Goal: Task Accomplishment & Management: Manage account settings

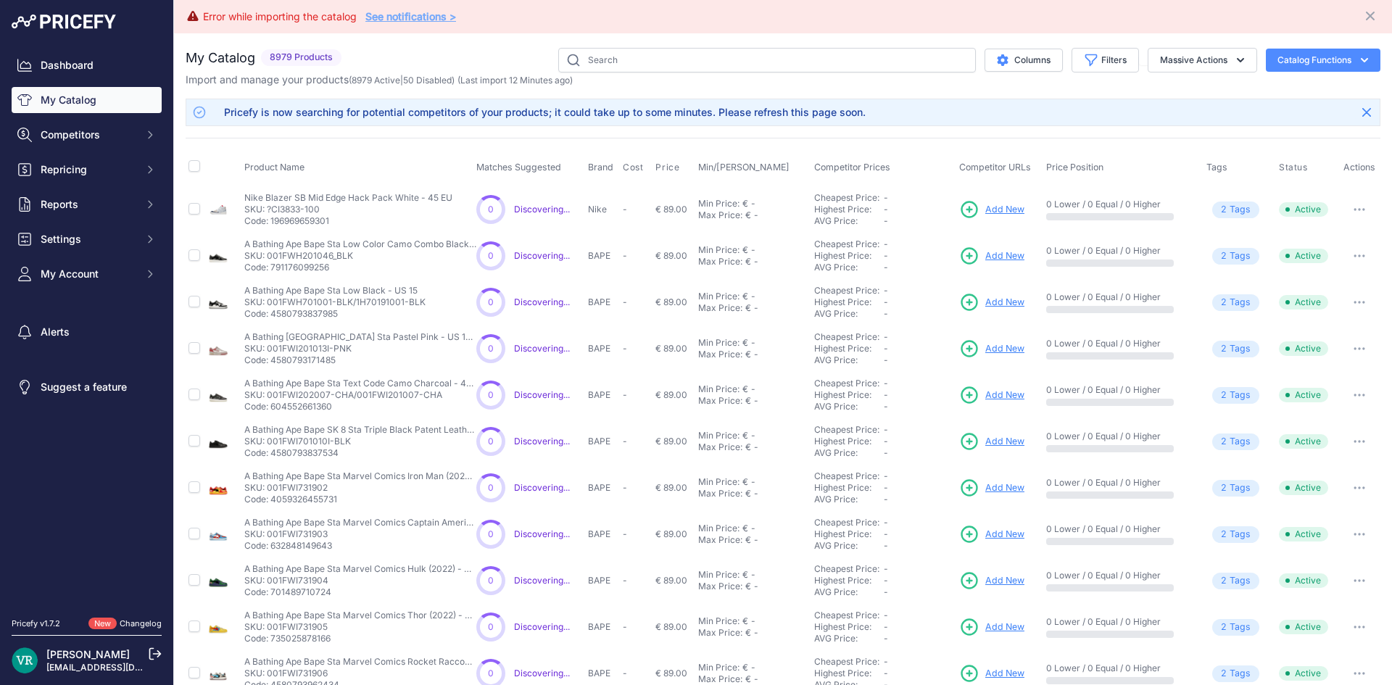
click at [428, 42] on div "You are not connected to the internet. My Catalog" at bounding box center [783, 488] width 1194 height 910
click at [419, 15] on link "See notifications >" at bounding box center [410, 16] width 91 height 12
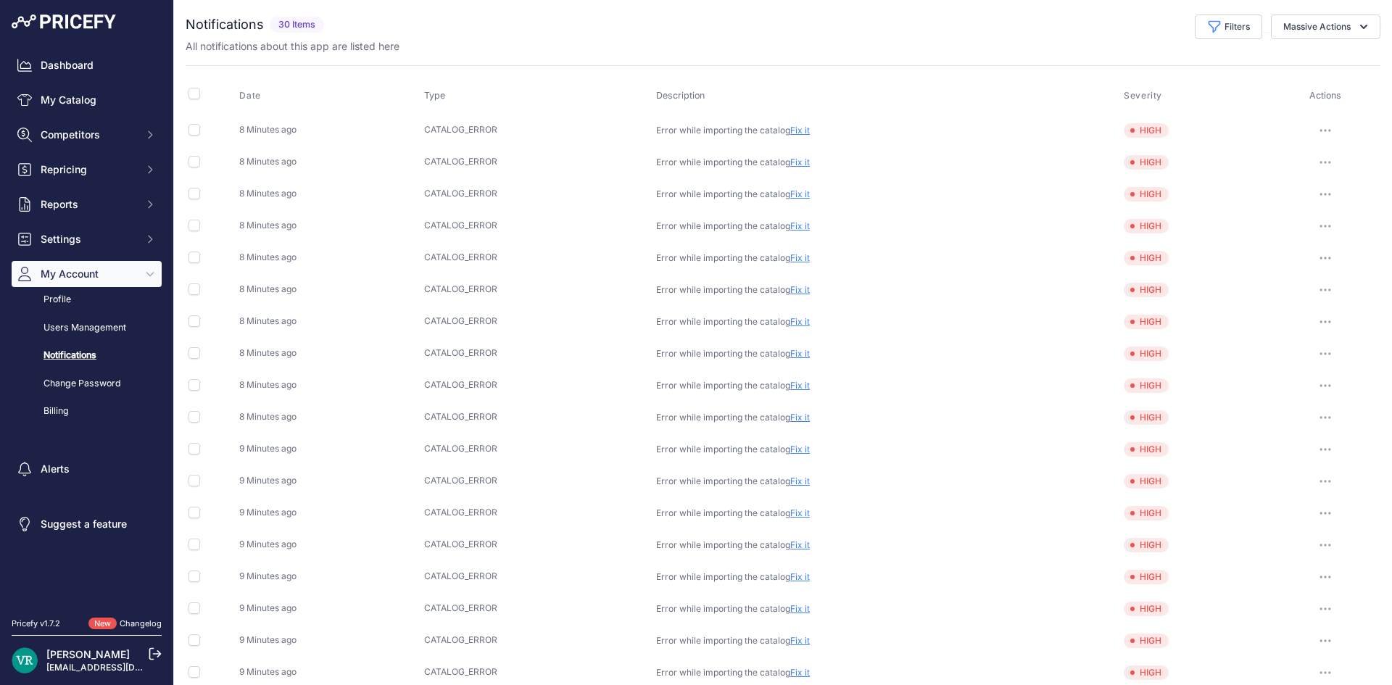
click at [928, 43] on div "All notifications about this app are listed here" at bounding box center [783, 46] width 1194 height 14
click at [792, 129] on link "Fix it" at bounding box center [800, 130] width 20 height 11
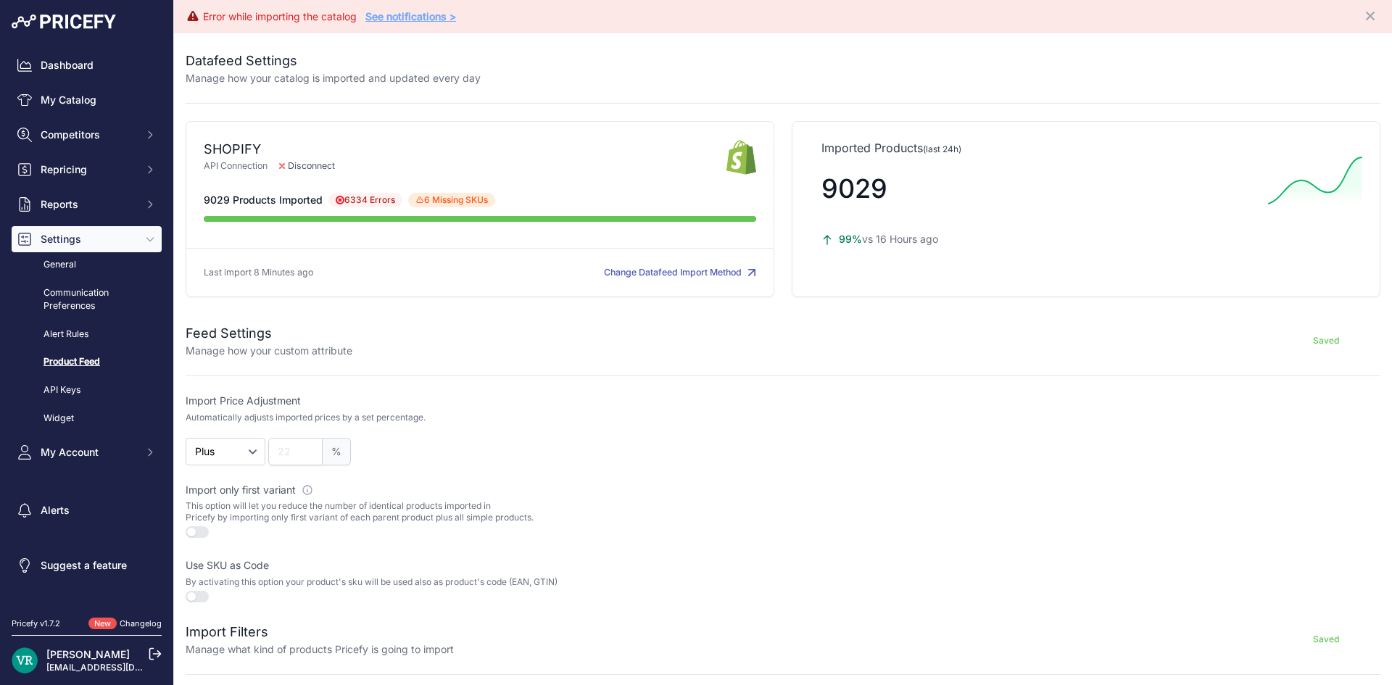
click at [723, 272] on button "Change Datafeed Import Method" at bounding box center [680, 273] width 152 height 14
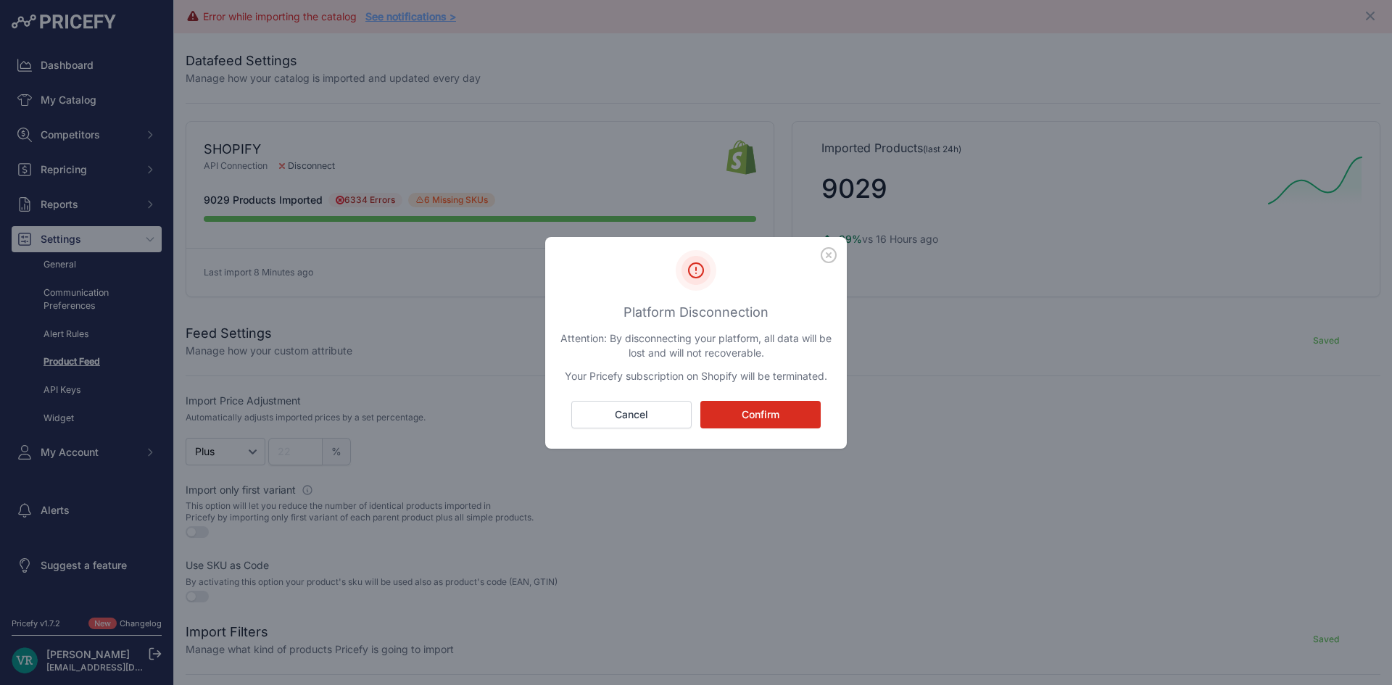
drag, startPoint x: 831, startPoint y: 374, endPoint x: 550, endPoint y: 330, distance: 284.0
click at [550, 330] on div "Platform Disconnection Attention: By disconnecting your platform, all data will…" at bounding box center [696, 349] width 302 height 199
click at [838, 254] on button "button" at bounding box center [828, 255] width 25 height 25
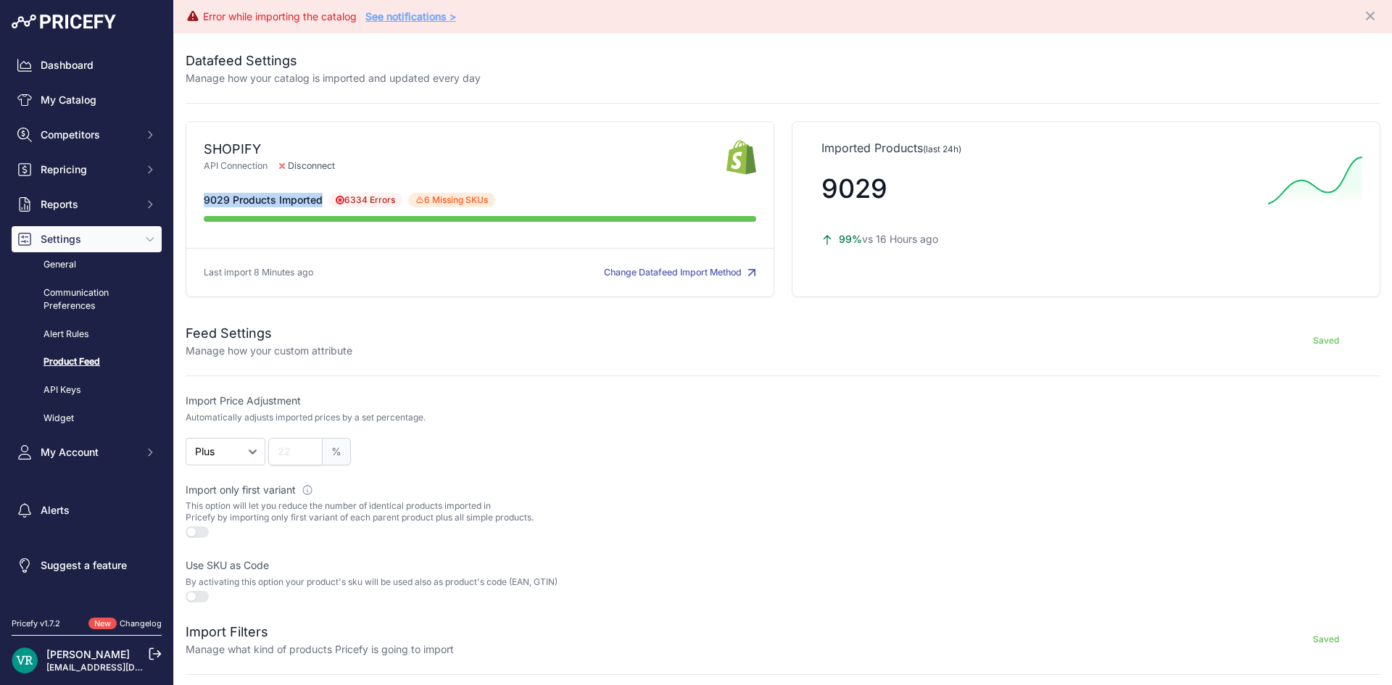
drag, startPoint x: 217, startPoint y: 189, endPoint x: 388, endPoint y: 190, distance: 171.0
click at [388, 190] on div "Datafeed Settings Manage how your catalog is imported and updated every day SHO…" at bounding box center [783, 575] width 1218 height 1084
click at [111, 62] on link "Dashboard" at bounding box center [87, 65] width 150 height 26
click at [112, 65] on link "Dashboard" at bounding box center [87, 65] width 150 height 26
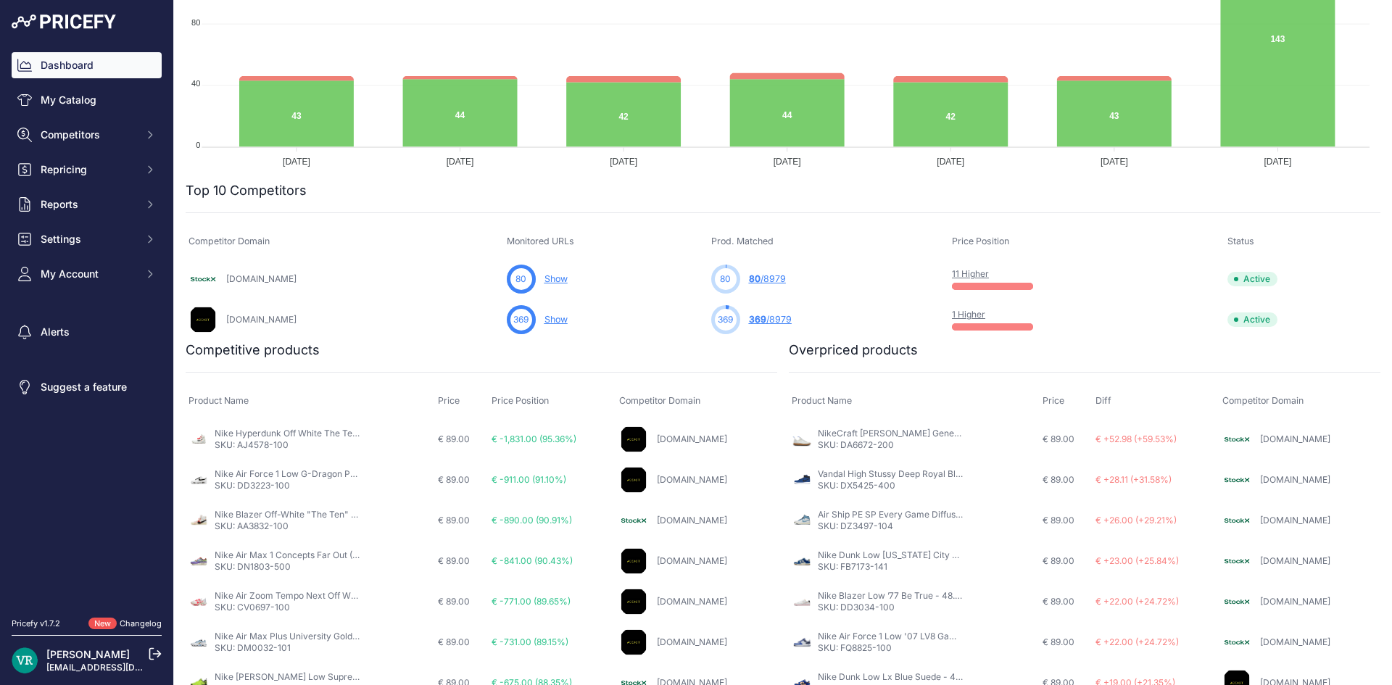
scroll to position [473, 0]
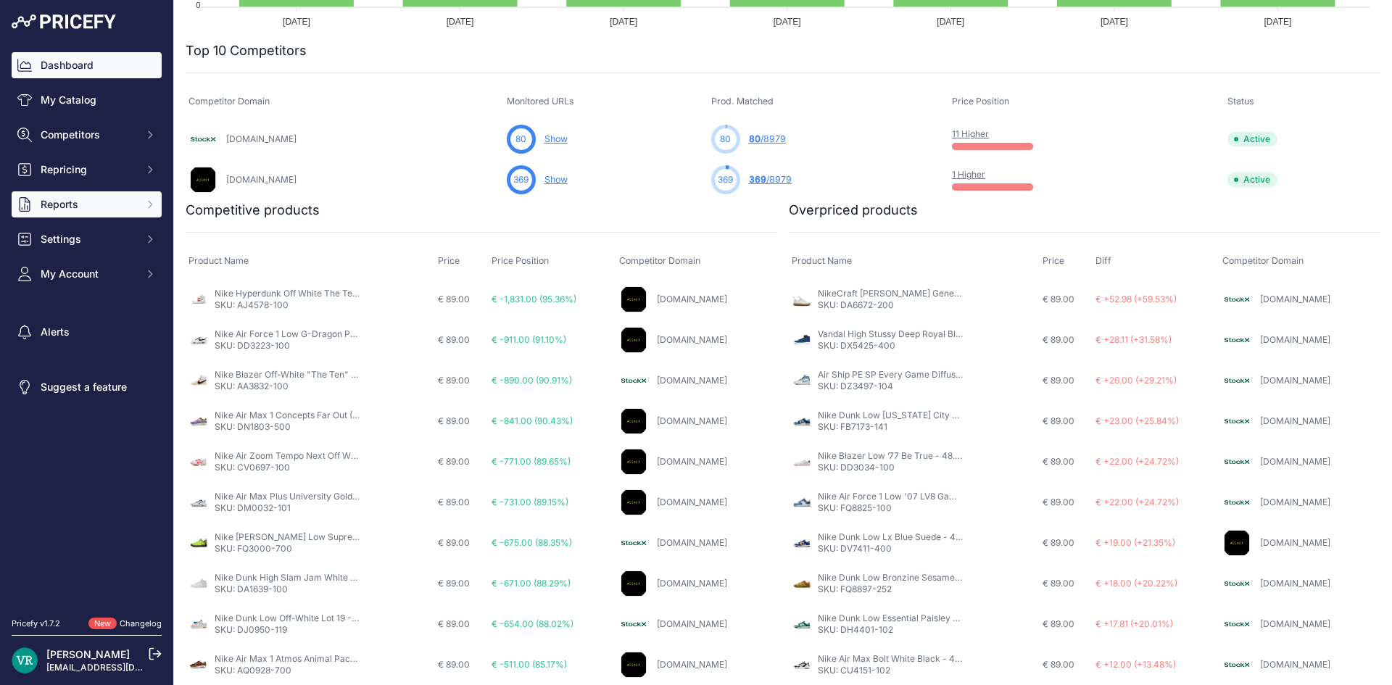
click at [90, 204] on span "Reports" at bounding box center [88, 204] width 95 height 14
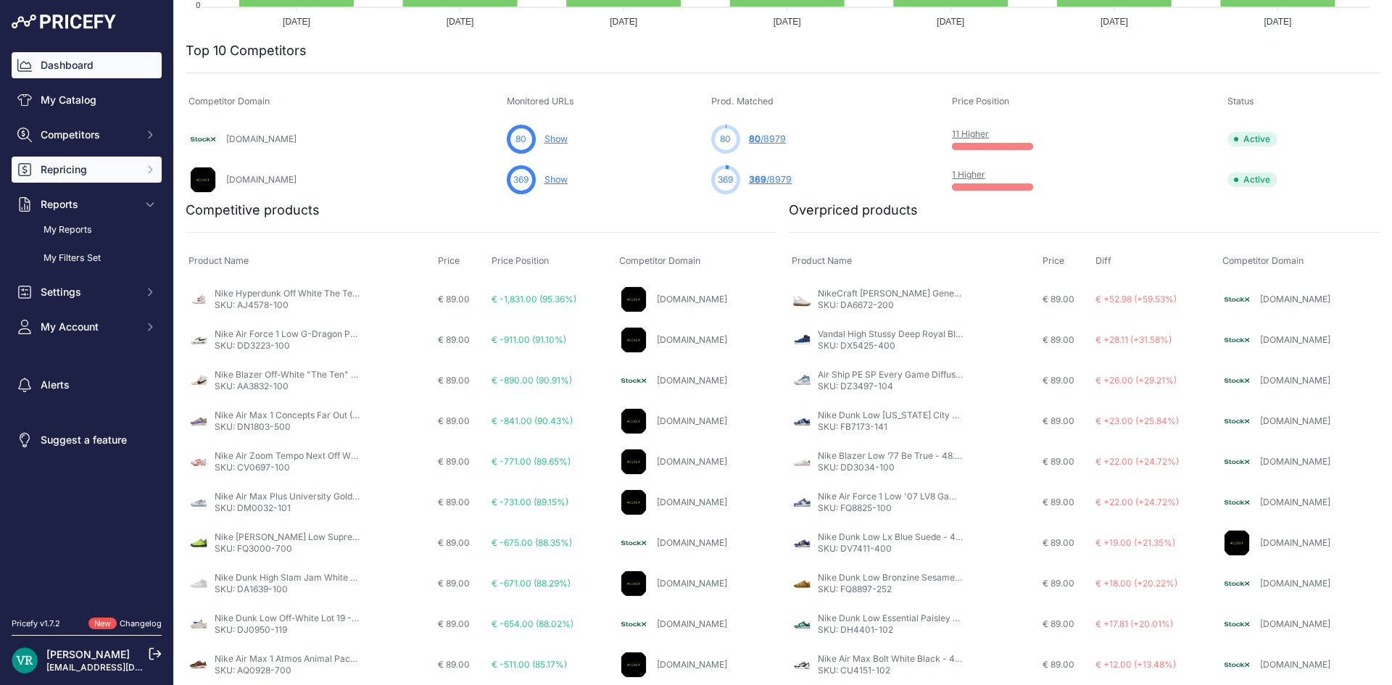
click at [82, 169] on span "Repricing" at bounding box center [88, 169] width 95 height 14
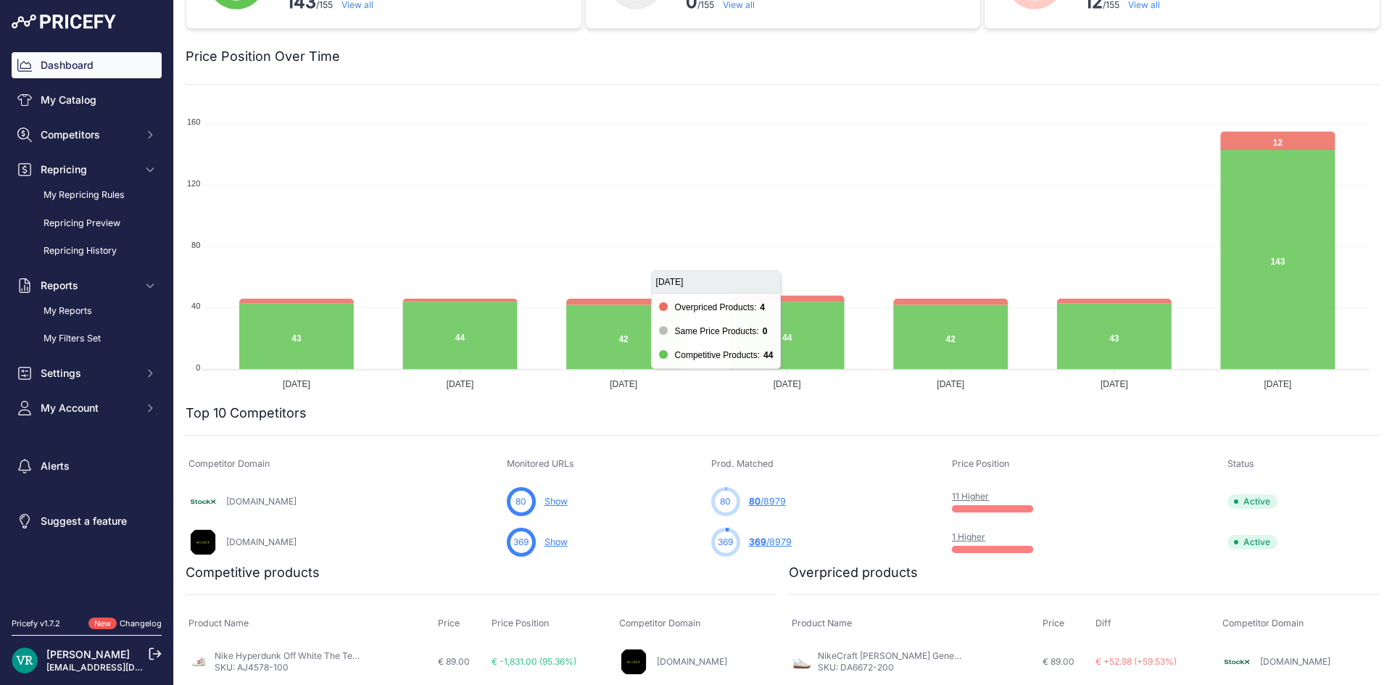
scroll to position [0, 0]
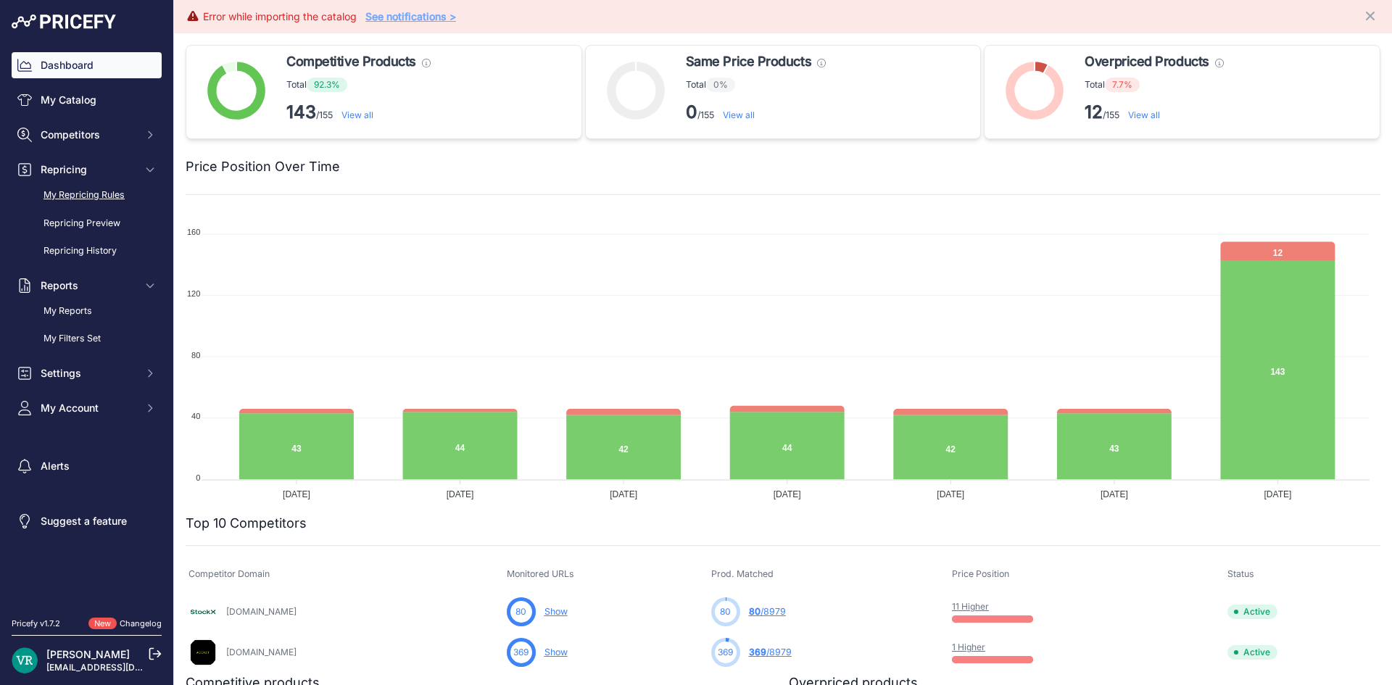
click at [106, 193] on link "My Repricing Rules" at bounding box center [87, 195] width 150 height 25
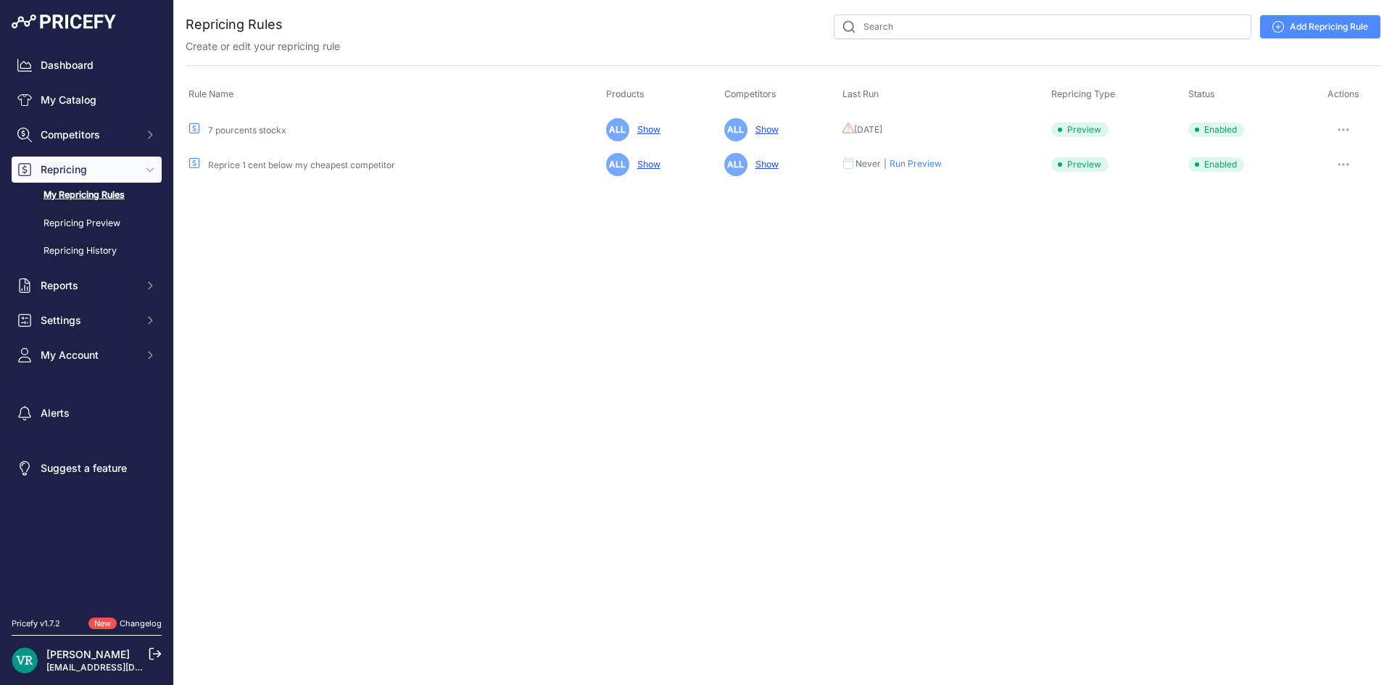
click at [1348, 123] on button "button" at bounding box center [1343, 130] width 29 height 20
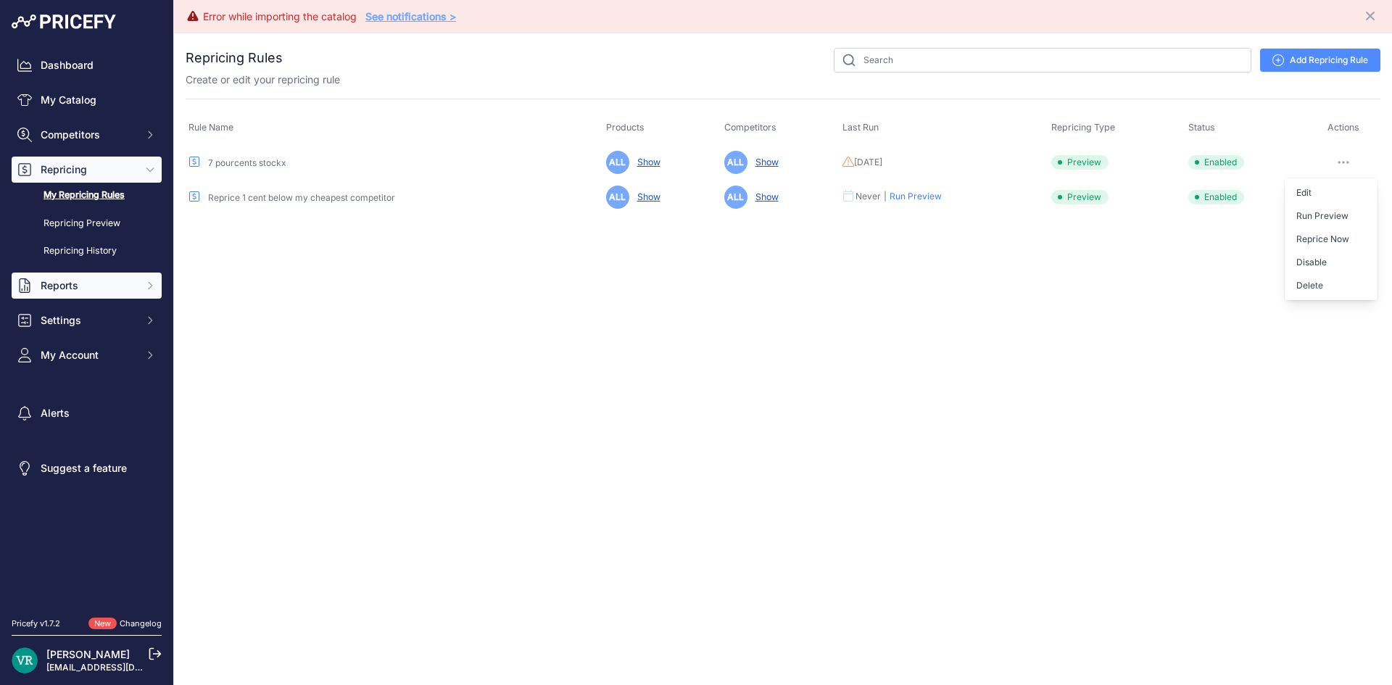
click at [93, 282] on span "Reports" at bounding box center [88, 285] width 95 height 14
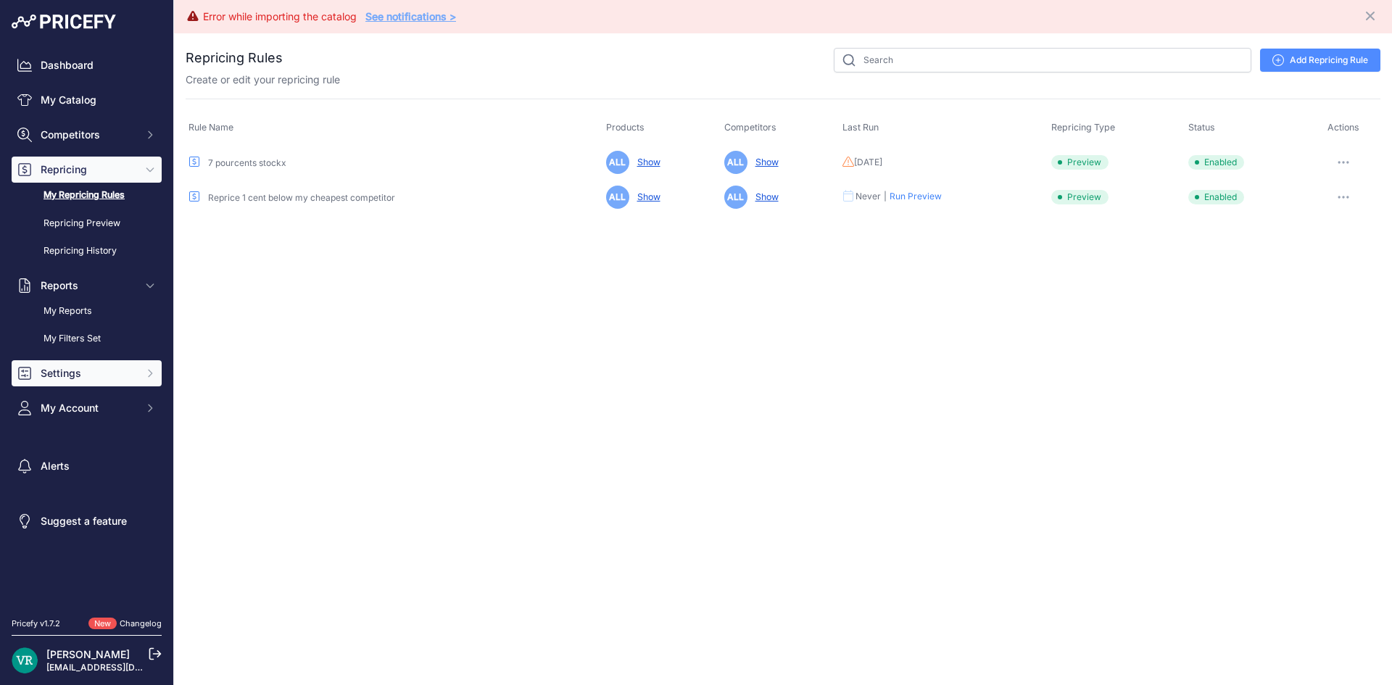
click at [119, 376] on span "Settings" at bounding box center [88, 373] width 95 height 14
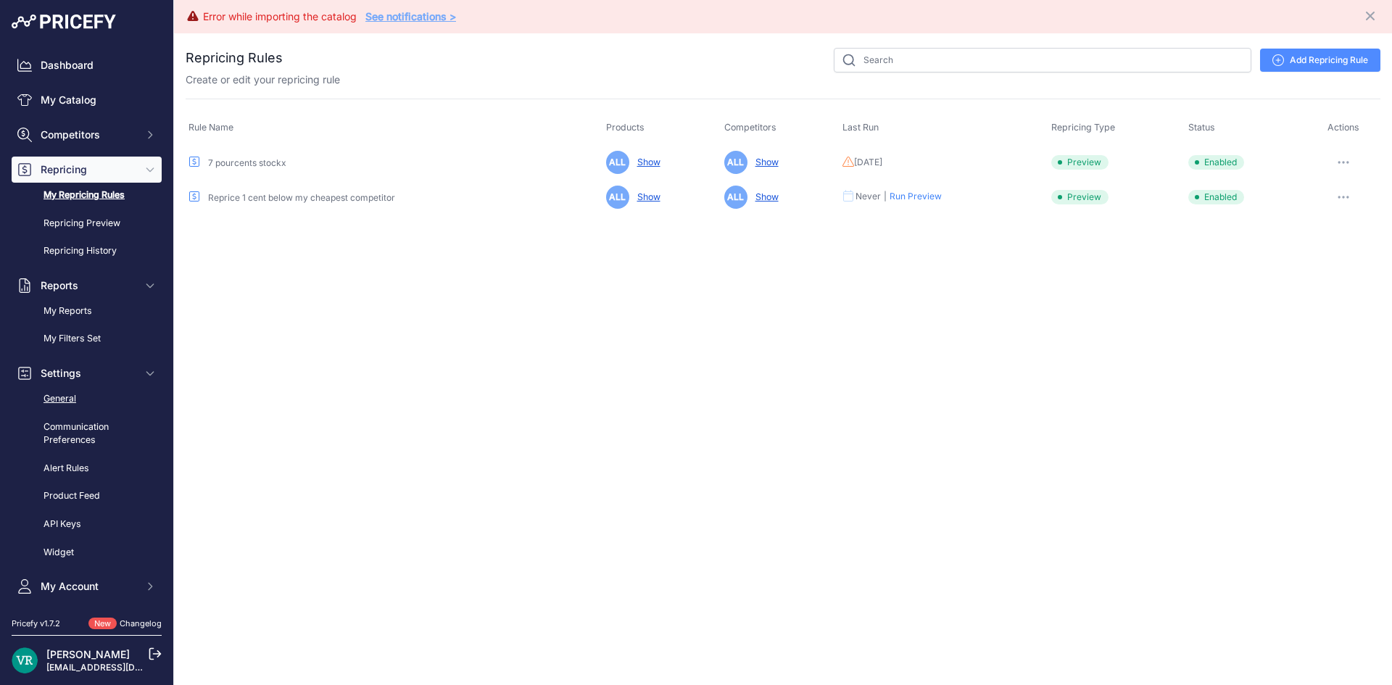
click at [54, 393] on link "General" at bounding box center [87, 398] width 150 height 25
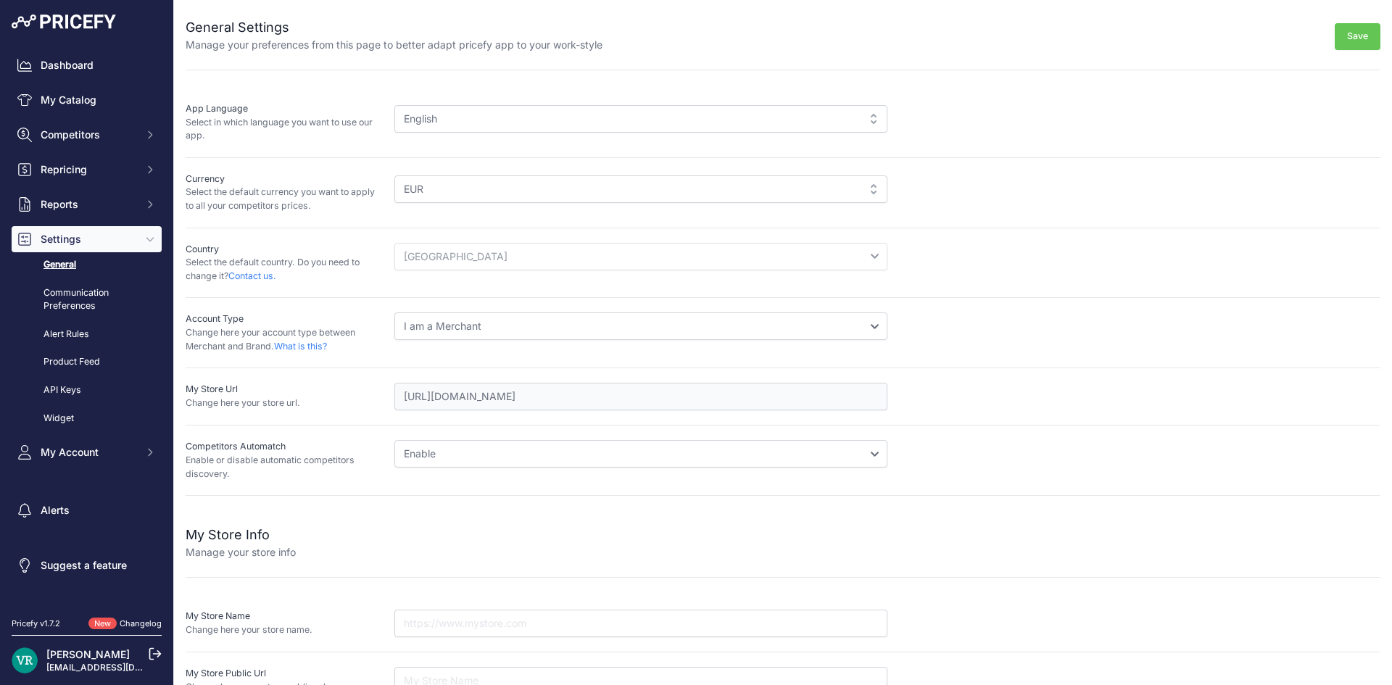
click at [444, 109] on div "English" at bounding box center [640, 119] width 493 height 28
click at [444, 119] on div "English" at bounding box center [640, 119] width 493 height 28
click at [823, 127] on div "English" at bounding box center [640, 119] width 493 height 28
click at [508, 326] on select "I am a Merchant I am a Brand" at bounding box center [640, 326] width 493 height 28
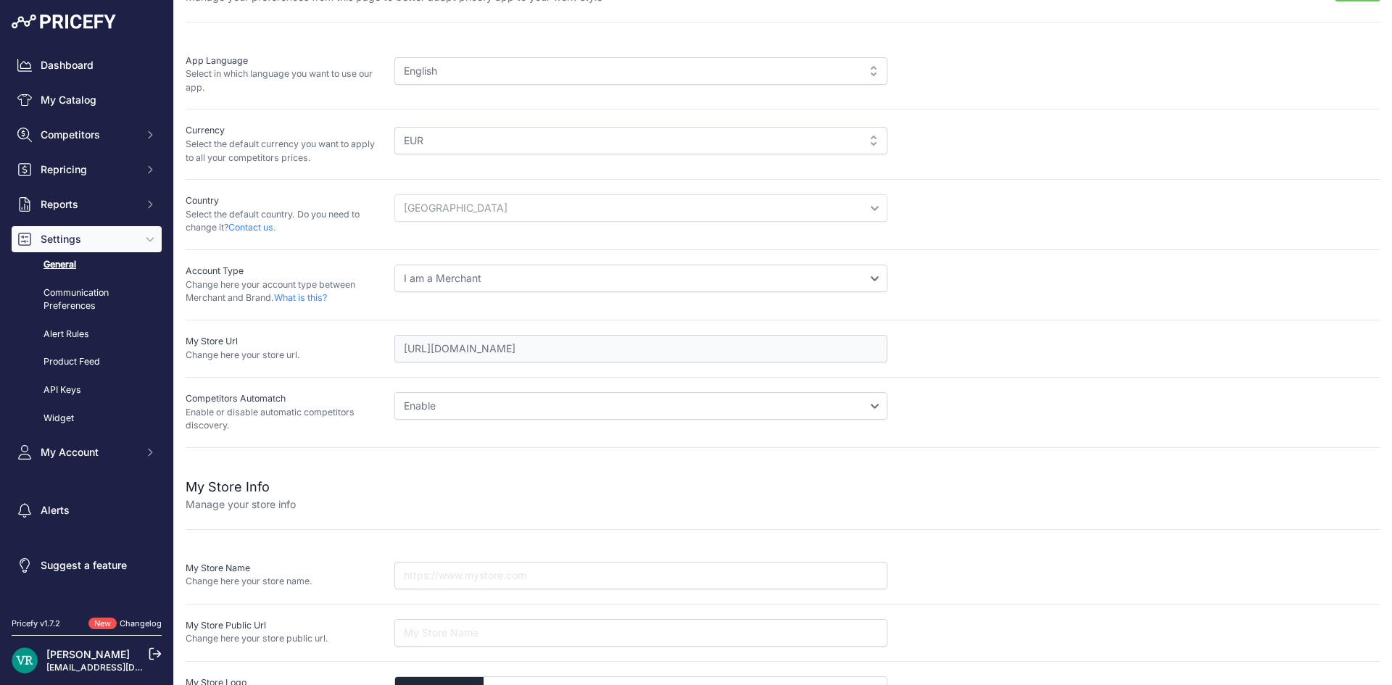
scroll to position [133, 0]
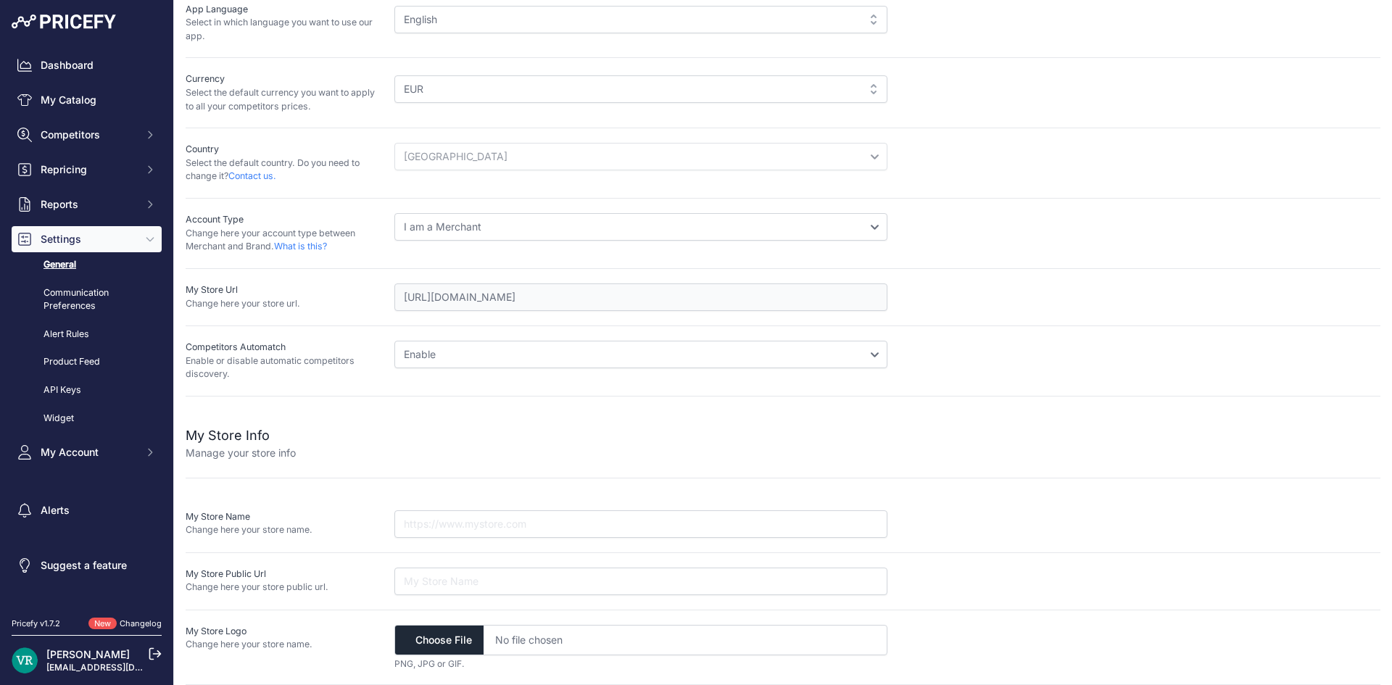
click at [495, 357] on select "Disable Enable" at bounding box center [640, 355] width 493 height 28
click at [473, 644] on input "file" at bounding box center [640, 640] width 493 height 30
type input "C:\fakepath\Logo-VOSneakers-Noir-RVB.jpg"
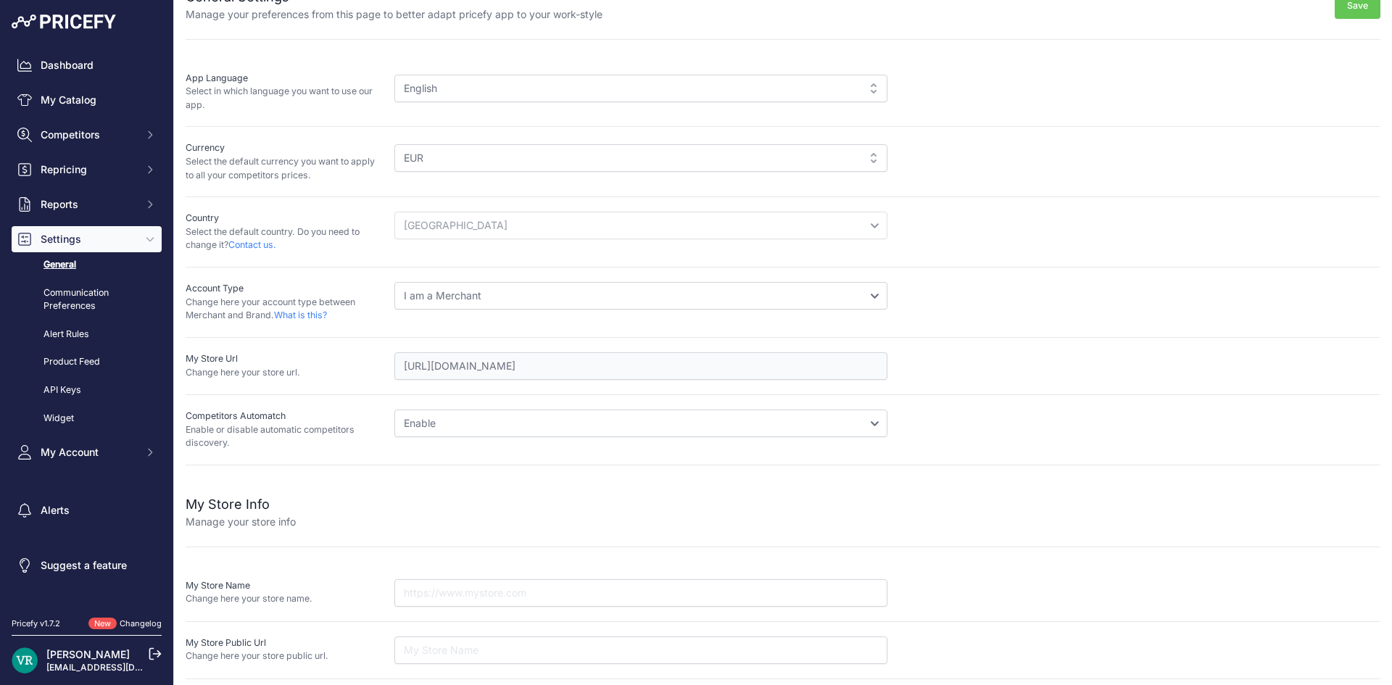
scroll to position [0, 0]
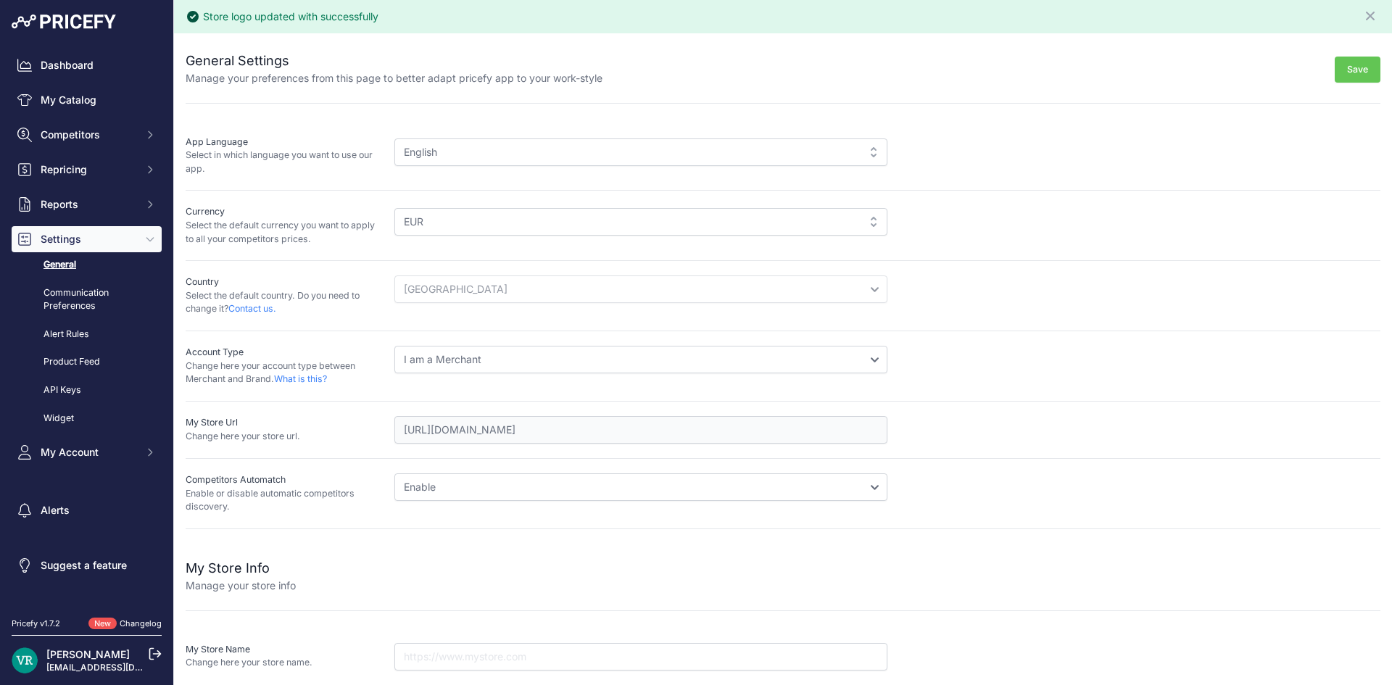
click at [1355, 59] on button "Save" at bounding box center [1357, 70] width 46 height 27
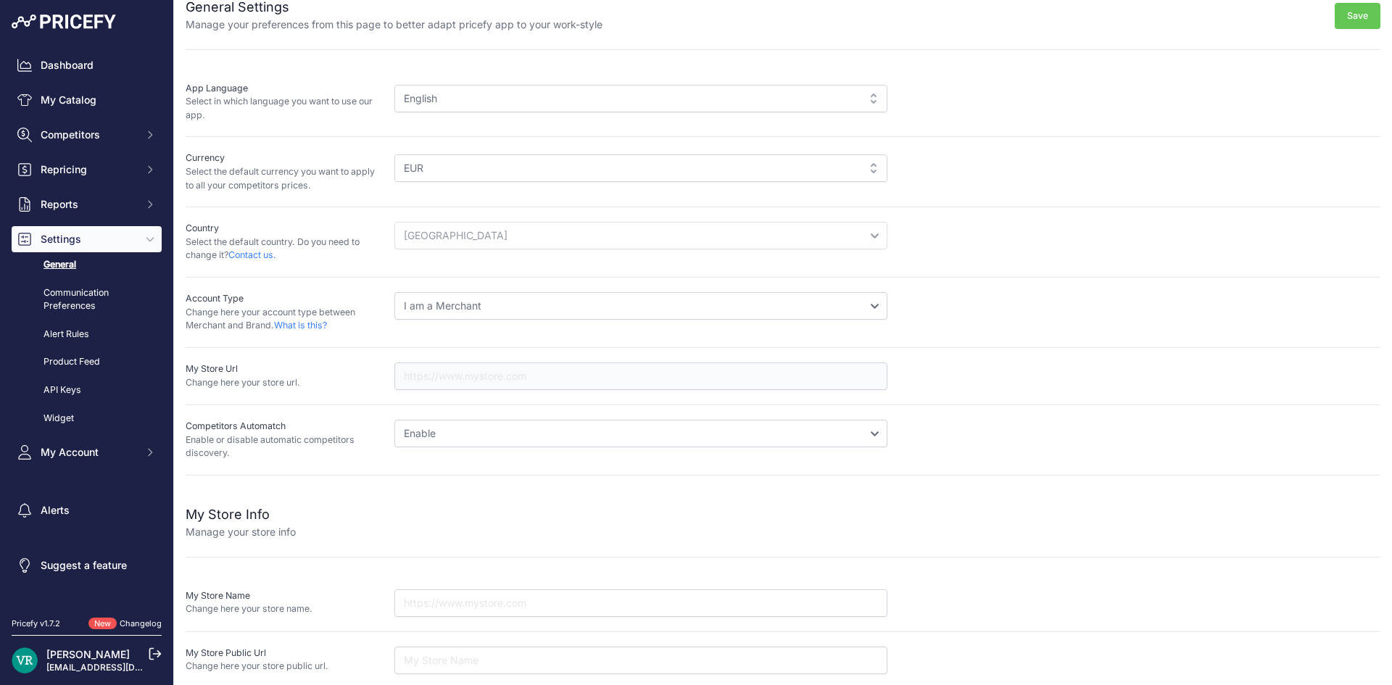
scroll to position [133, 0]
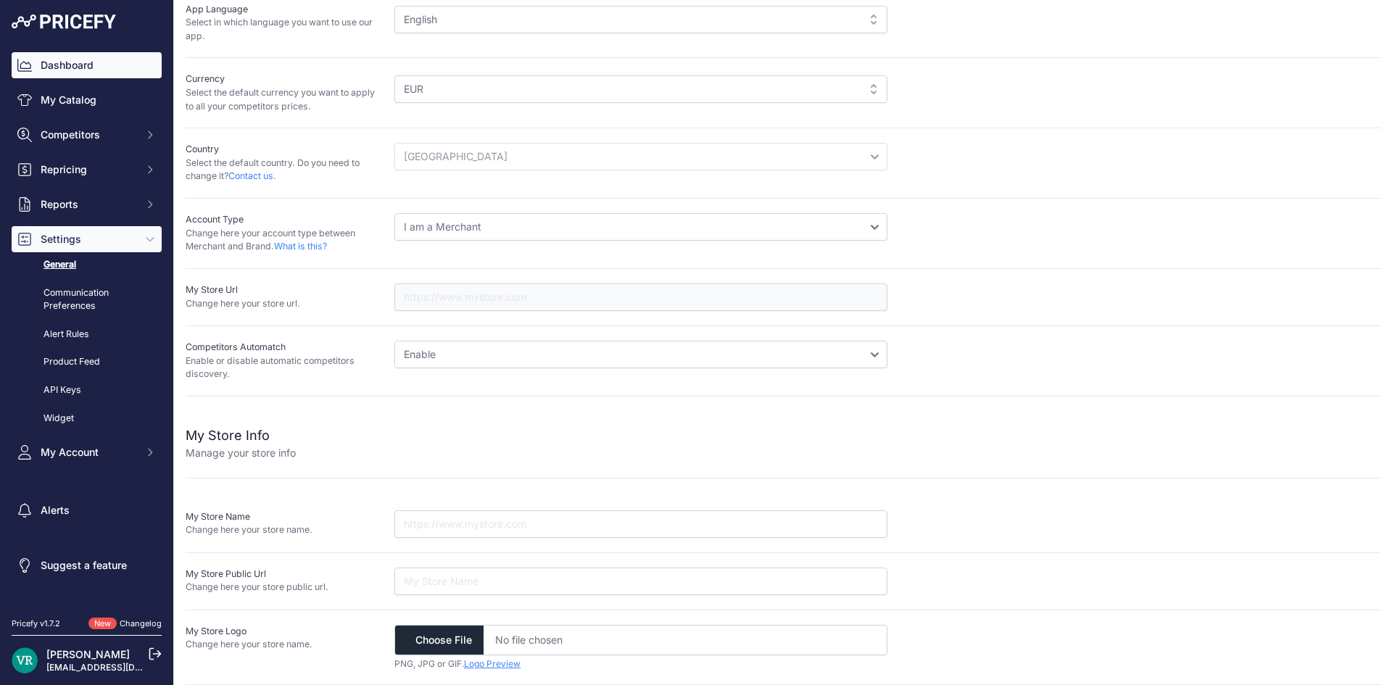
click at [86, 59] on link "Dashboard" at bounding box center [87, 65] width 150 height 26
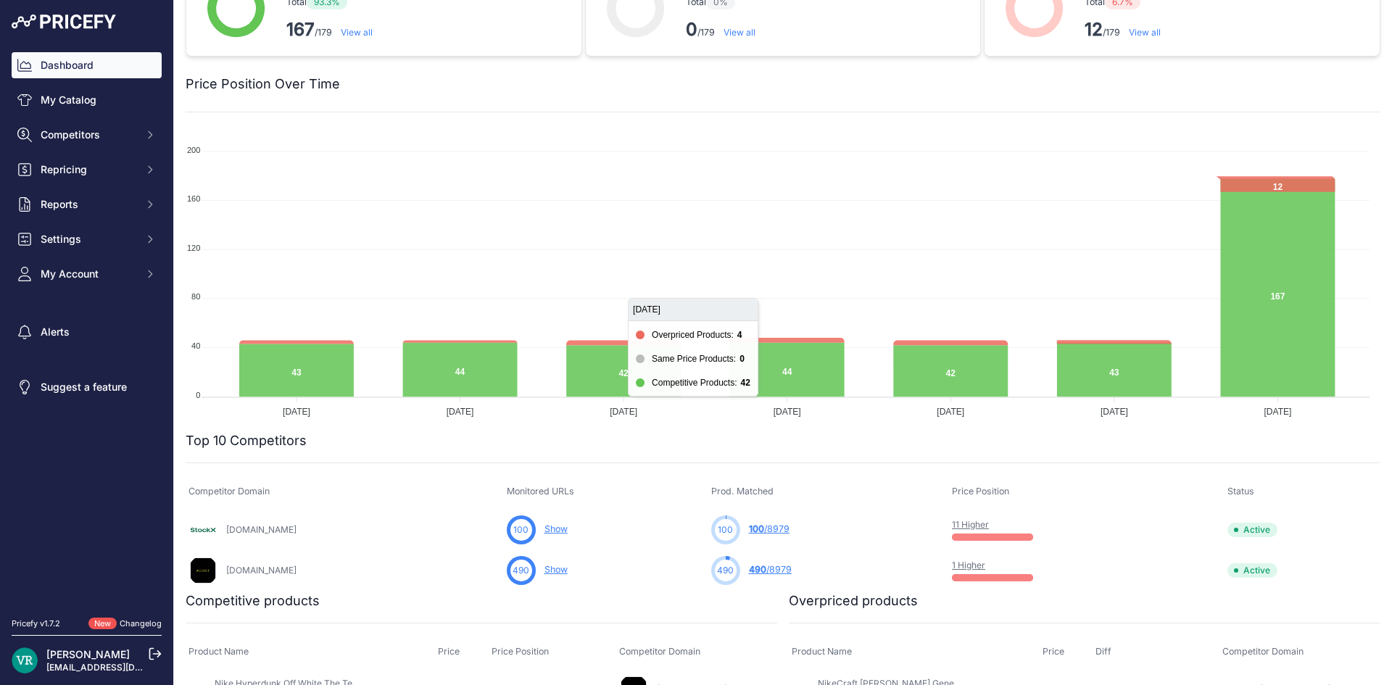
scroll to position [290, 0]
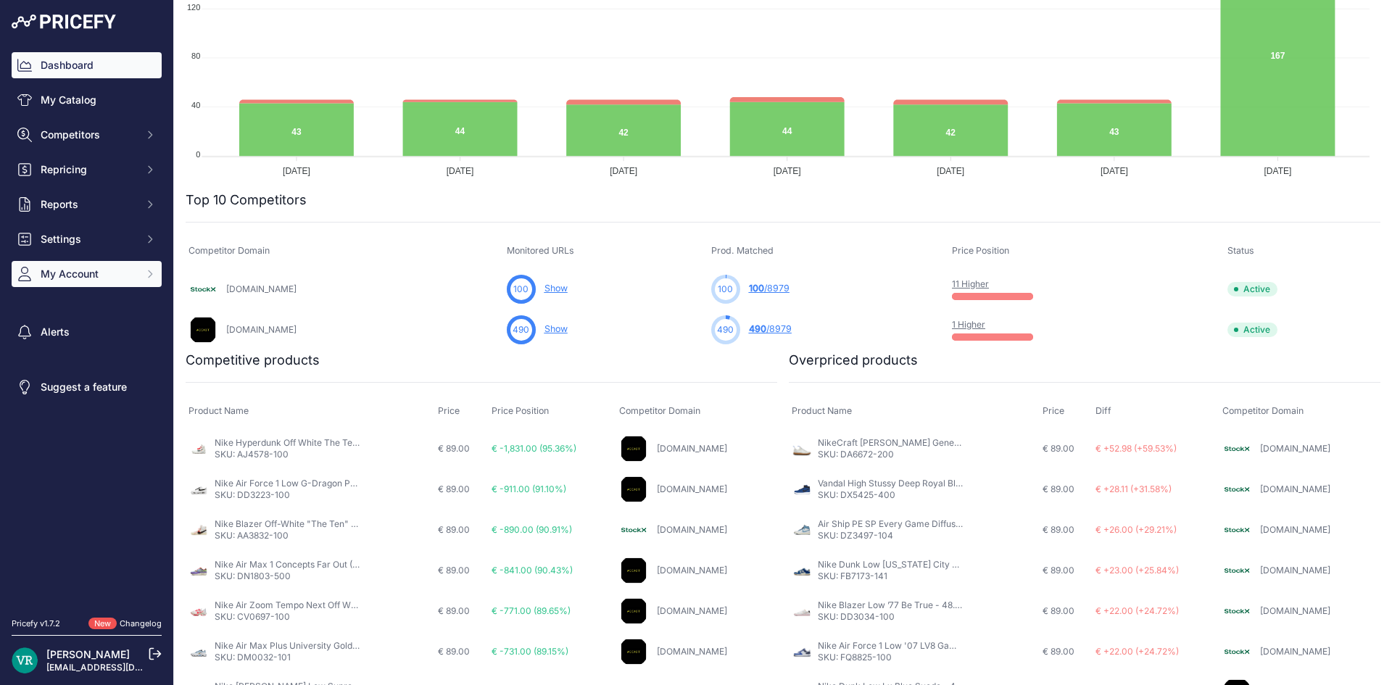
click at [56, 272] on span "My Account" at bounding box center [88, 274] width 95 height 14
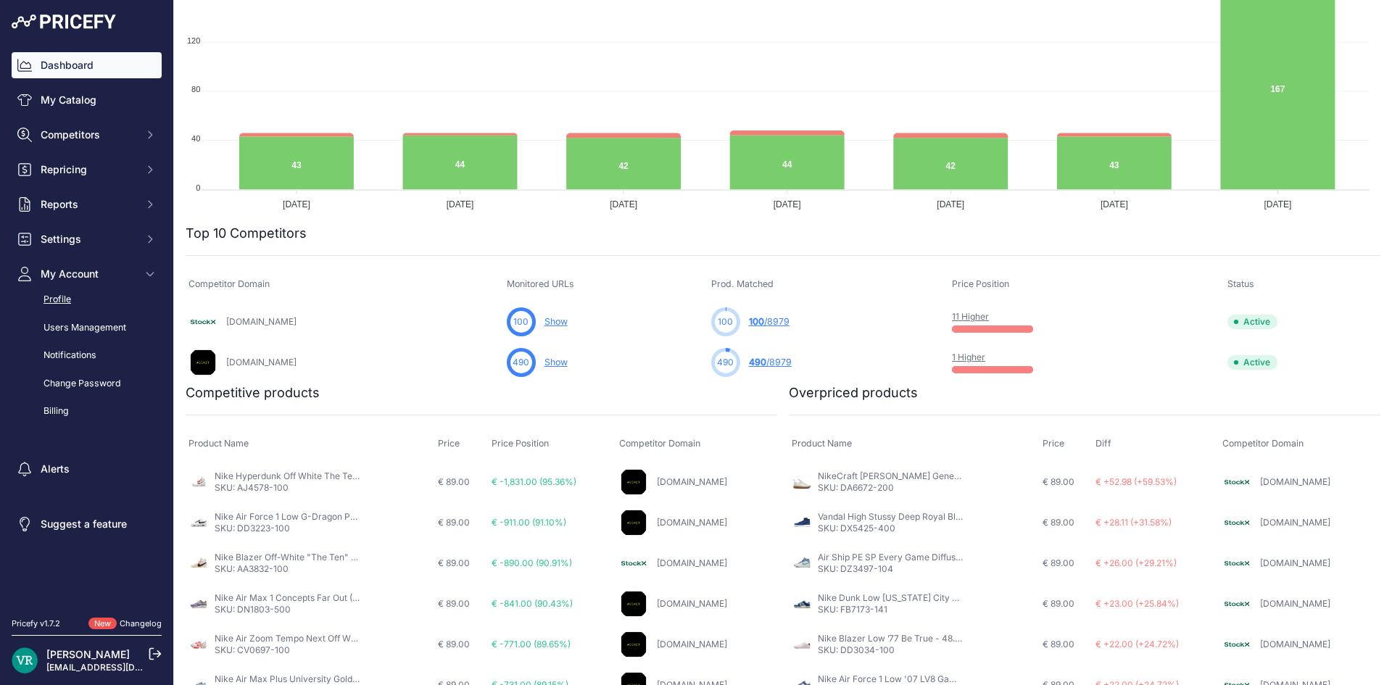
scroll to position [323, 0]
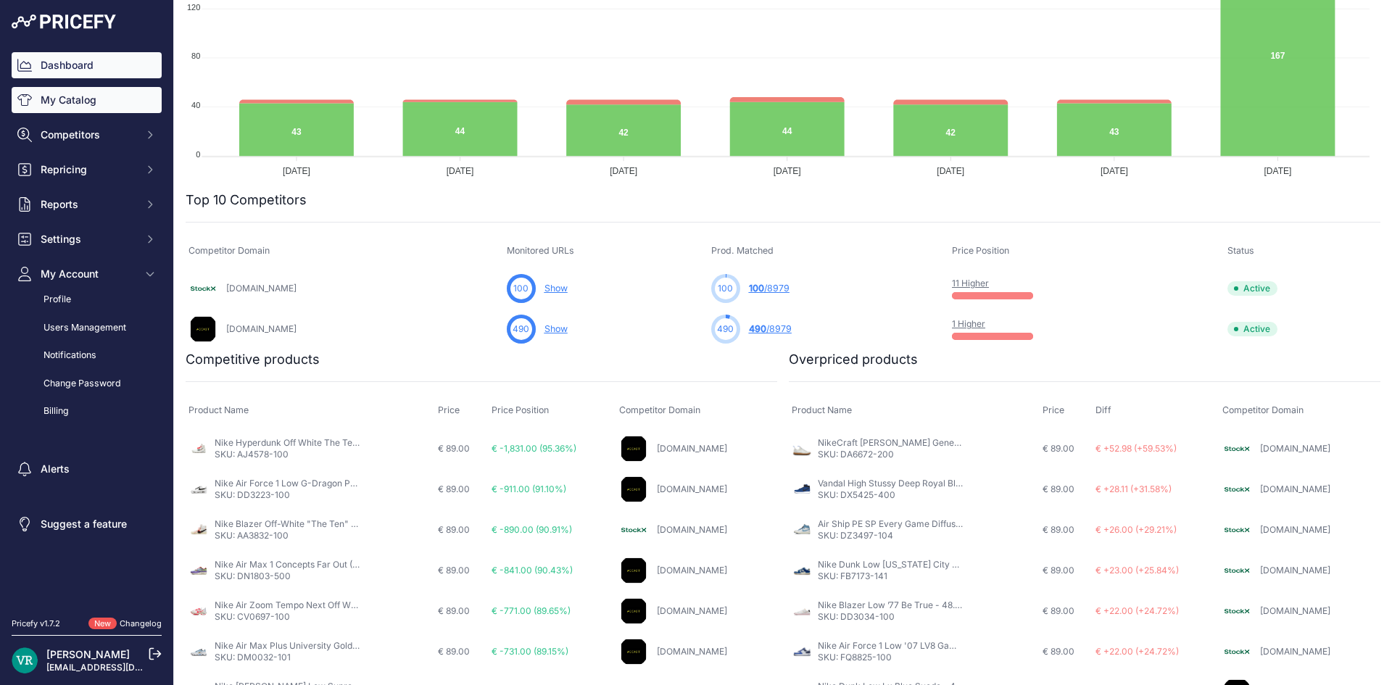
click at [58, 101] on link "My Catalog" at bounding box center [87, 100] width 150 height 26
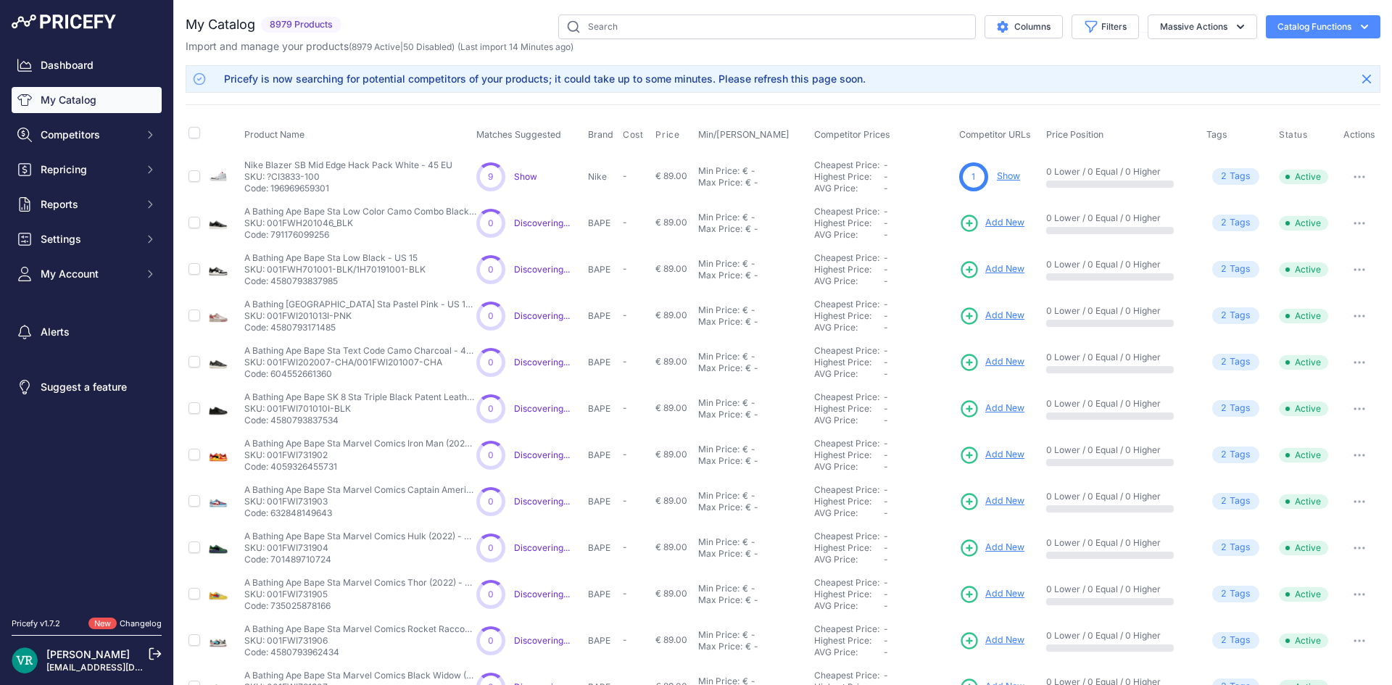
click at [999, 177] on link "Show" at bounding box center [1008, 175] width 23 height 11
click at [1301, 22] on button "Catalog Functions" at bounding box center [1322, 26] width 115 height 23
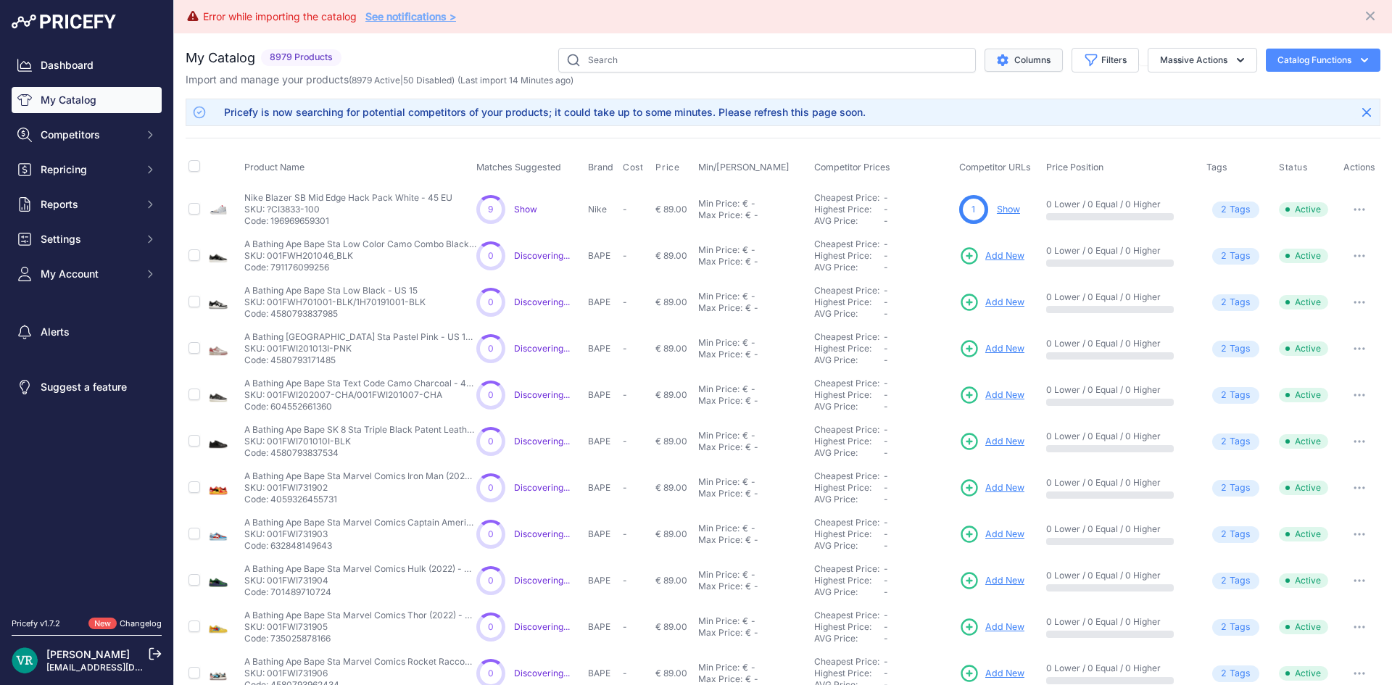
click at [1018, 62] on button "Columns" at bounding box center [1023, 60] width 78 height 23
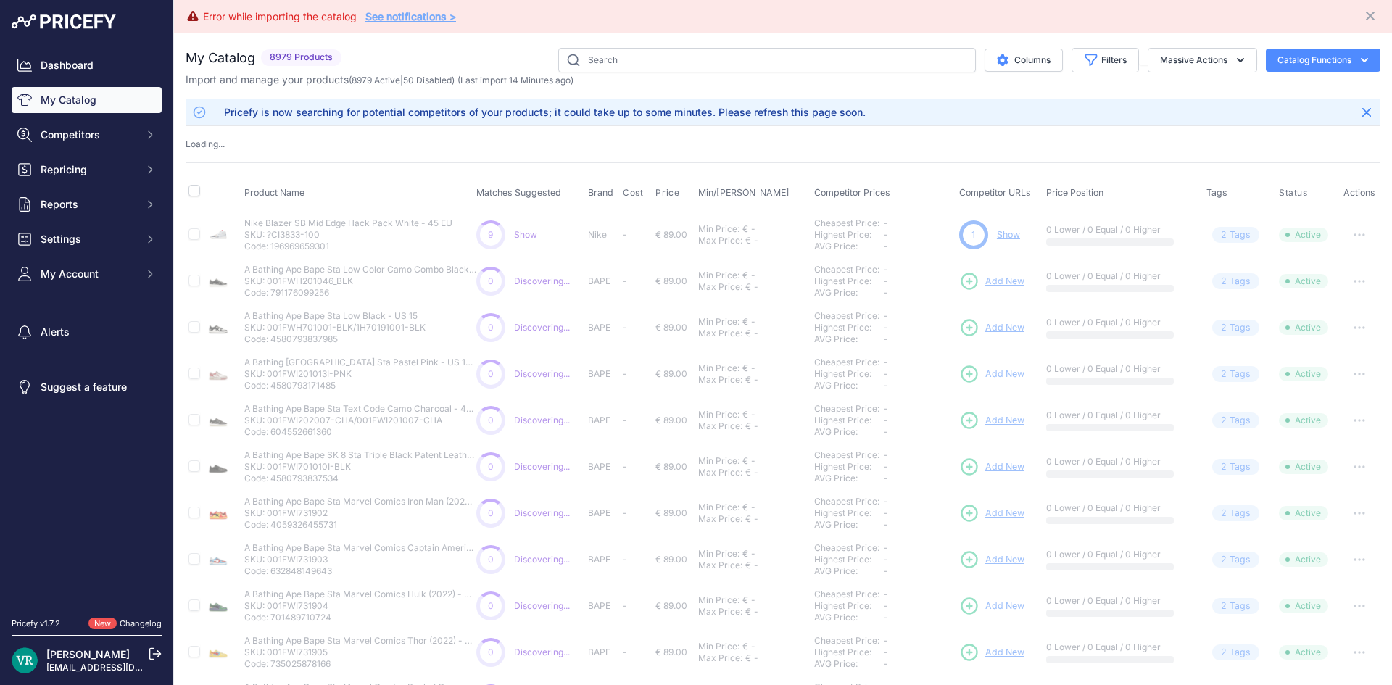
drag, startPoint x: 282, startPoint y: 139, endPoint x: 296, endPoint y: 146, distance: 15.9
click at [284, 139] on div "Loading ..." at bounding box center [783, 145] width 1194 height 14
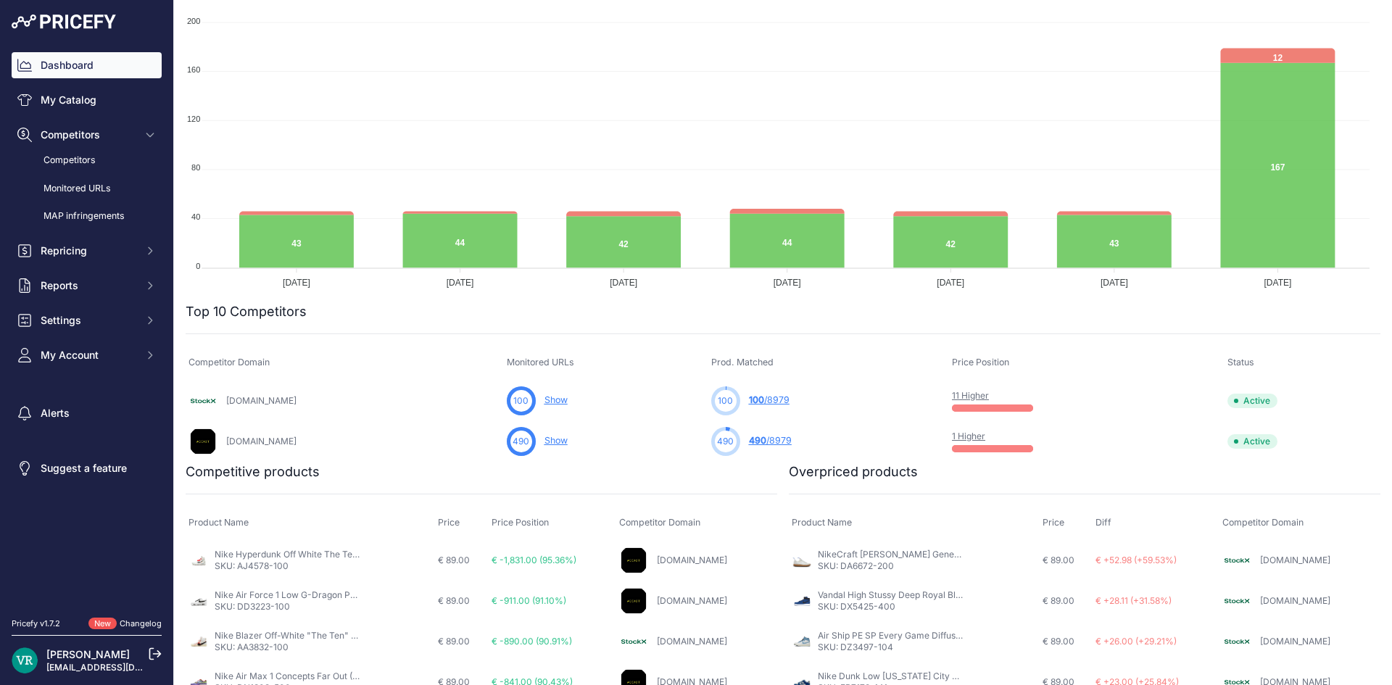
scroll to position [72, 0]
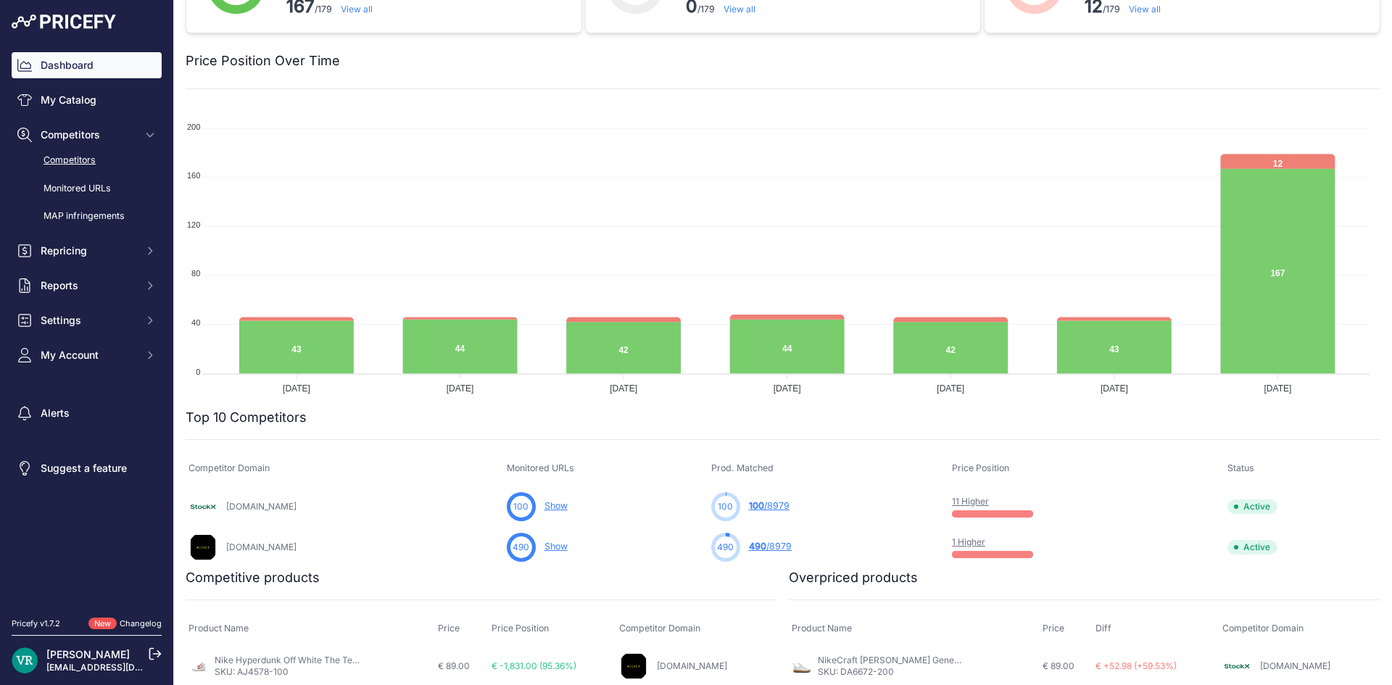
click at [107, 149] on link "Competitors" at bounding box center [87, 160] width 150 height 25
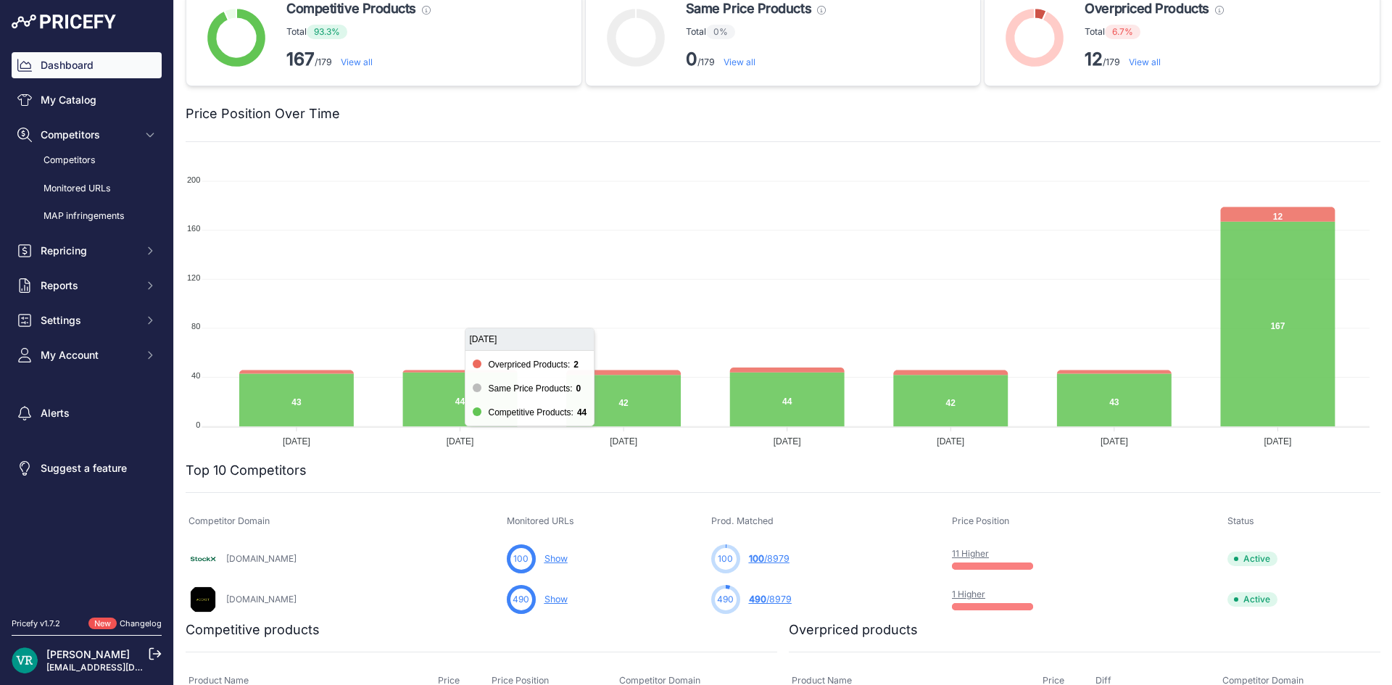
scroll to position [0, 0]
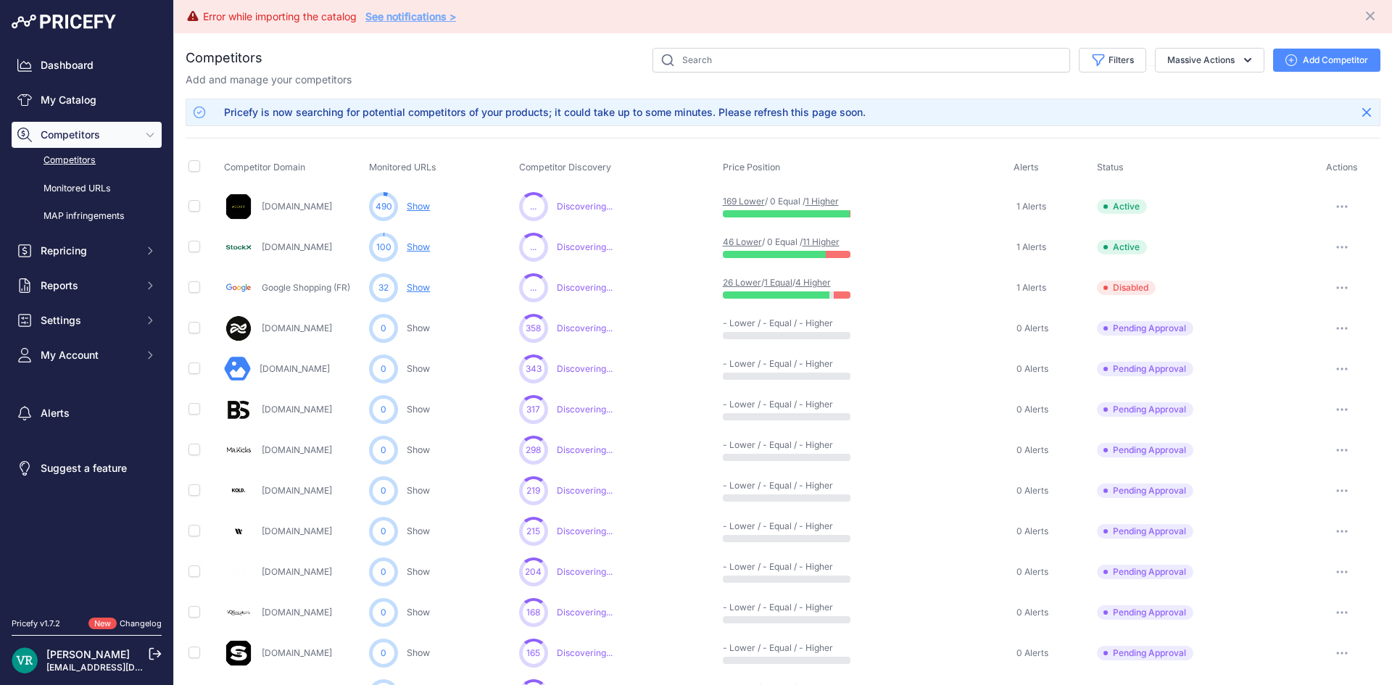
click at [1336, 205] on icon "button" at bounding box center [1342, 206] width 12 height 3
click at [1326, 260] on button "Disable" at bounding box center [1316, 260] width 121 height 23
click at [1327, 245] on button "button" at bounding box center [1341, 247] width 29 height 20
click at [1321, 276] on link "View Competitor Profile" at bounding box center [1316, 277] width 121 height 23
click at [131, 58] on link "Dashboard" at bounding box center [87, 65] width 150 height 26
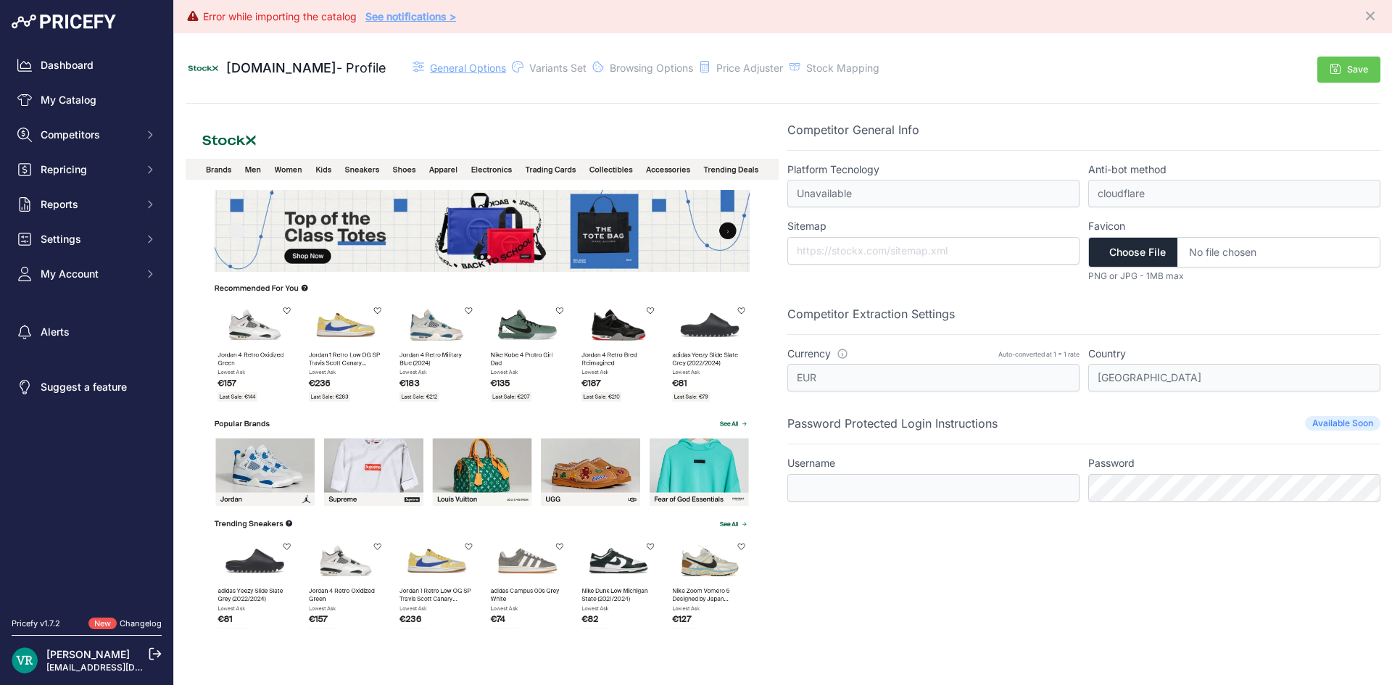
click at [430, 64] on span "General Options" at bounding box center [468, 68] width 76 height 12
click at [430, 70] on span "General Options" at bounding box center [468, 68] width 76 height 12
click at [330, 343] on img at bounding box center [482, 374] width 593 height 507
click at [343, 330] on img at bounding box center [482, 374] width 593 height 507
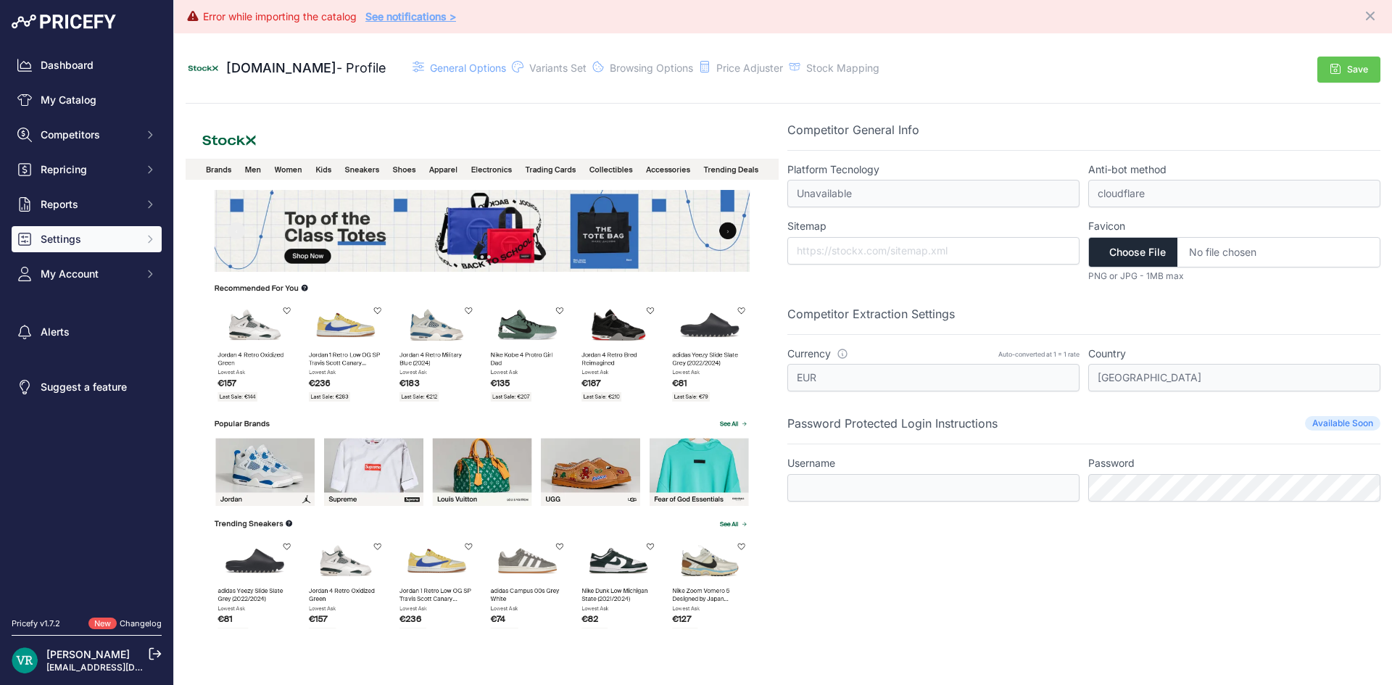
click at [62, 249] on button "Settings" at bounding box center [87, 239] width 150 height 26
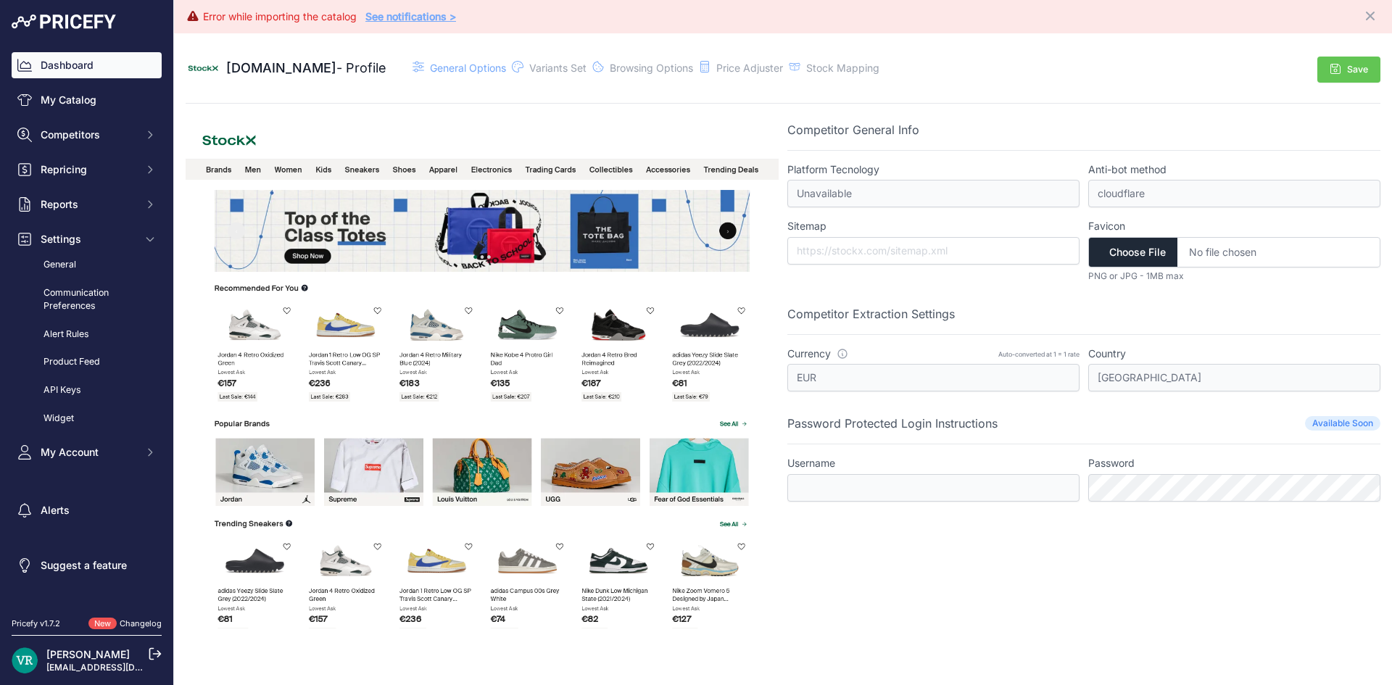
click at [39, 65] on link "Dashboard" at bounding box center [87, 65] width 150 height 26
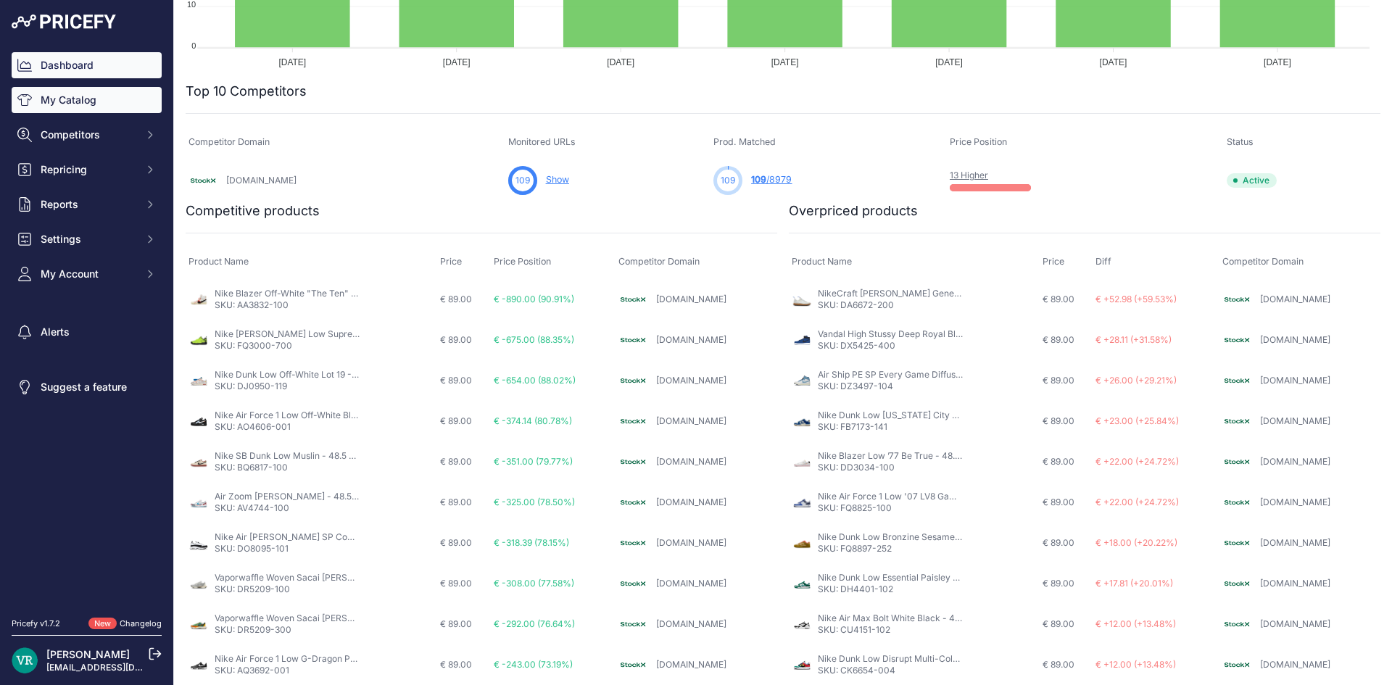
scroll to position [432, 0]
click at [73, 102] on link "My Catalog" at bounding box center [87, 100] width 150 height 26
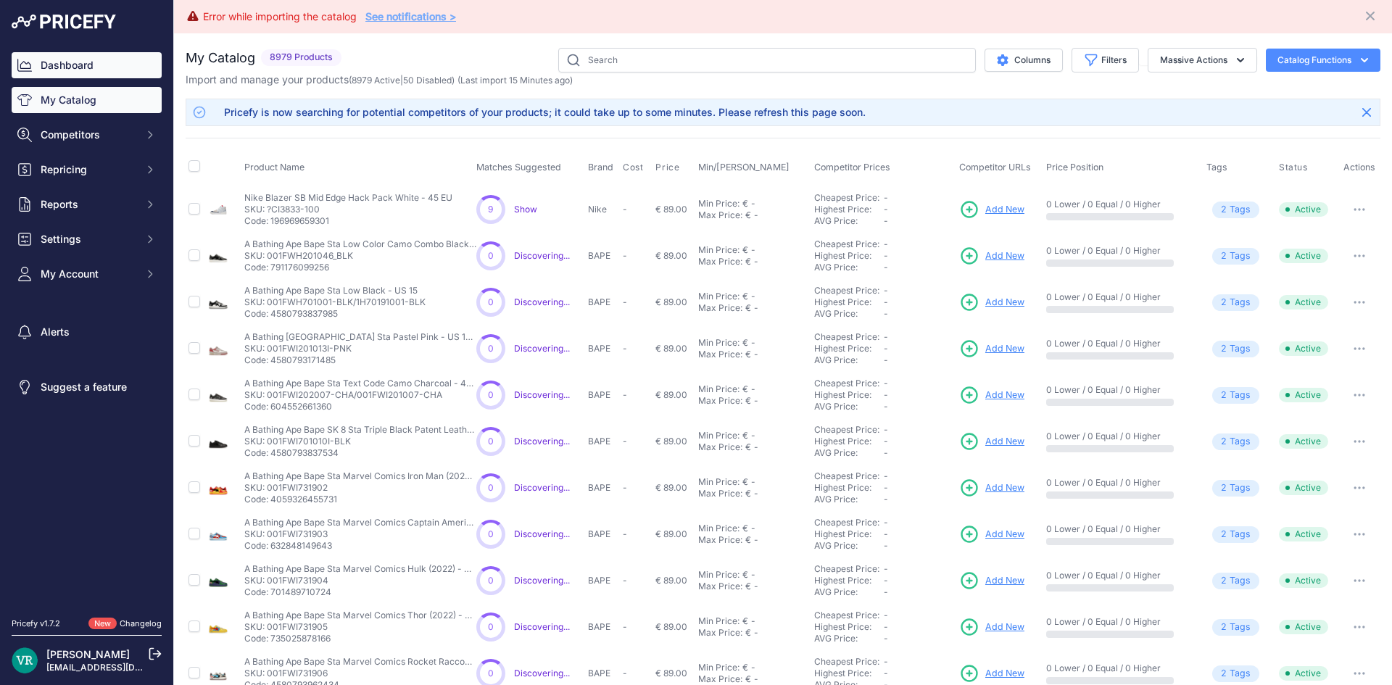
click at [106, 63] on link "Dashboard" at bounding box center [87, 65] width 150 height 26
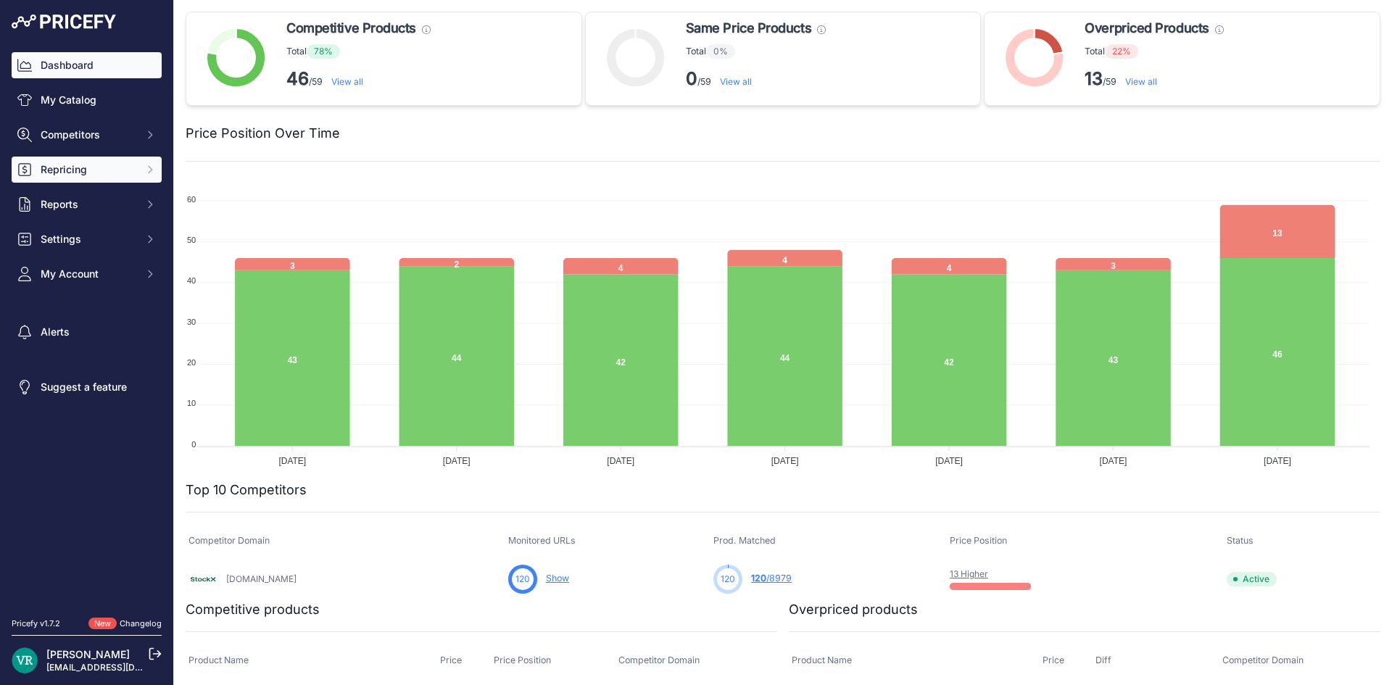
click at [89, 175] on button "Repricing" at bounding box center [87, 170] width 150 height 26
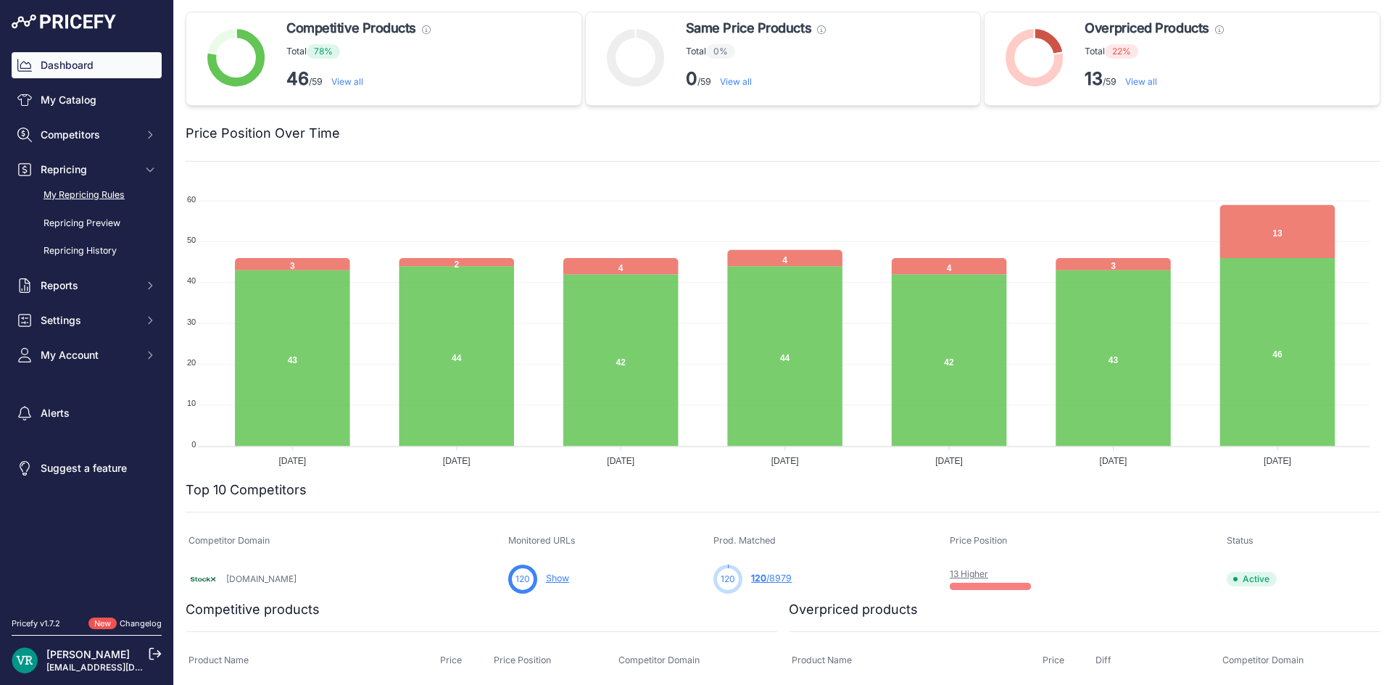
click at [100, 188] on link "My Repricing Rules" at bounding box center [87, 195] width 150 height 25
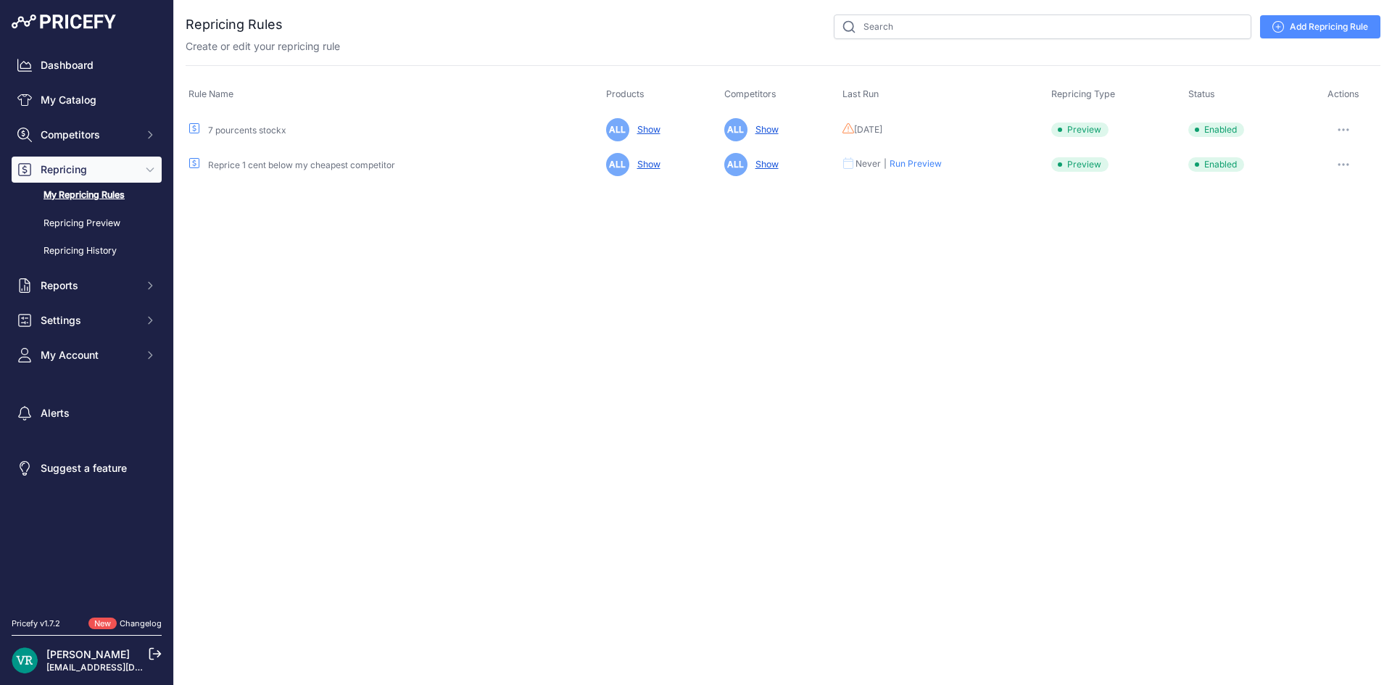
click at [1339, 130] on icon "button" at bounding box center [1338, 129] width 1 height 1
click at [1322, 151] on link "Edit" at bounding box center [1330, 160] width 93 height 23
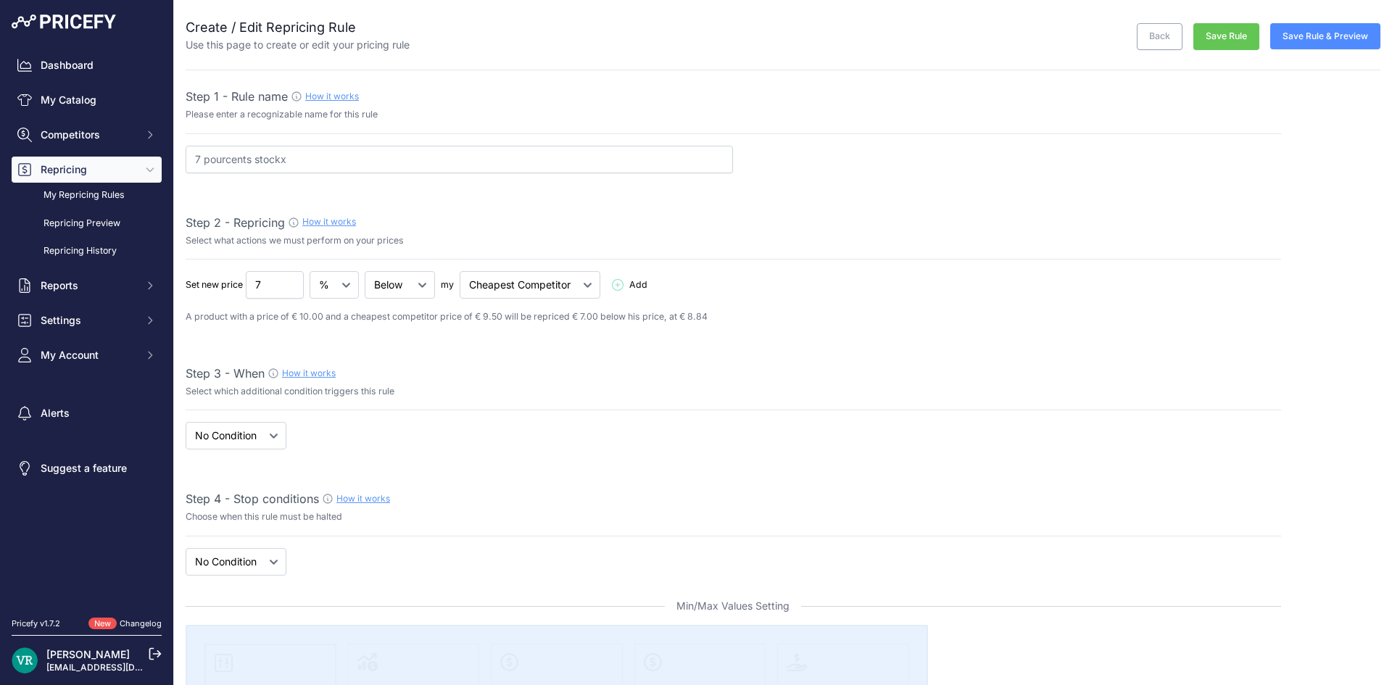
select select "7"
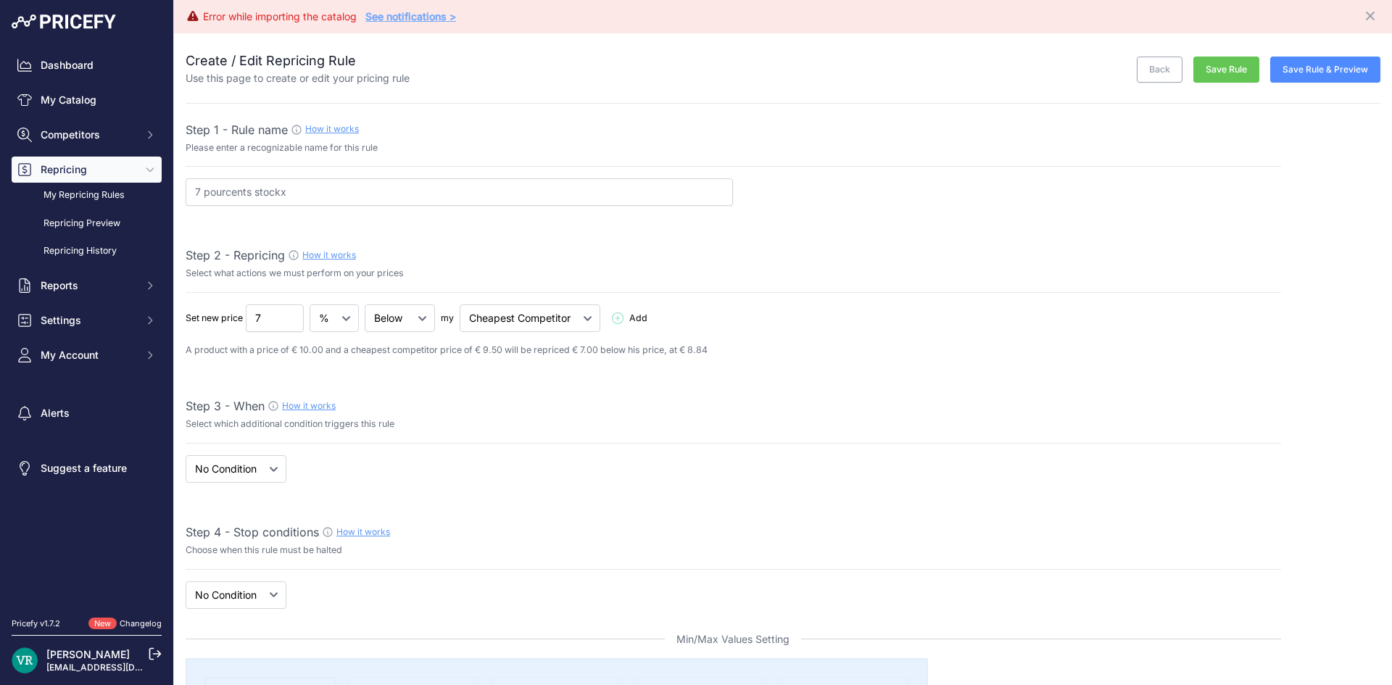
click at [1218, 69] on button "Save Rule" at bounding box center [1226, 70] width 66 height 27
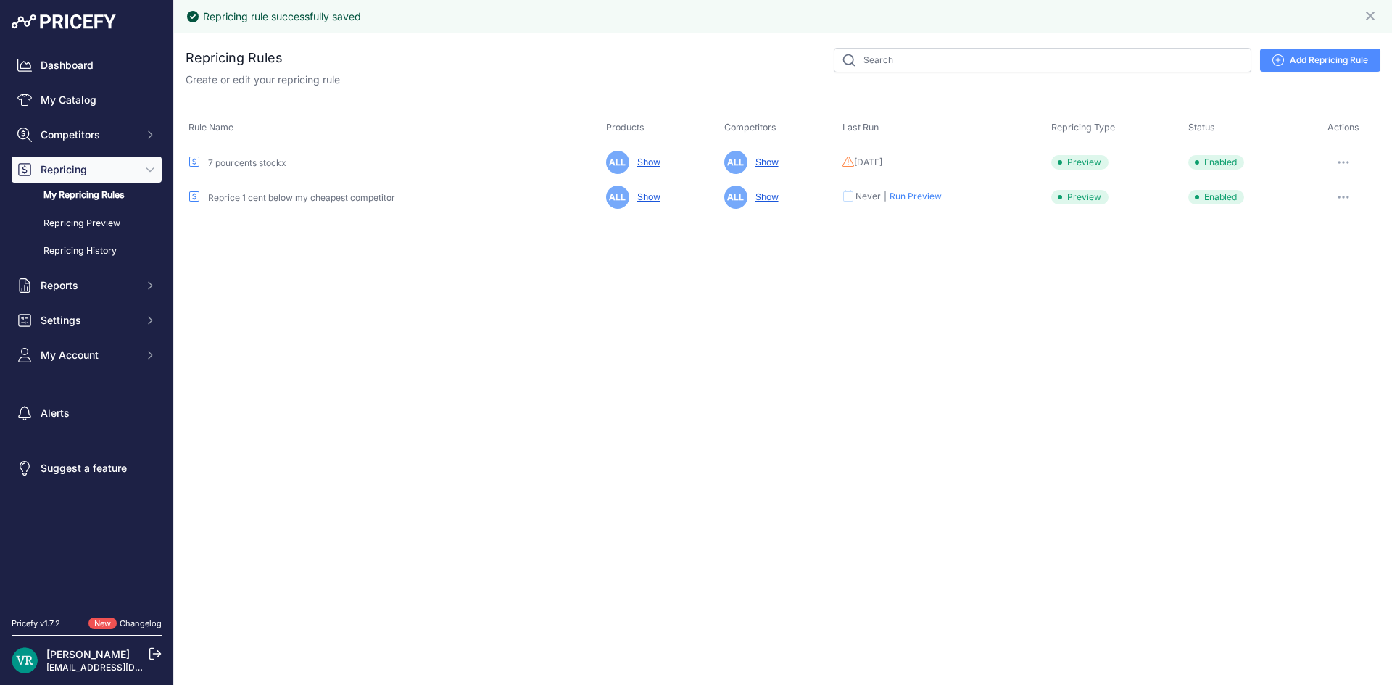
click at [1342, 163] on icon "button" at bounding box center [1342, 162] width 1 height 1
click at [1313, 216] on button "Run Preview" at bounding box center [1330, 215] width 93 height 23
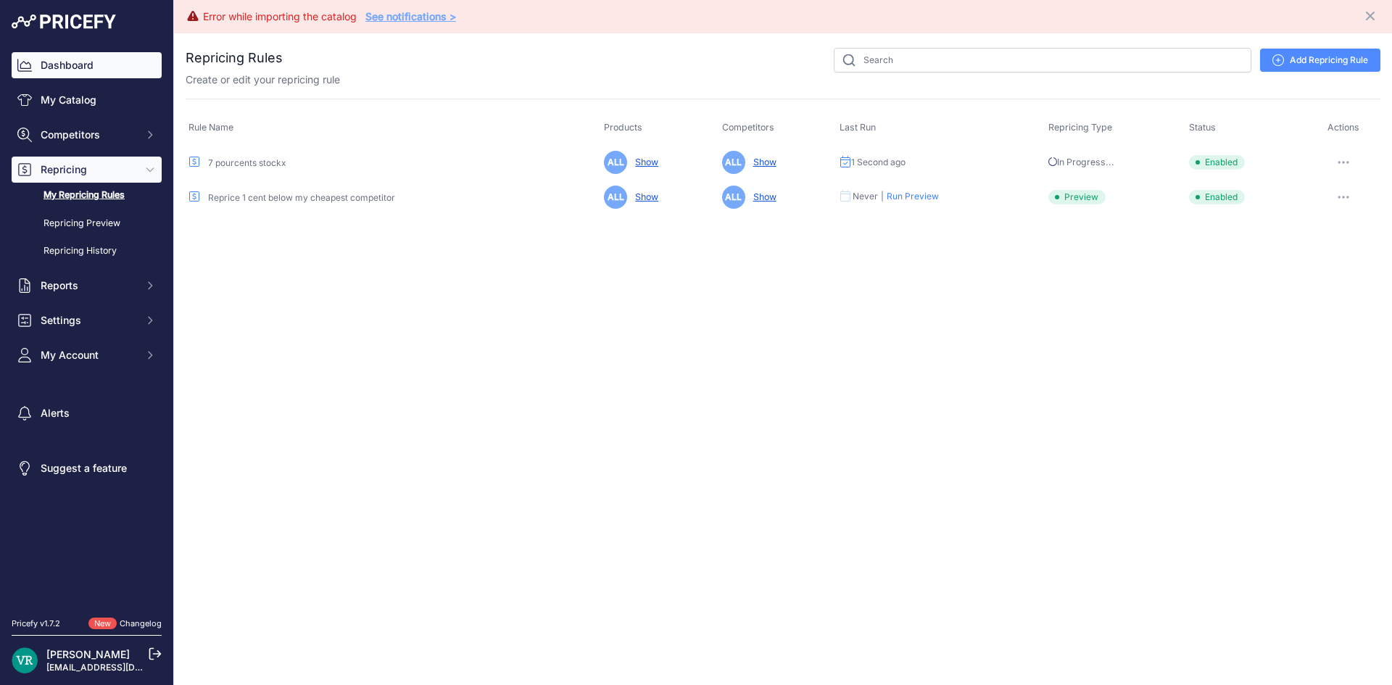
click at [69, 62] on link "Dashboard" at bounding box center [87, 65] width 150 height 26
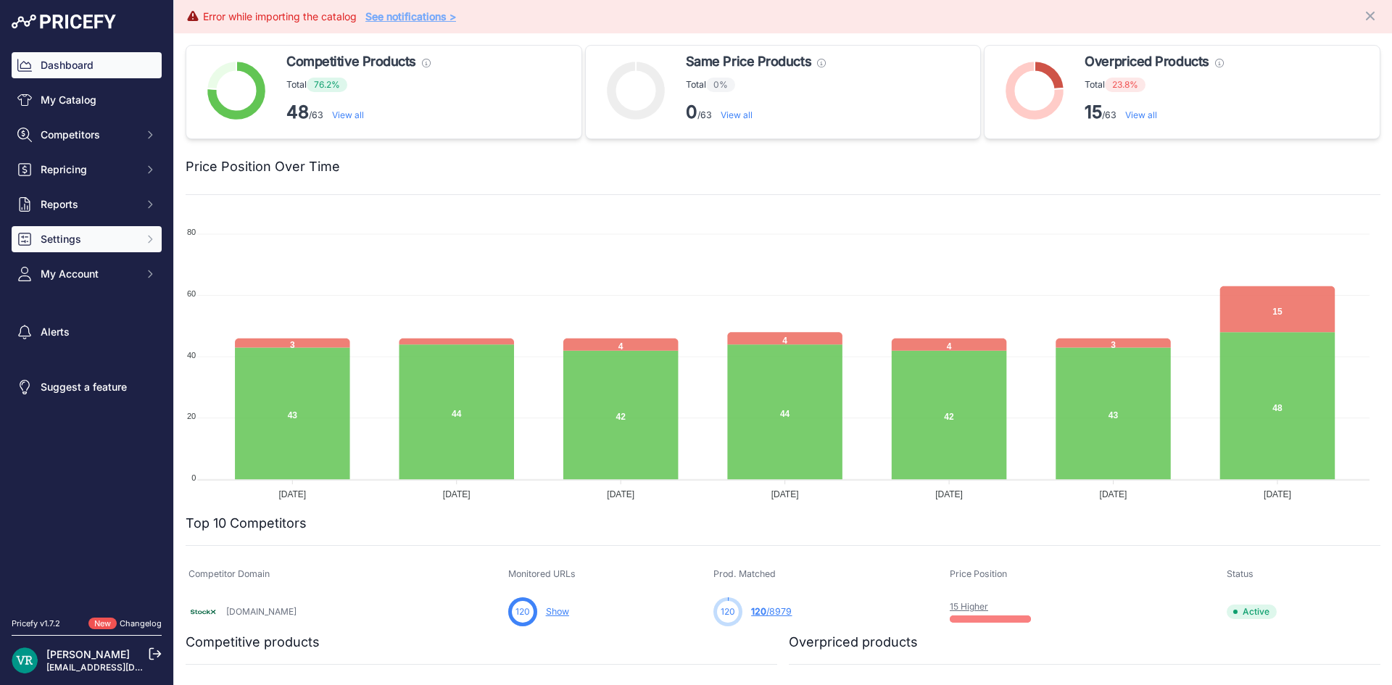
click at [93, 229] on button "Settings" at bounding box center [87, 239] width 150 height 26
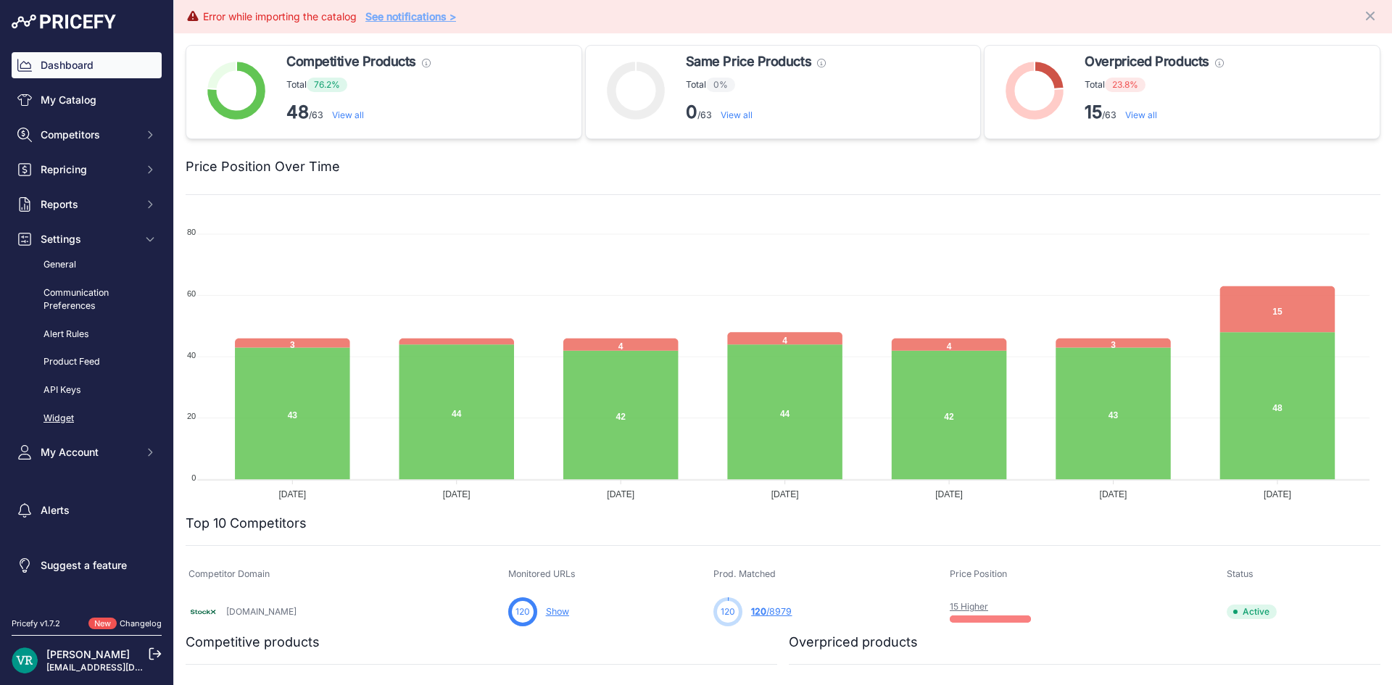
click at [74, 417] on link "Widget" at bounding box center [87, 418] width 150 height 25
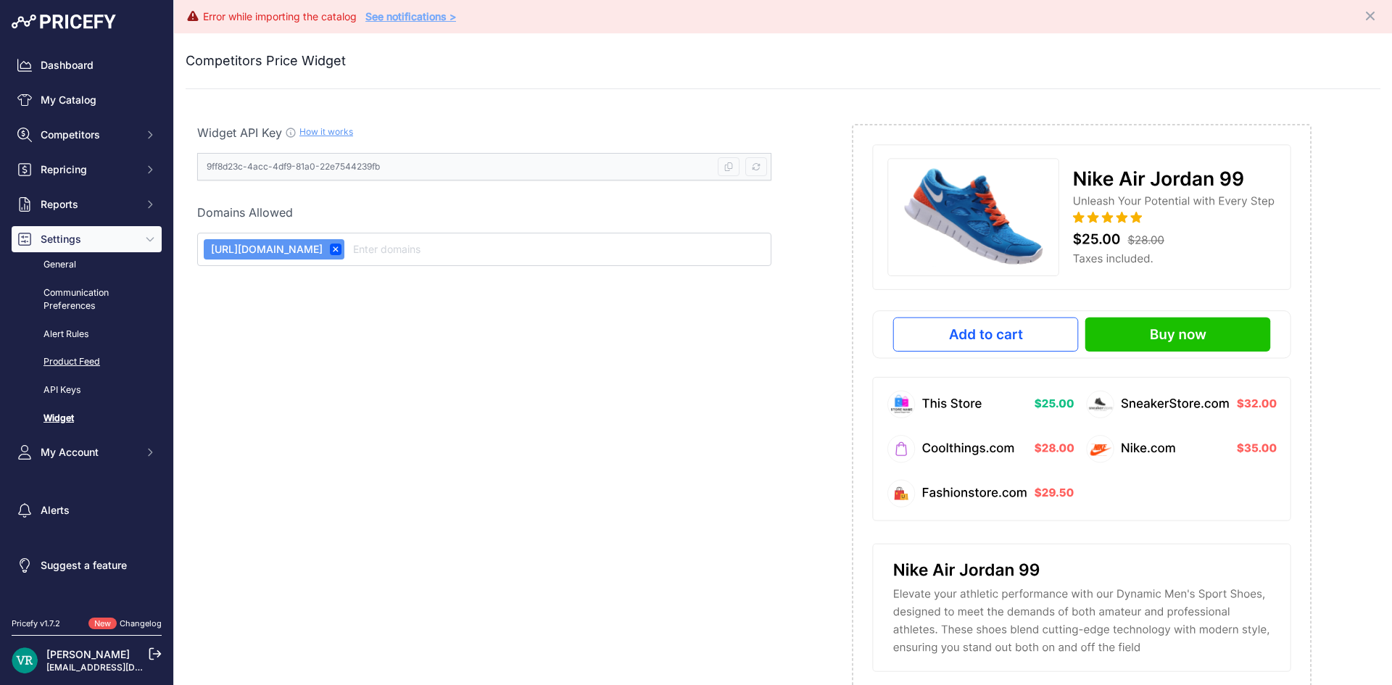
click at [77, 362] on link "Product Feed" at bounding box center [87, 361] width 150 height 25
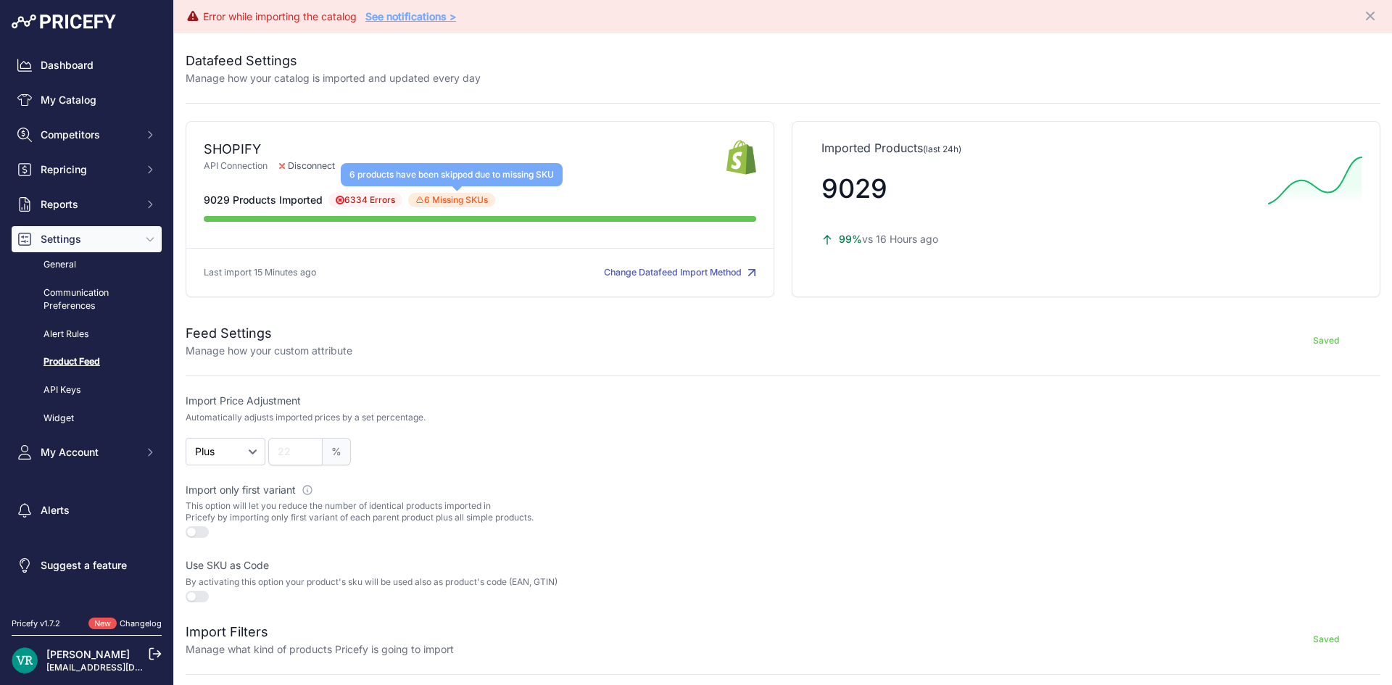
drag, startPoint x: 341, startPoint y: 201, endPoint x: 436, endPoint y: 201, distance: 94.2
click at [436, 201] on div "9029 Products Imported 6334 Errors 6 Missing SKUs 6 products have been skipped …" at bounding box center [480, 200] width 552 height 14
click at [486, 200] on span "6 Missing SKUs 6 products have been skipped due to missing SKU" at bounding box center [451, 200] width 87 height 14
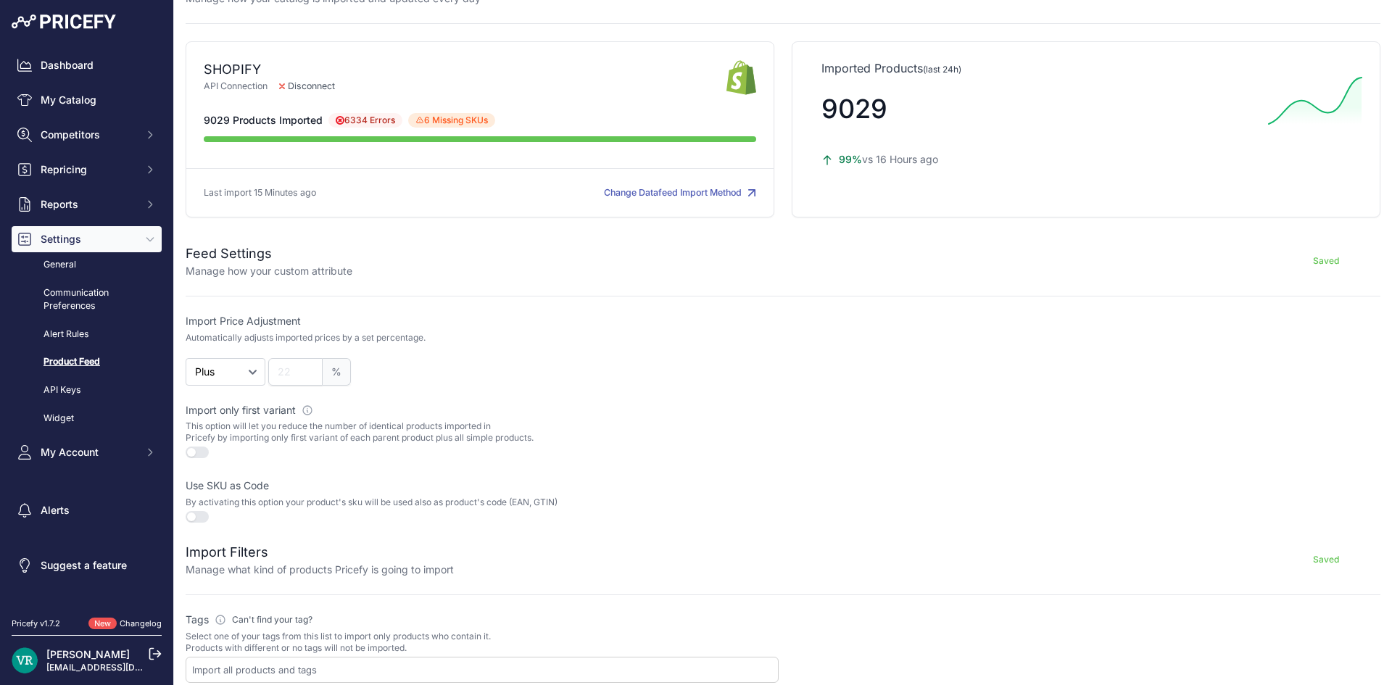
scroll to position [290, 0]
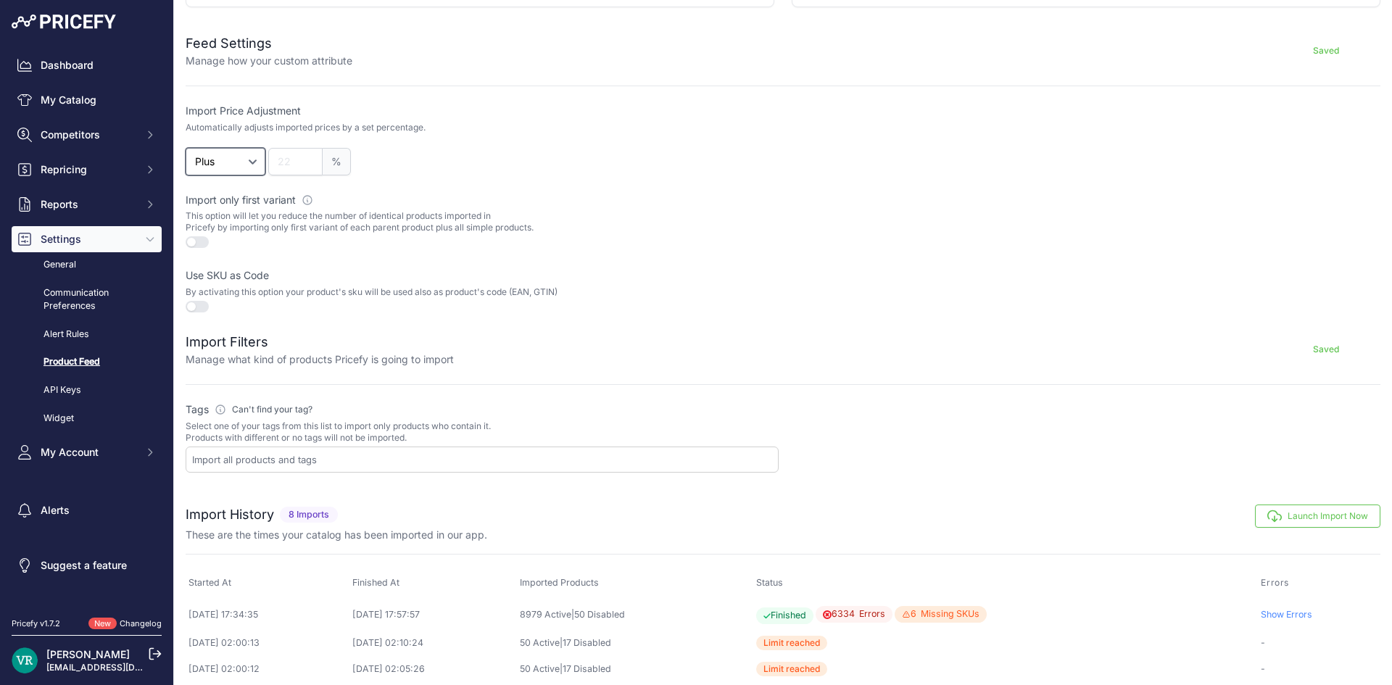
click at [236, 158] on select "Plus Minus" at bounding box center [226, 162] width 80 height 28
click at [234, 158] on select "Plus Minus" at bounding box center [226, 162] width 80 height 28
click at [492, 470] on div at bounding box center [482, 459] width 593 height 26
click at [706, 408] on label "Tags Please define which tags will be used to import your products Can't find y…" at bounding box center [482, 409] width 593 height 14
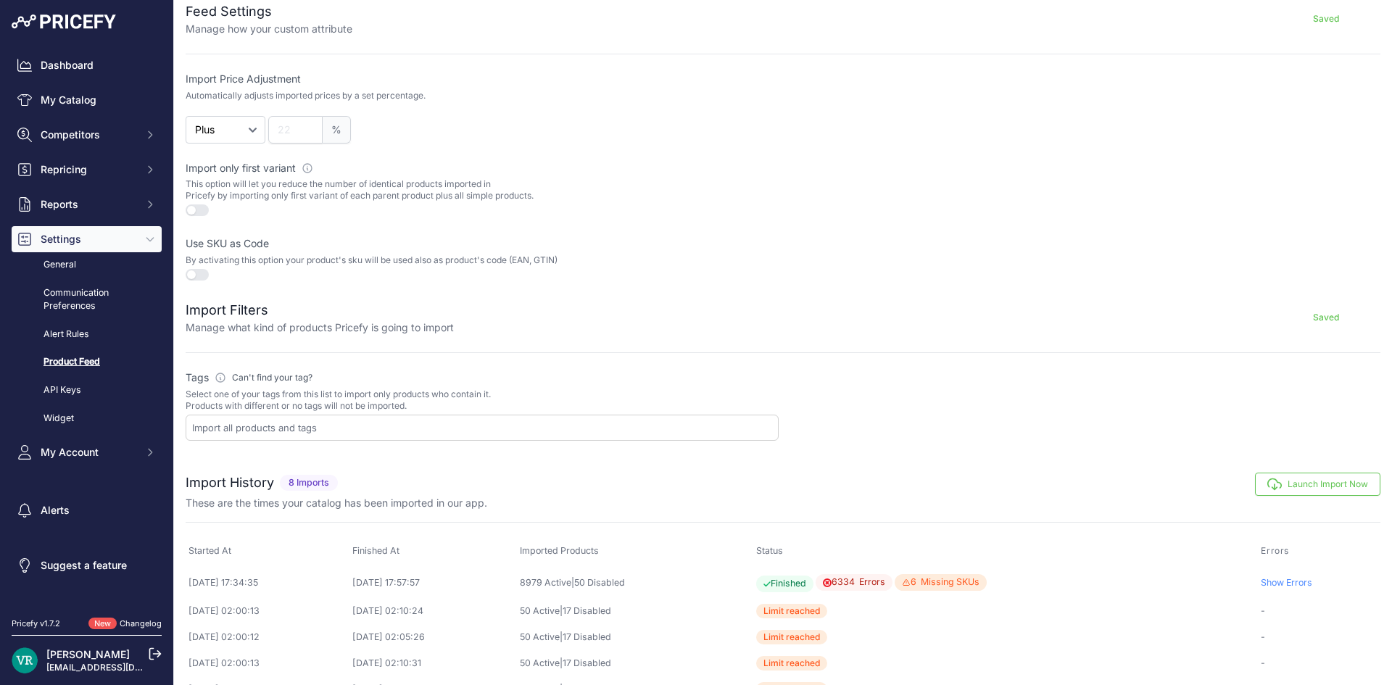
scroll to position [287, 0]
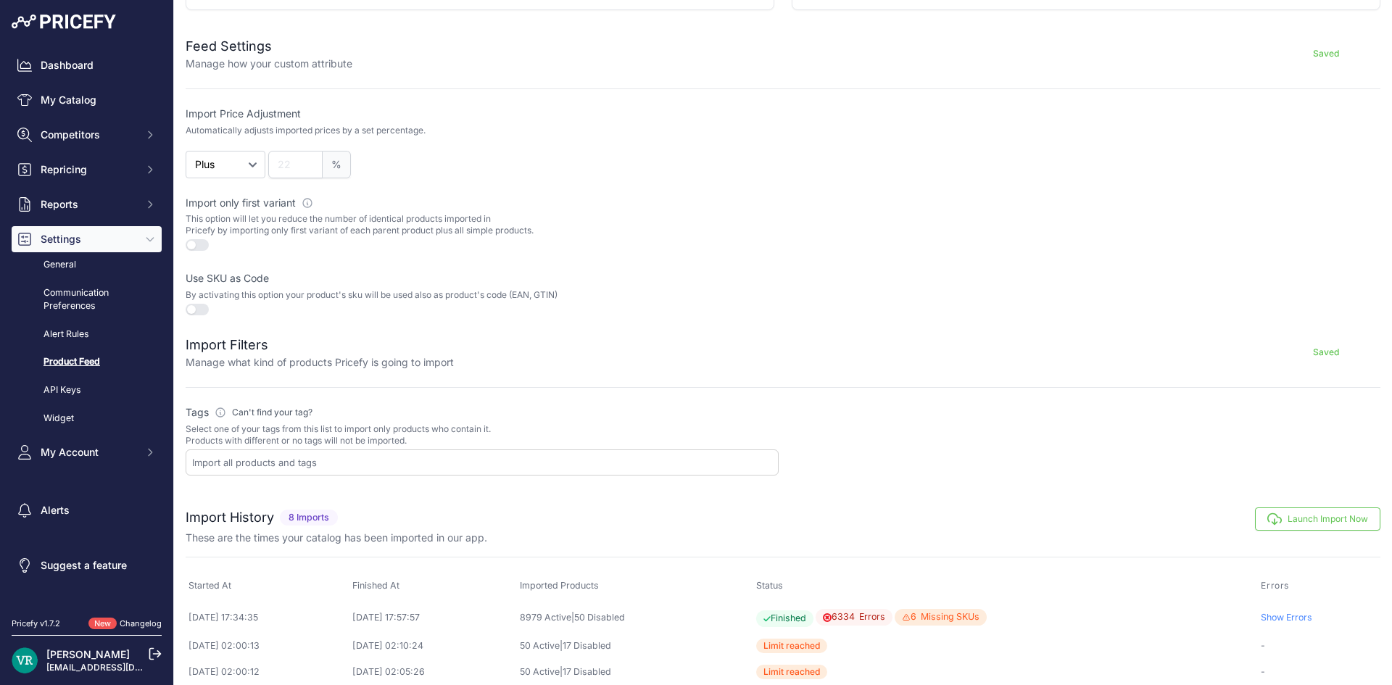
drag, startPoint x: 574, startPoint y: 299, endPoint x: 180, endPoint y: 201, distance: 405.4
click at [180, 201] on div "Datafeed Settings Manage how your catalog is imported and updated every day SHO…" at bounding box center [783, 288] width 1218 height 1084
click at [567, 317] on div at bounding box center [482, 311] width 593 height 14
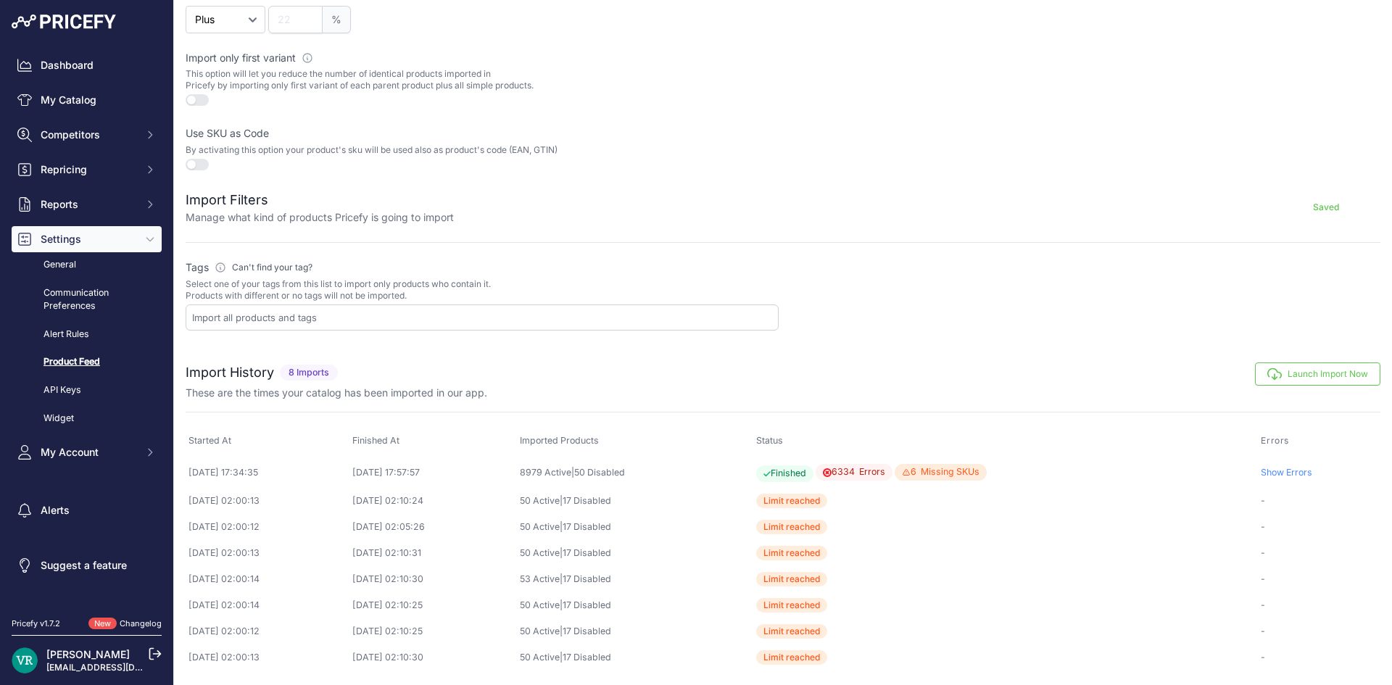
scroll to position [0, 0]
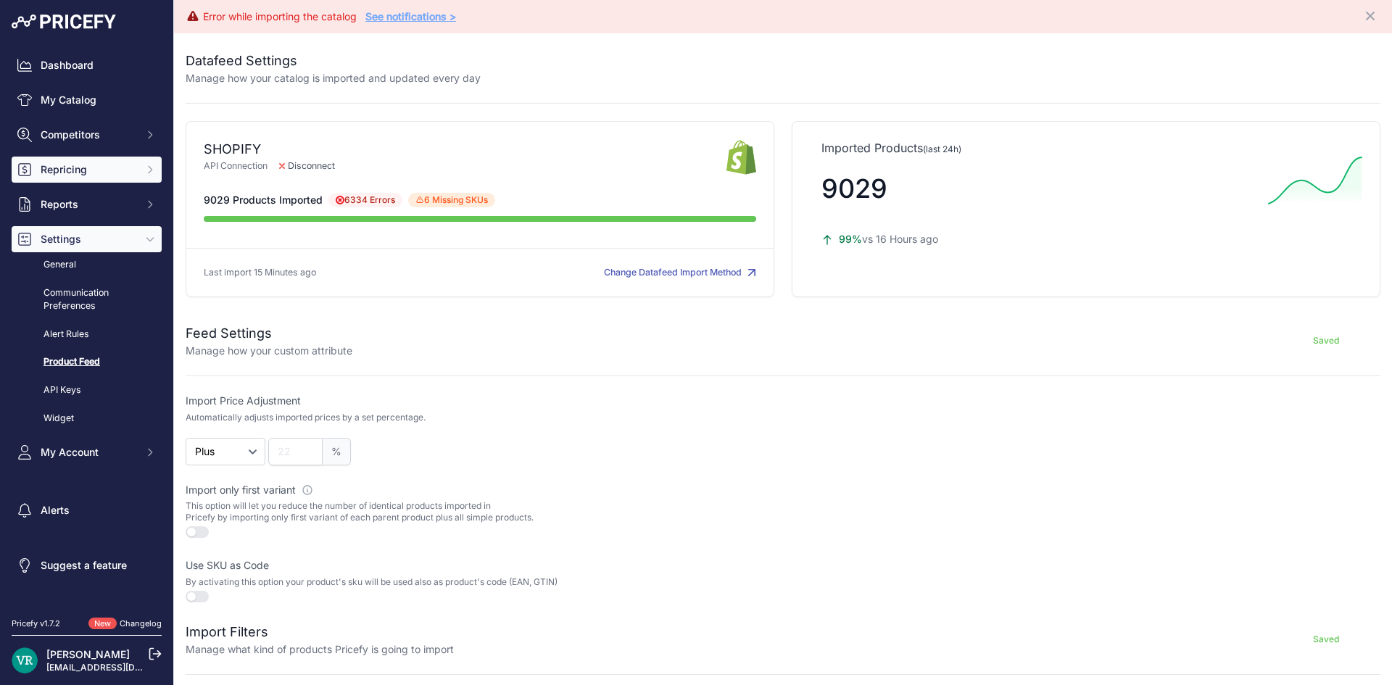
click at [113, 170] on span "Repricing" at bounding box center [88, 169] width 95 height 14
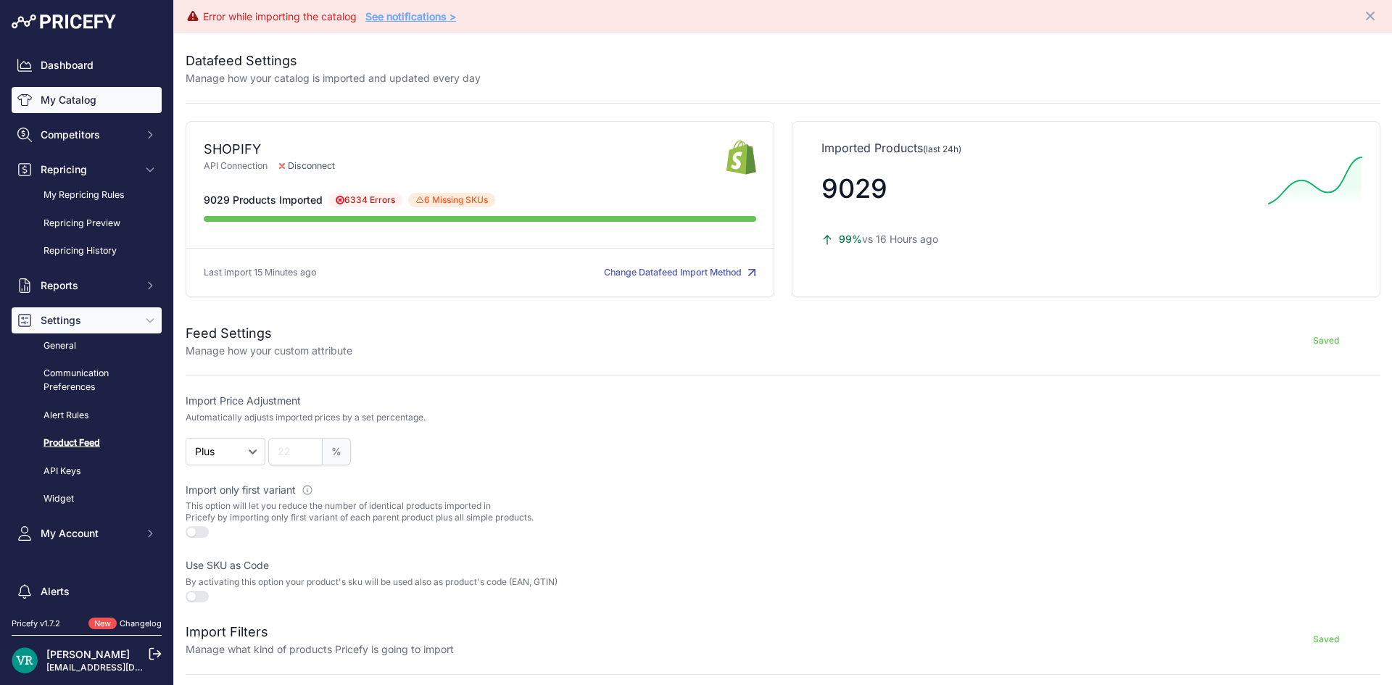
click at [90, 105] on link "My Catalog" at bounding box center [87, 100] width 150 height 26
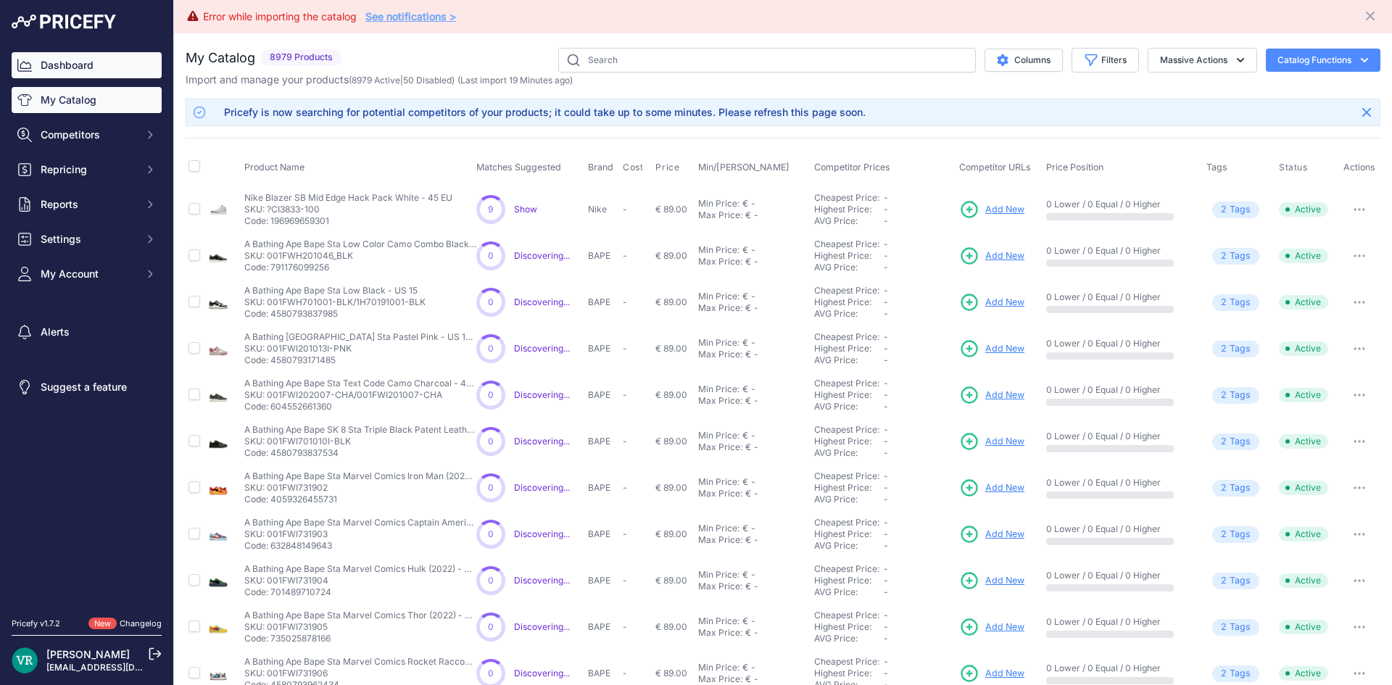
click at [90, 69] on link "Dashboard" at bounding box center [87, 65] width 150 height 26
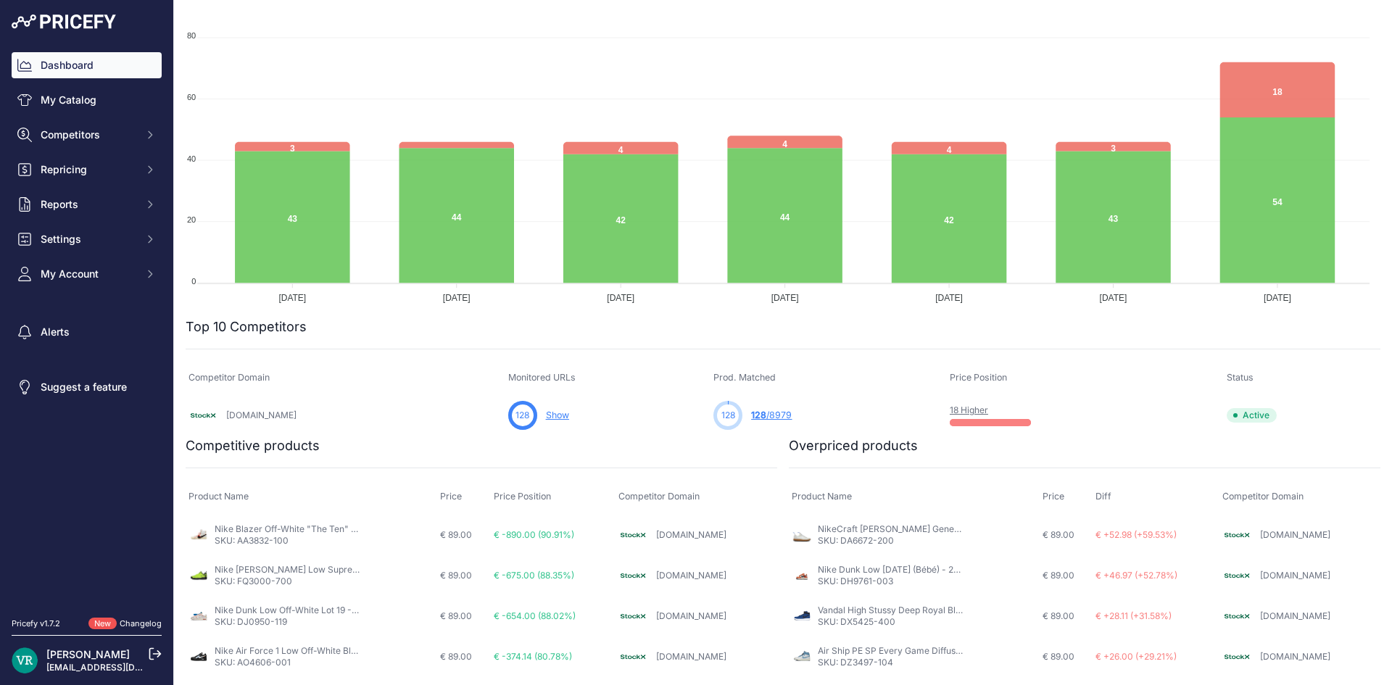
scroll to position [290, 0]
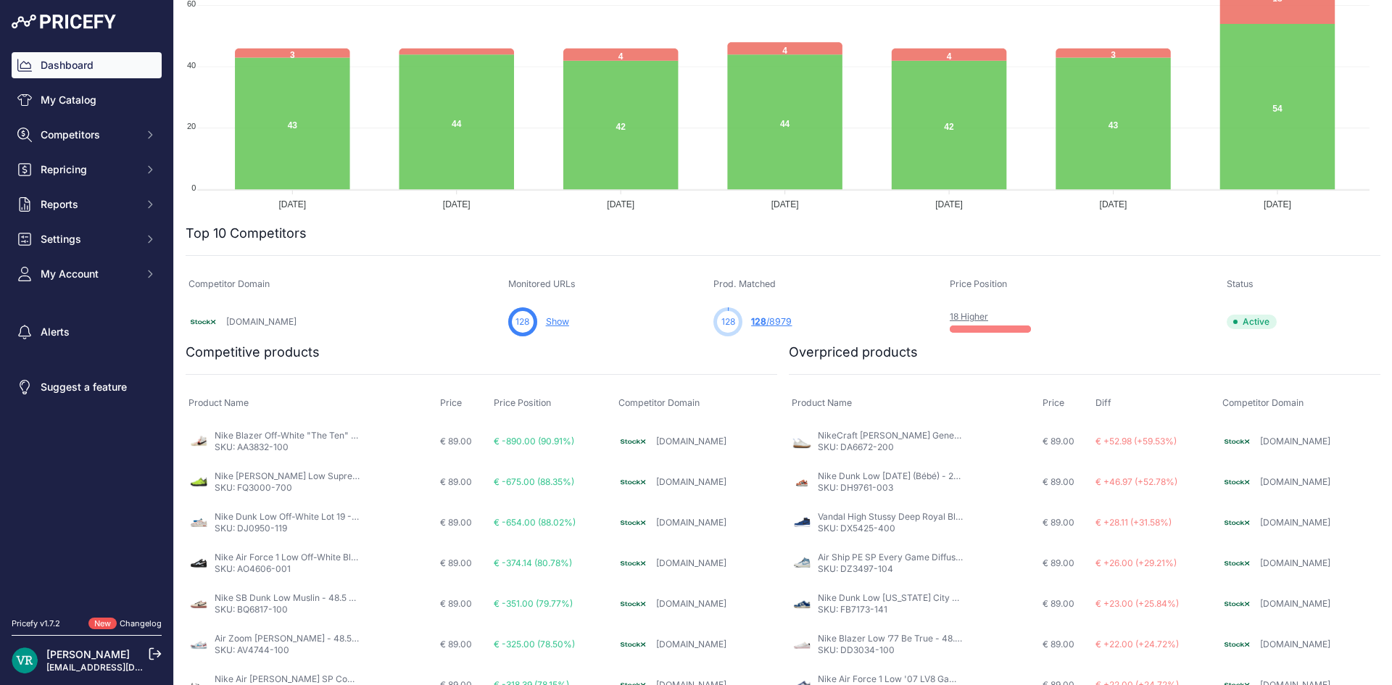
click at [546, 320] on link "Show" at bounding box center [557, 321] width 23 height 11
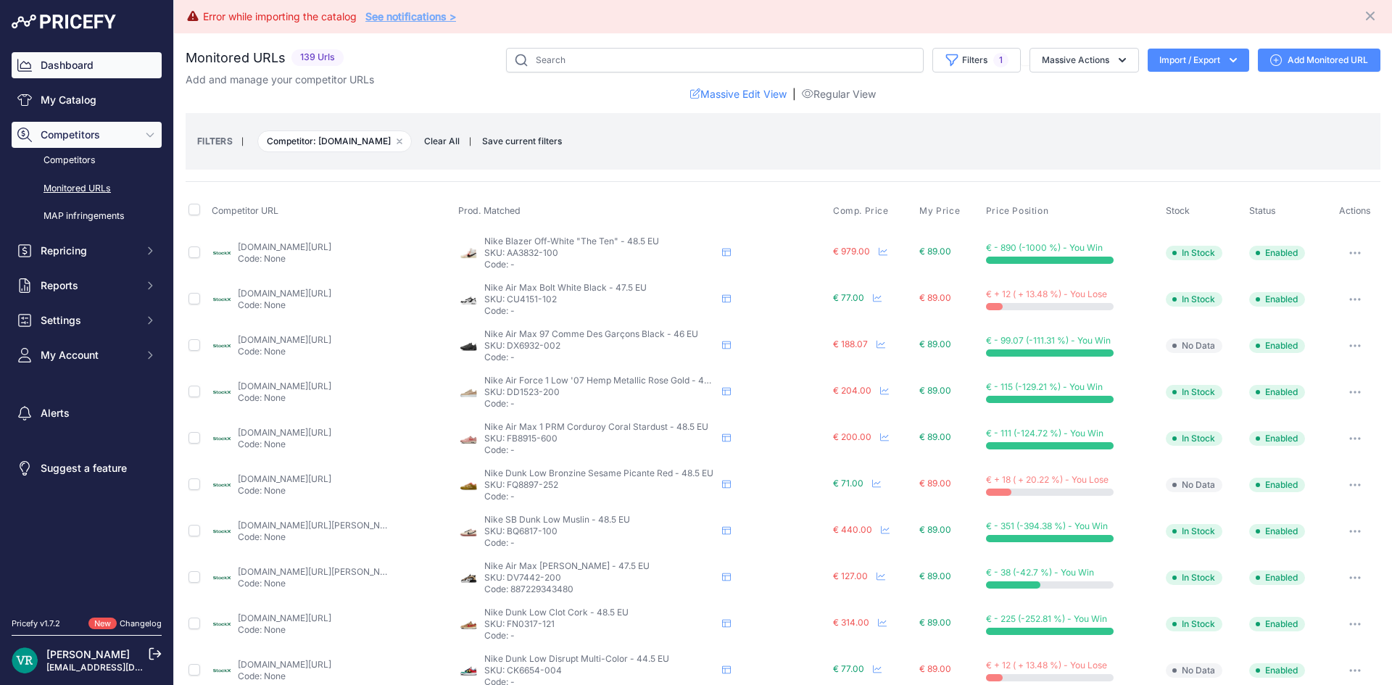
click at [45, 69] on link "Dashboard" at bounding box center [87, 65] width 150 height 26
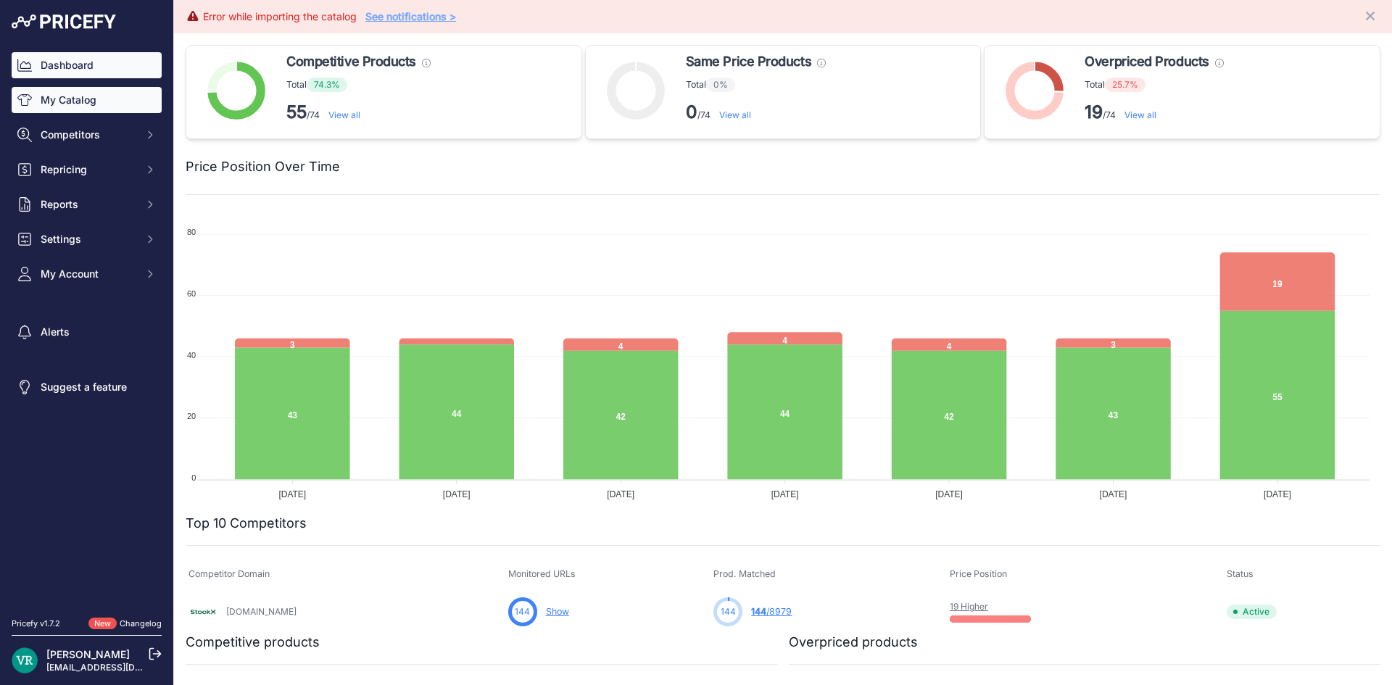
click at [54, 101] on link "My Catalog" at bounding box center [87, 100] width 150 height 26
click at [75, 96] on link "My Catalog" at bounding box center [87, 100] width 150 height 26
click at [62, 110] on link "My Catalog" at bounding box center [87, 100] width 150 height 26
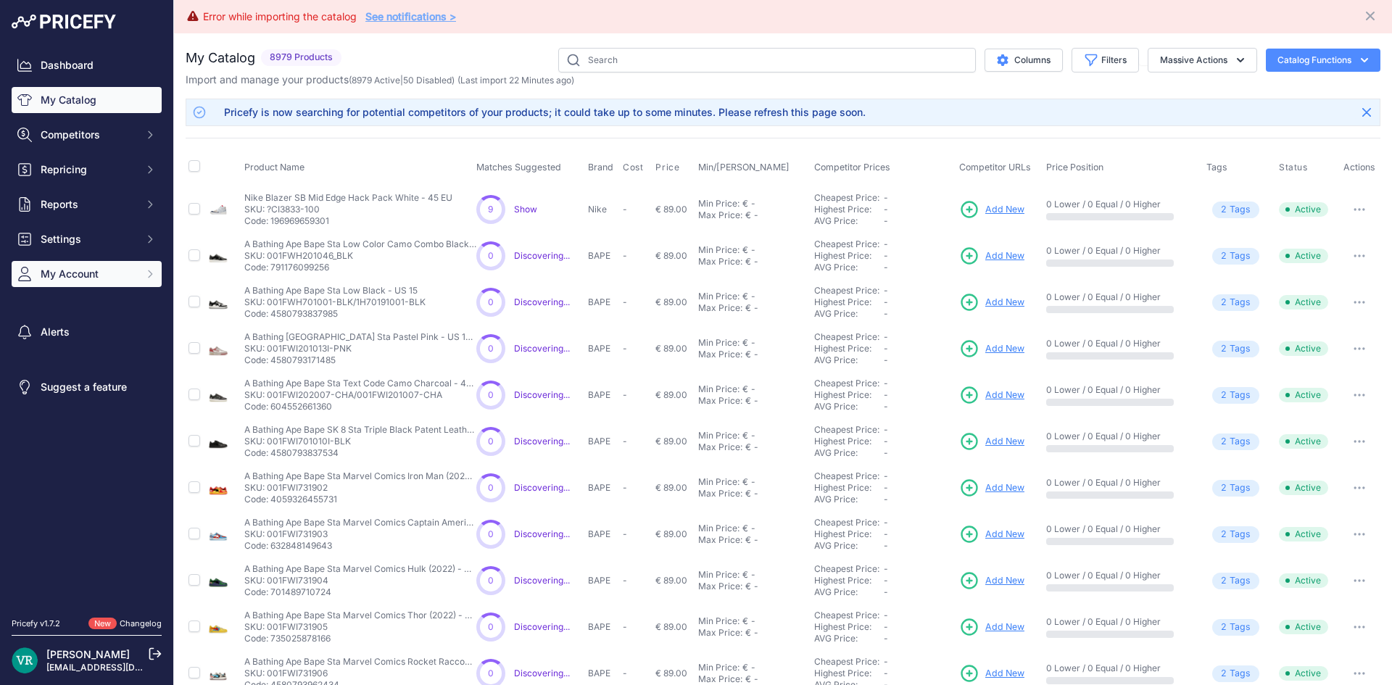
click at [28, 278] on icon "Sidebar" at bounding box center [24, 274] width 14 height 14
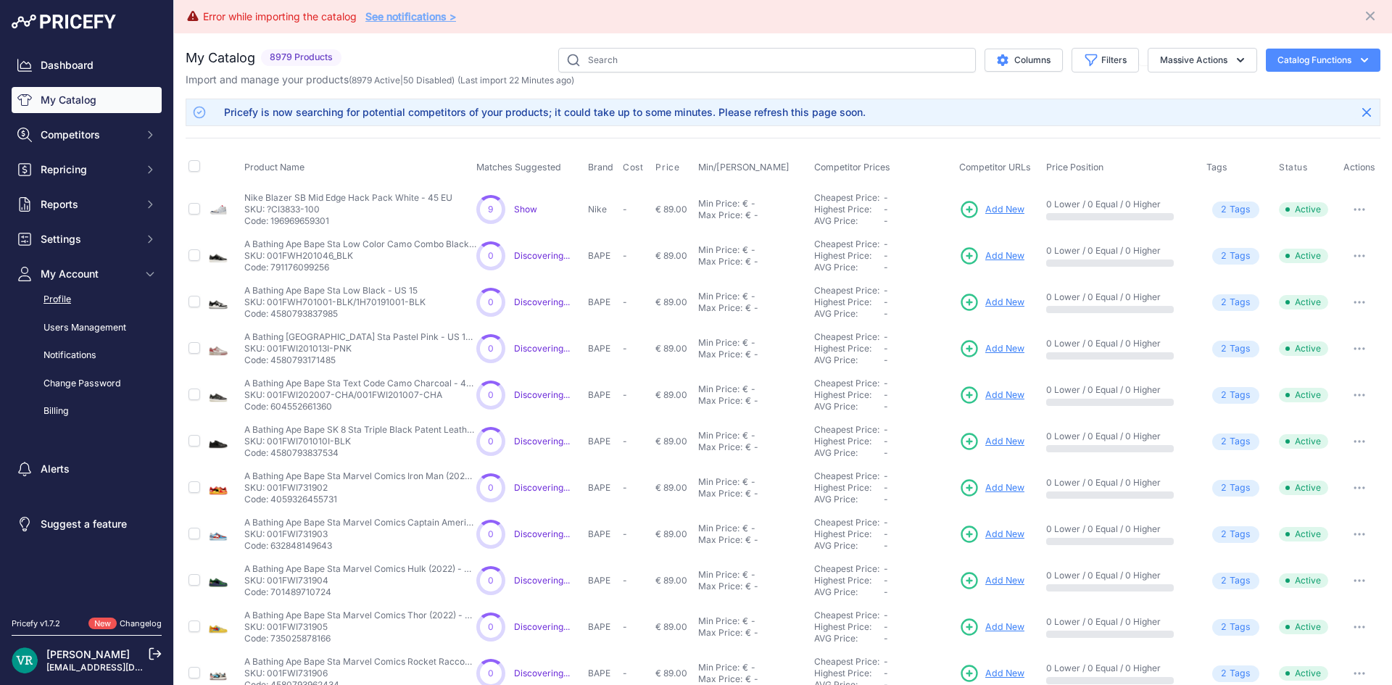
click at [42, 304] on link "Profile" at bounding box center [87, 299] width 150 height 25
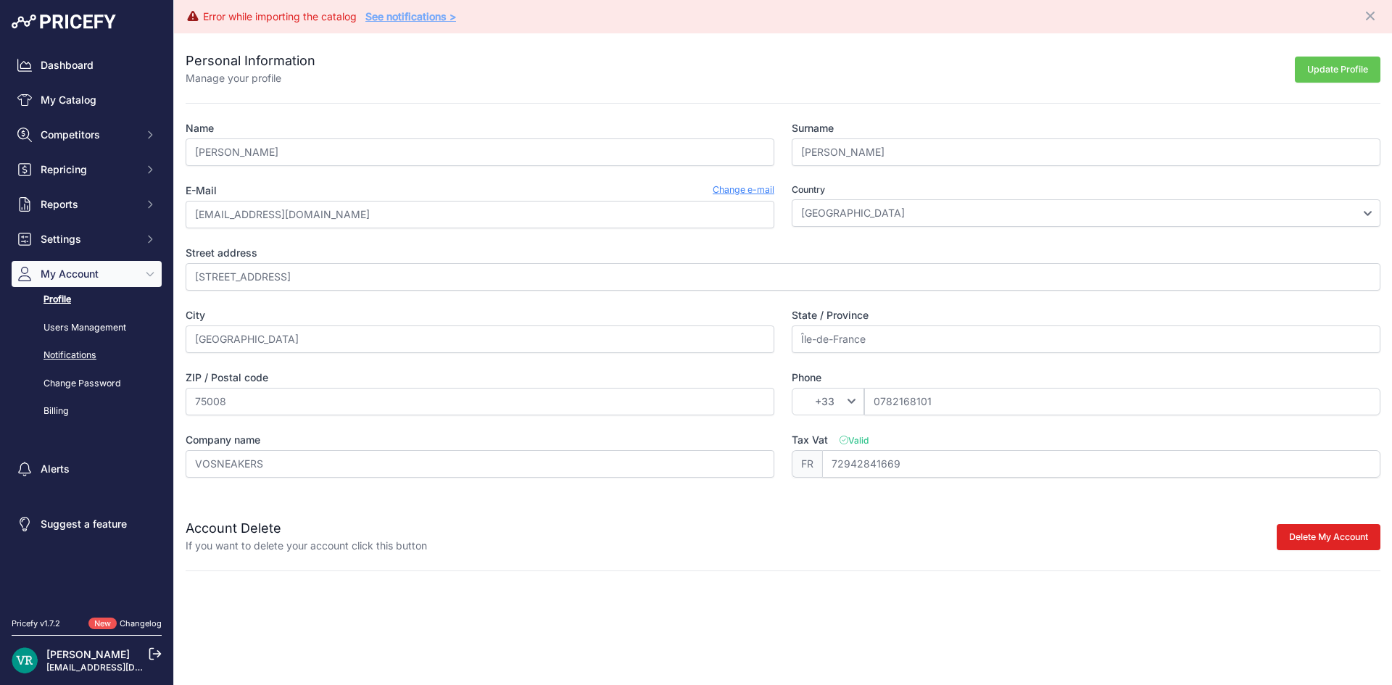
click at [72, 354] on link "Notifications" at bounding box center [87, 355] width 150 height 25
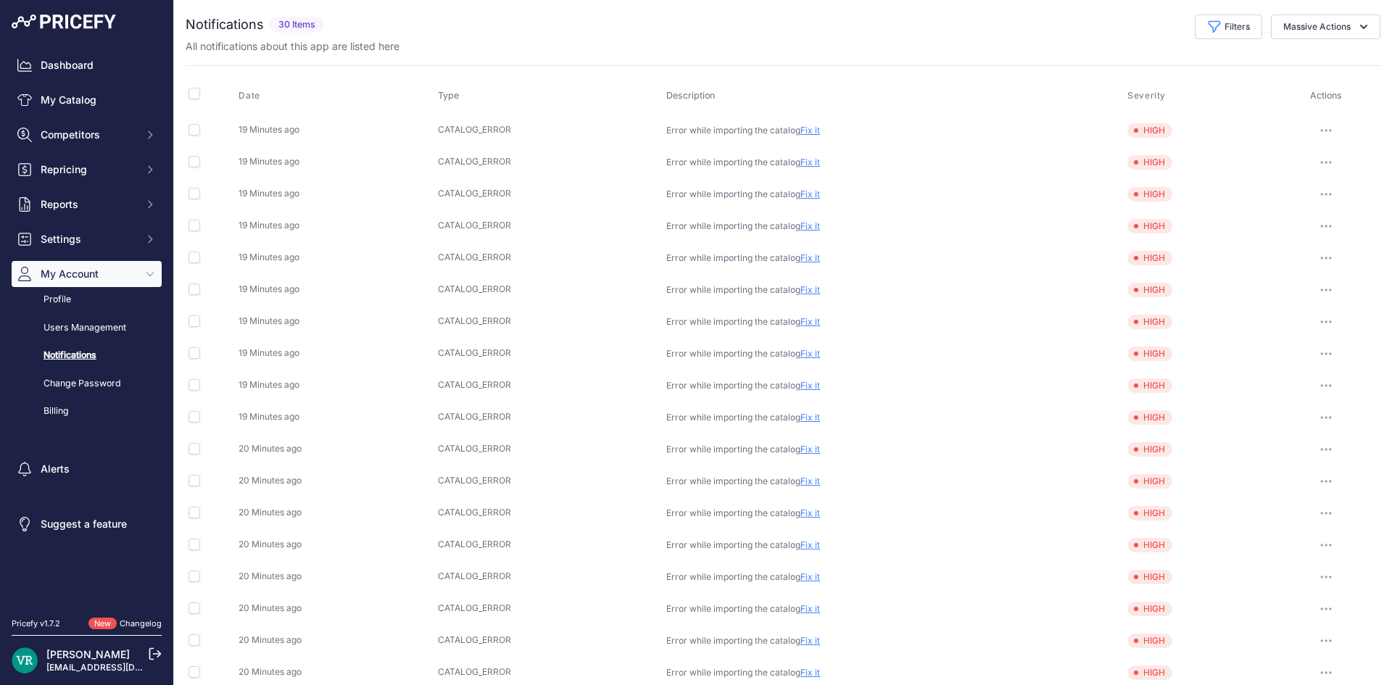
click at [1313, 125] on button "button" at bounding box center [1325, 130] width 29 height 20
drag, startPoint x: 409, startPoint y: 133, endPoint x: 438, endPoint y: 133, distance: 29.7
click at [412, 133] on td "19 Minutes ago" at bounding box center [335, 130] width 199 height 33
click at [807, 130] on link "Fix it" at bounding box center [810, 130] width 20 height 11
click at [88, 78] on div "Dashboard My Catalog Competitors Competitors Monitored URLs MAP infringements R…" at bounding box center [87, 238] width 150 height 372
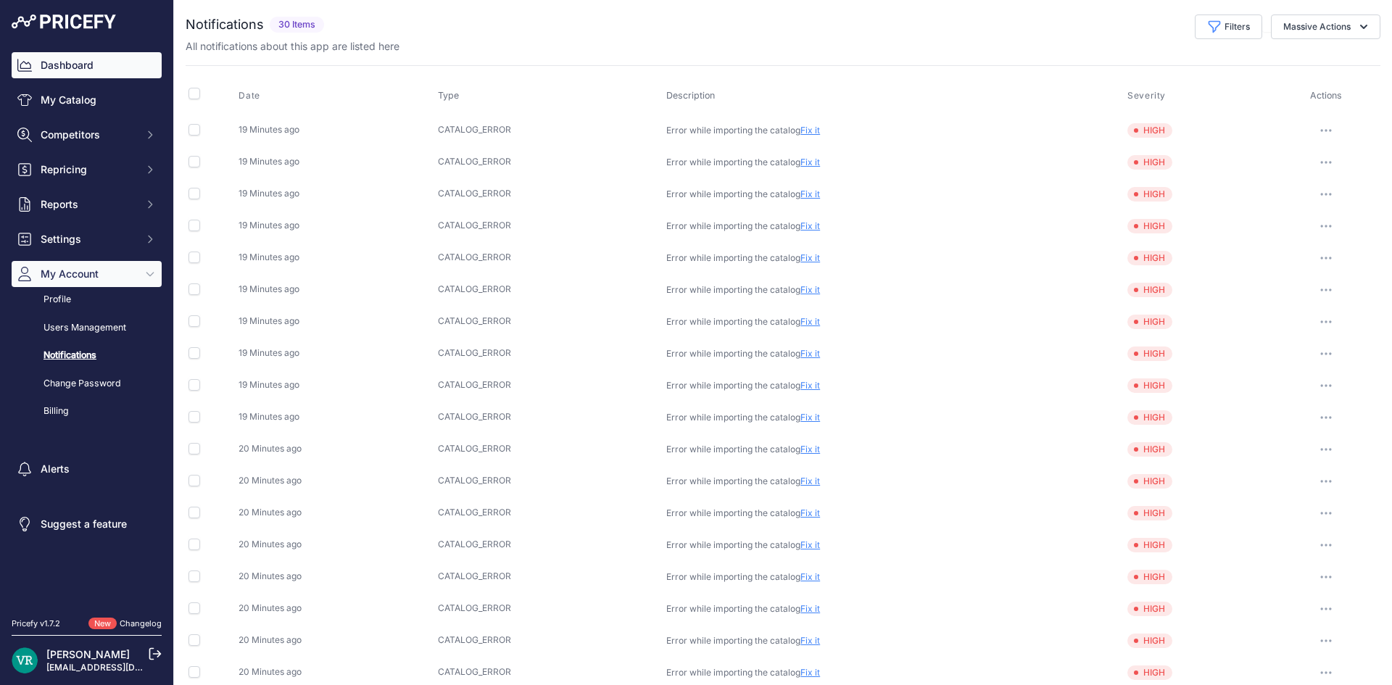
click at [86, 72] on link "Dashboard" at bounding box center [87, 65] width 150 height 26
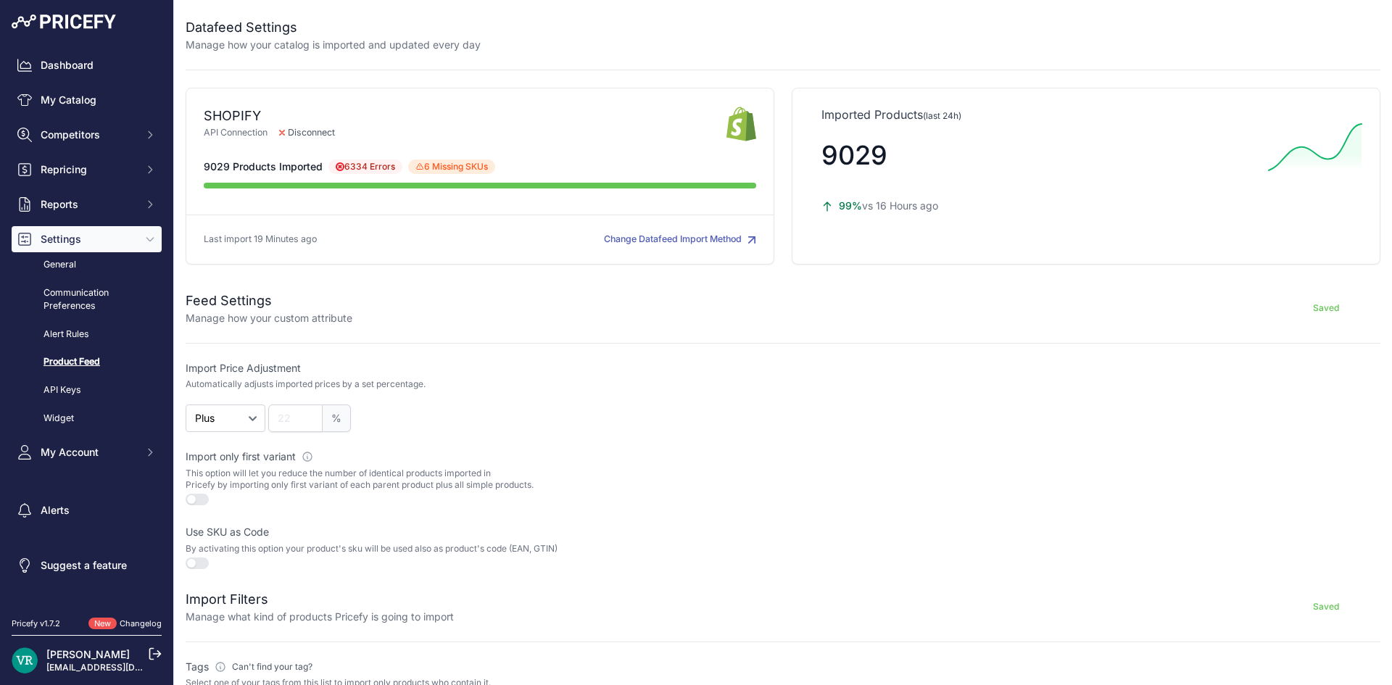
click at [241, 118] on div "SHOPIFY" at bounding box center [465, 116] width 523 height 20
click at [674, 173] on div "9029 Products Imported 6334 Errors 6 Missing SKUs 6 products have been skipped …" at bounding box center [480, 166] width 552 height 14
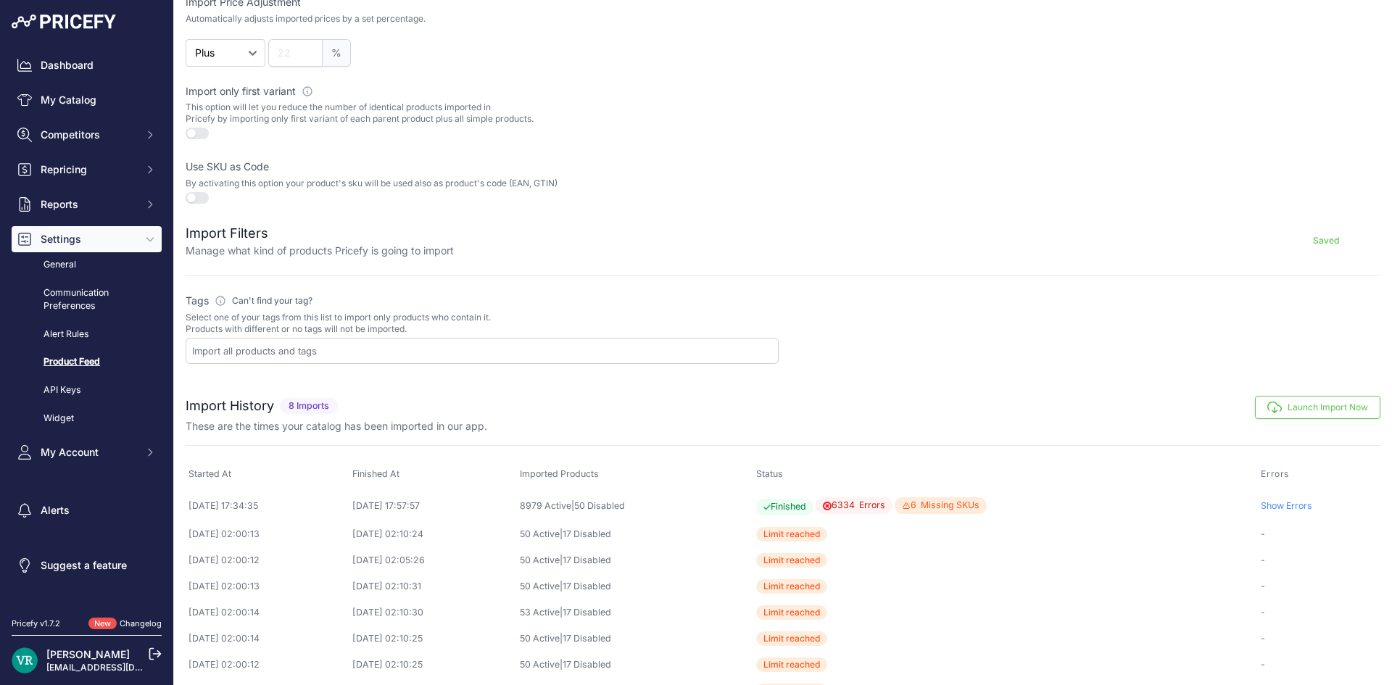
scroll to position [432, 0]
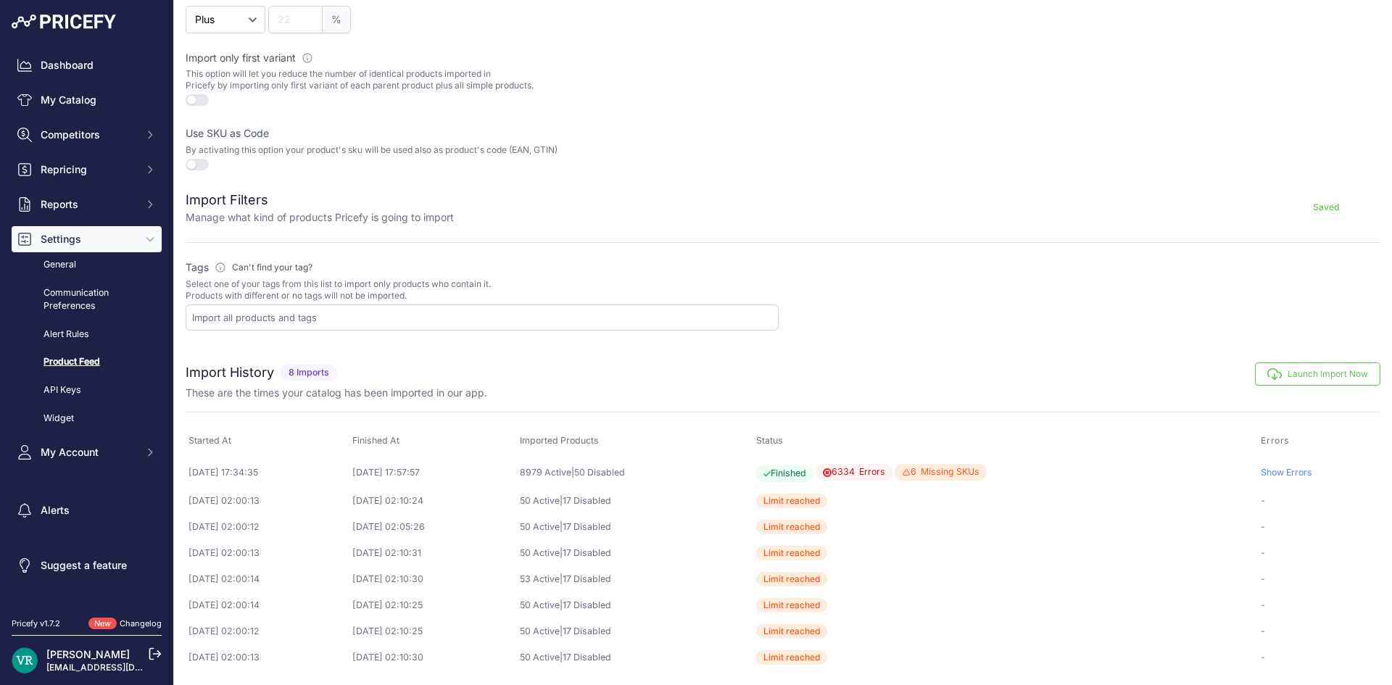
click at [1271, 470] on link "Show Errors" at bounding box center [1285, 472] width 51 height 11
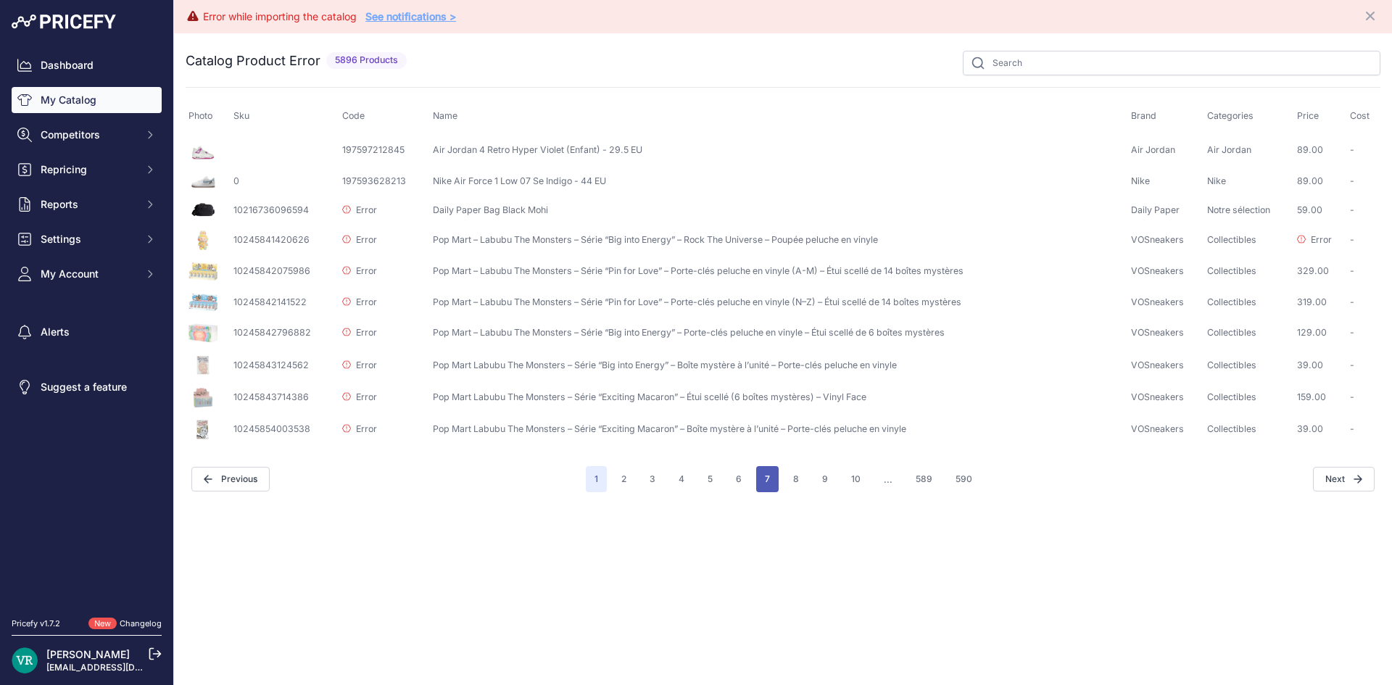
click at [763, 476] on button "7" at bounding box center [767, 479] width 22 height 26
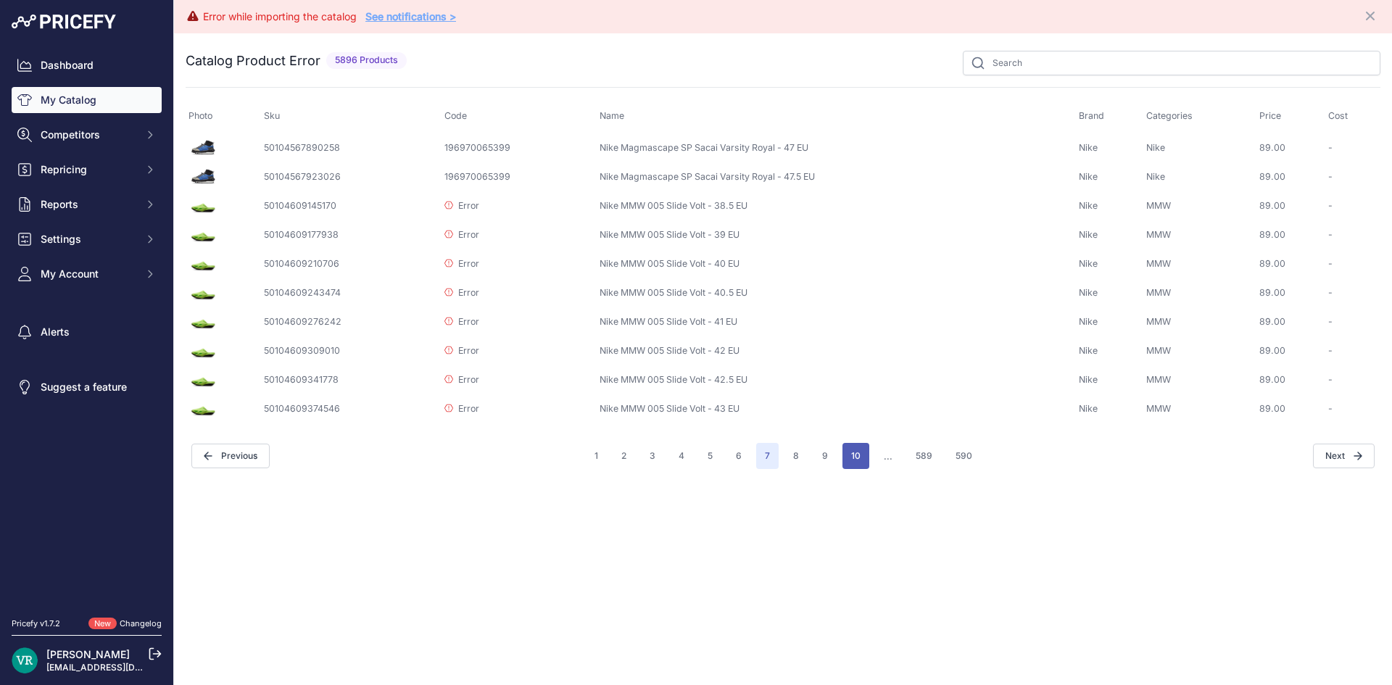
click at [846, 456] on button "10" at bounding box center [855, 456] width 27 height 26
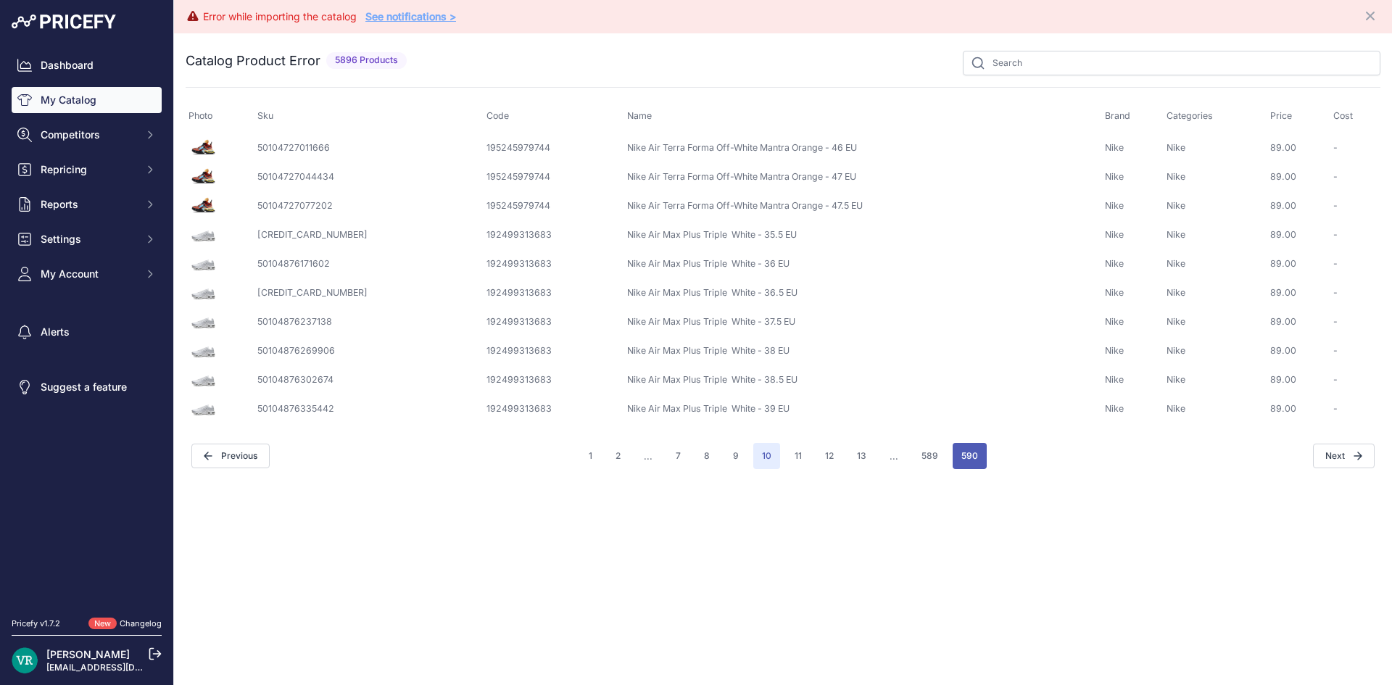
click at [965, 457] on button "590" at bounding box center [969, 456] width 34 height 26
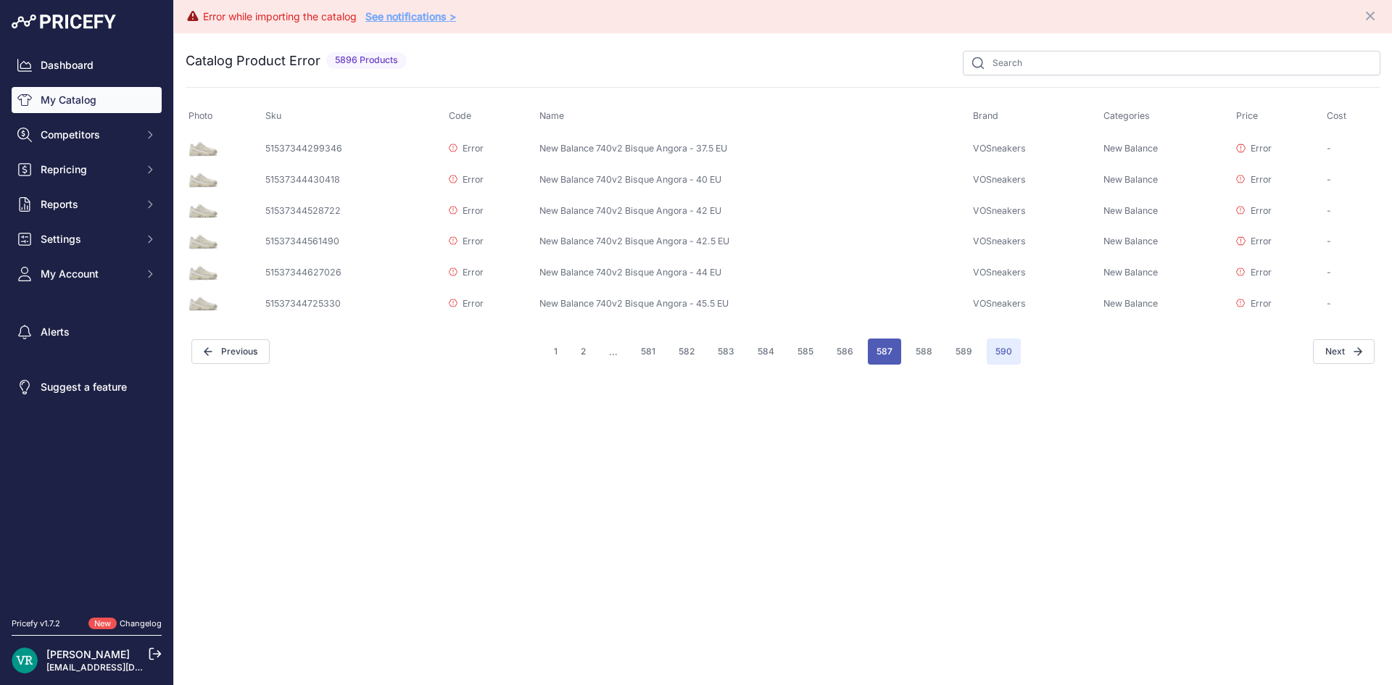
click at [894, 352] on button "587" at bounding box center [884, 351] width 33 height 26
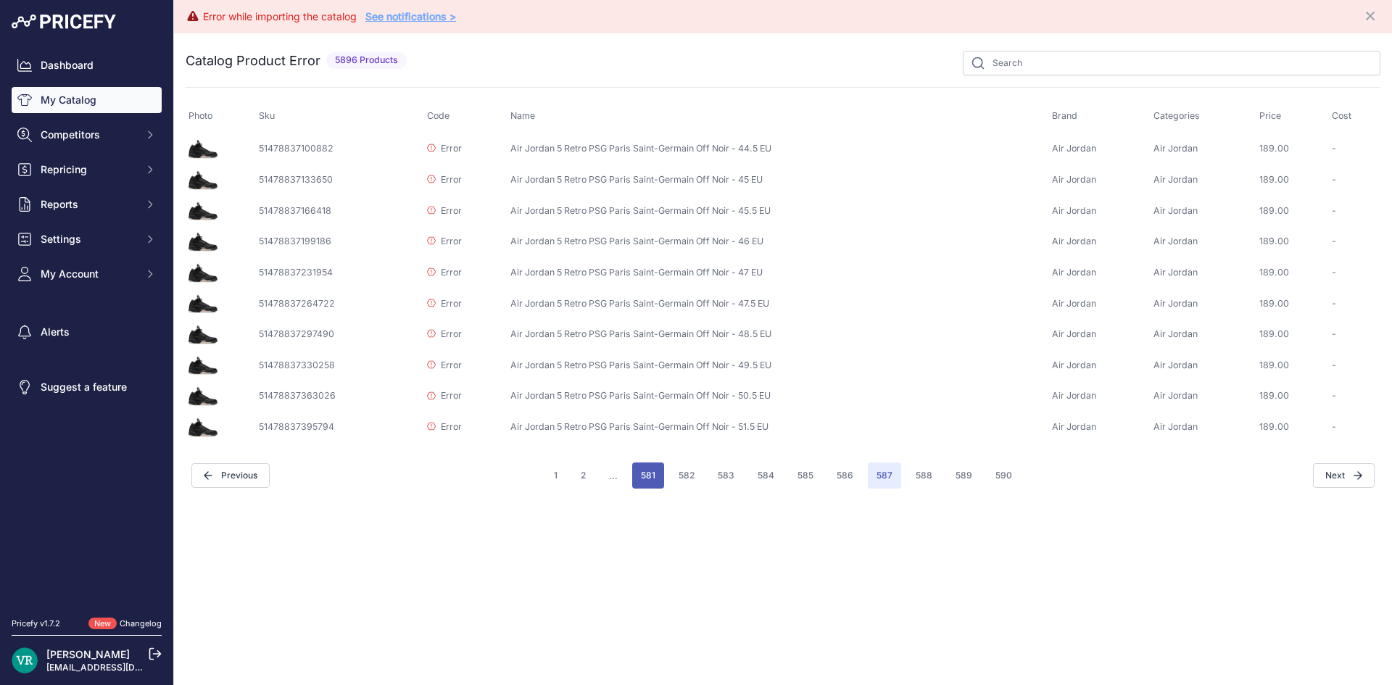
click at [653, 462] on button "581" at bounding box center [648, 475] width 32 height 26
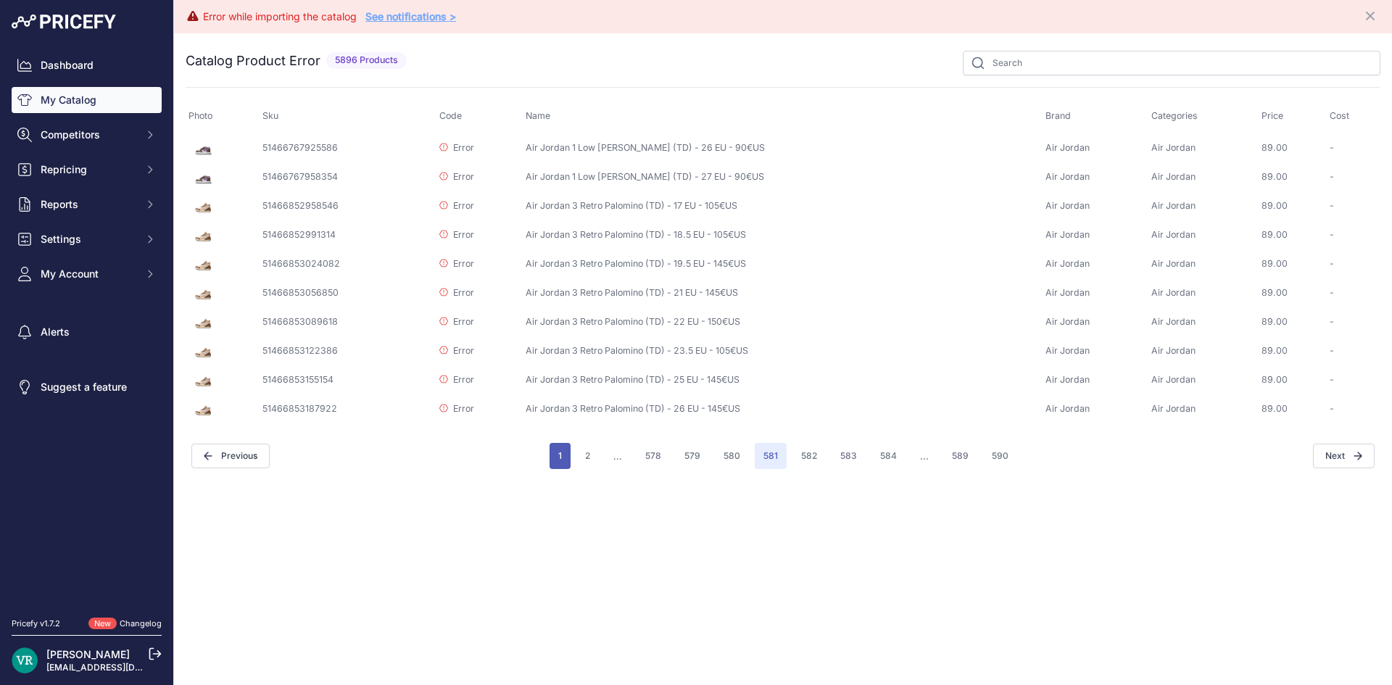
click at [565, 469] on button "1" at bounding box center [559, 456] width 21 height 26
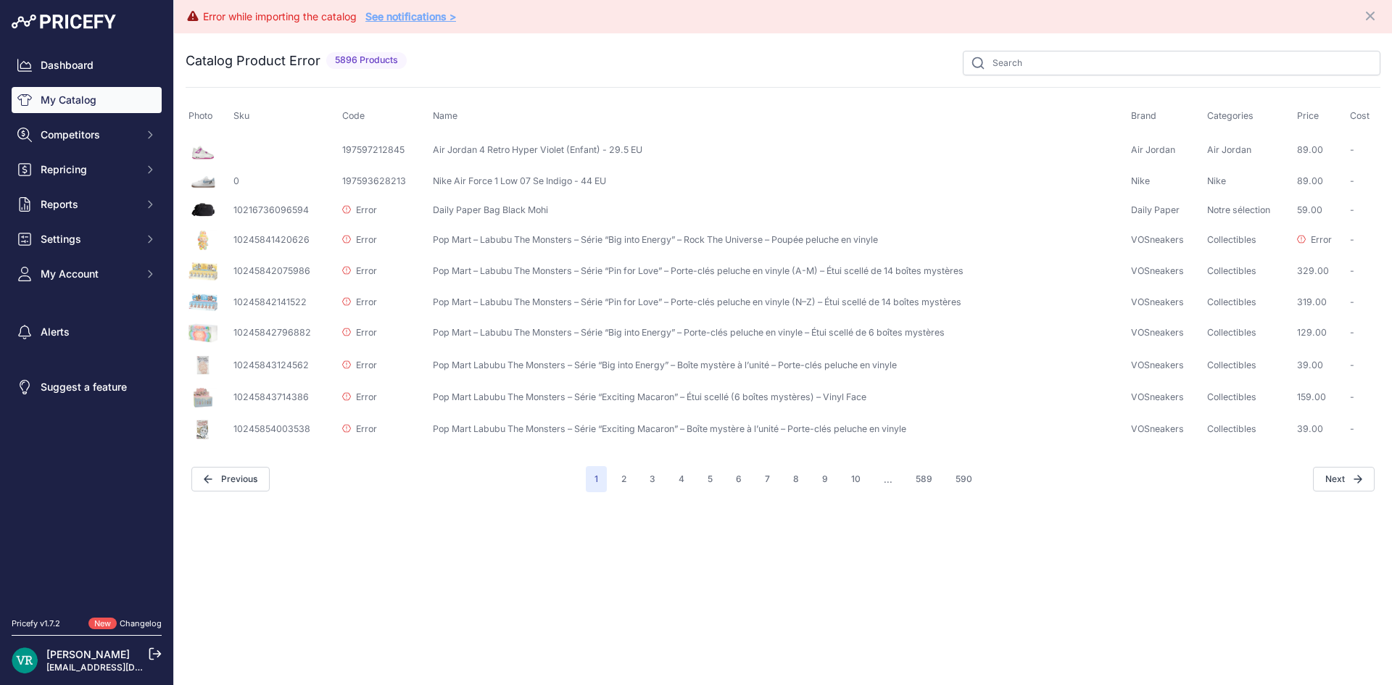
drag, startPoint x: 327, startPoint y: 60, endPoint x: 367, endPoint y: 62, distance: 39.9
click at [367, 62] on span "5896 Products" at bounding box center [366, 60] width 80 height 17
click at [475, 545] on div "Error while importing the catalog See notifications > Close You are not connect…" at bounding box center [783, 342] width 1218 height 685
click at [633, 475] on button "2" at bounding box center [623, 479] width 22 height 26
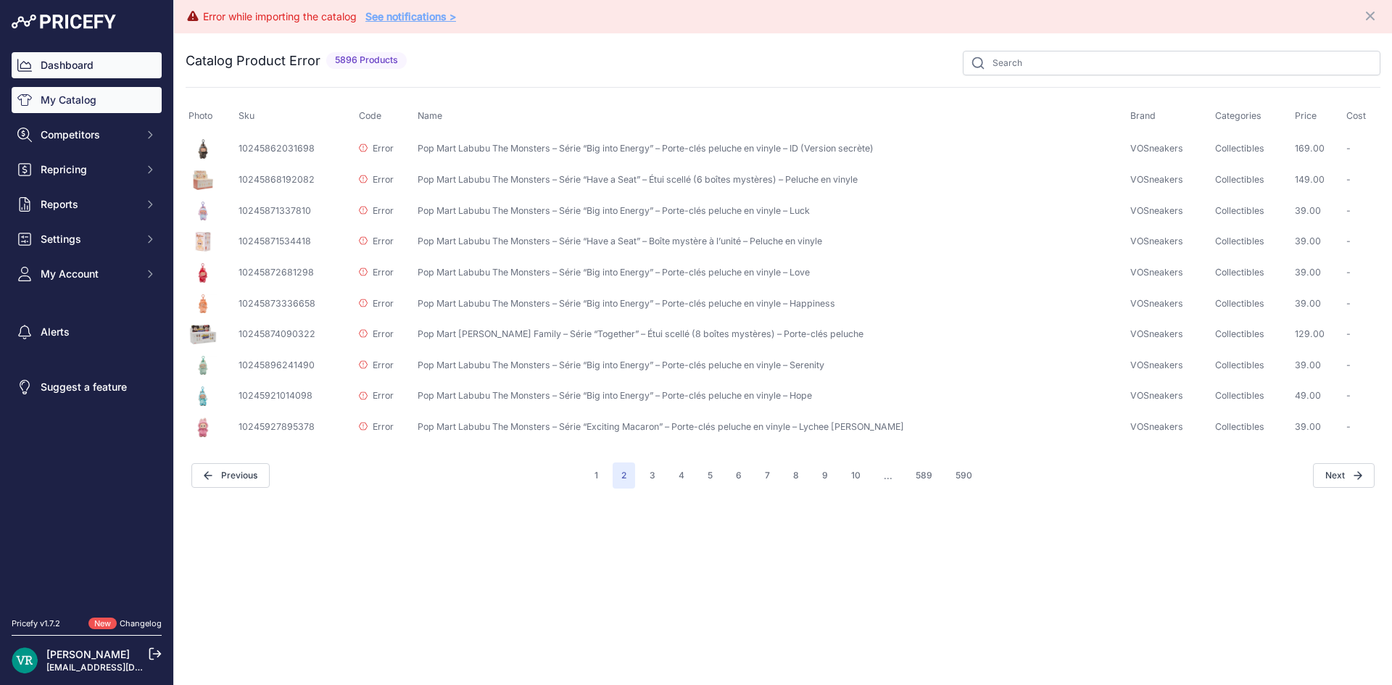
click at [122, 58] on link "Dashboard" at bounding box center [87, 65] width 150 height 26
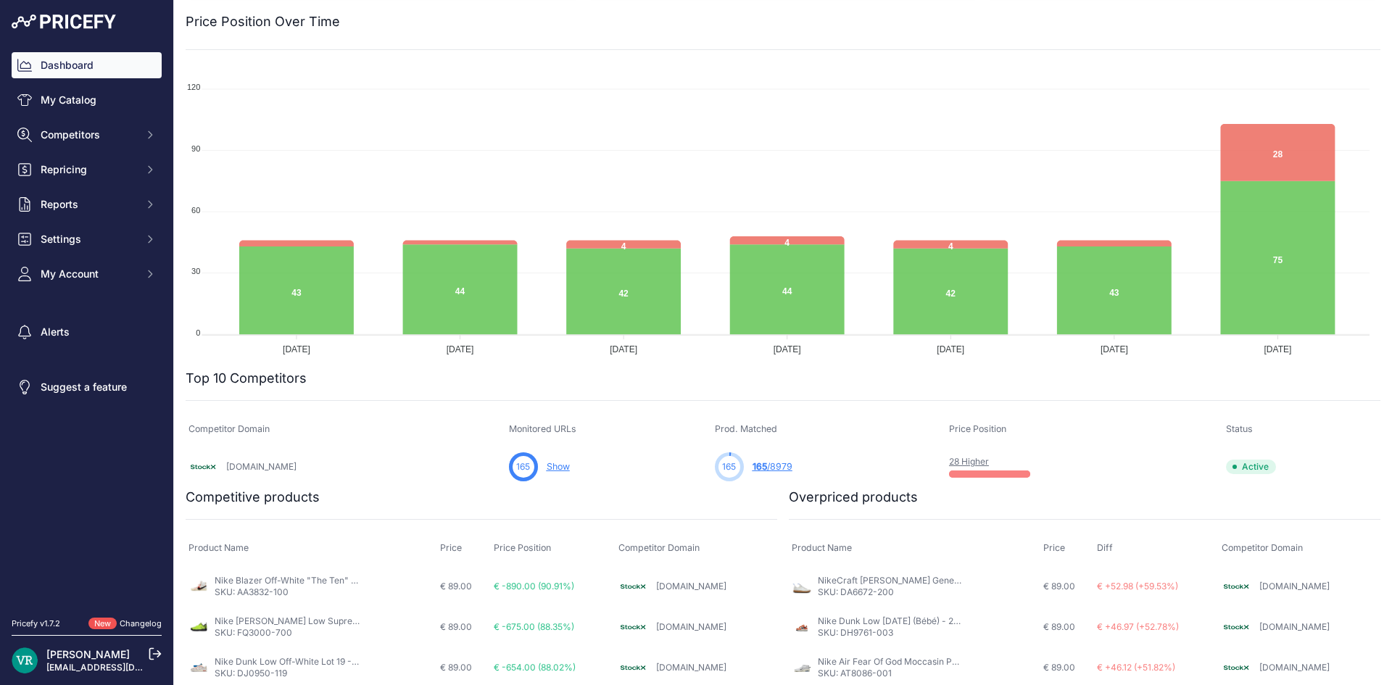
scroll to position [178, 0]
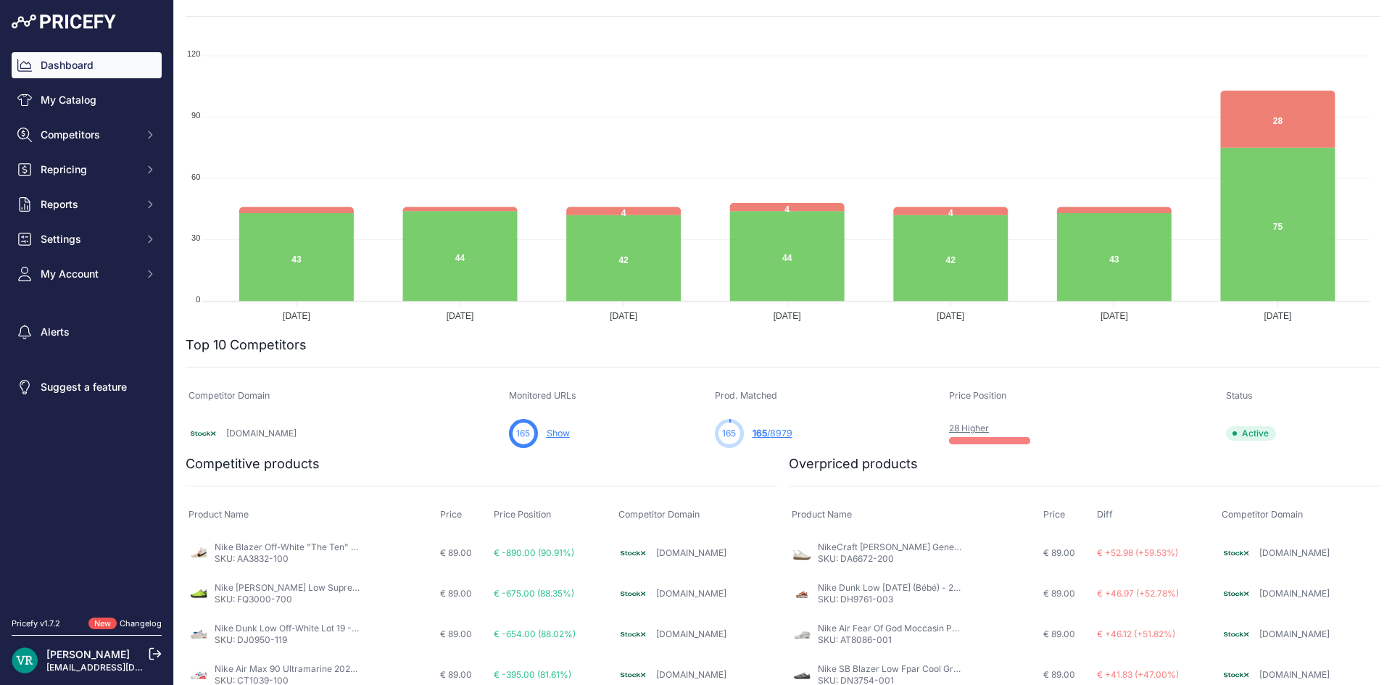
click at [949, 430] on link "28 Higher" at bounding box center [969, 428] width 40 height 11
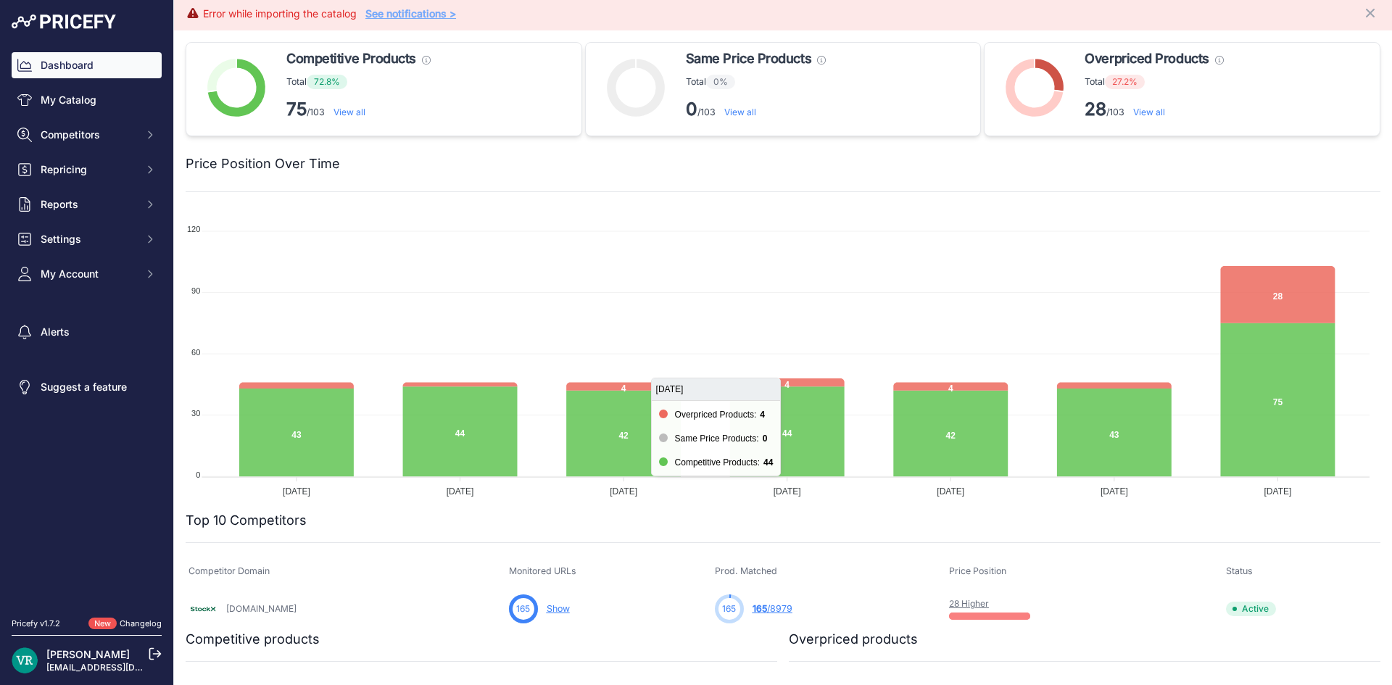
scroll to position [0, 0]
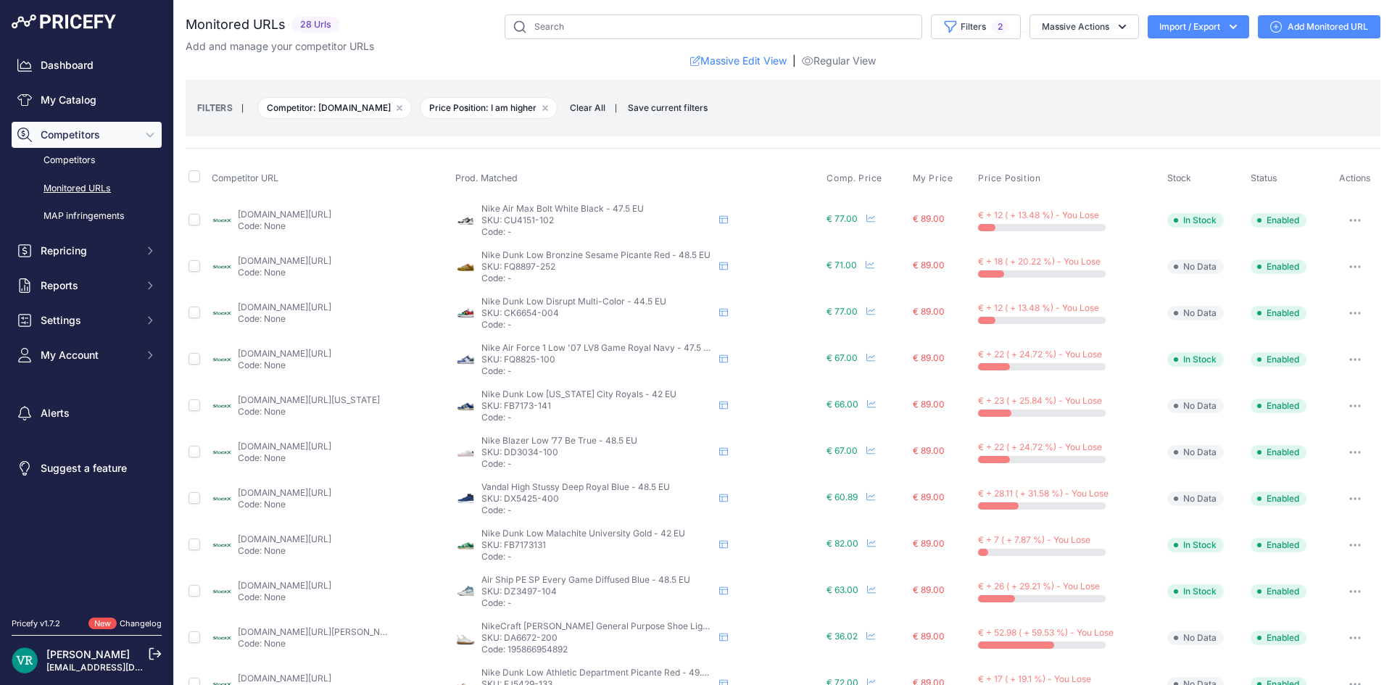
click at [926, 92] on div "FILTERS | Competitor: stockx.com Remove filter option Price Position: I am high…" at bounding box center [782, 107] width 1171 height 39
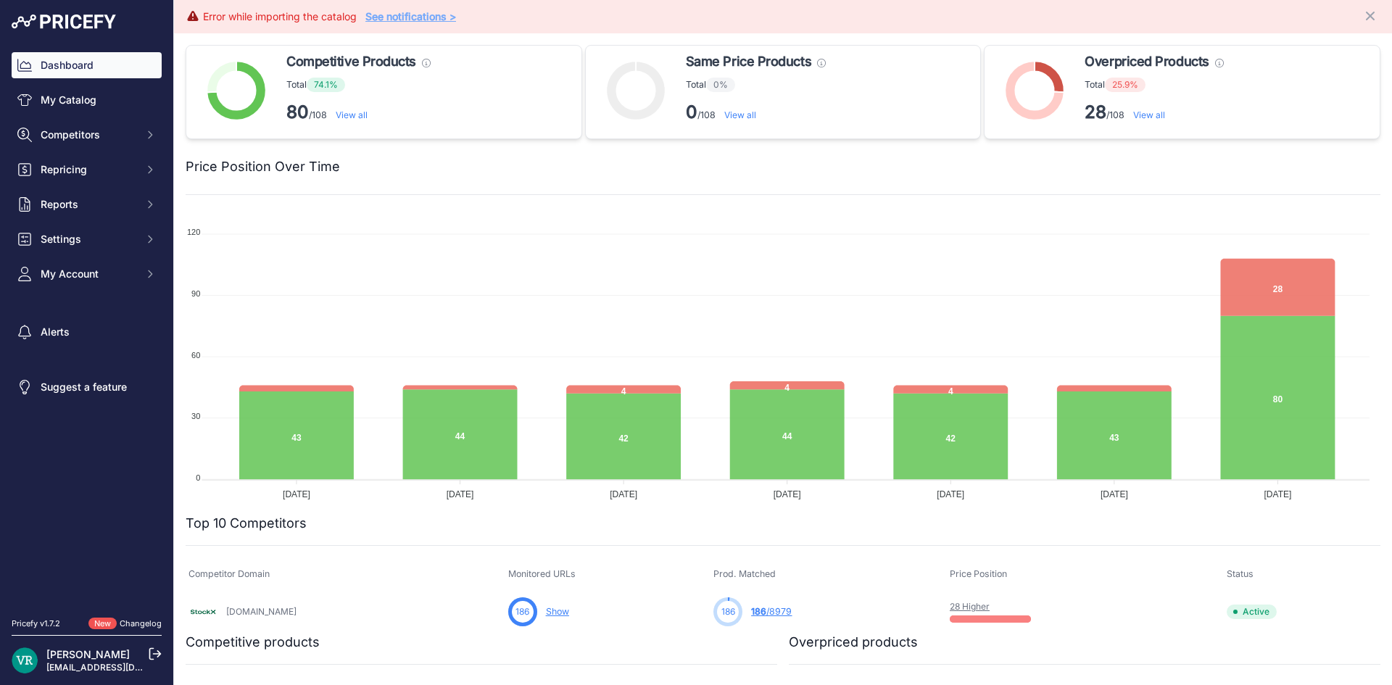
drag, startPoint x: 671, startPoint y: 66, endPoint x: 790, endPoint y: 62, distance: 118.9
click at [790, 62] on div "Same Price Products These products have the same price compared with matched co…" at bounding box center [783, 92] width 396 height 94
click at [97, 234] on span "Settings" at bounding box center [88, 239] width 95 height 14
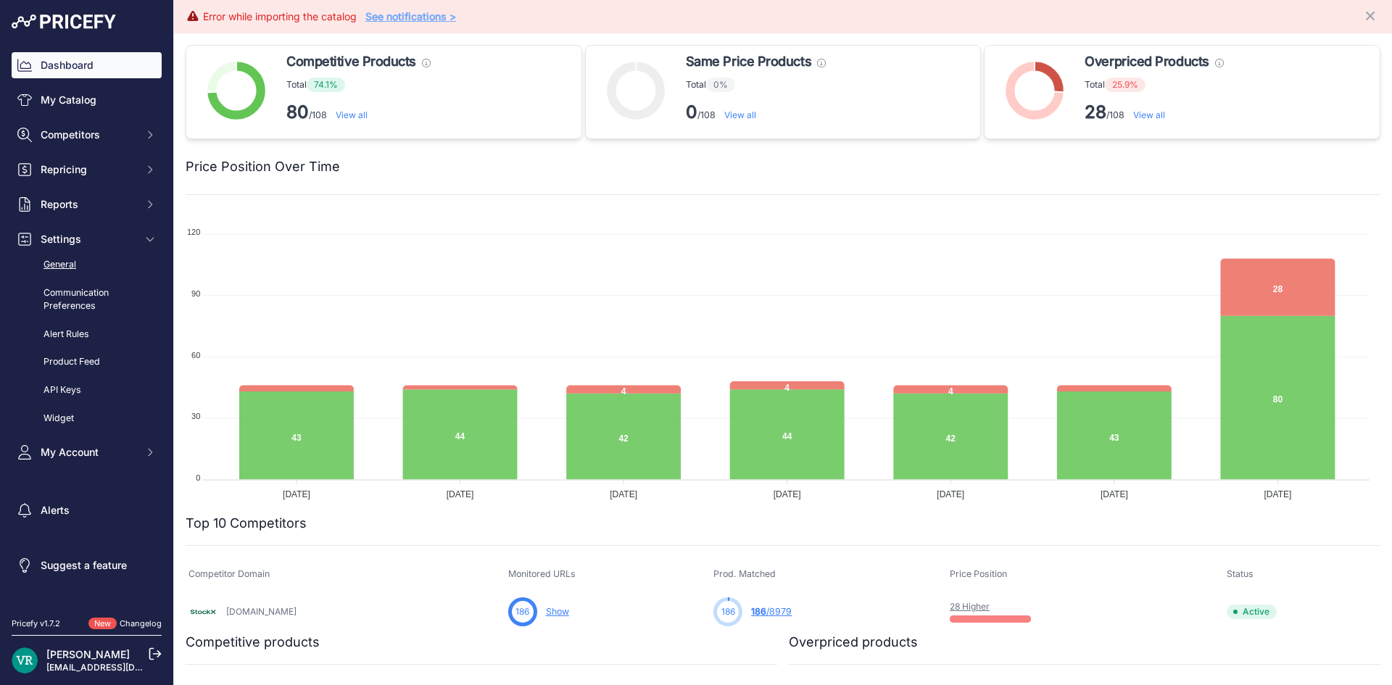
click at [58, 263] on link "General" at bounding box center [87, 264] width 150 height 25
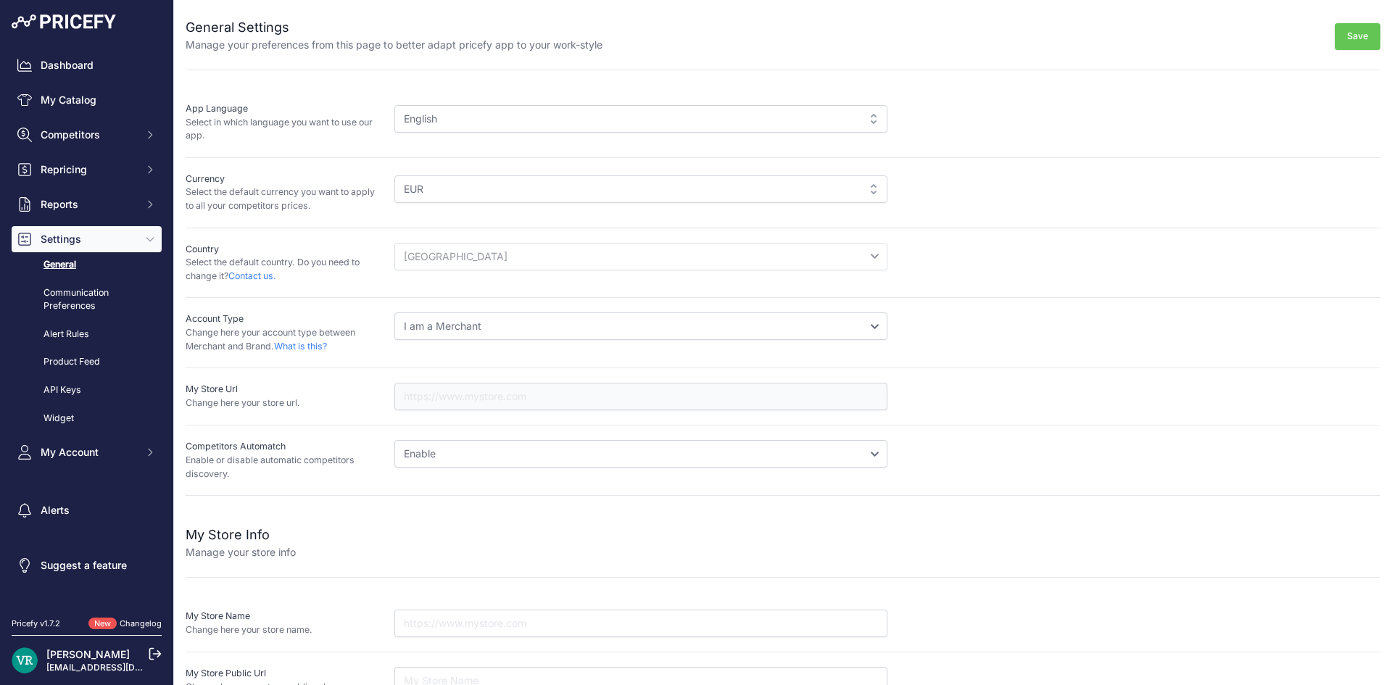
click at [482, 122] on div "English" at bounding box center [640, 119] width 493 height 28
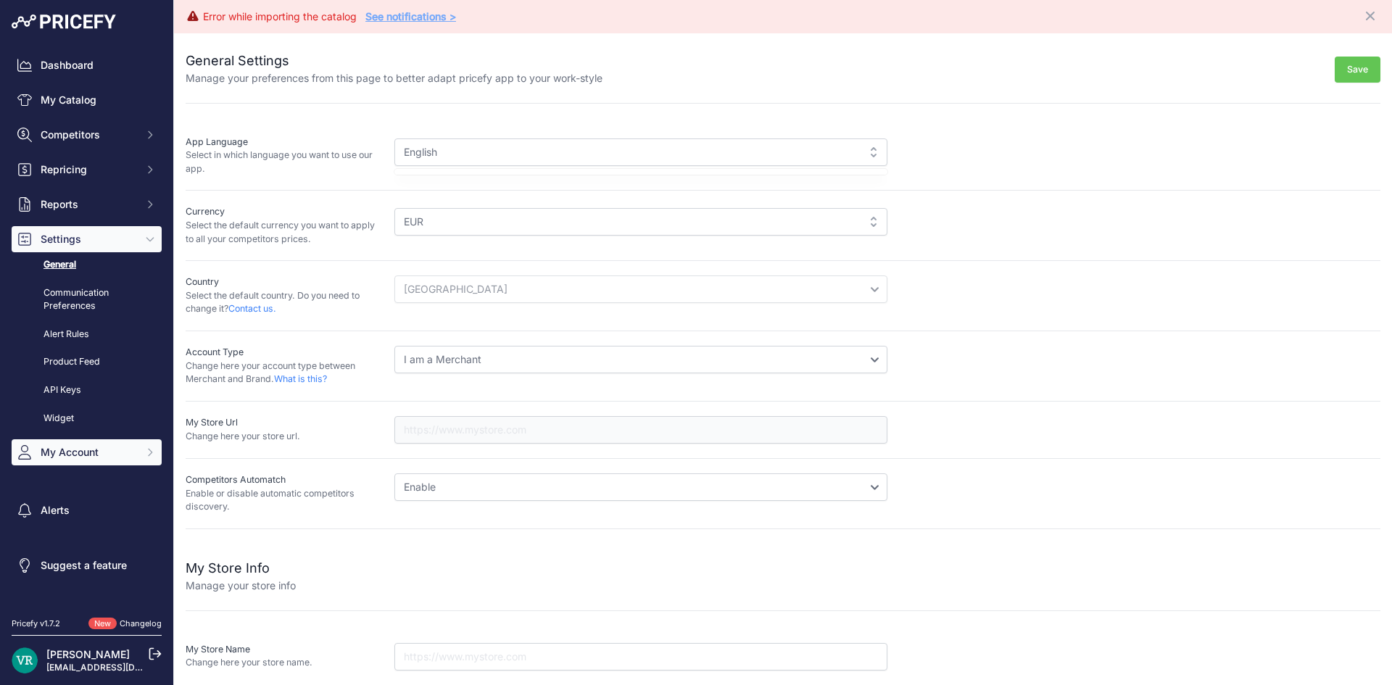
click at [72, 457] on span "My Account" at bounding box center [88, 452] width 95 height 14
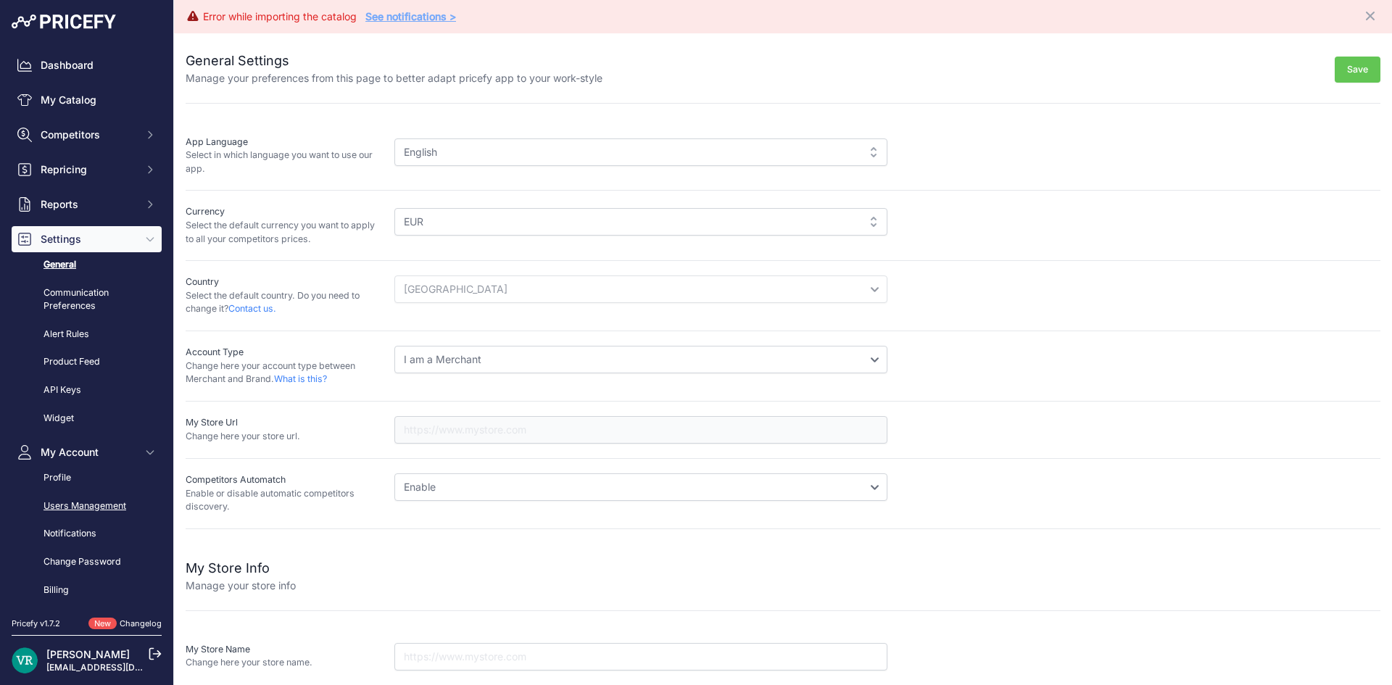
click at [80, 515] on link "Users Management" at bounding box center [87, 506] width 150 height 25
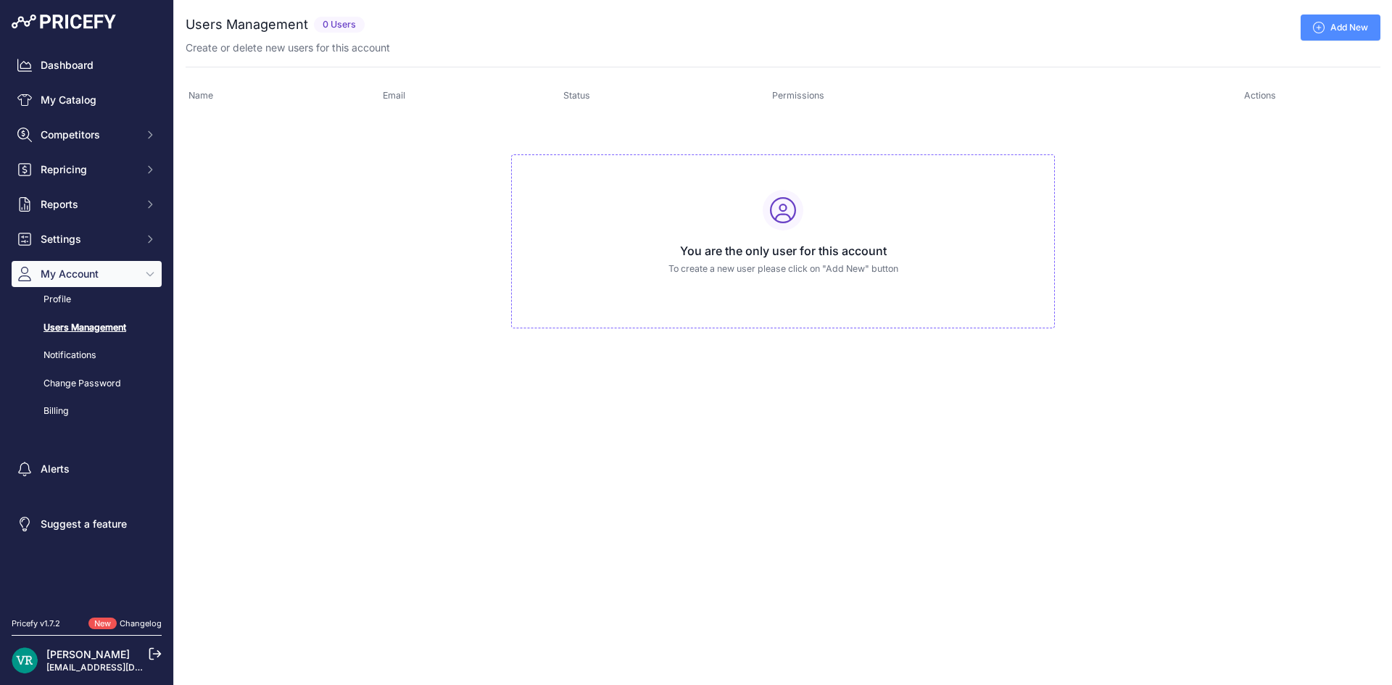
drag, startPoint x: 699, startPoint y: 252, endPoint x: 750, endPoint y: 246, distance: 51.8
click at [700, 252] on h3 "You are the only user for this account" at bounding box center [782, 250] width 519 height 17
drag, startPoint x: 597, startPoint y: 257, endPoint x: 937, endPoint y: 238, distance: 340.5
click at [937, 238] on td "You are the only user for this account To create a new user please click on "Ad…" at bounding box center [783, 235] width 1194 height 244
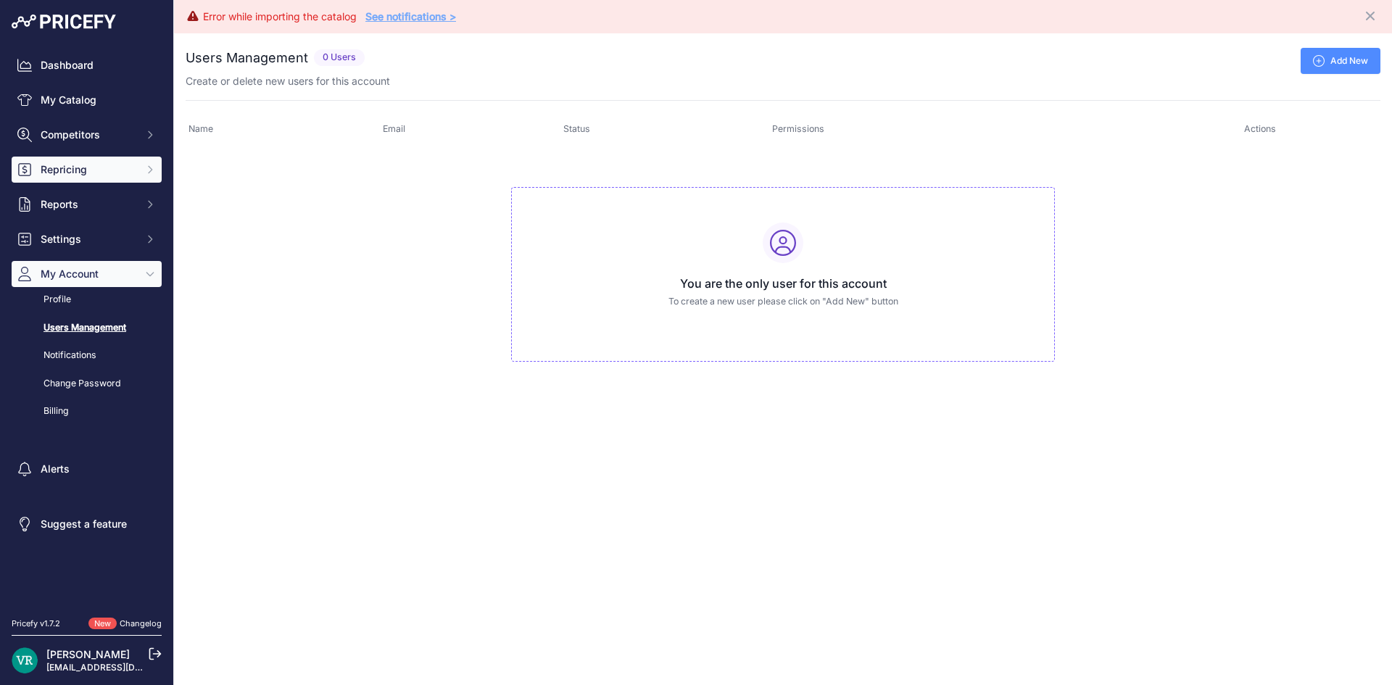
click at [76, 181] on button "Repricing" at bounding box center [87, 170] width 150 height 26
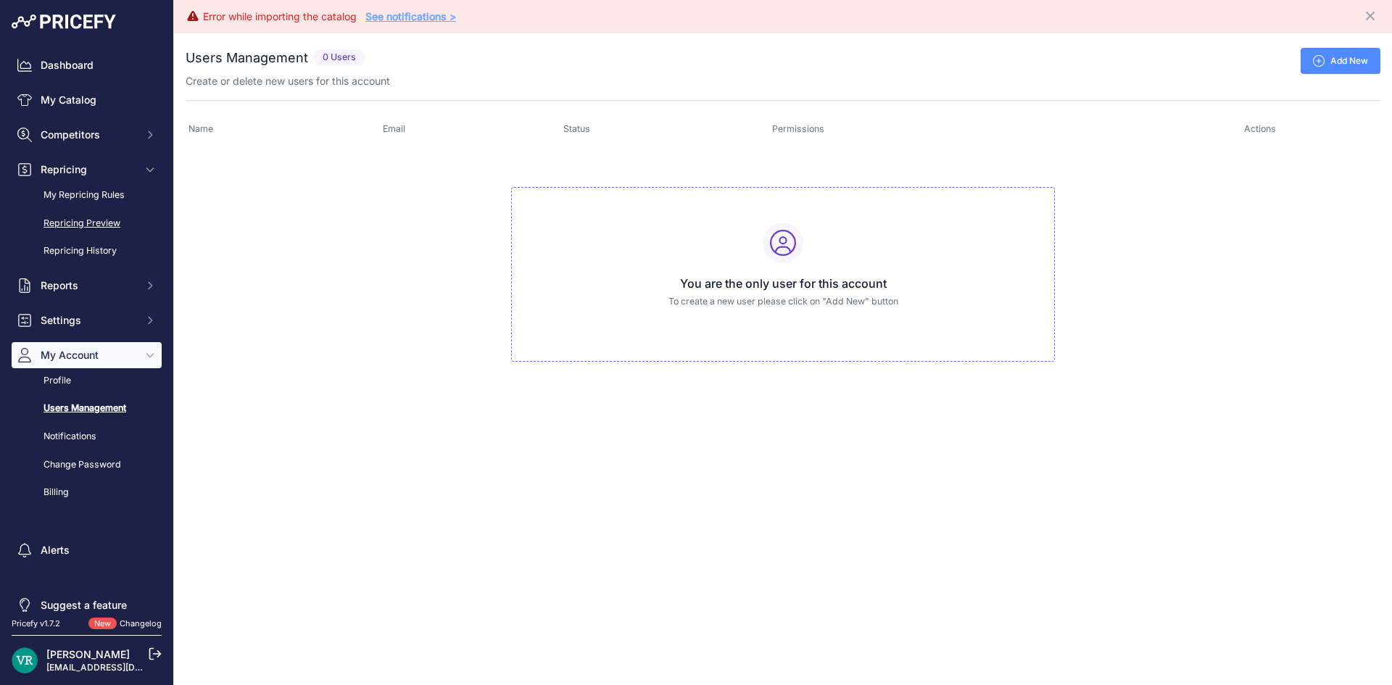
click at [63, 220] on link "Repricing Preview" at bounding box center [87, 223] width 150 height 25
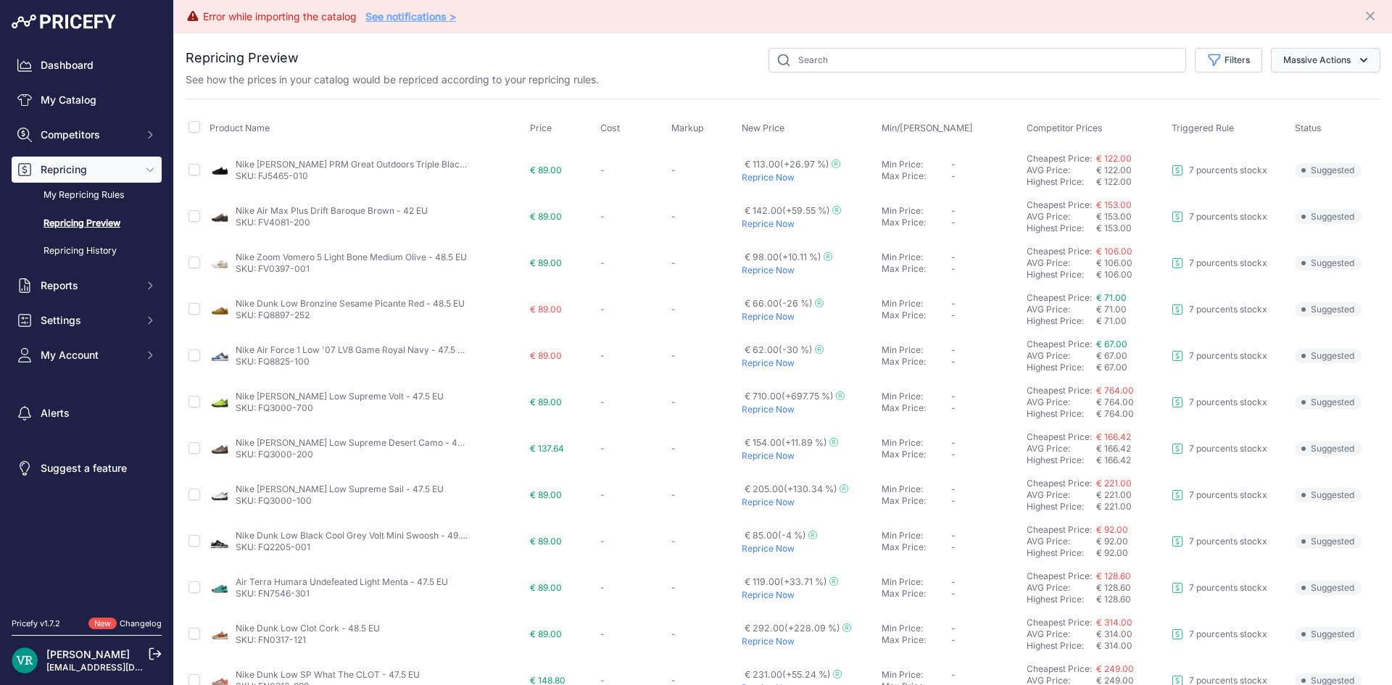
click at [1276, 65] on button "Massive Actions" at bounding box center [1325, 60] width 109 height 25
click at [1292, 88] on span "Reprice Now" at bounding box center [1306, 94] width 61 height 12
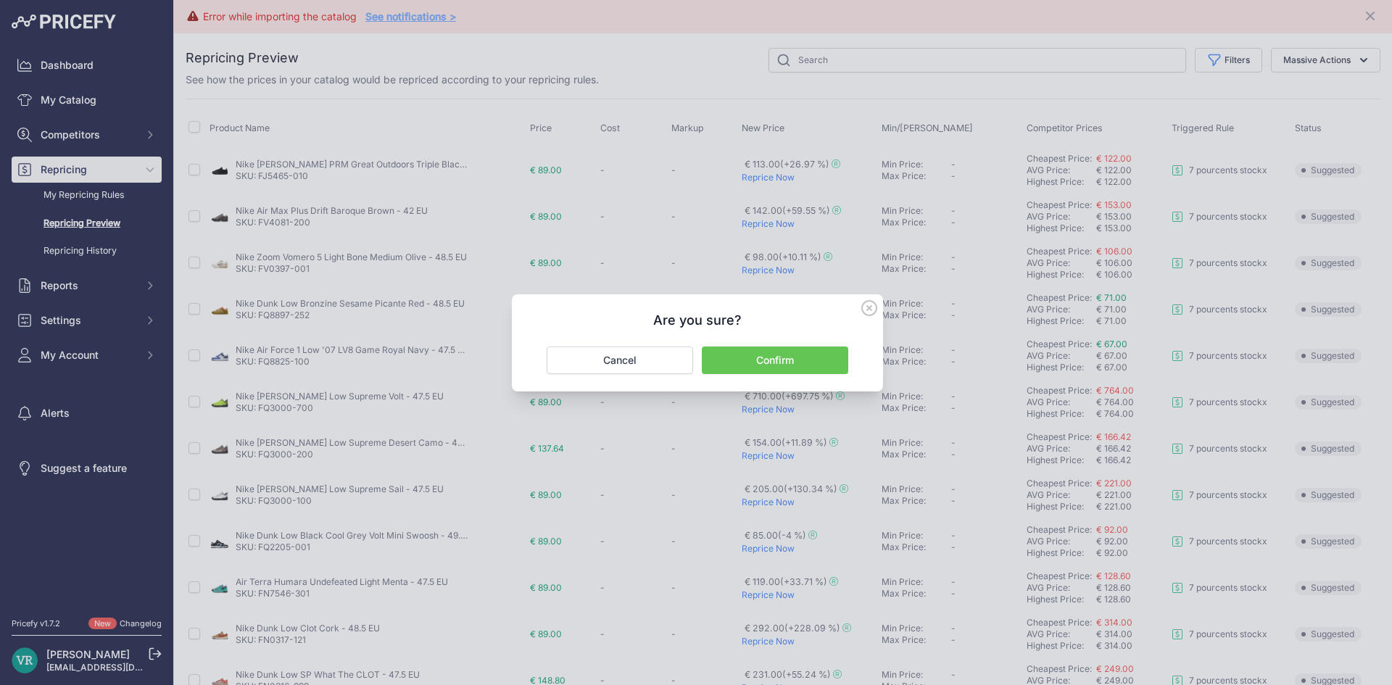
click at [749, 358] on button "Confirm" at bounding box center [775, 360] width 146 height 28
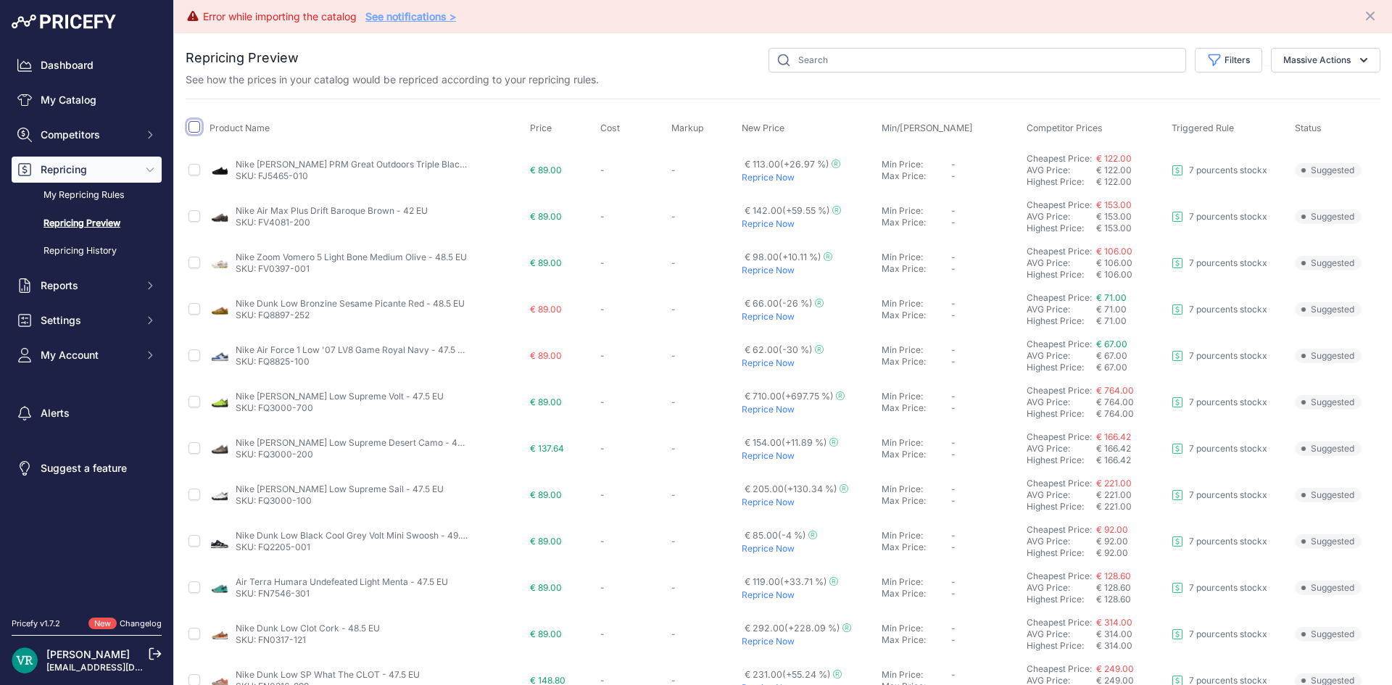
click at [192, 125] on input "checkbox" at bounding box center [194, 127] width 12 height 12
checkbox input "true"
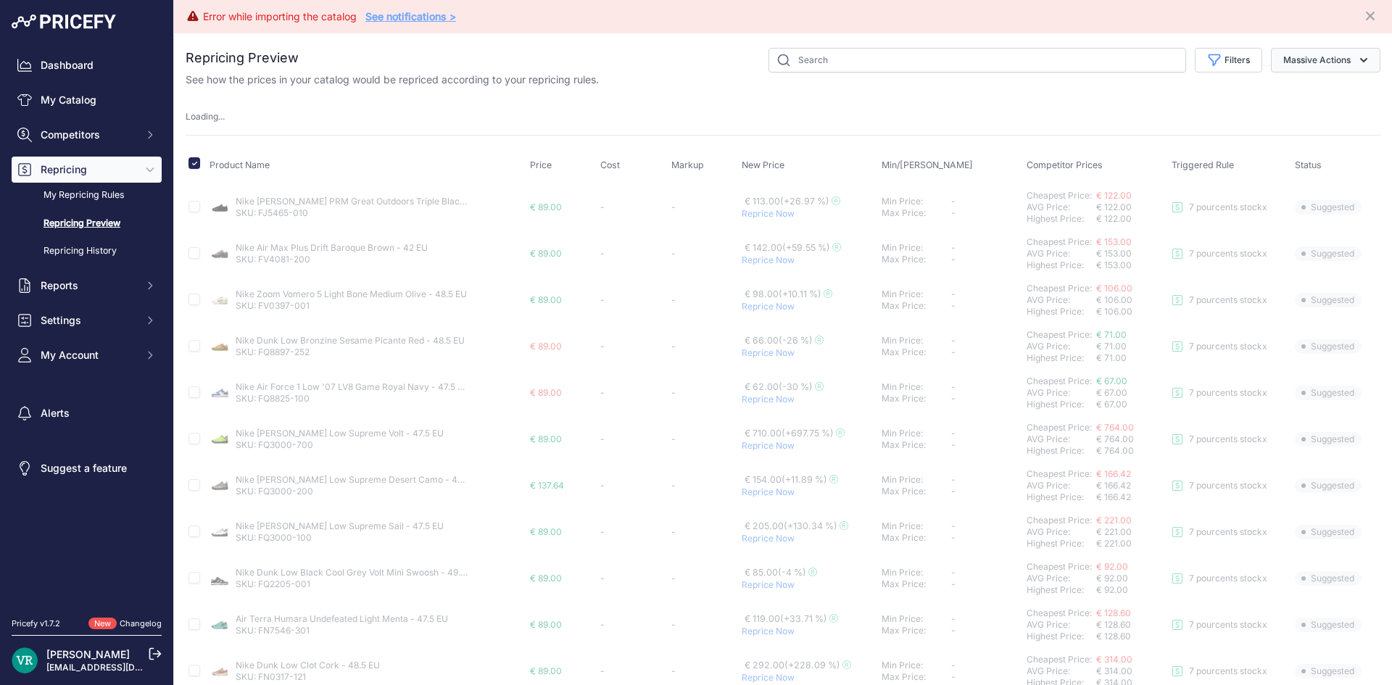
click at [1315, 65] on button "Massive Actions" at bounding box center [1325, 60] width 109 height 25
click at [1315, 96] on span "Reprice Now" at bounding box center [1306, 94] width 61 height 12
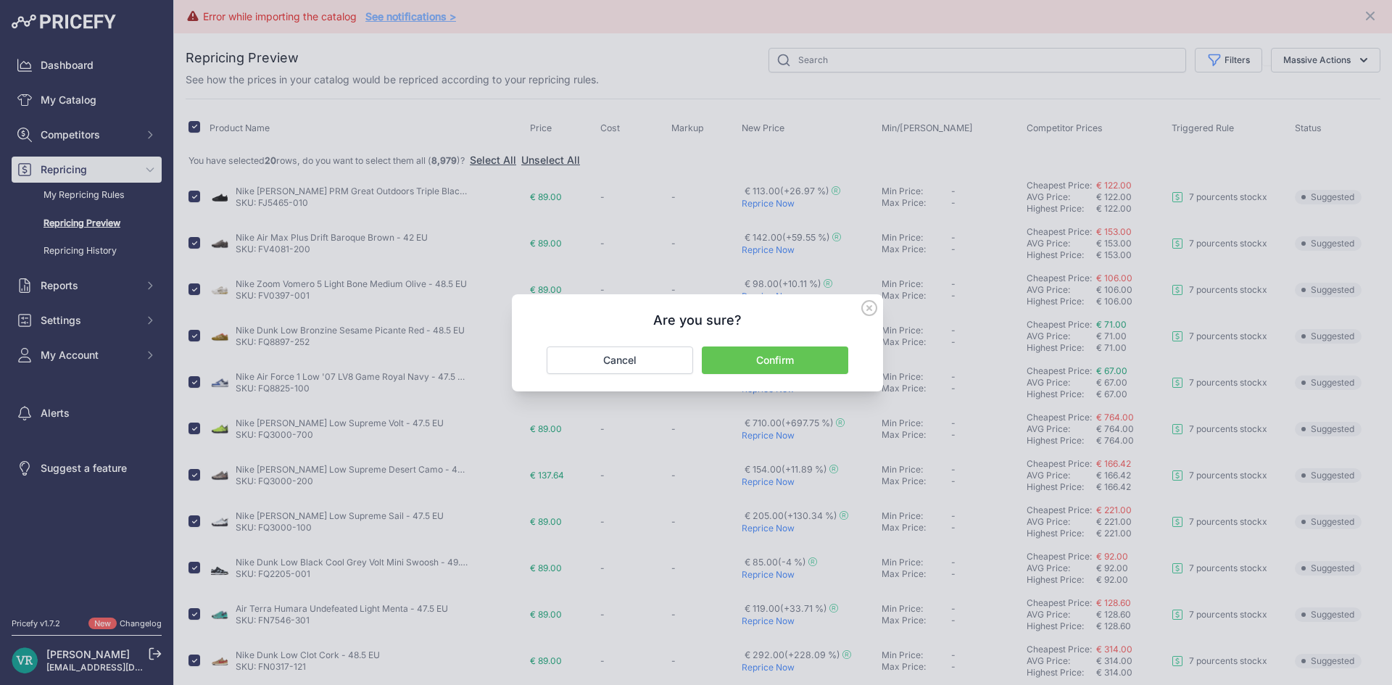
click at [779, 358] on button "Confirm" at bounding box center [775, 360] width 146 height 28
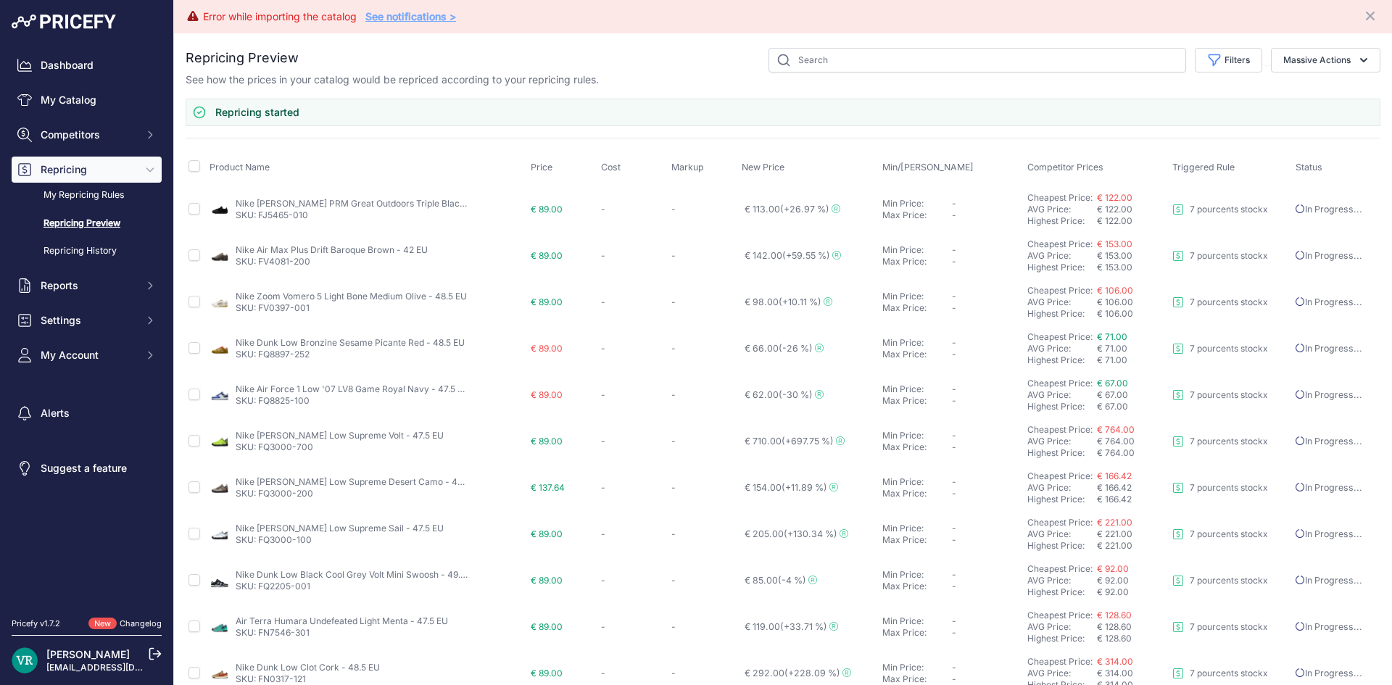
click at [279, 215] on link "SKU: FJ5465-010" at bounding box center [272, 214] width 72 height 11
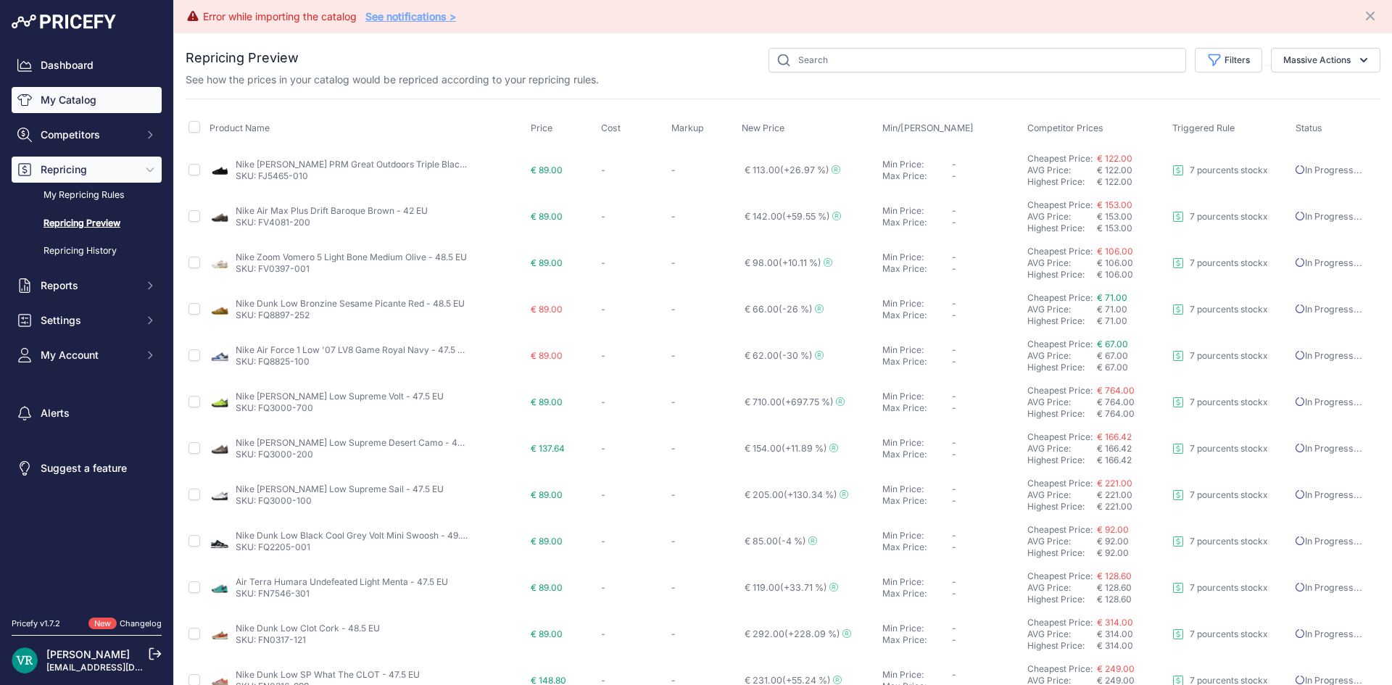
click at [67, 100] on link "My Catalog" at bounding box center [87, 100] width 150 height 26
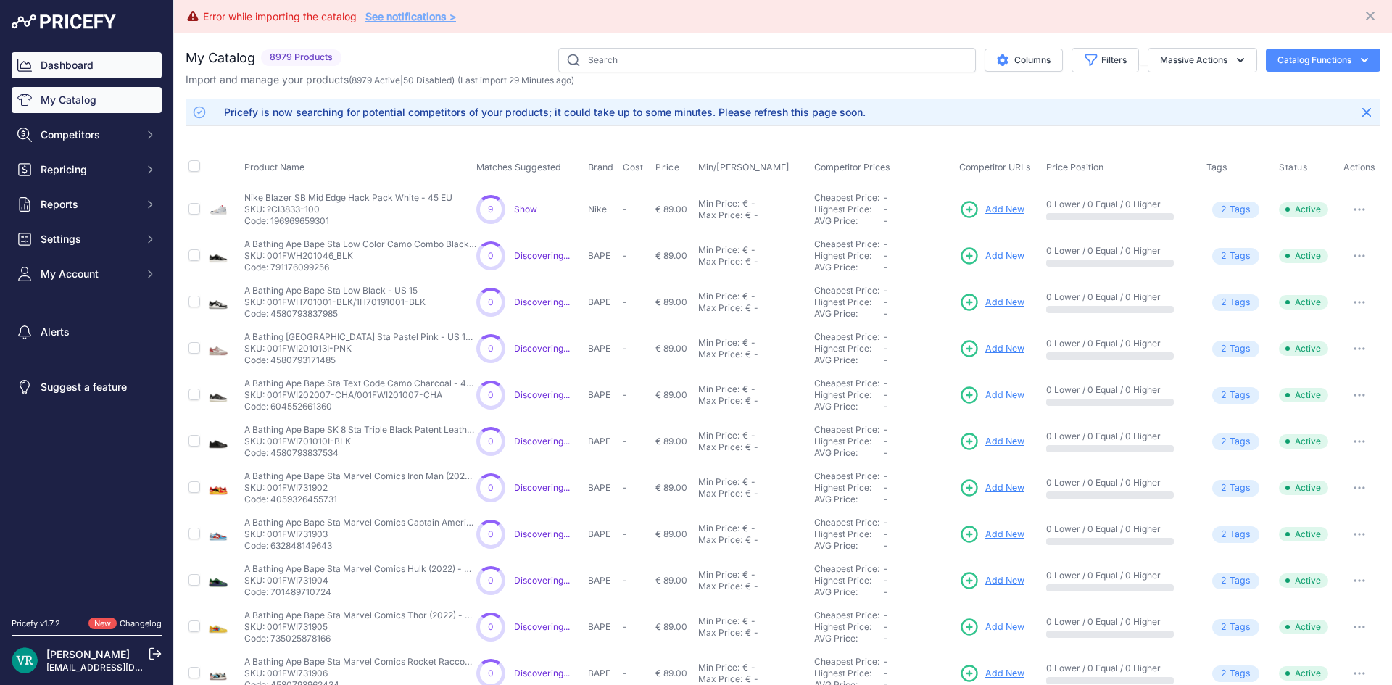
click at [64, 57] on link "Dashboard" at bounding box center [87, 65] width 150 height 26
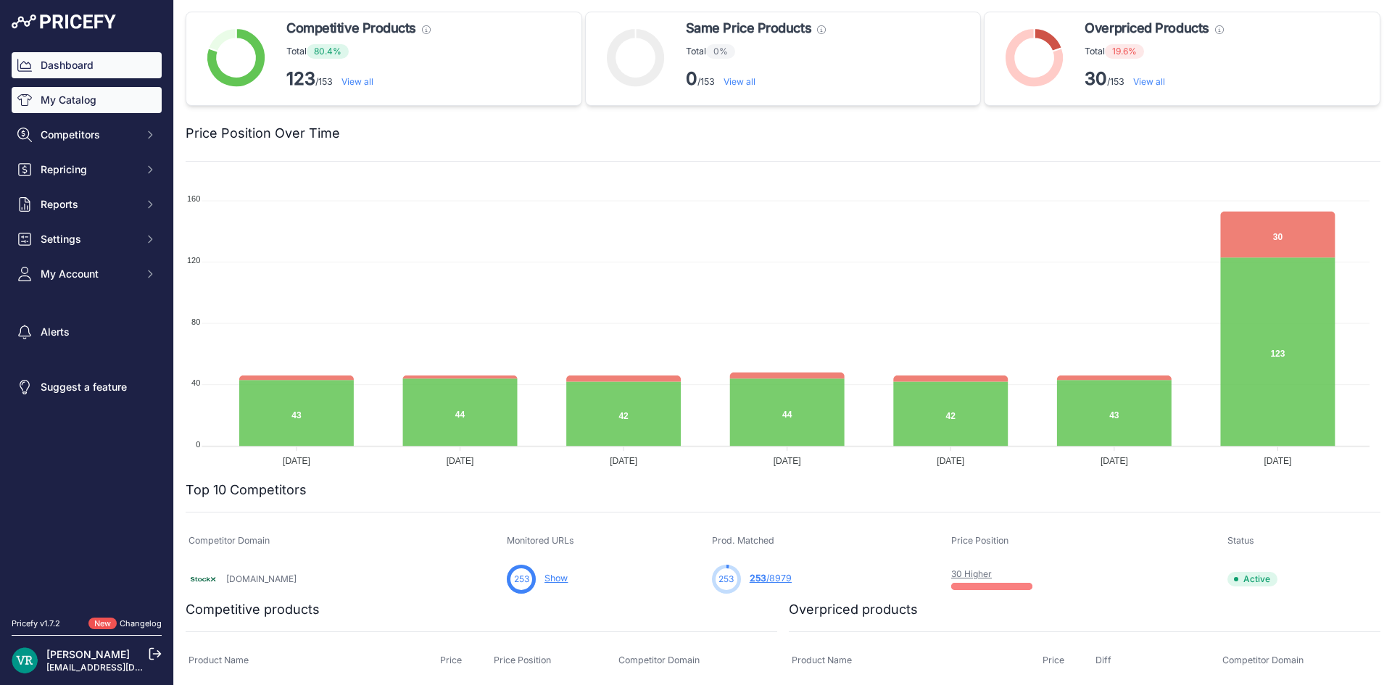
click at [61, 95] on link "My Catalog" at bounding box center [87, 100] width 150 height 26
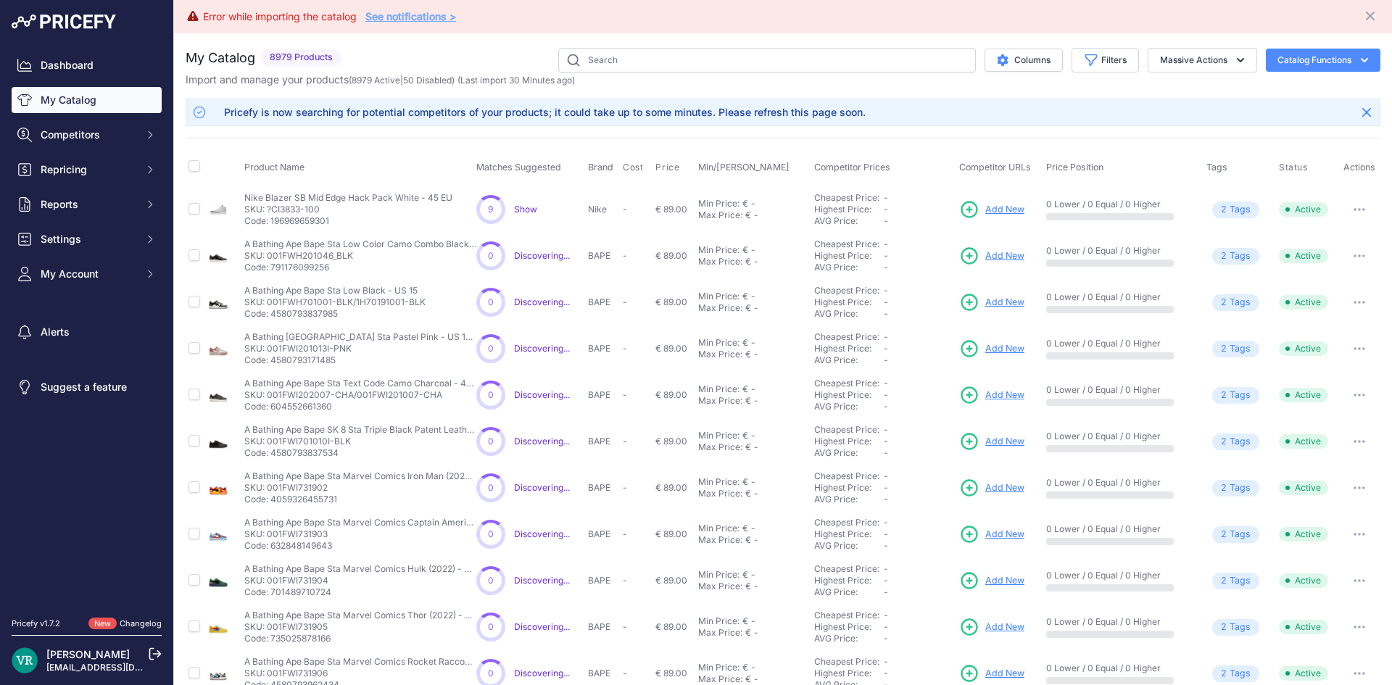
click at [516, 205] on span "Show" at bounding box center [525, 209] width 23 height 11
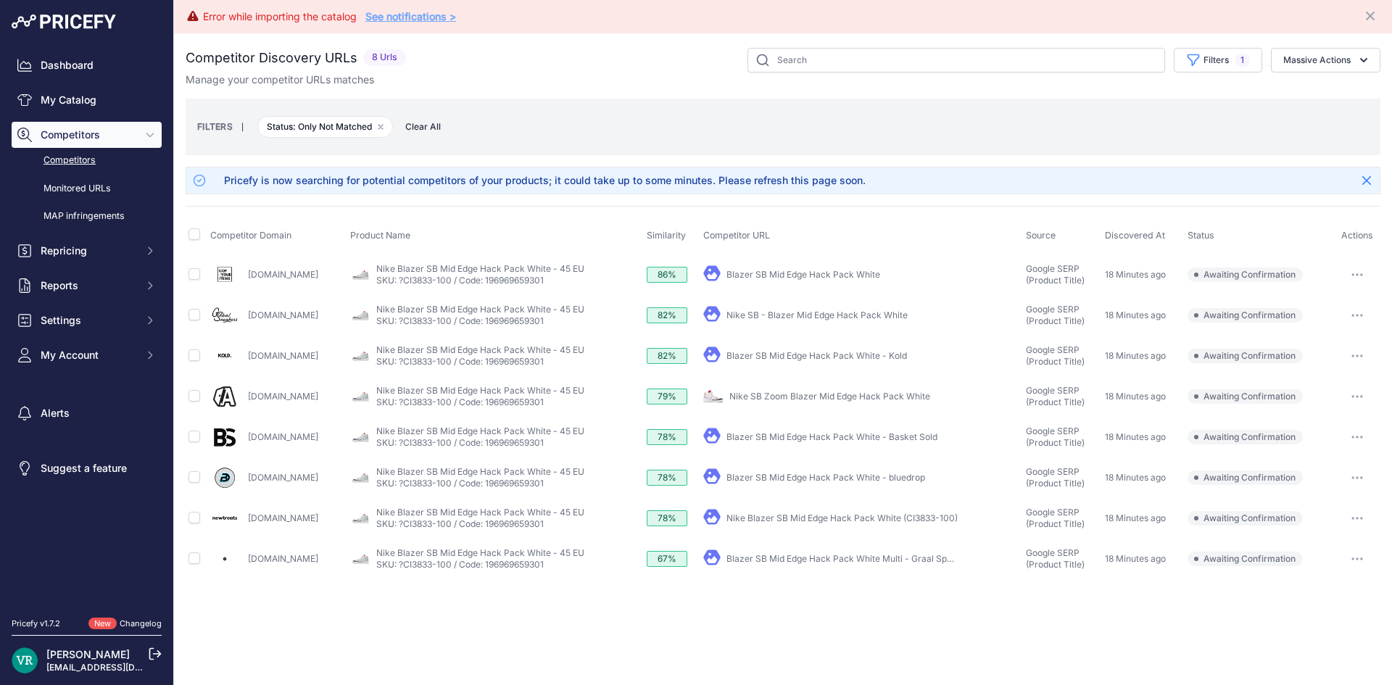
click at [88, 136] on span "Competitors" at bounding box center [88, 135] width 95 height 14
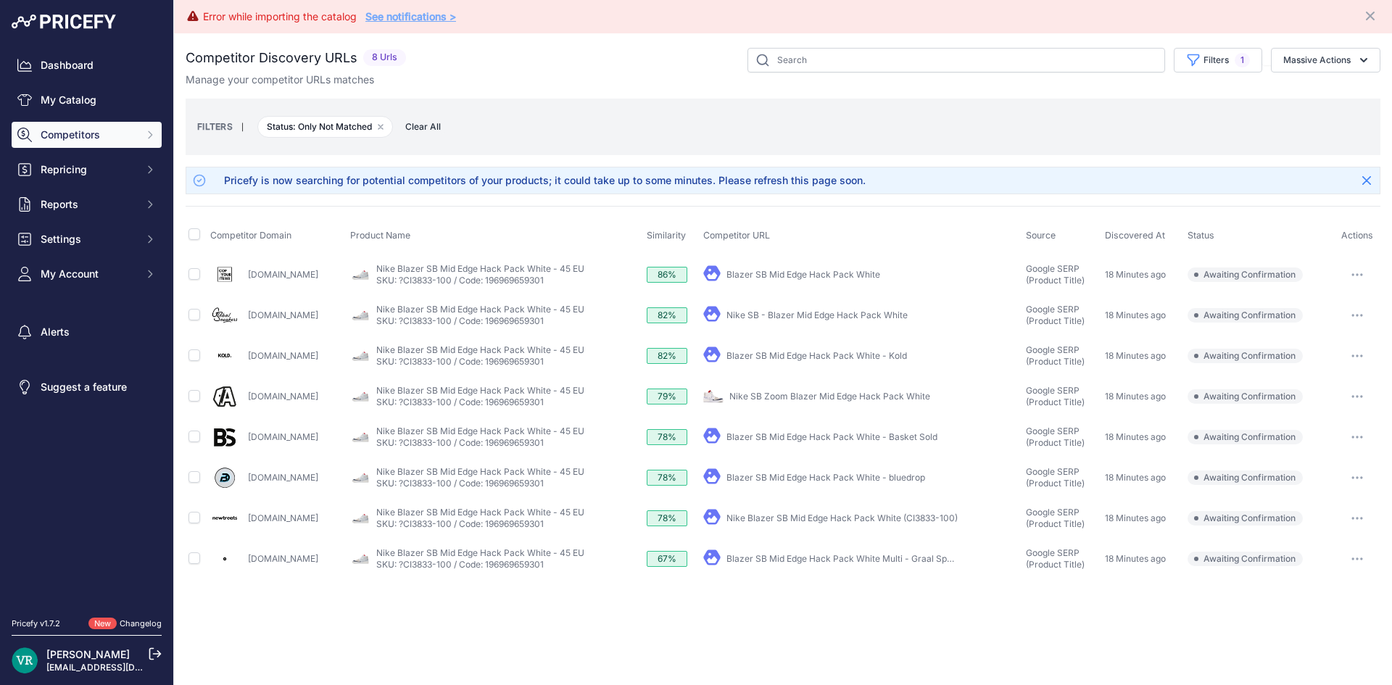
click at [87, 140] on span "Competitors" at bounding box center [88, 135] width 95 height 14
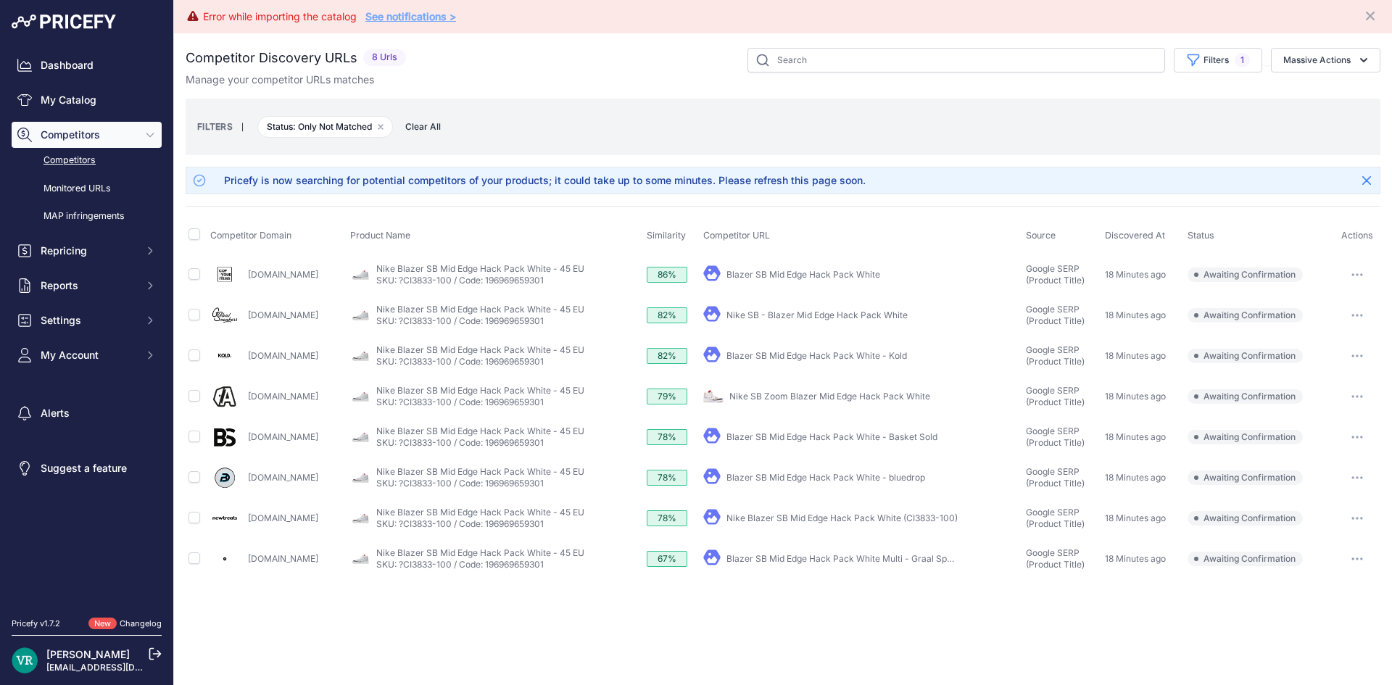
click at [81, 153] on link "Competitors" at bounding box center [87, 160] width 150 height 25
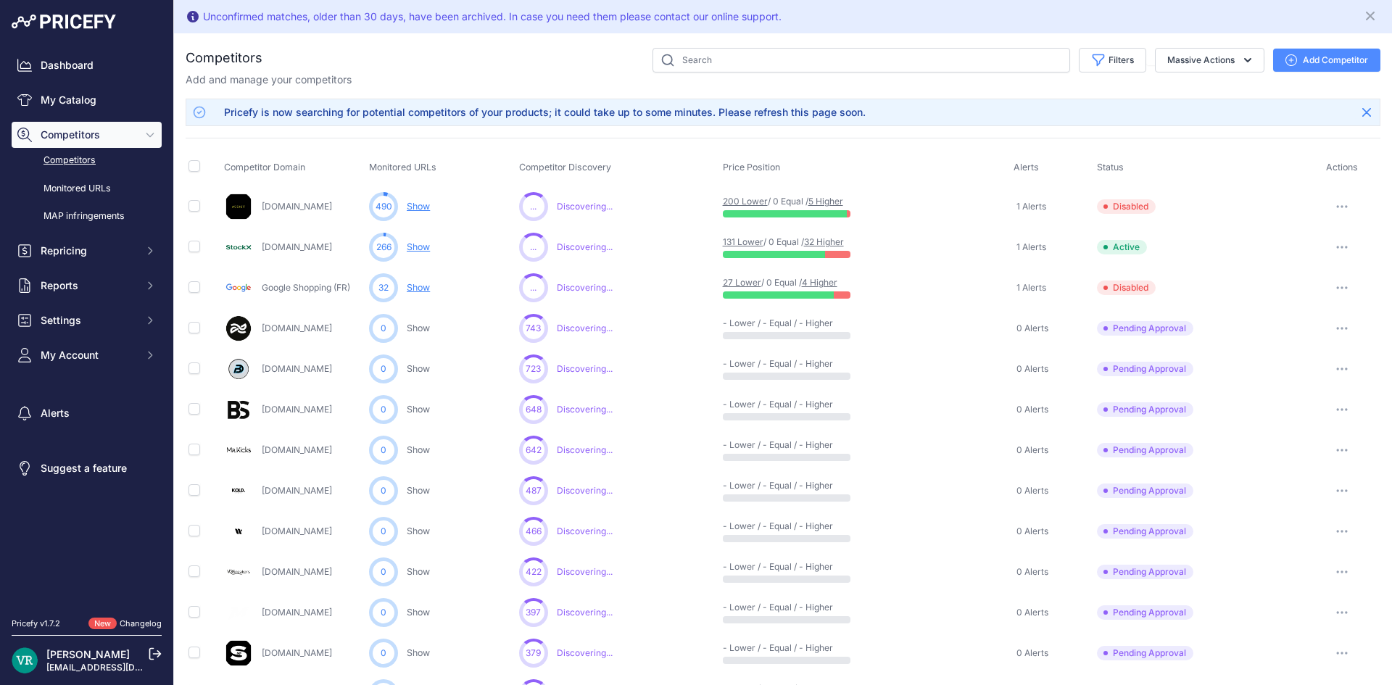
drag, startPoint x: 1091, startPoint y: 208, endPoint x: 1153, endPoint y: 192, distance: 64.3
click at [1153, 192] on td "Disabled" at bounding box center [1198, 206] width 209 height 41
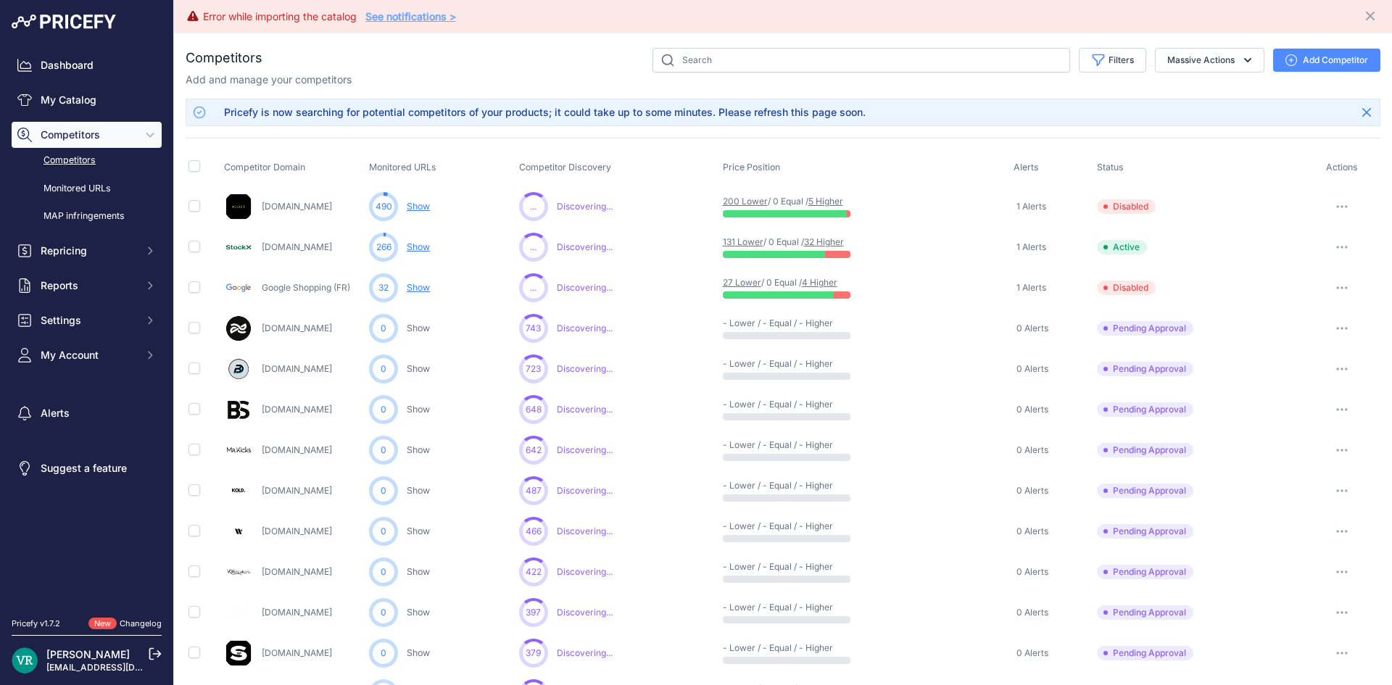
click at [710, 172] on th "Competitor Discovery" at bounding box center [618, 168] width 204 height 36
click at [412, 247] on link "Show" at bounding box center [418, 246] width 23 height 11
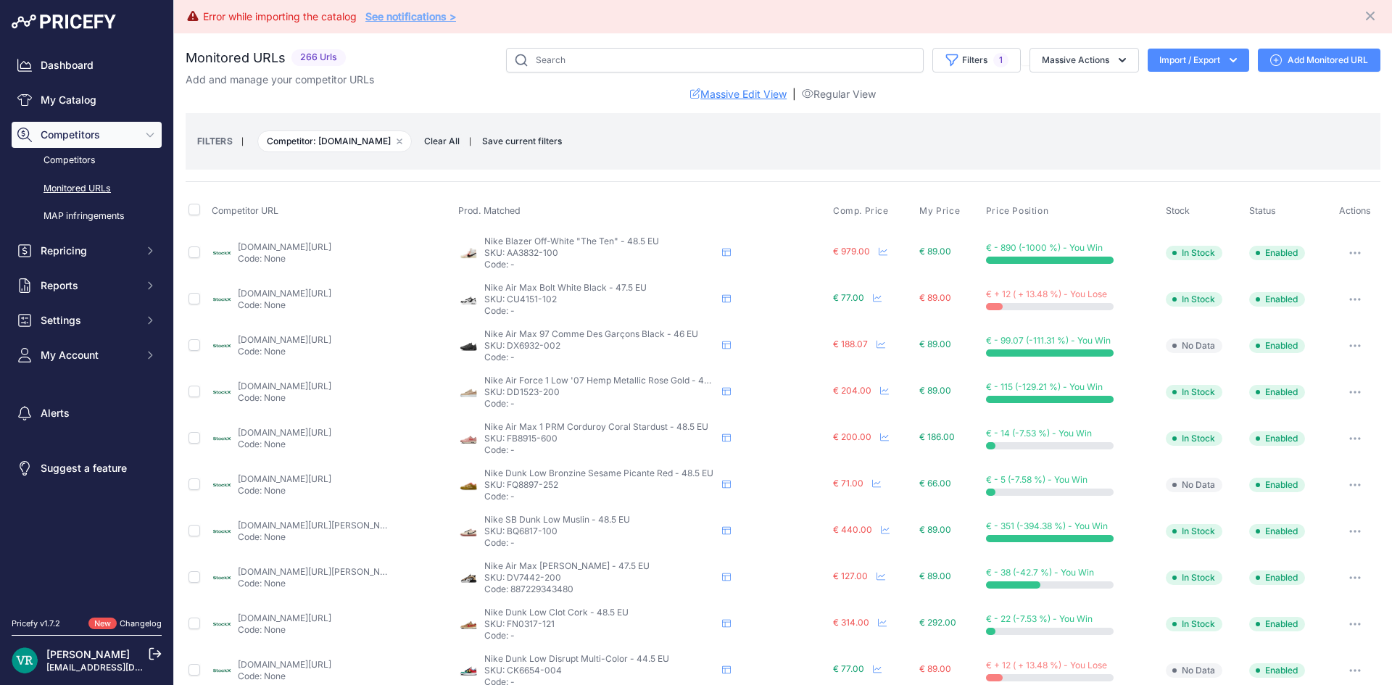
click at [694, 94] on link "Massive Edit View" at bounding box center [738, 94] width 96 height 14
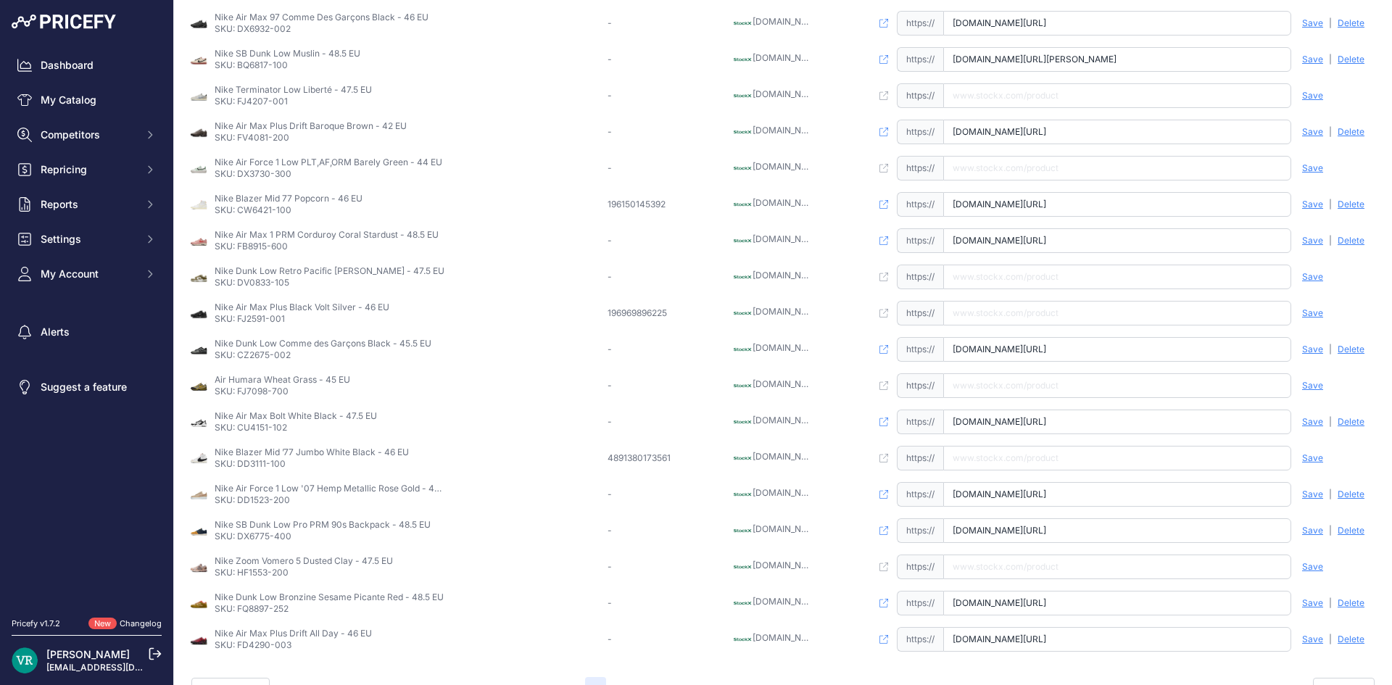
scroll to position [259, 0]
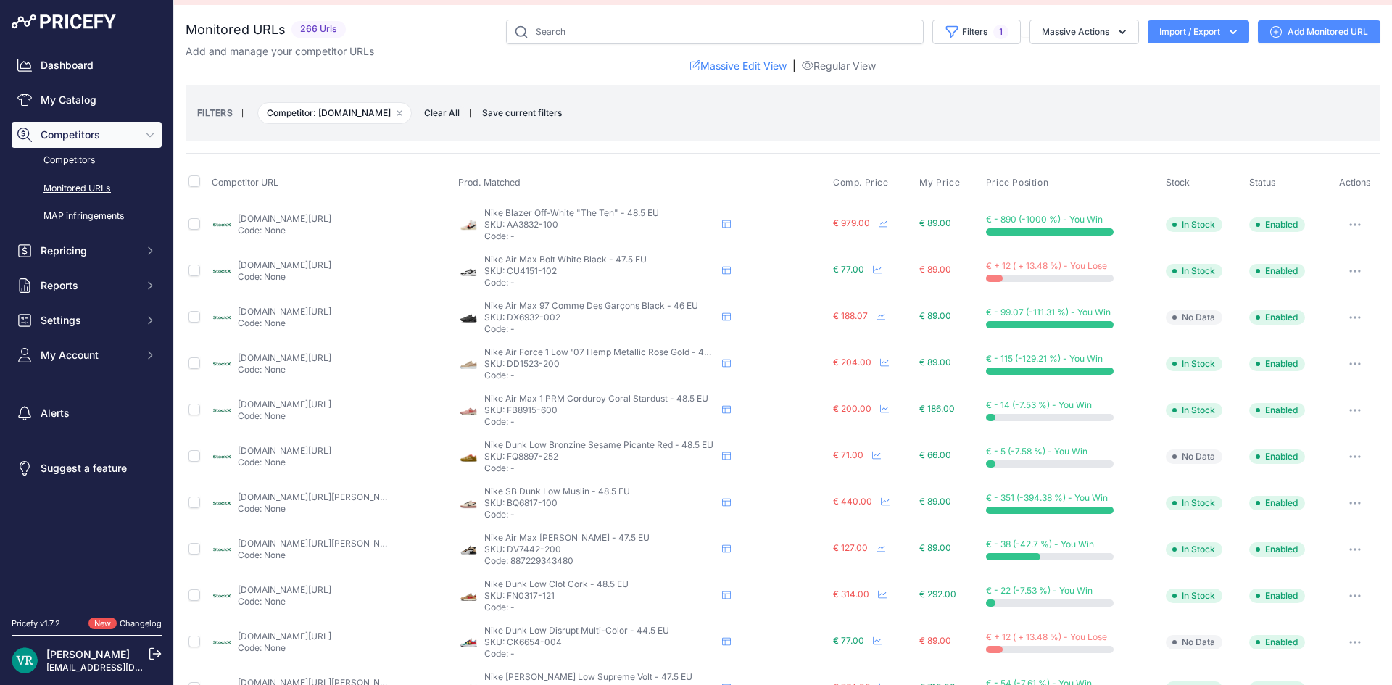
scroll to position [25, 0]
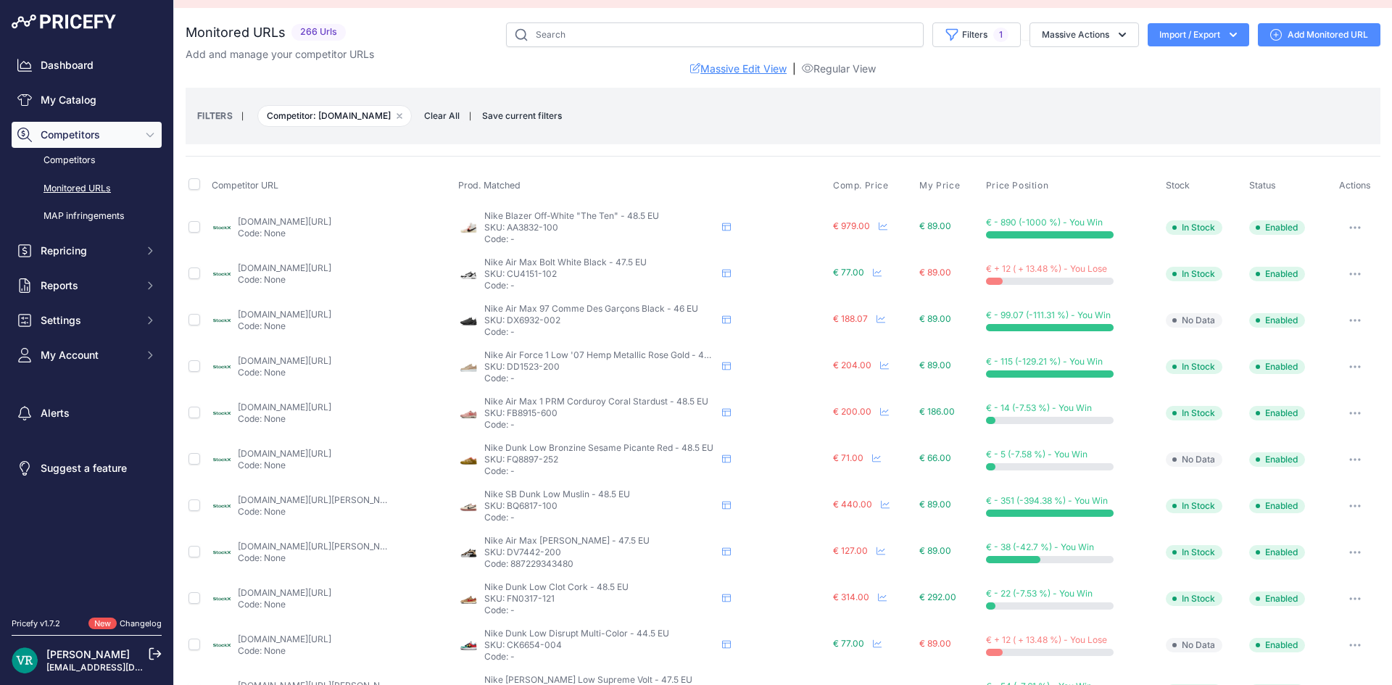
click at [754, 63] on link "Massive Edit View" at bounding box center [738, 69] width 96 height 14
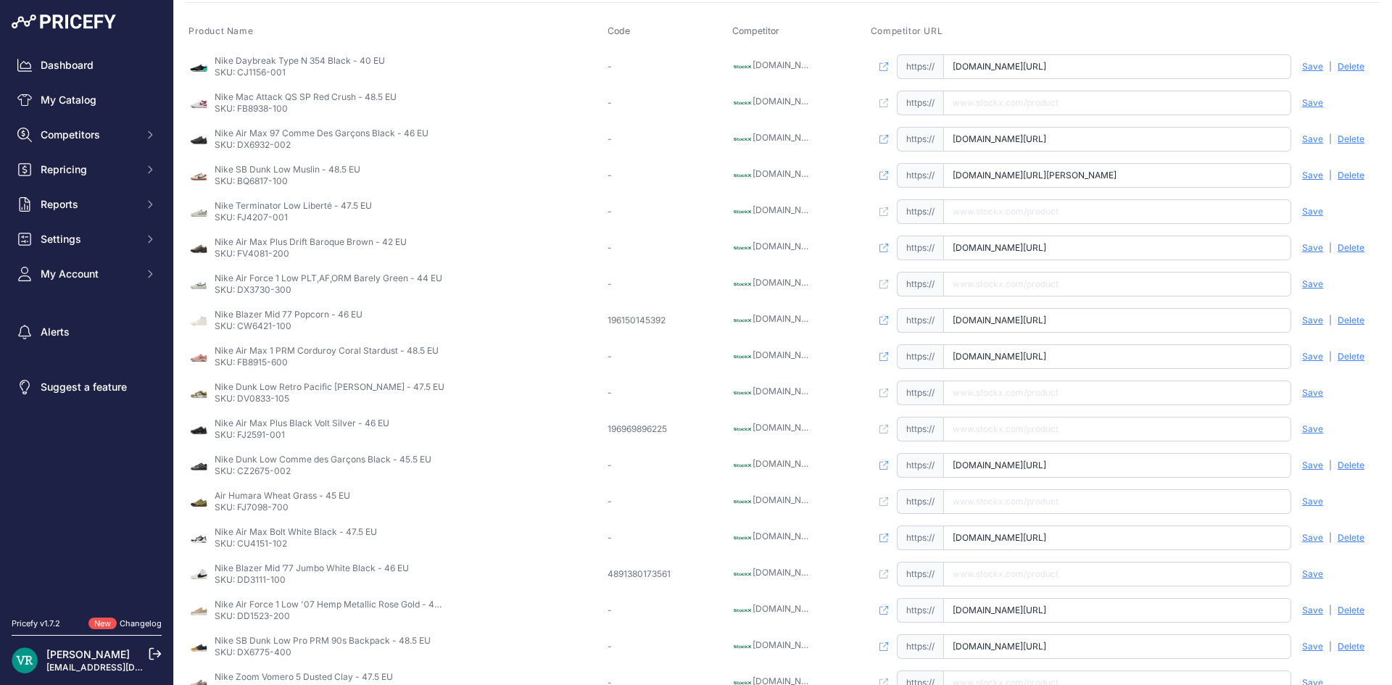
scroll to position [259, 0]
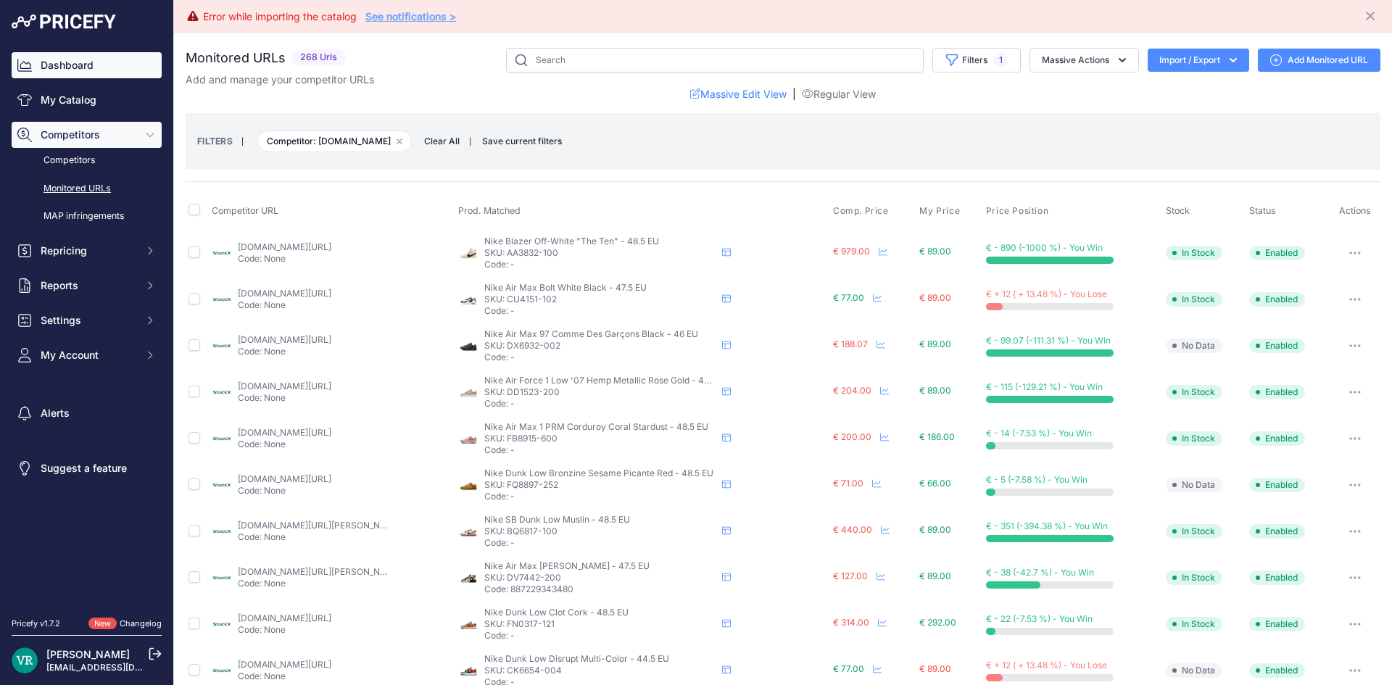
click at [109, 74] on link "Dashboard" at bounding box center [87, 65] width 150 height 26
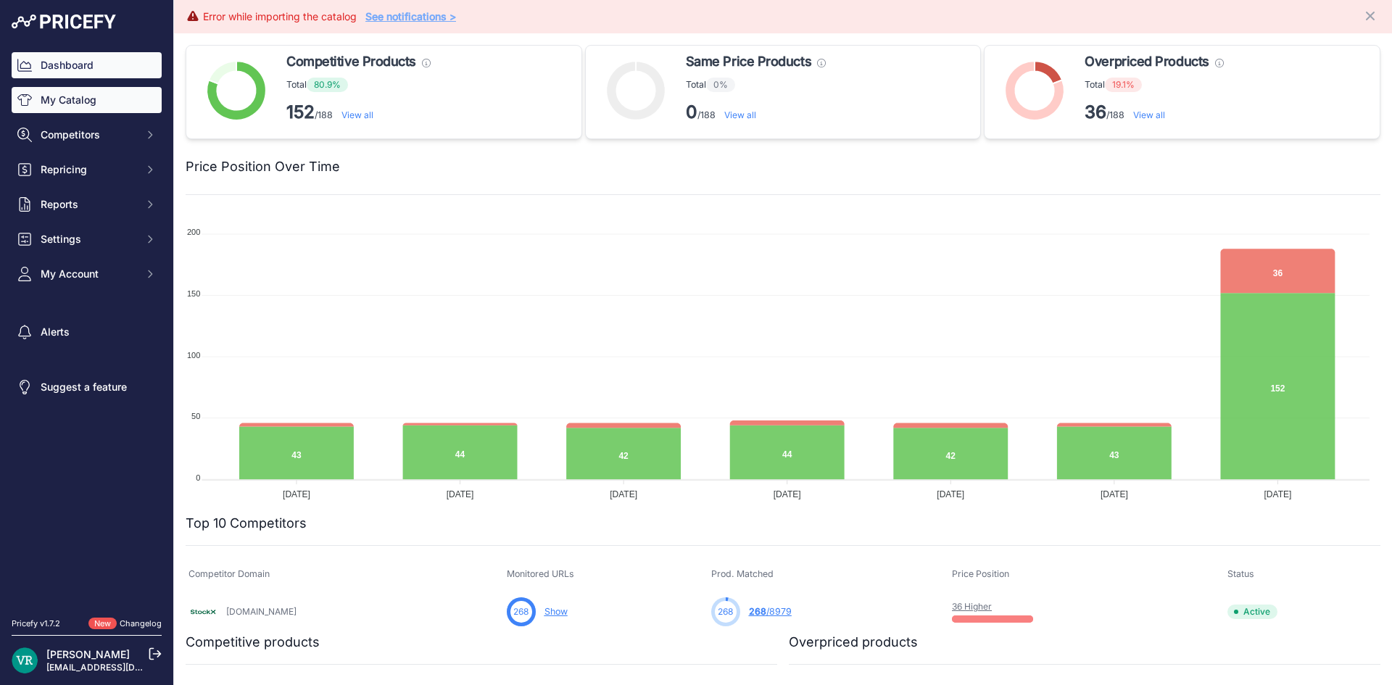
click at [91, 100] on link "My Catalog" at bounding box center [87, 100] width 150 height 26
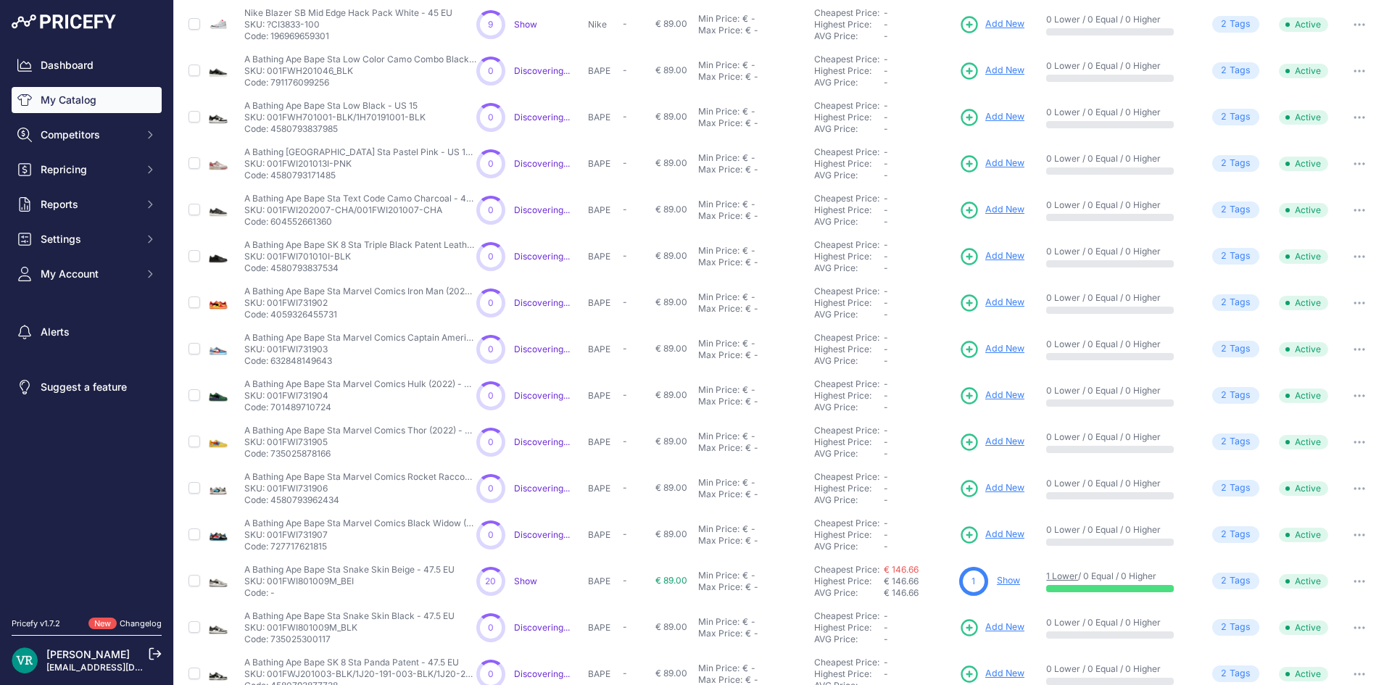
scroll to position [225, 0]
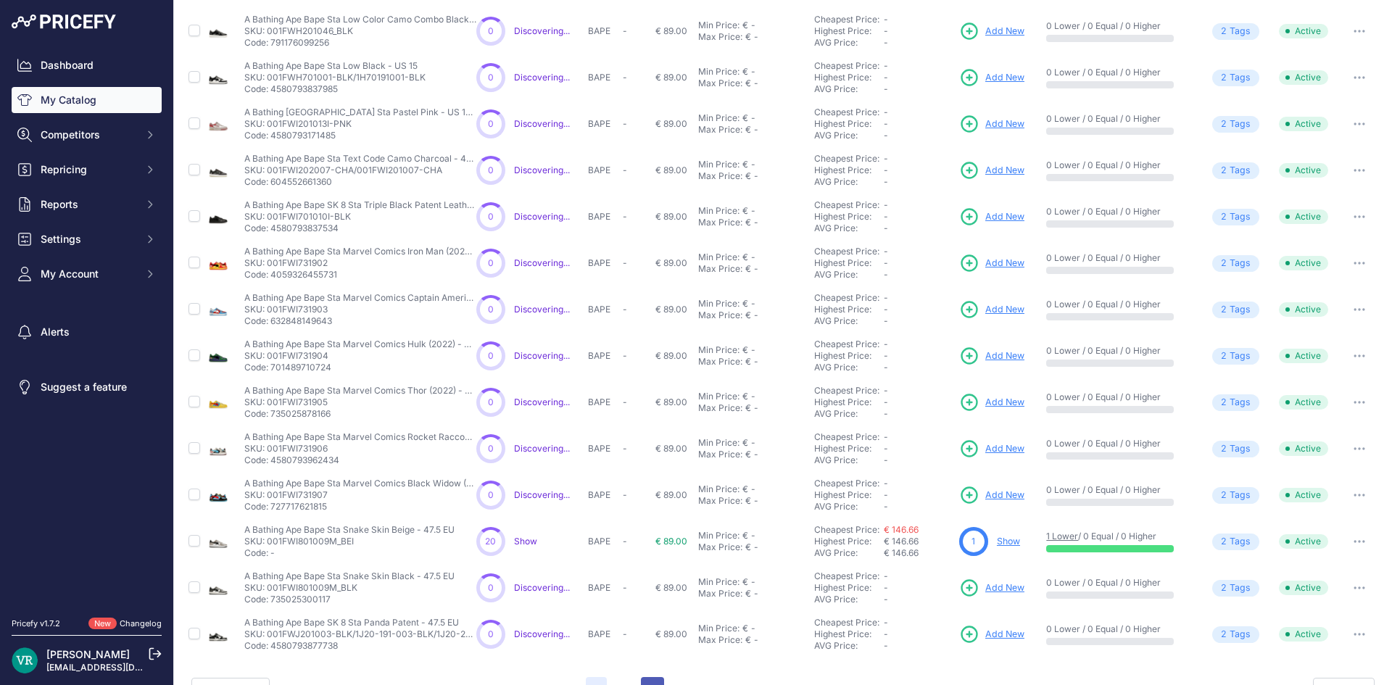
click at [641, 677] on button "3" at bounding box center [652, 690] width 23 height 26
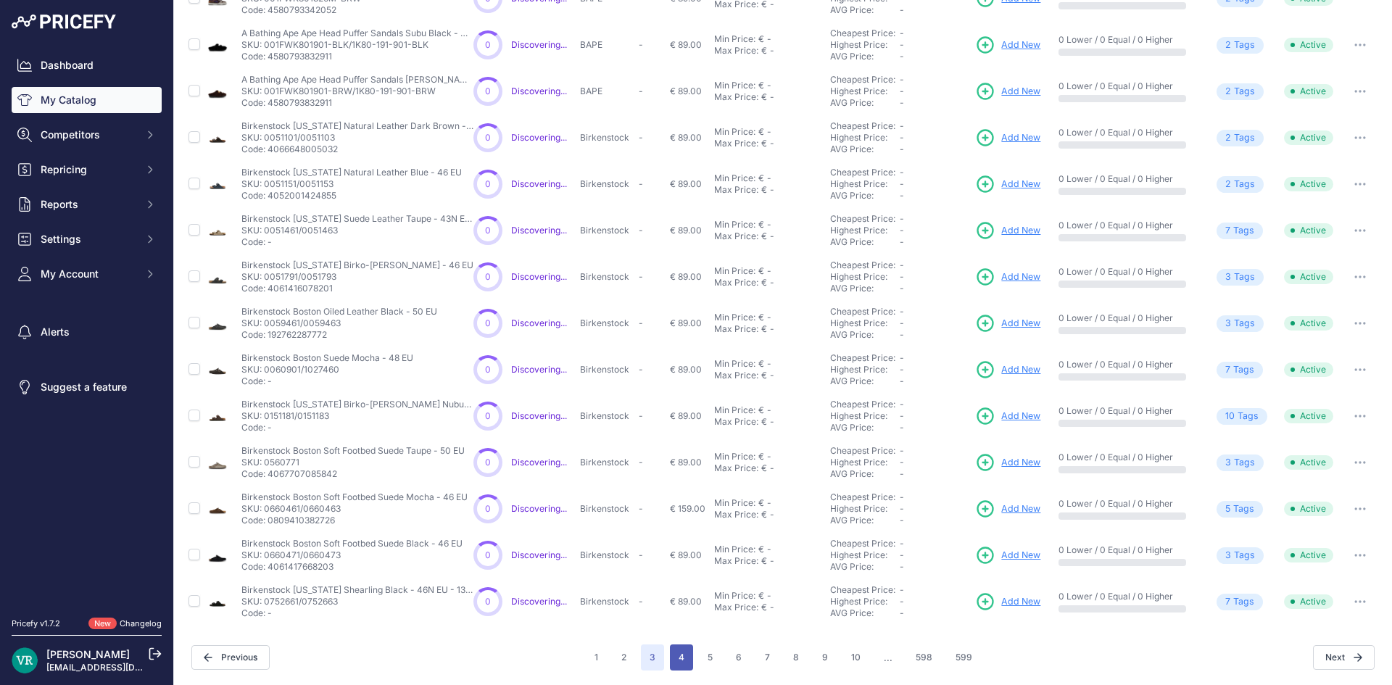
click at [677, 657] on button "4" at bounding box center [681, 657] width 23 height 26
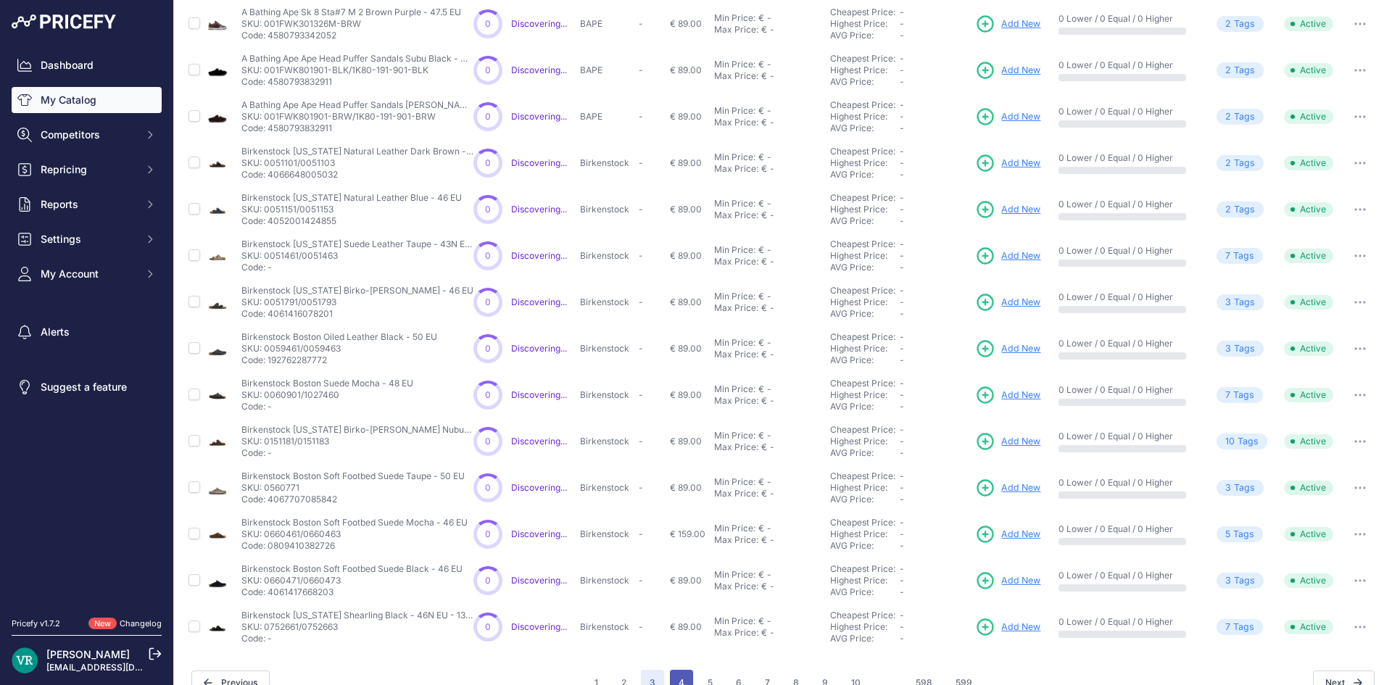
scroll to position [283, 0]
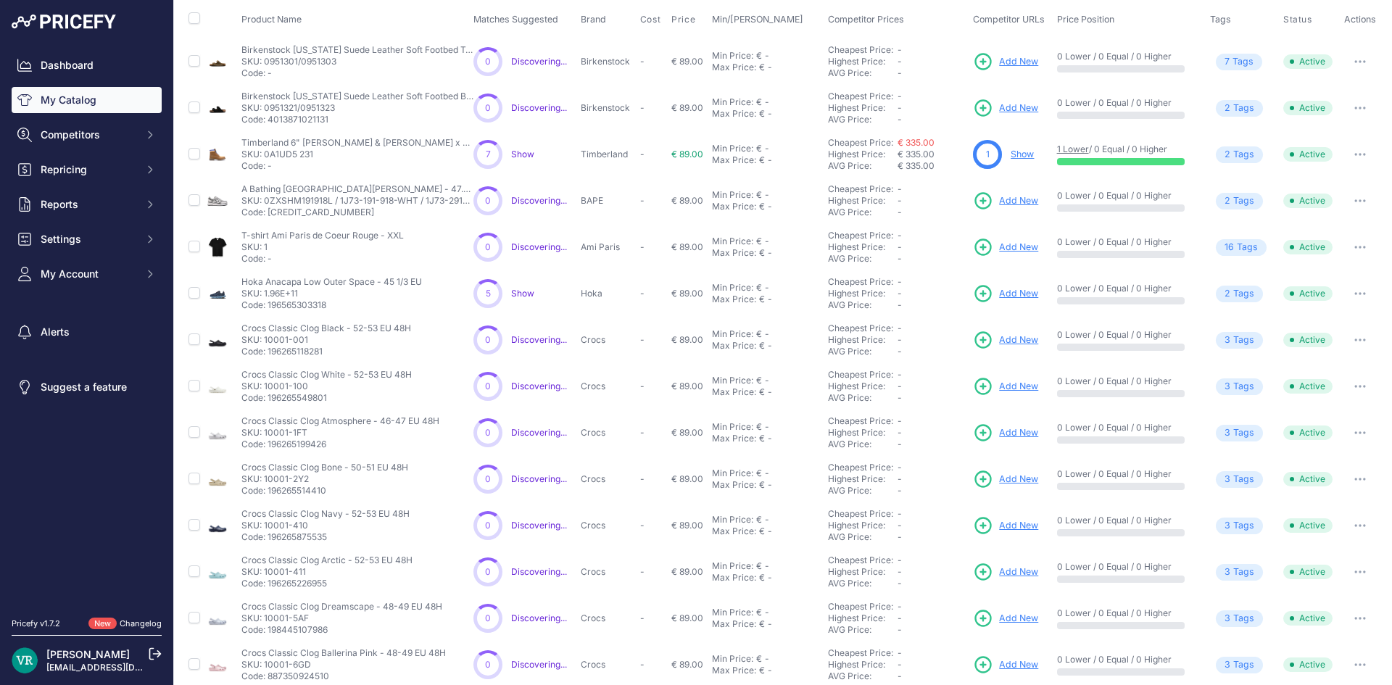
scroll to position [257, 0]
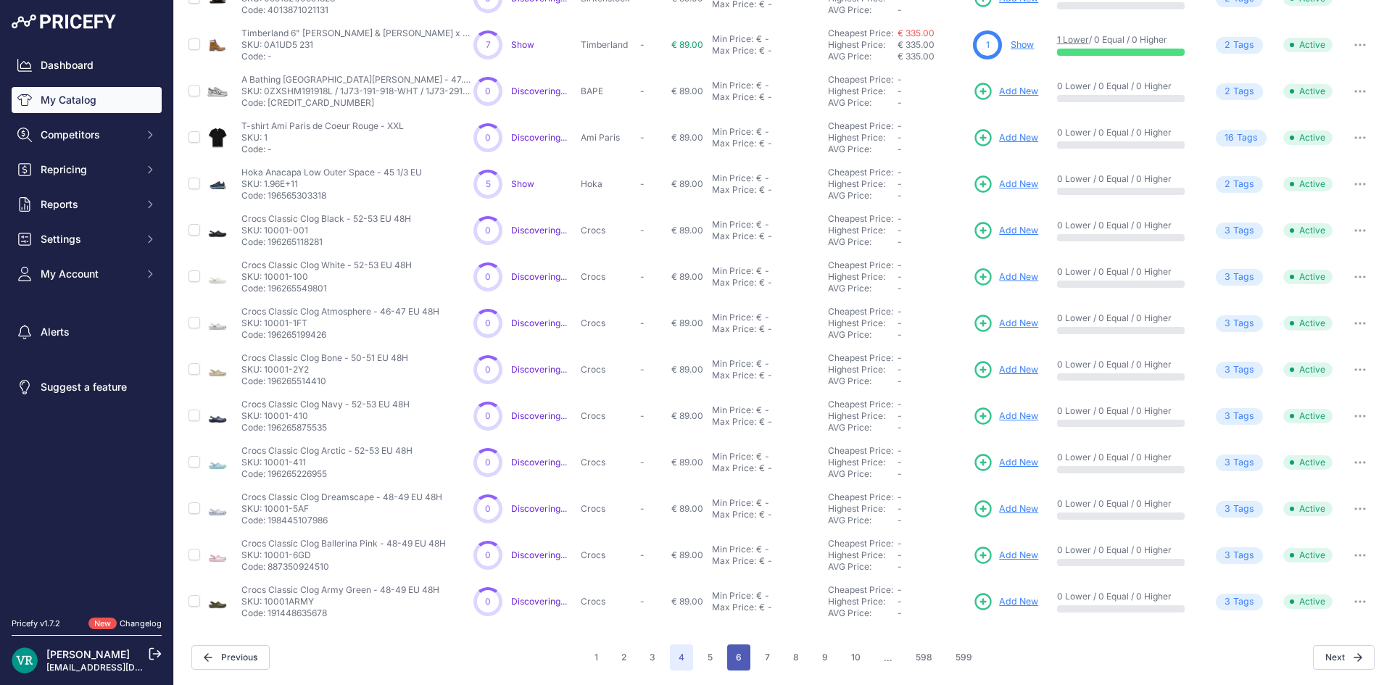
click at [741, 657] on button "6" at bounding box center [738, 657] width 23 height 26
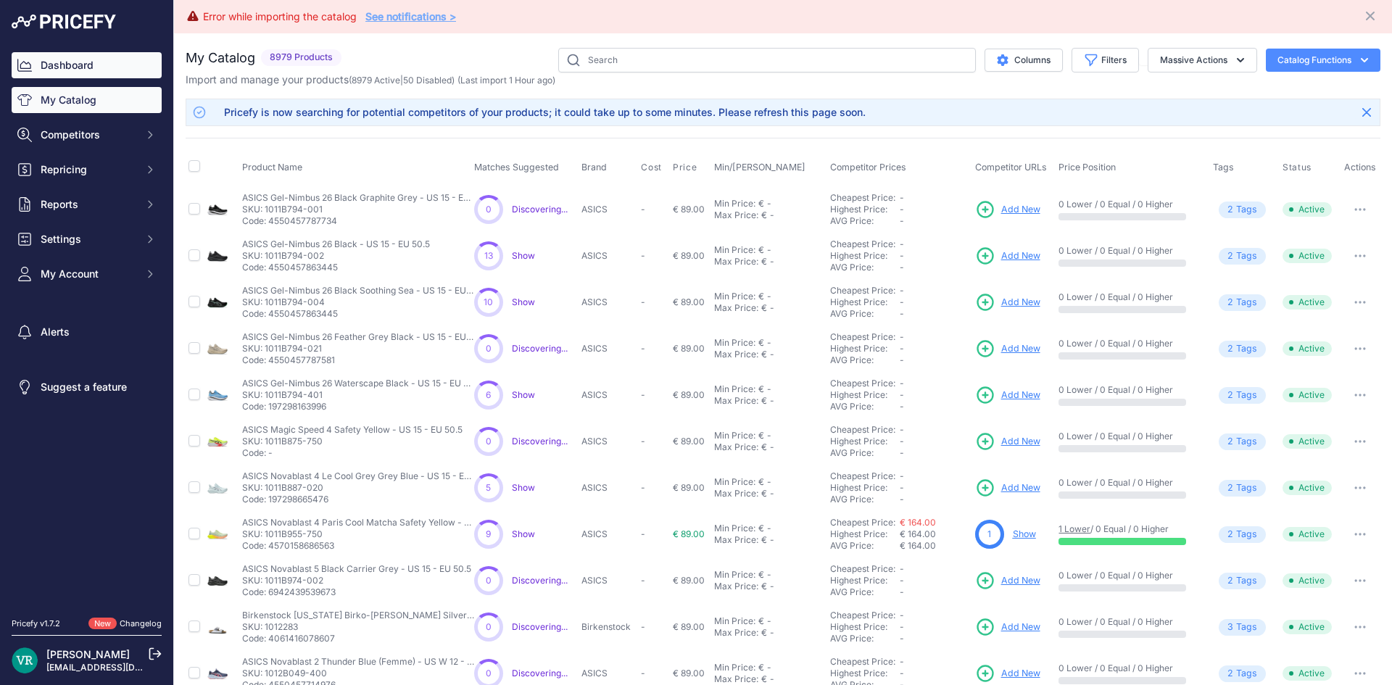
click at [119, 53] on link "Dashboard" at bounding box center [87, 65] width 150 height 26
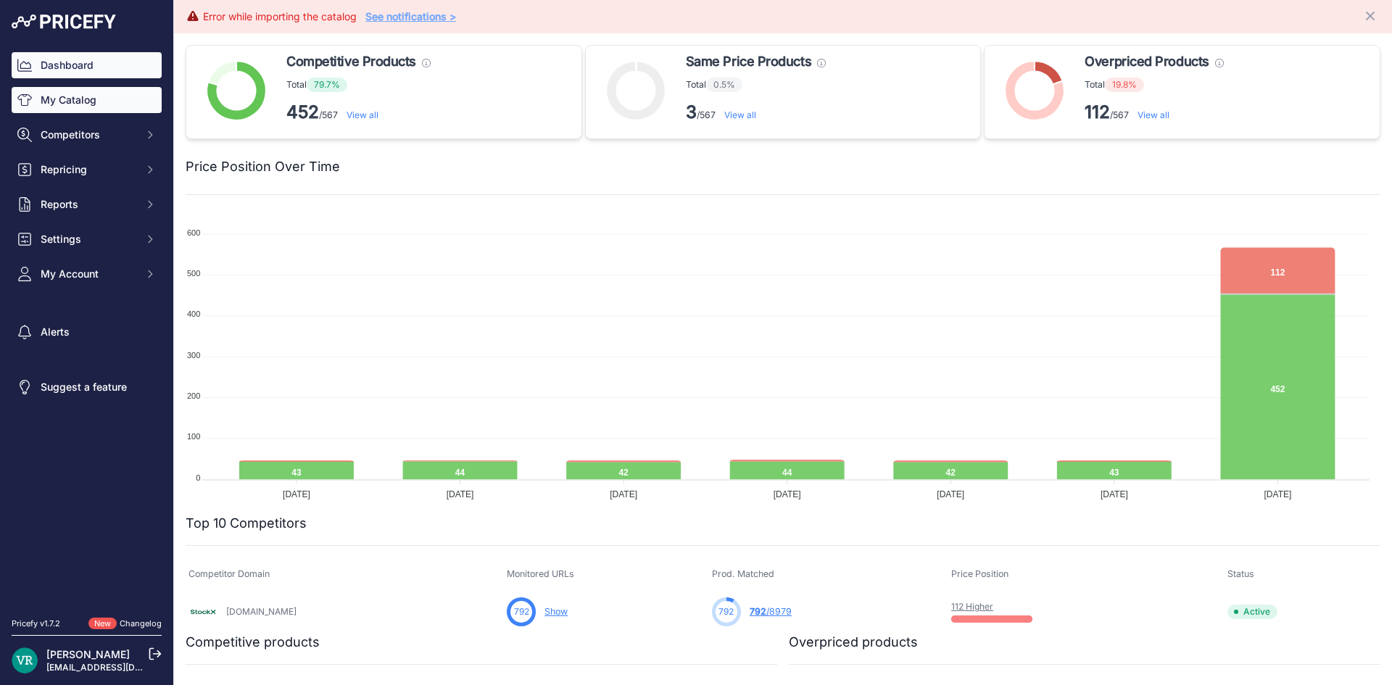
click at [74, 93] on link "My Catalog" at bounding box center [87, 100] width 150 height 26
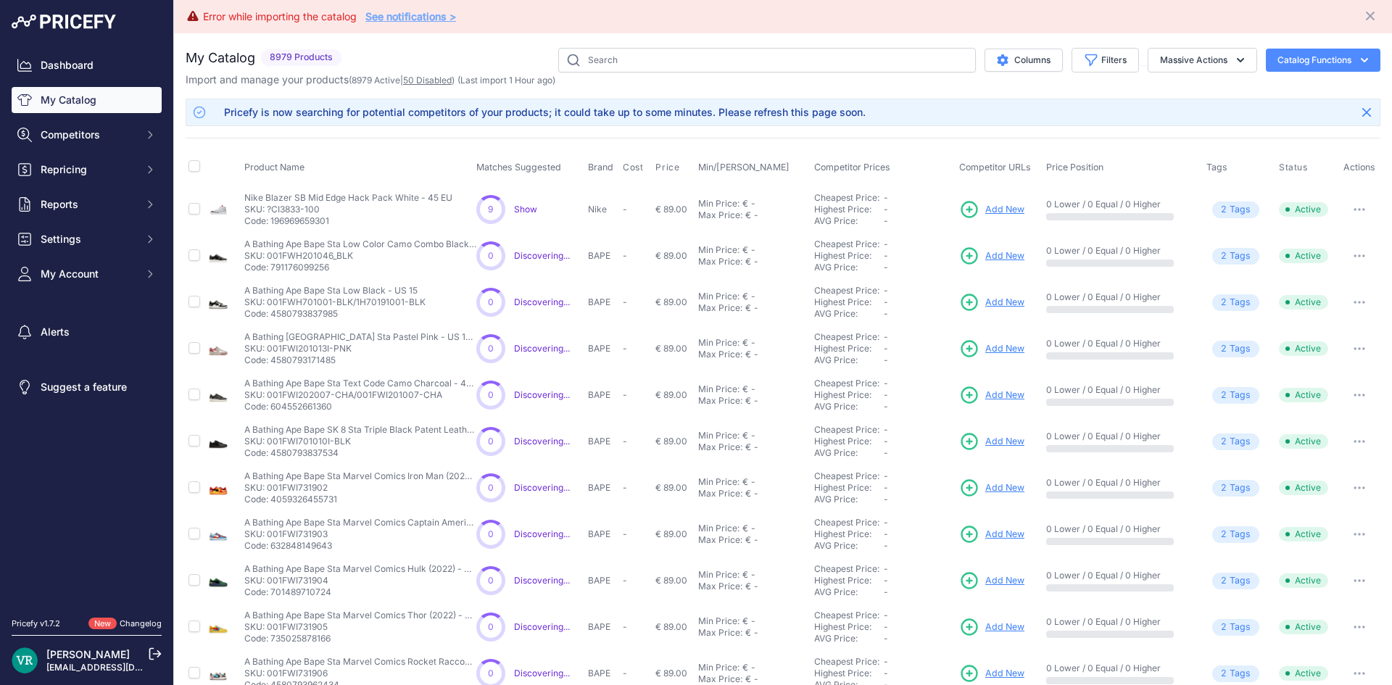
drag, startPoint x: 425, startPoint y: 79, endPoint x: 433, endPoint y: 84, distance: 9.4
click at [426, 78] on link "50 Disabled" at bounding box center [427, 80] width 49 height 11
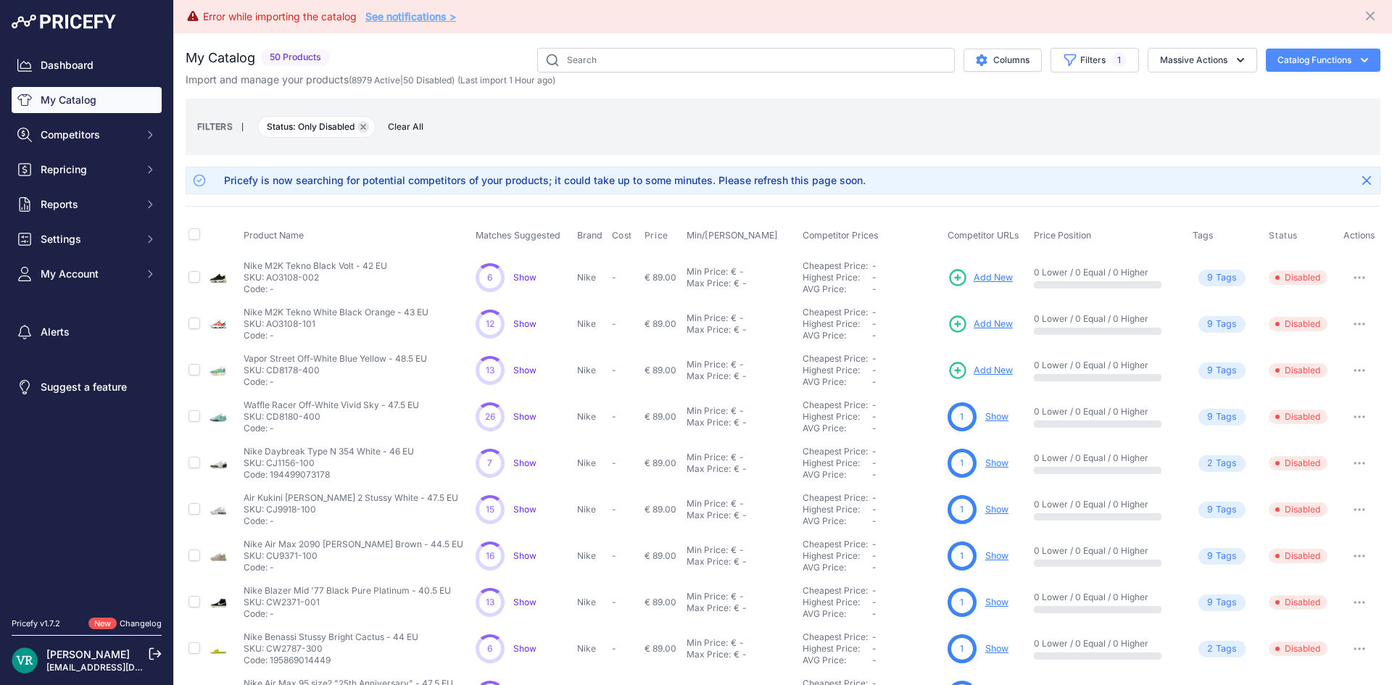
click at [367, 130] on button "Remove filter option" at bounding box center [363, 127] width 12 height 12
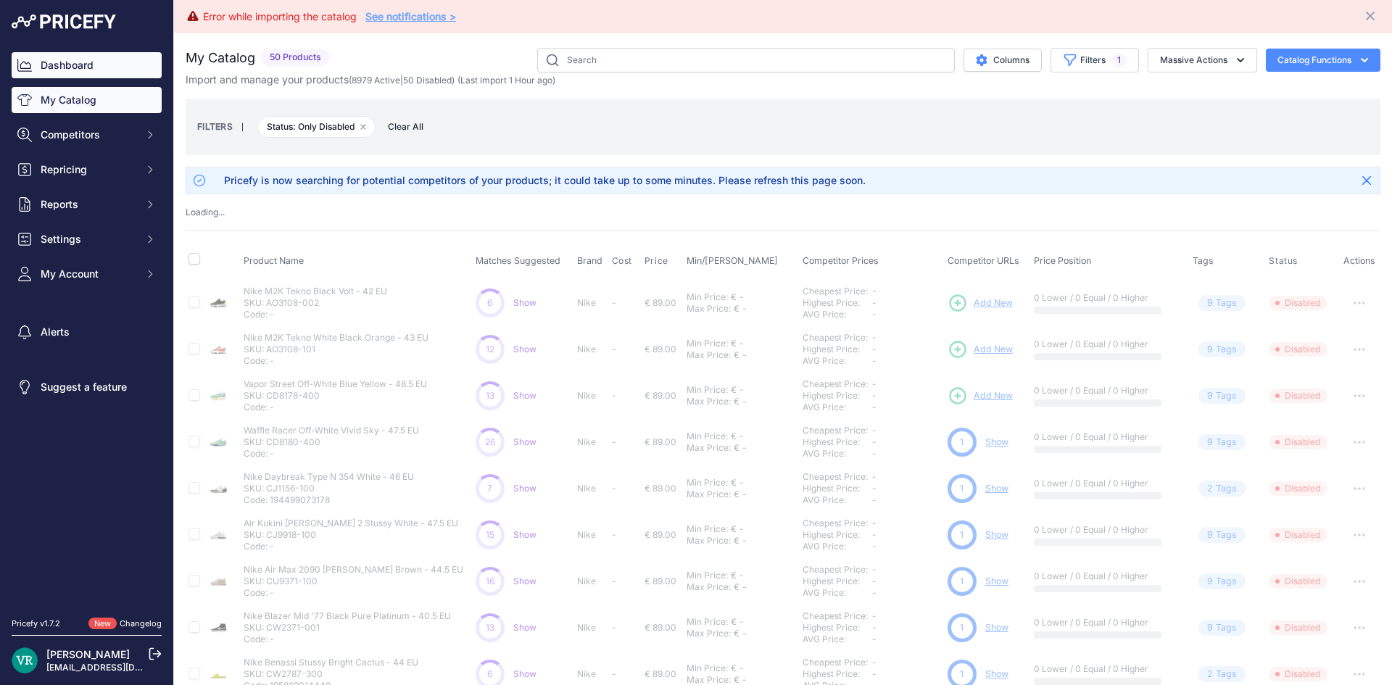
click at [61, 64] on link "Dashboard" at bounding box center [87, 65] width 150 height 26
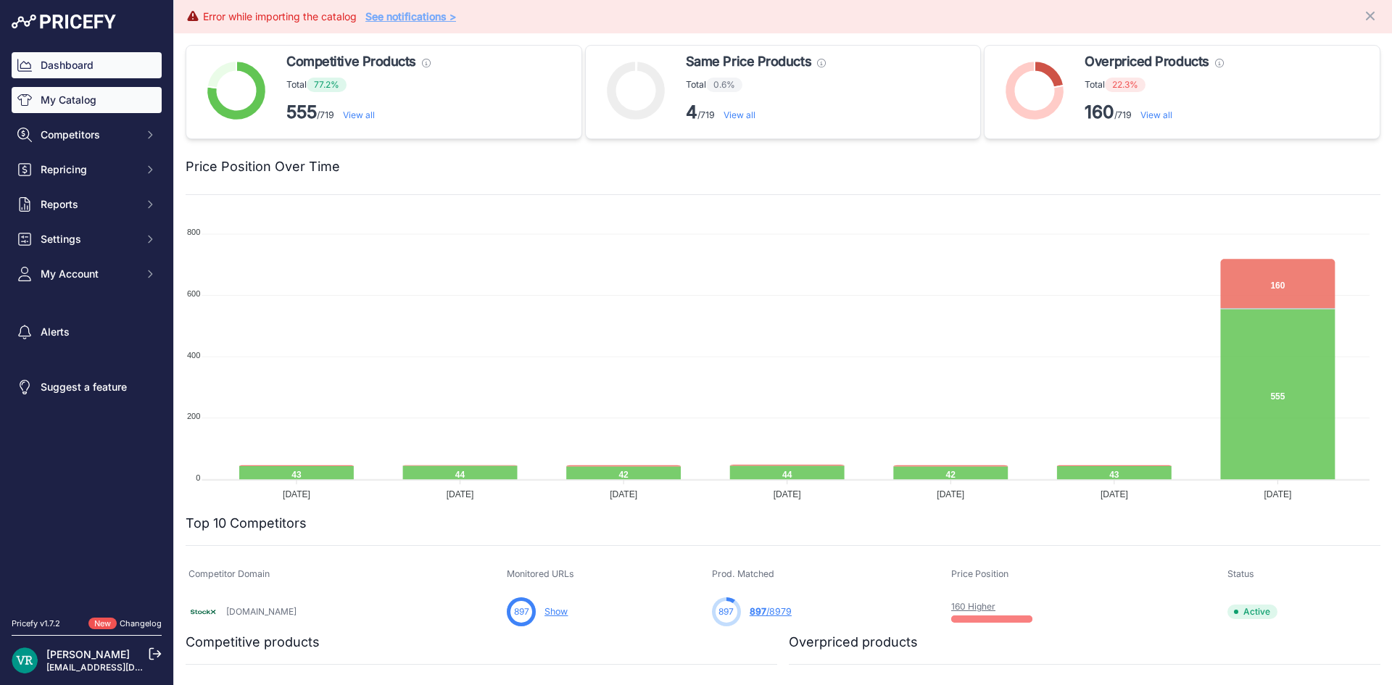
click at [90, 104] on link "My Catalog" at bounding box center [87, 100] width 150 height 26
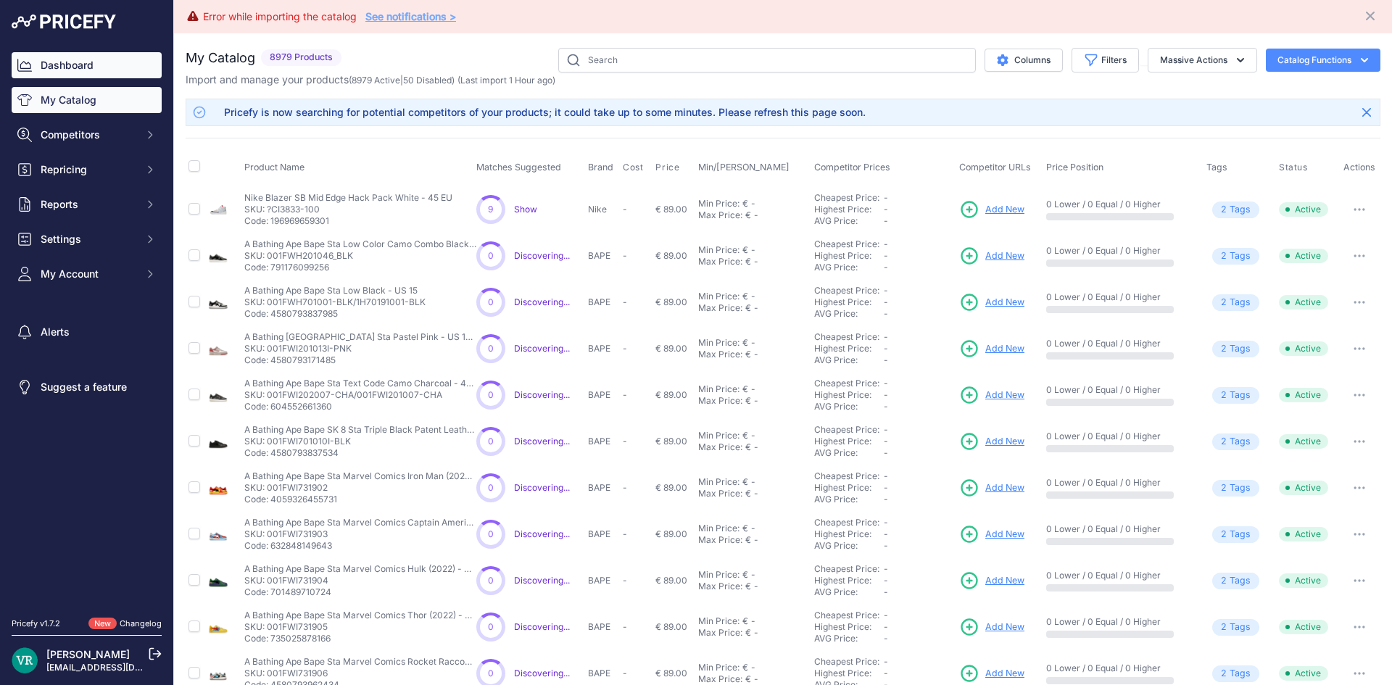
click at [45, 68] on link "Dashboard" at bounding box center [87, 65] width 150 height 26
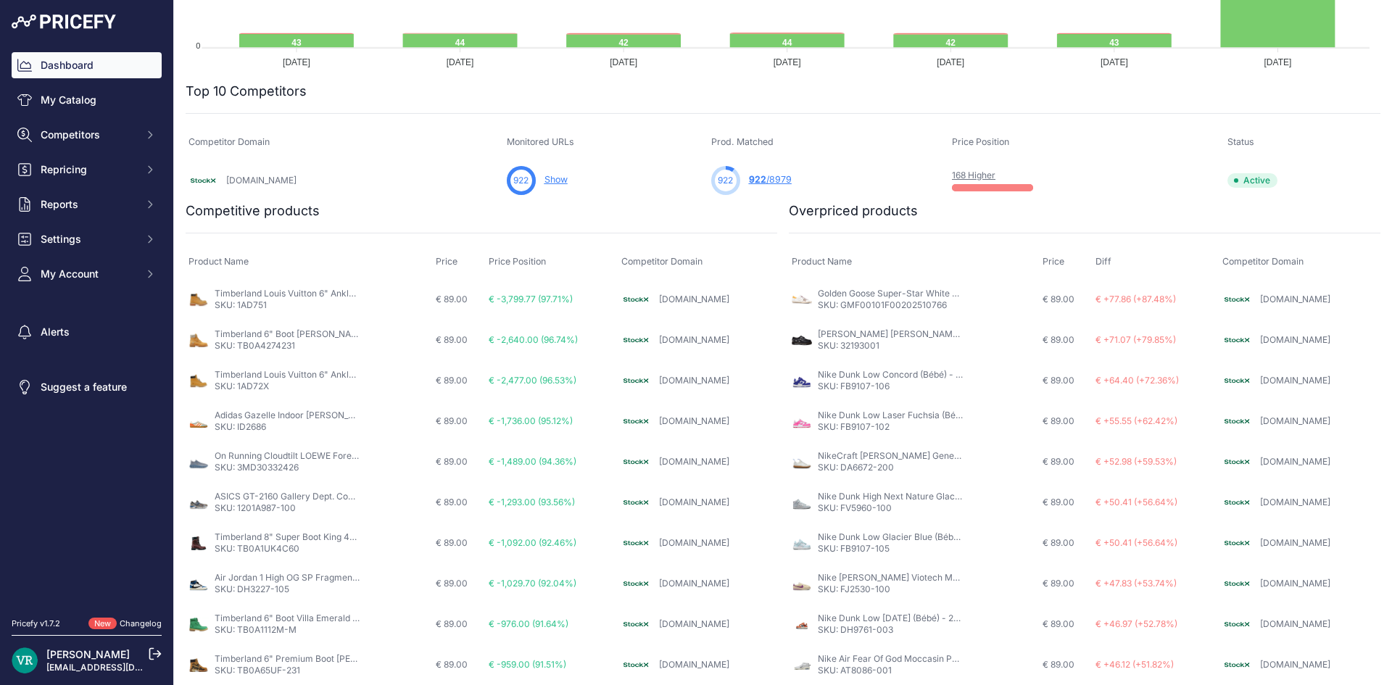
scroll to position [432, 0]
click at [83, 243] on span "Settings" at bounding box center [88, 239] width 95 height 14
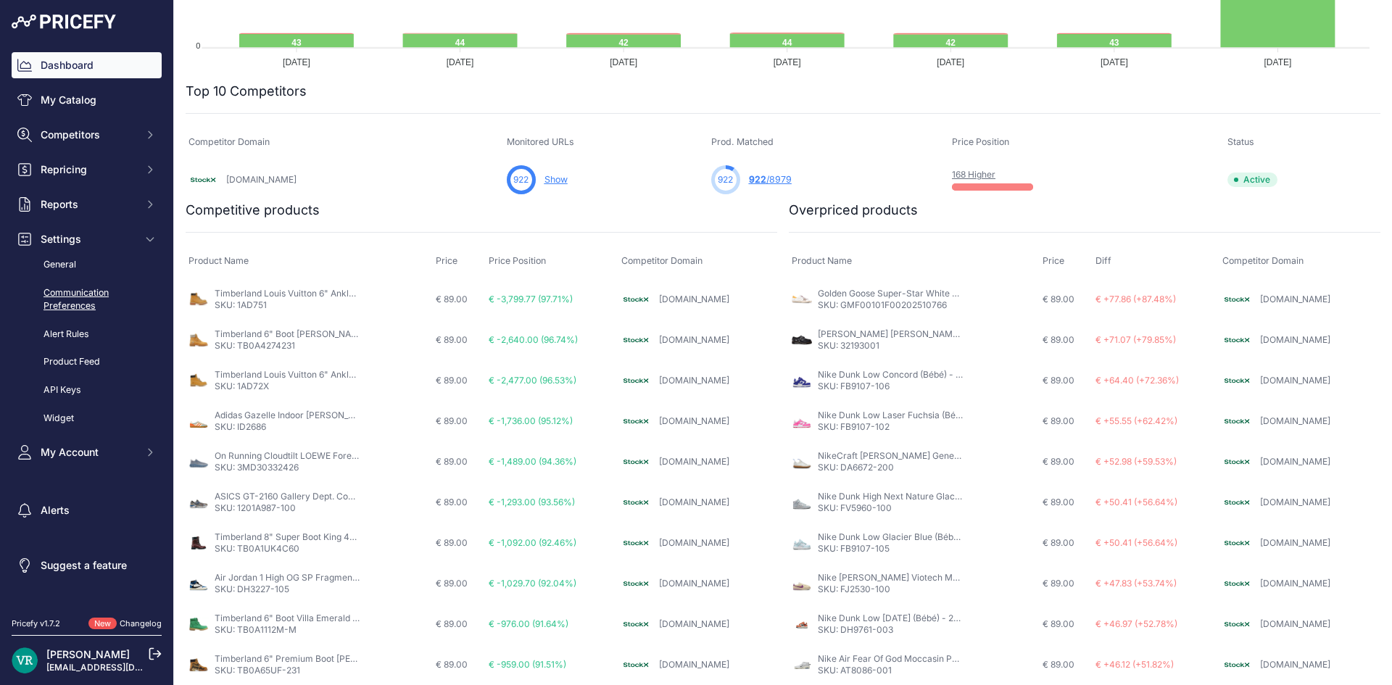
click at [97, 301] on link "Communication Preferences" at bounding box center [87, 299] width 150 height 38
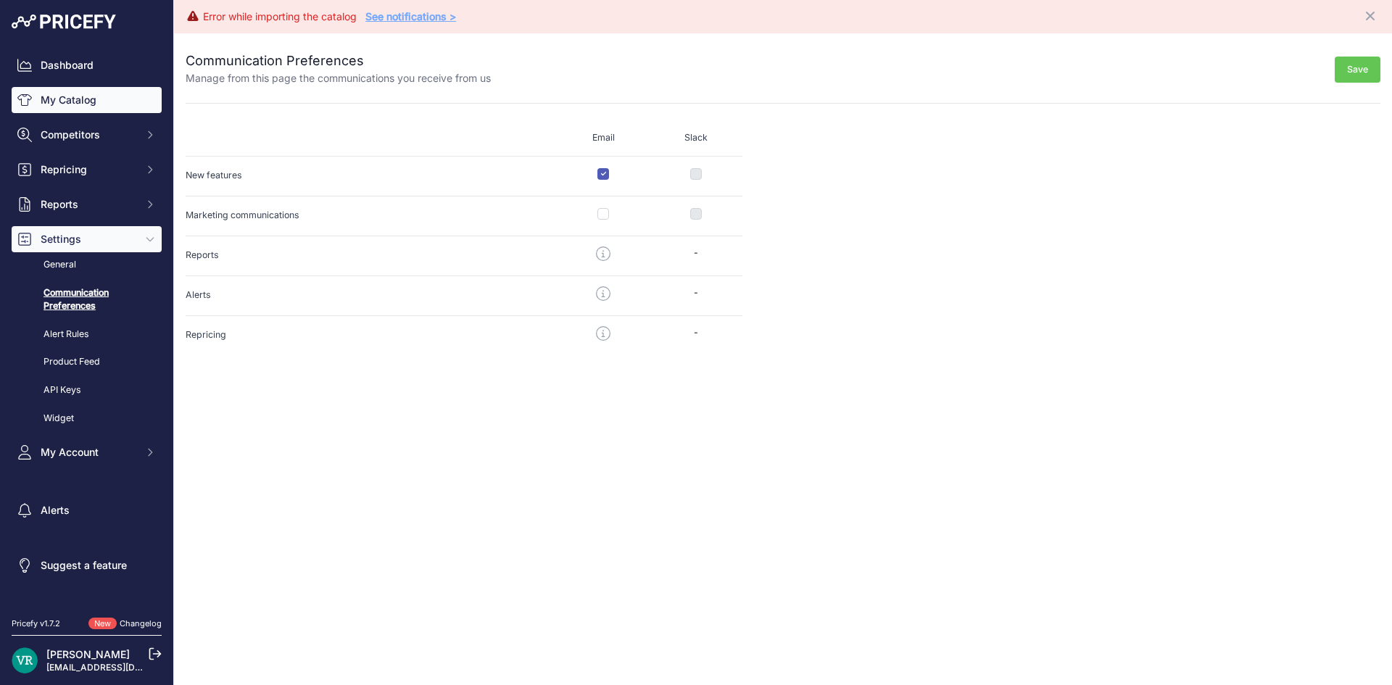
click at [92, 99] on link "My Catalog" at bounding box center [87, 100] width 150 height 26
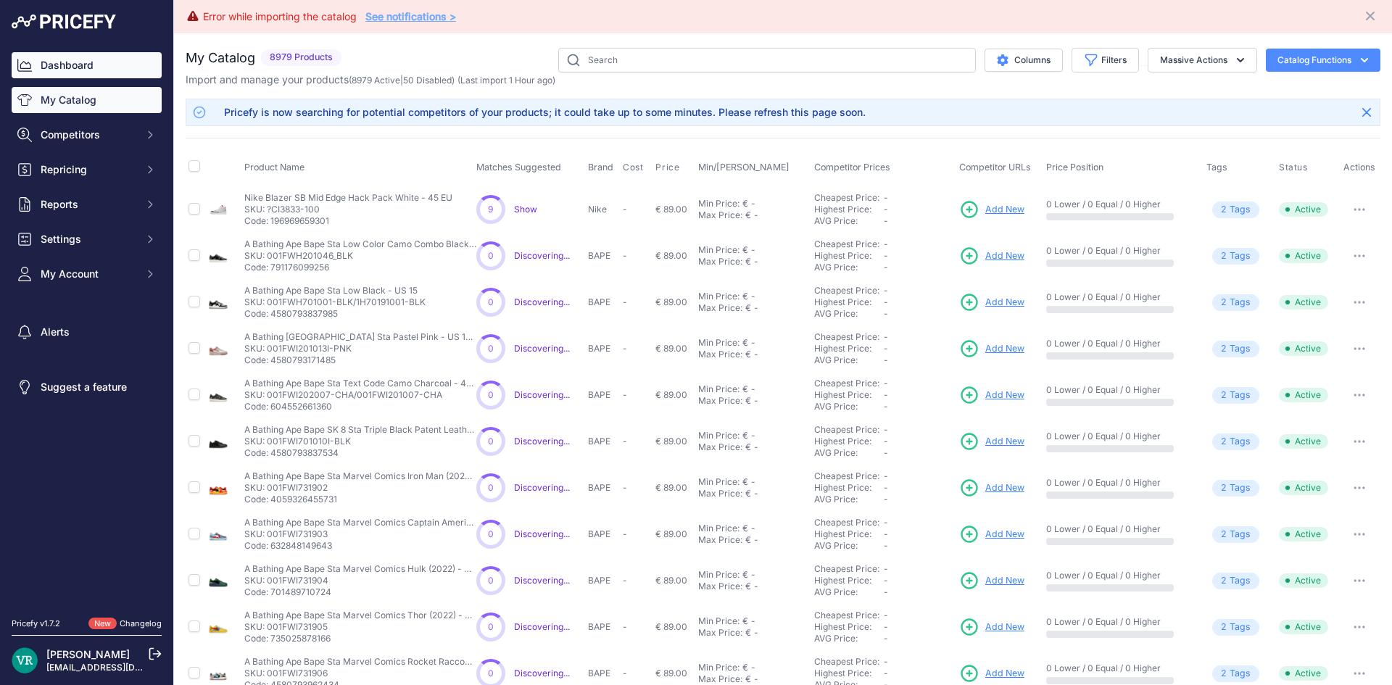
click at [107, 67] on link "Dashboard" at bounding box center [87, 65] width 150 height 26
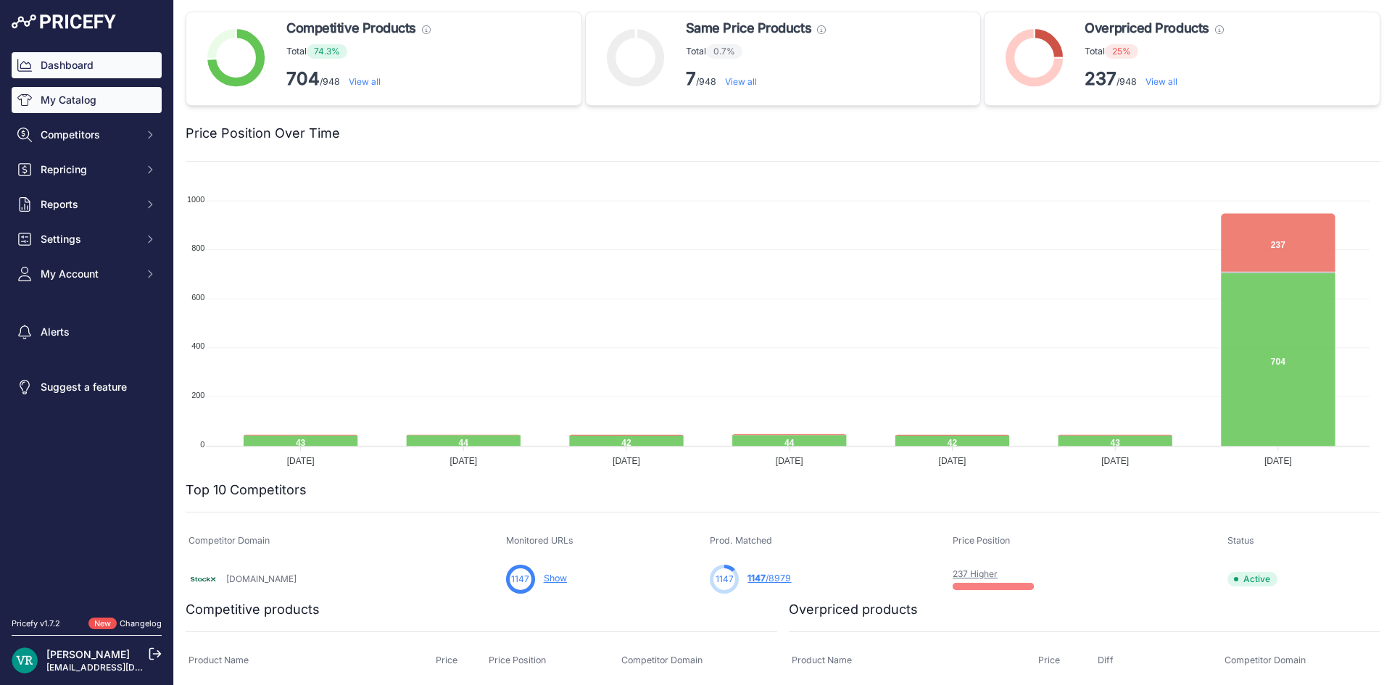
click at [81, 101] on link "My Catalog" at bounding box center [87, 100] width 150 height 26
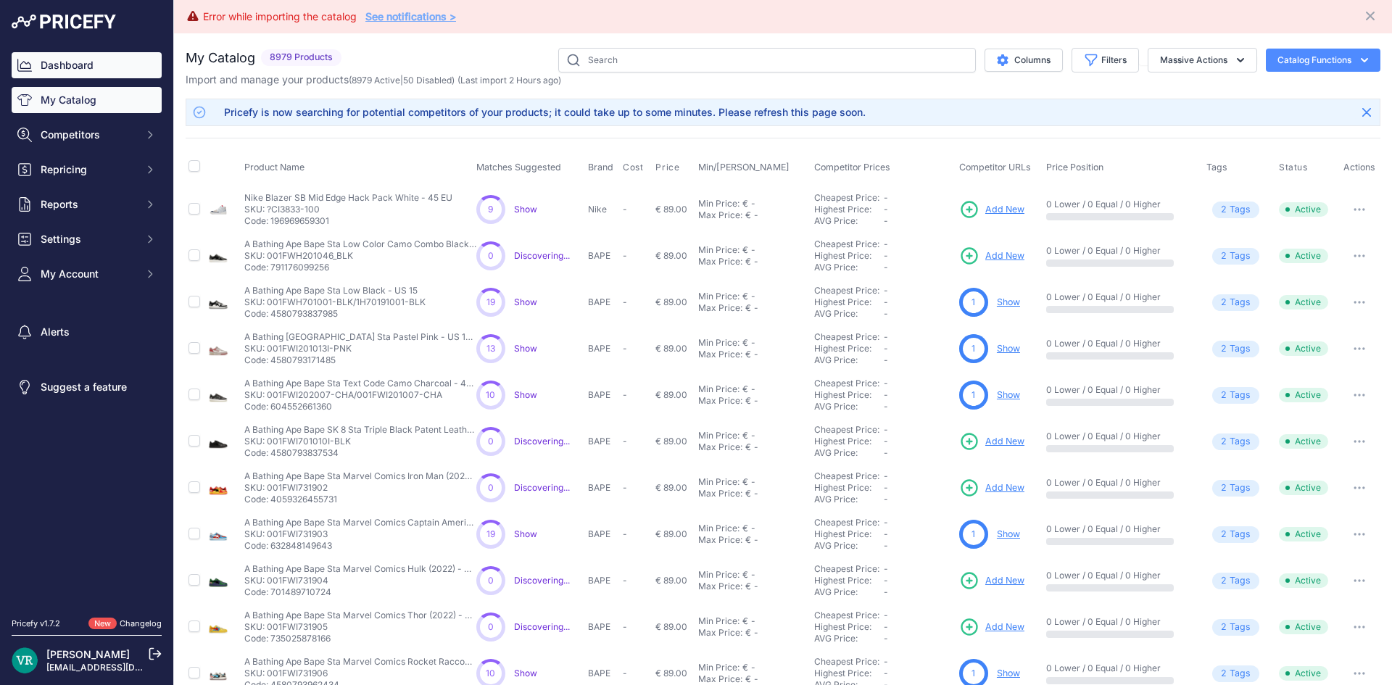
click at [24, 75] on link "Dashboard" at bounding box center [87, 65] width 150 height 26
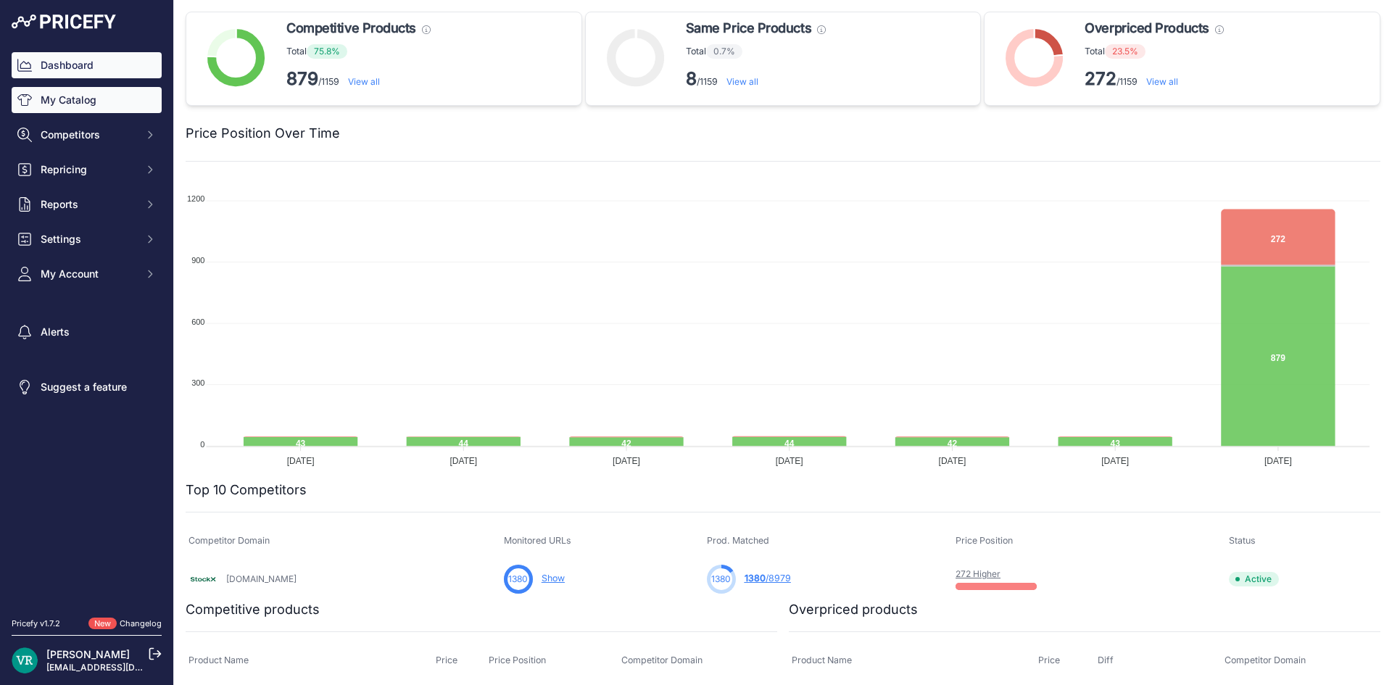
click at [29, 91] on link "My Catalog" at bounding box center [87, 100] width 150 height 26
click at [69, 91] on link "My Catalog" at bounding box center [87, 100] width 150 height 26
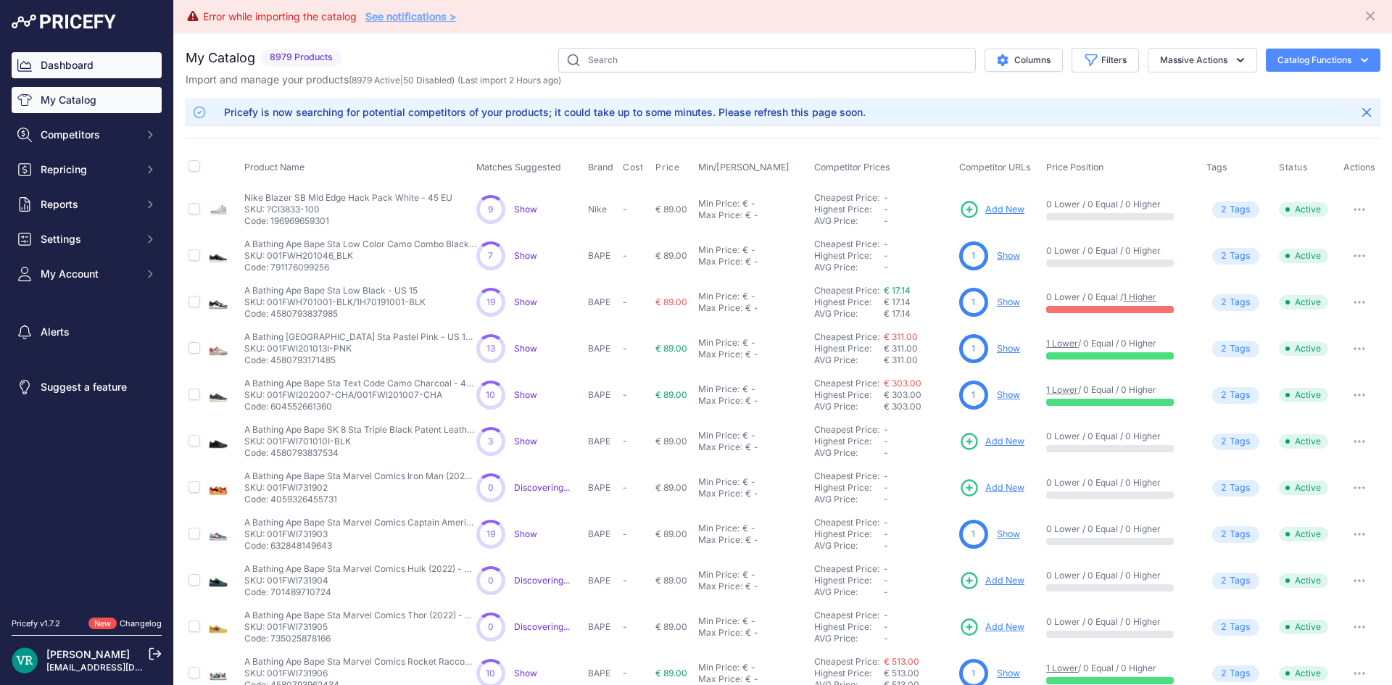
click at [66, 52] on link "Dashboard" at bounding box center [87, 65] width 150 height 26
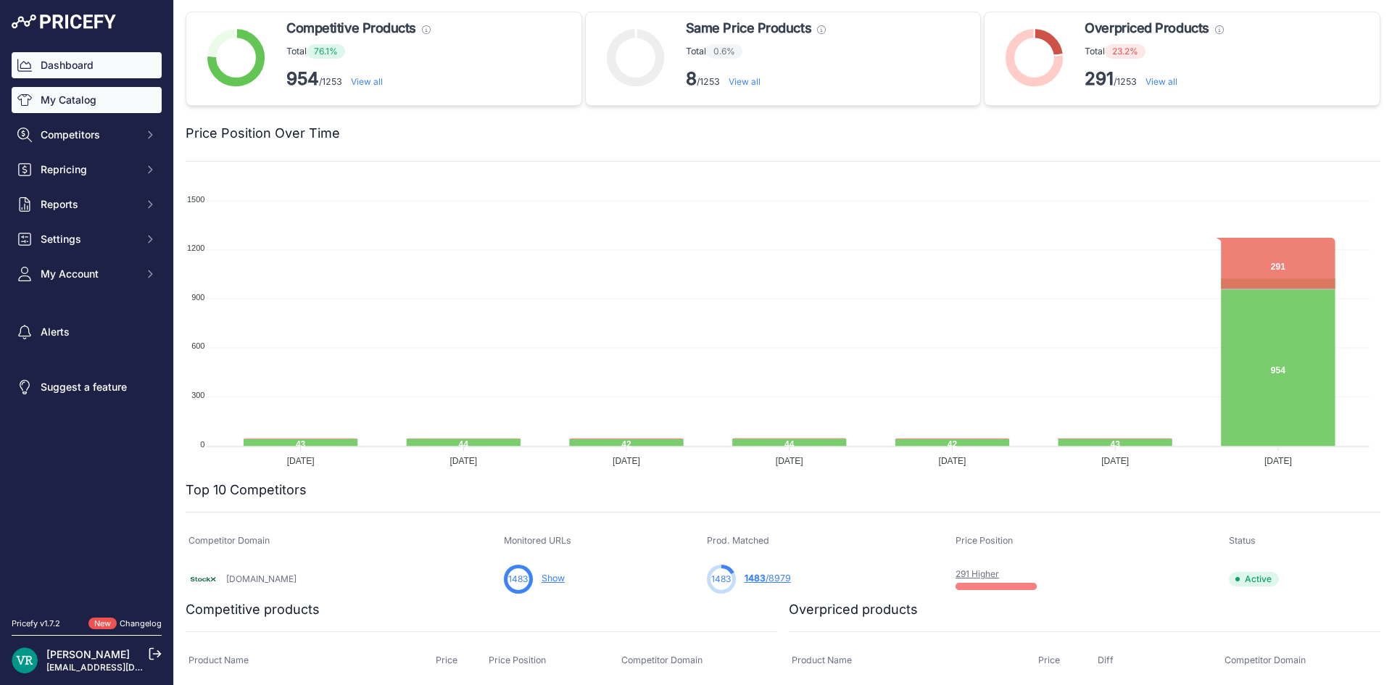
click at [47, 94] on link "My Catalog" at bounding box center [87, 100] width 150 height 26
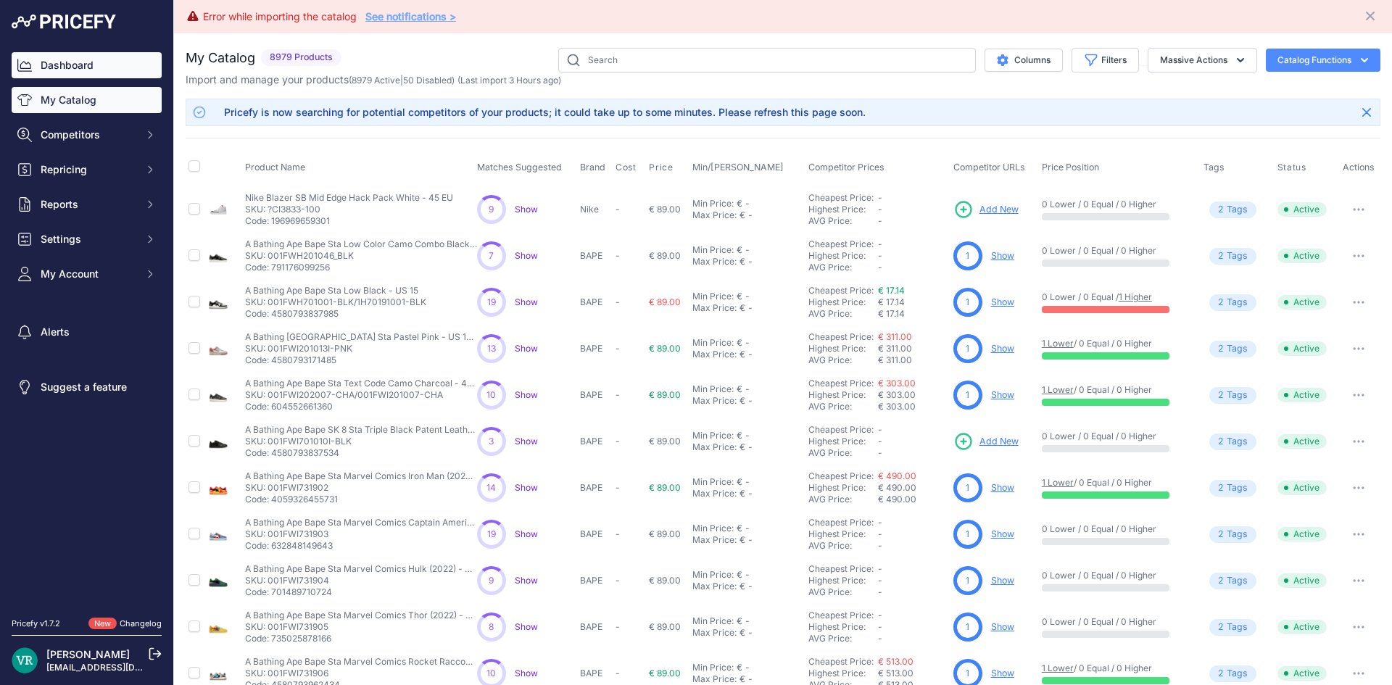
click at [53, 62] on link "Dashboard" at bounding box center [87, 65] width 150 height 26
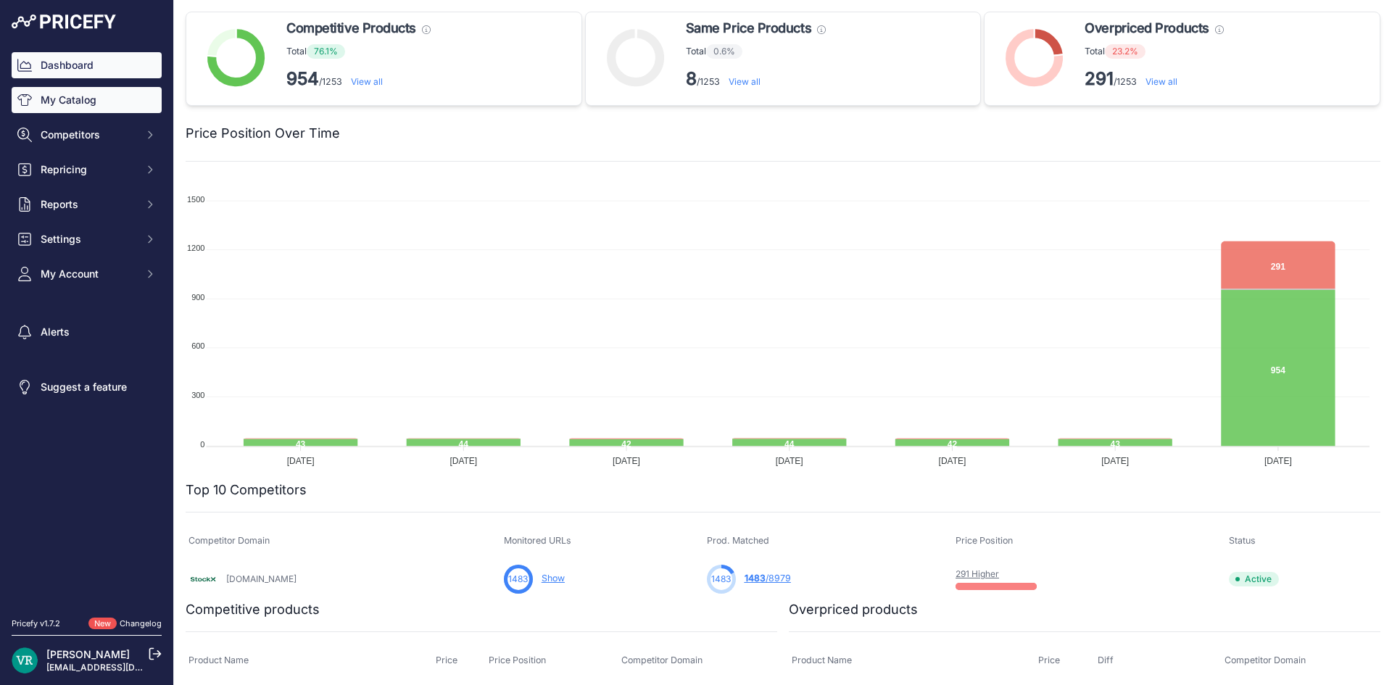
click at [123, 109] on link "My Catalog" at bounding box center [87, 100] width 150 height 26
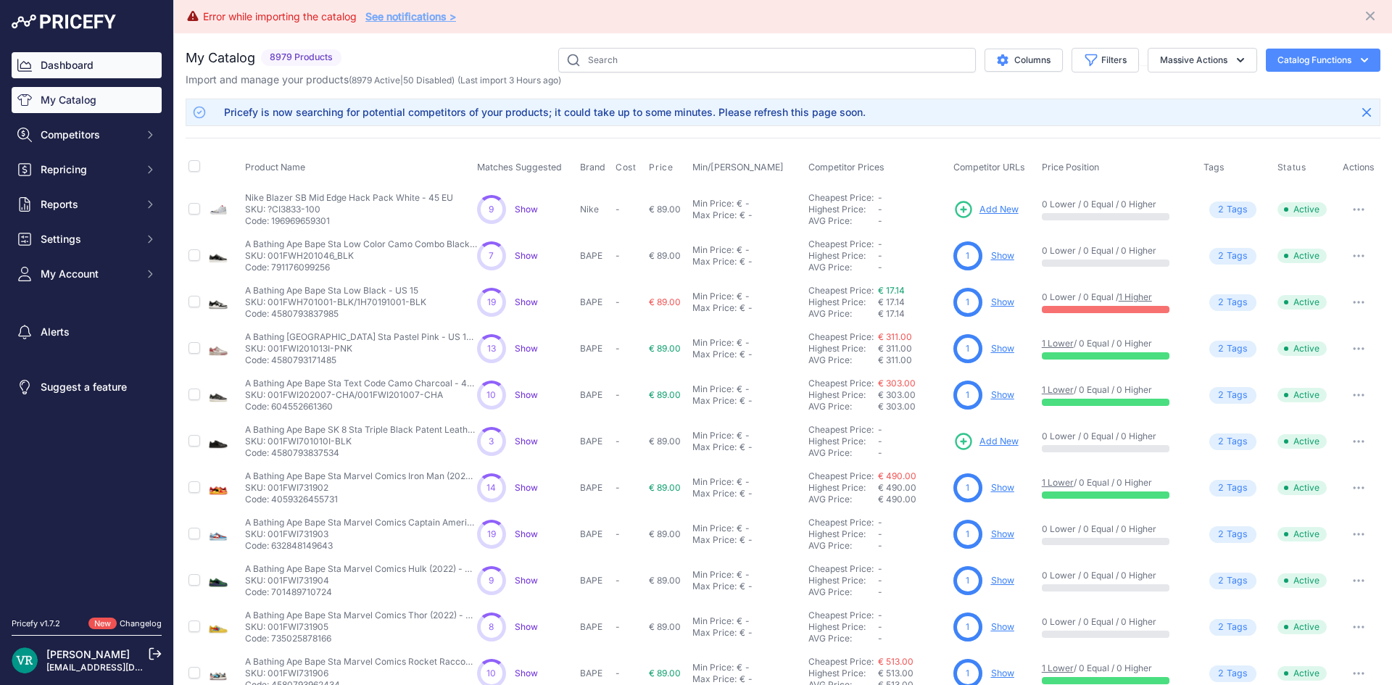
click at [107, 65] on link "Dashboard" at bounding box center [87, 65] width 150 height 26
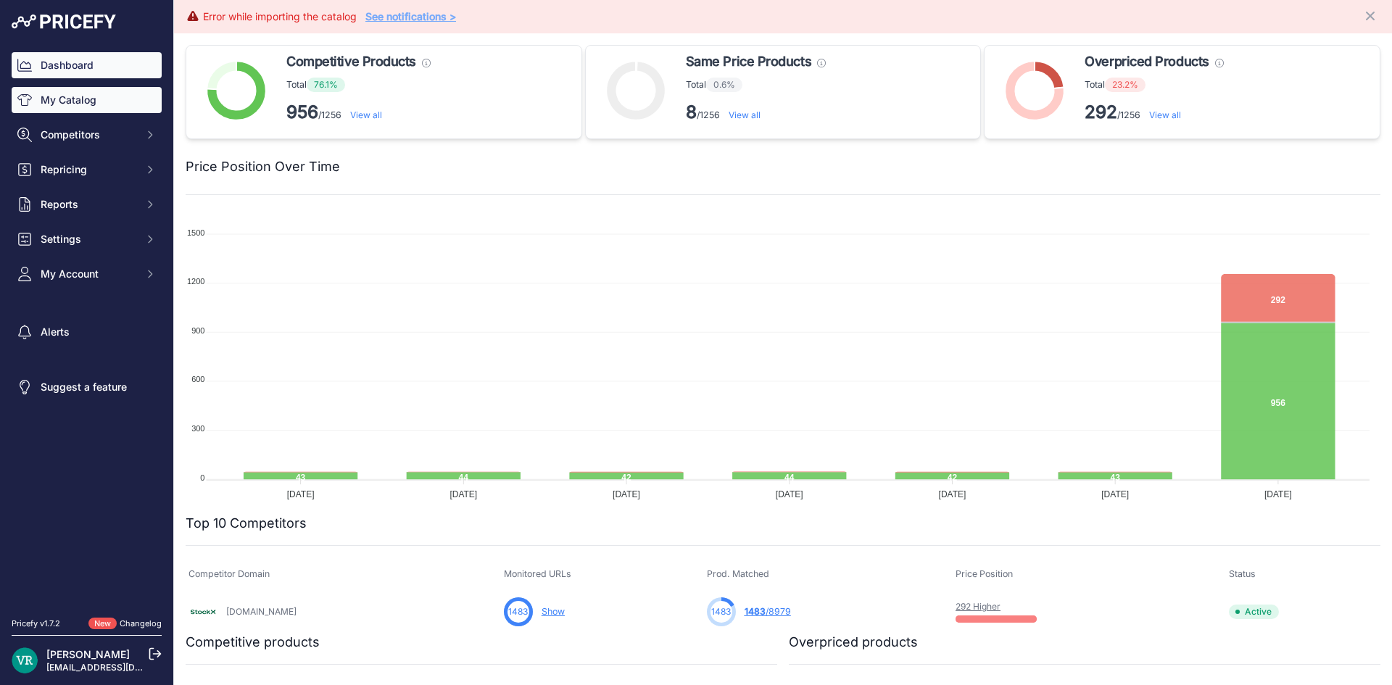
click at [74, 104] on link "My Catalog" at bounding box center [87, 100] width 150 height 26
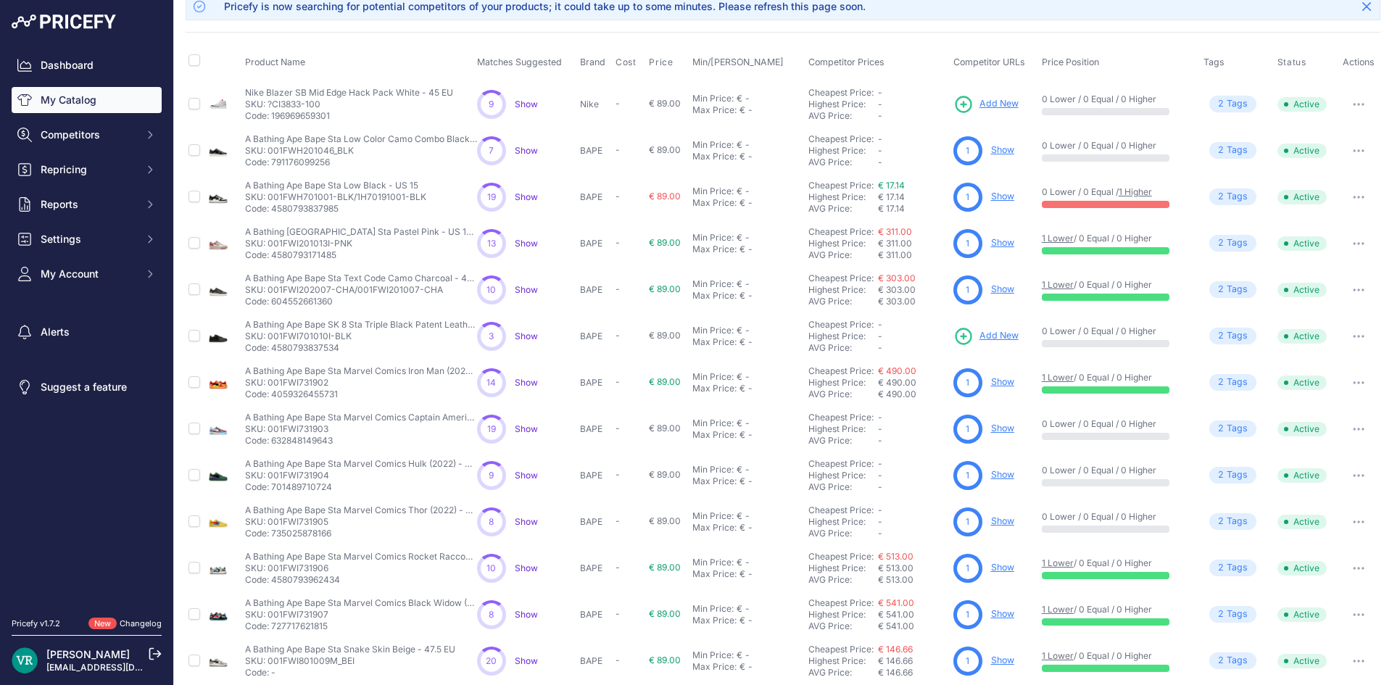
scroll to position [106, 0]
click at [113, 65] on link "Dashboard" at bounding box center [87, 65] width 150 height 26
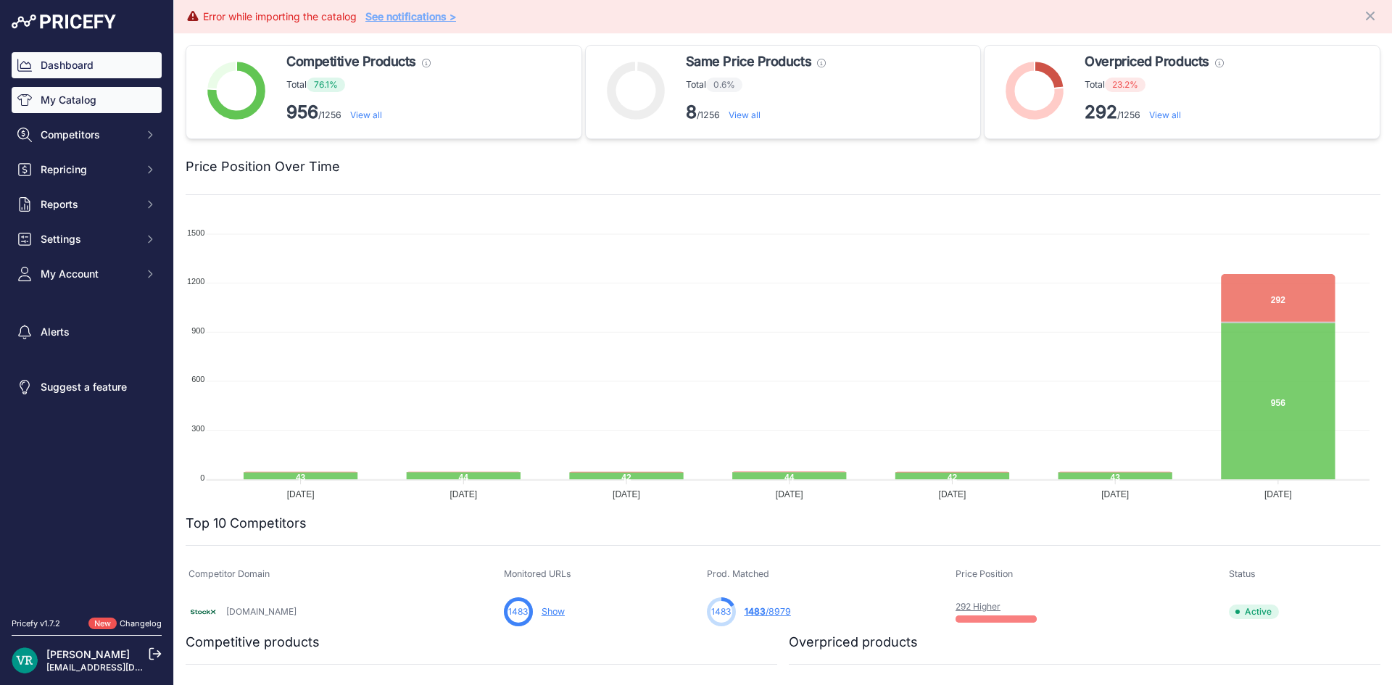
click at [83, 103] on link "My Catalog" at bounding box center [87, 100] width 150 height 26
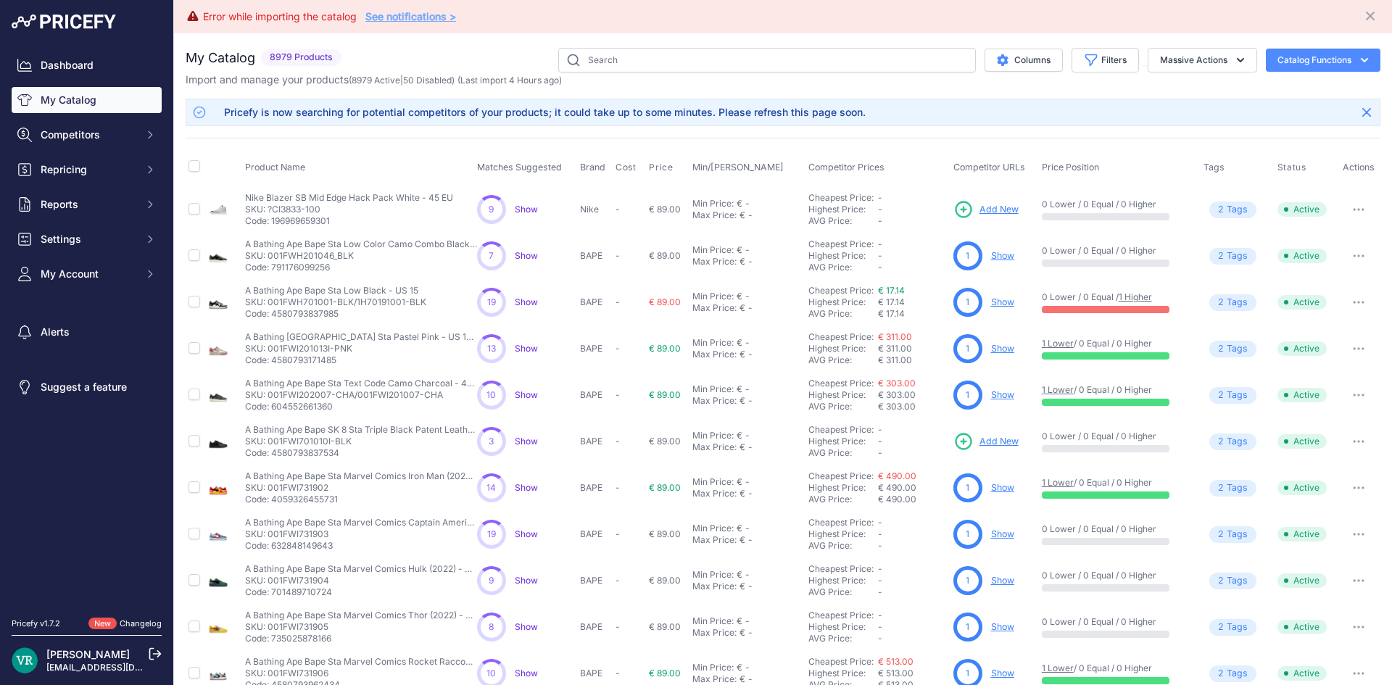
scroll to position [257, 0]
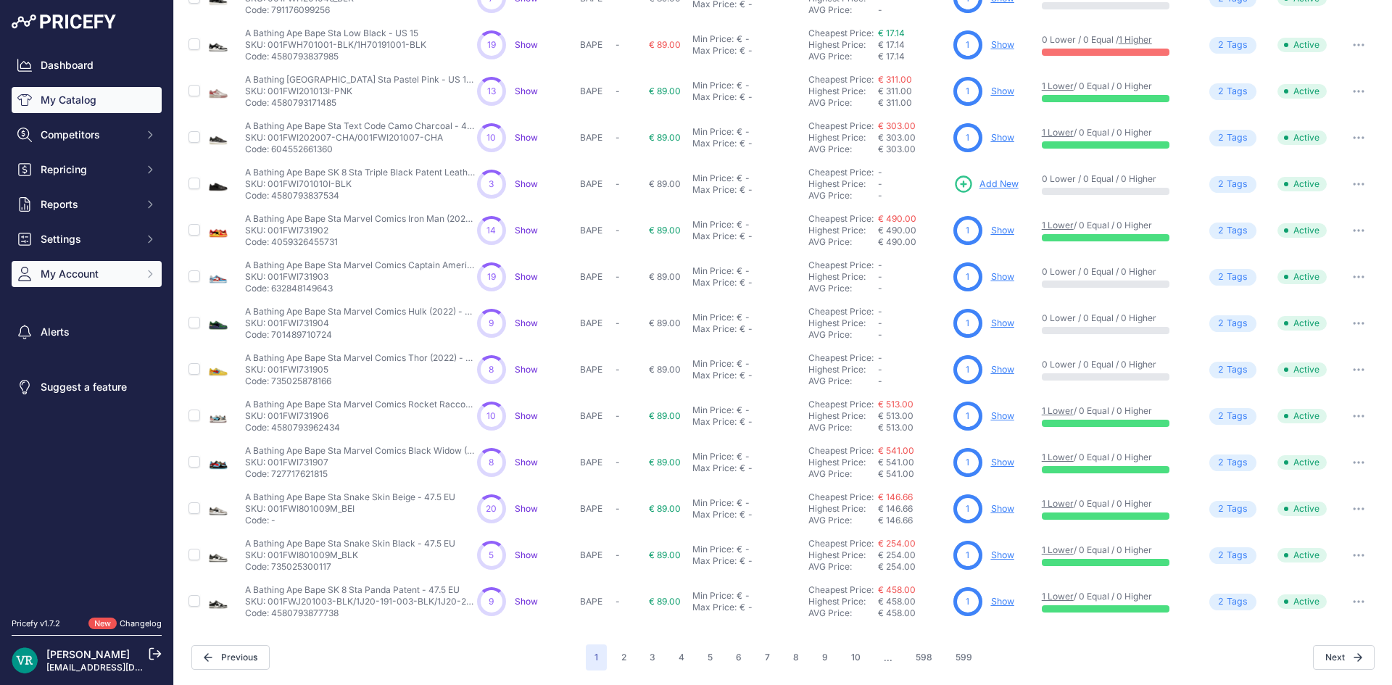
click at [141, 267] on button "My Account" at bounding box center [87, 274] width 150 height 26
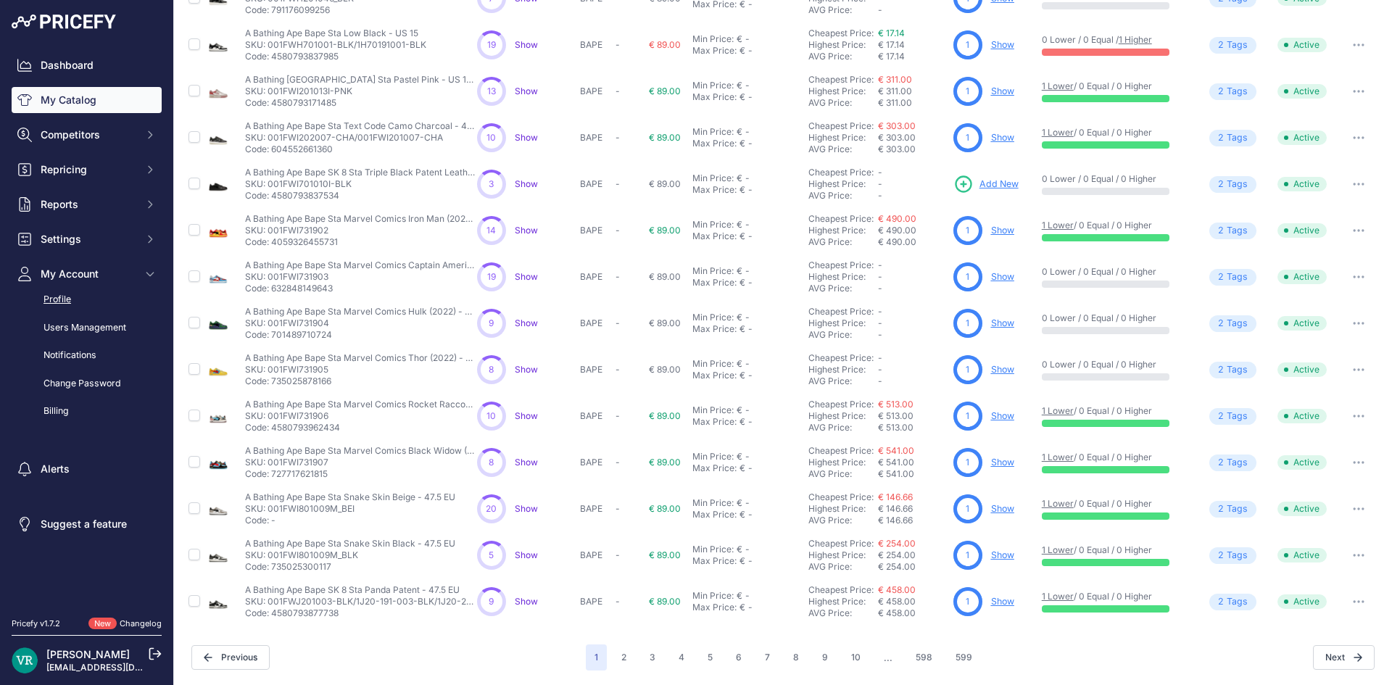
click at [52, 300] on link "Profile" at bounding box center [87, 299] width 150 height 25
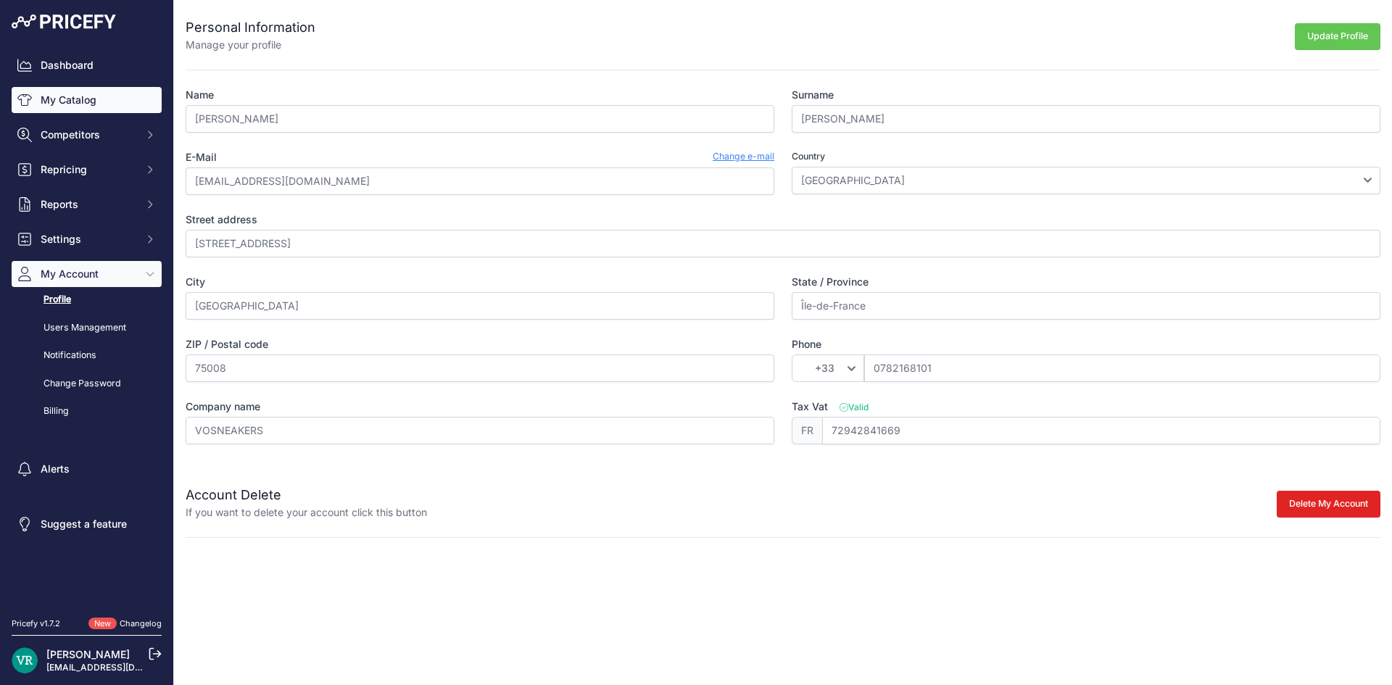
click at [113, 89] on link "My Catalog" at bounding box center [87, 100] width 150 height 26
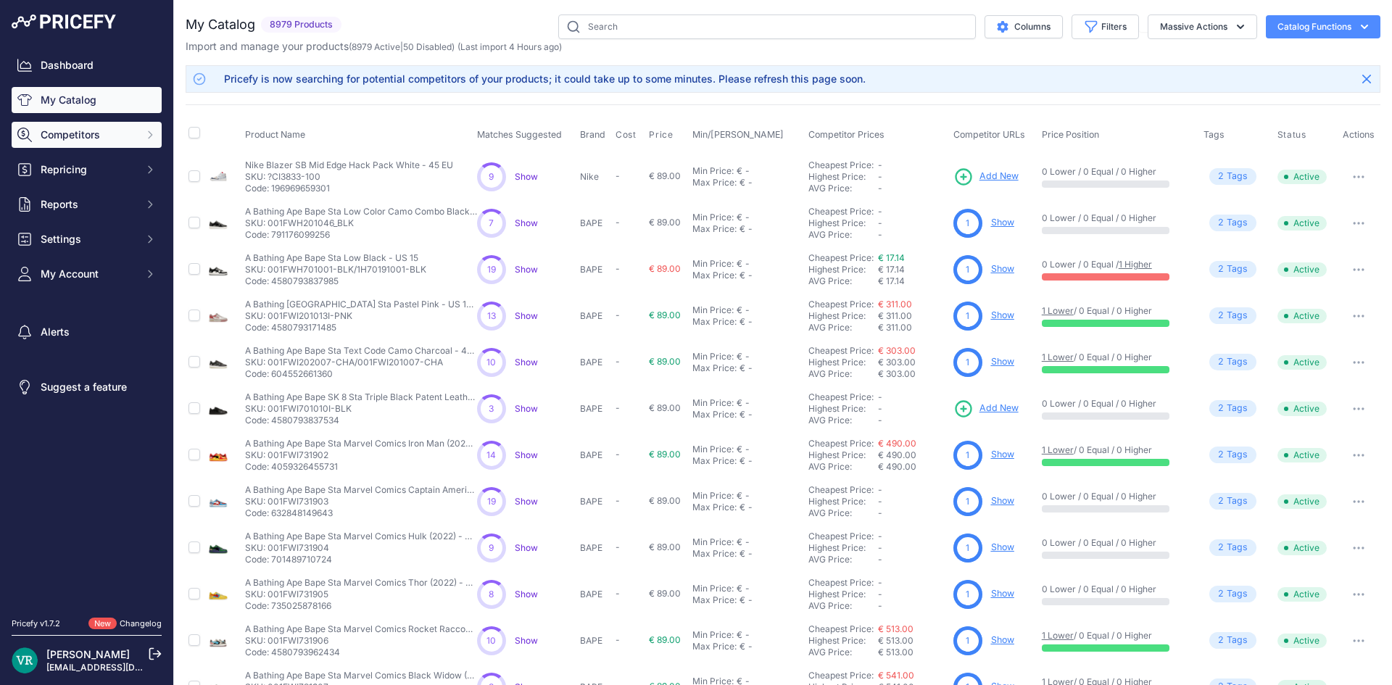
click at [83, 138] on span "Competitors" at bounding box center [88, 135] width 95 height 14
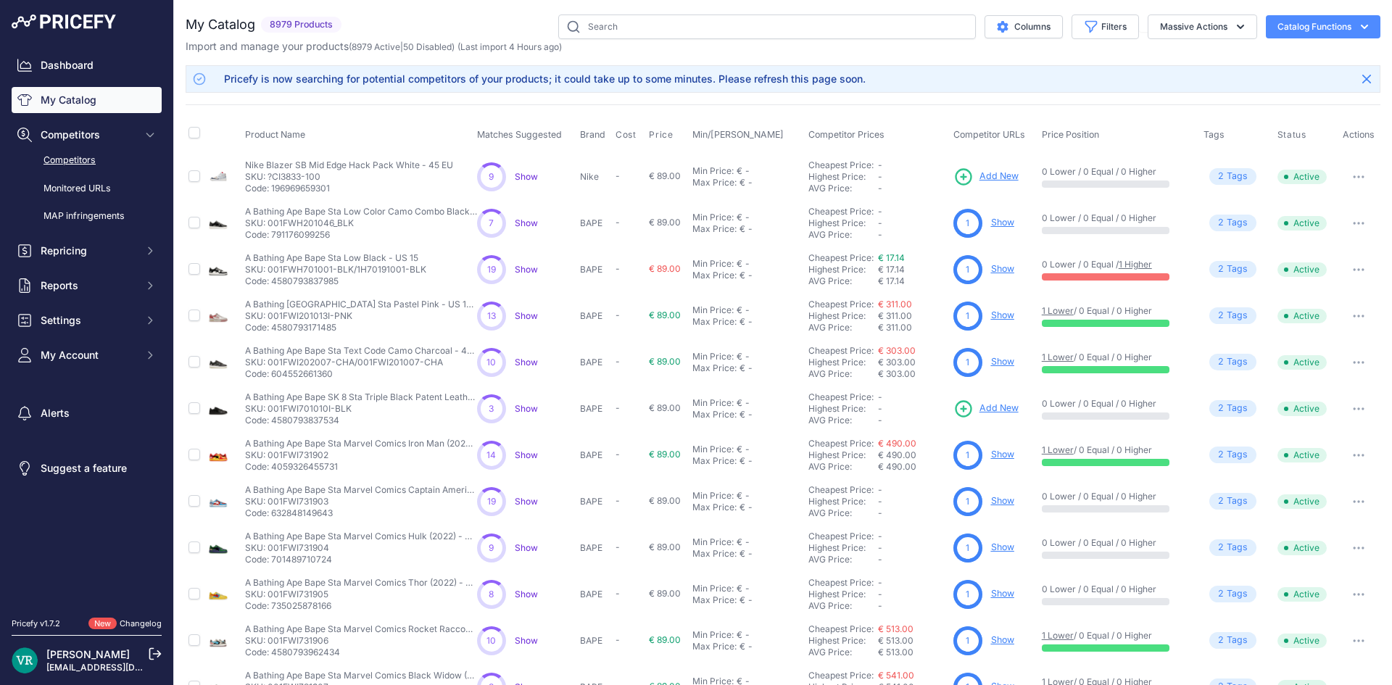
click at [86, 157] on link "Competitors" at bounding box center [87, 160] width 150 height 25
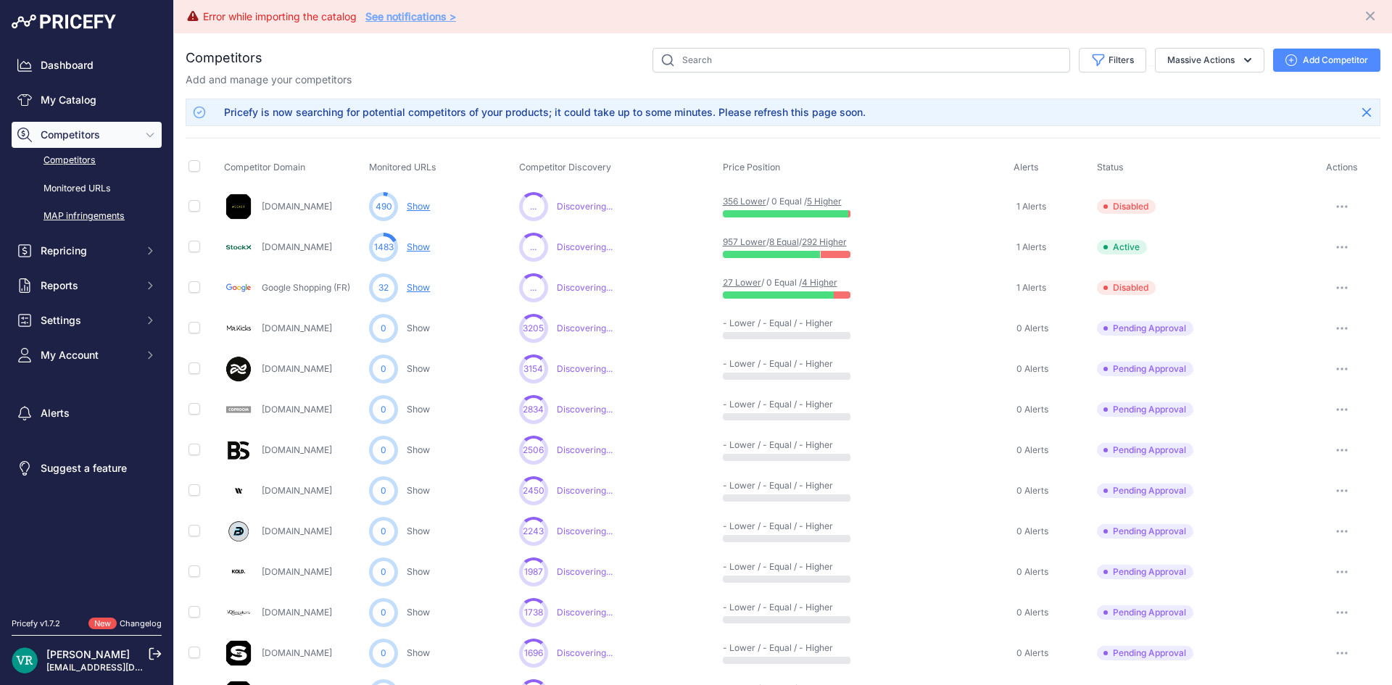
click at [85, 211] on link "MAP infringements" at bounding box center [87, 216] width 150 height 25
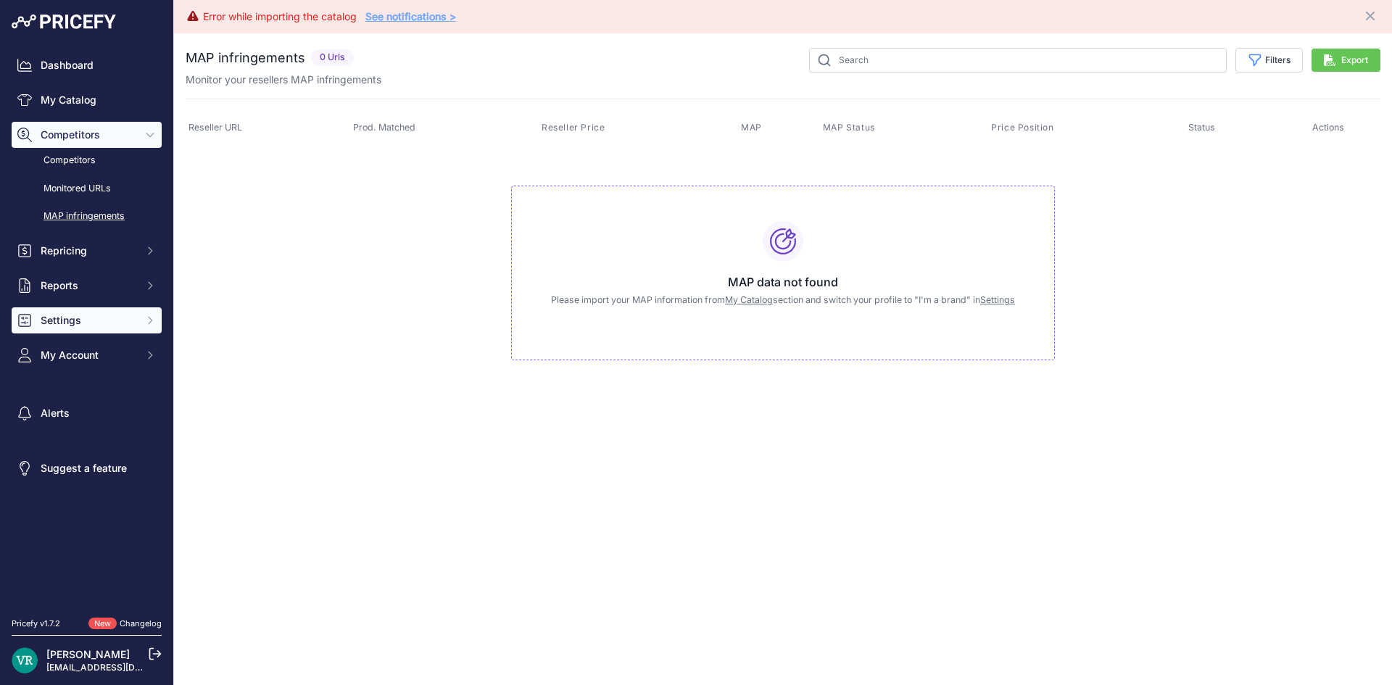
click at [90, 324] on span "Settings" at bounding box center [88, 320] width 95 height 14
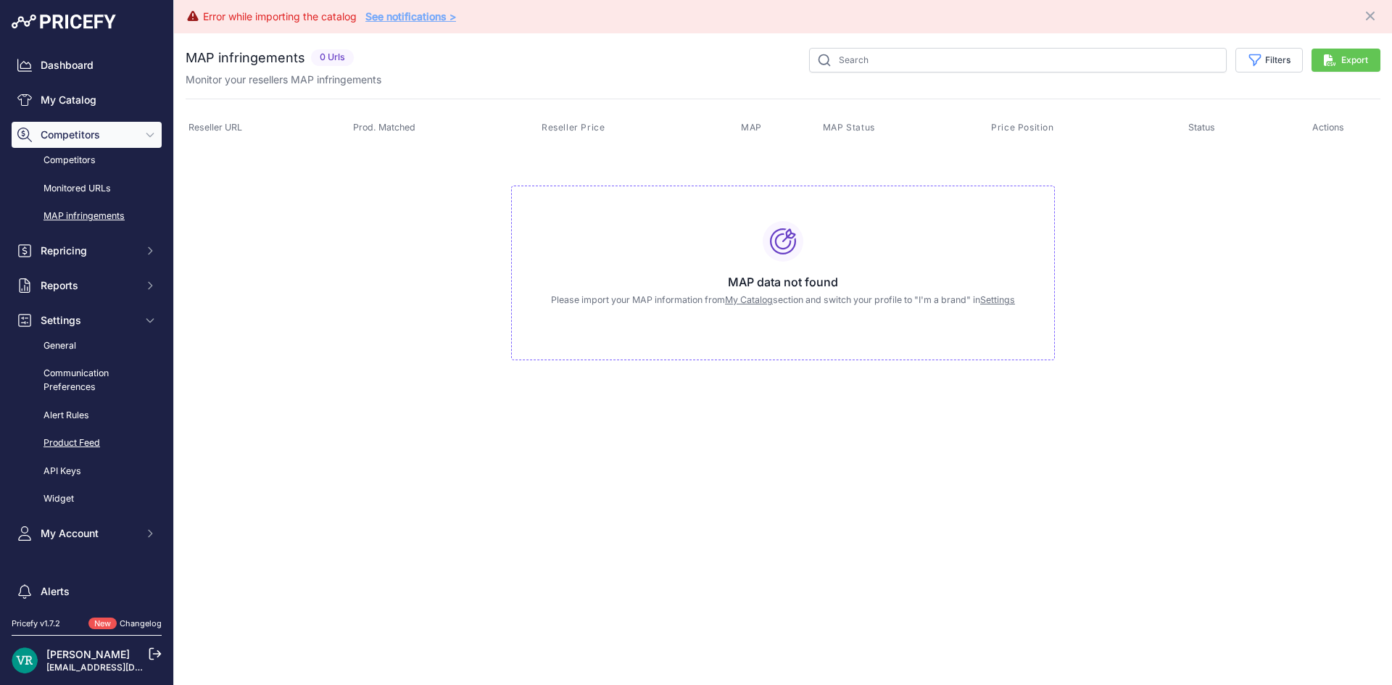
click at [60, 445] on link "Product Feed" at bounding box center [87, 443] width 150 height 25
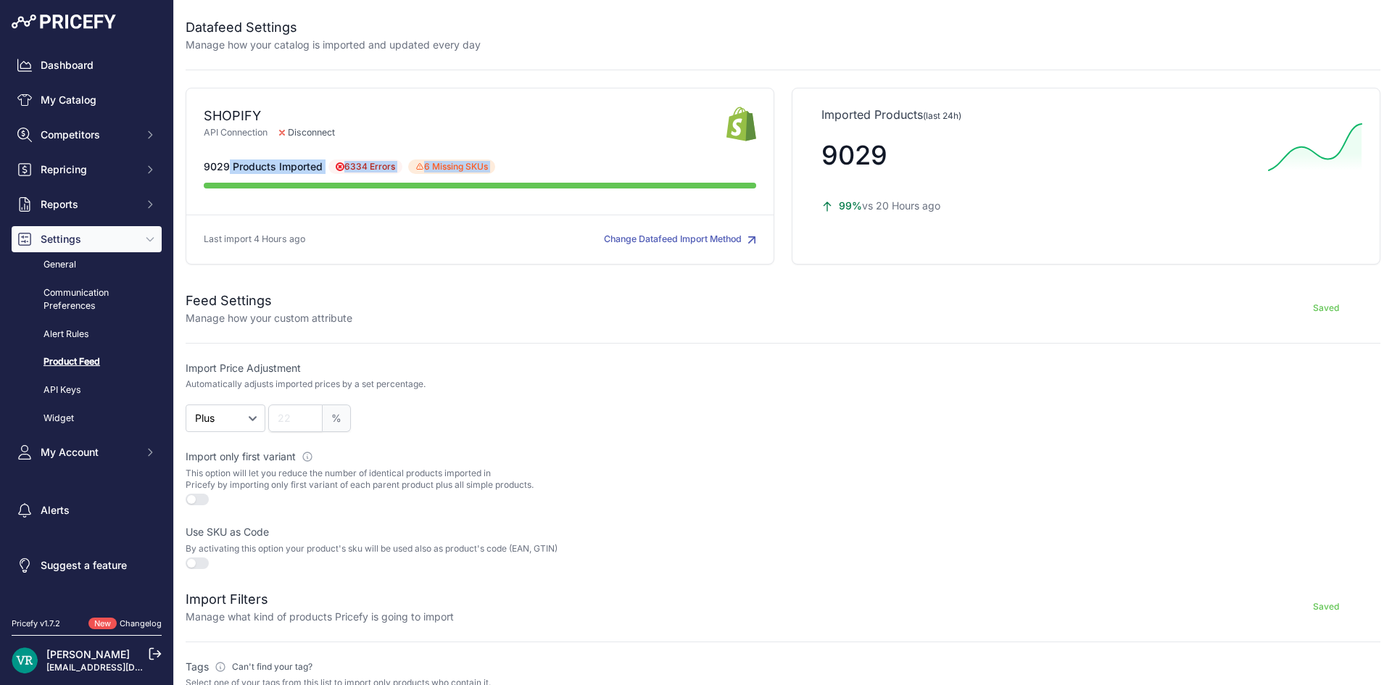
drag, startPoint x: 268, startPoint y: 169, endPoint x: 367, endPoint y: 176, distance: 99.6
click at [367, 176] on div "9029 Products Imported 6334 Errors 6 Missing SKUs" at bounding box center [480, 178] width 552 height 38
click at [383, 264] on div "SHOPIFY API Connection Disconnect" at bounding box center [480, 176] width 589 height 177
drag, startPoint x: 193, startPoint y: 238, endPoint x: 314, endPoint y: 238, distance: 121.0
click at [314, 238] on div "SHOPIFY API Connection Disconnect" at bounding box center [480, 176] width 589 height 177
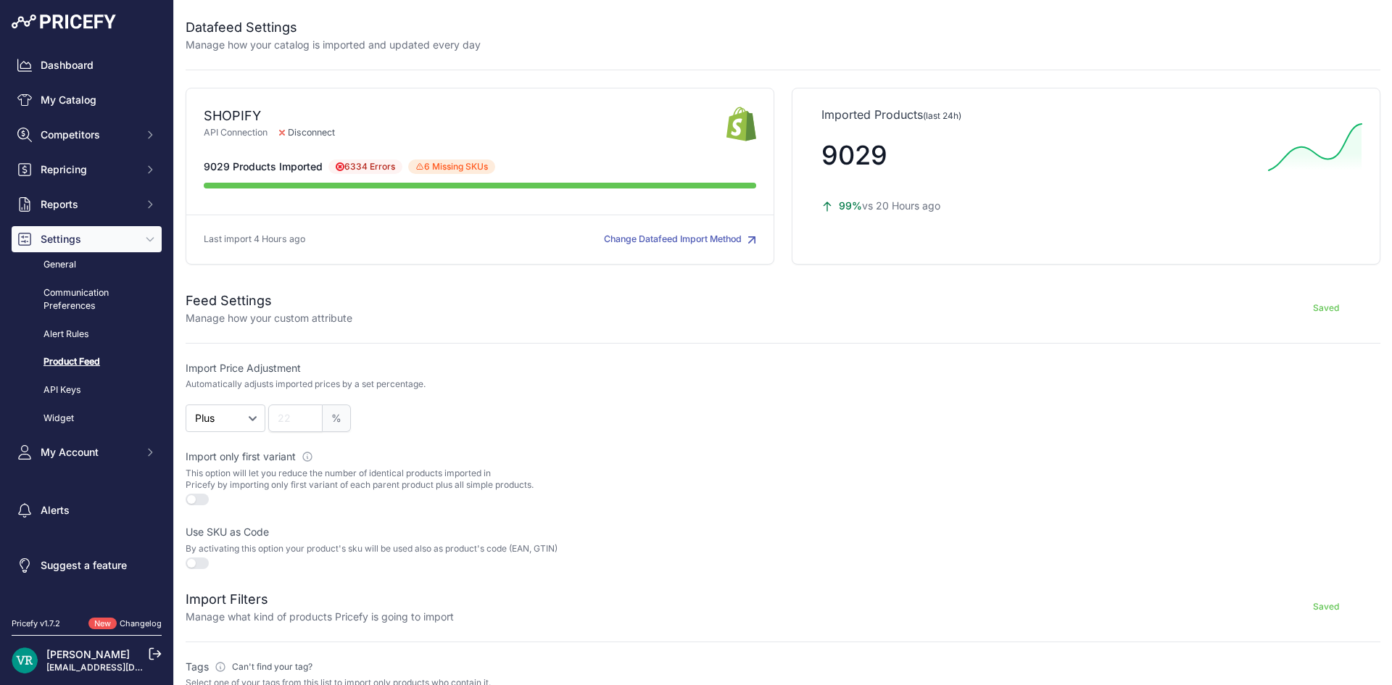
click at [314, 239] on div "SHOPIFY API Connection Disconnect" at bounding box center [480, 176] width 589 height 177
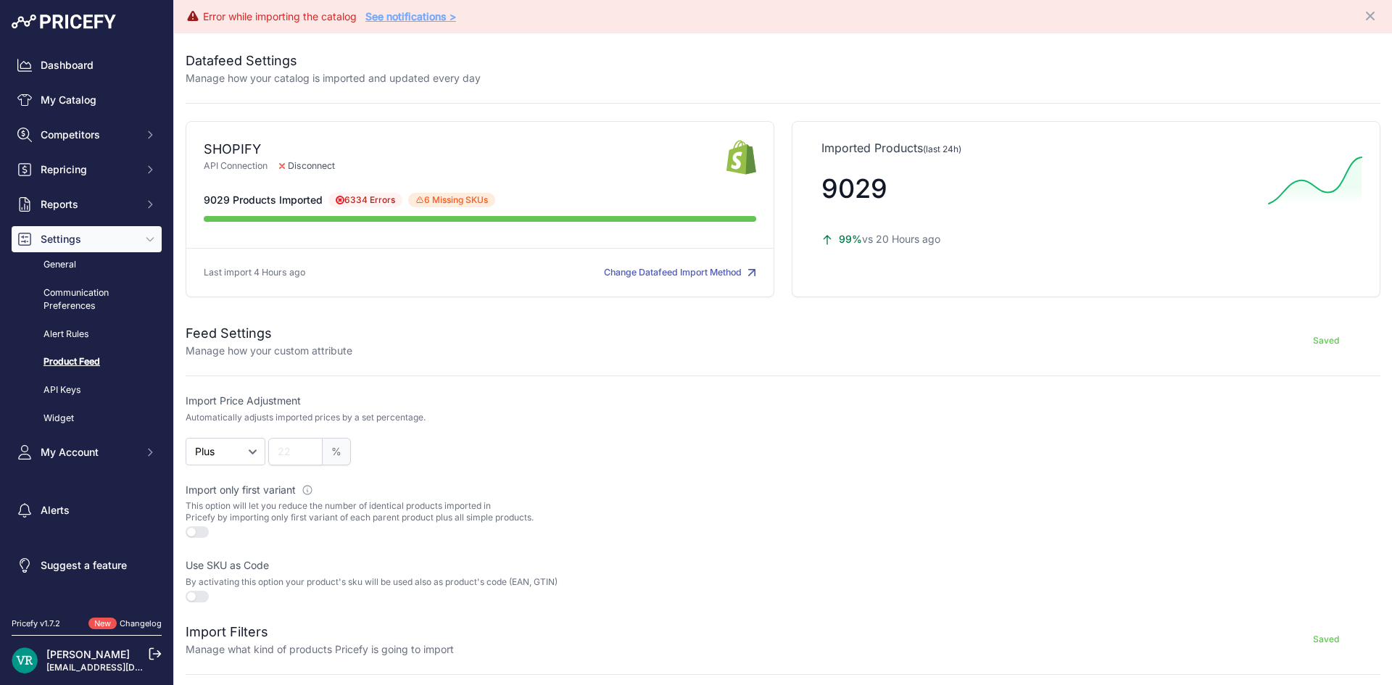
click at [1268, 194] on icon at bounding box center [1315, 181] width 94 height 48
click at [1278, 194] on icon at bounding box center [1314, 180] width 93 height 46
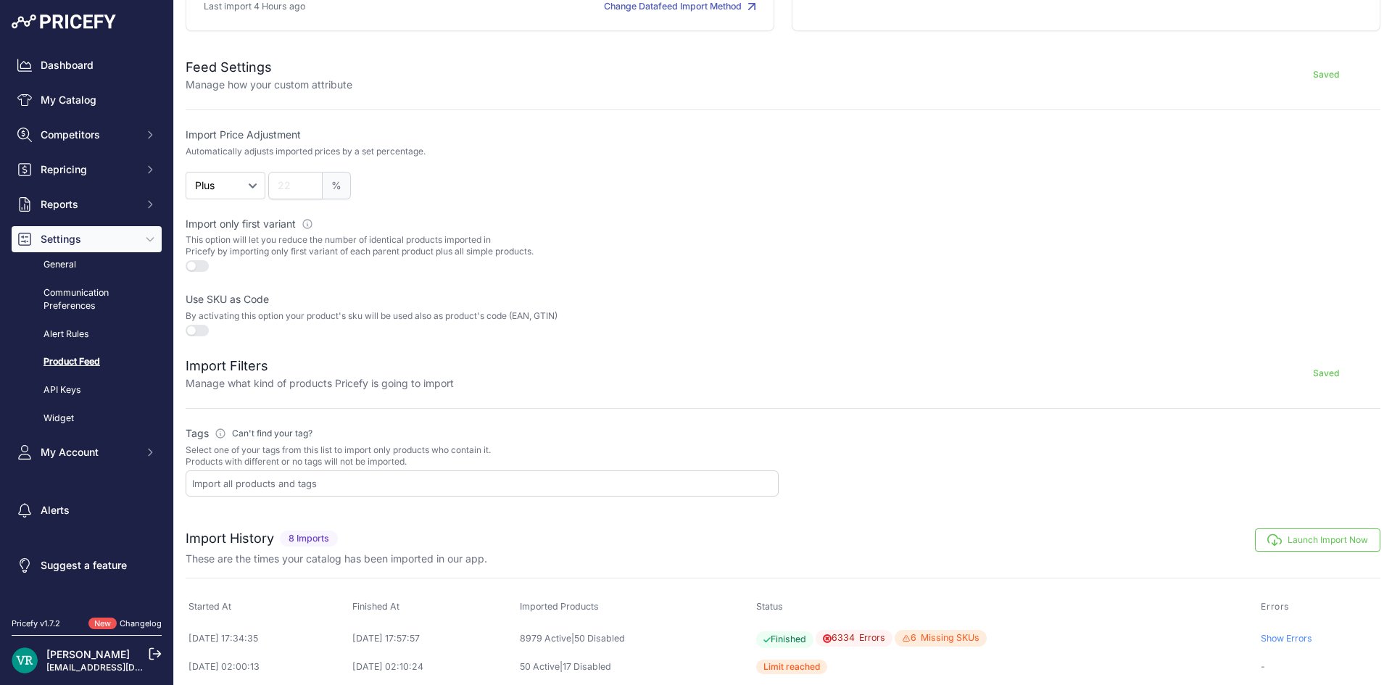
scroll to position [72, 0]
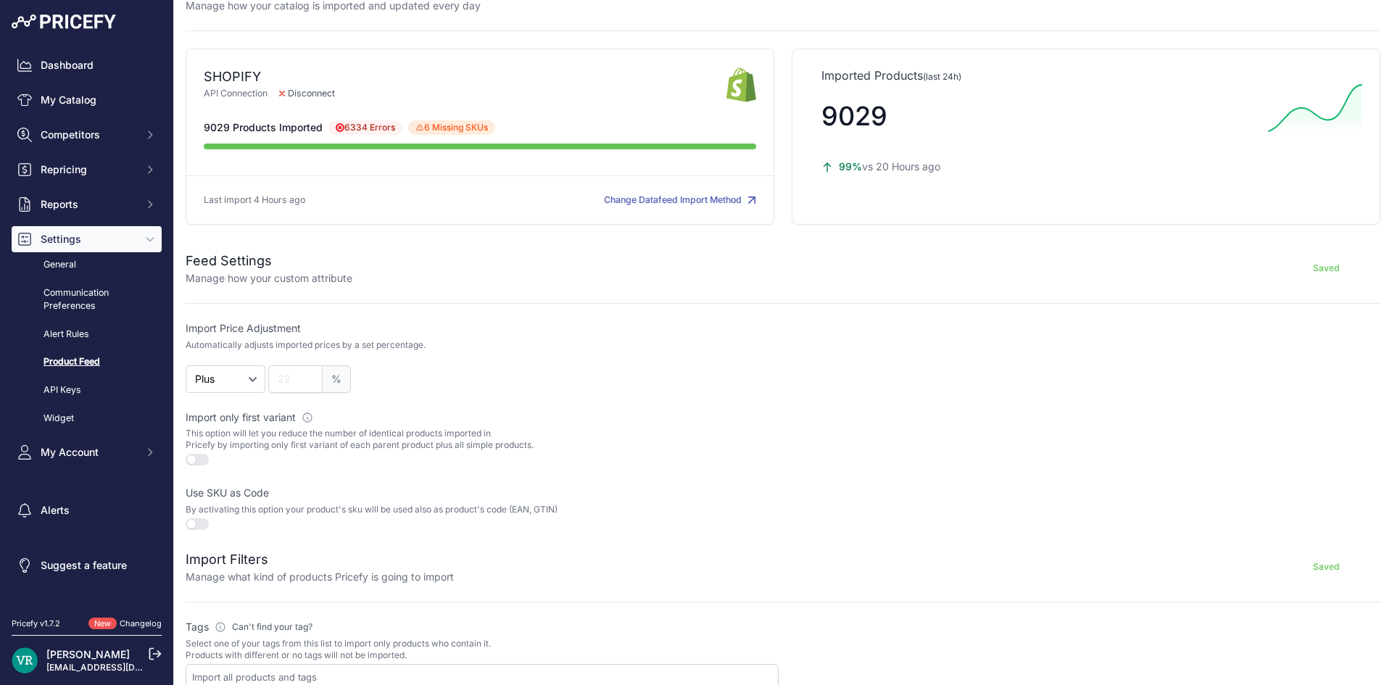
click at [1308, 270] on button "Saved" at bounding box center [1325, 268] width 109 height 23
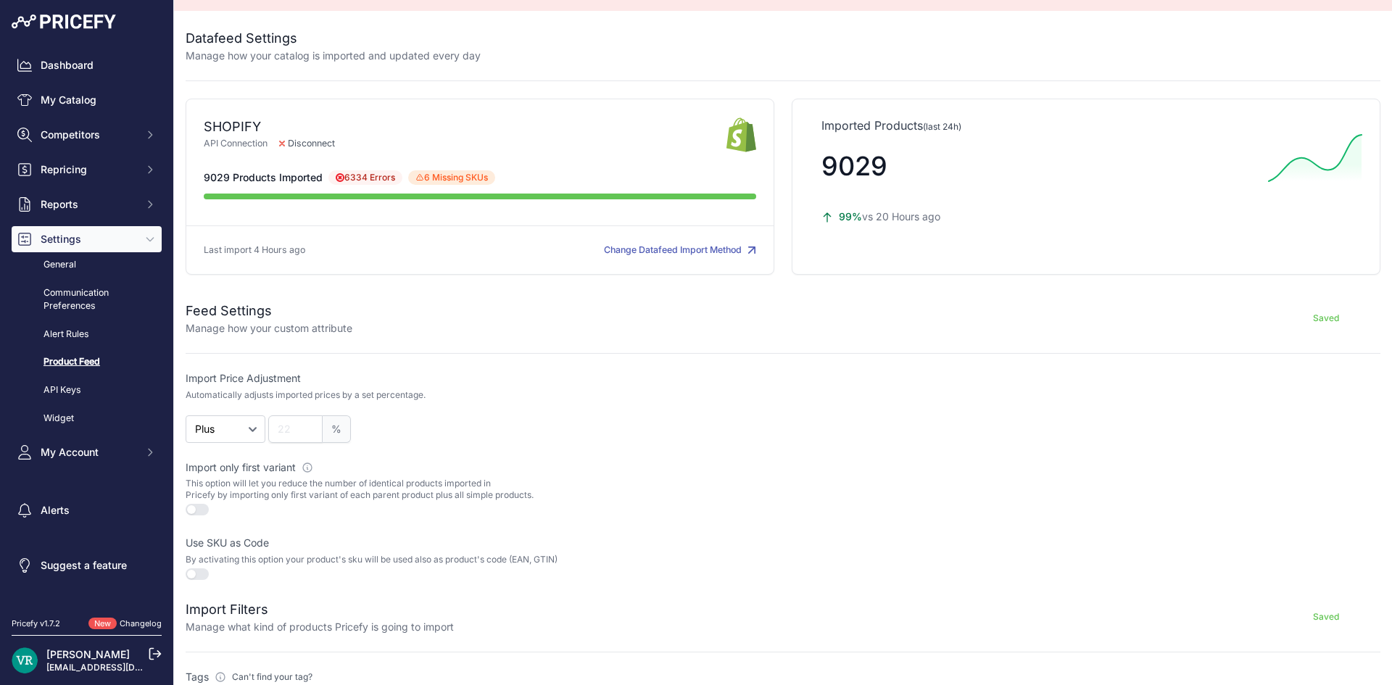
scroll to position [0, 0]
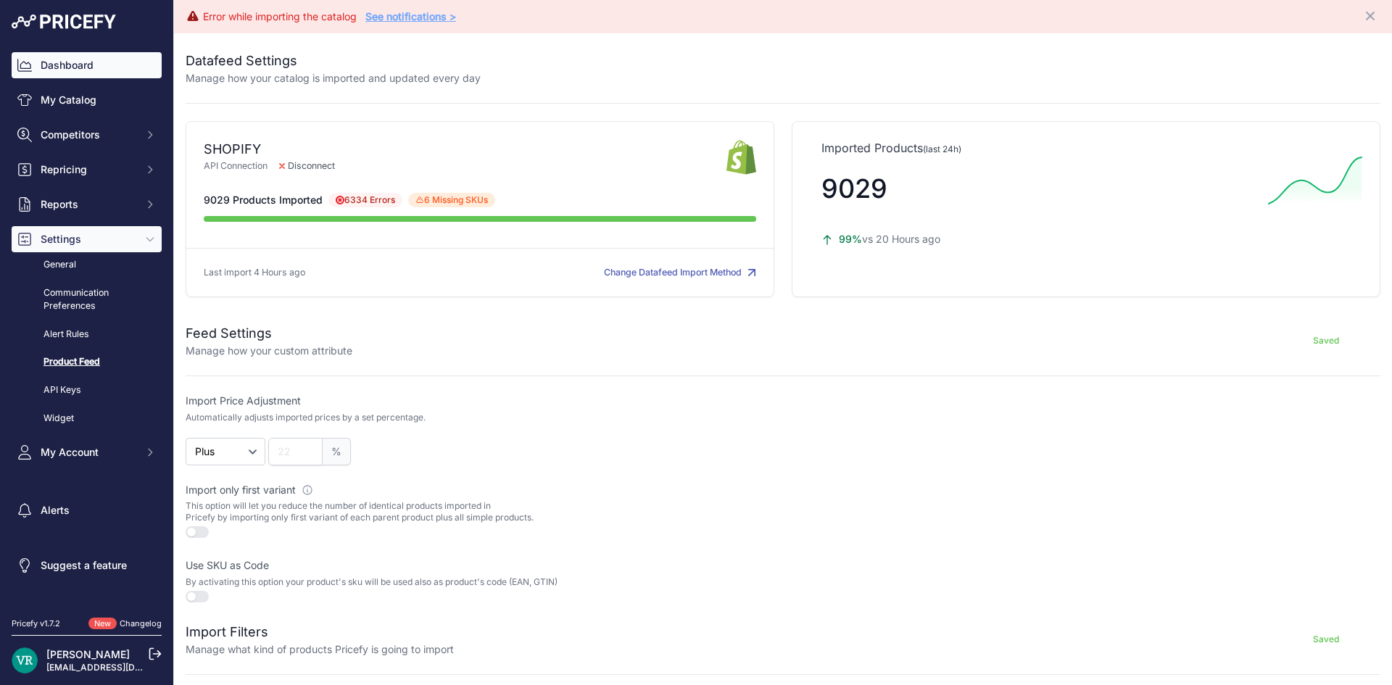
click at [51, 68] on link "Dashboard" at bounding box center [87, 65] width 150 height 26
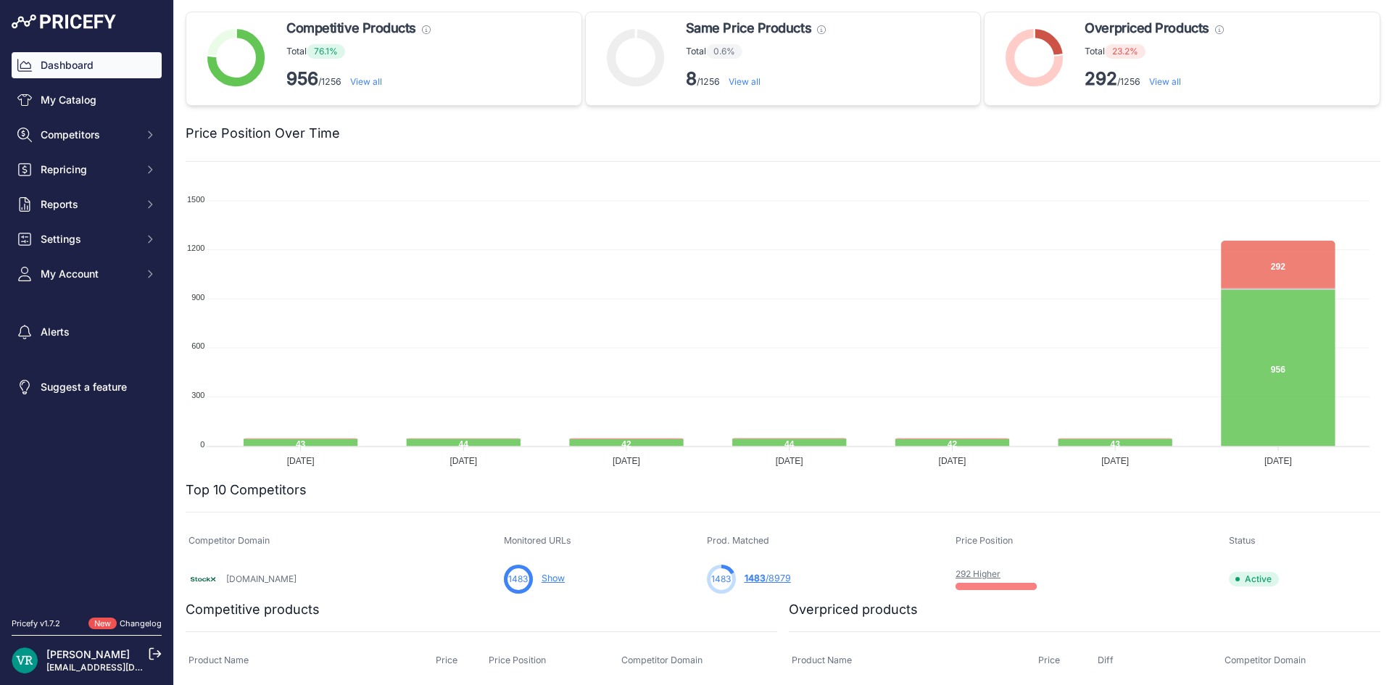
click at [367, 83] on link "View all" at bounding box center [366, 81] width 32 height 11
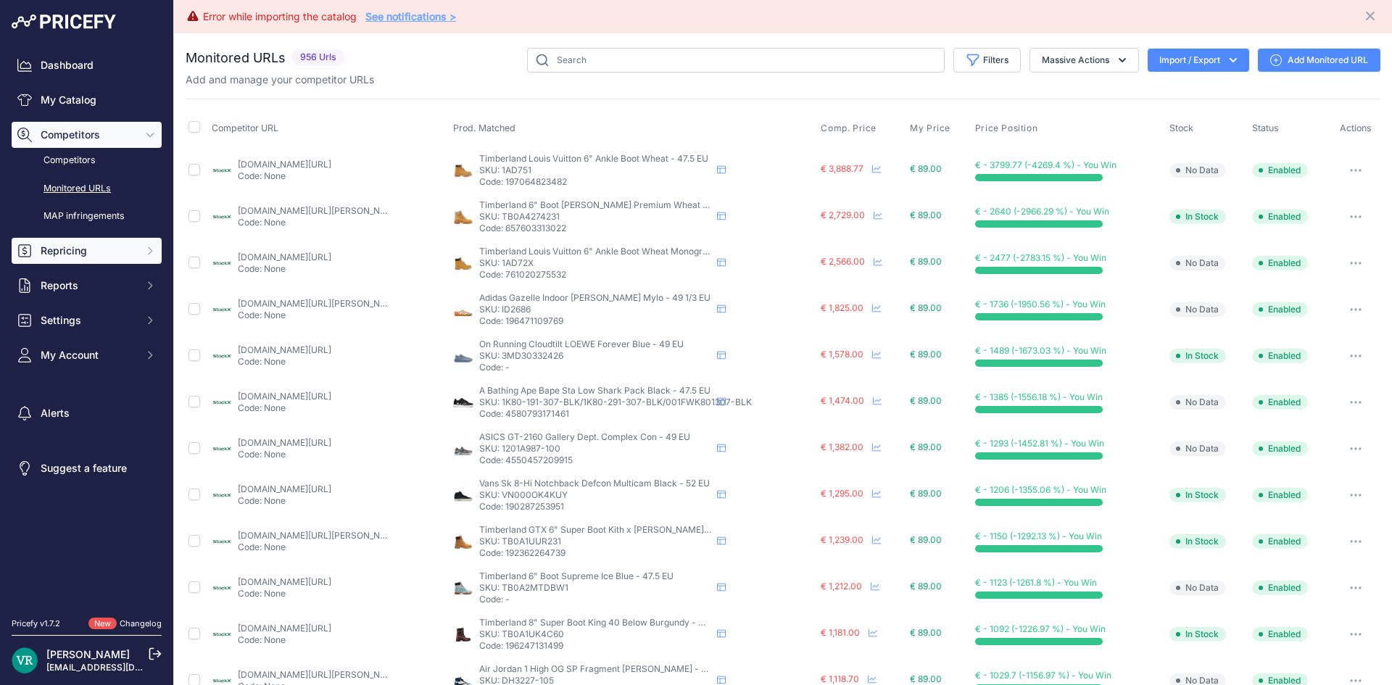
click at [66, 256] on span "Repricing" at bounding box center [88, 251] width 95 height 14
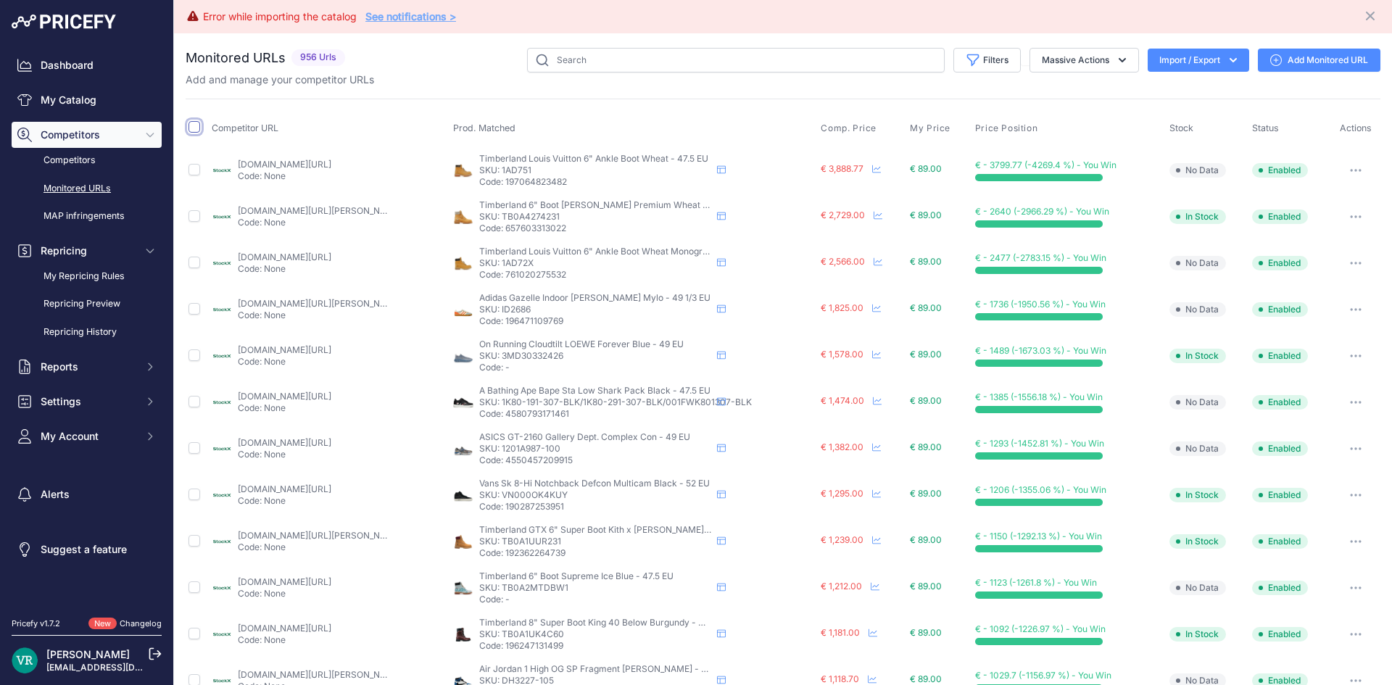
click at [192, 124] on input "checkbox" at bounding box center [194, 127] width 12 height 12
checkbox input "true"
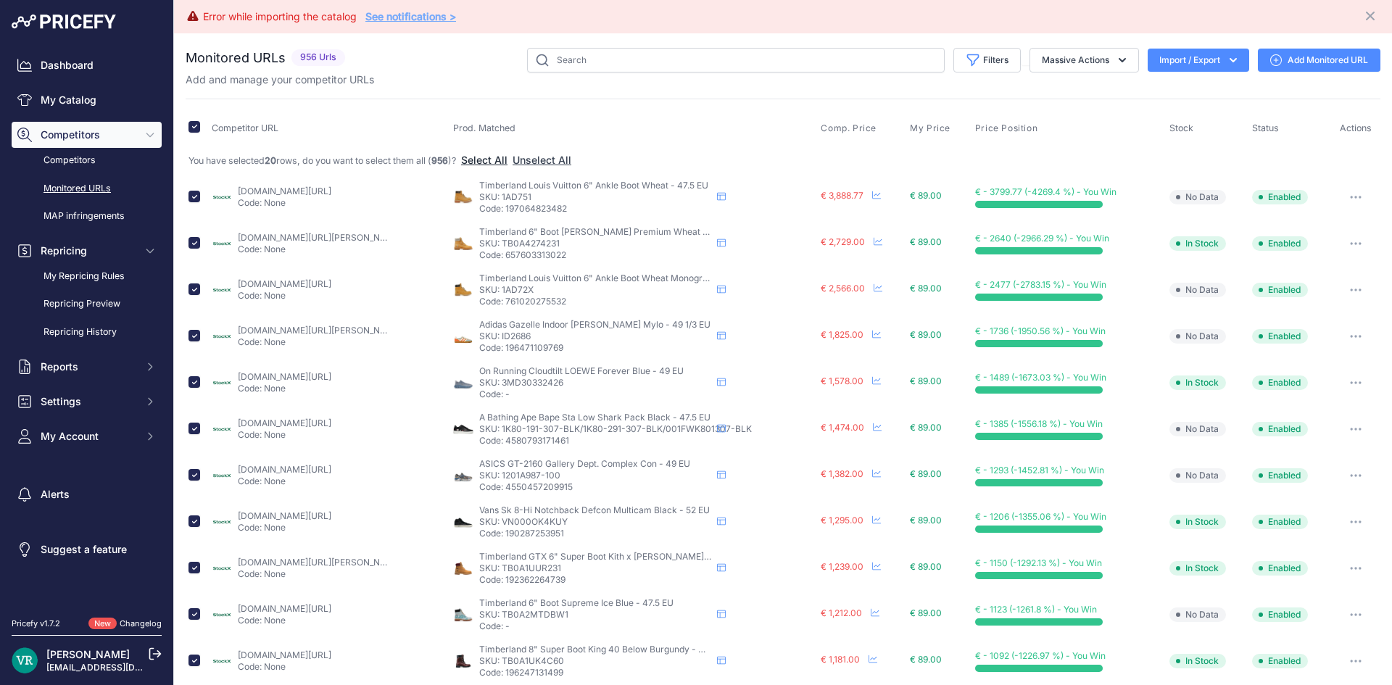
click at [492, 160] on button "Select All" at bounding box center [484, 160] width 46 height 14
click at [1055, 59] on button "Massive Actions" at bounding box center [1083, 60] width 109 height 25
click at [84, 153] on link "Competitors" at bounding box center [87, 160] width 150 height 25
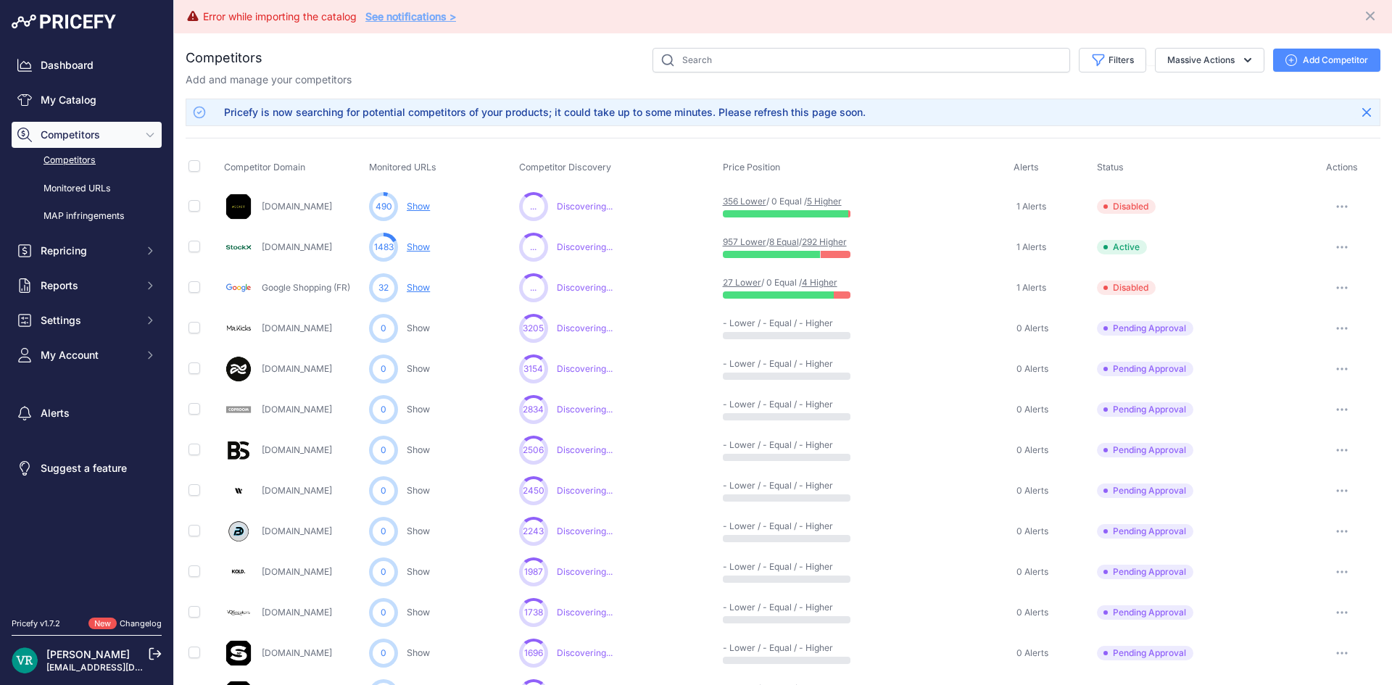
click at [420, 243] on link "Show" at bounding box center [418, 246] width 23 height 11
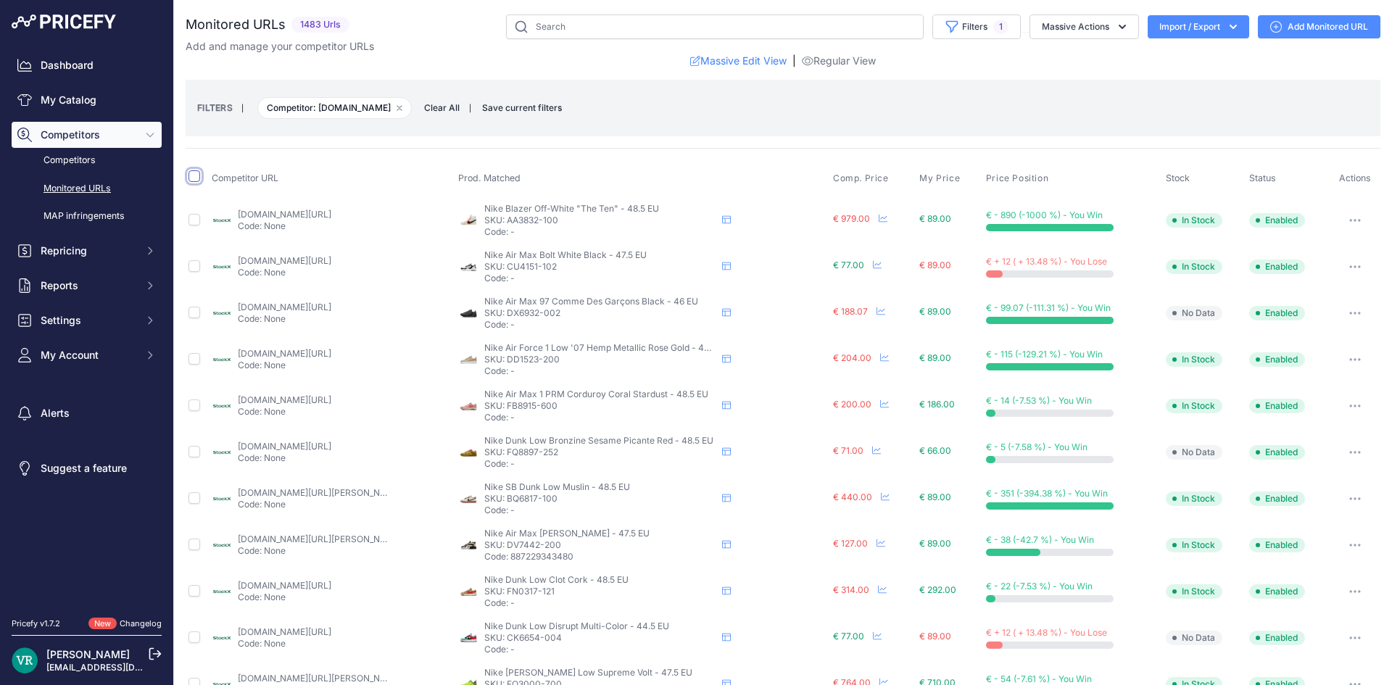
click at [196, 178] on input "checkbox" at bounding box center [194, 176] width 12 height 12
checkbox input "true"
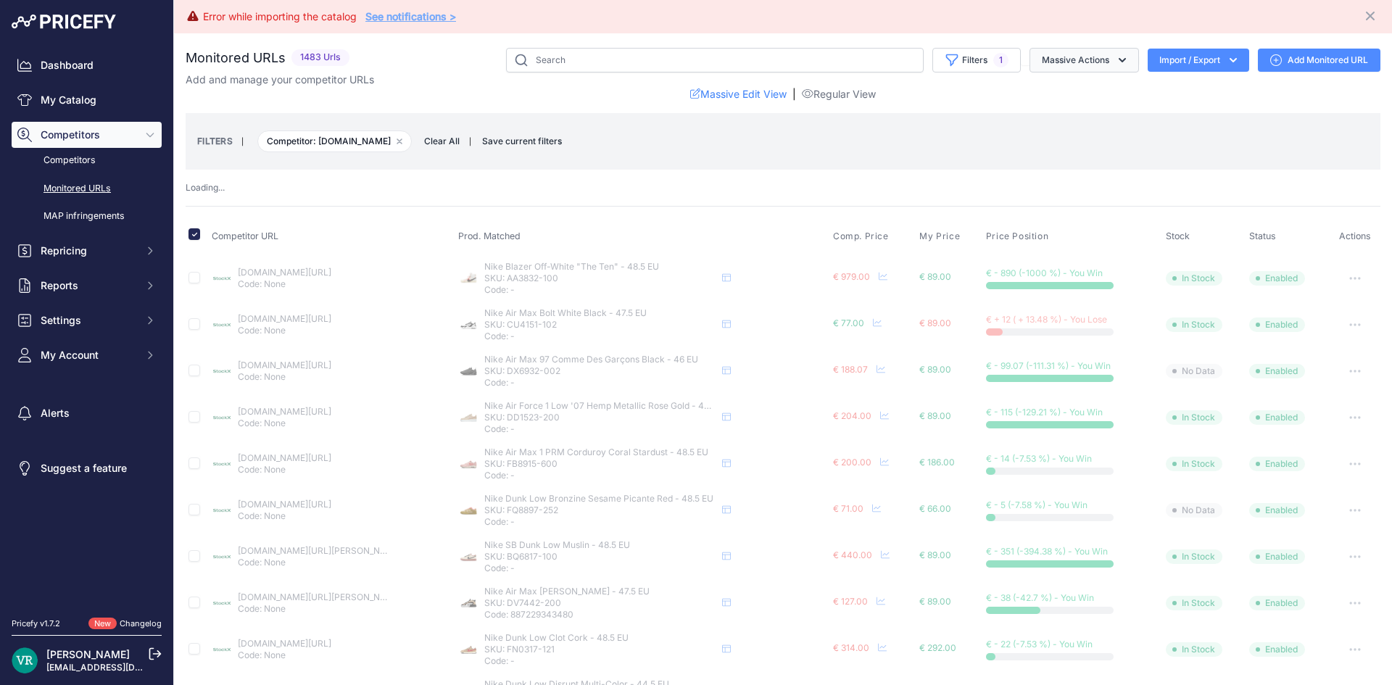
click at [1048, 53] on button "Massive Actions" at bounding box center [1083, 60] width 109 height 25
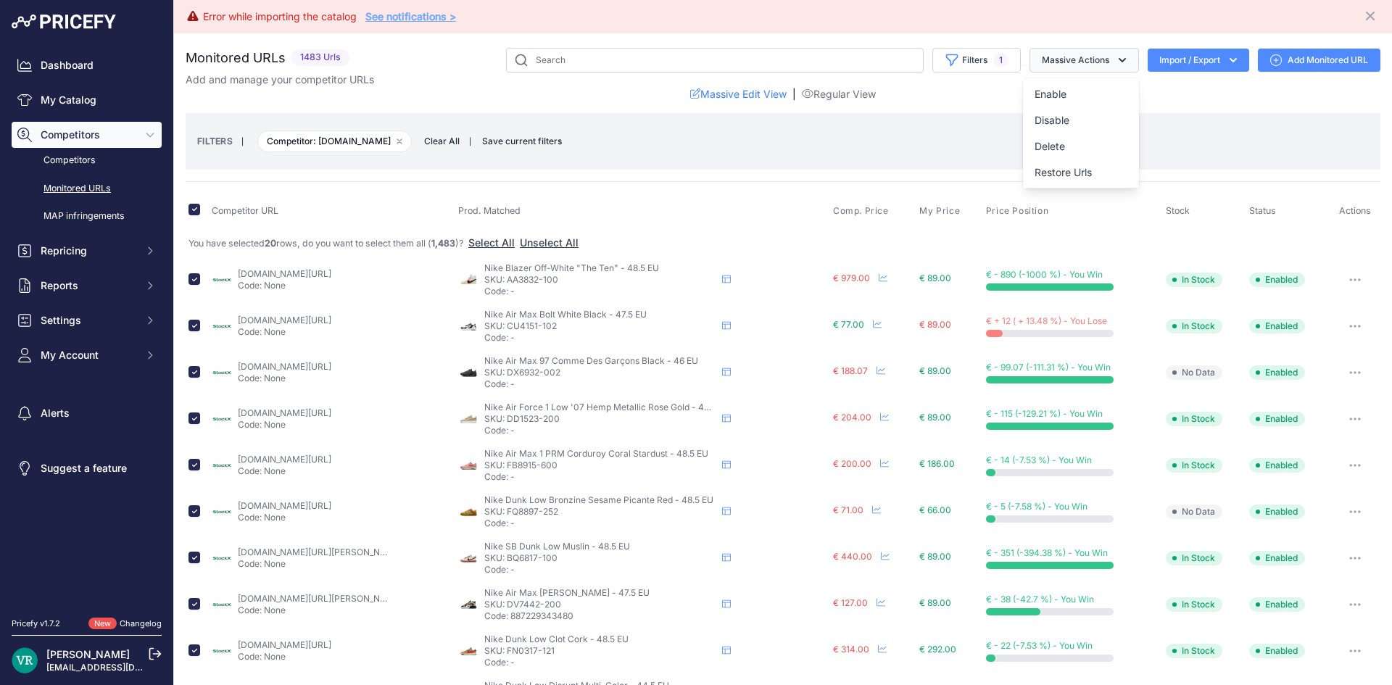
click at [1048, 59] on button "Massive Actions" at bounding box center [1083, 60] width 109 height 25
click at [639, 188] on div "Competitor URL Prod. Matched Comp. Price My Price" at bounding box center [783, 682] width 1194 height 1003
click at [88, 254] on span "Repricing" at bounding box center [88, 251] width 95 height 14
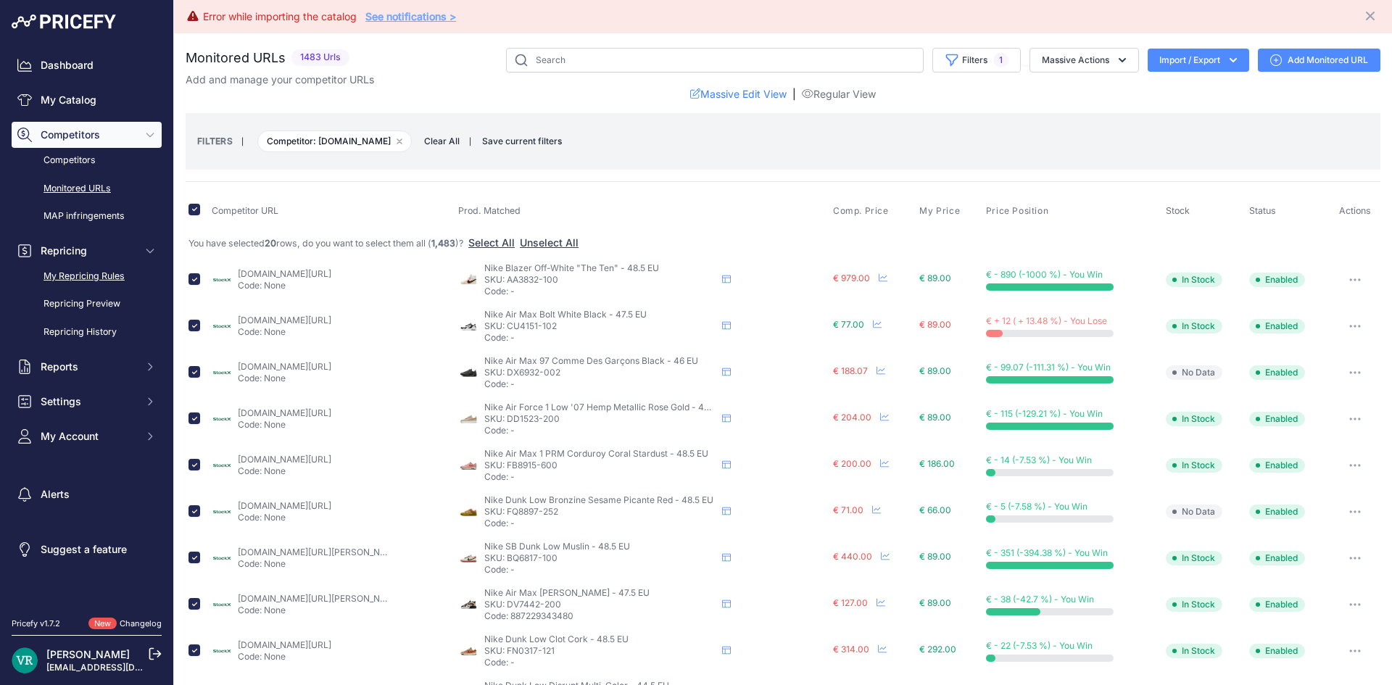
click at [108, 271] on link "My Repricing Rules" at bounding box center [87, 276] width 150 height 25
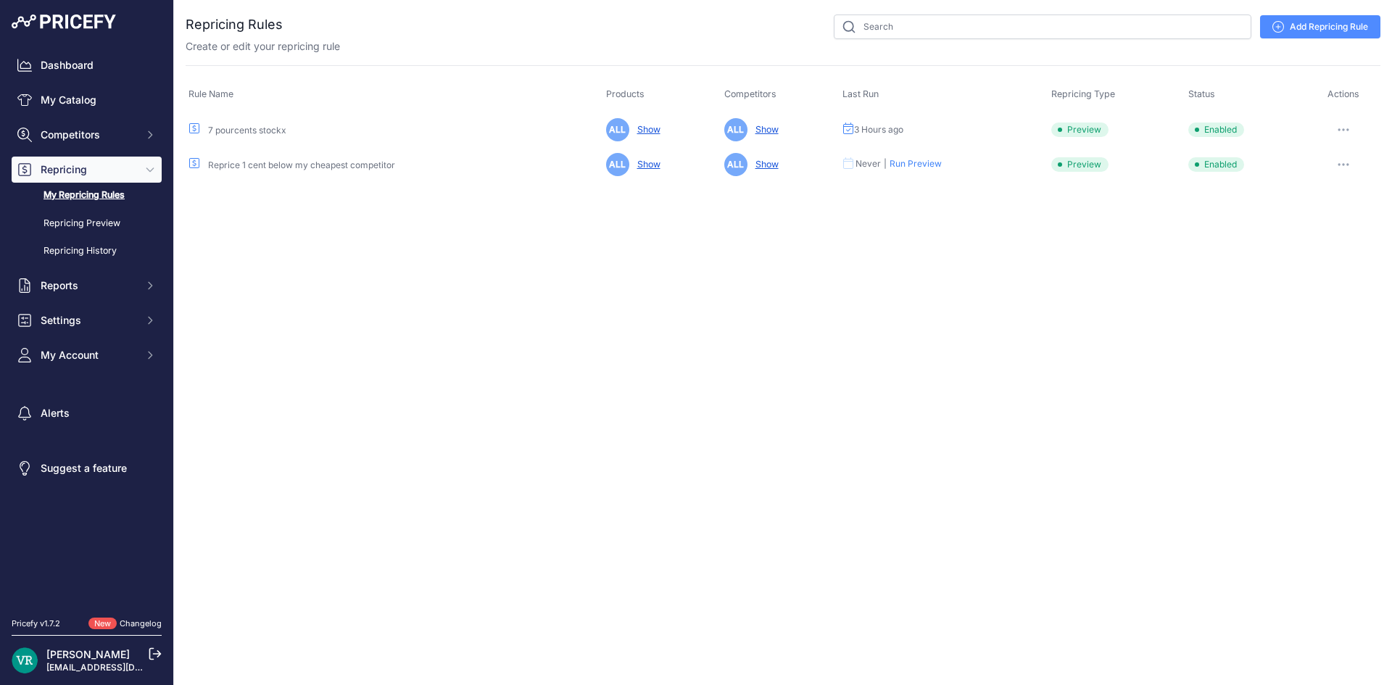
click at [1315, 29] on link "Add Repricing Rule" at bounding box center [1320, 26] width 120 height 23
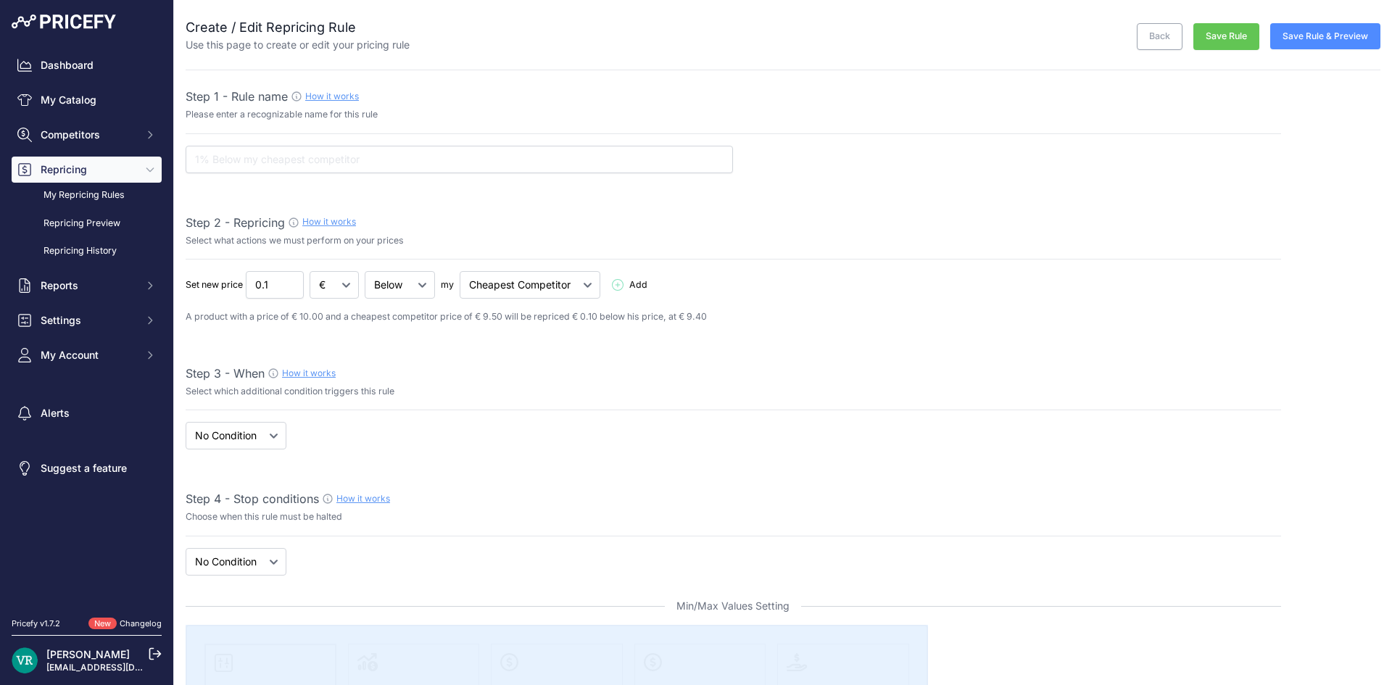
select select "7"
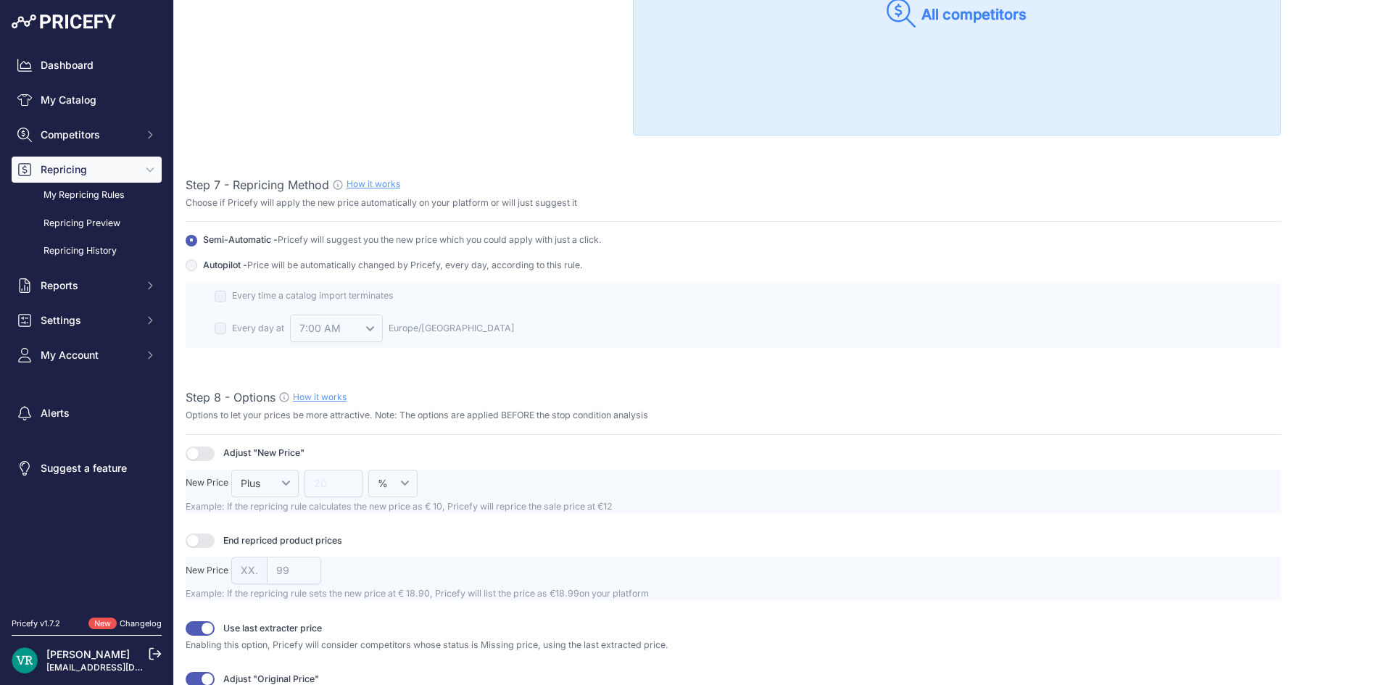
scroll to position [1483, 0]
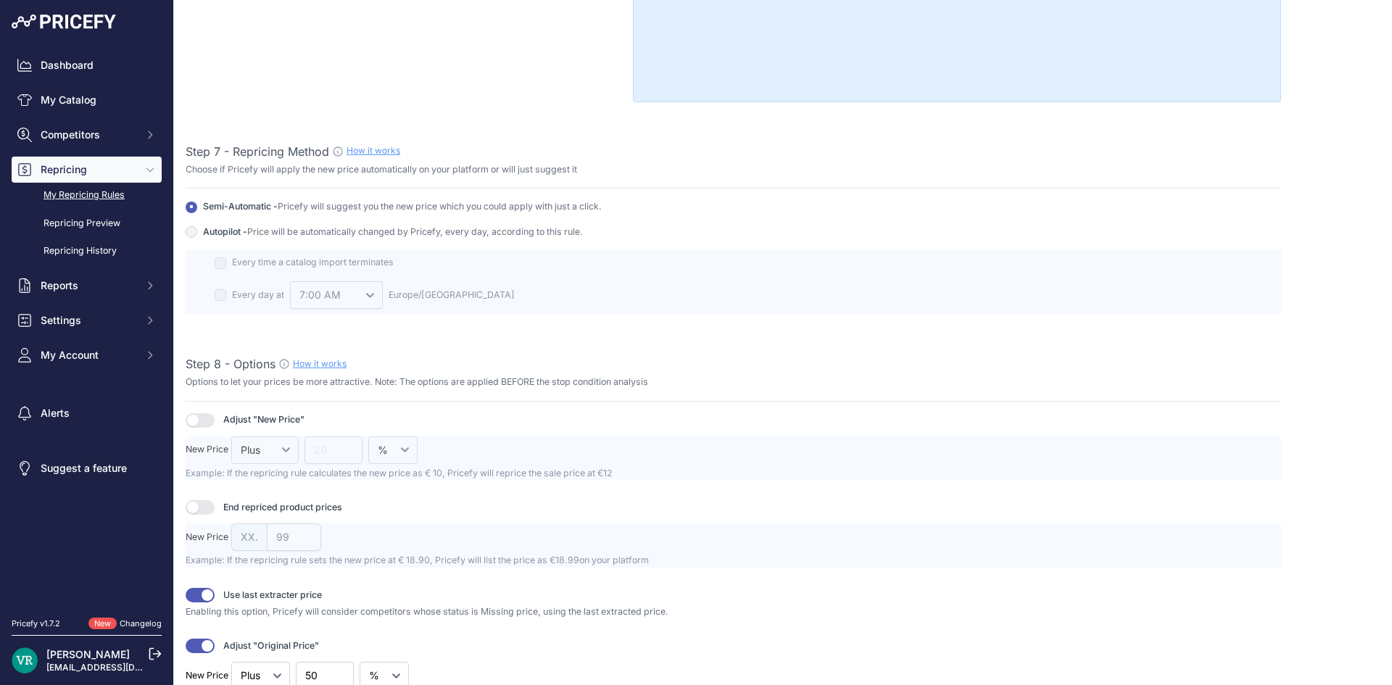
click at [82, 195] on link "My Repricing Rules" at bounding box center [87, 195] width 150 height 25
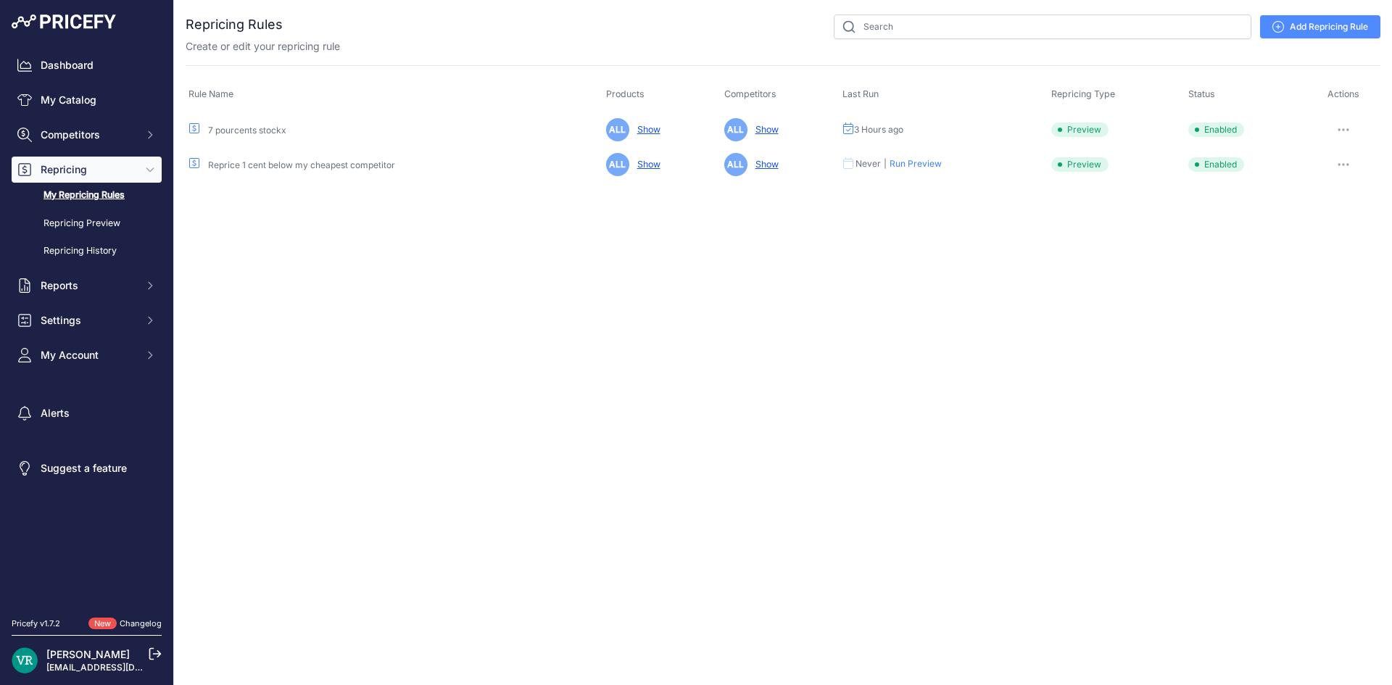
click at [1354, 125] on button "button" at bounding box center [1343, 130] width 29 height 20
click at [1334, 154] on link "Edit" at bounding box center [1330, 160] width 93 height 23
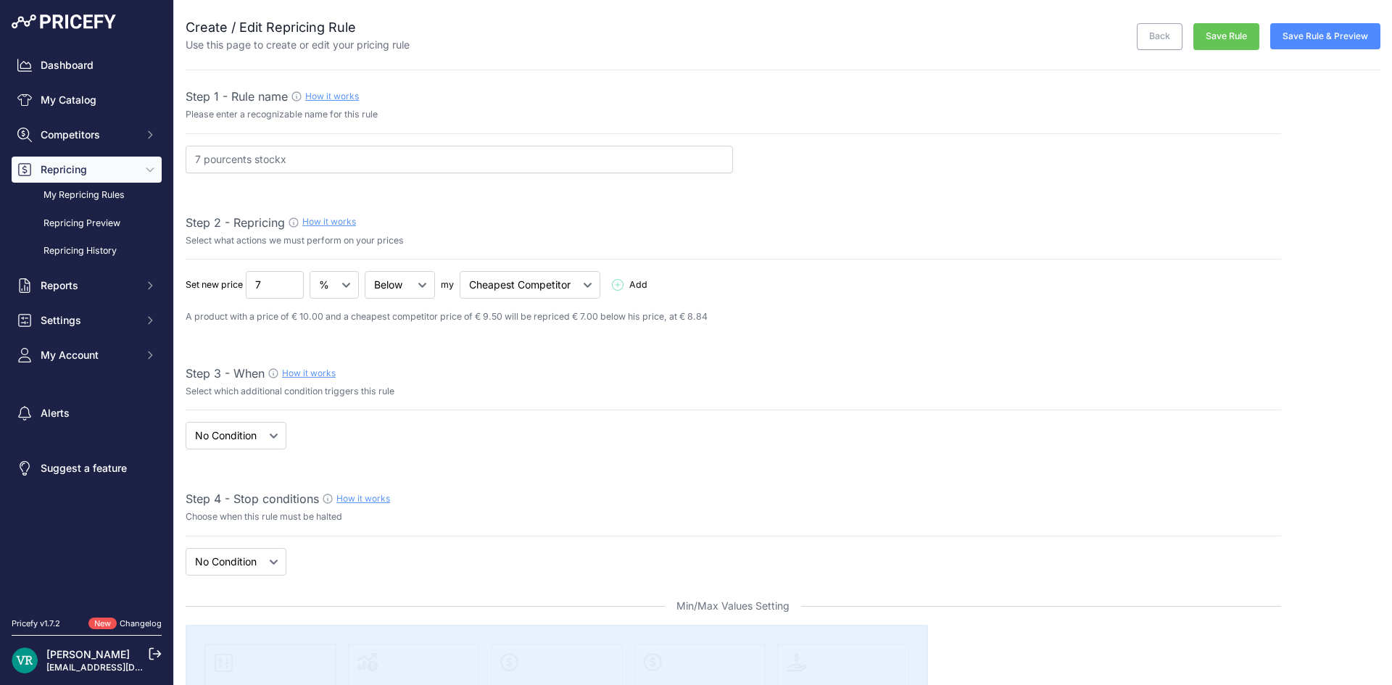
select select "7"
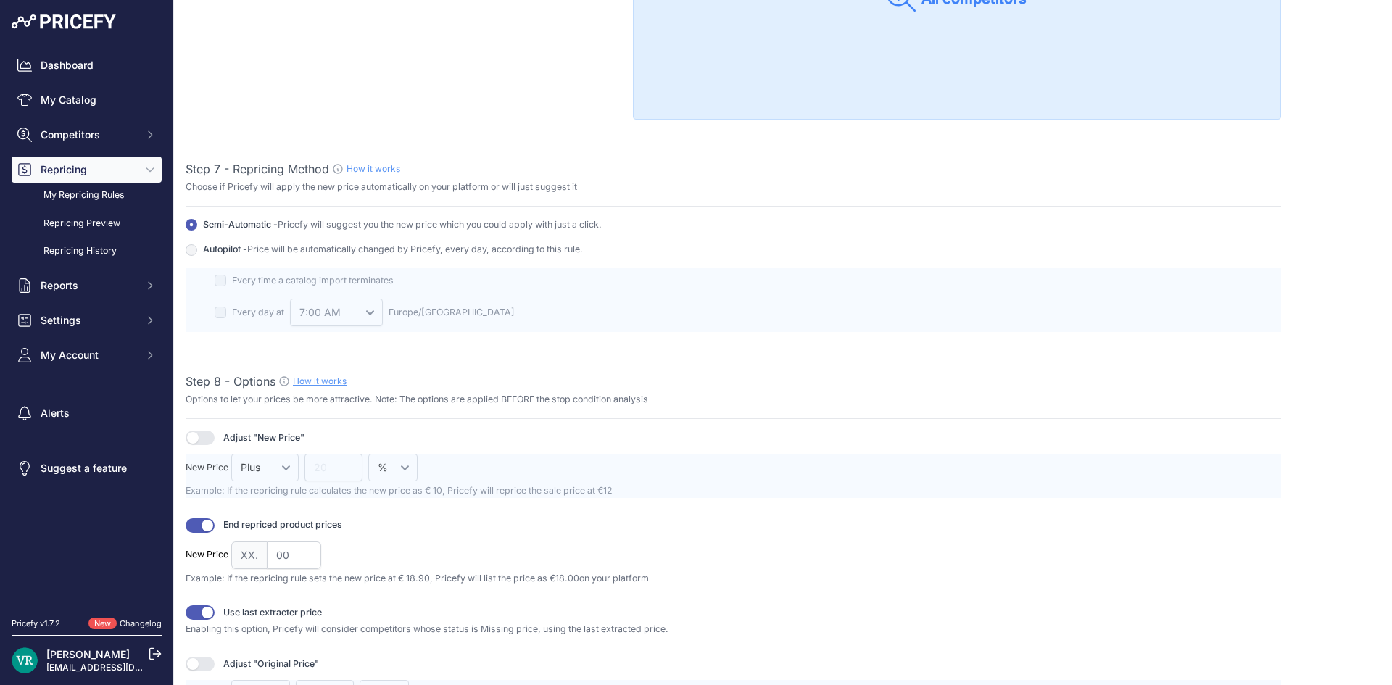
scroll to position [1450, 0]
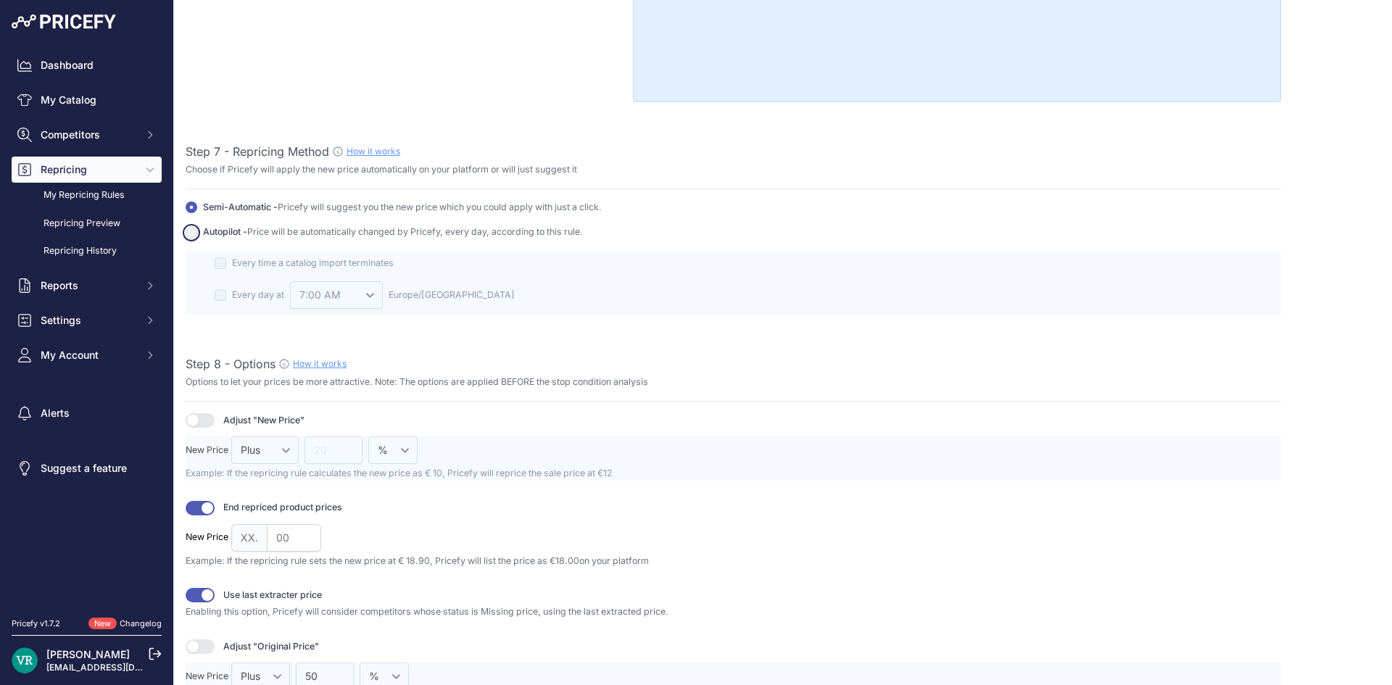
click at [190, 229] on input "Autopilot - Price will be automatically changed by Pricefy, every day, accordin…" at bounding box center [192, 233] width 12 height 12
radio input "true"
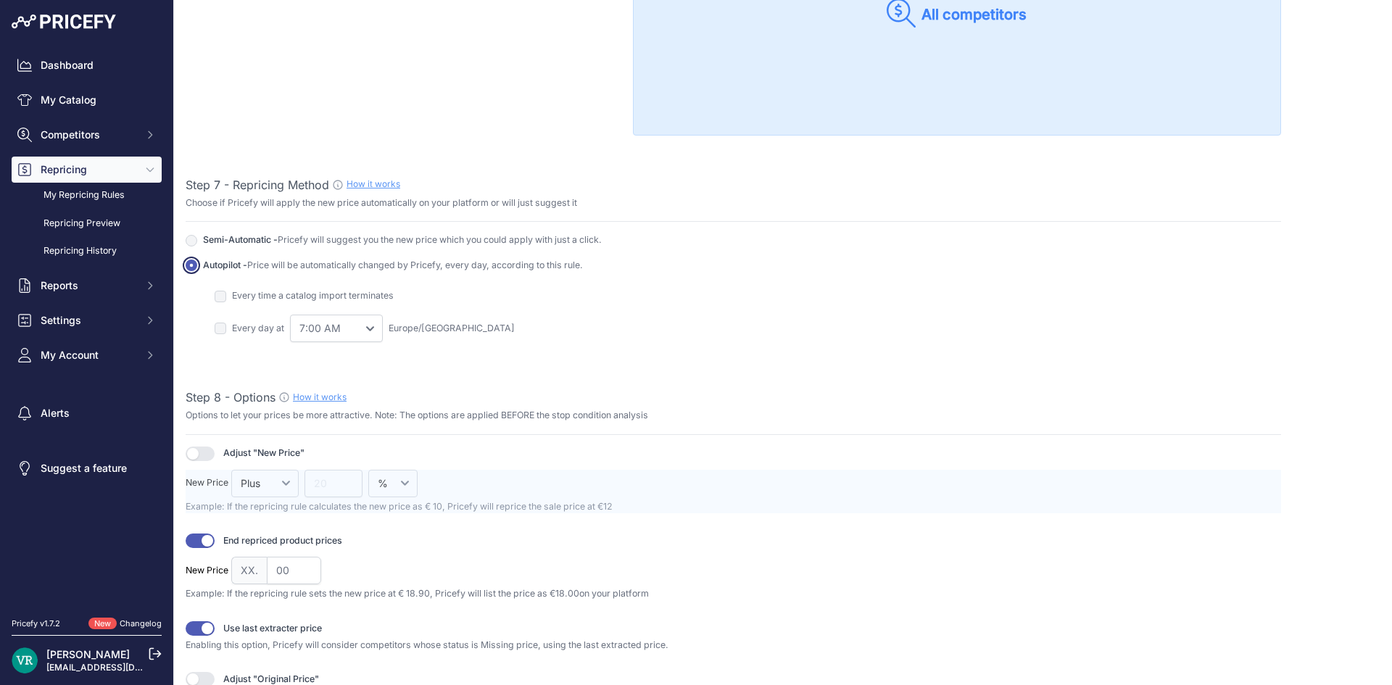
scroll to position [1483, 0]
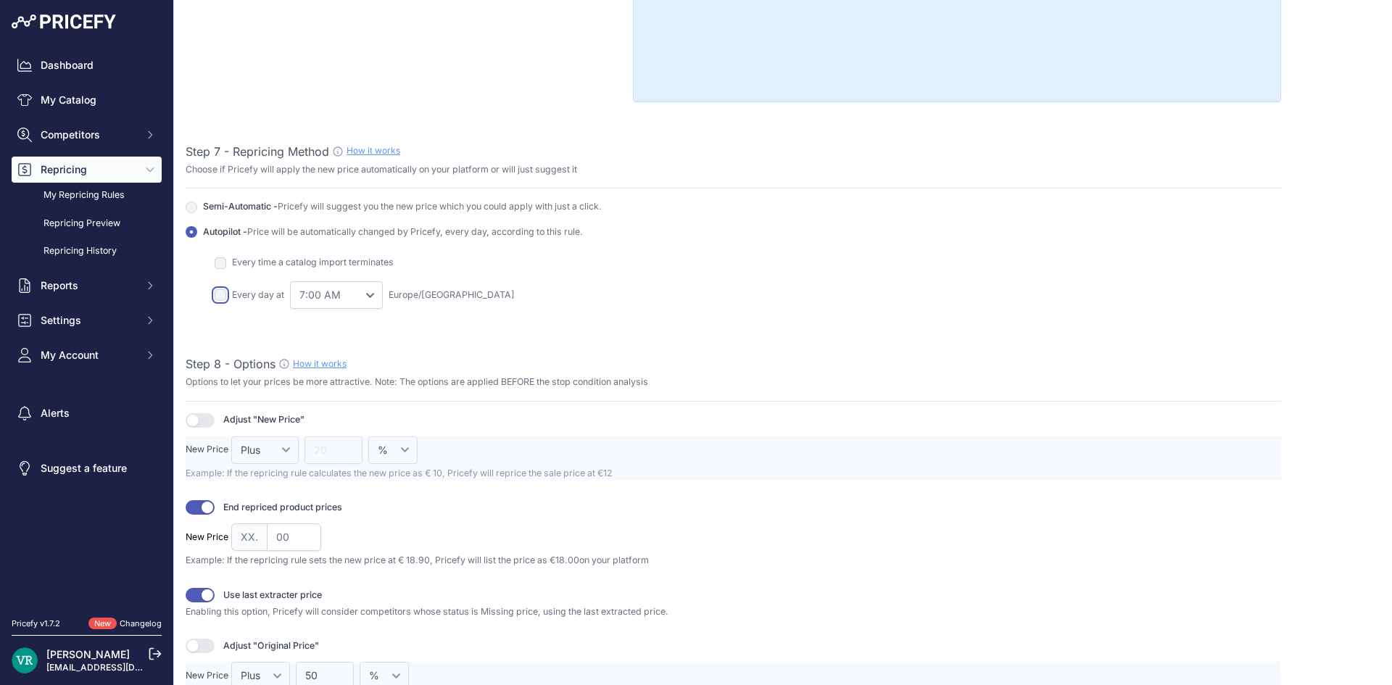
click at [220, 294] on input "checkbox" at bounding box center [221, 295] width 12 height 12
checkbox input "true"
drag, startPoint x: 419, startPoint y: 259, endPoint x: 233, endPoint y: 262, distance: 186.3
click at [233, 262] on label "Every time a catalog import terminates" at bounding box center [756, 262] width 1049 height 25
click at [728, 230] on div "Autopilot - Price will be automatically changed by Pricefy, every day, accordin…" at bounding box center [733, 232] width 1095 height 14
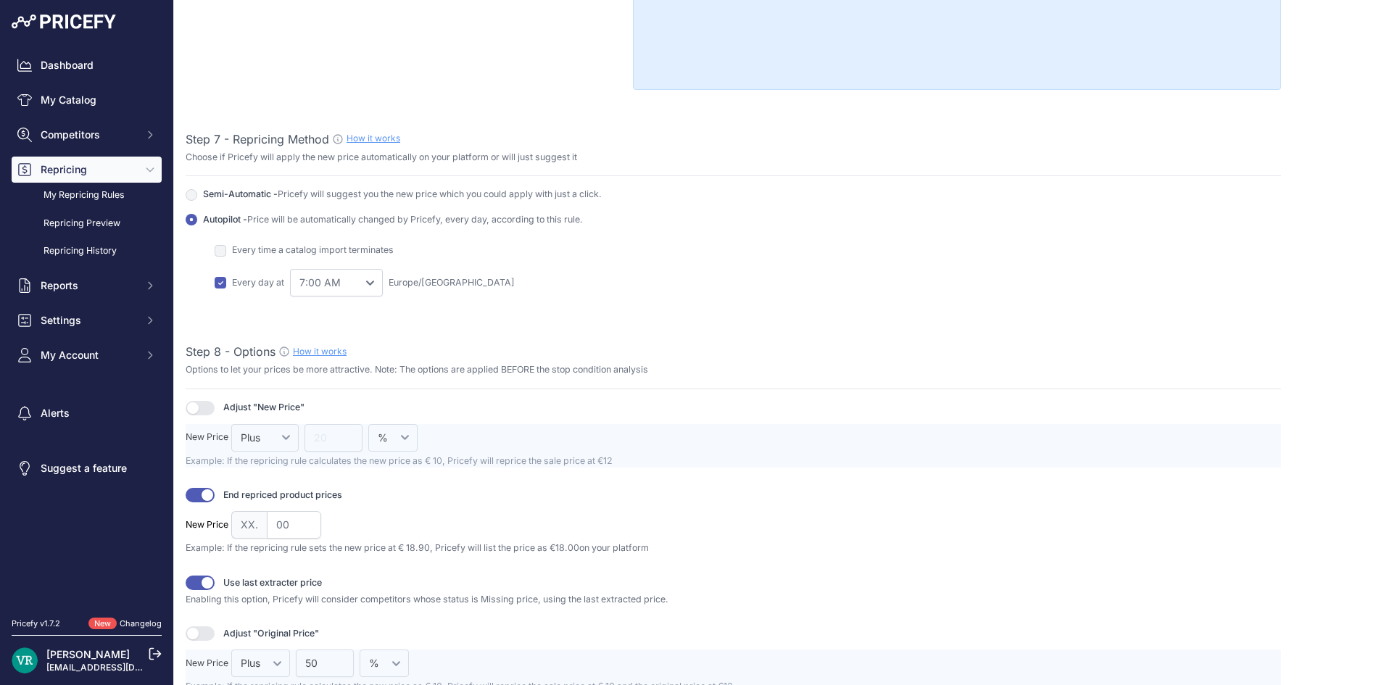
scroll to position [1470, 0]
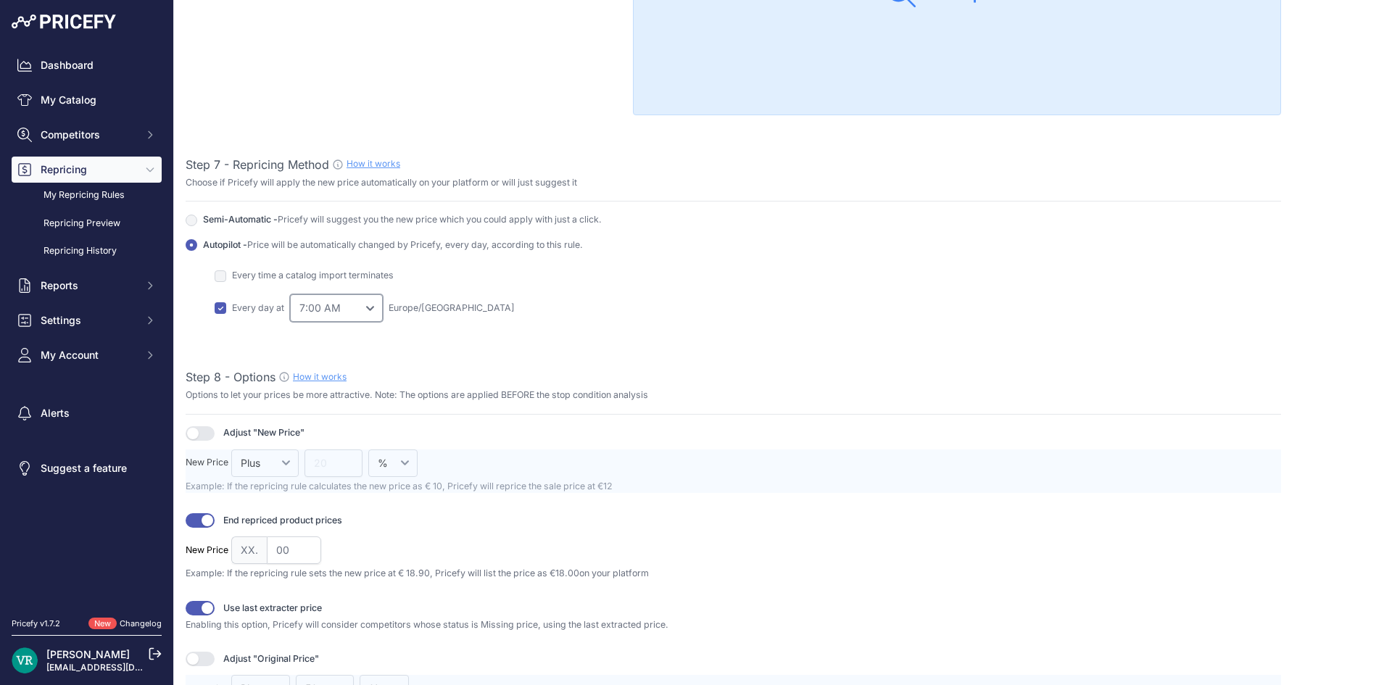
click at [321, 307] on select "0:00 AM 1:00 AM 2:00 AM" at bounding box center [336, 308] width 93 height 28
click at [290, 294] on select "0:00 AM 1:00 AM 2:00 AM" at bounding box center [336, 308] width 93 height 28
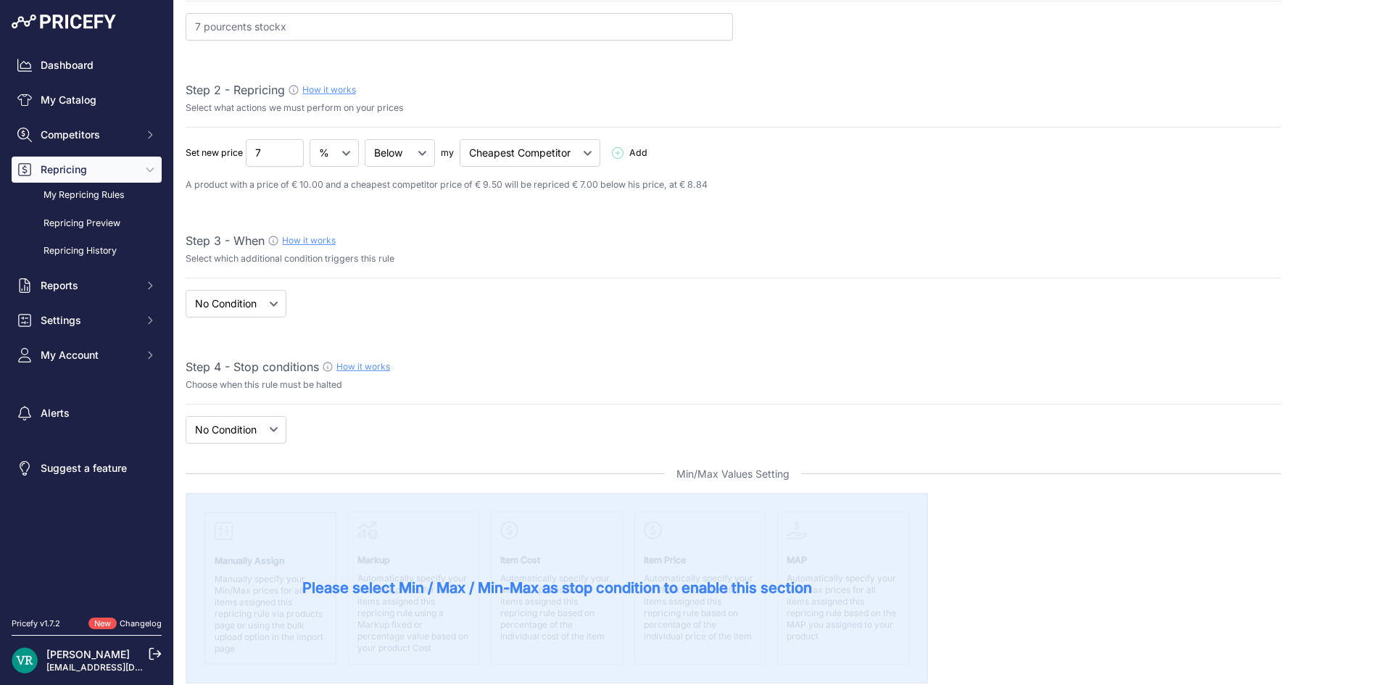
scroll to position [0, 0]
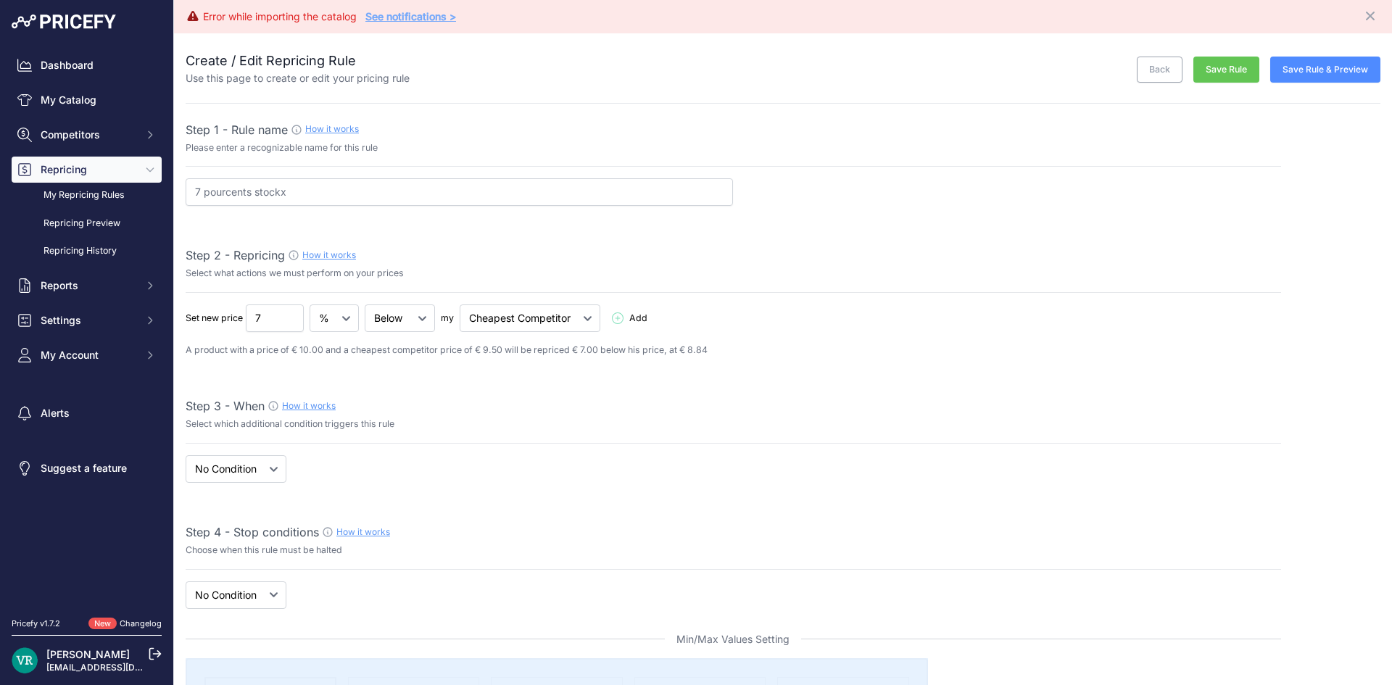
click at [1292, 72] on button "Save Rule & Preview" at bounding box center [1325, 70] width 110 height 26
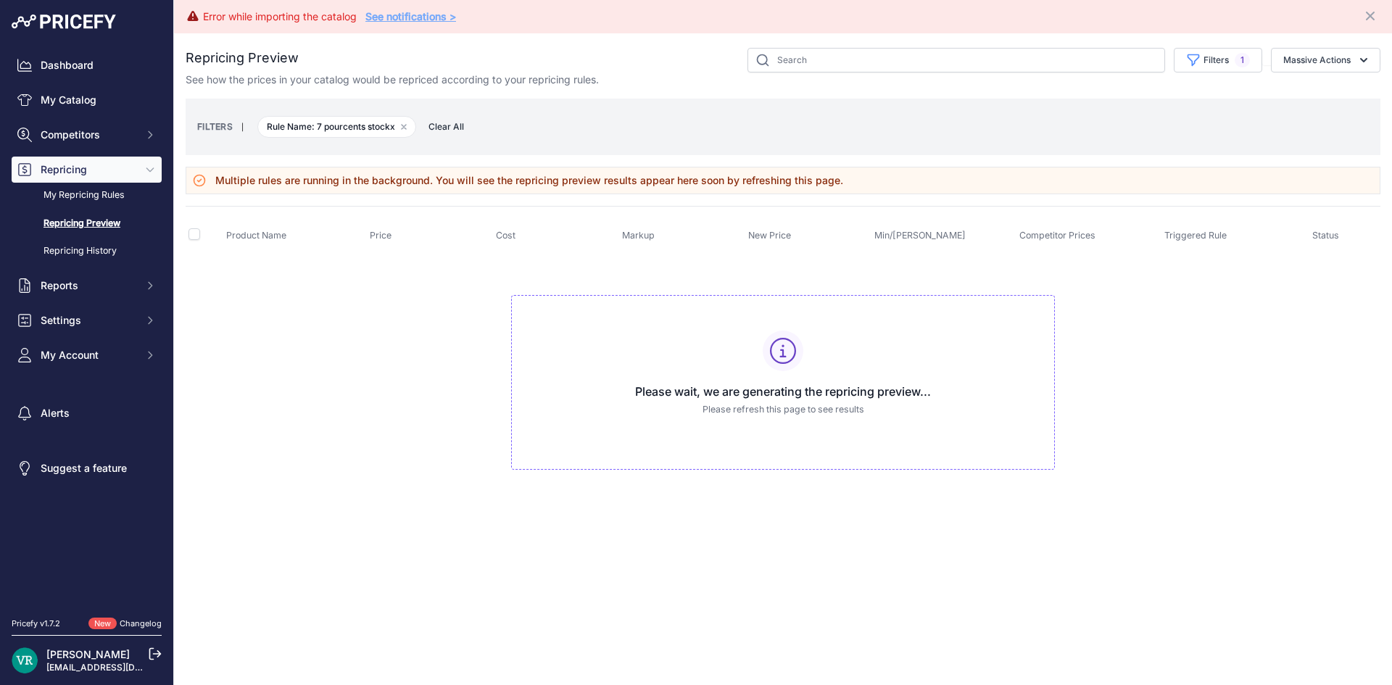
drag, startPoint x: 850, startPoint y: 188, endPoint x: 201, endPoint y: 177, distance: 648.8
click at [201, 177] on div "Multiple rules are running in the background. You will see the repricing previe…" at bounding box center [783, 181] width 1194 height 28
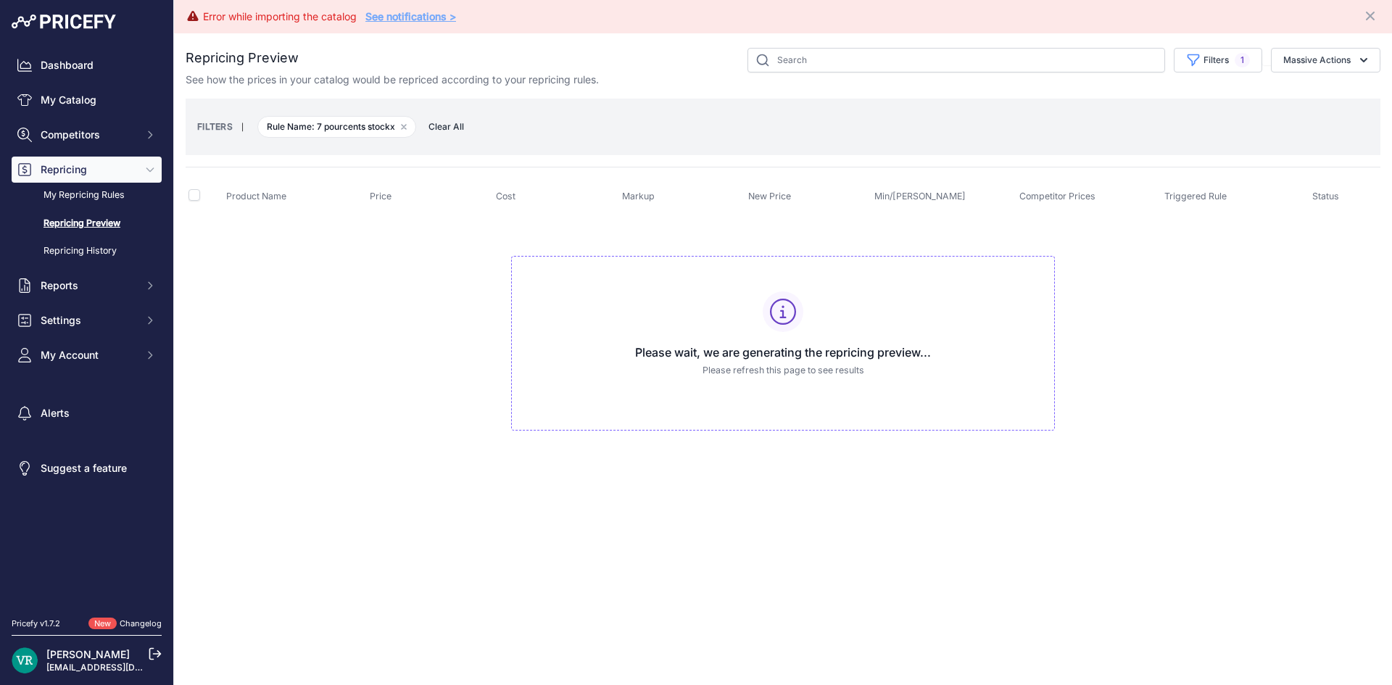
drag, startPoint x: 1134, startPoint y: 261, endPoint x: 1100, endPoint y: 248, distance: 35.8
click at [1126, 265] on td "Please wait, we are generating the repricing preview... Please refresh this pag…" at bounding box center [783, 337] width 1194 height 244
click at [46, 89] on link "My Catalog" at bounding box center [87, 100] width 150 height 26
click at [80, 188] on link "My Repricing Rules" at bounding box center [87, 195] width 150 height 25
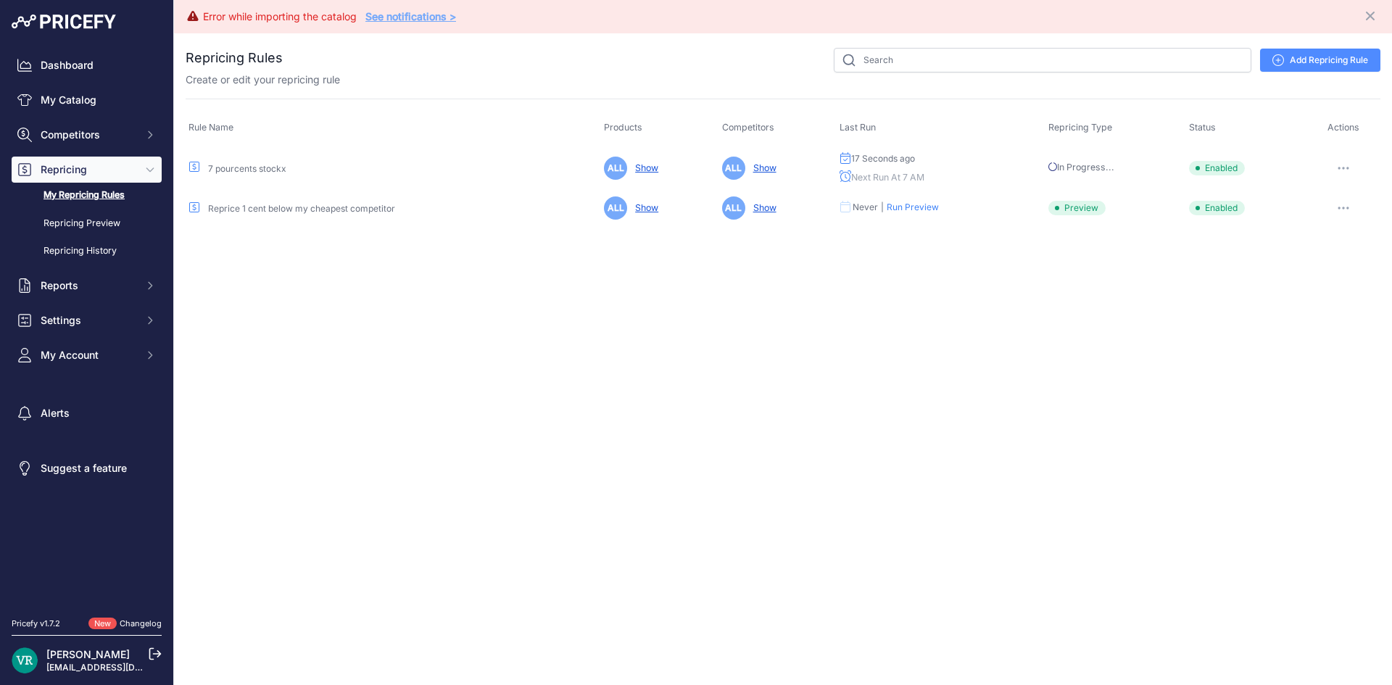
click at [1340, 170] on button "button" at bounding box center [1343, 168] width 29 height 20
click at [1328, 246] on button "Reprice Now" at bounding box center [1330, 244] width 93 height 23
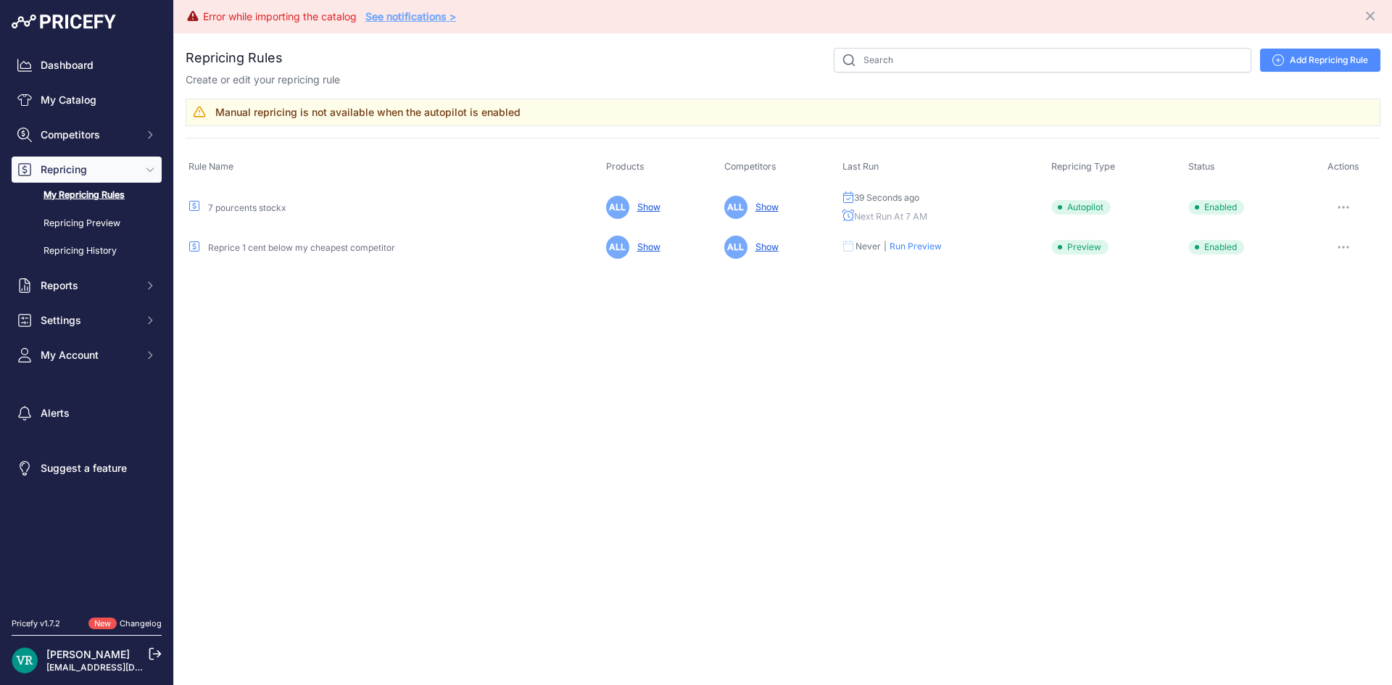
click at [1339, 212] on button "button" at bounding box center [1343, 207] width 29 height 20
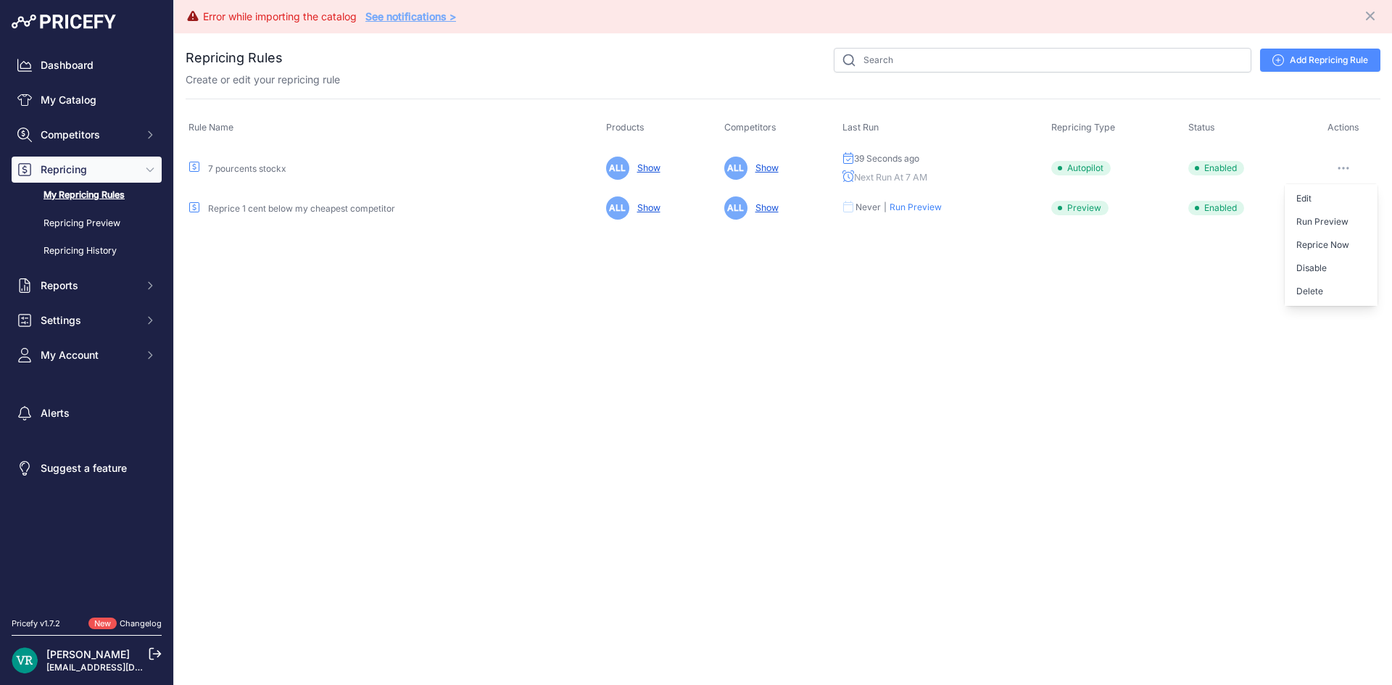
click at [837, 172] on td "ALL Show" at bounding box center [780, 168] width 118 height 46
click at [1342, 164] on button "button" at bounding box center [1343, 168] width 29 height 20
drag, startPoint x: 310, startPoint y: 357, endPoint x: 233, endPoint y: 310, distance: 90.7
click at [292, 349] on div "Error while importing the catalog See notifications > Close You are not connect…" at bounding box center [783, 342] width 1218 height 685
click at [49, 74] on link "Dashboard" at bounding box center [87, 65] width 150 height 26
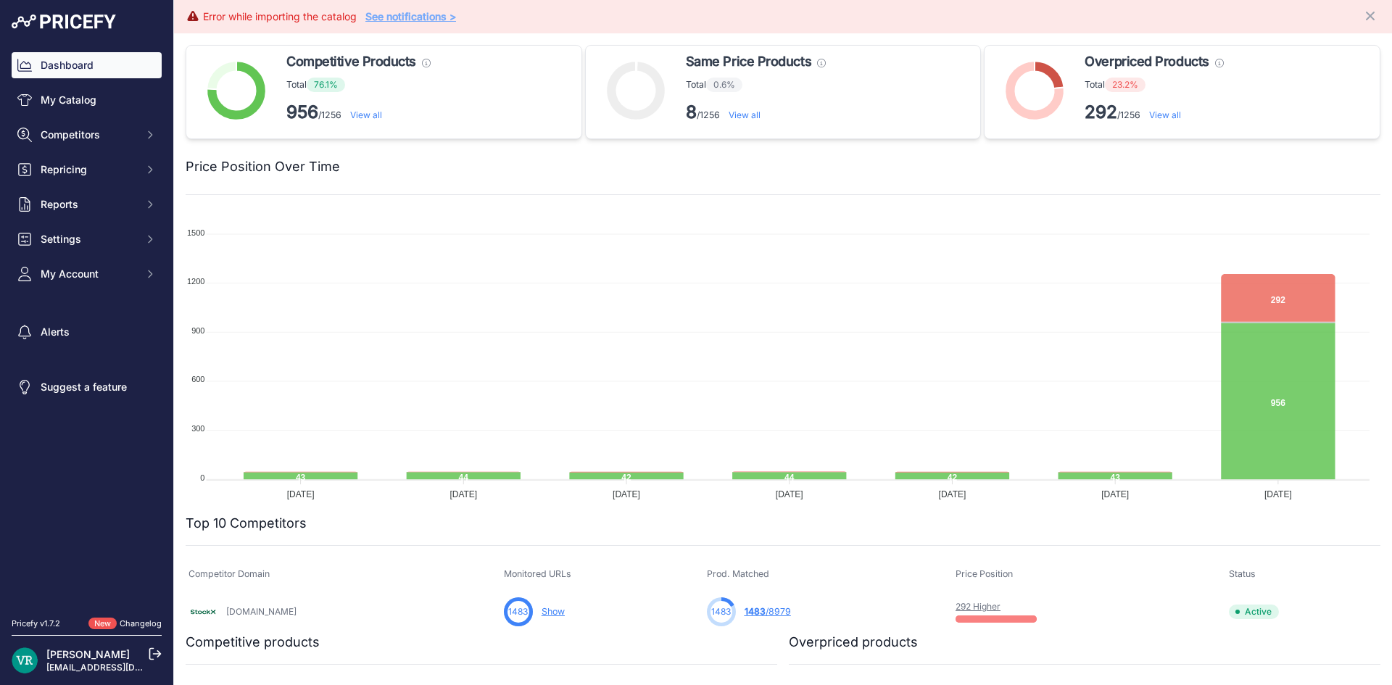
click at [397, 20] on link "See notifications >" at bounding box center [410, 16] width 91 height 12
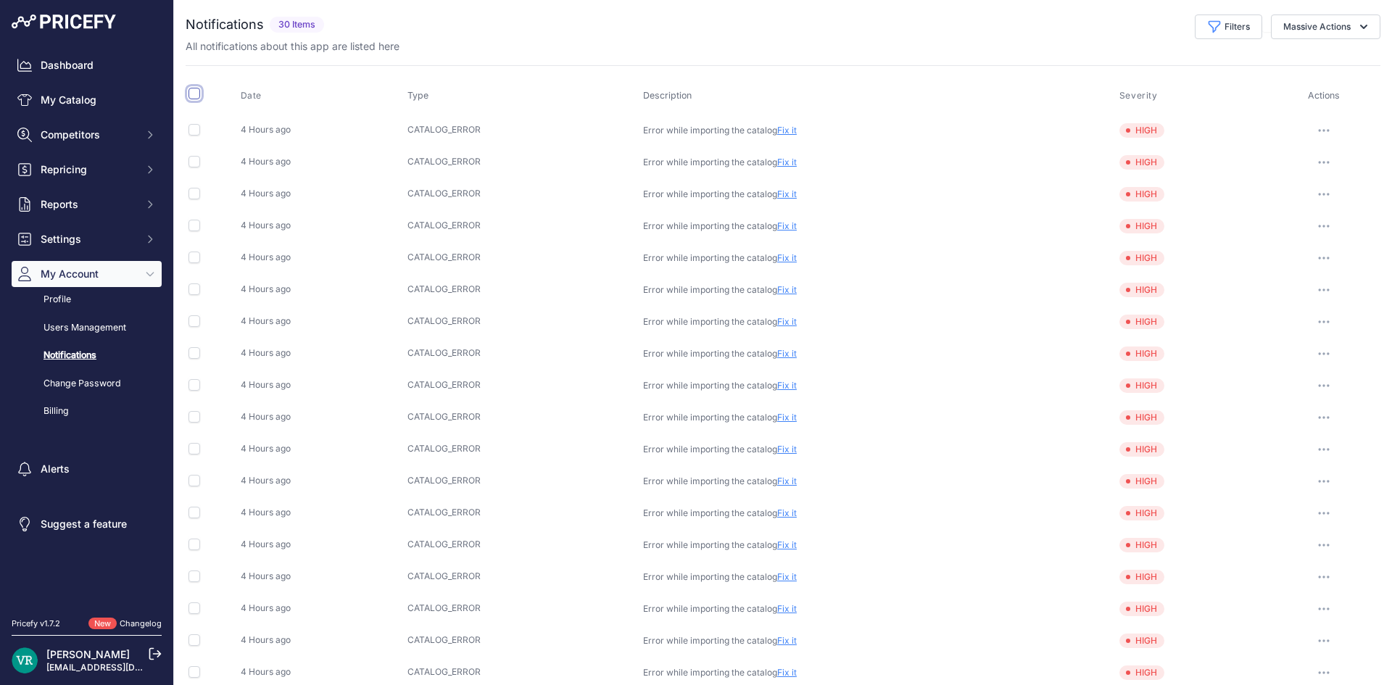
click at [197, 88] on input "checkbox" at bounding box center [194, 94] width 12 height 12
checkbox input "true"
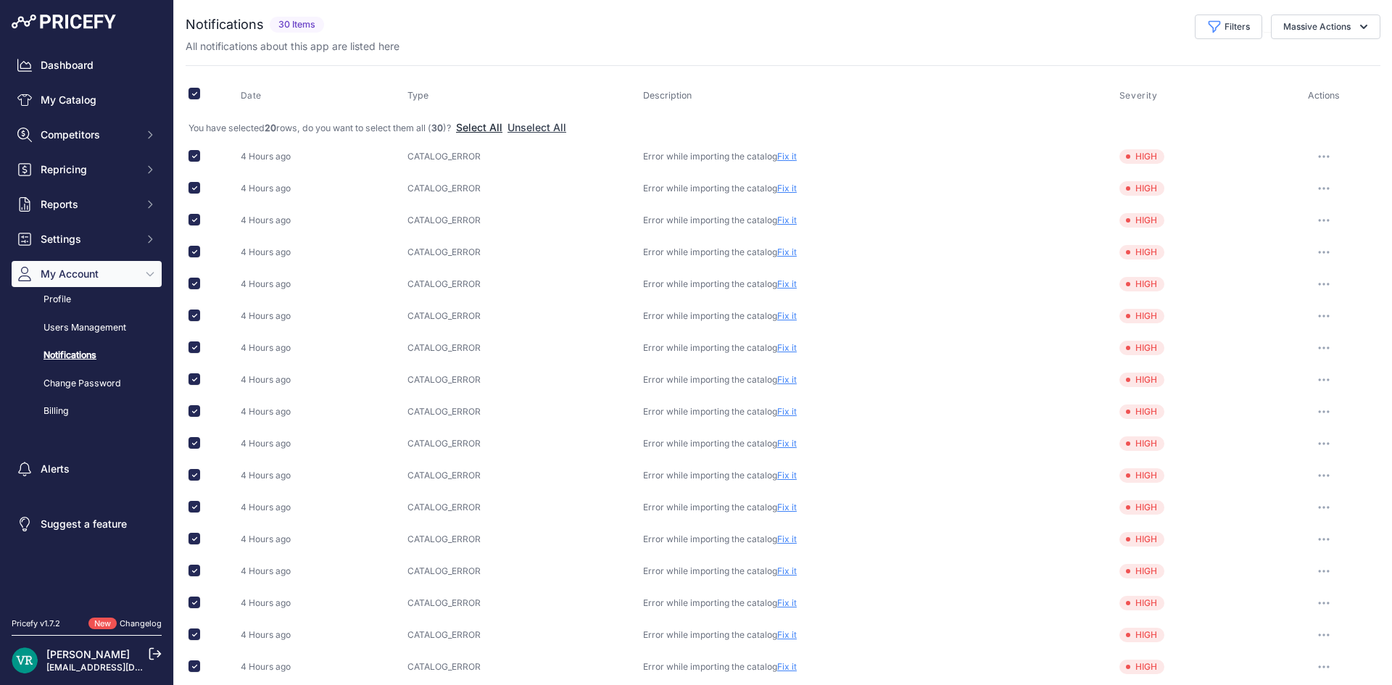
click at [484, 127] on button "Select All" at bounding box center [479, 127] width 46 height 14
click at [1293, 23] on button "Massive Actions" at bounding box center [1325, 26] width 109 height 25
click at [789, 159] on link "Fix it" at bounding box center [787, 156] width 20 height 11
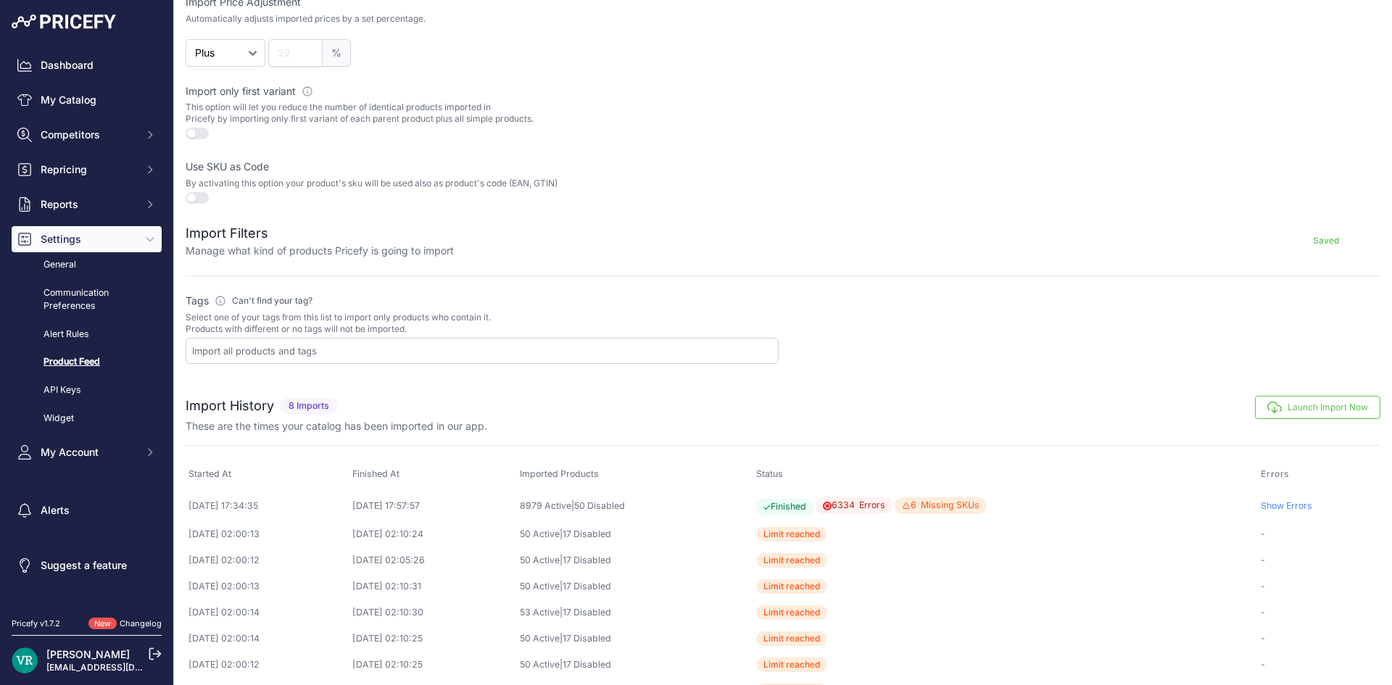
scroll to position [432, 0]
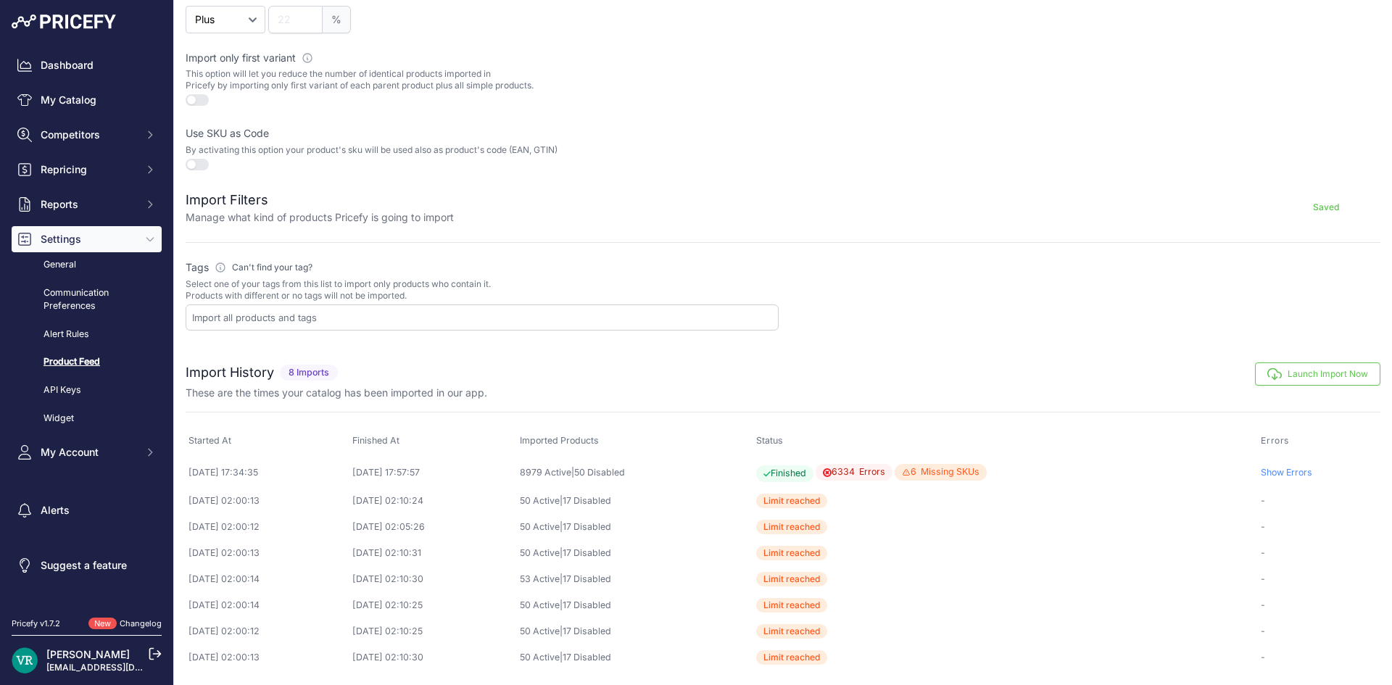
click at [1267, 372] on icon "button" at bounding box center [1274, 374] width 14 height 14
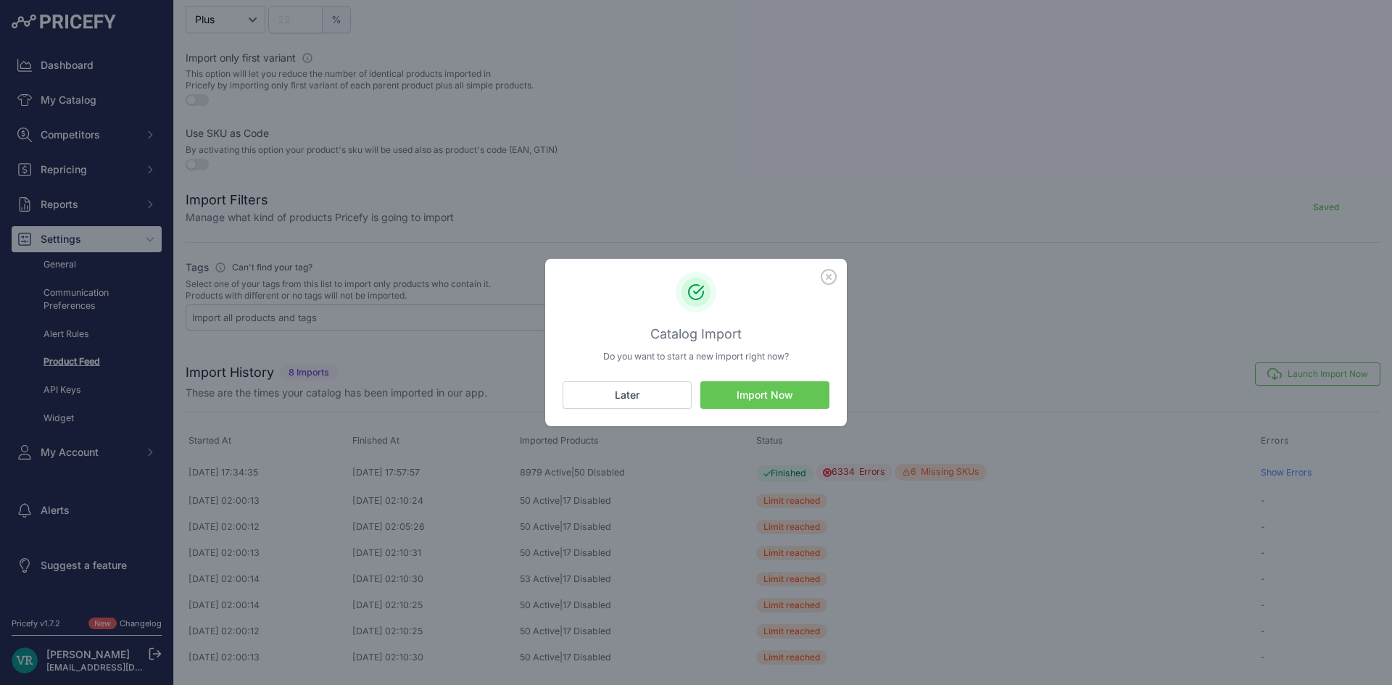
click at [762, 404] on button "Import Now" at bounding box center [764, 395] width 129 height 28
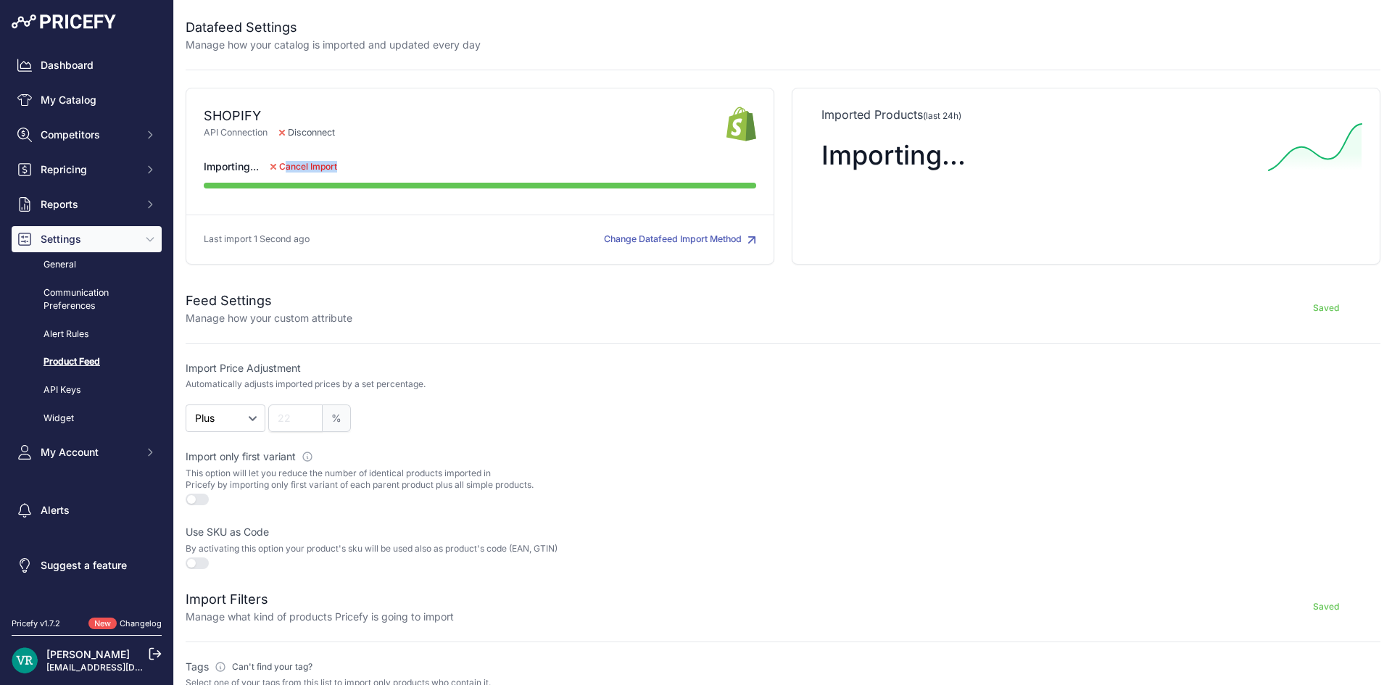
drag, startPoint x: 334, startPoint y: 157, endPoint x: 405, endPoint y: 156, distance: 71.0
click at [405, 156] on div "SHOPIFY API Connection Disconnect Importing..." at bounding box center [480, 176] width 589 height 177
click at [949, 282] on div "Feed Settings Manage how your custom attribute Saved" at bounding box center [783, 299] width 1194 height 52
click at [669, 240] on button "Change Datafeed Import Method" at bounding box center [680, 240] width 152 height 14
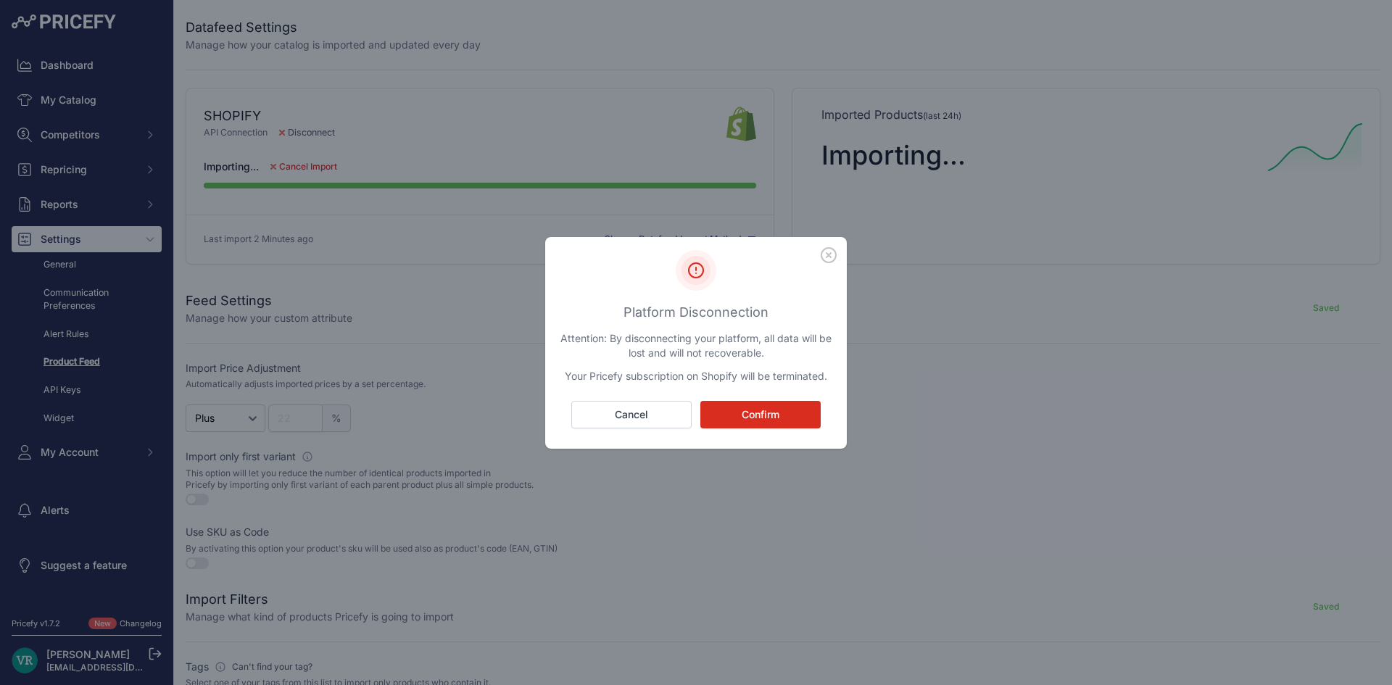
click at [823, 254] on icon "button" at bounding box center [828, 255] width 16 height 16
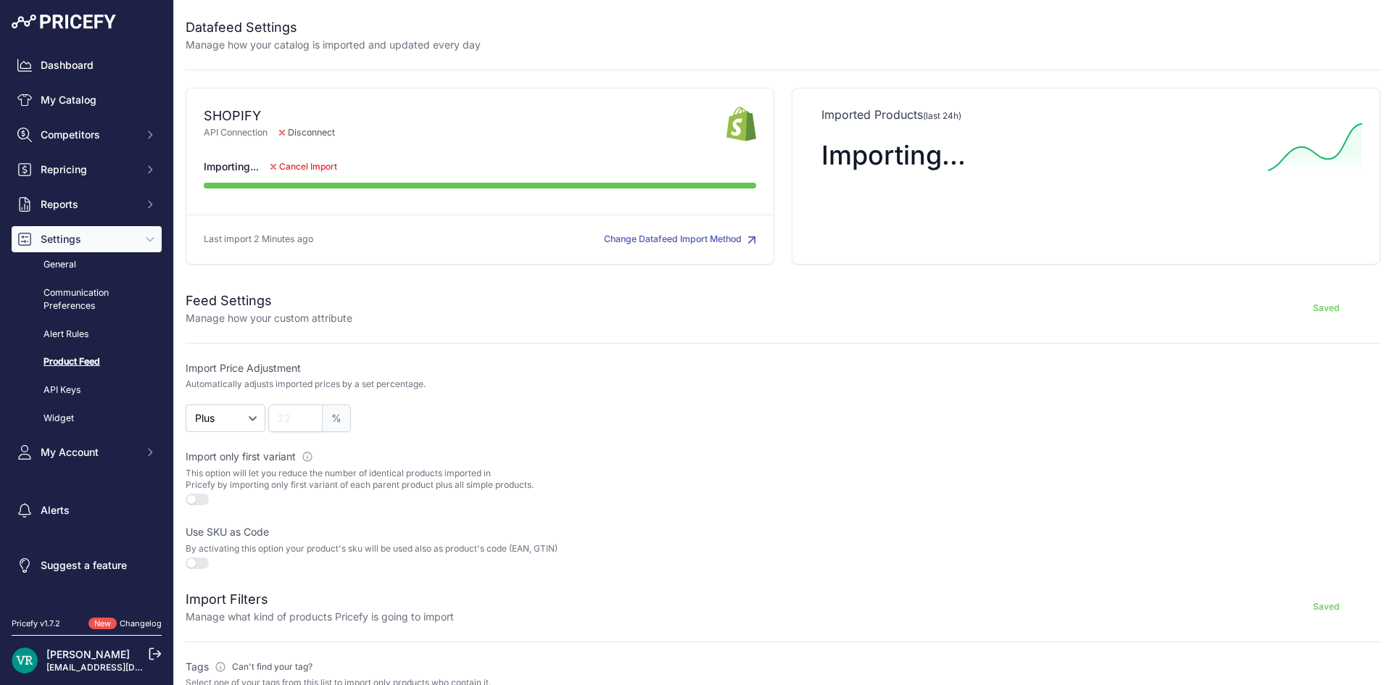
drag, startPoint x: 242, startPoint y: 236, endPoint x: 323, endPoint y: 237, distance: 81.2
click at [287, 238] on p "Last import 2 Minutes ago" at bounding box center [258, 240] width 109 height 14
click at [431, 215] on div "SHOPIFY API Connection Disconnect Importing..." at bounding box center [480, 176] width 589 height 177
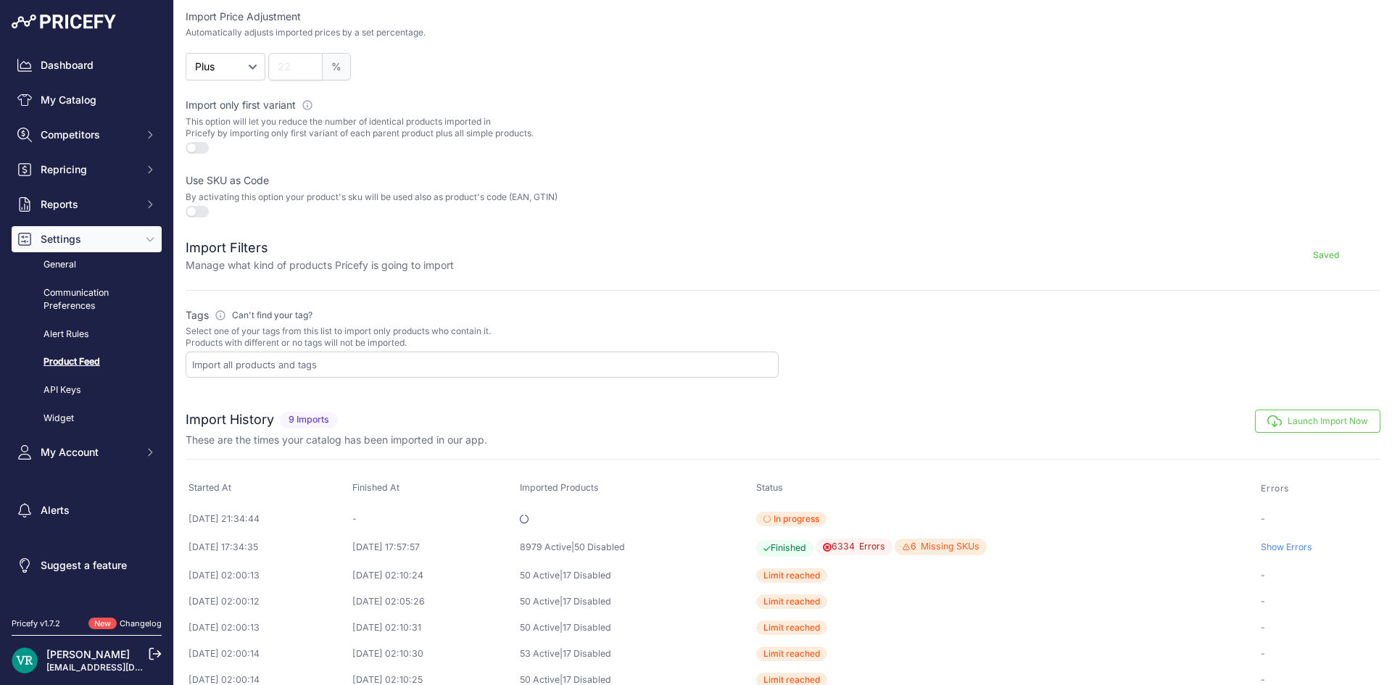
scroll to position [426, 0]
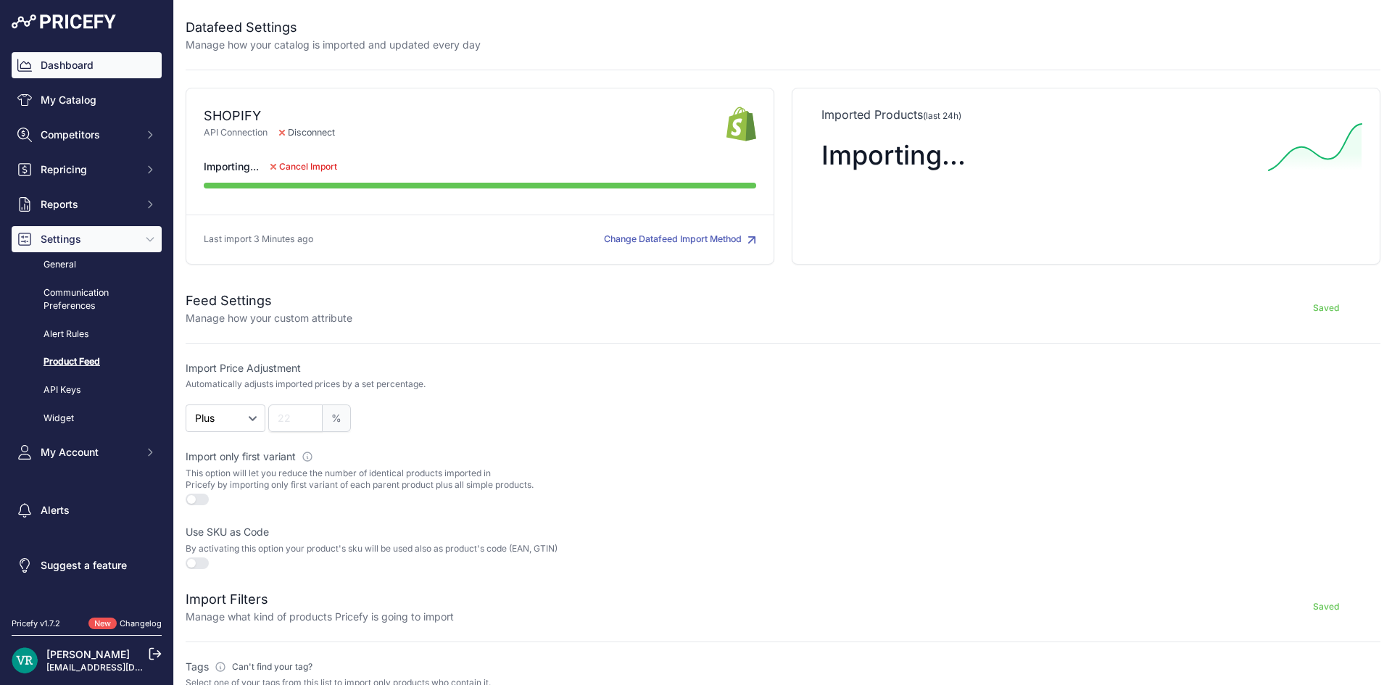
click at [39, 63] on link "Dashboard" at bounding box center [87, 65] width 150 height 26
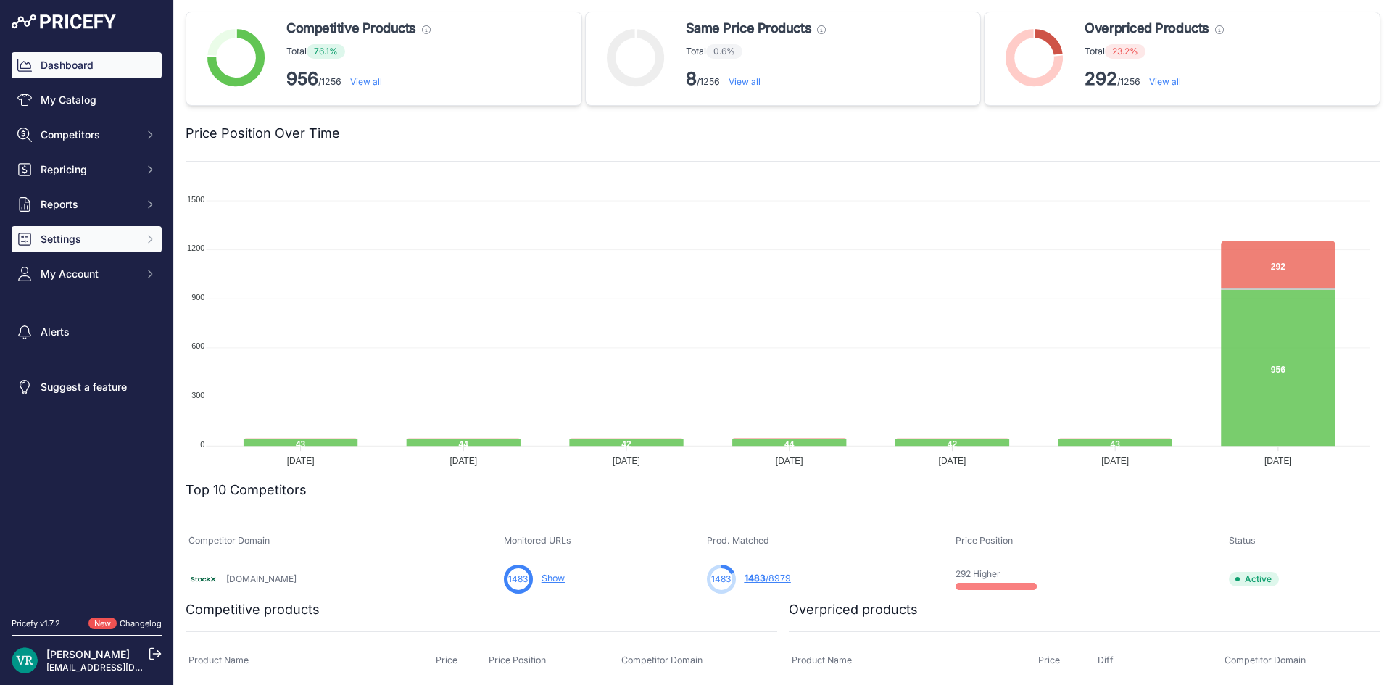
click at [72, 238] on span "Settings" at bounding box center [88, 239] width 95 height 14
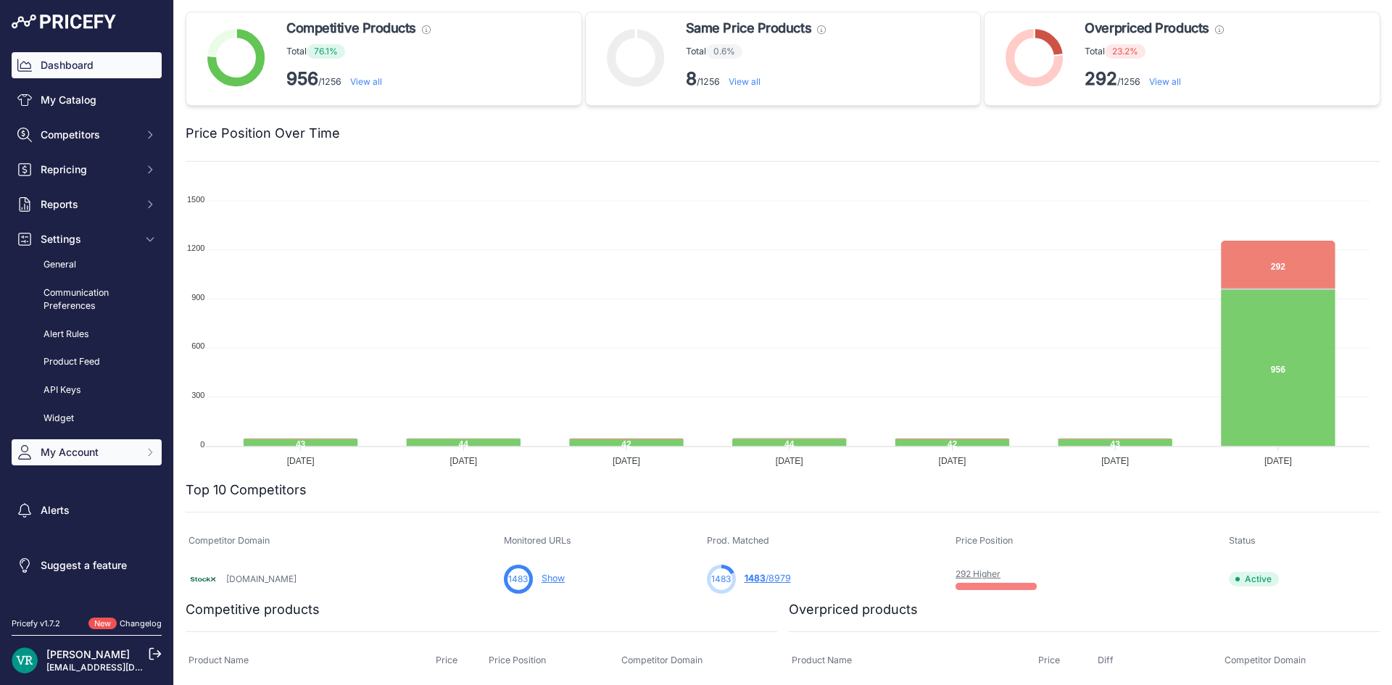
click at [93, 451] on span "My Account" at bounding box center [88, 452] width 95 height 14
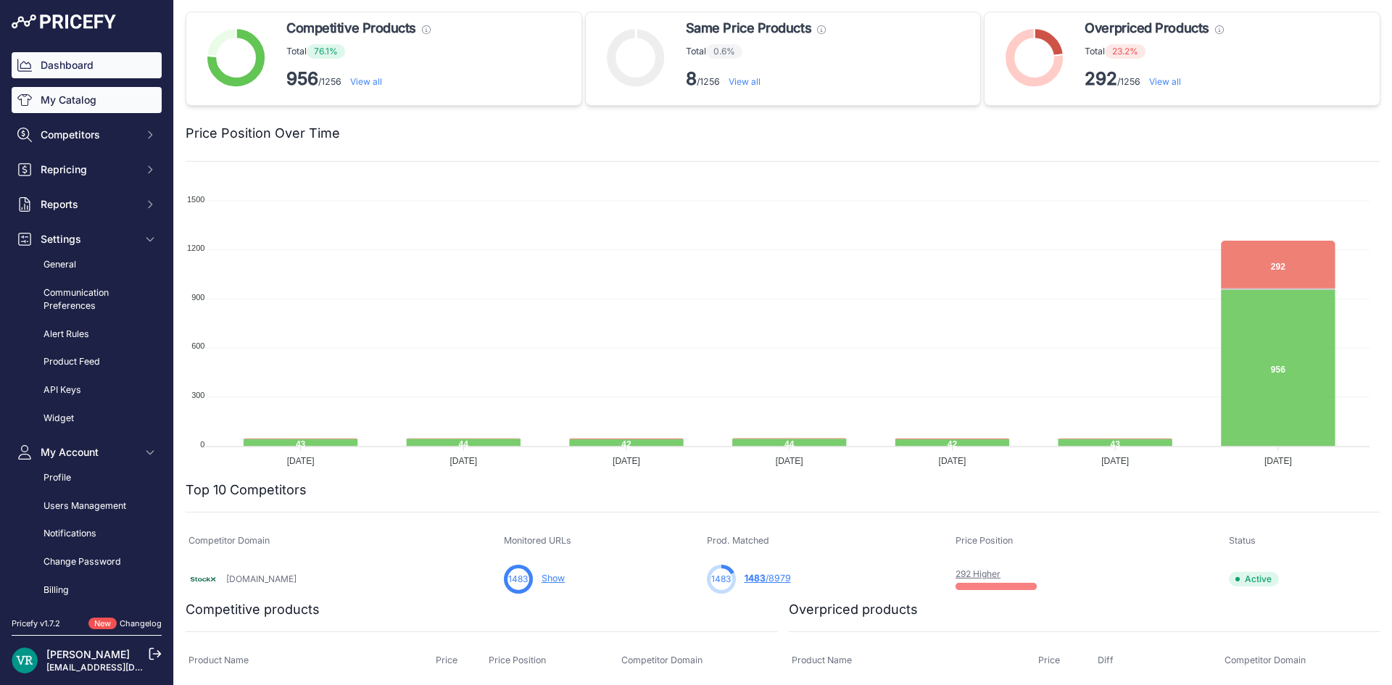
click at [117, 109] on link "My Catalog" at bounding box center [87, 100] width 150 height 26
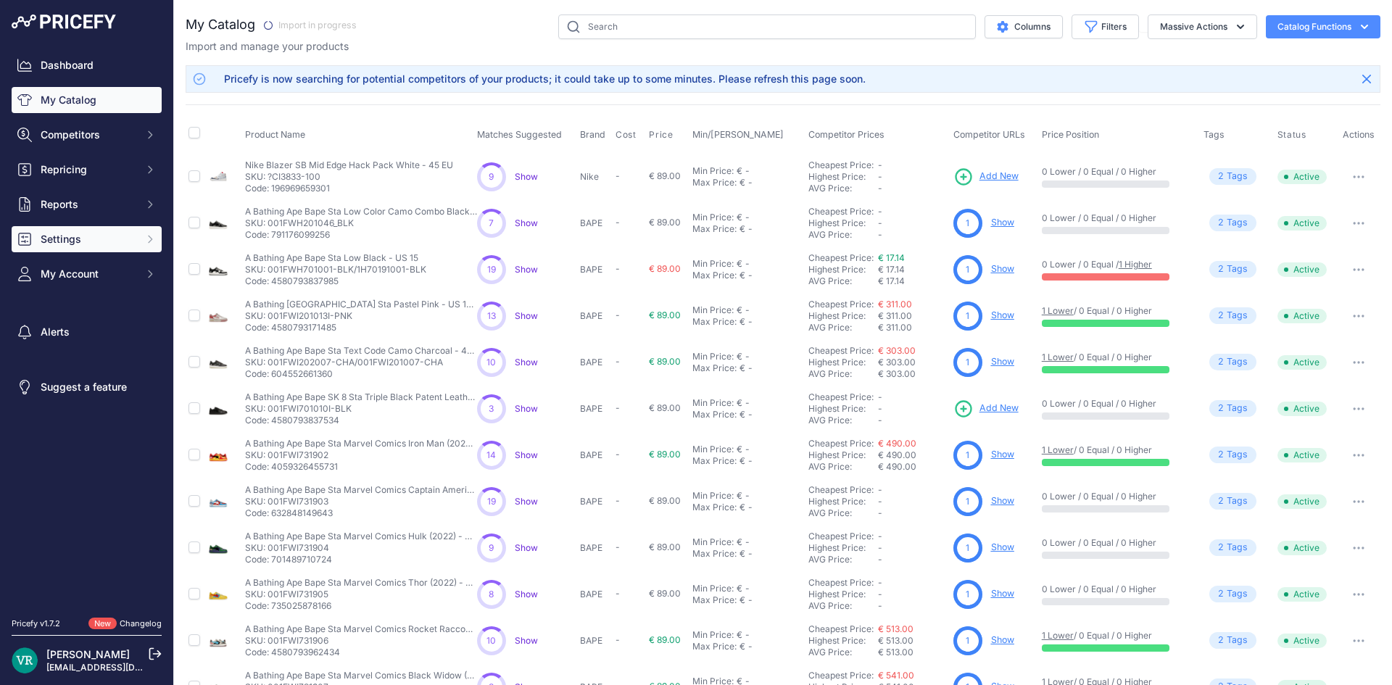
click at [104, 246] on span "Settings" at bounding box center [88, 239] width 95 height 14
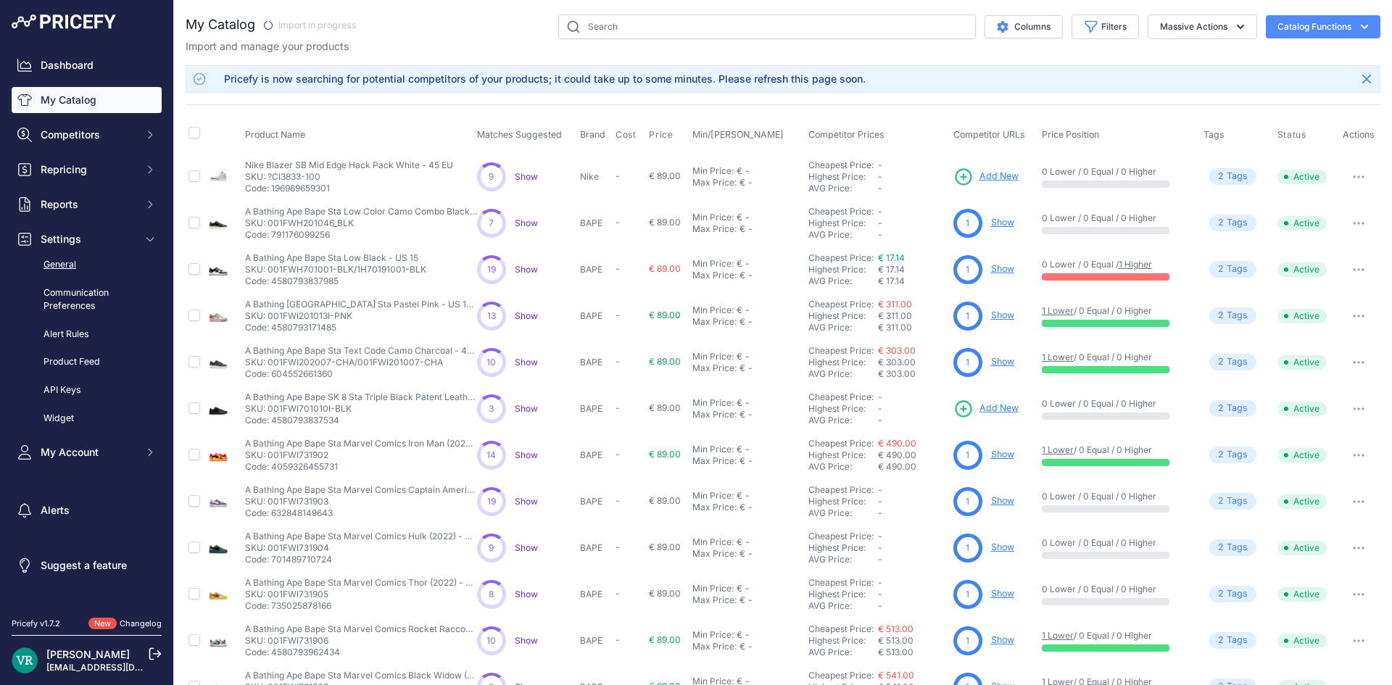
click at [57, 261] on link "General" at bounding box center [87, 264] width 150 height 25
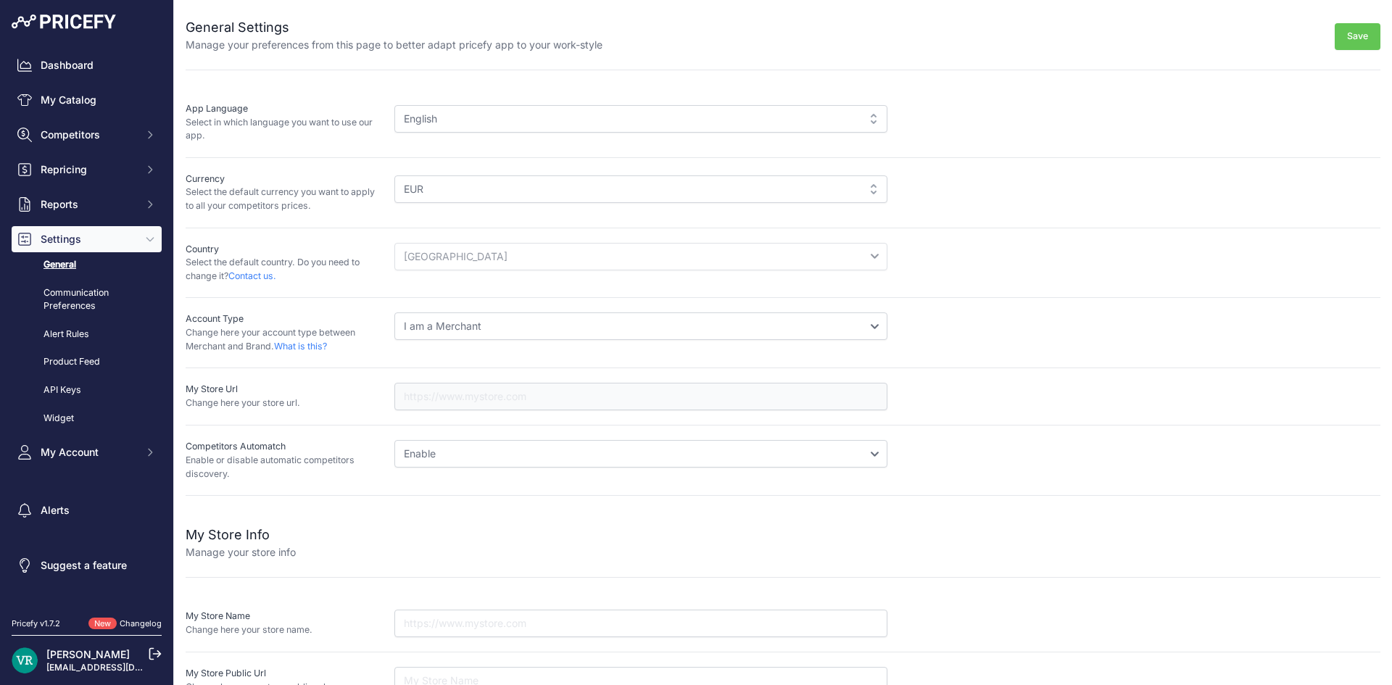
click at [458, 129] on div "English" at bounding box center [640, 119] width 493 height 28
click at [457, 122] on div "English" at bounding box center [640, 119] width 493 height 28
click at [457, 121] on div "English" at bounding box center [640, 119] width 493 height 28
click at [50, 451] on span "My Account" at bounding box center [88, 452] width 95 height 14
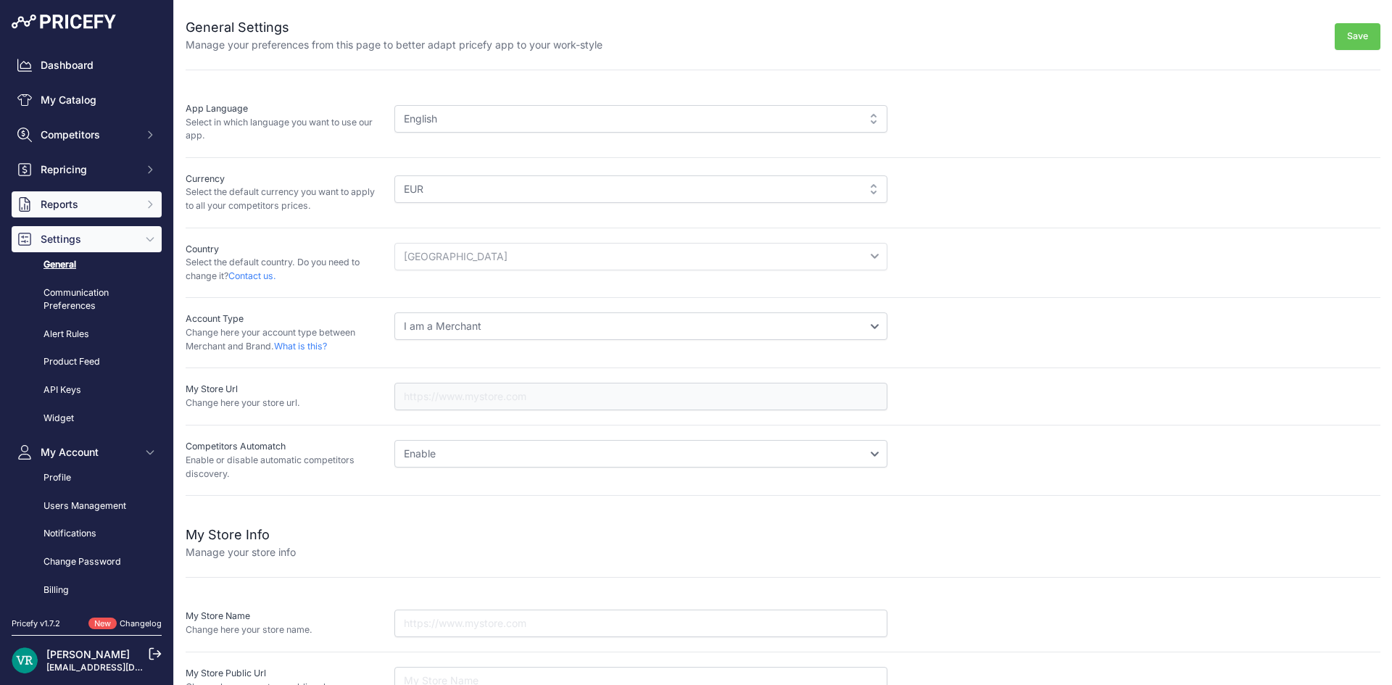
click at [49, 217] on button "Reports" at bounding box center [87, 204] width 150 height 26
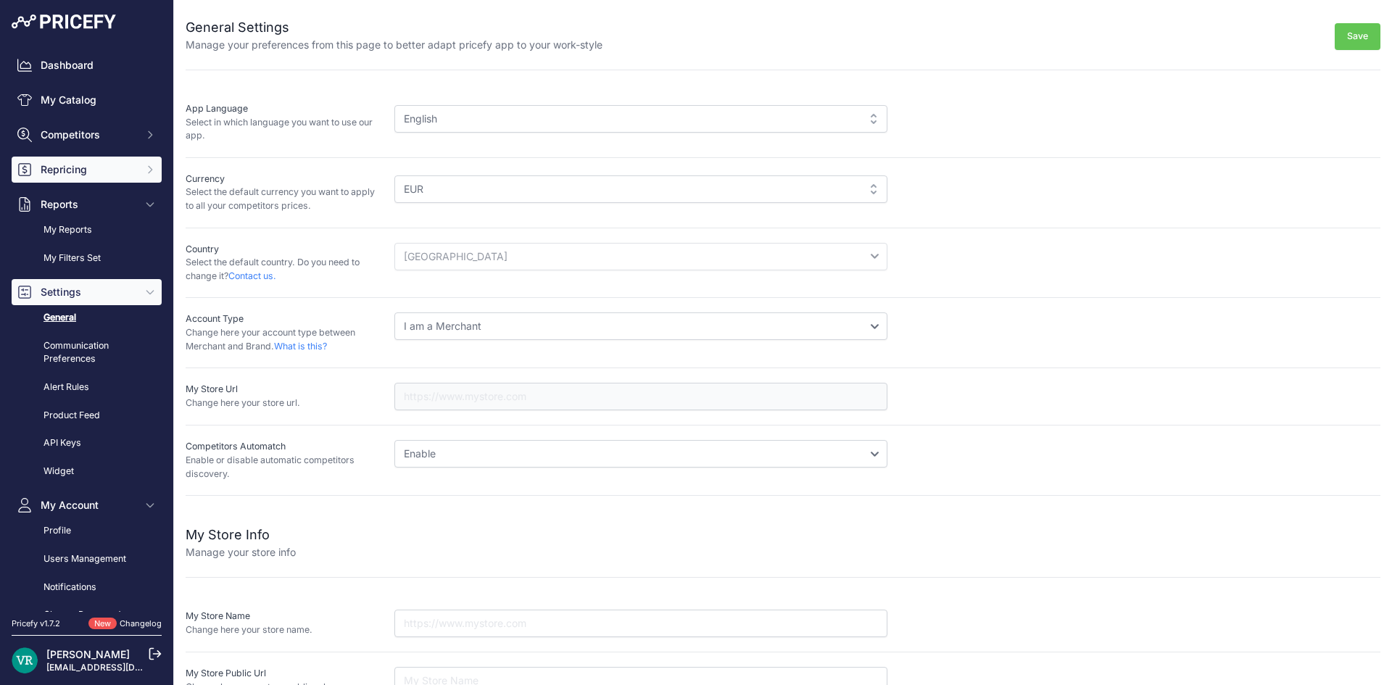
click at [109, 163] on span "Repricing" at bounding box center [88, 169] width 95 height 14
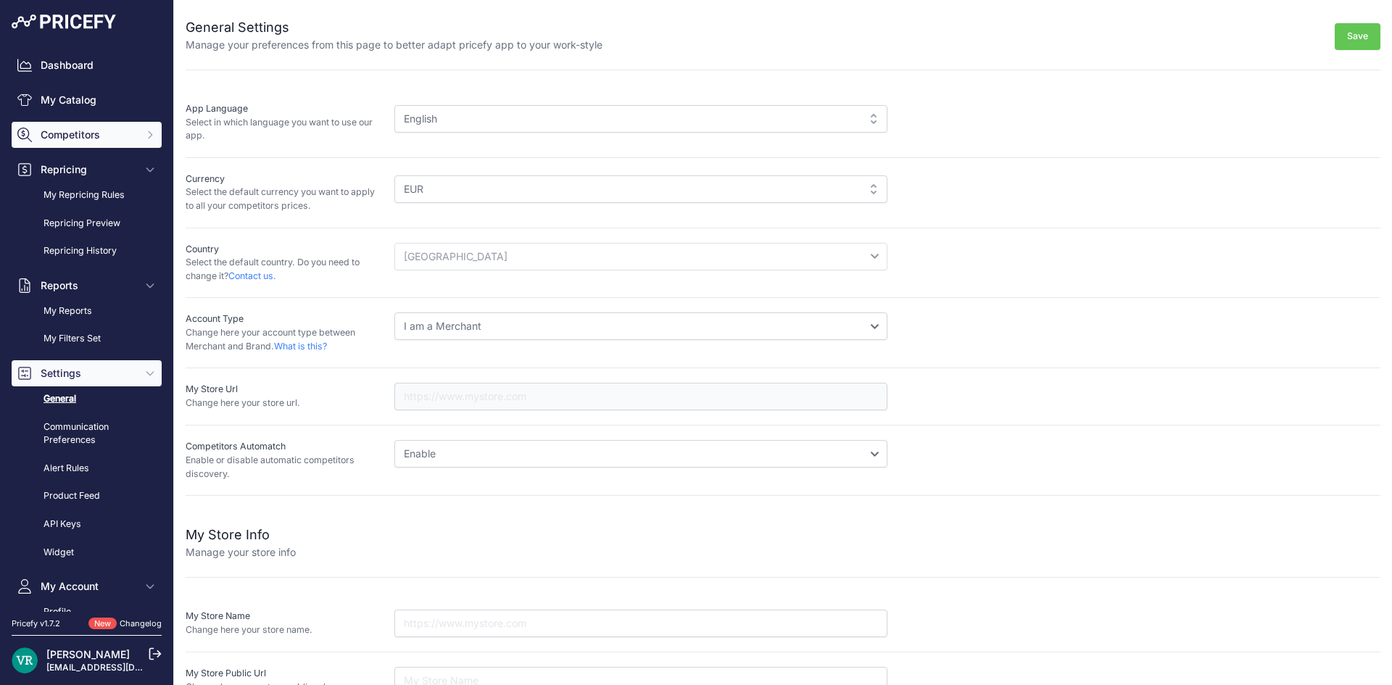
click at [107, 134] on span "Competitors" at bounding box center [88, 135] width 95 height 14
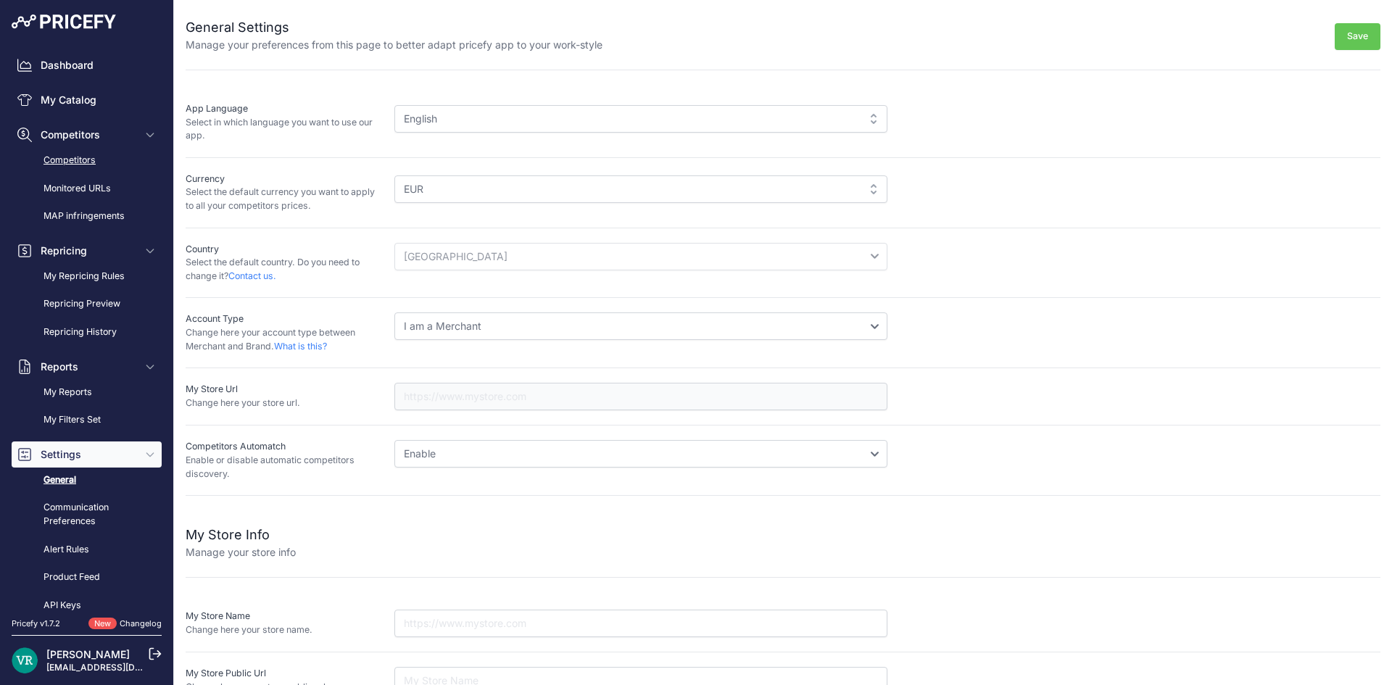
click at [78, 170] on link "Competitors" at bounding box center [87, 160] width 150 height 25
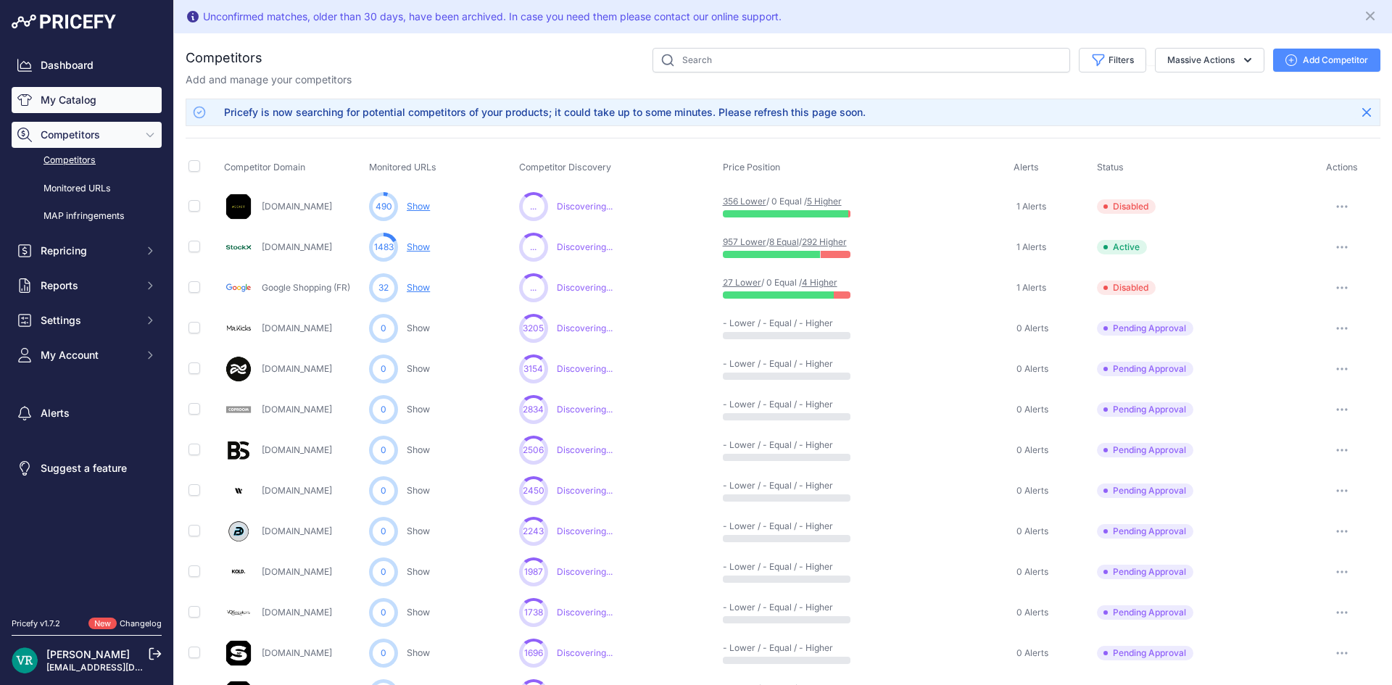
click at [88, 101] on link "My Catalog" at bounding box center [87, 100] width 150 height 26
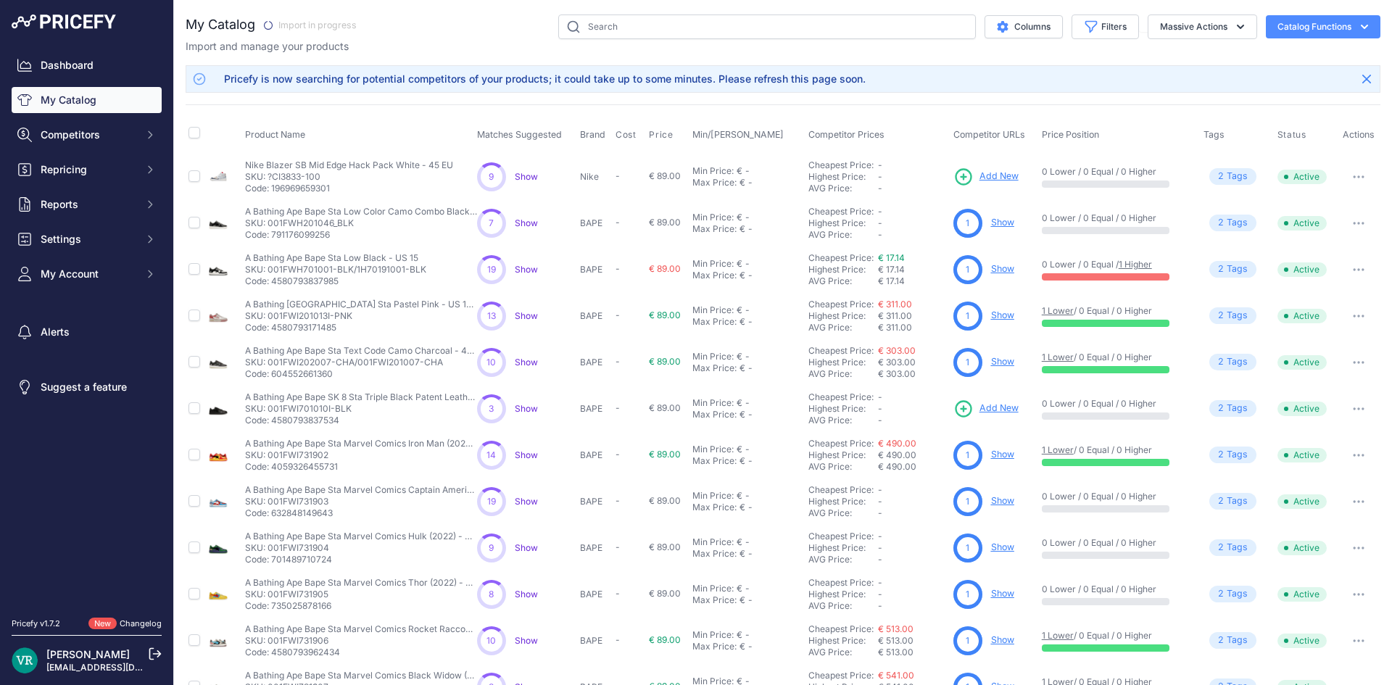
click at [1357, 24] on icon "button" at bounding box center [1364, 27] width 14 height 14
click at [380, 53] on div "My Catalog" at bounding box center [783, 454] width 1194 height 881
click at [310, 22] on span "Import in progress" at bounding box center [310, 25] width 110 height 17
click at [29, 654] on img at bounding box center [25, 660] width 26 height 26
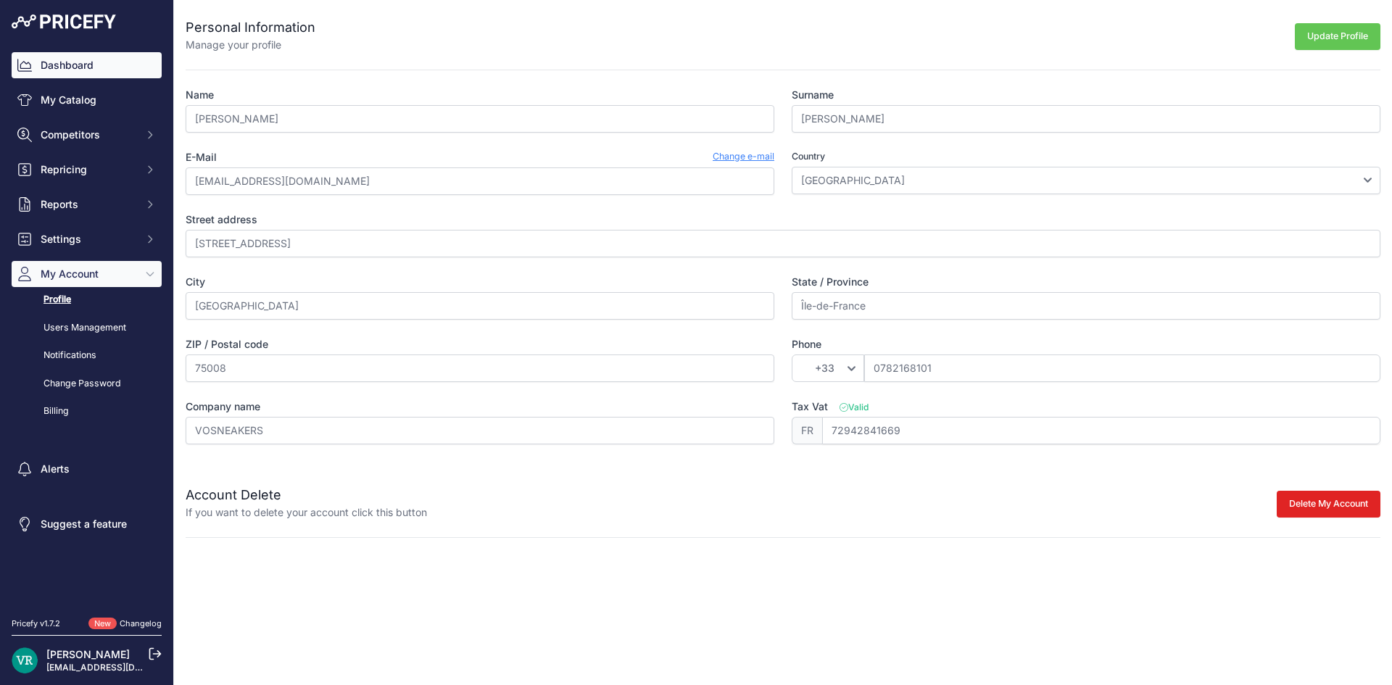
click at [70, 68] on link "Dashboard" at bounding box center [87, 65] width 150 height 26
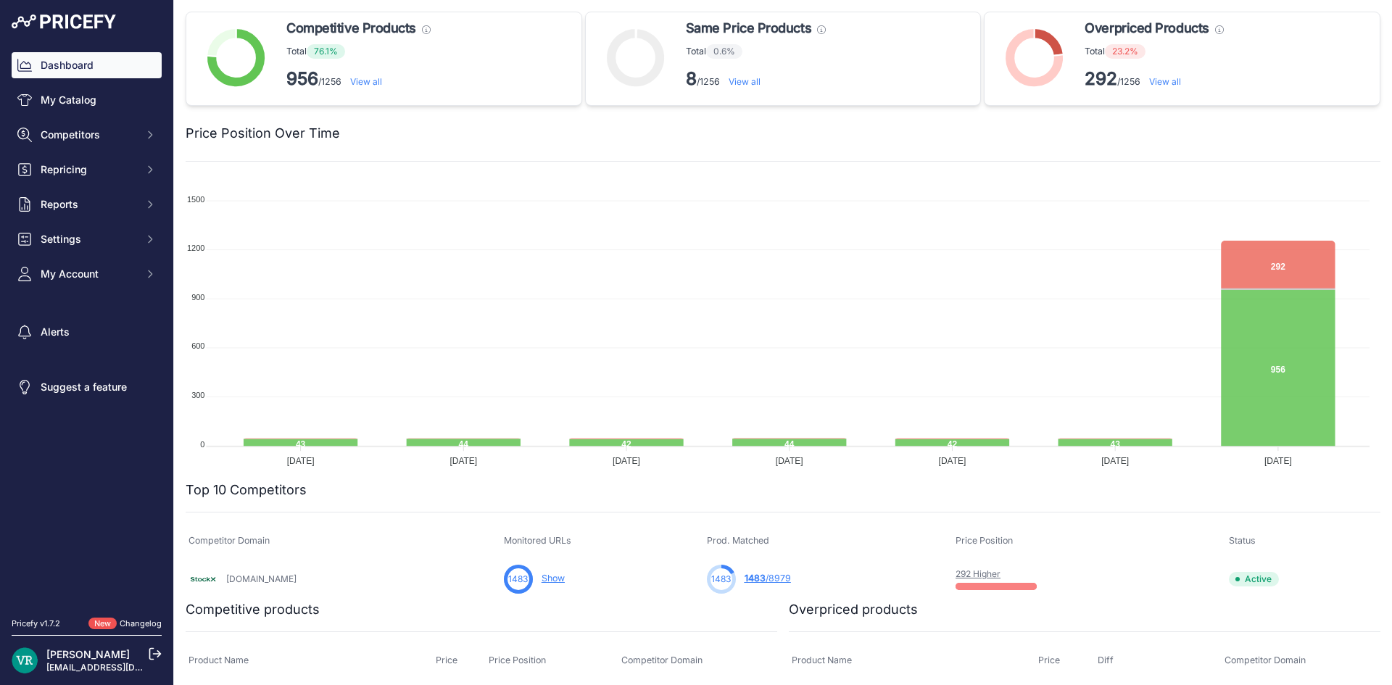
click at [367, 82] on link "View all" at bounding box center [366, 81] width 32 height 11
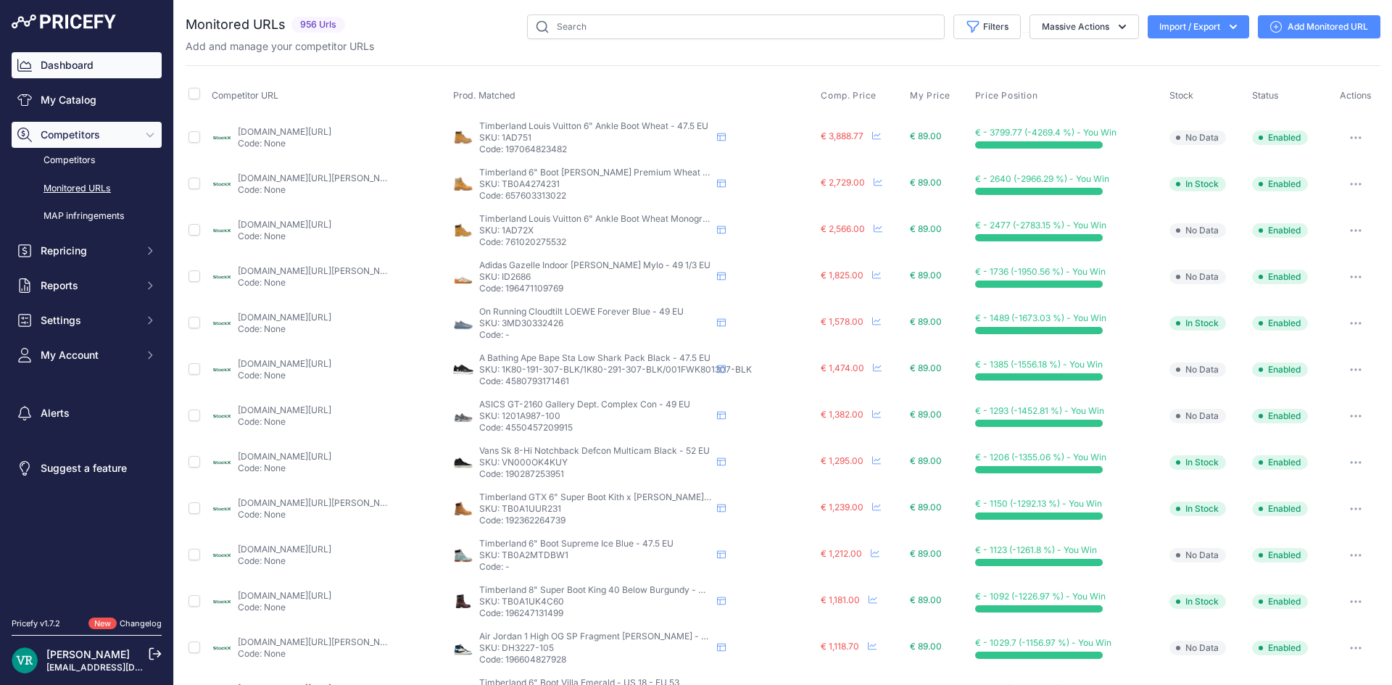
click at [87, 59] on link "Dashboard" at bounding box center [87, 65] width 150 height 26
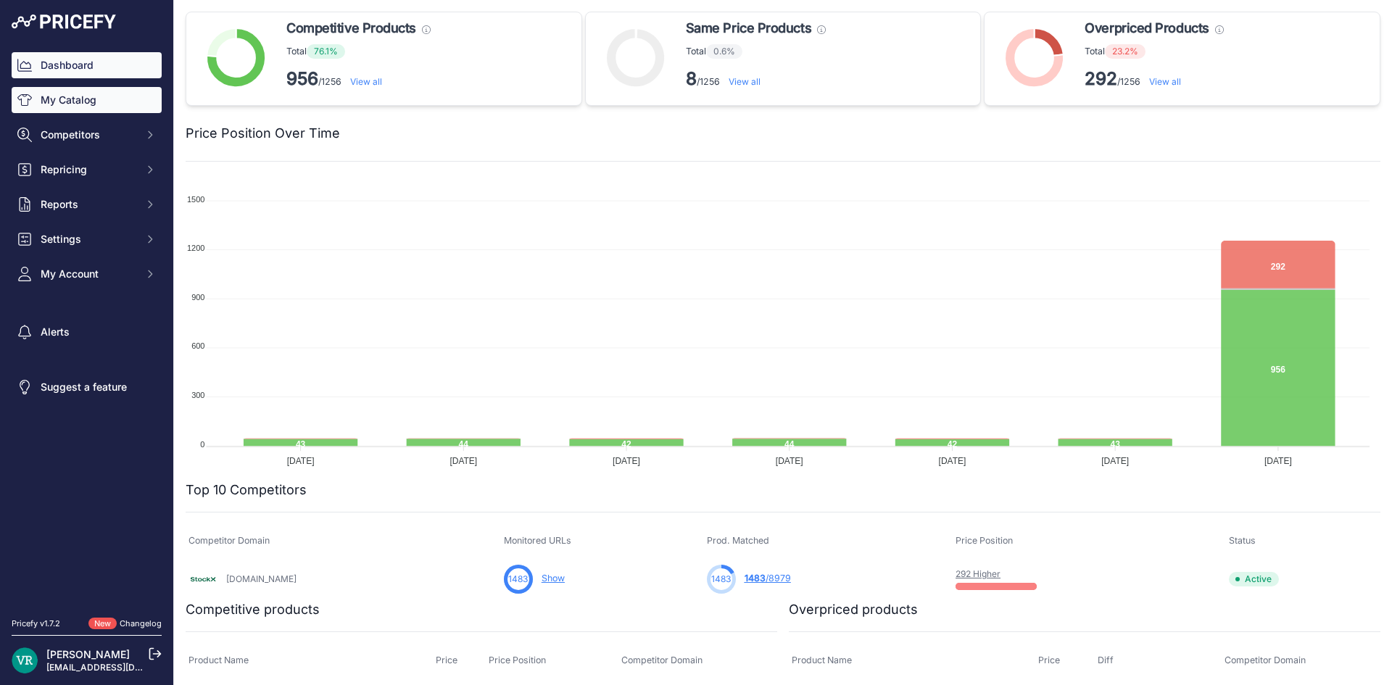
click at [107, 96] on link "My Catalog" at bounding box center [87, 100] width 150 height 26
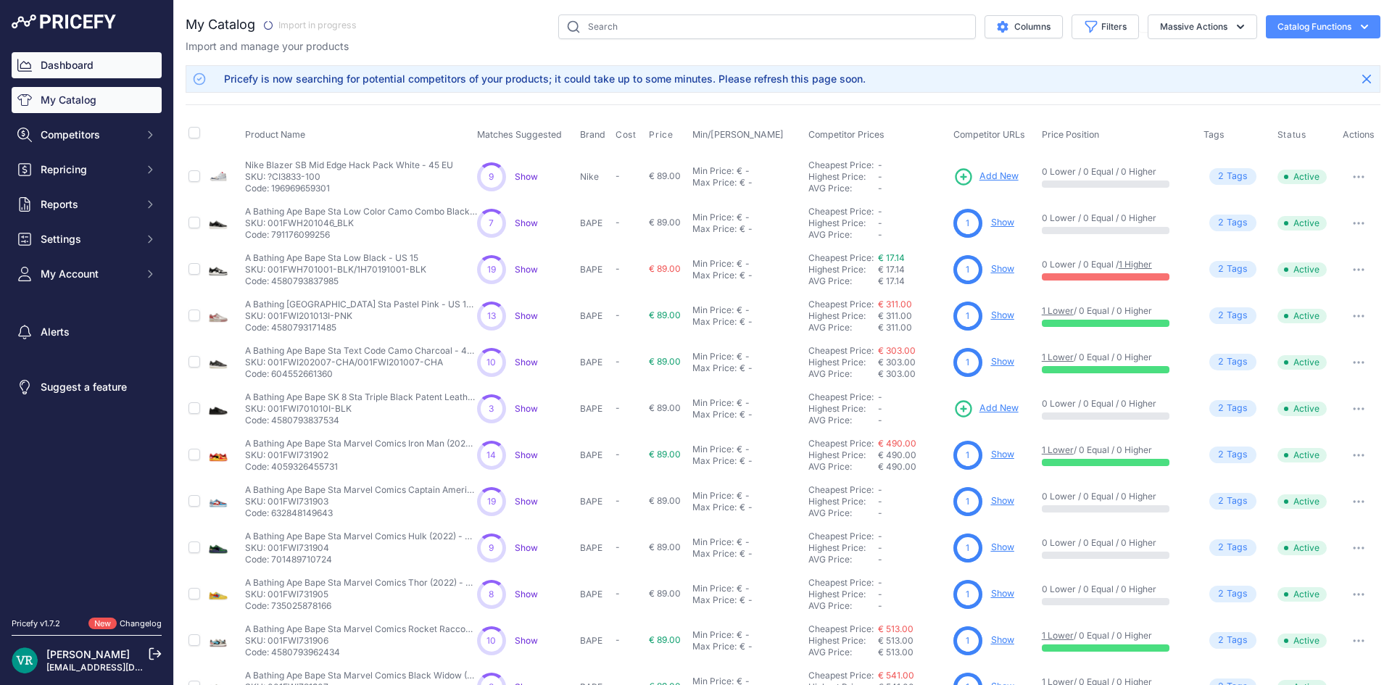
click at [117, 69] on link "Dashboard" at bounding box center [87, 65] width 150 height 26
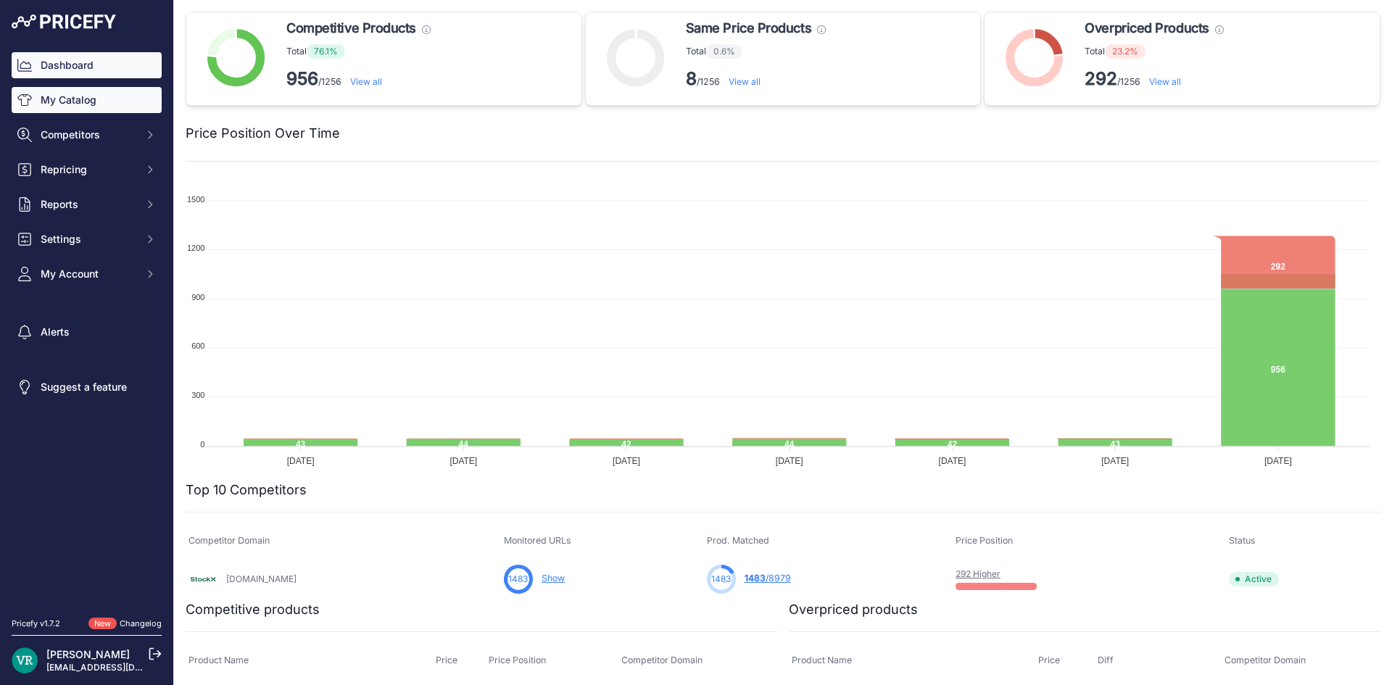
click at [109, 109] on link "My Catalog" at bounding box center [87, 100] width 150 height 26
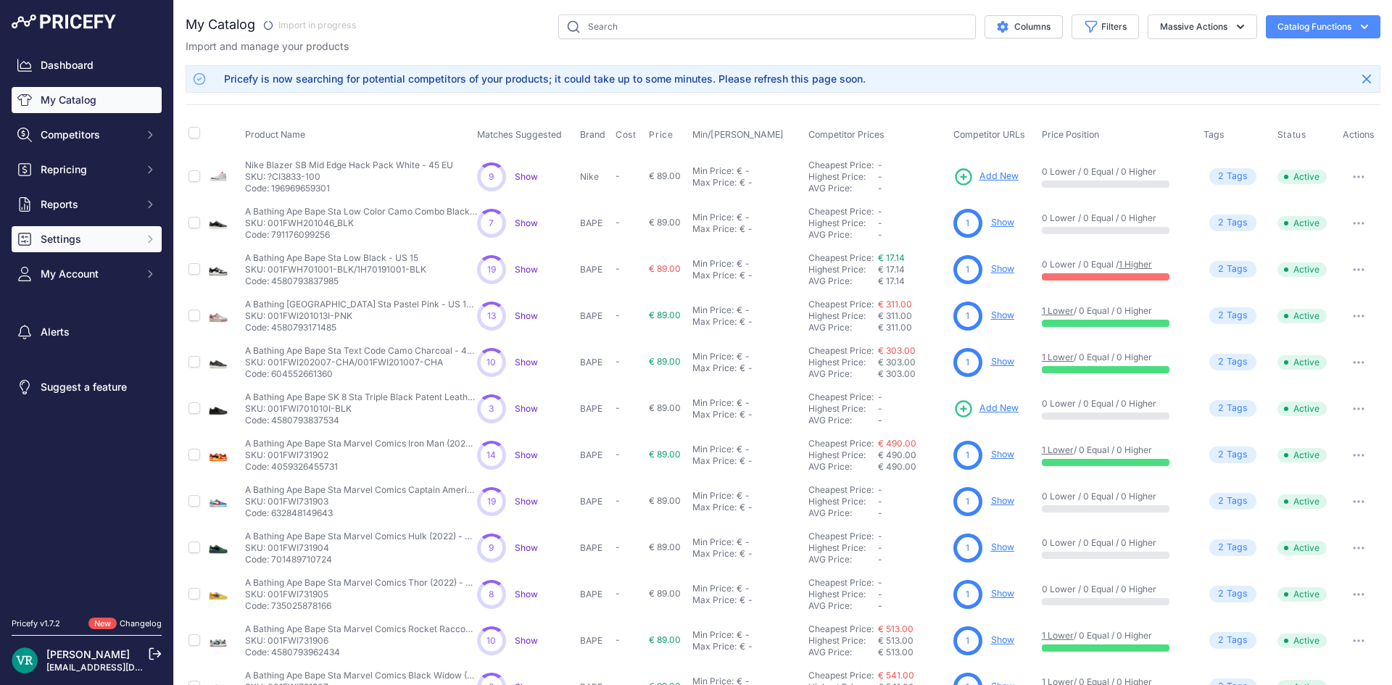
click at [104, 241] on span "Settings" at bounding box center [88, 239] width 95 height 14
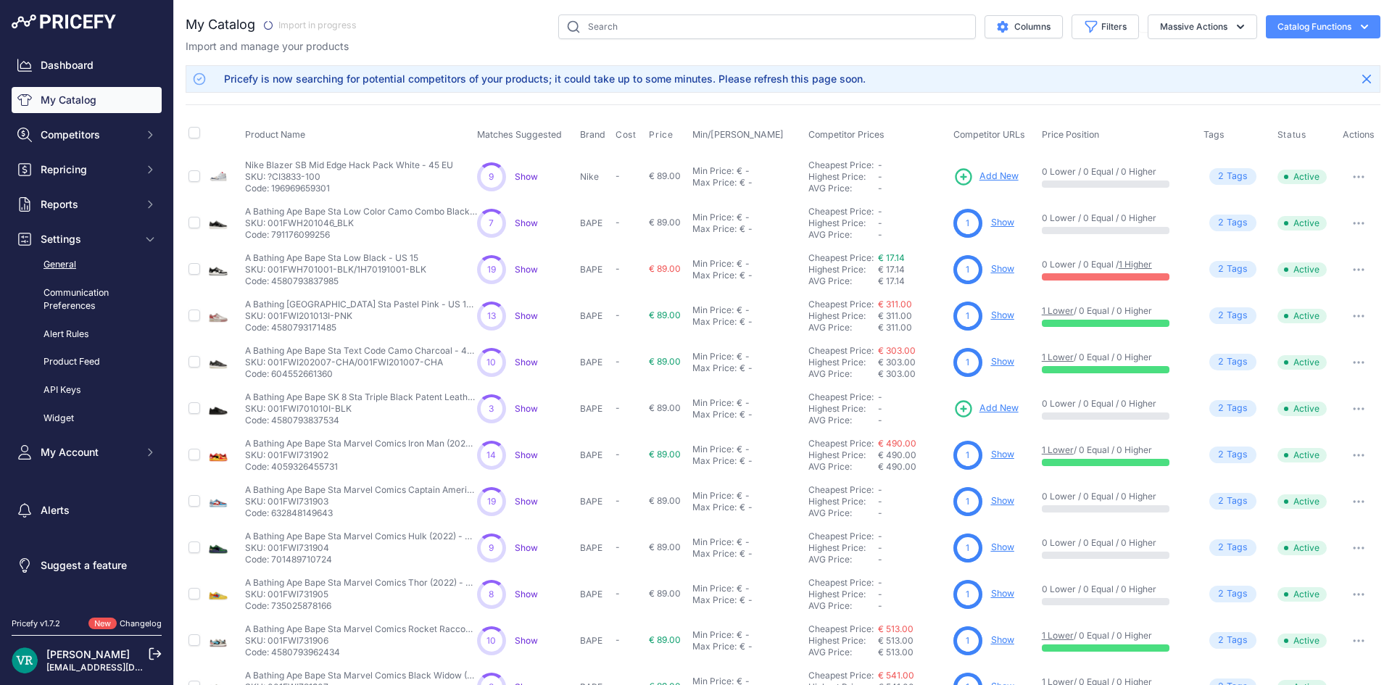
click at [80, 270] on link "General" at bounding box center [87, 264] width 150 height 25
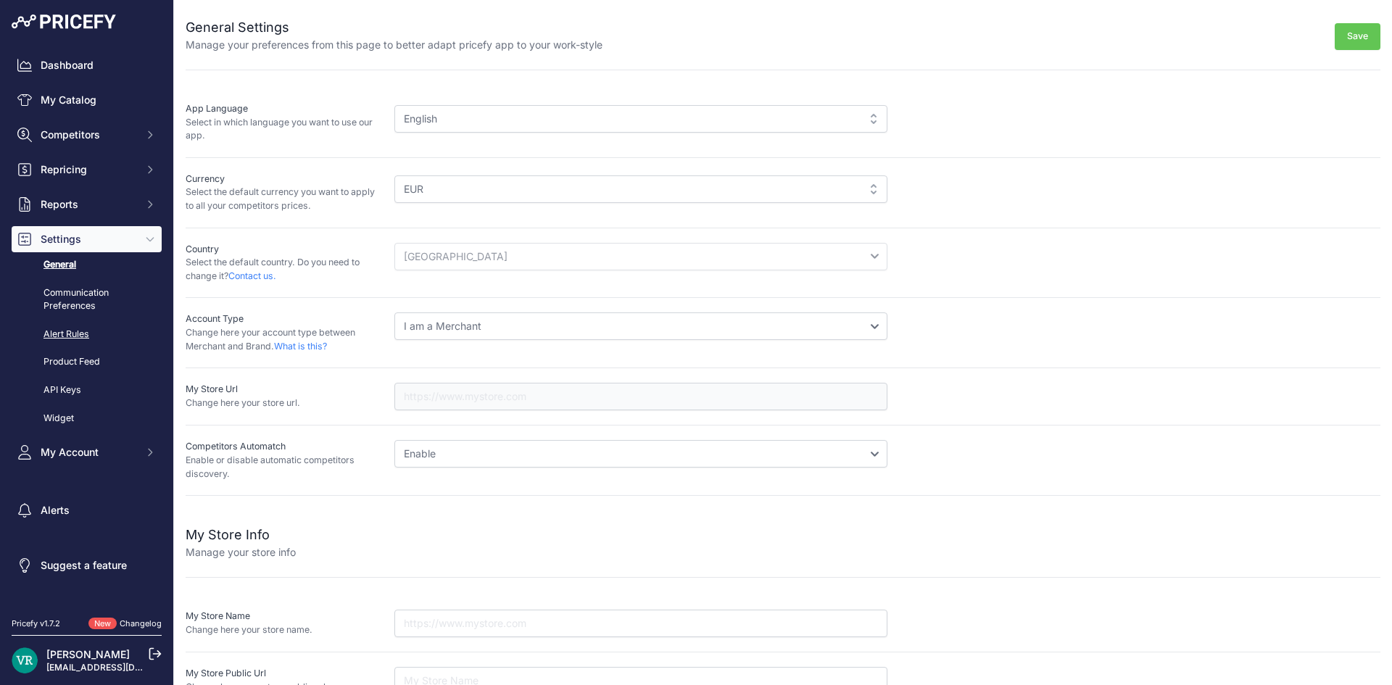
click at [89, 346] on link "Alert Rules" at bounding box center [87, 334] width 150 height 25
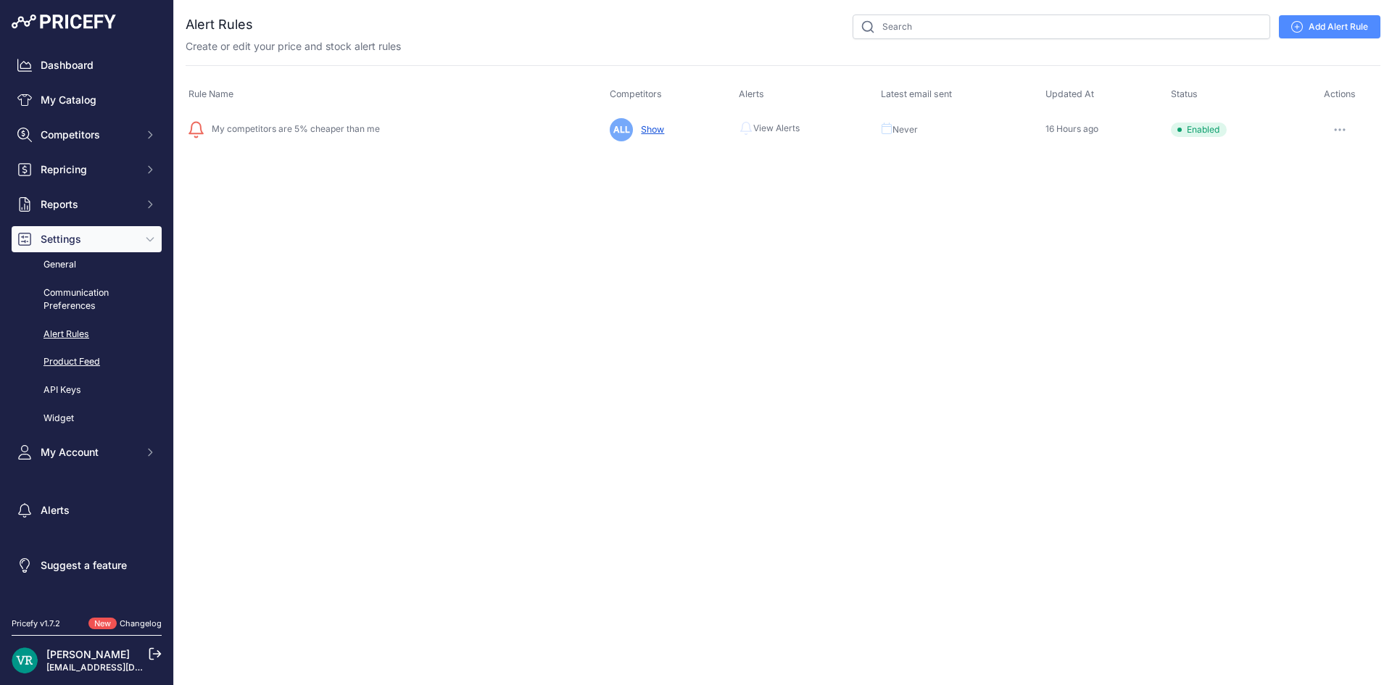
click at [66, 359] on link "Product Feed" at bounding box center [87, 361] width 150 height 25
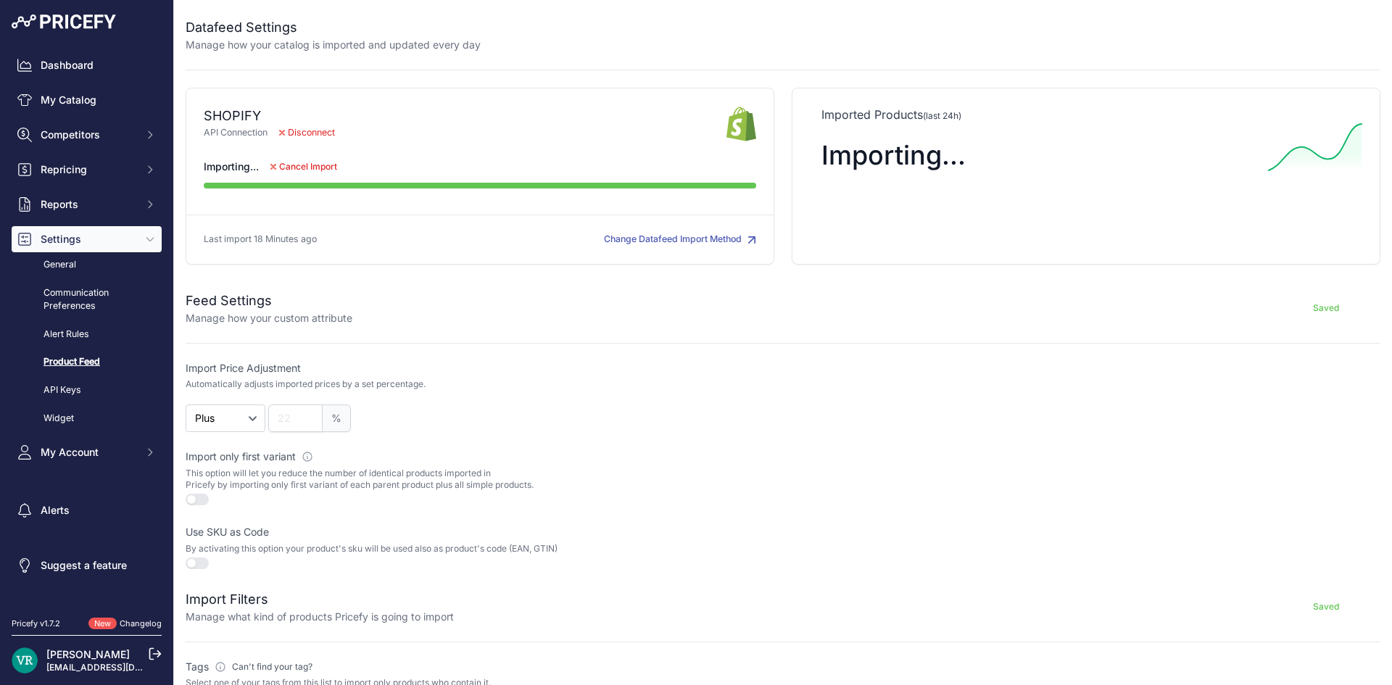
click at [280, 139] on span "Disconnect" at bounding box center [306, 133] width 79 height 14
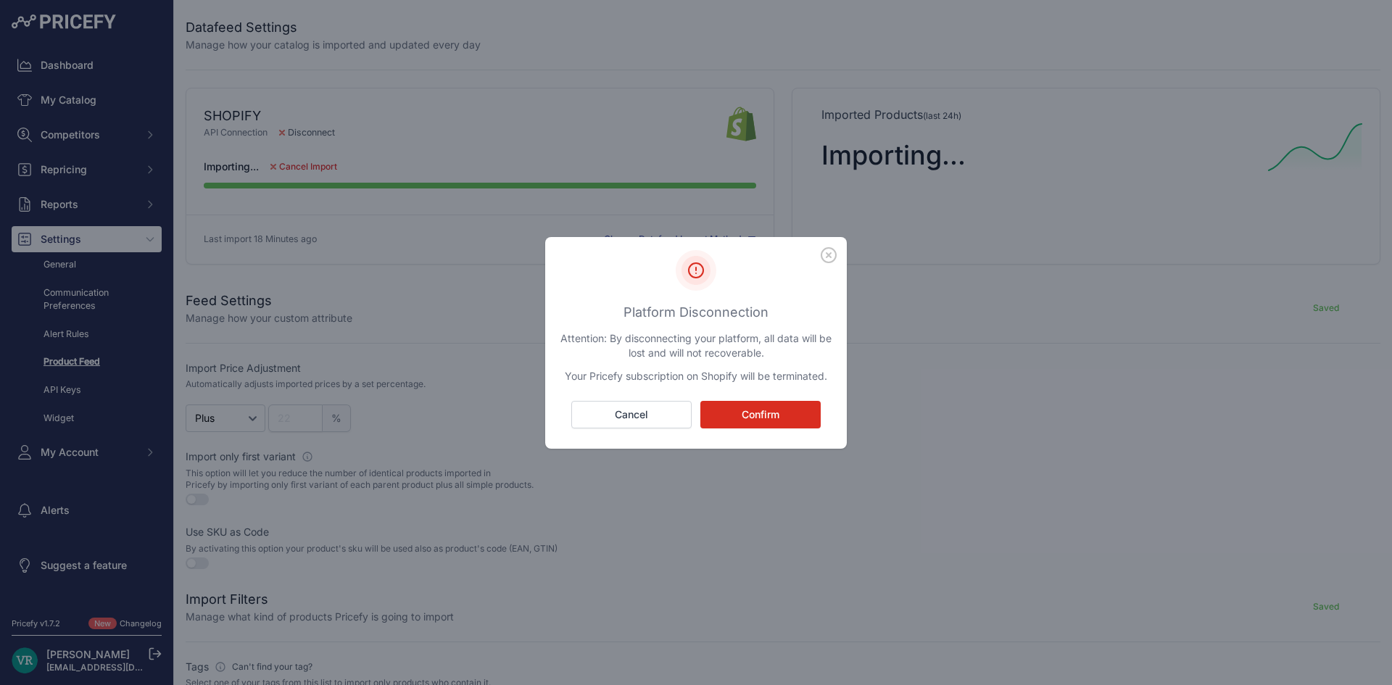
click at [828, 254] on icon "button" at bounding box center [828, 255] width 14 height 14
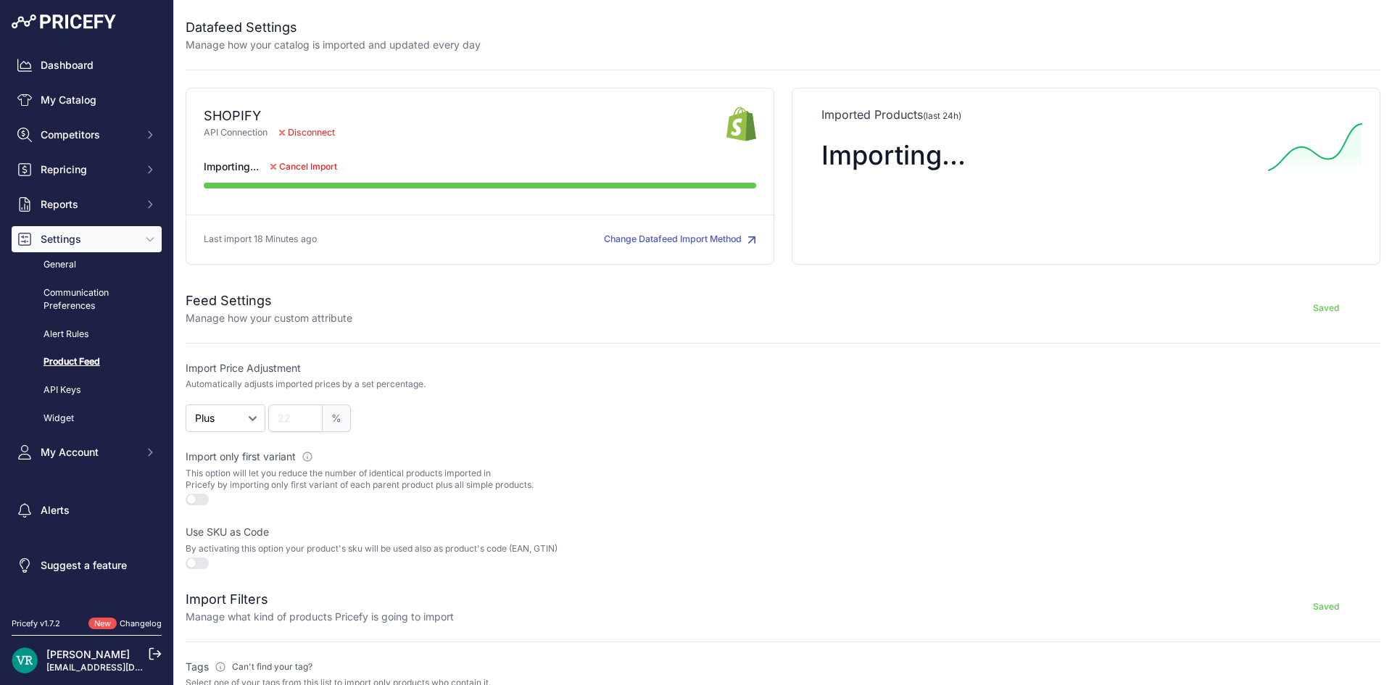
click at [295, 130] on span "Disconnect" at bounding box center [306, 133] width 79 height 14
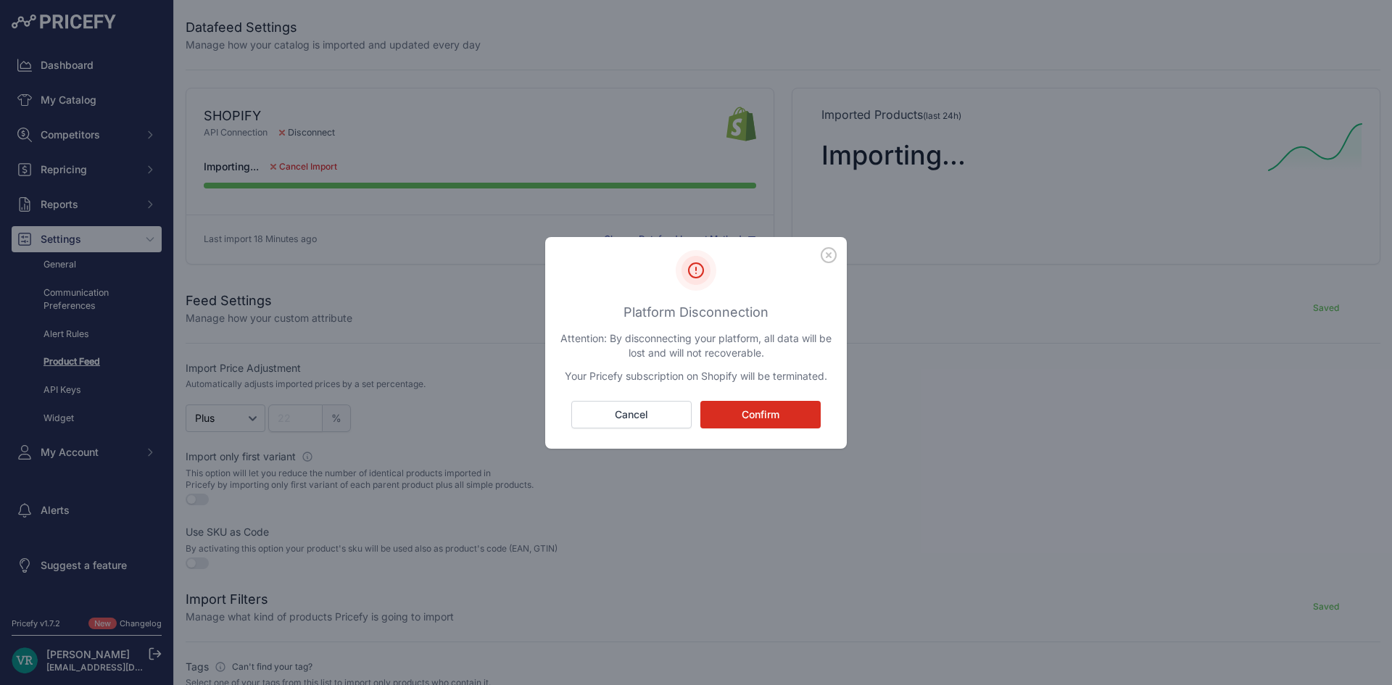
click at [824, 256] on icon "button" at bounding box center [828, 255] width 16 height 16
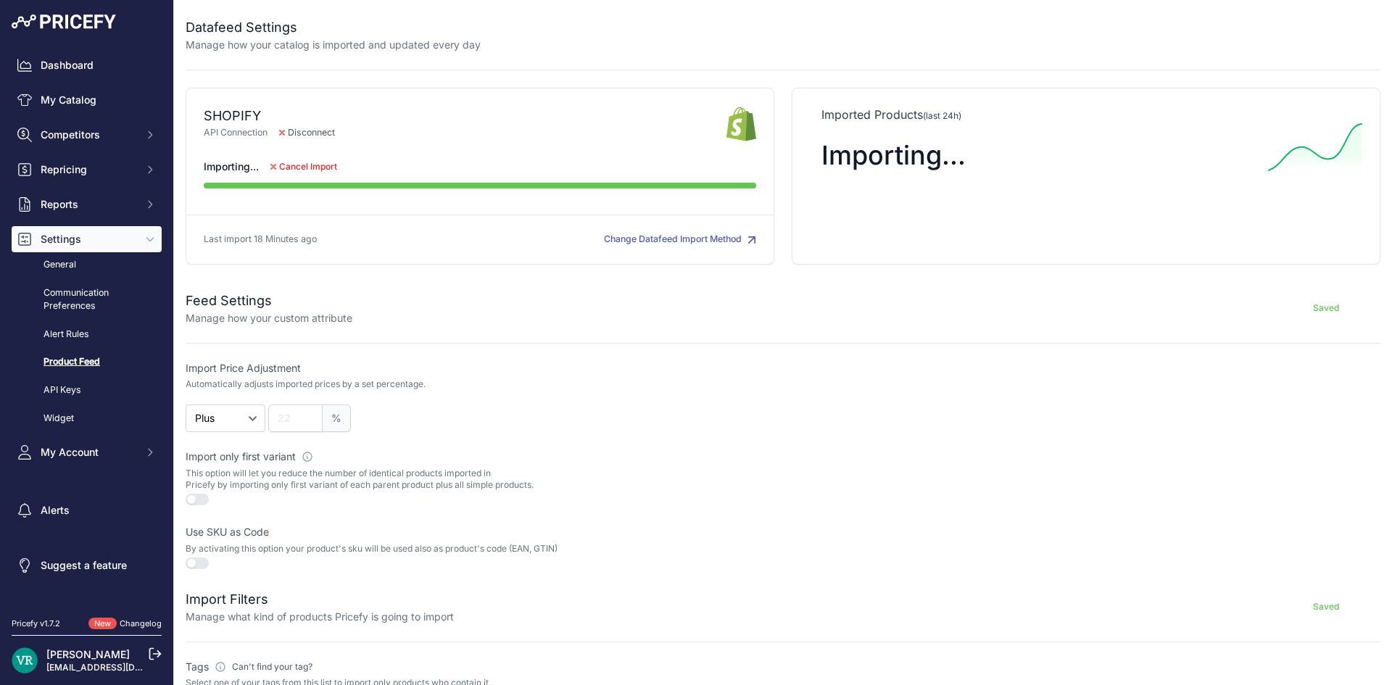
click at [694, 246] on button "Change Datafeed Import Method" at bounding box center [680, 240] width 152 height 14
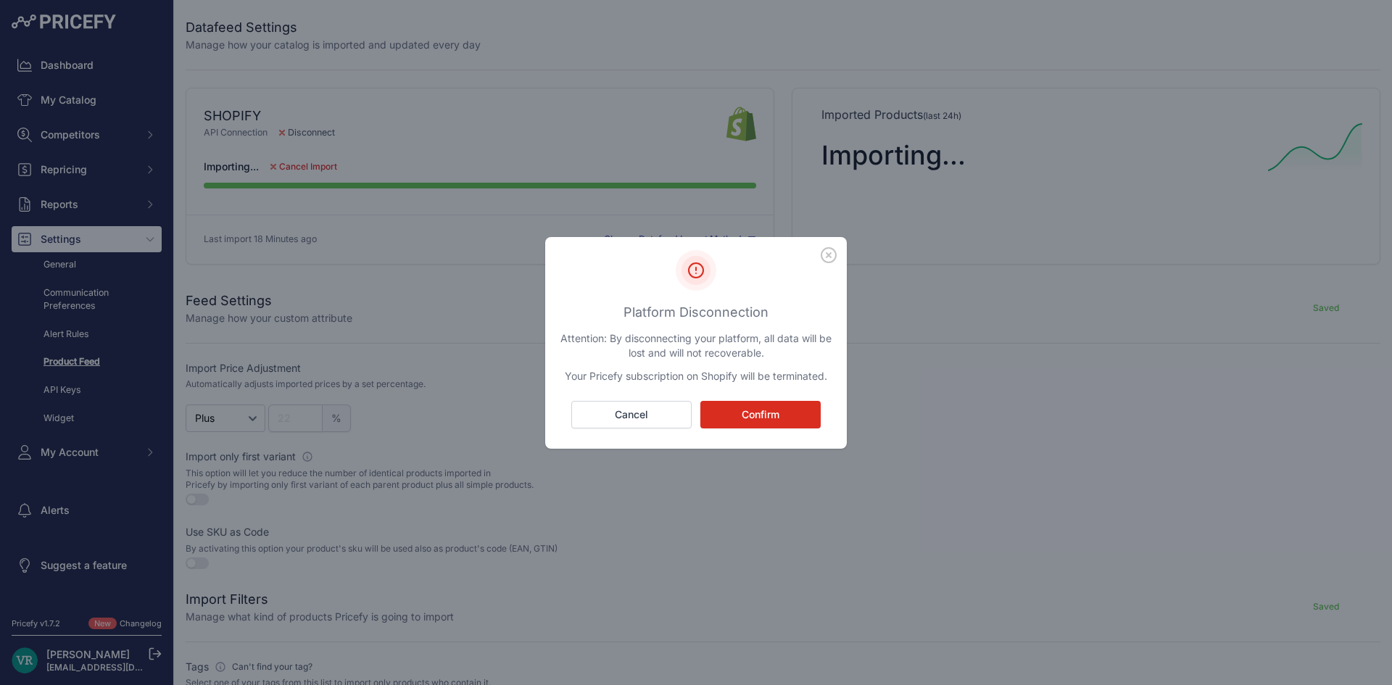
click at [830, 250] on icon "button" at bounding box center [828, 255] width 16 height 16
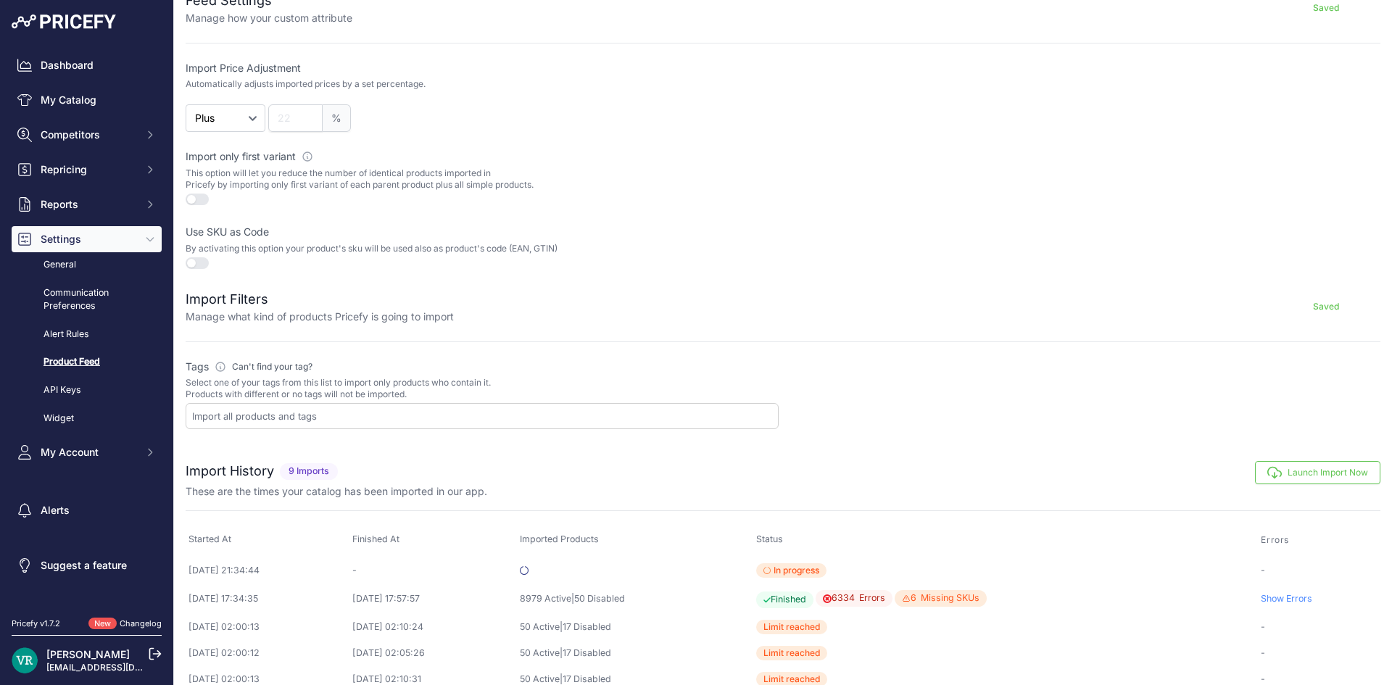
scroll to position [426, 0]
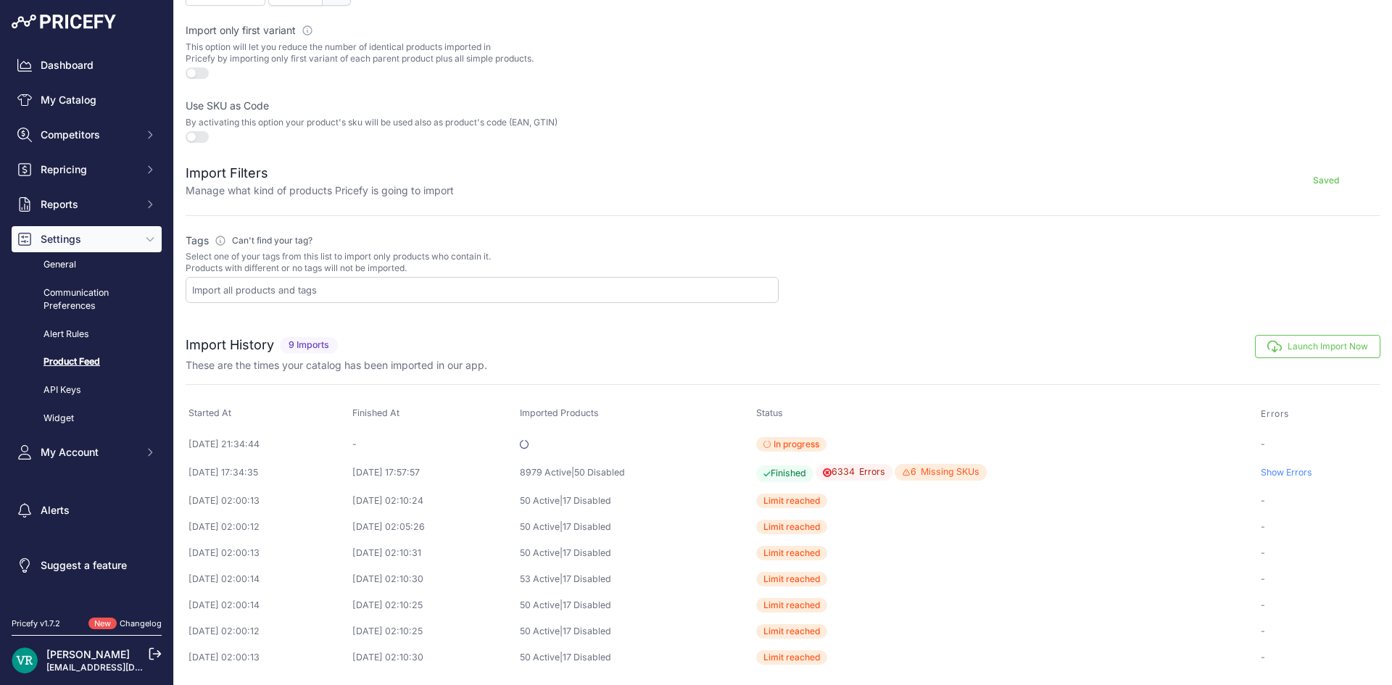
drag, startPoint x: 811, startPoint y: 440, endPoint x: 849, endPoint y: 438, distance: 37.7
click at [826, 438] on span "In progress" at bounding box center [791, 444] width 70 height 14
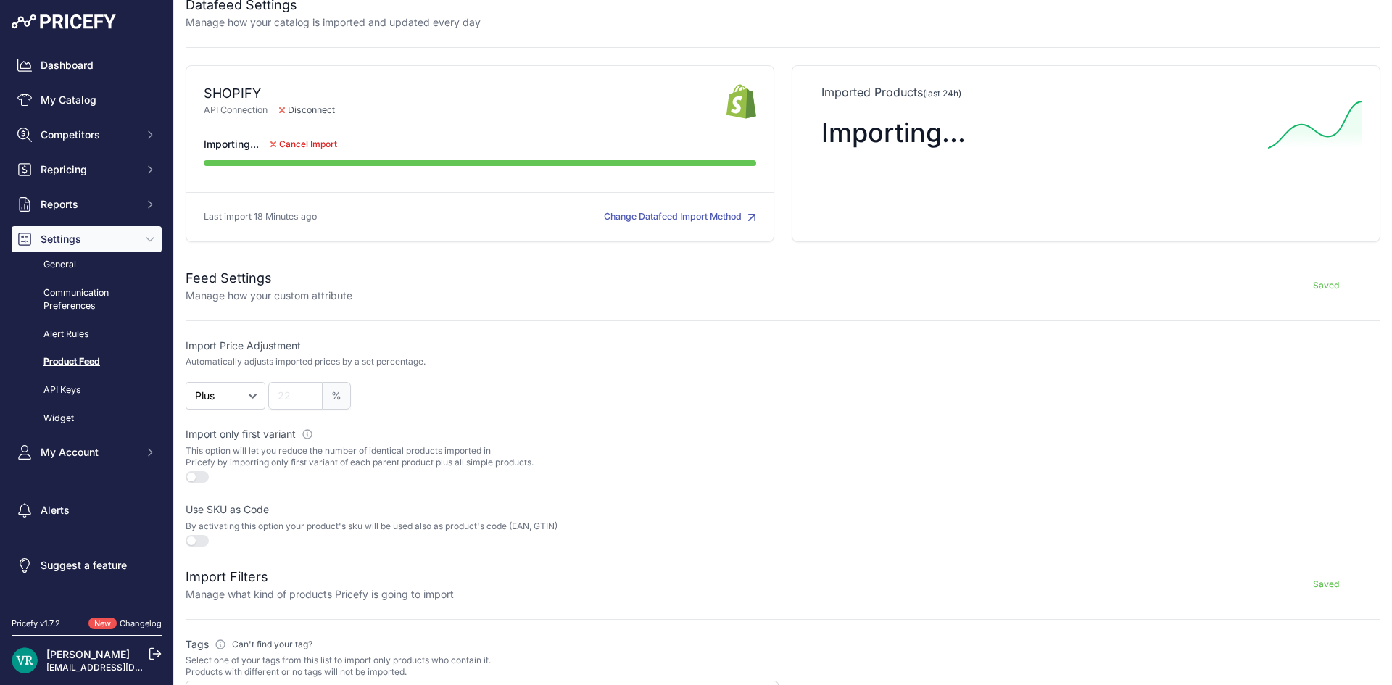
scroll to position [0, 0]
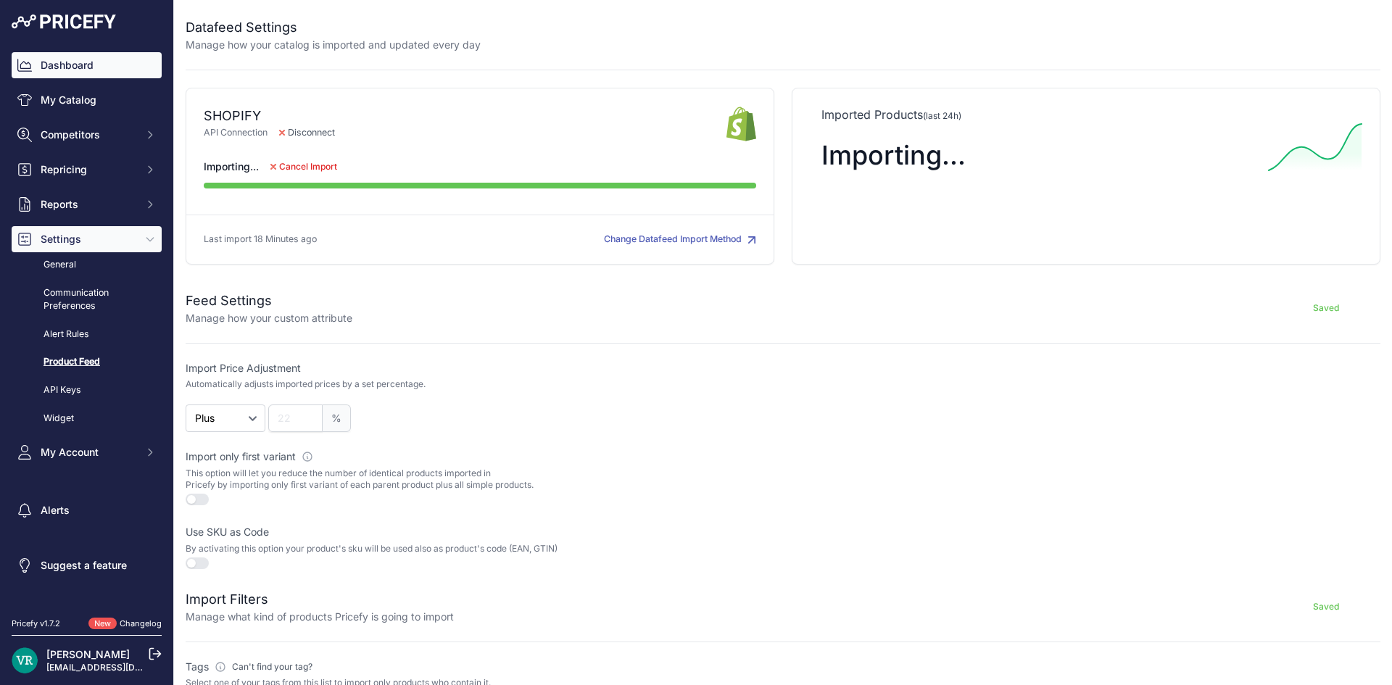
click at [95, 52] on link "Dashboard" at bounding box center [87, 65] width 150 height 26
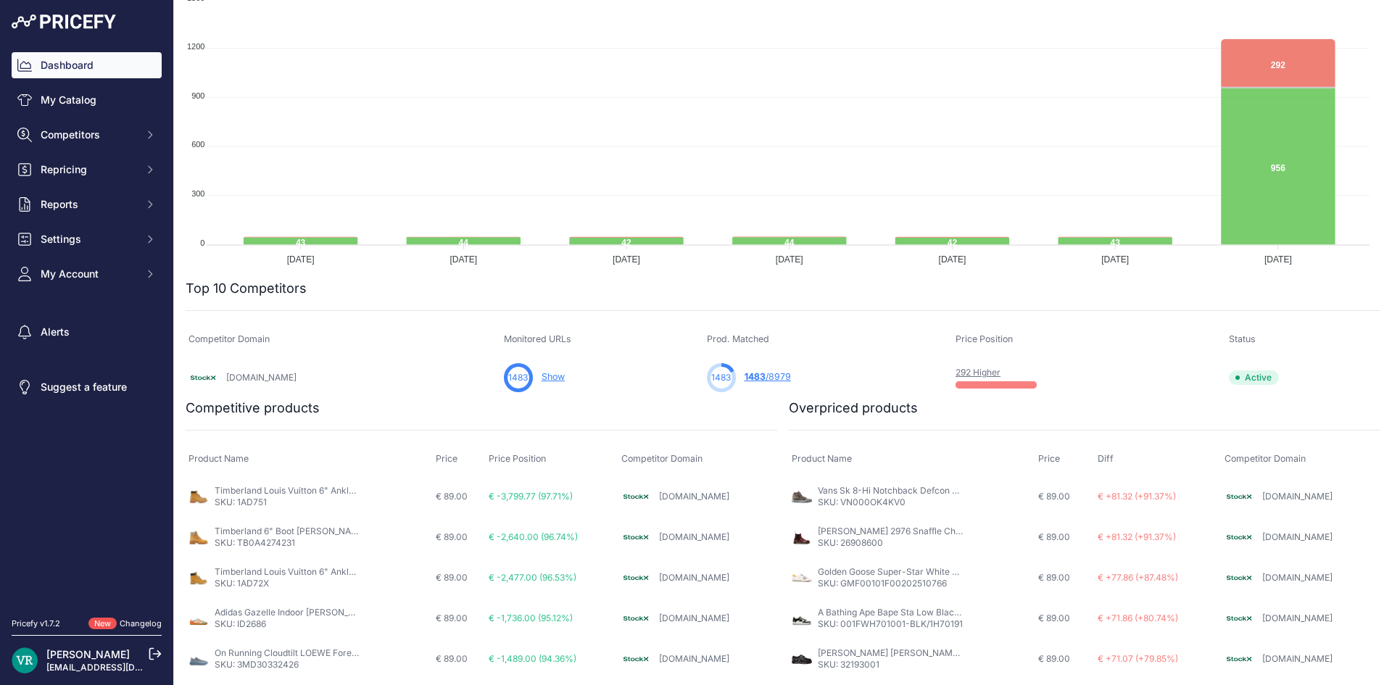
scroll to position [290, 0]
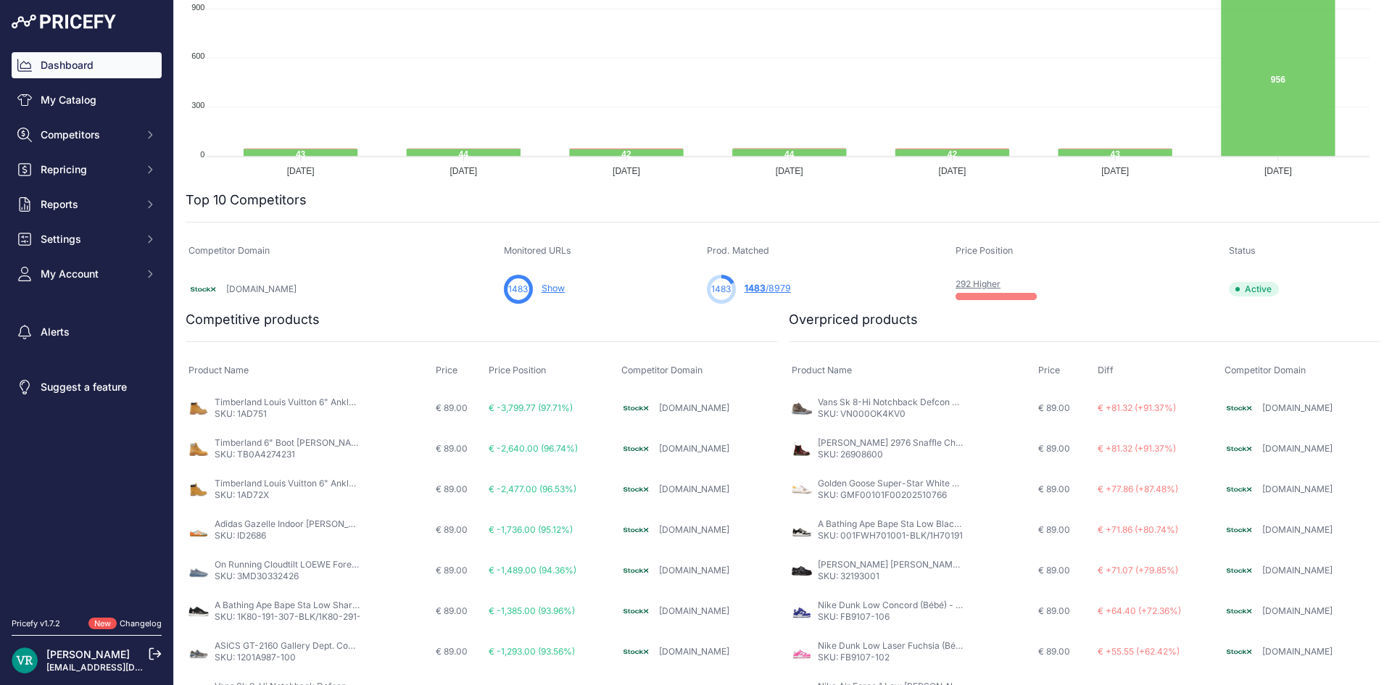
click at [744, 285] on span "1483" at bounding box center [754, 288] width 21 height 11
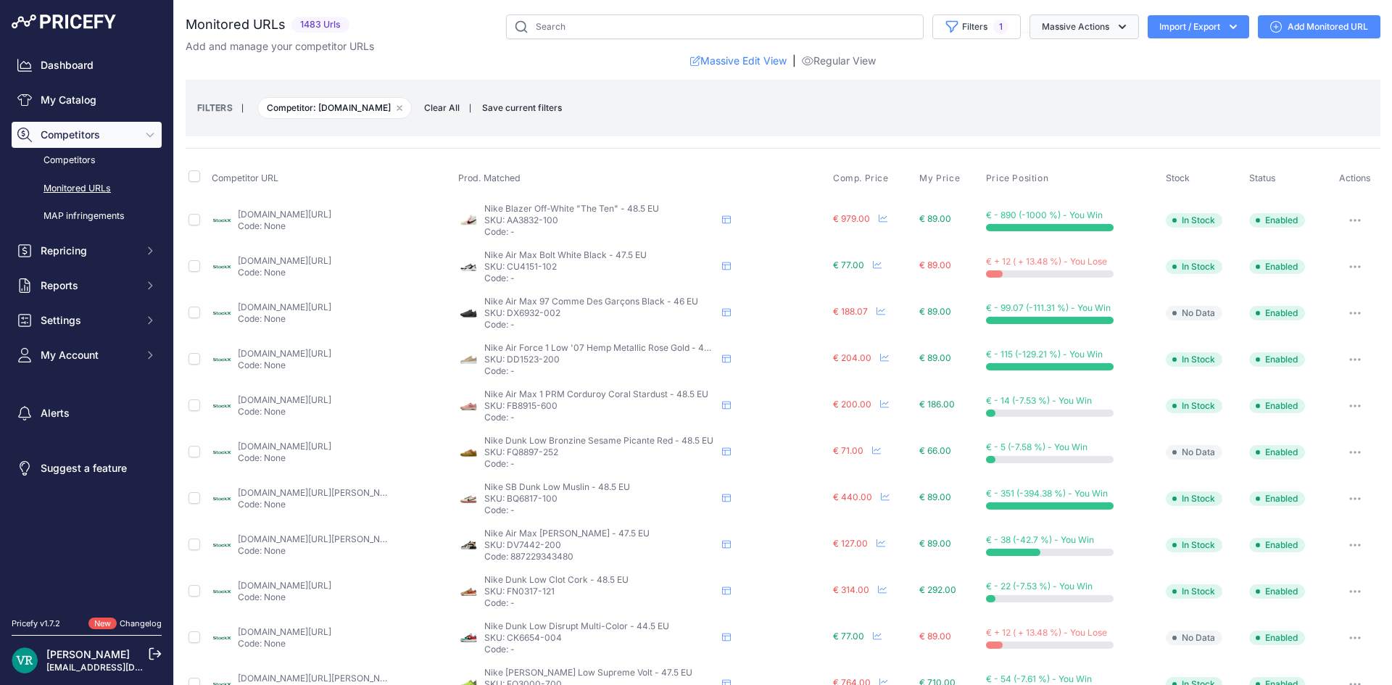
click at [1071, 29] on button "Massive Actions" at bounding box center [1083, 26] width 109 height 25
click at [1062, 29] on button "Massive Actions" at bounding box center [1083, 26] width 109 height 25
click at [1342, 217] on button "button" at bounding box center [1354, 220] width 29 height 20
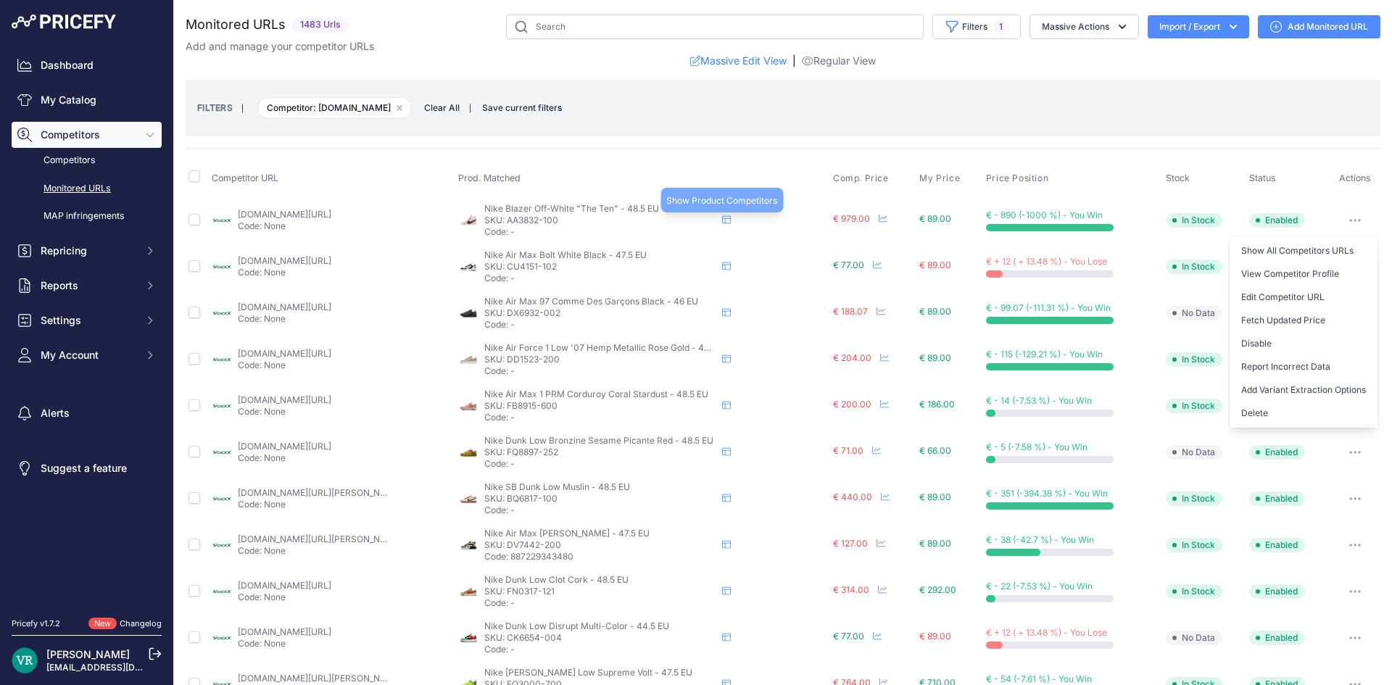
click at [725, 219] on icon at bounding box center [726, 219] width 9 height 9
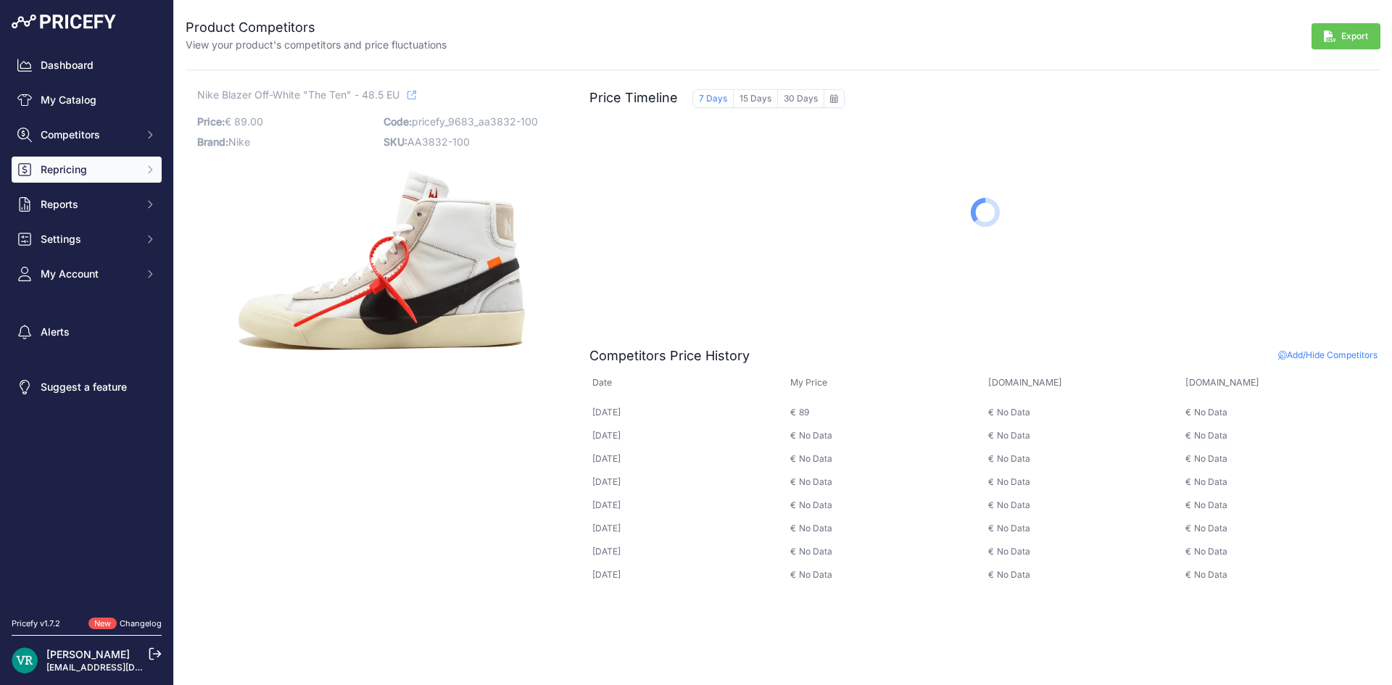
click at [67, 170] on span "Repricing" at bounding box center [88, 169] width 95 height 14
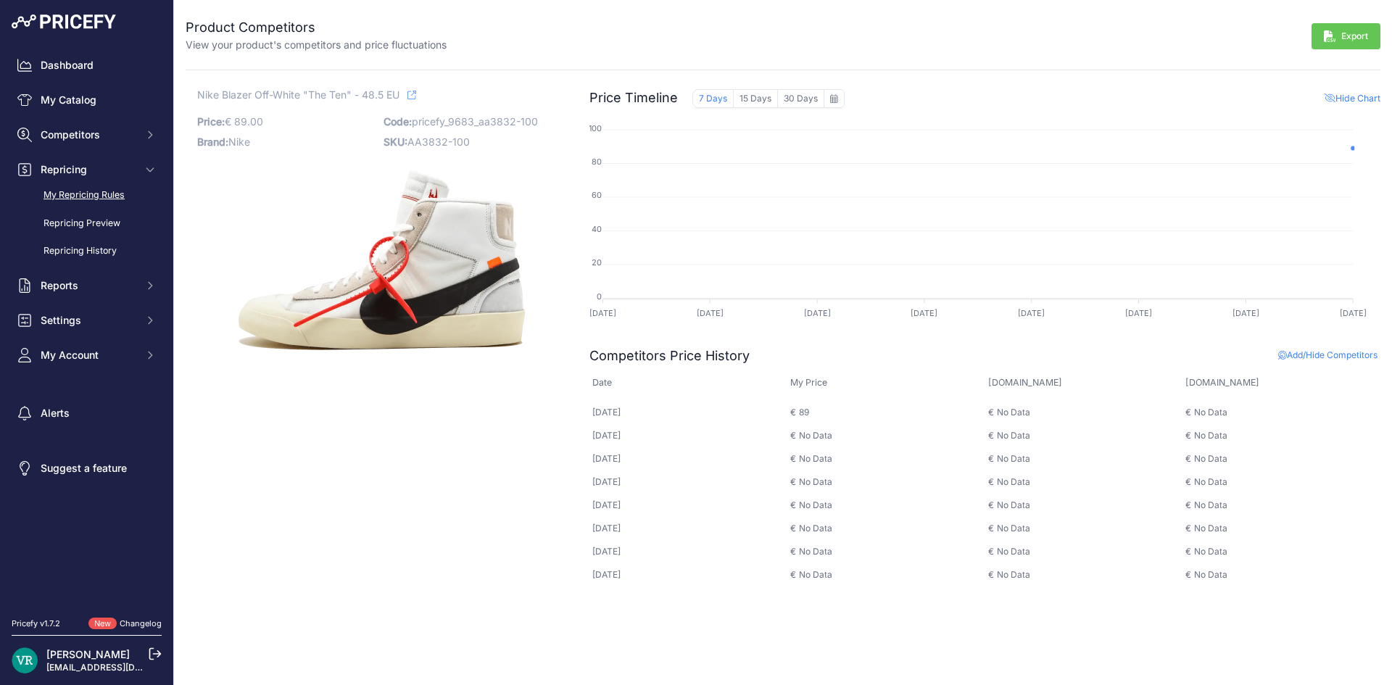
click at [93, 195] on link "My Repricing Rules" at bounding box center [87, 195] width 150 height 25
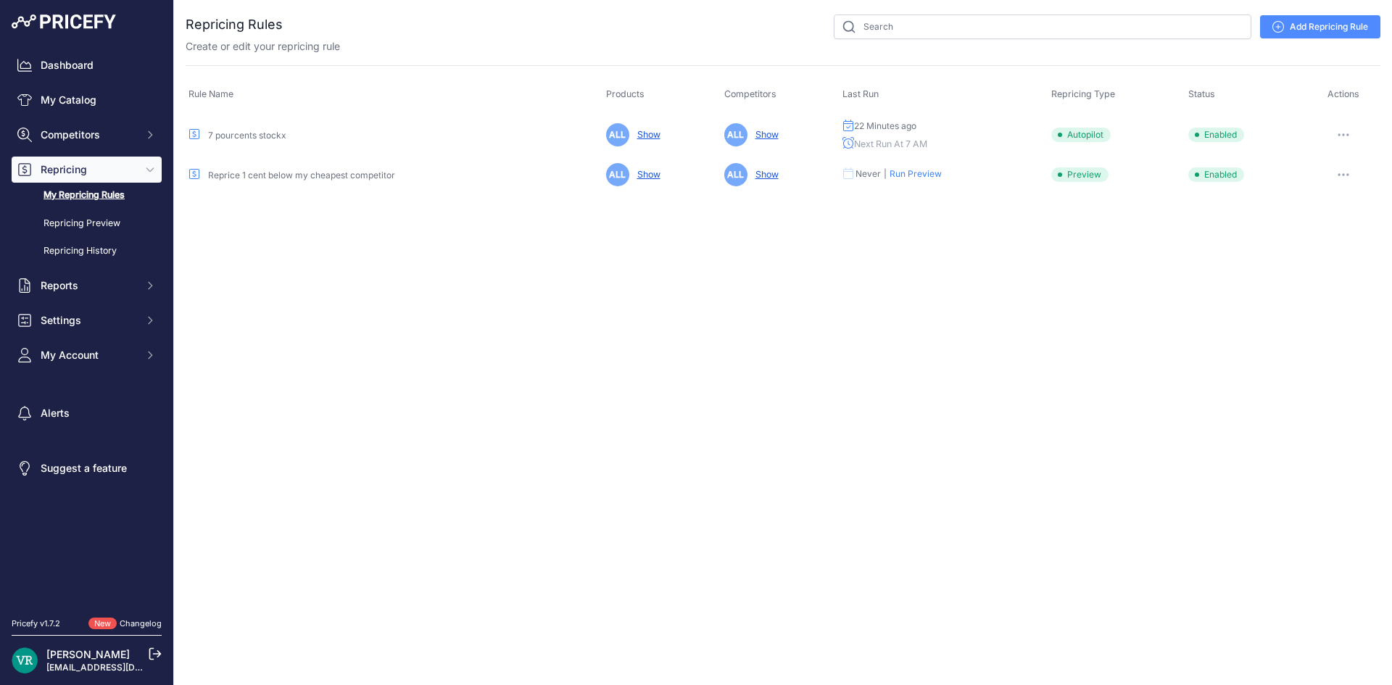
click at [1352, 141] on button "button" at bounding box center [1343, 135] width 29 height 20
click at [1307, 159] on link "Edit" at bounding box center [1330, 165] width 93 height 23
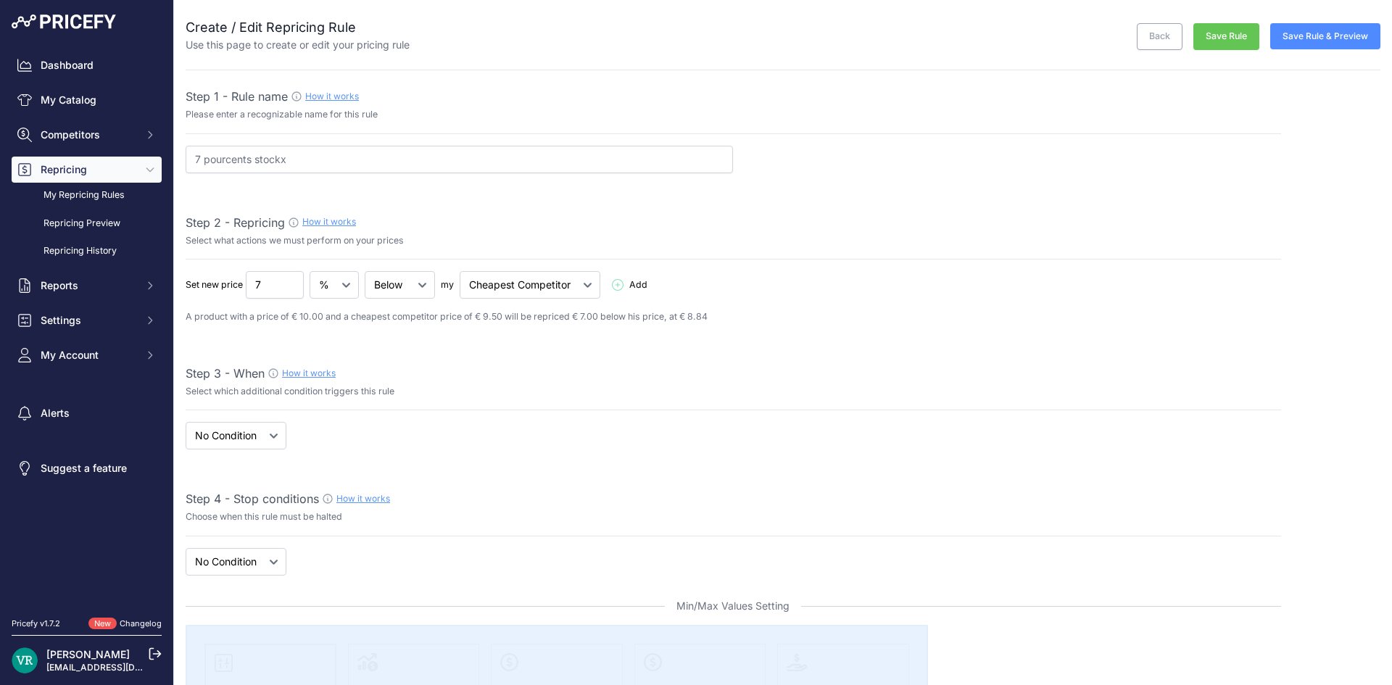
select select "7"
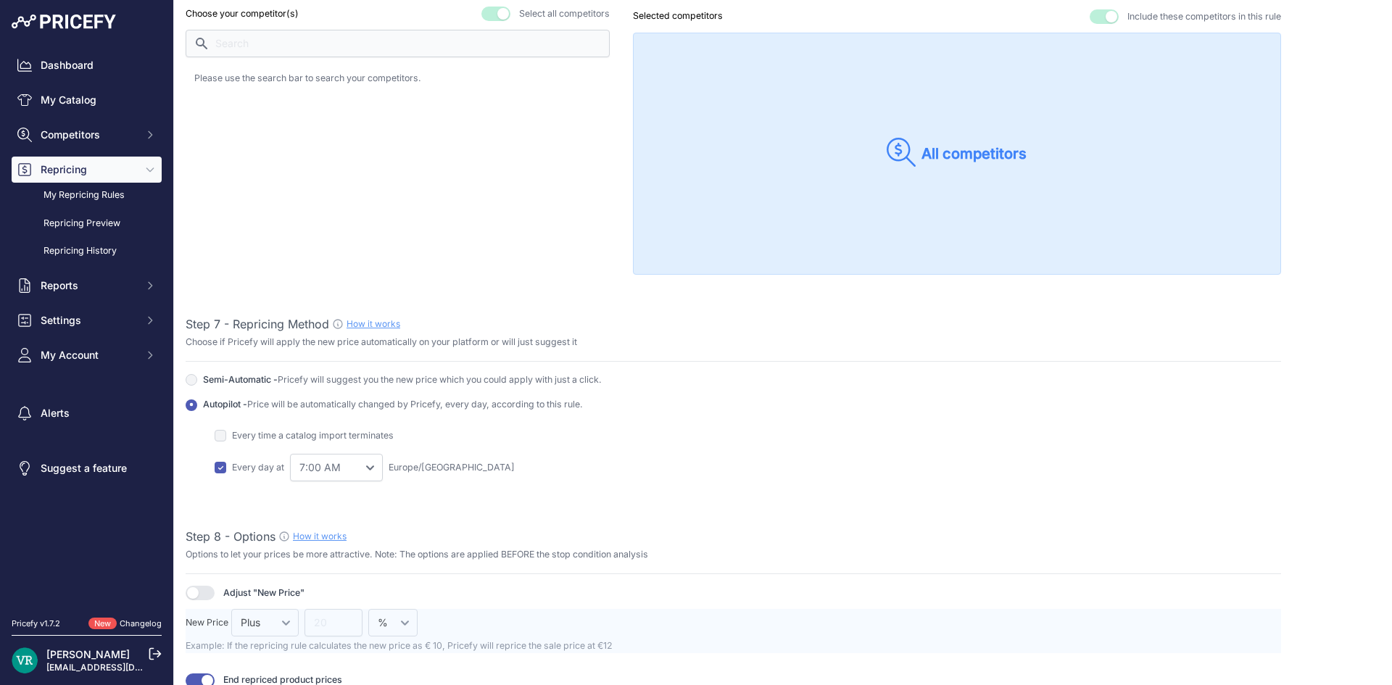
scroll to position [1377, 0]
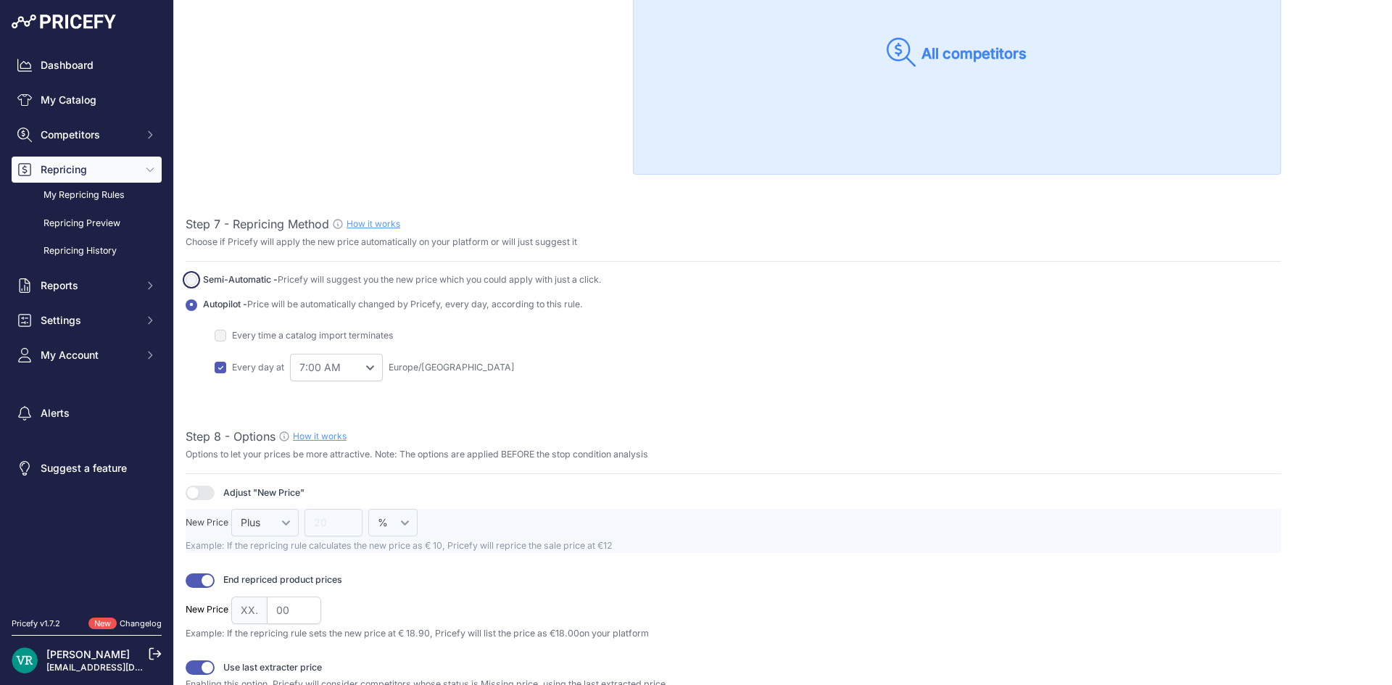
click at [193, 274] on input "Autopilot - Price will be automatically changed by Pricefy, every day, accordin…" at bounding box center [192, 280] width 12 height 12
radio input "true"
checkbox input "false"
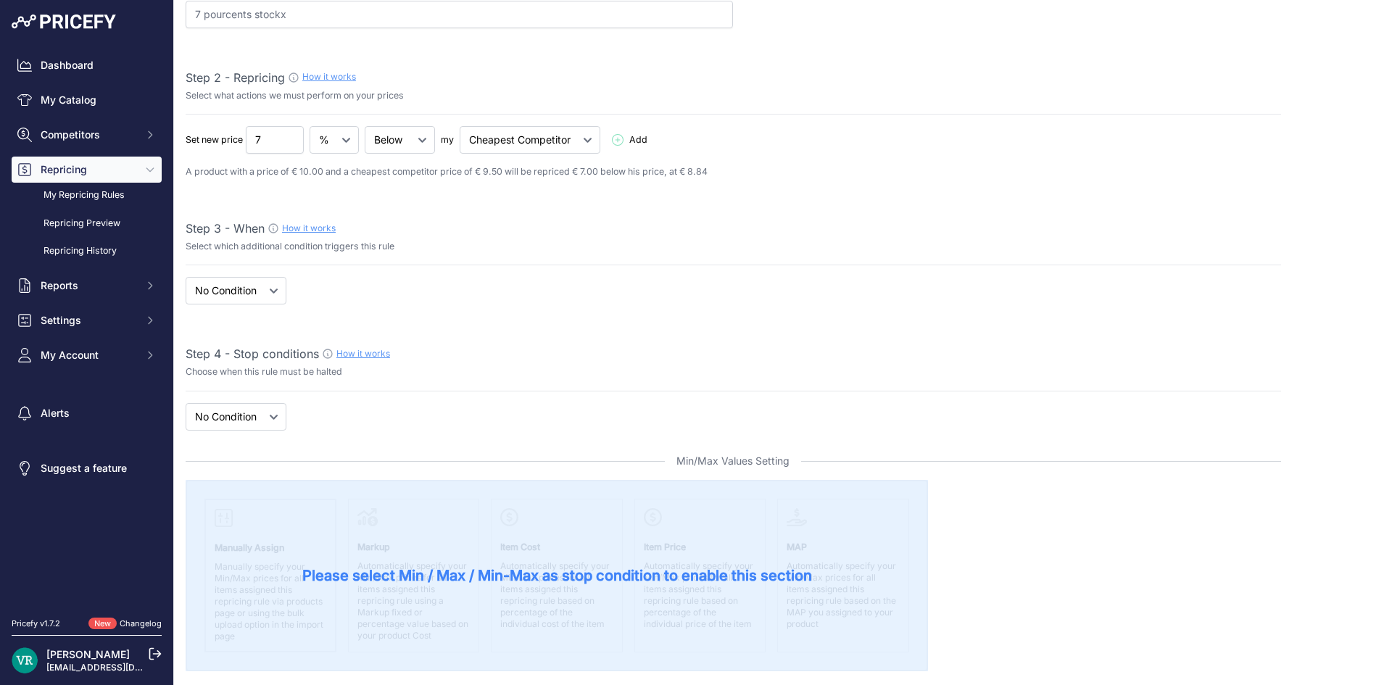
scroll to position [0, 0]
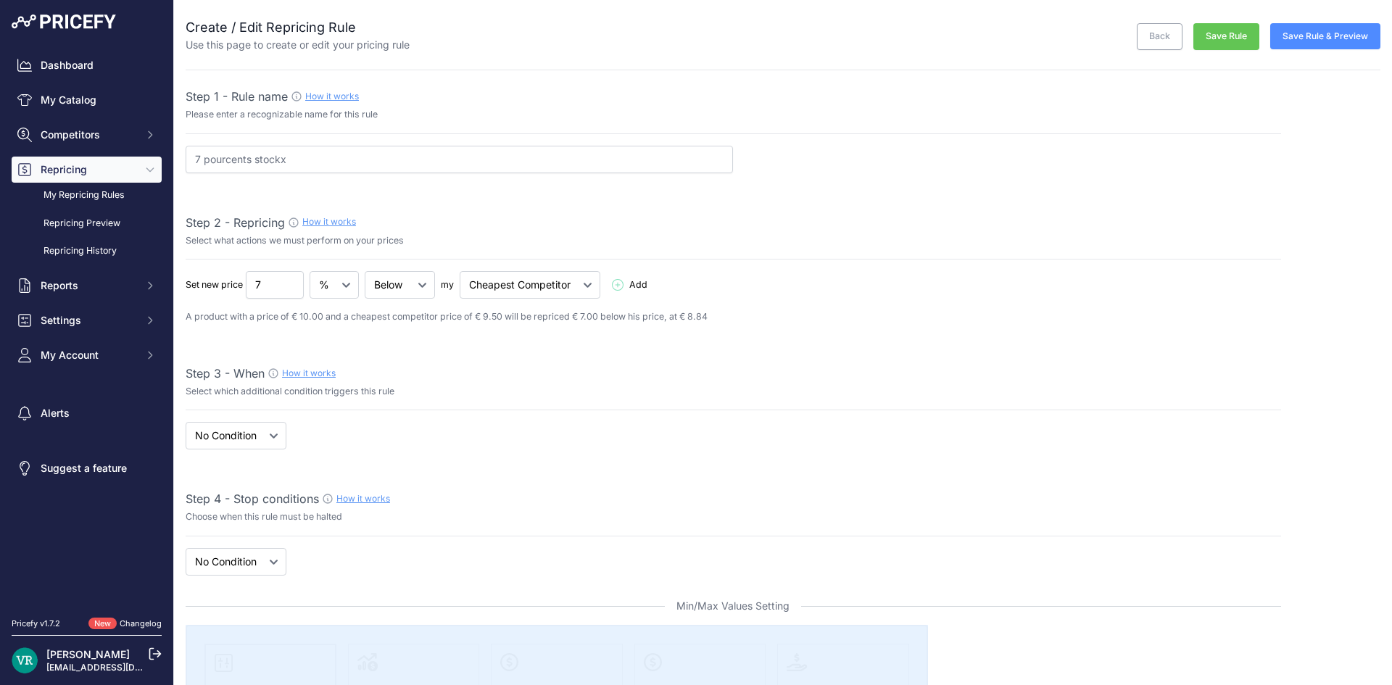
click at [1240, 38] on button "Save Rule" at bounding box center [1226, 36] width 66 height 27
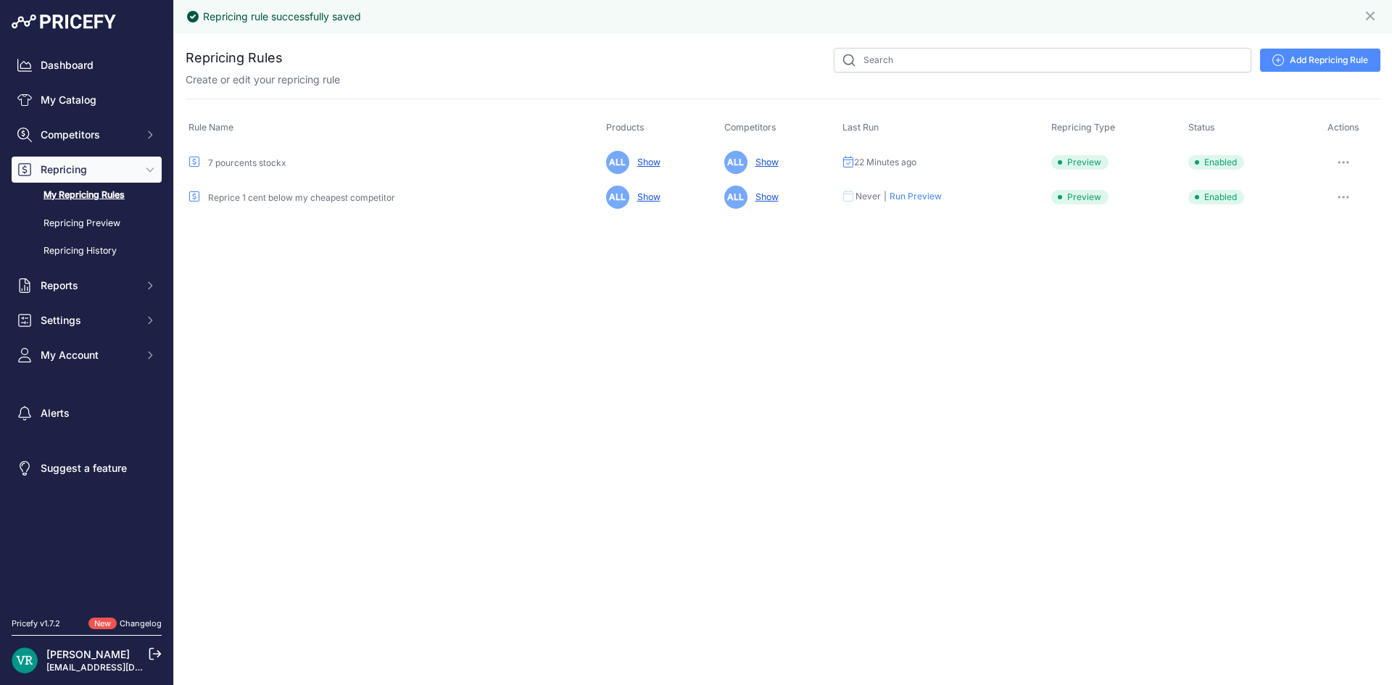
click at [1346, 164] on icon "button" at bounding box center [1343, 162] width 12 height 3
click at [1319, 241] on button "Reprice Now" at bounding box center [1330, 239] width 93 height 23
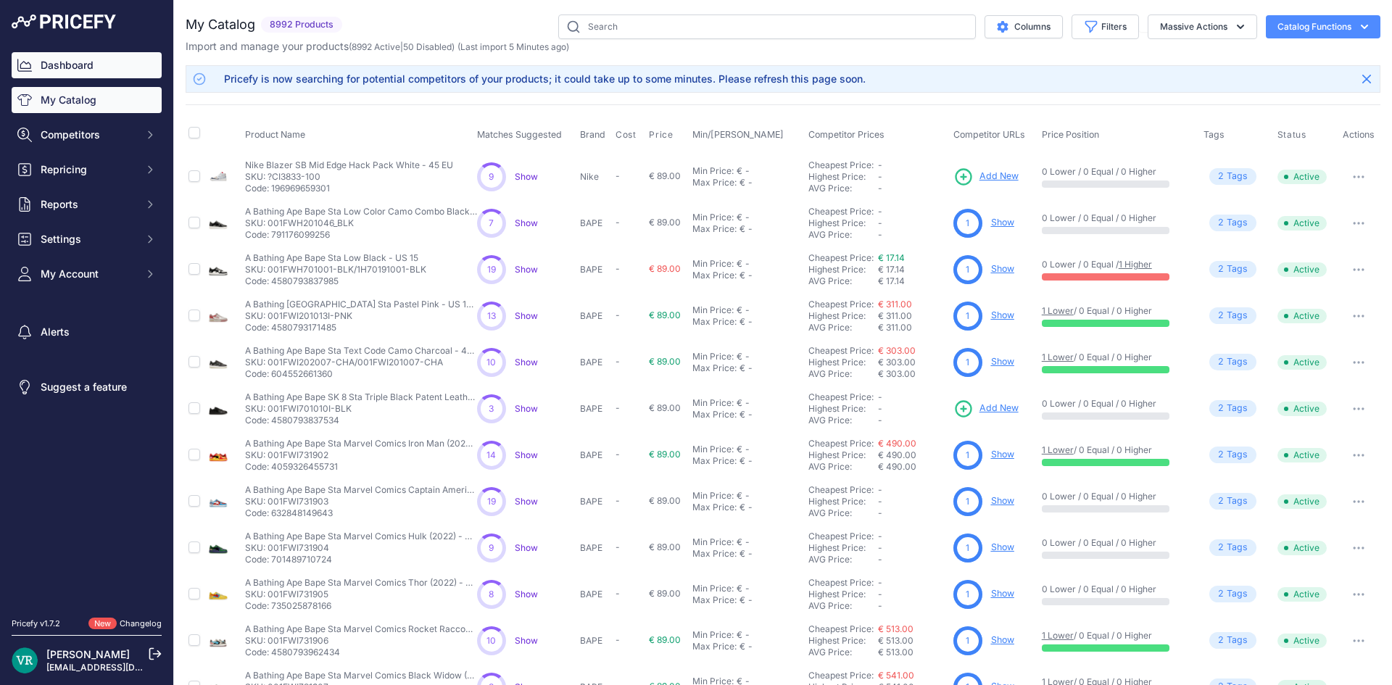
click at [96, 65] on link "Dashboard" at bounding box center [87, 65] width 150 height 26
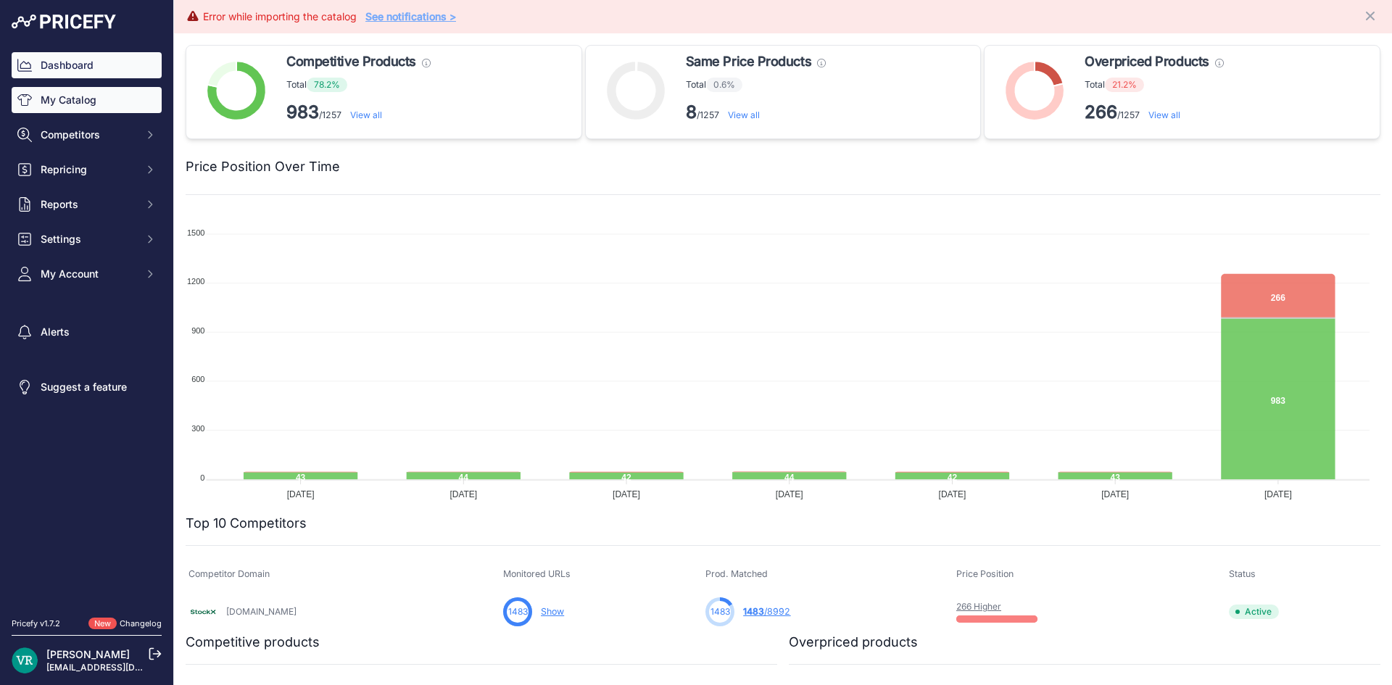
click at [94, 93] on link "My Catalog" at bounding box center [87, 100] width 150 height 26
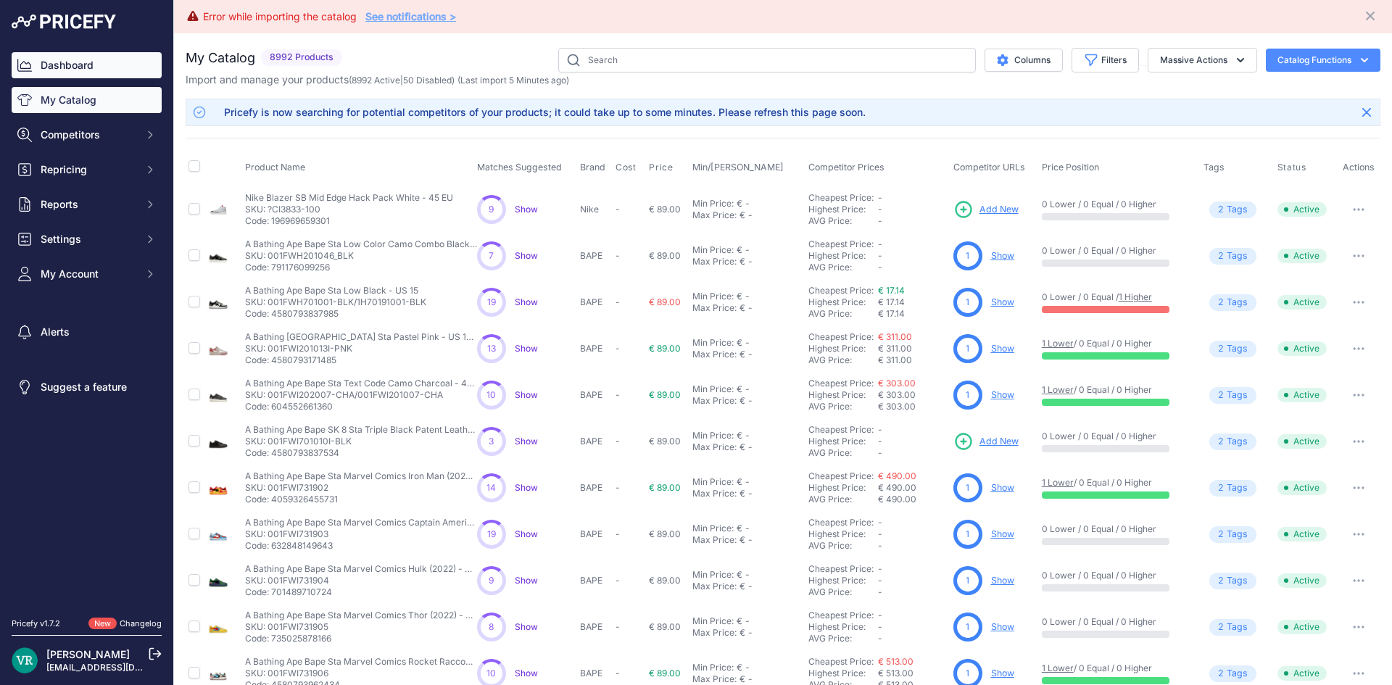
click at [56, 67] on link "Dashboard" at bounding box center [87, 65] width 150 height 26
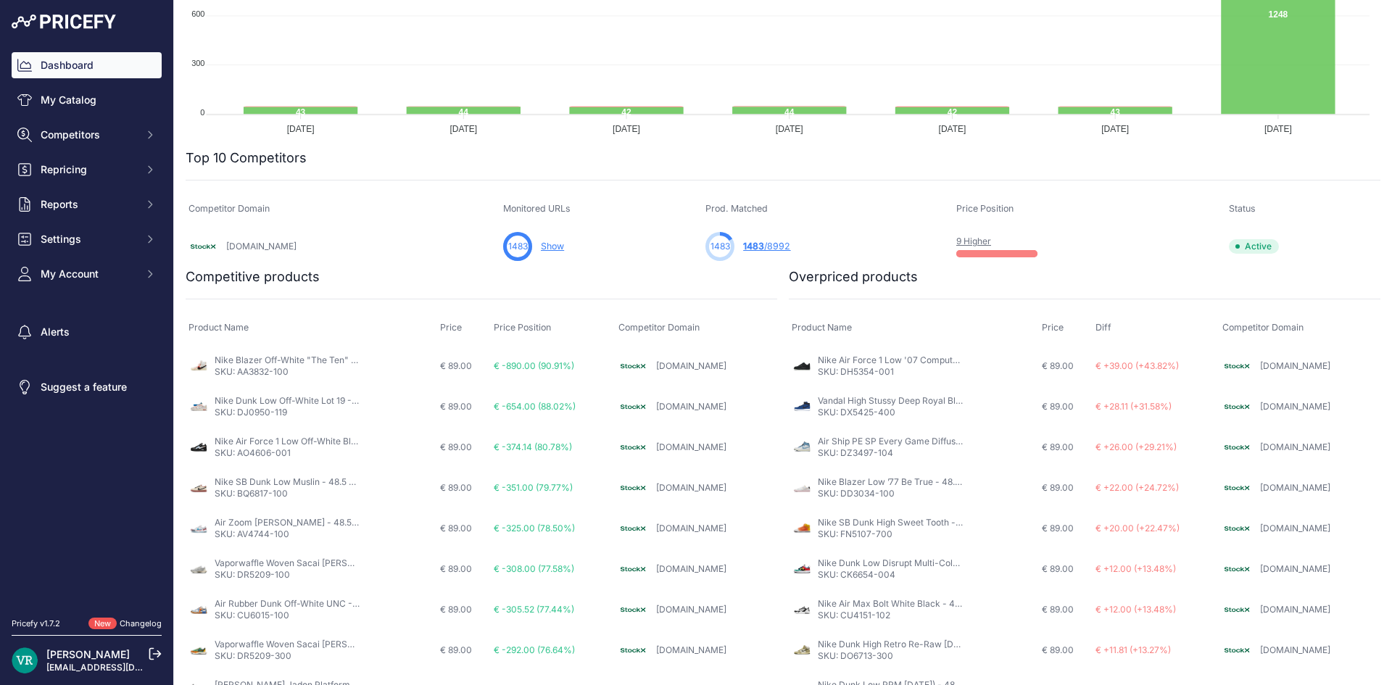
scroll to position [432, 0]
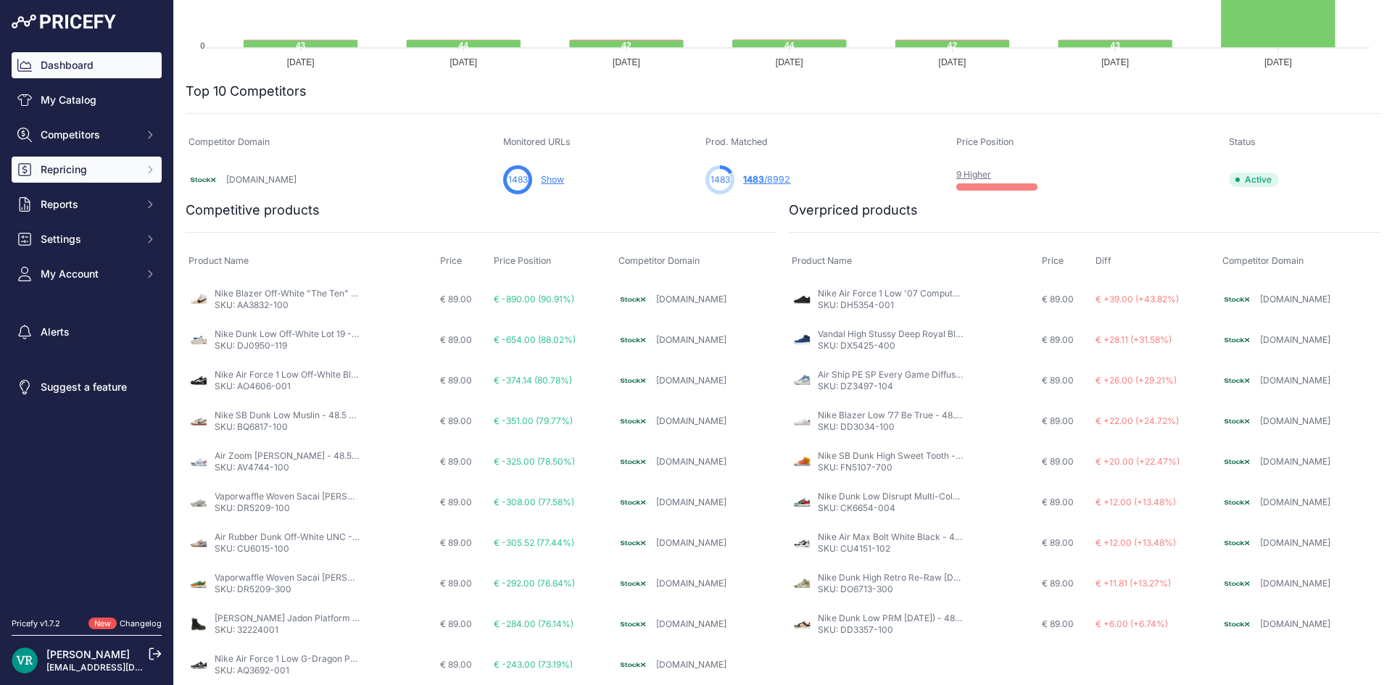
click at [25, 168] on icon "Sidebar" at bounding box center [24, 169] width 14 height 14
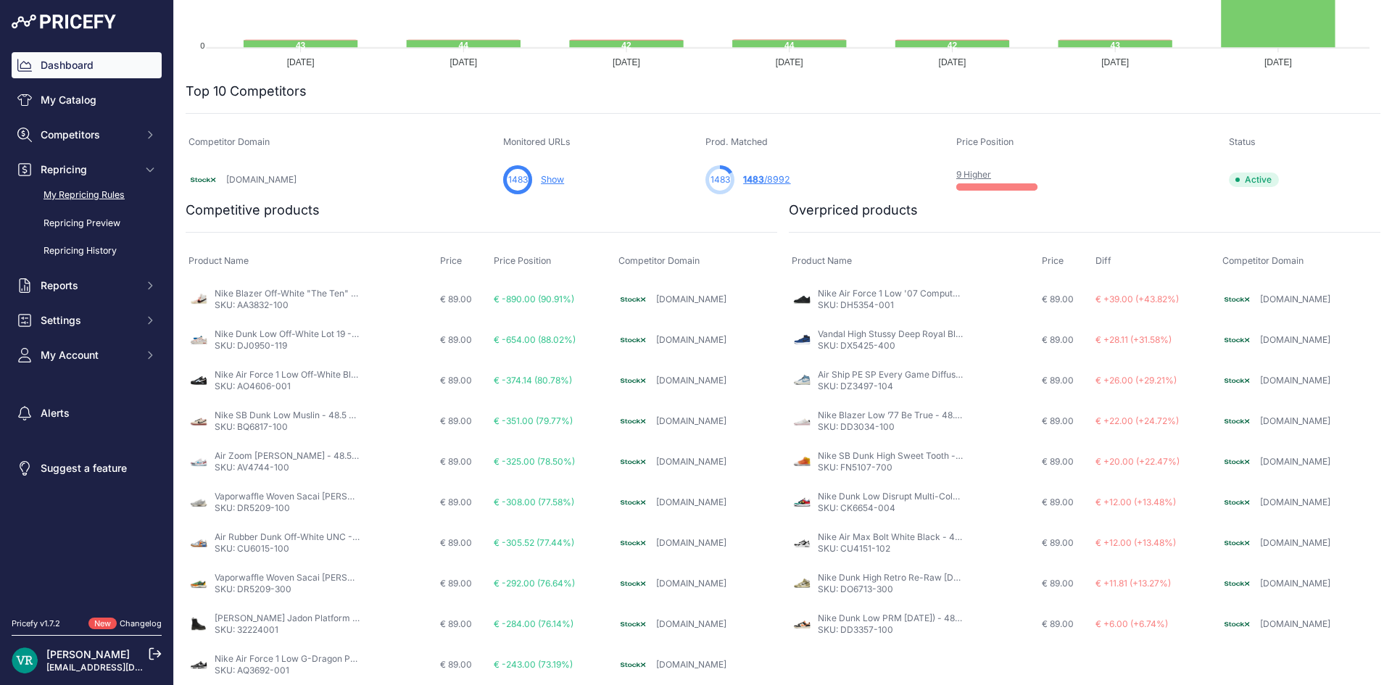
click at [88, 196] on link "My Repricing Rules" at bounding box center [87, 195] width 150 height 25
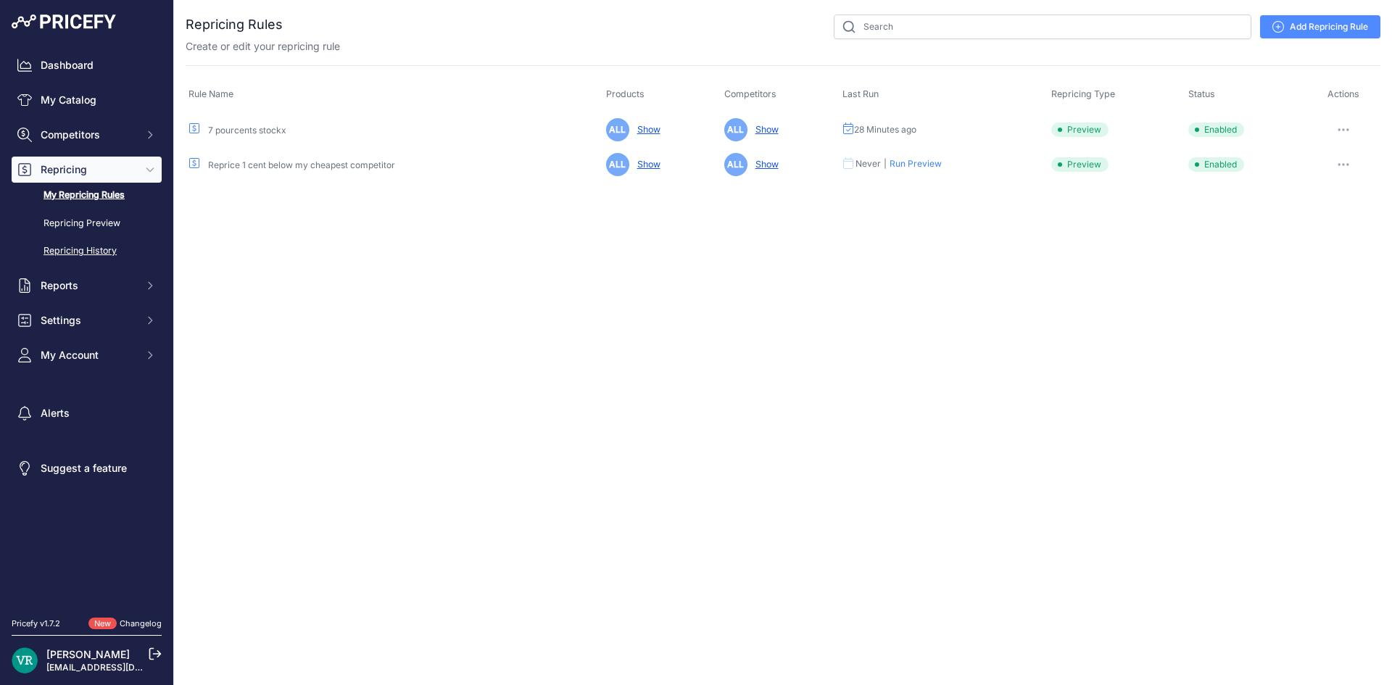
click at [72, 246] on link "Repricing History" at bounding box center [87, 250] width 150 height 25
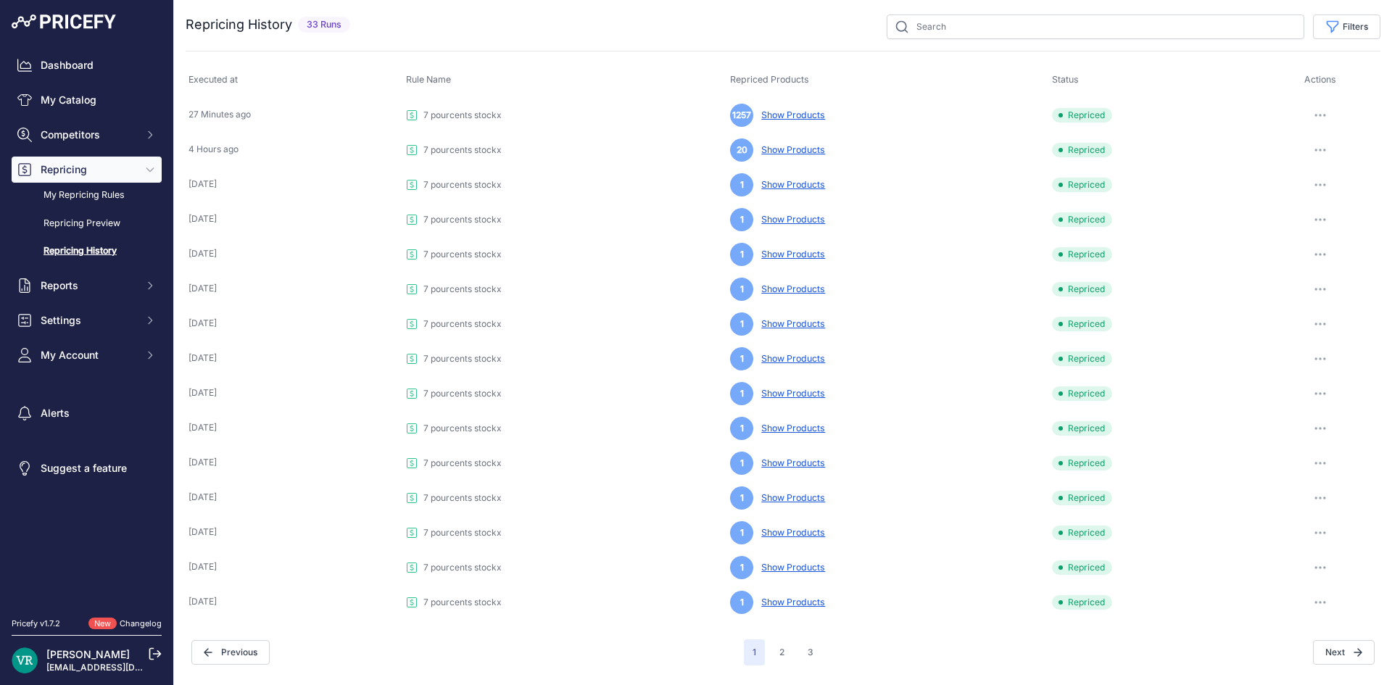
click at [805, 112] on link "Show Products" at bounding box center [790, 114] width 70 height 11
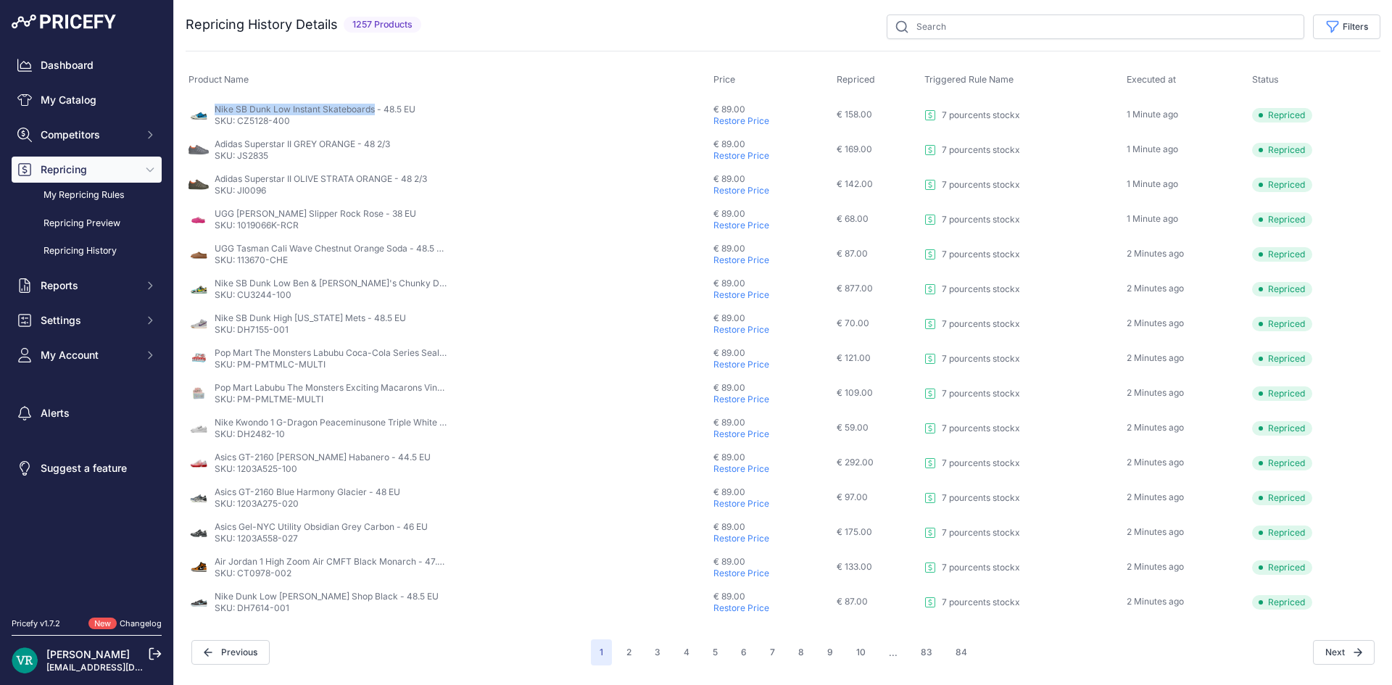
drag, startPoint x: 373, startPoint y: 107, endPoint x: 210, endPoint y: 106, distance: 162.4
click at [210, 106] on div "Nike SB Dunk Low Instant Skateboards - 48.5 EU SKU: CZ5128-400" at bounding box center [447, 115] width 519 height 23
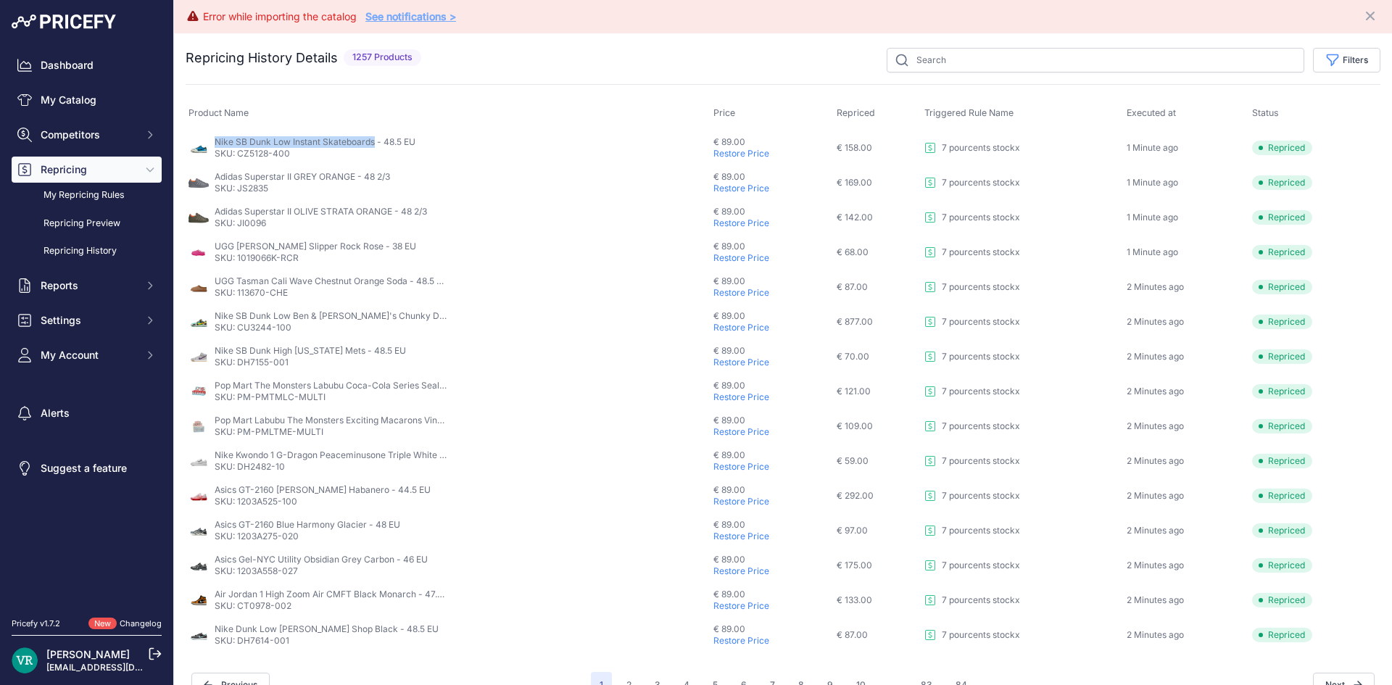
copy div "Nike SB Dunk Low Instant Skateboards"
click at [480, 128] on th "Product Name" at bounding box center [448, 113] width 525 height 34
click at [943, 51] on input "text" at bounding box center [1094, 60] width 417 height 25
paste input "Nike SB Dunk Low Instant Skateboards"
type input "Nike SB Dunk Low Instant Skateboards"
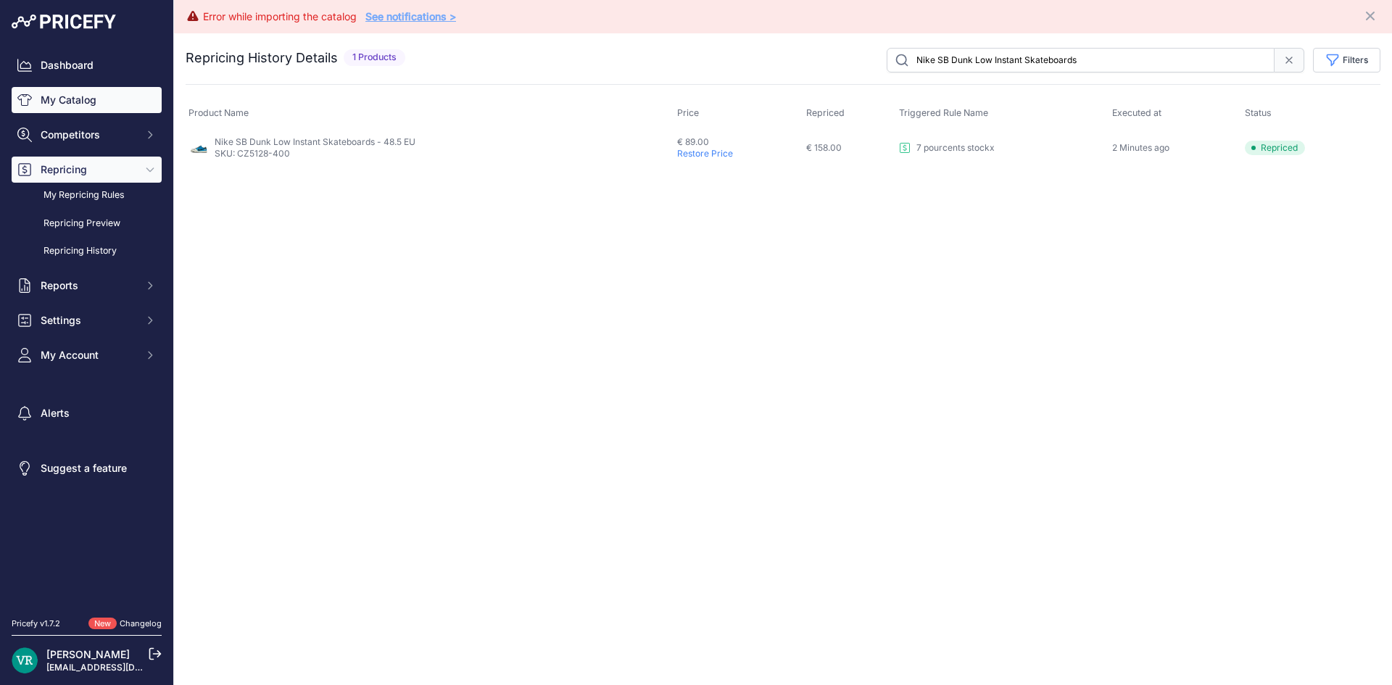
click at [107, 93] on link "My Catalog" at bounding box center [87, 100] width 150 height 26
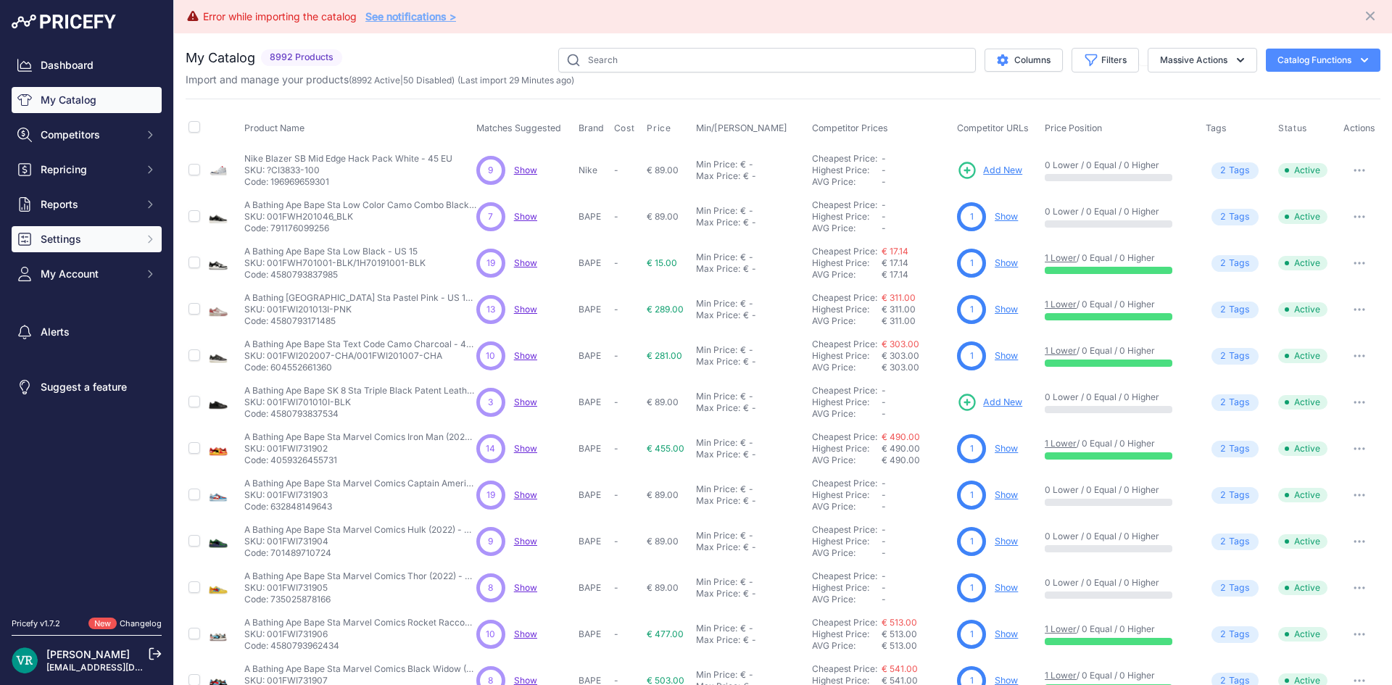
click at [112, 233] on span "Settings" at bounding box center [88, 239] width 95 height 14
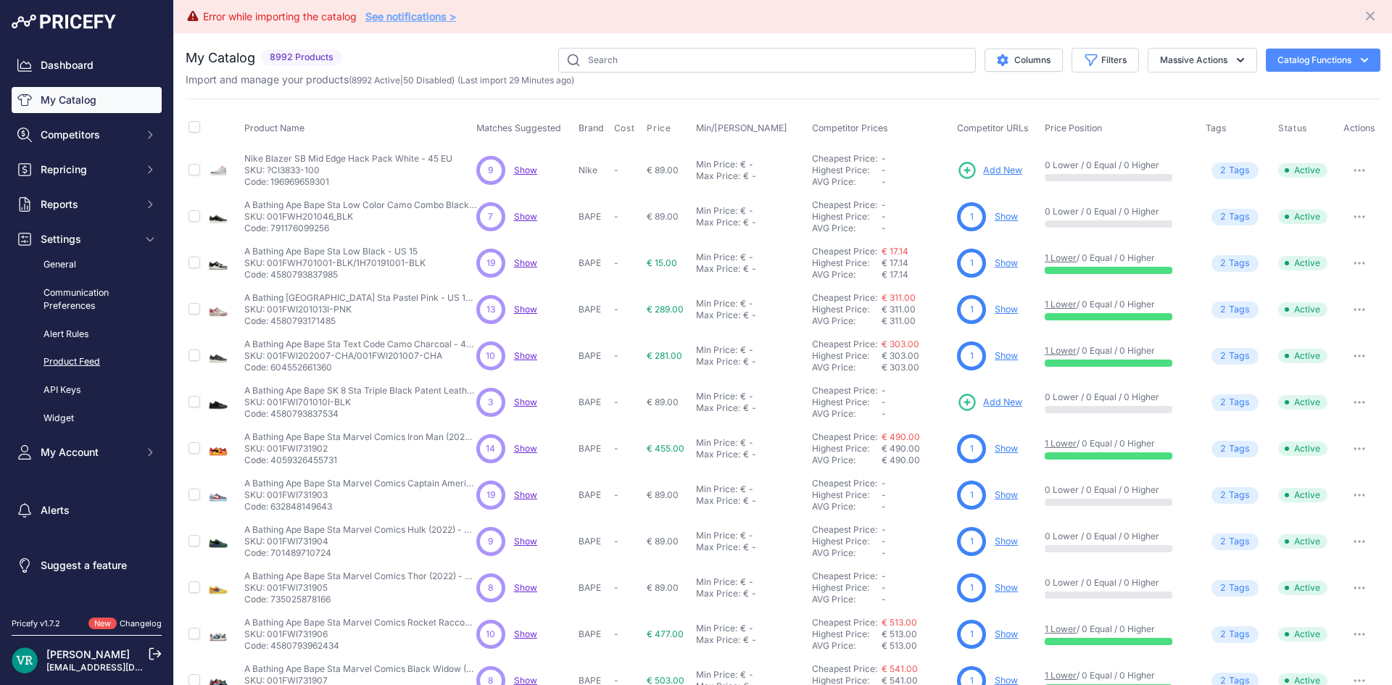
click at [65, 363] on link "Product Feed" at bounding box center [87, 361] width 150 height 25
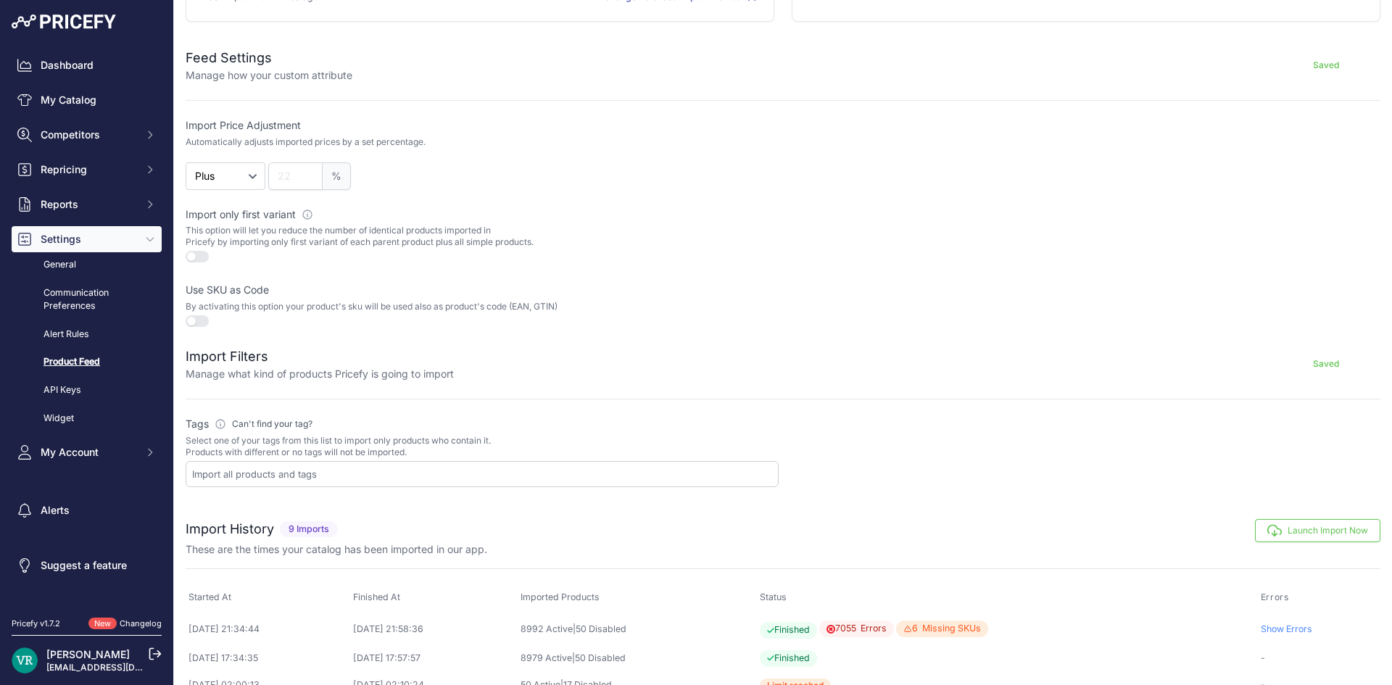
scroll to position [362, 0]
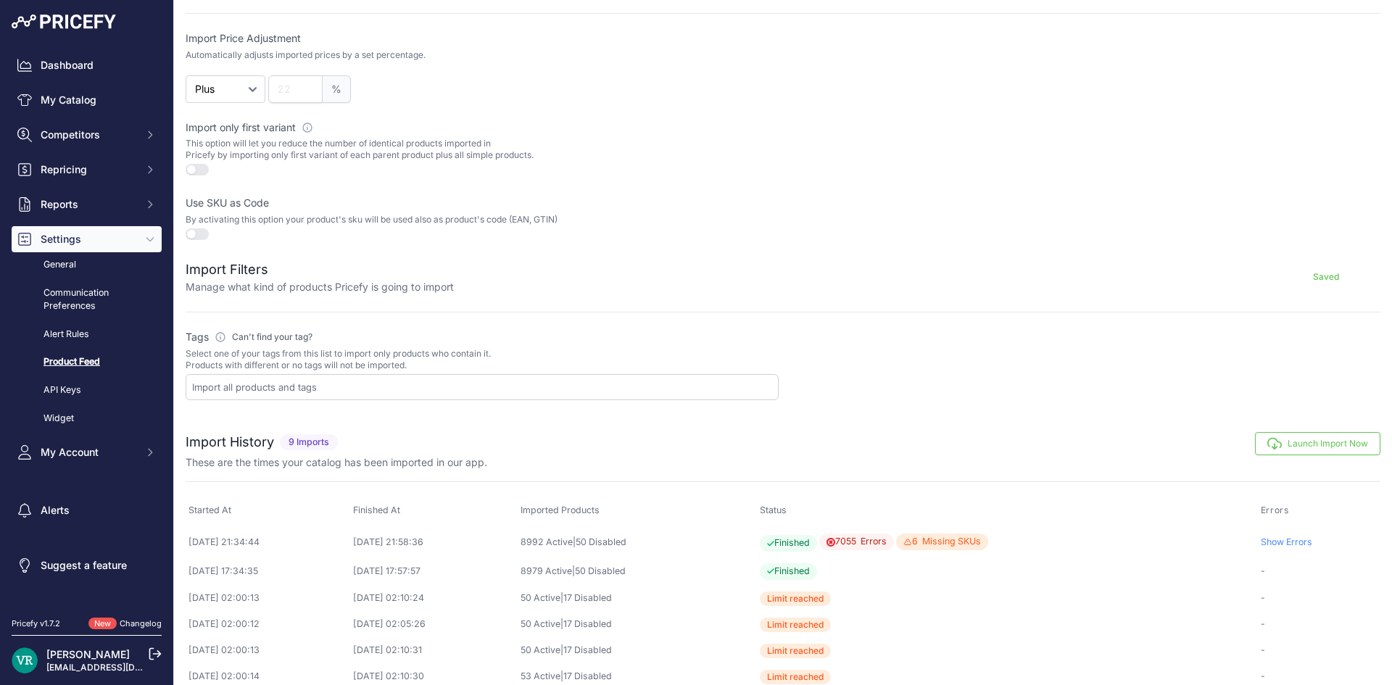
click at [315, 394] on div at bounding box center [482, 387] width 593 height 26
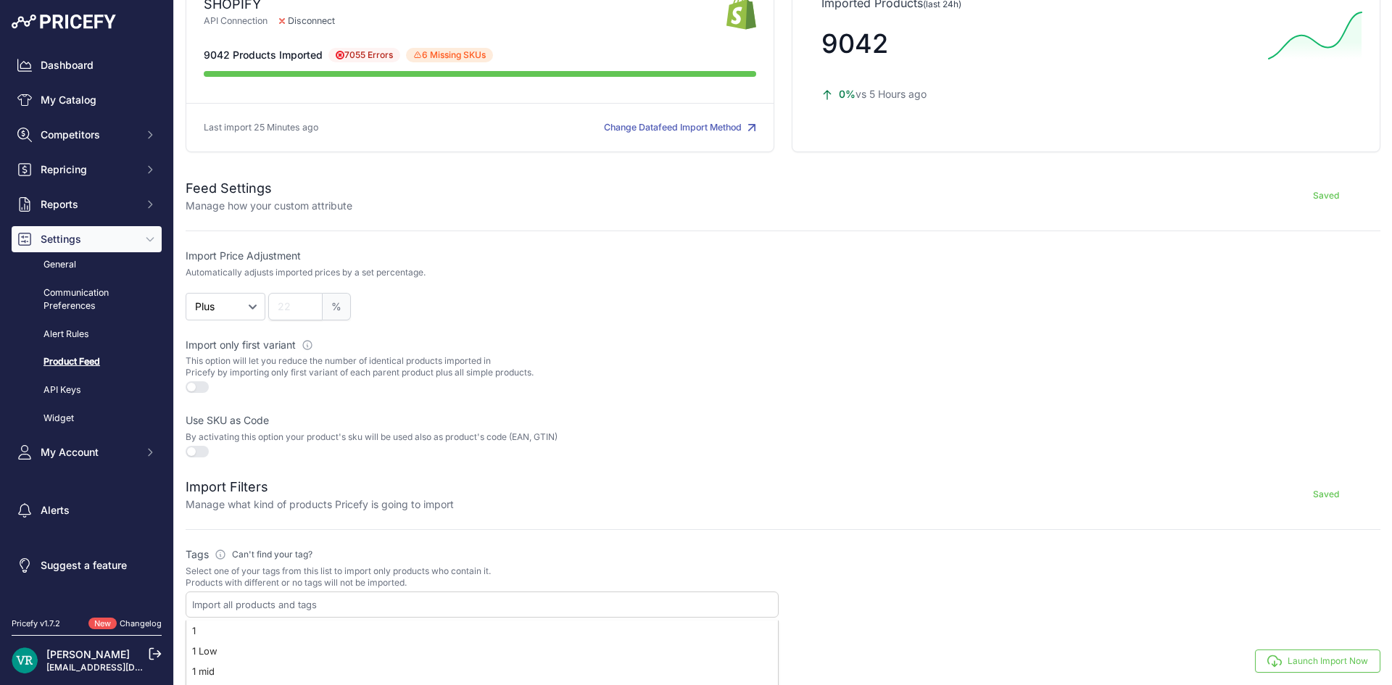
click at [613, 567] on p "Select one of your tags from this list to import only products who contain it. …" at bounding box center [482, 576] width 593 height 23
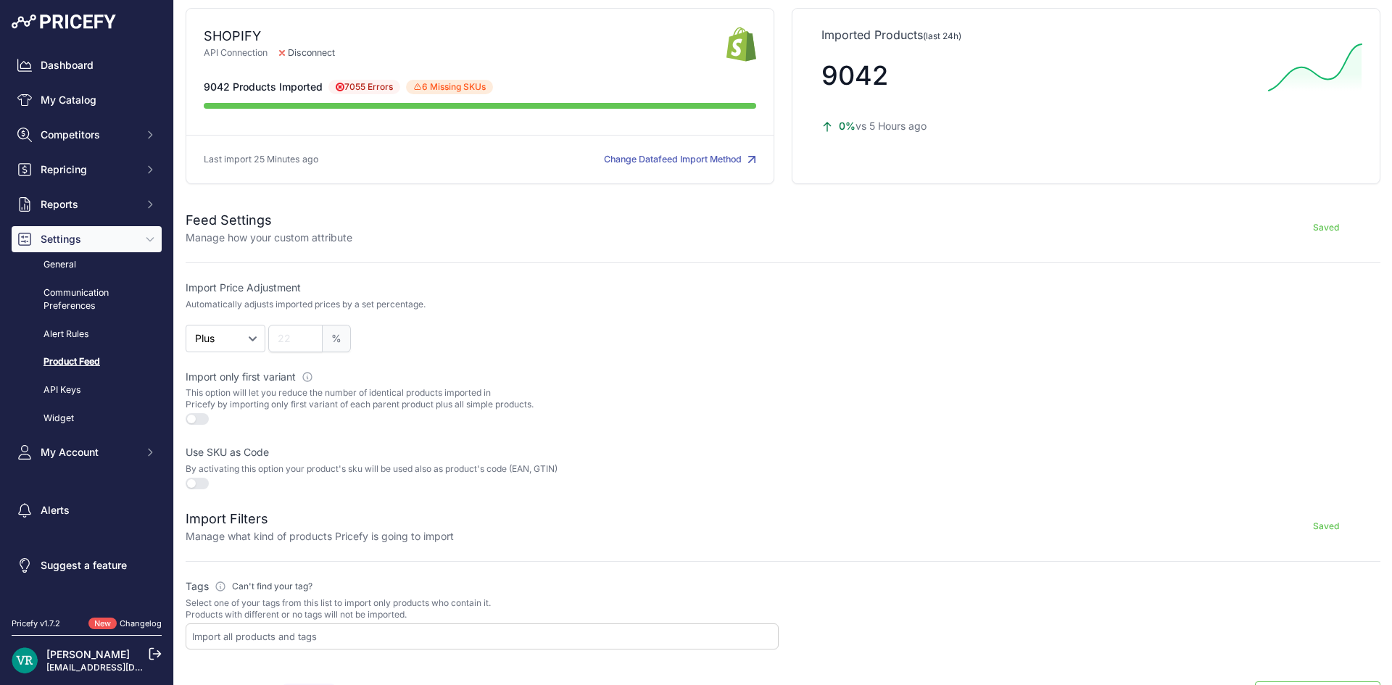
scroll to position [25, 0]
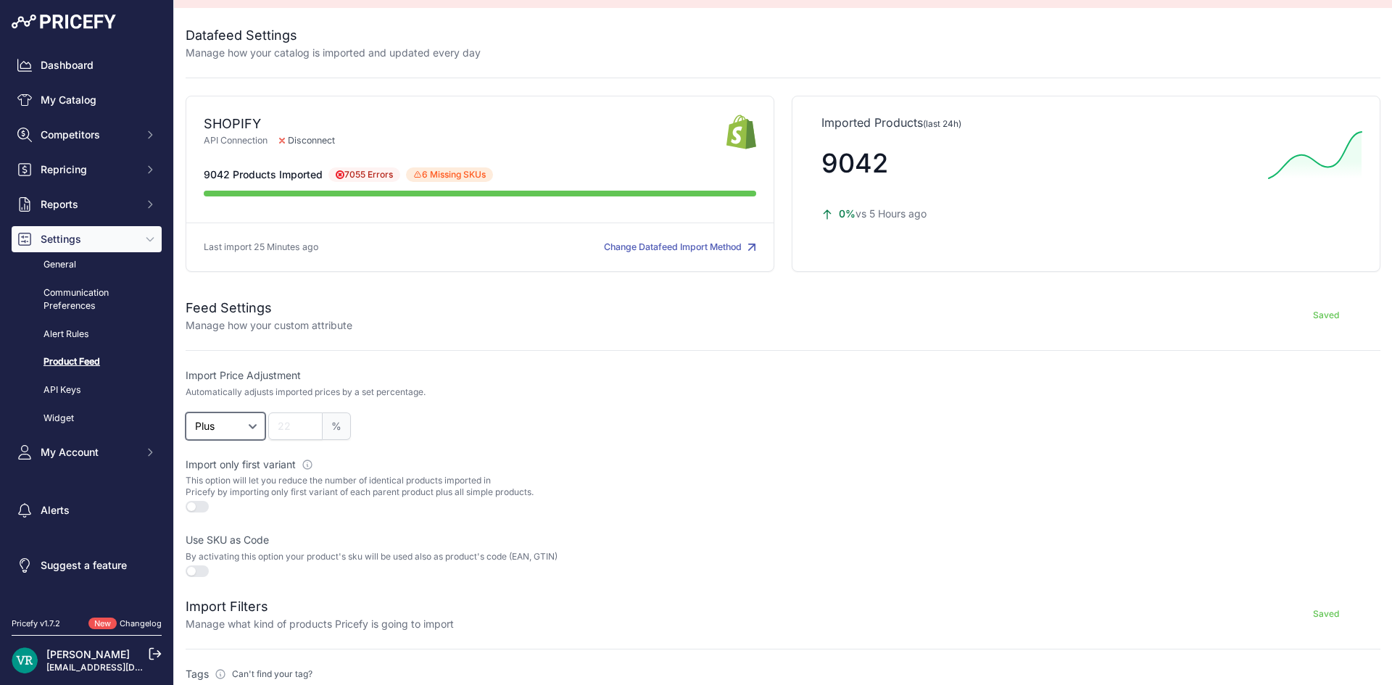
click at [239, 433] on select "Plus Minus" at bounding box center [226, 426] width 80 height 28
click at [248, 433] on select "Plus Minus" at bounding box center [226, 426] width 80 height 28
click at [191, 569] on button "button" at bounding box center [197, 571] width 23 height 12
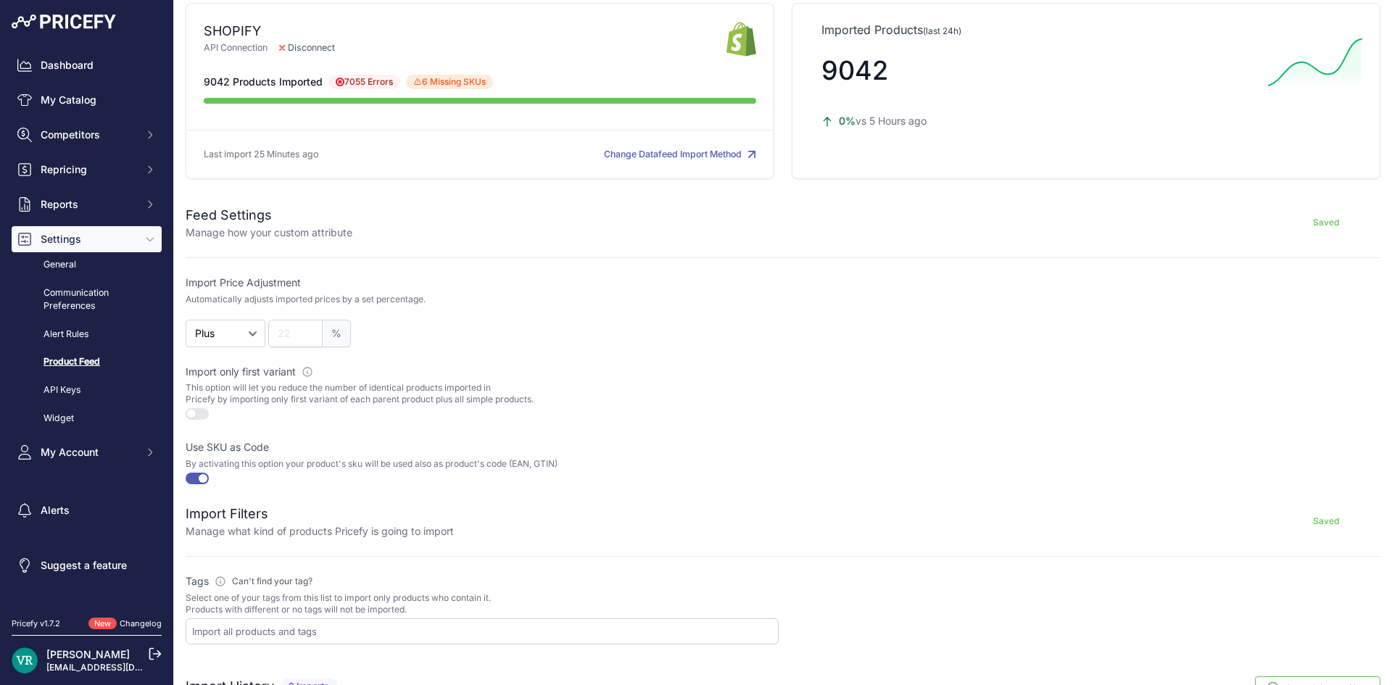
scroll to position [290, 0]
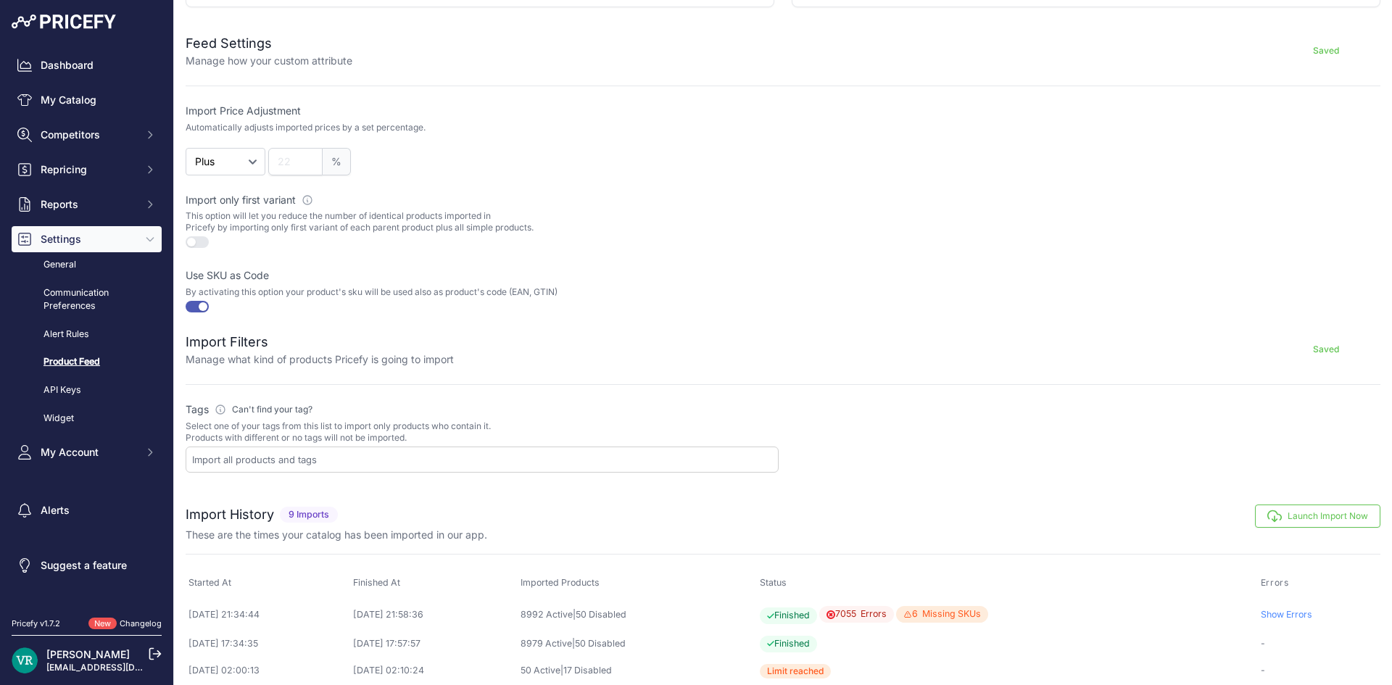
click at [1299, 517] on button "Launch Import Now" at bounding box center [1317, 515] width 125 height 23
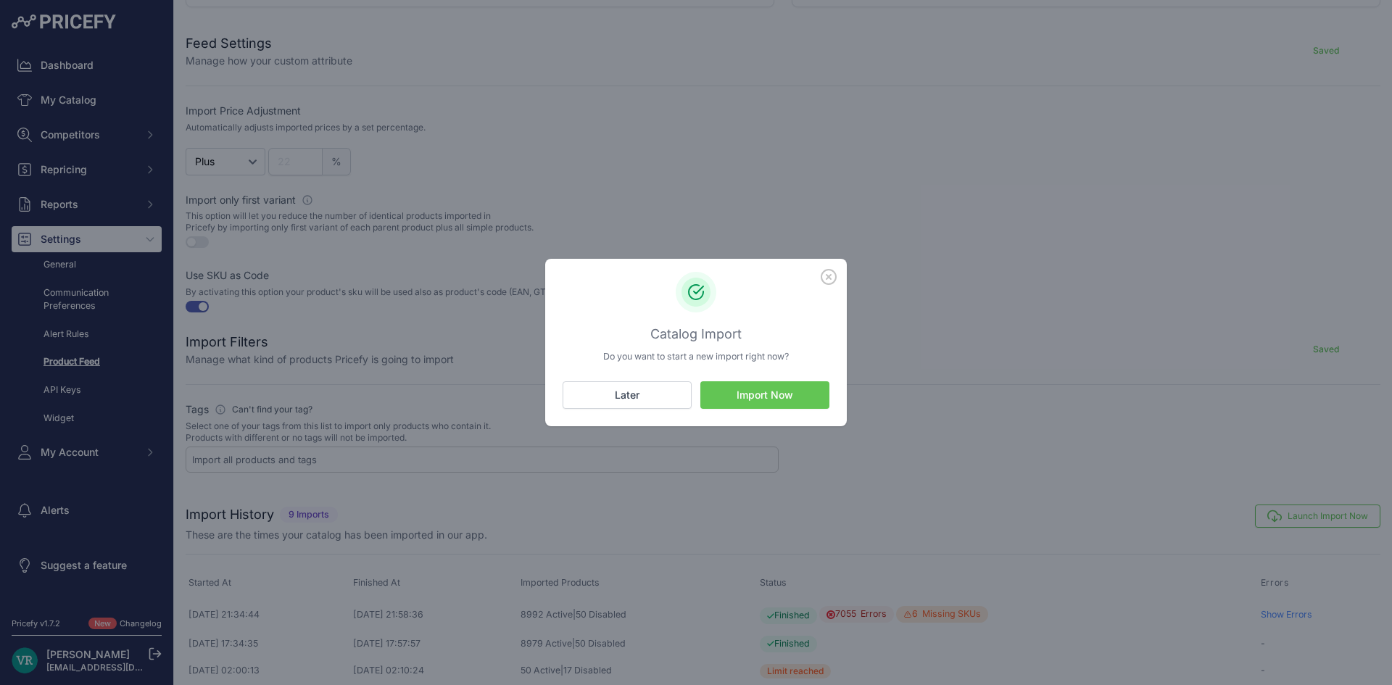
click at [730, 395] on button "Import Now" at bounding box center [764, 395] width 129 height 28
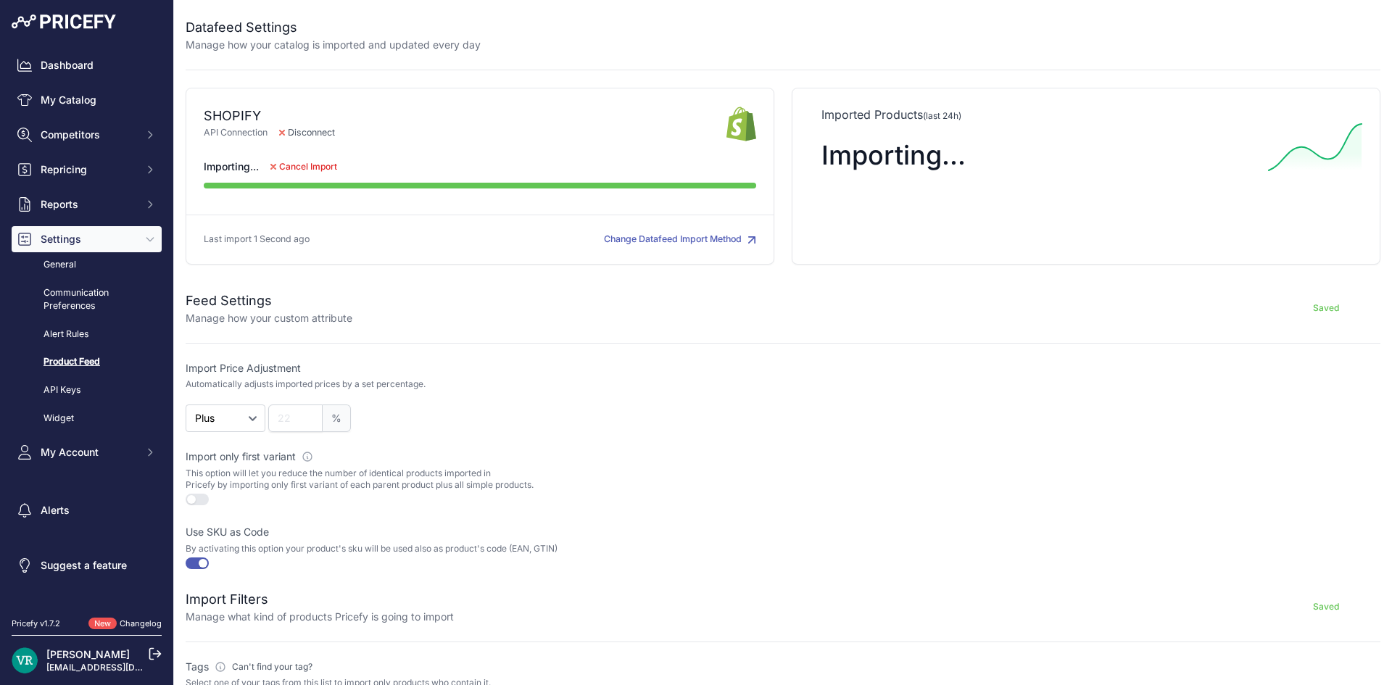
drag, startPoint x: 538, startPoint y: 488, endPoint x: 176, endPoint y: 460, distance: 362.8
click at [176, 460] on div "Datafeed Settings Manage how your catalog is imported and updated every day SHO…" at bounding box center [783, 568] width 1218 height 1137
click at [892, 67] on div "Datafeed Settings Manage how your catalog is imported and updated every day SHO…" at bounding box center [783, 568] width 1218 height 1137
click at [74, 70] on link "Dashboard" at bounding box center [87, 65] width 150 height 26
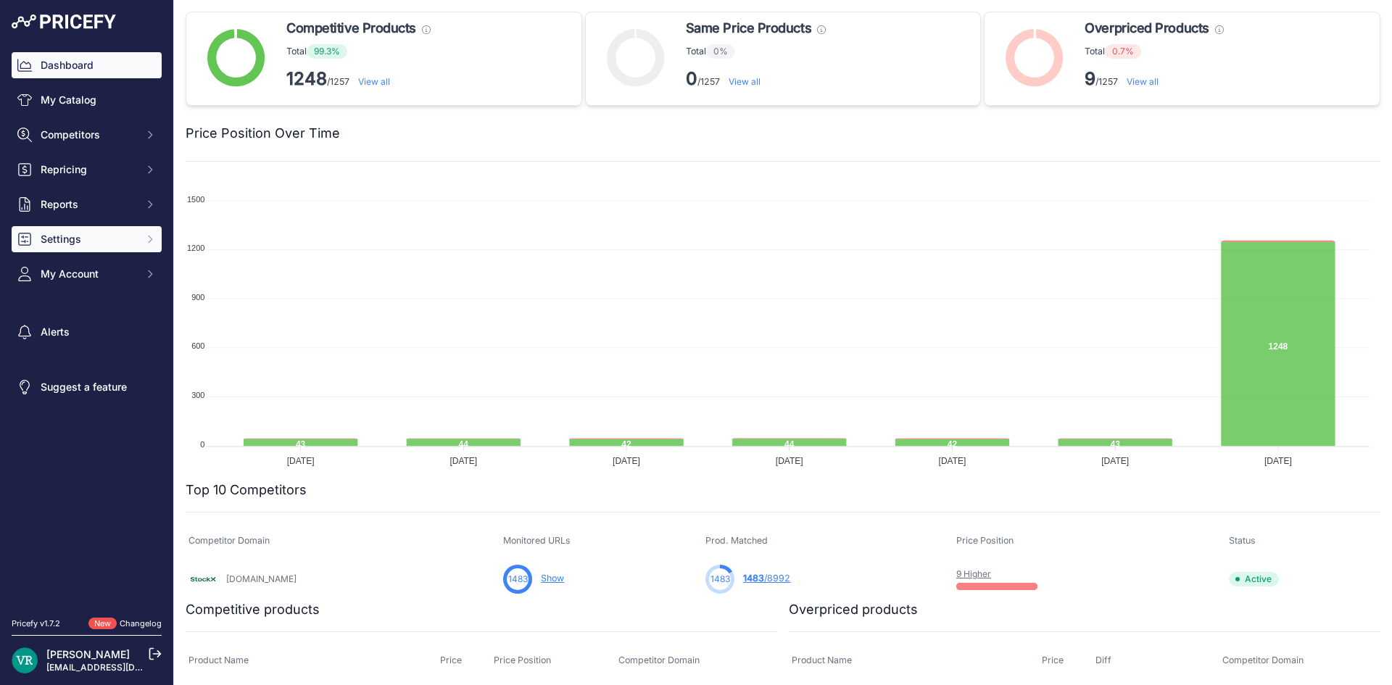
click at [67, 241] on span "Settings" at bounding box center [88, 239] width 95 height 14
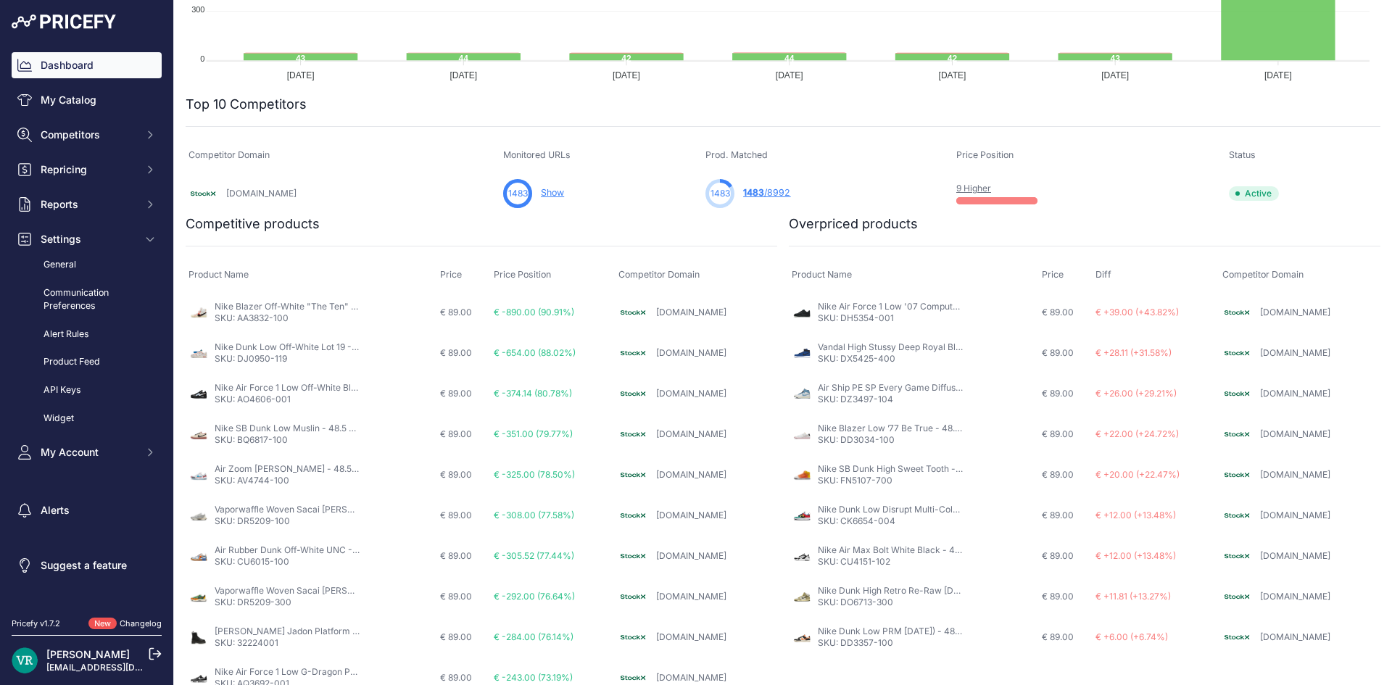
scroll to position [399, 0]
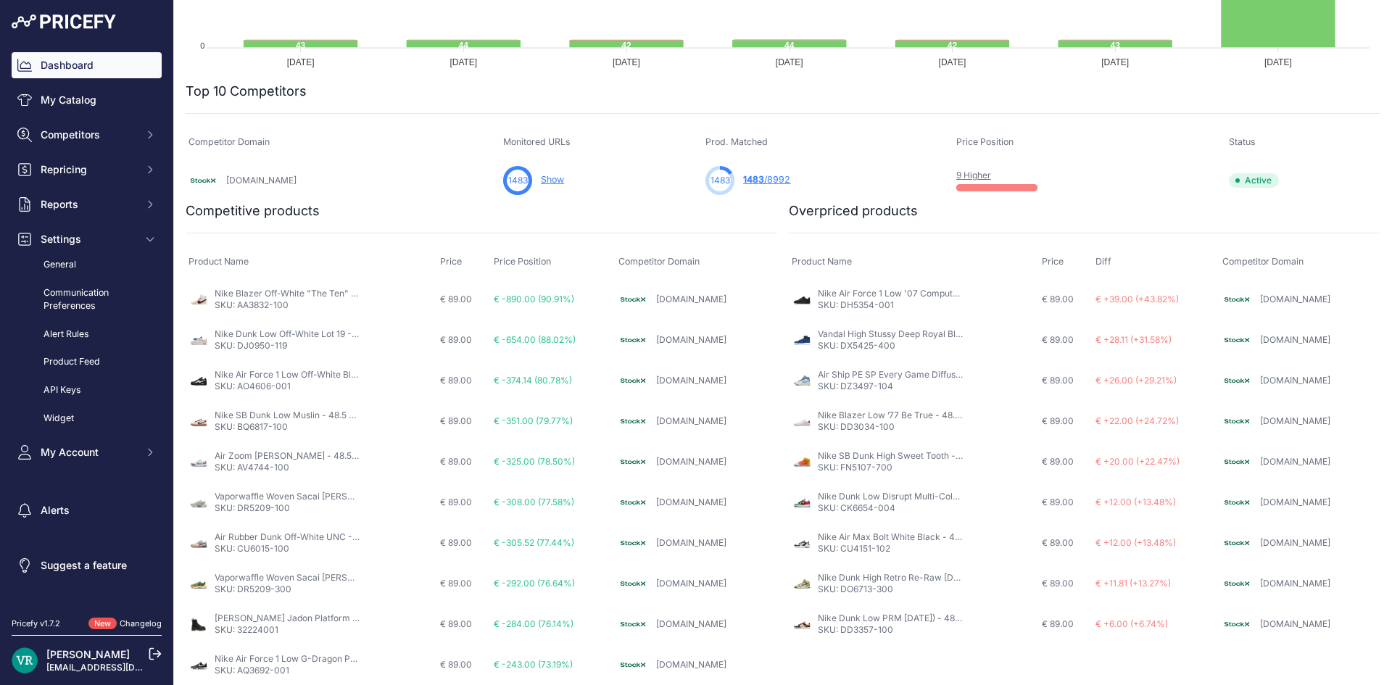
click at [837, 297] on link "Nike Air Force 1 Low '07 Computer Chip Space Jam - 48.5 EU" at bounding box center [945, 293] width 254 height 11
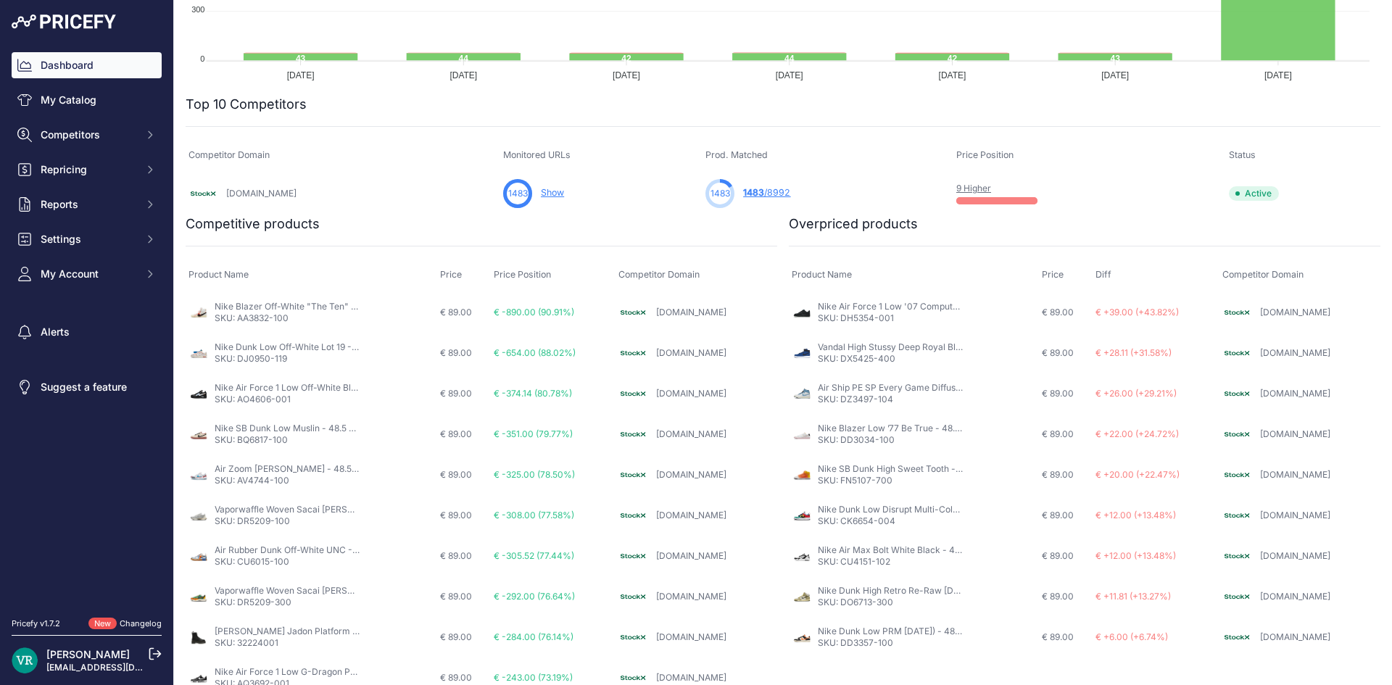
scroll to position [399, 0]
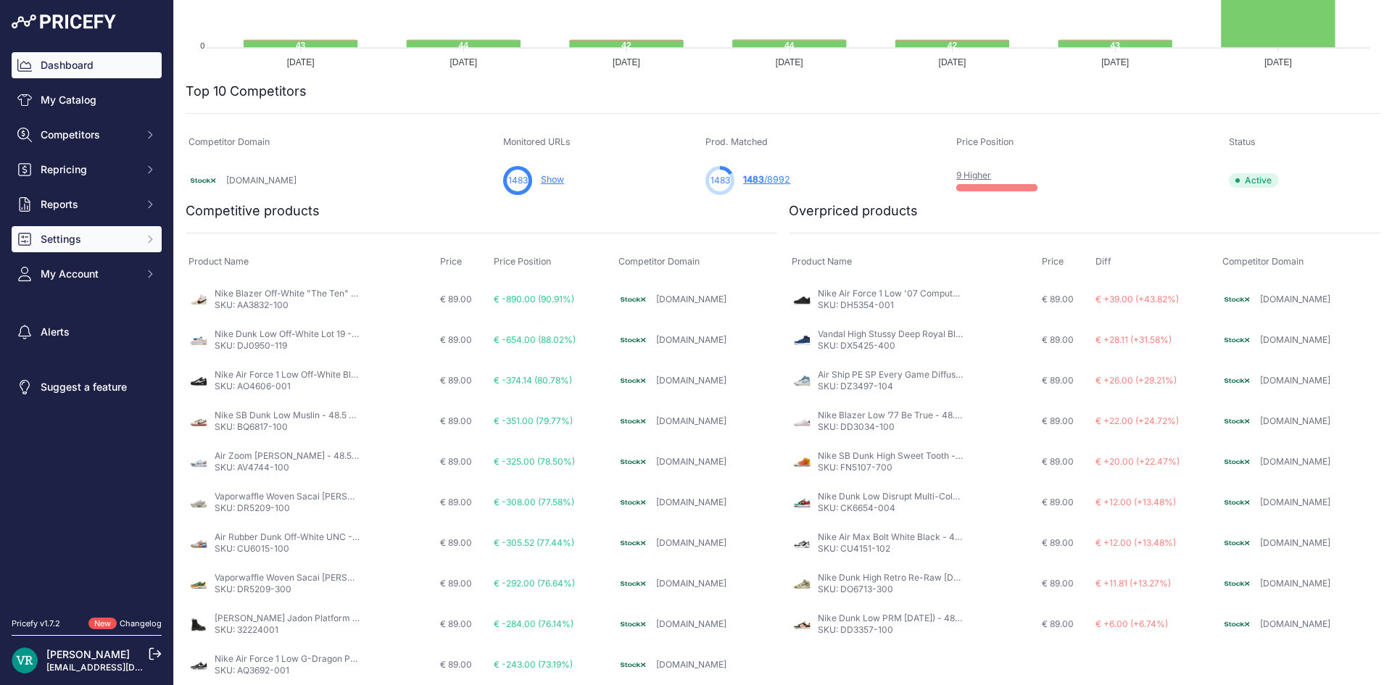
click at [60, 241] on span "Settings" at bounding box center [88, 239] width 95 height 14
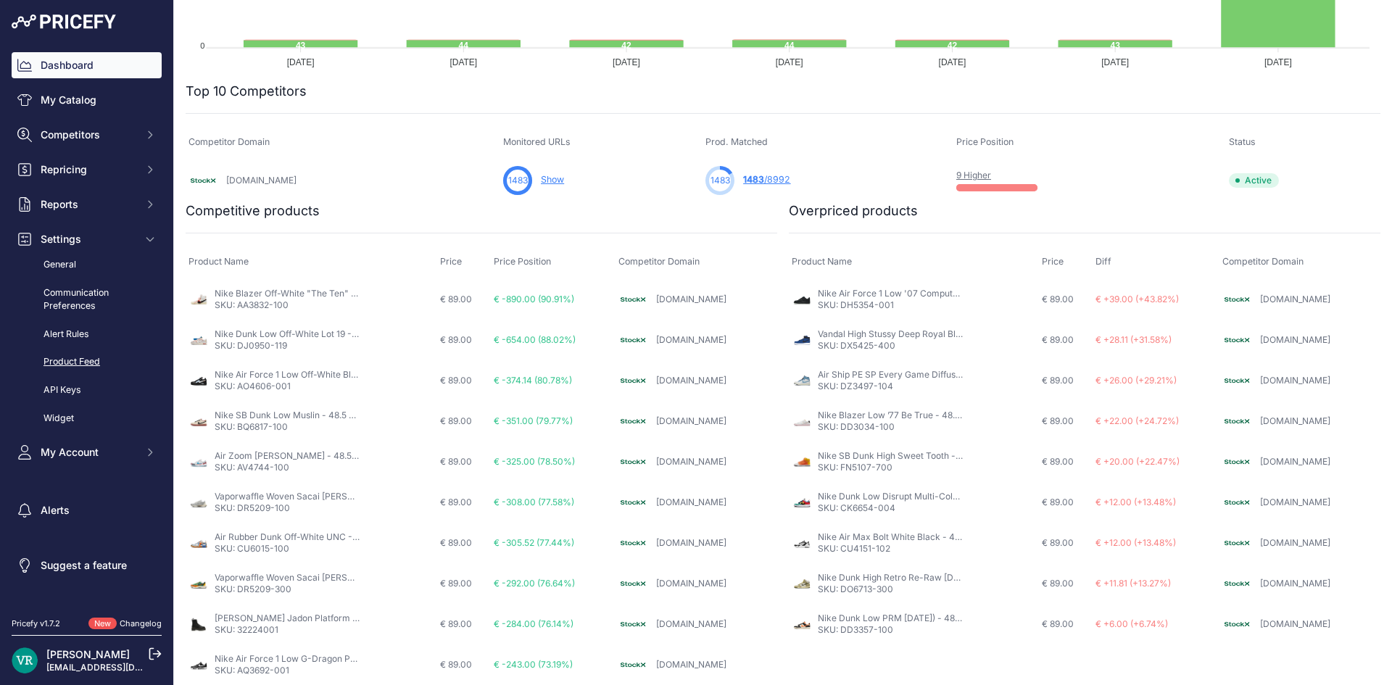
click at [65, 362] on link "Product Feed" at bounding box center [87, 361] width 150 height 25
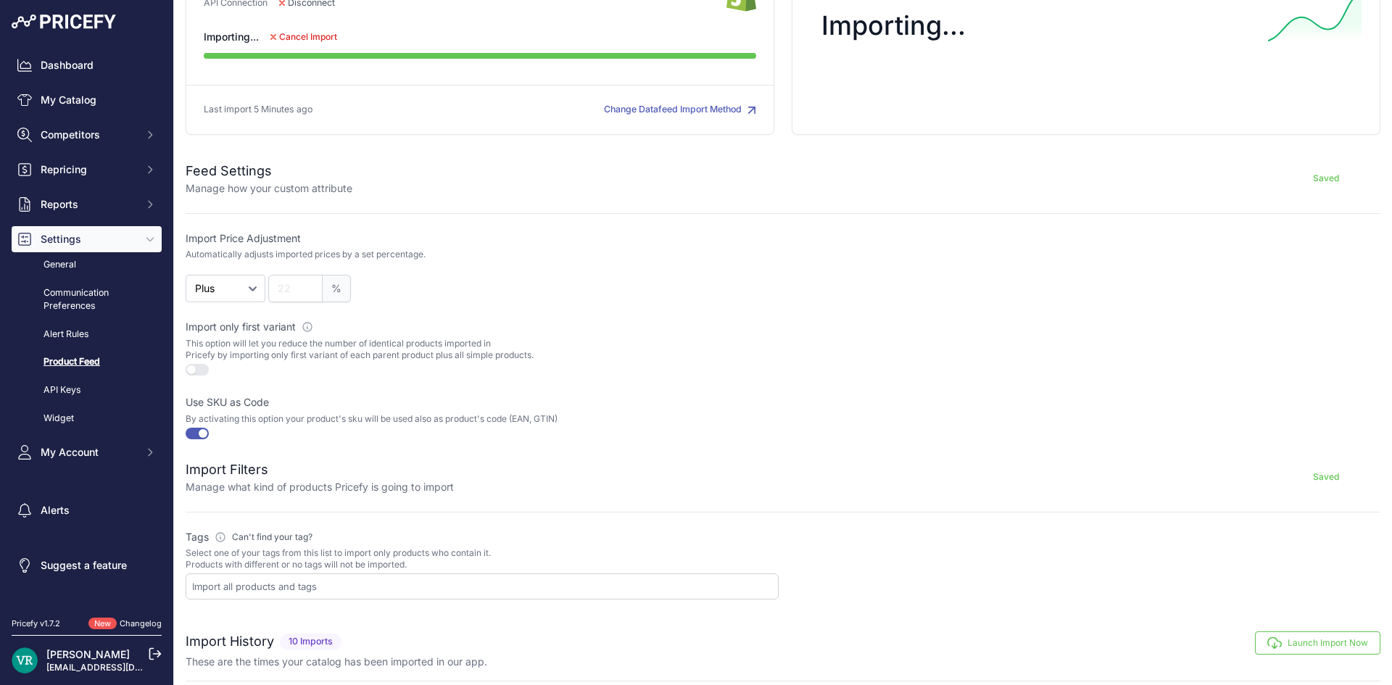
scroll to position [362, 0]
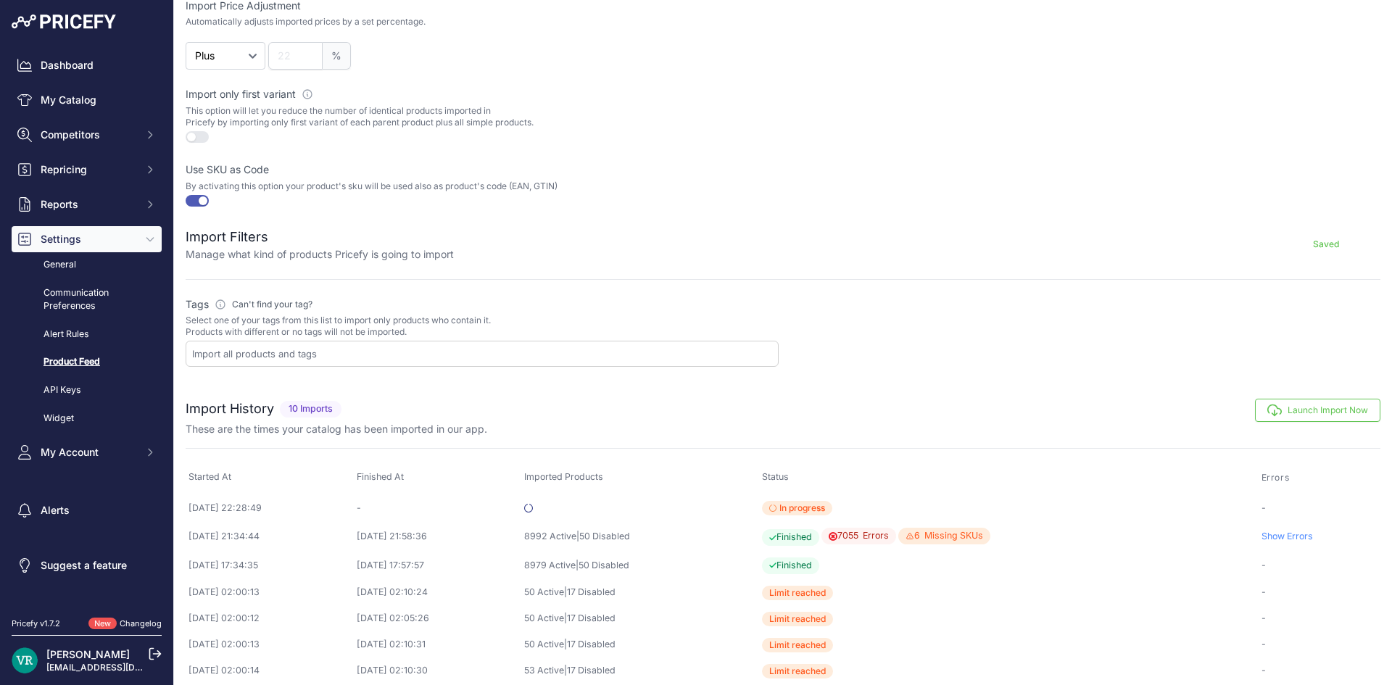
drag, startPoint x: 412, startPoint y: 336, endPoint x: 183, endPoint y: 308, distance: 231.5
click at [183, 308] on div "Datafeed Settings Manage how your catalog is imported and updated every day SHO…" at bounding box center [783, 207] width 1218 height 1139
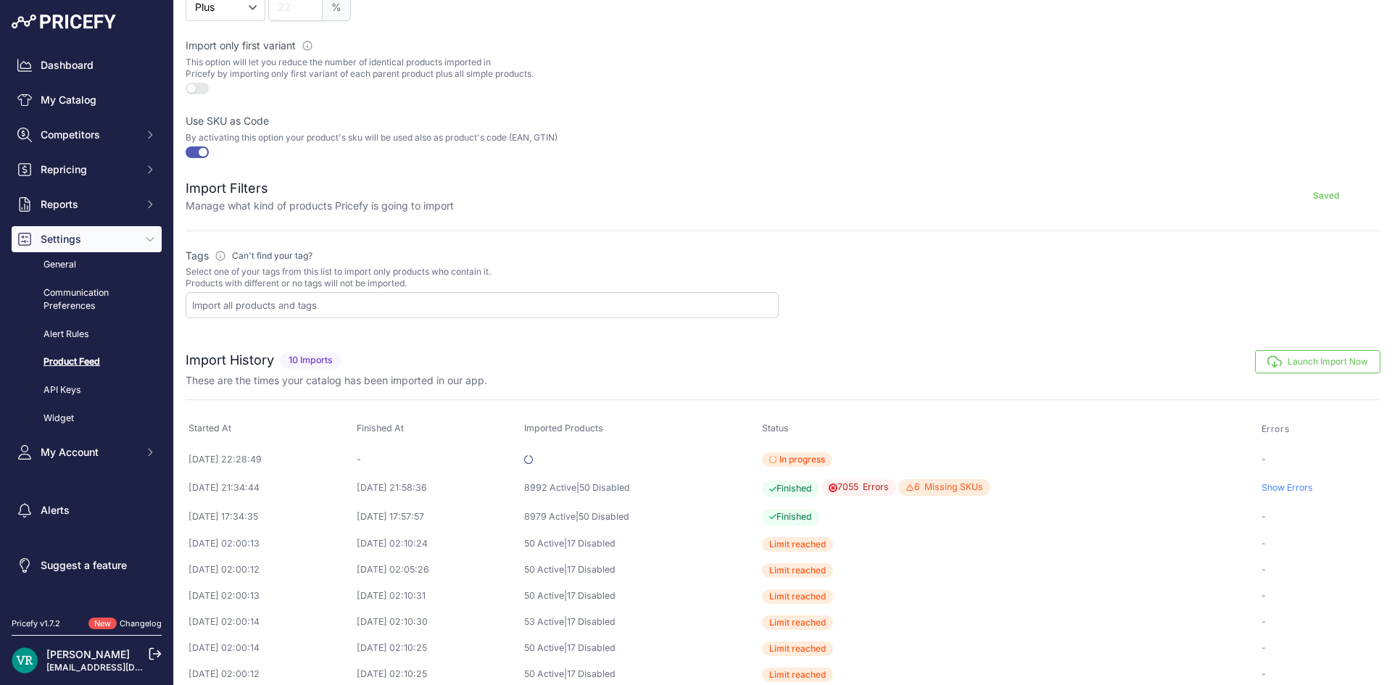
scroll to position [454, 0]
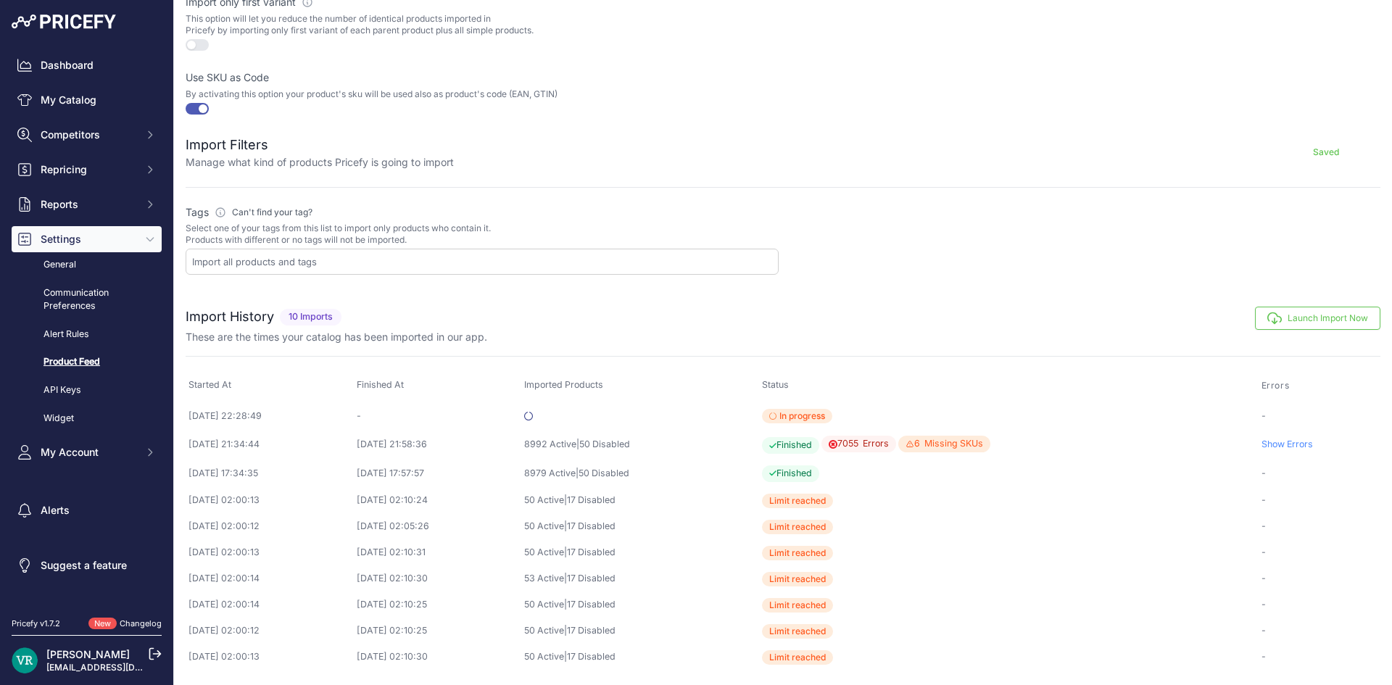
click at [344, 261] on input "text" at bounding box center [485, 261] width 586 height 13
click at [601, 199] on form "Feed Settings Manage how your custom attribute Saved Import Price Adjustment Au…" at bounding box center [783, 47] width 1194 height 457
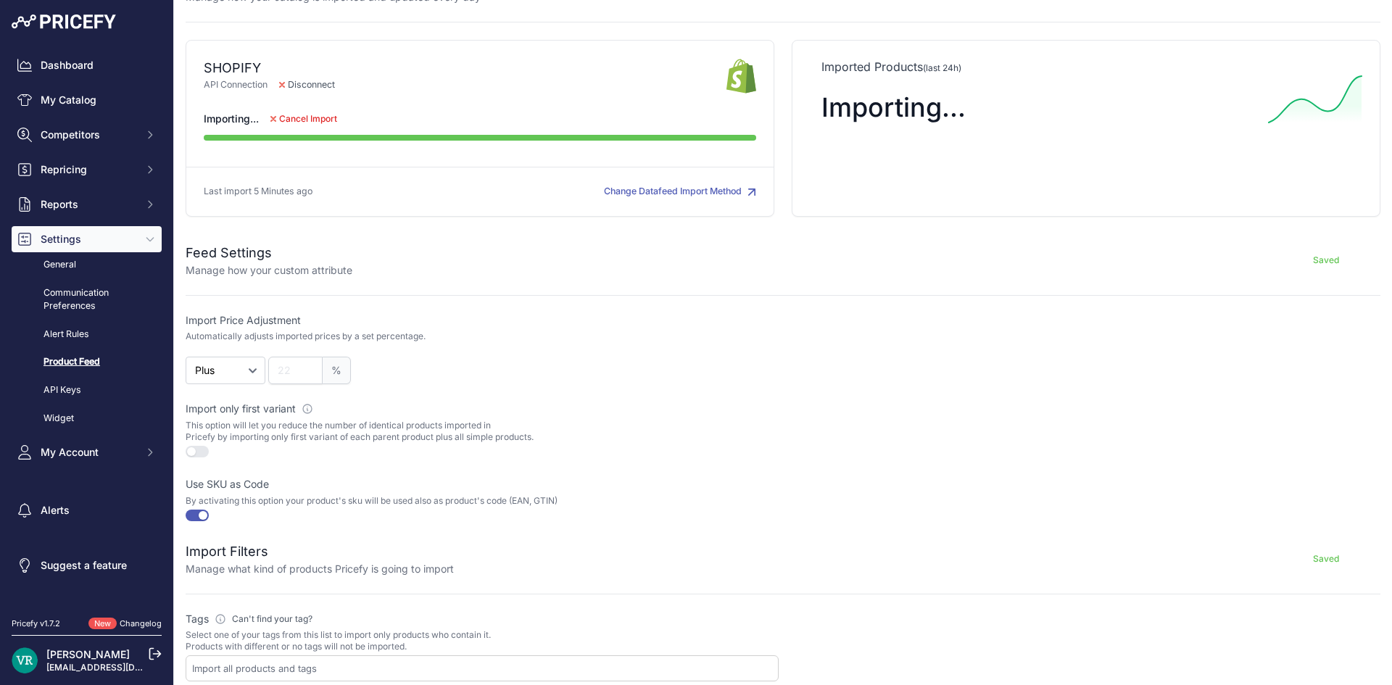
scroll to position [0, 0]
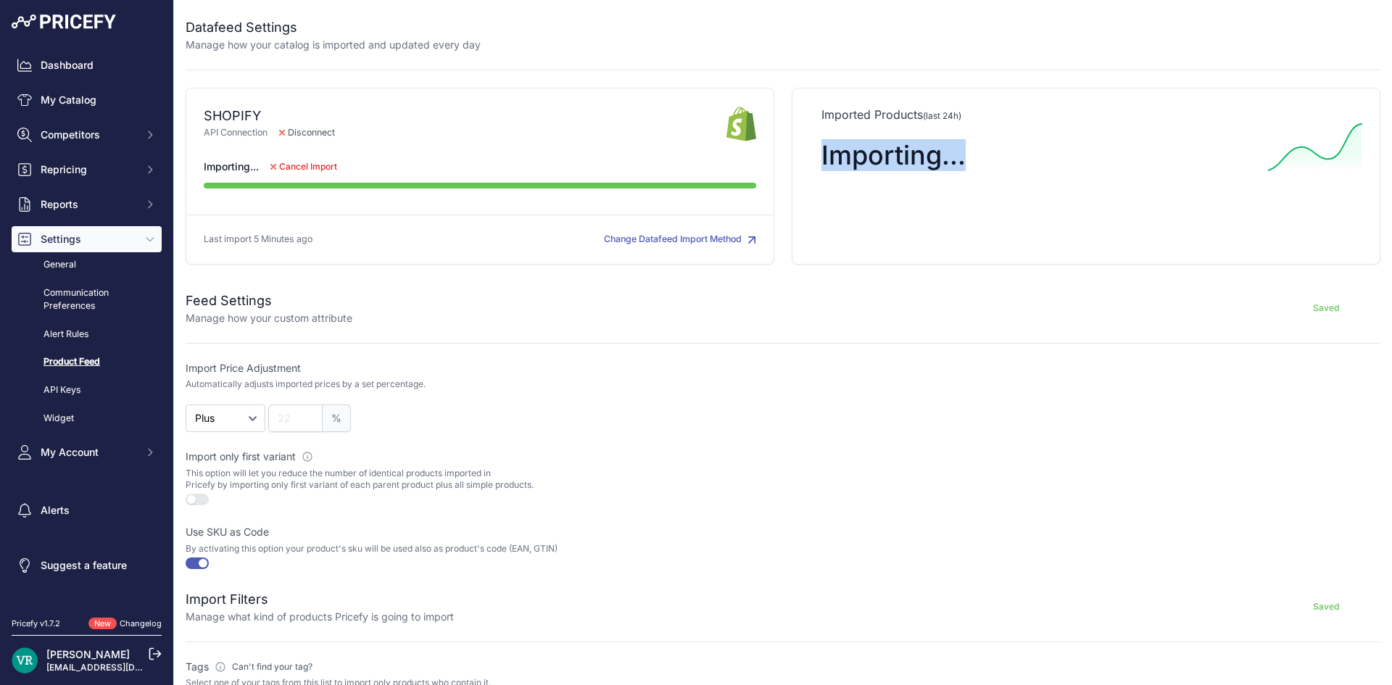
drag, startPoint x: 797, startPoint y: 146, endPoint x: 961, endPoint y: 146, distance: 164.5
click at [961, 146] on div "Imported Products (last 24h) Importing..." at bounding box center [1085, 176] width 589 height 177
click at [1000, 222] on div "Imported Products (last 24h) Importing..." at bounding box center [1085, 176] width 589 height 177
drag, startPoint x: 797, startPoint y: 172, endPoint x: 984, endPoint y: 153, distance: 187.3
click at [984, 153] on div "Imported Products (last 24h) Importing..." at bounding box center [1085, 176] width 589 height 177
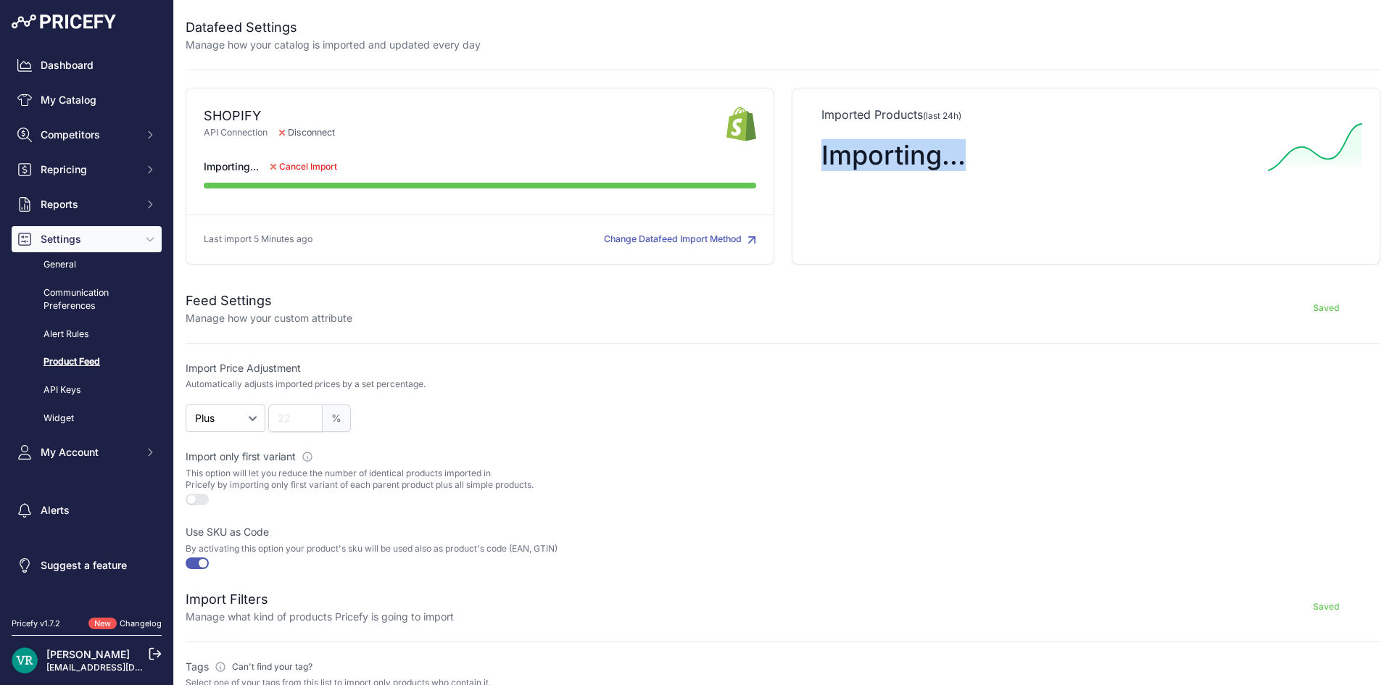
click at [912, 246] on div "Imported Products (last 24h) Importing..." at bounding box center [1085, 176] width 589 height 177
click at [342, 280] on div "Feed Settings Manage how your custom attribute Saved" at bounding box center [783, 299] width 1194 height 52
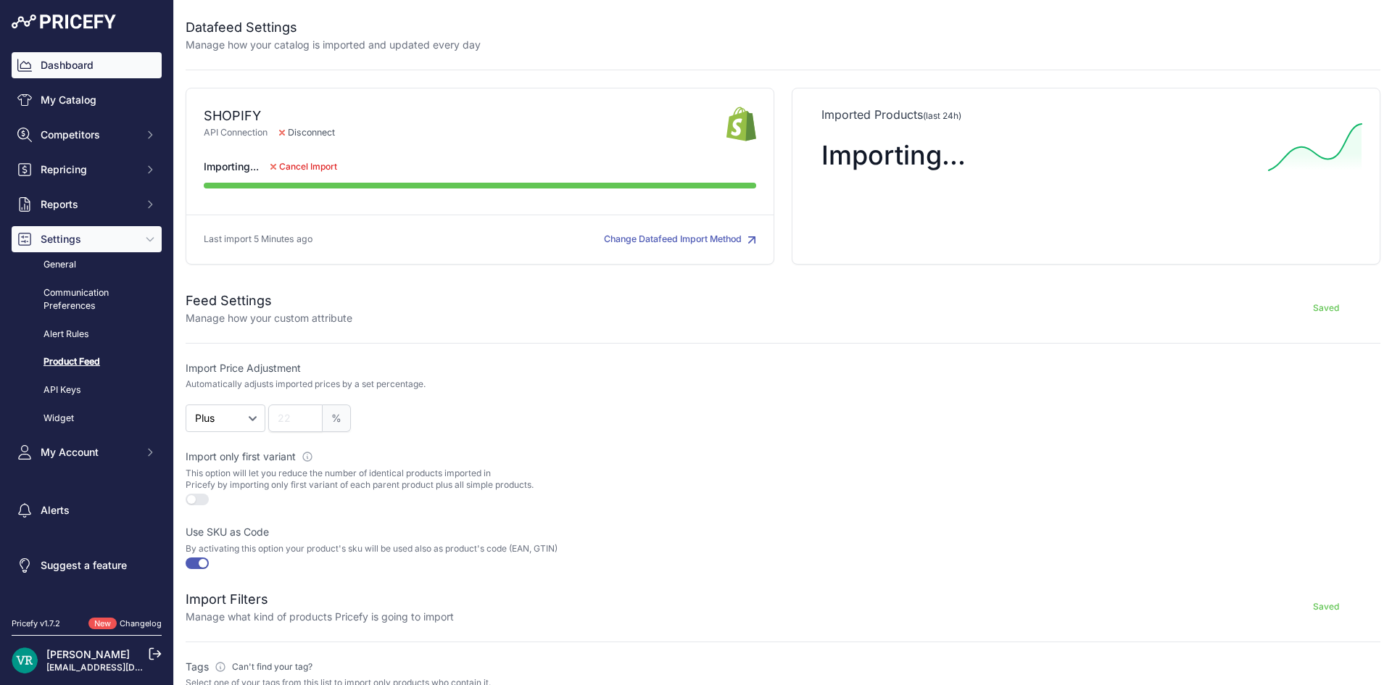
click at [113, 64] on link "Dashboard" at bounding box center [87, 65] width 150 height 26
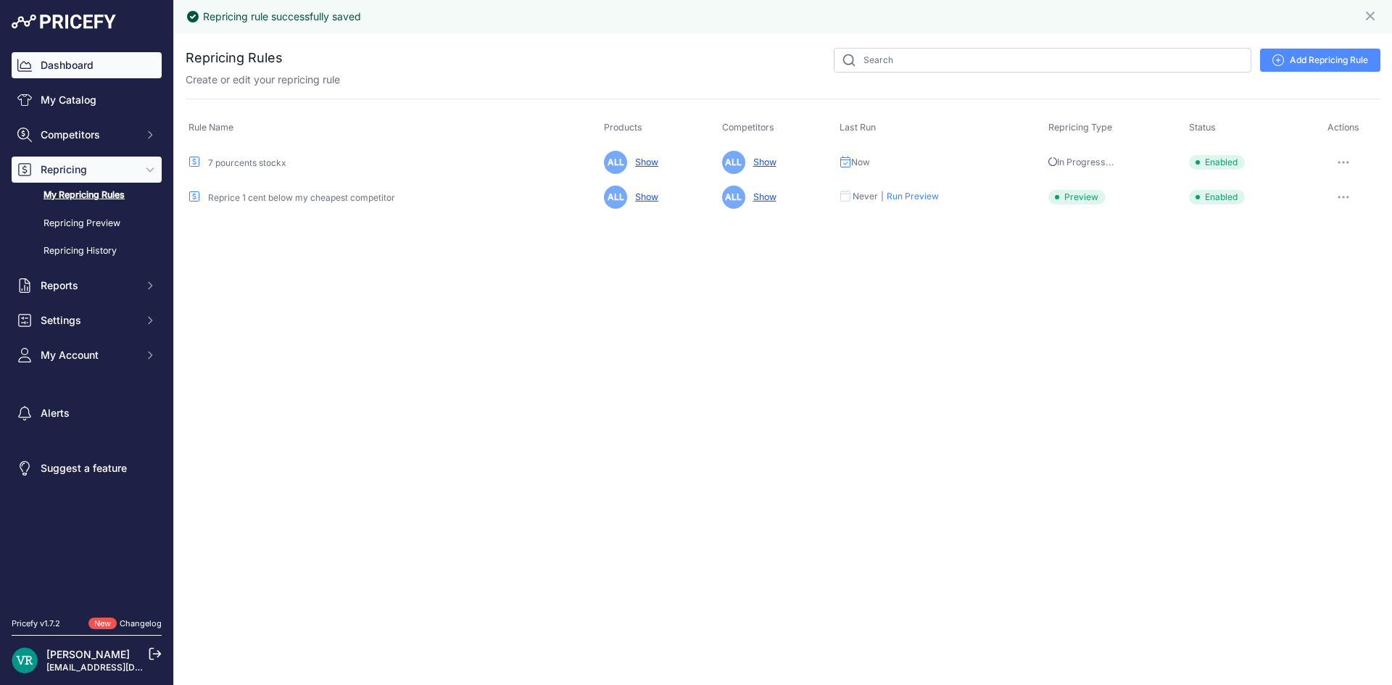
click at [72, 67] on link "Dashboard" at bounding box center [87, 65] width 150 height 26
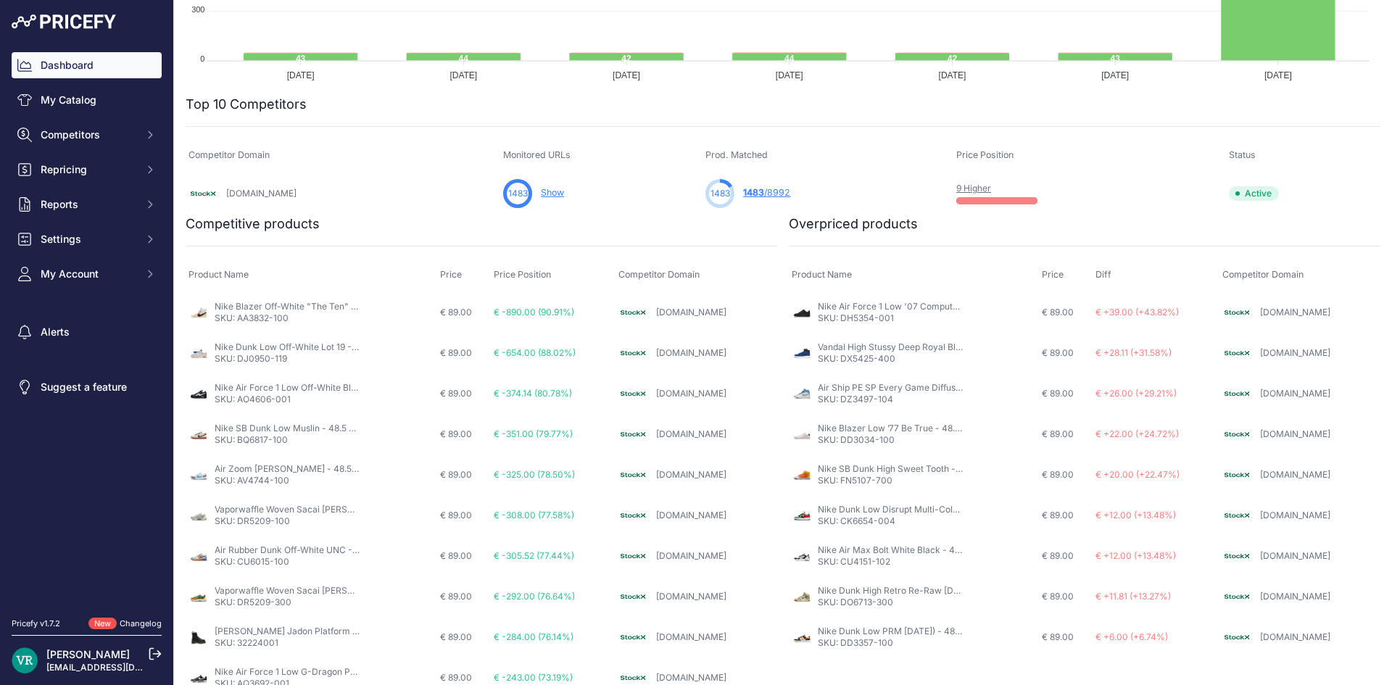
scroll to position [399, 0]
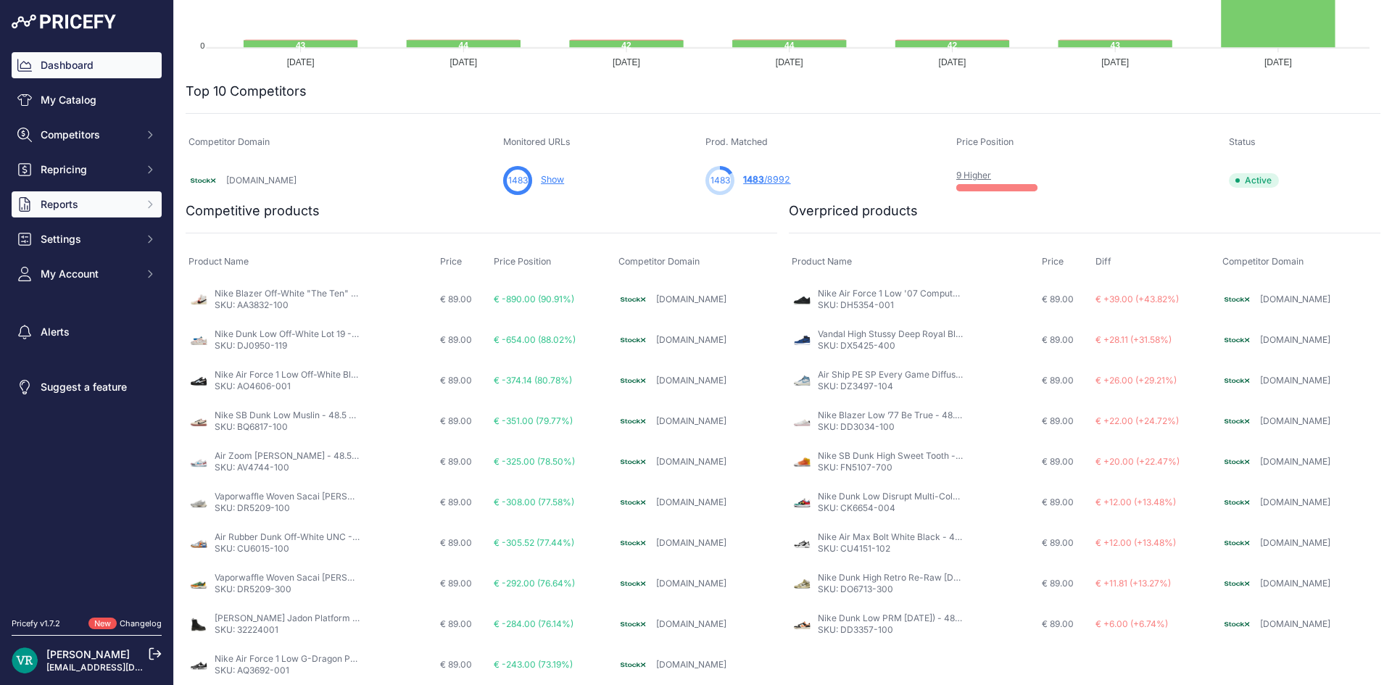
click at [83, 201] on span "Reports" at bounding box center [88, 204] width 95 height 14
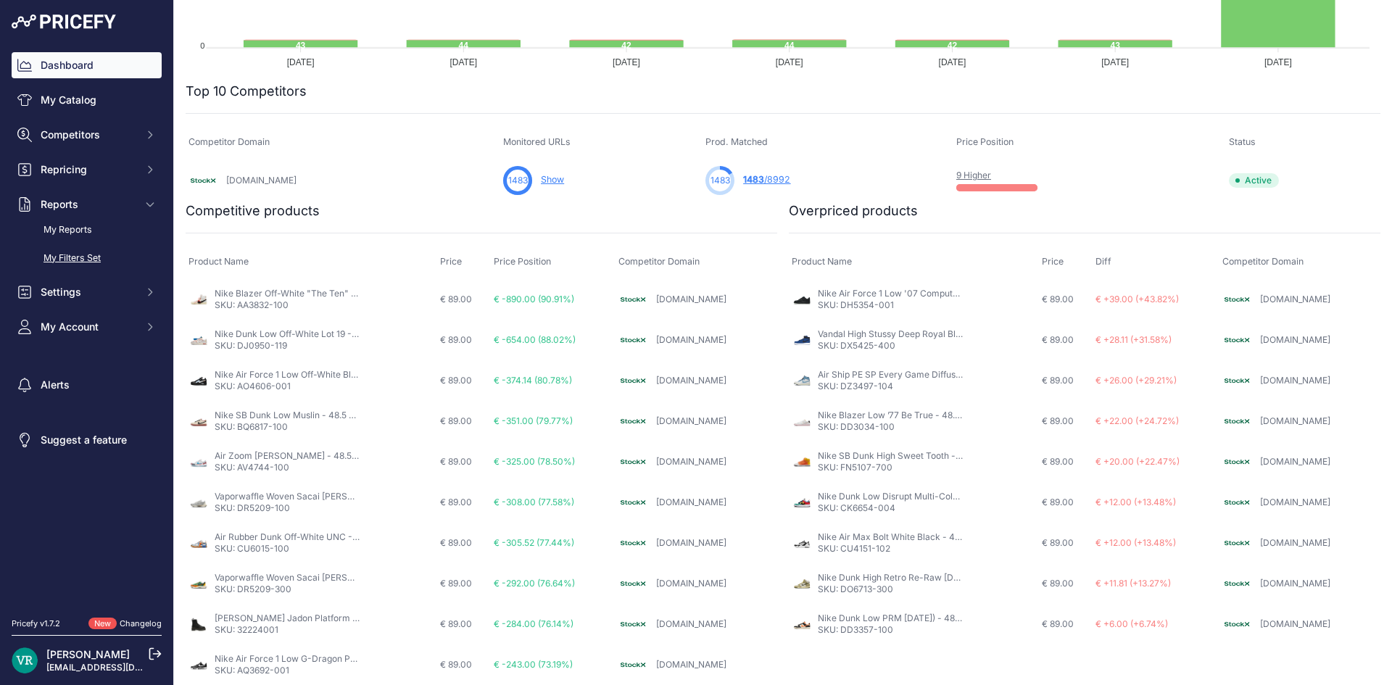
click at [67, 258] on link "My Filters Set" at bounding box center [87, 258] width 150 height 25
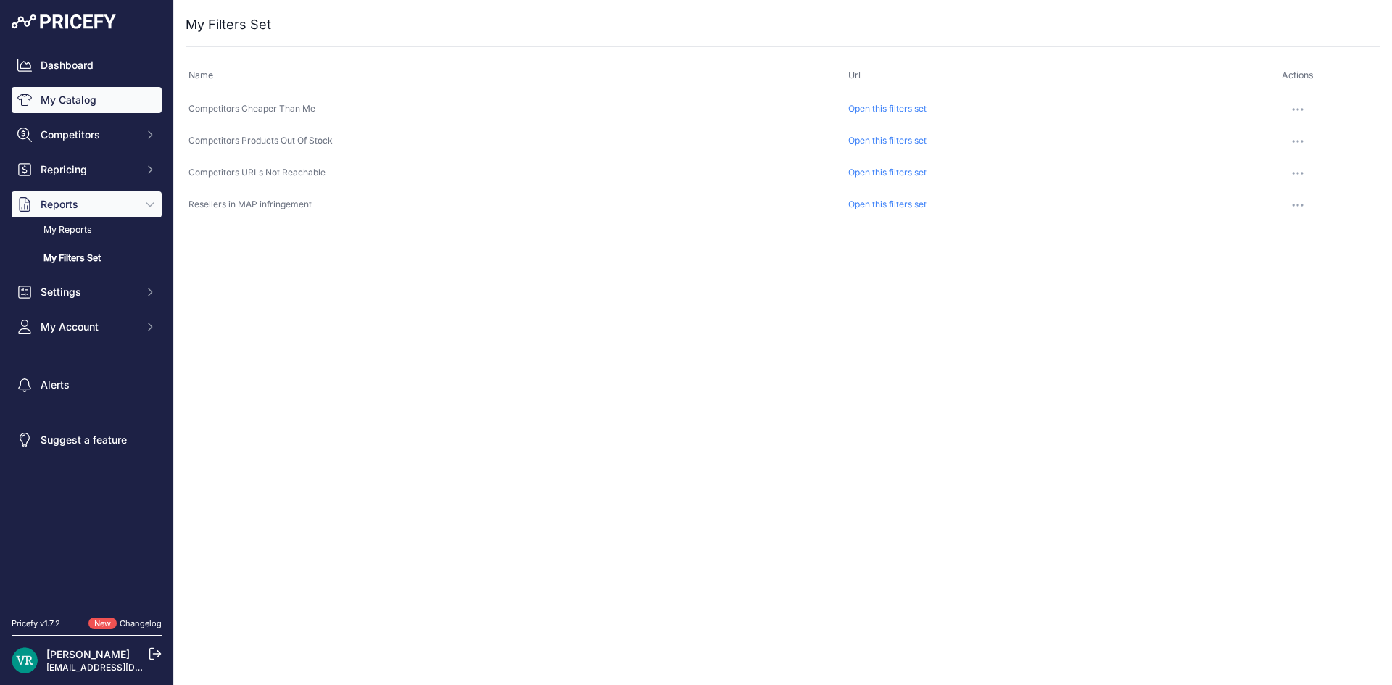
click at [49, 95] on link "My Catalog" at bounding box center [87, 100] width 150 height 26
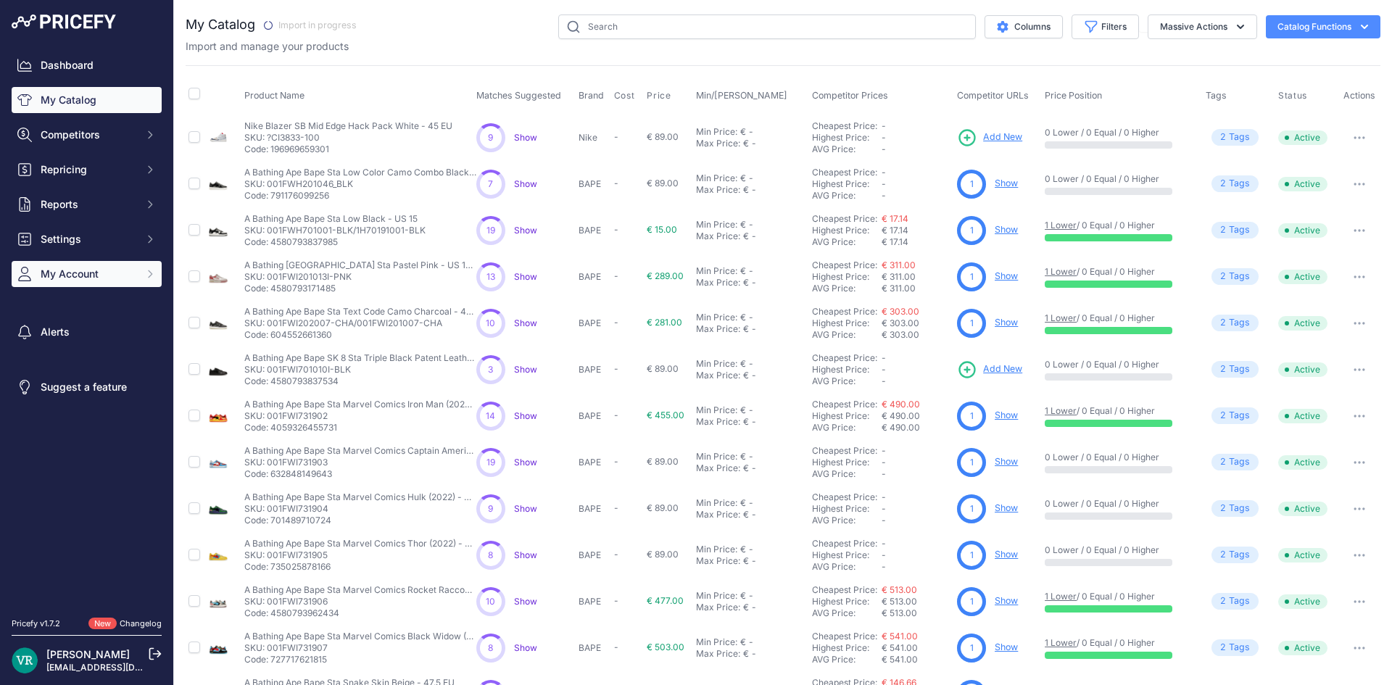
click at [84, 275] on span "My Account" at bounding box center [88, 274] width 95 height 14
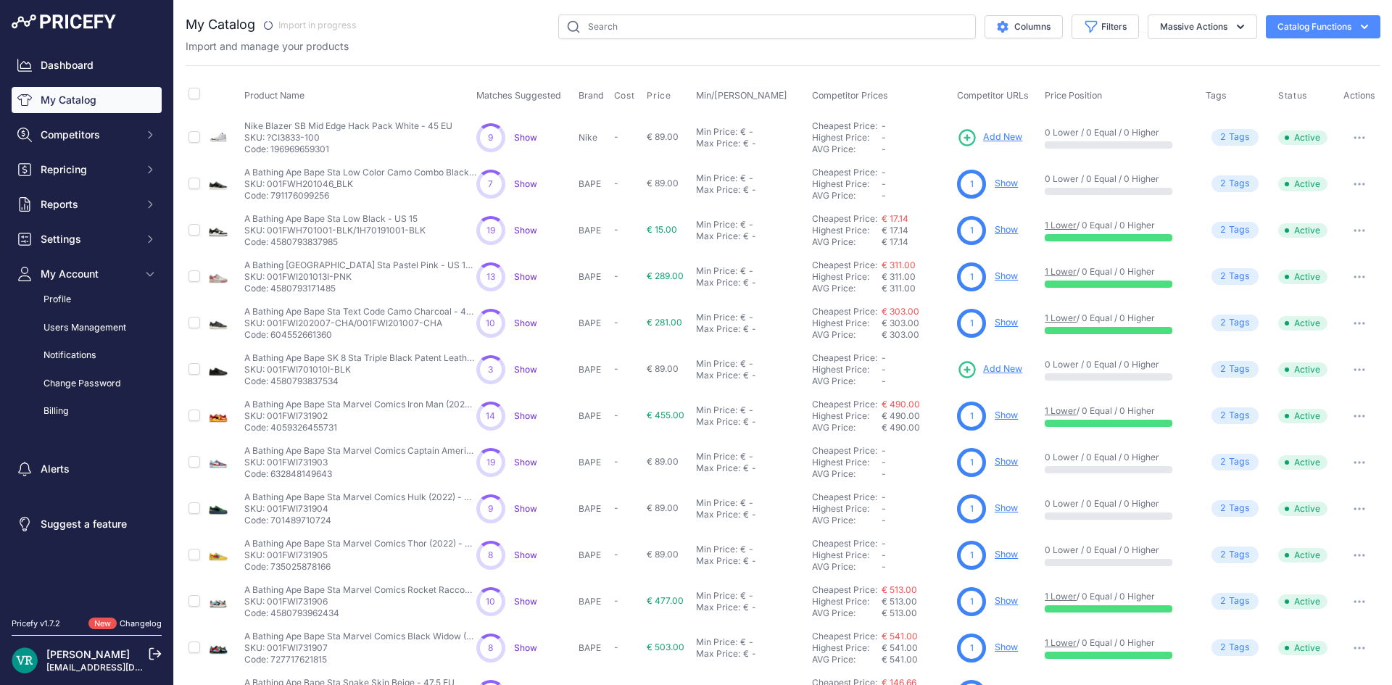
click at [142, 623] on link "Changelog" at bounding box center [141, 623] width 42 height 10
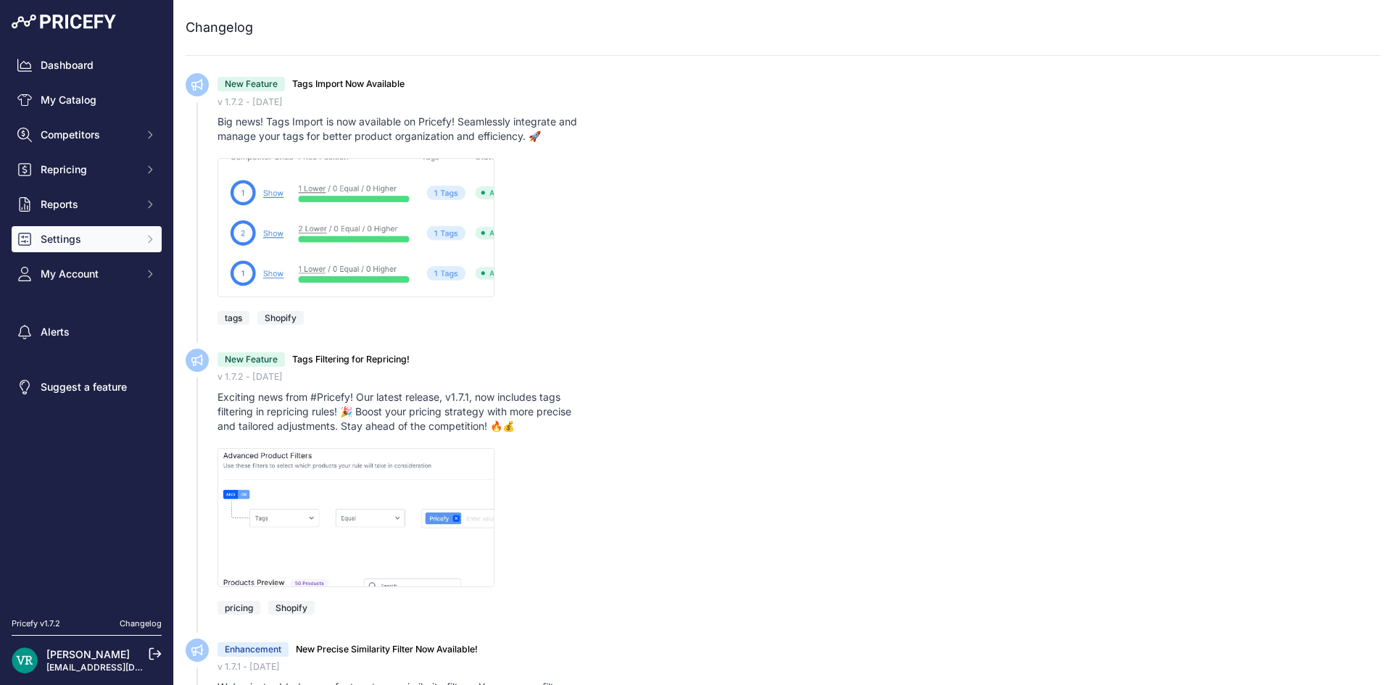
click at [102, 244] on span "Settings" at bounding box center [88, 239] width 95 height 14
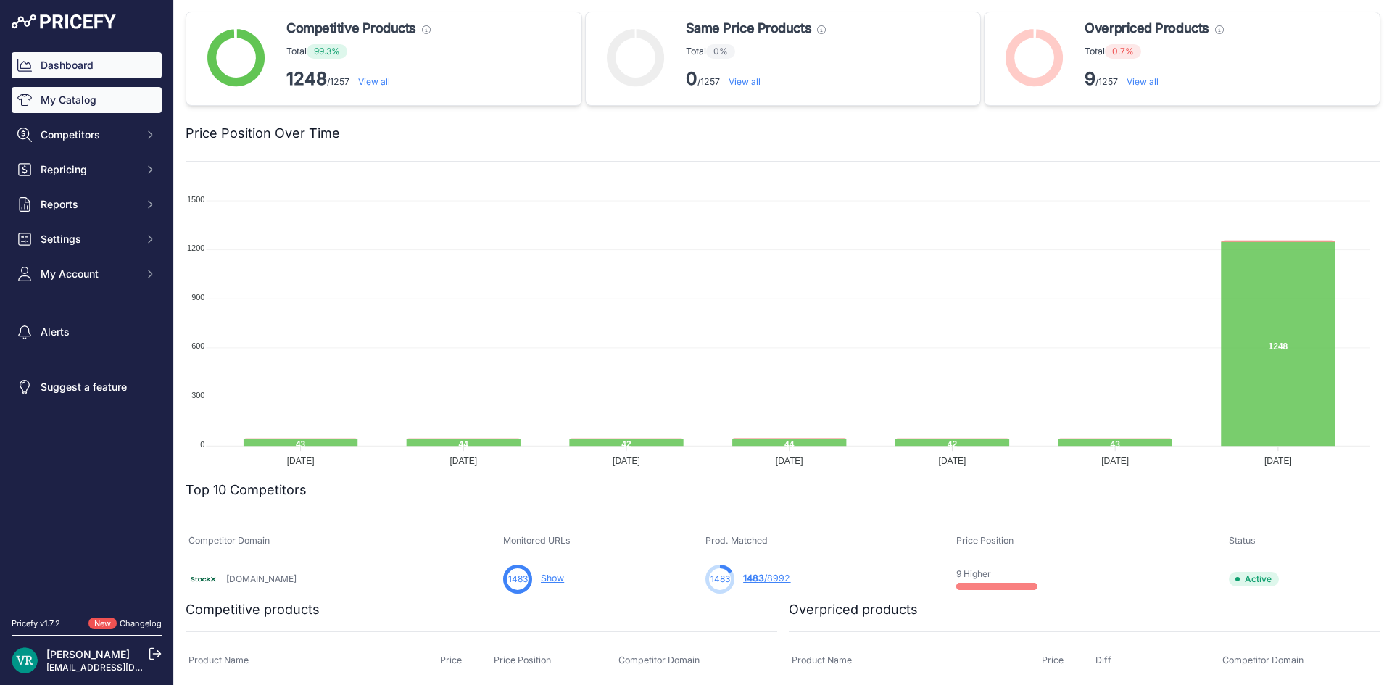
click at [101, 104] on link "My Catalog" at bounding box center [87, 100] width 150 height 26
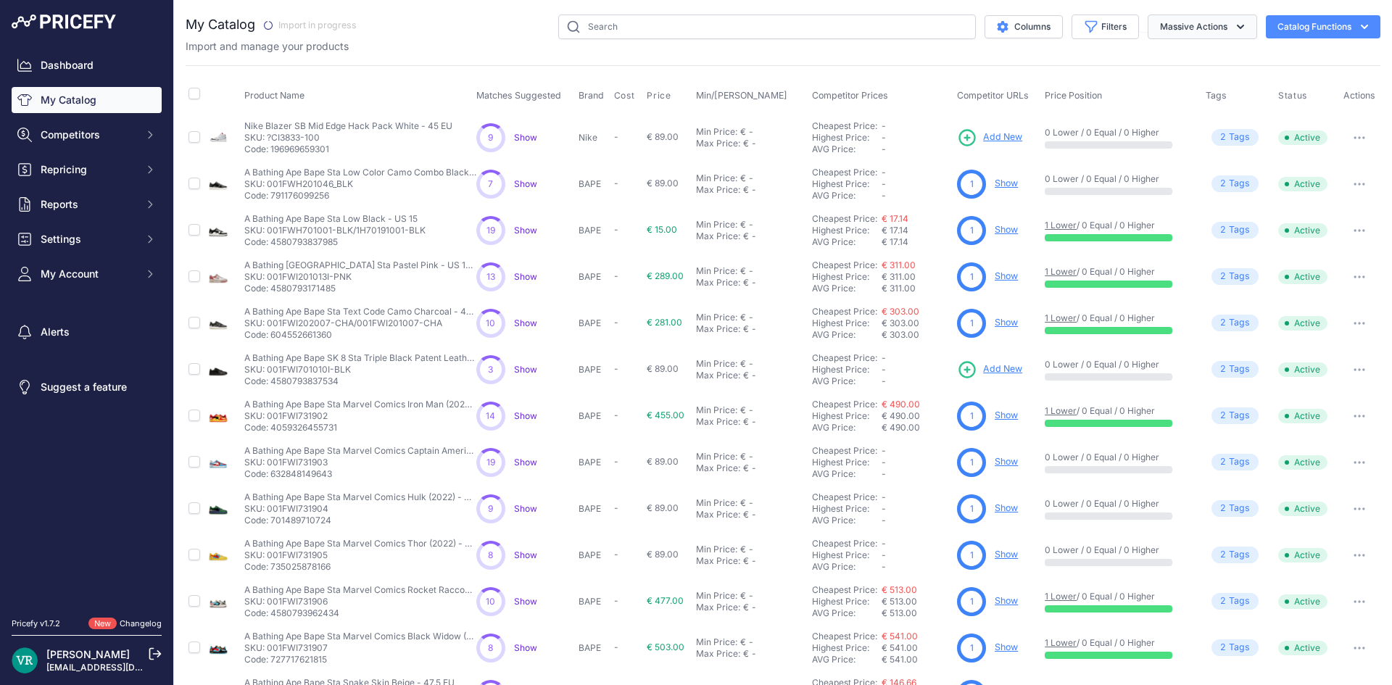
click at [1209, 30] on button "Massive Actions" at bounding box center [1201, 26] width 109 height 25
click at [1331, 22] on button "Catalog Functions" at bounding box center [1322, 26] width 115 height 23
click at [1265, 54] on span "Import Additional Info" at bounding box center [1295, 57] width 88 height 12
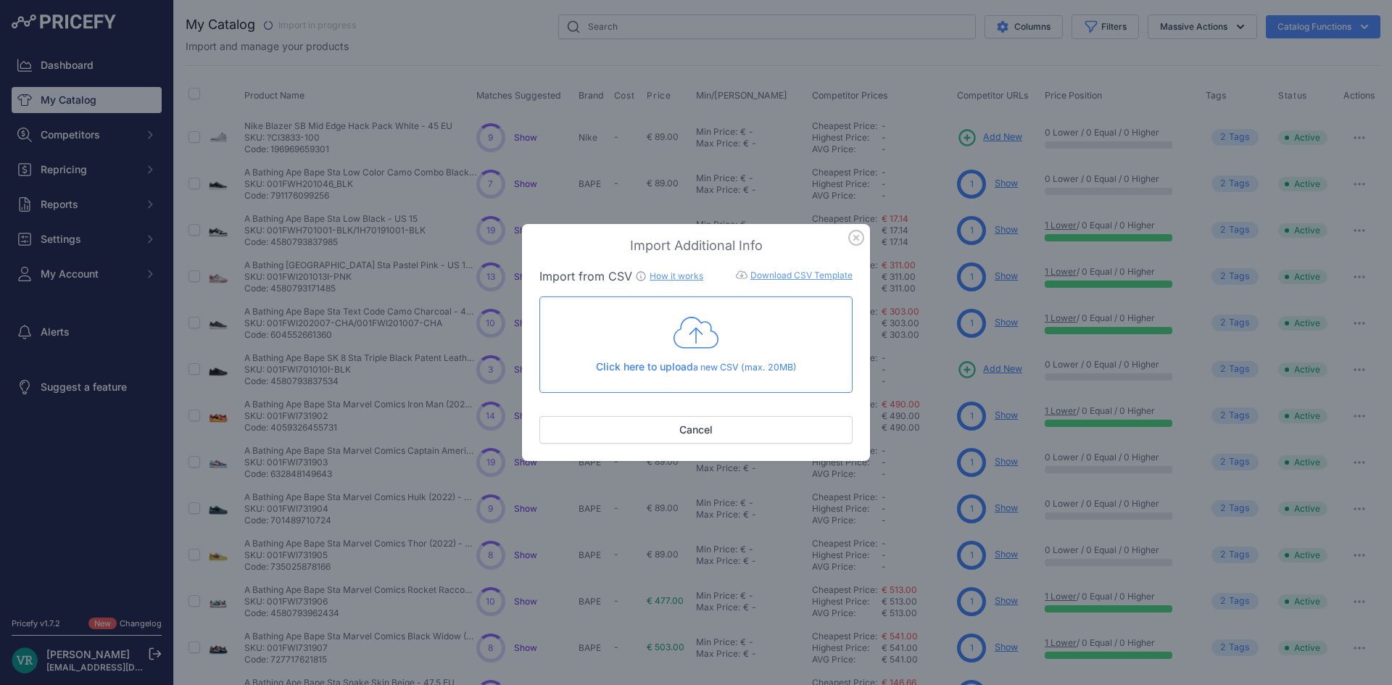
click at [854, 236] on icon "button" at bounding box center [856, 237] width 14 height 14
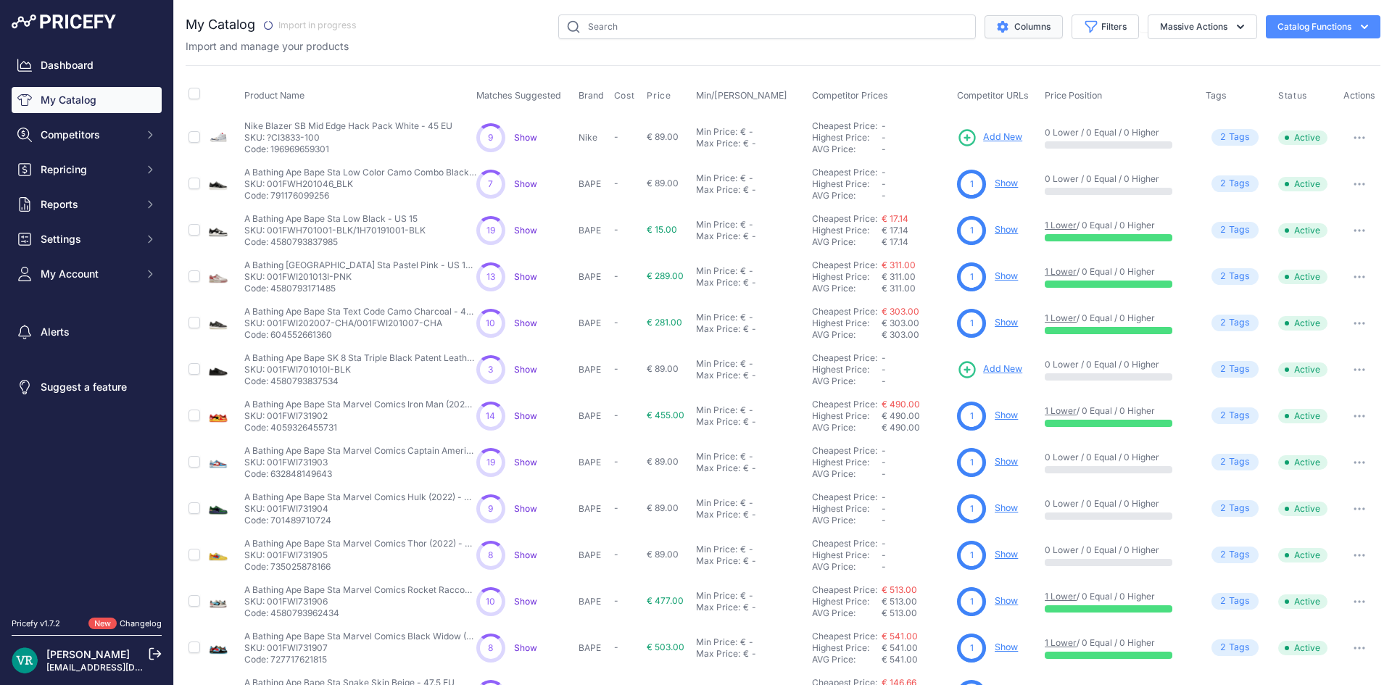
click at [1020, 25] on button "Columns" at bounding box center [1023, 26] width 78 height 23
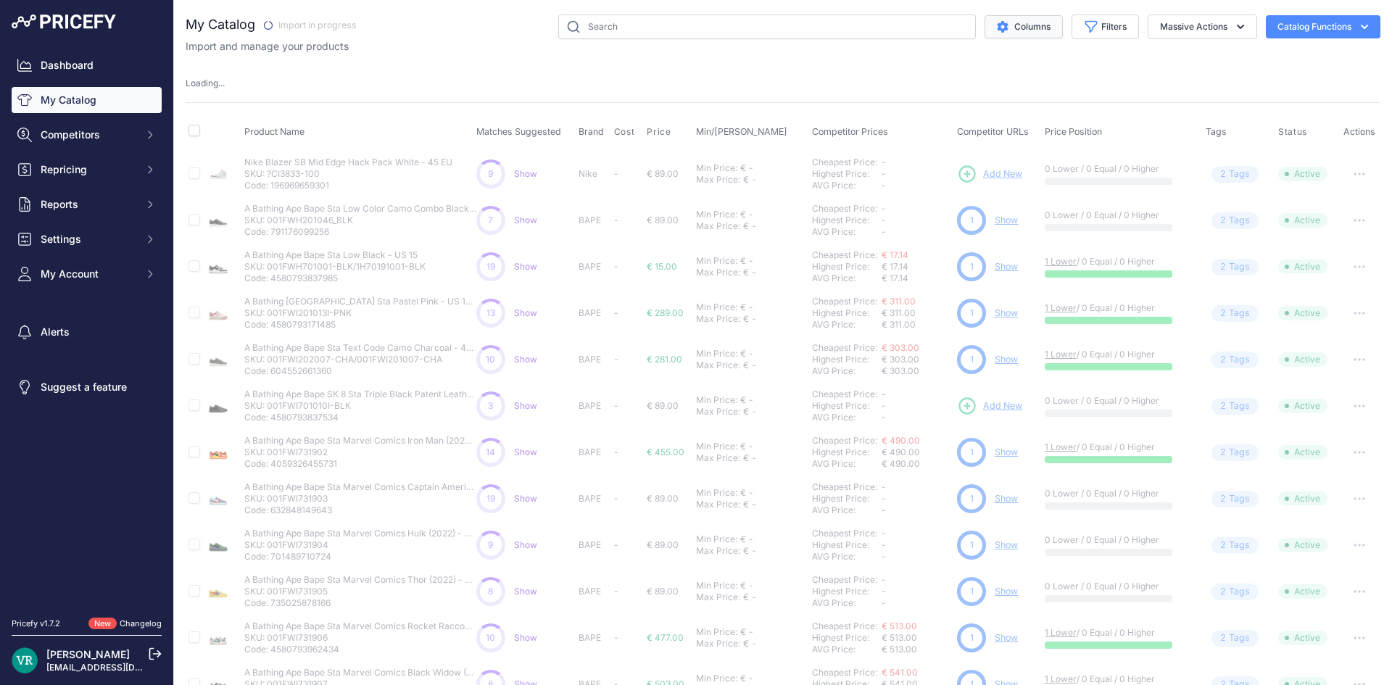
click at [1020, 25] on button "Columns" at bounding box center [1023, 26] width 78 height 23
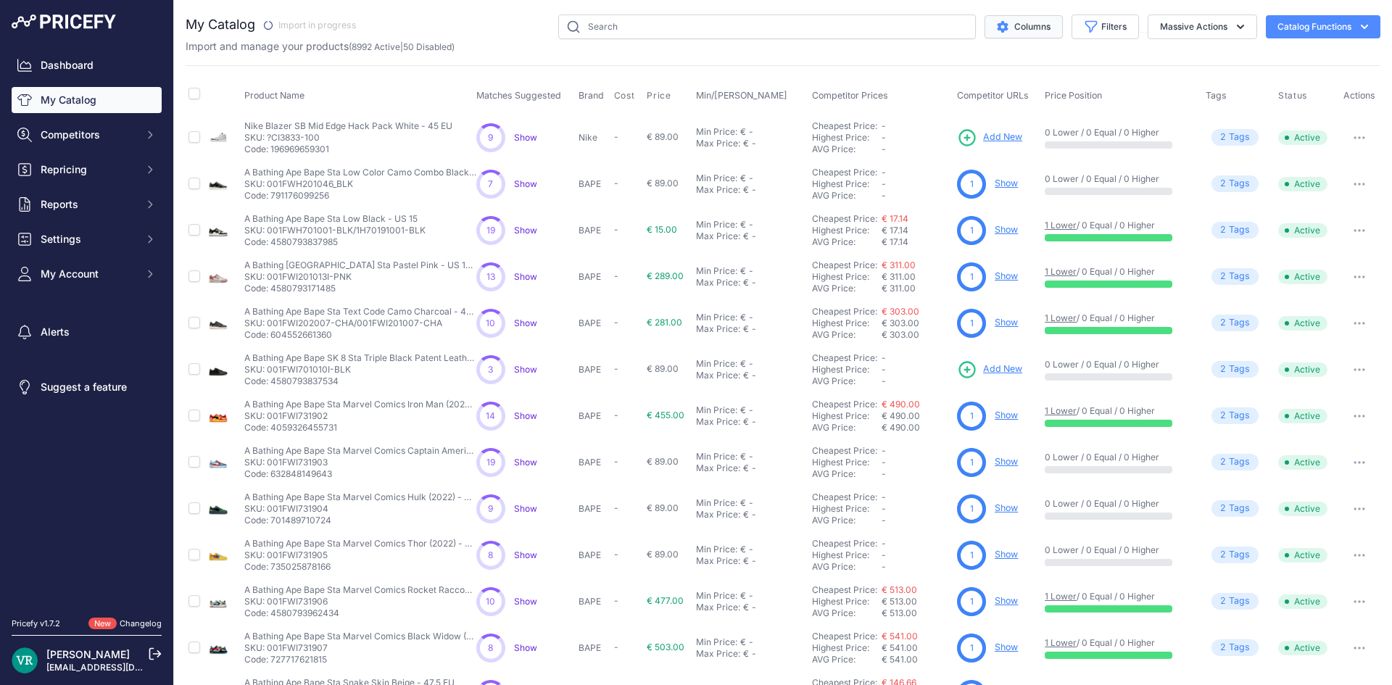
click at [984, 28] on button "Columns" at bounding box center [1023, 26] width 78 height 23
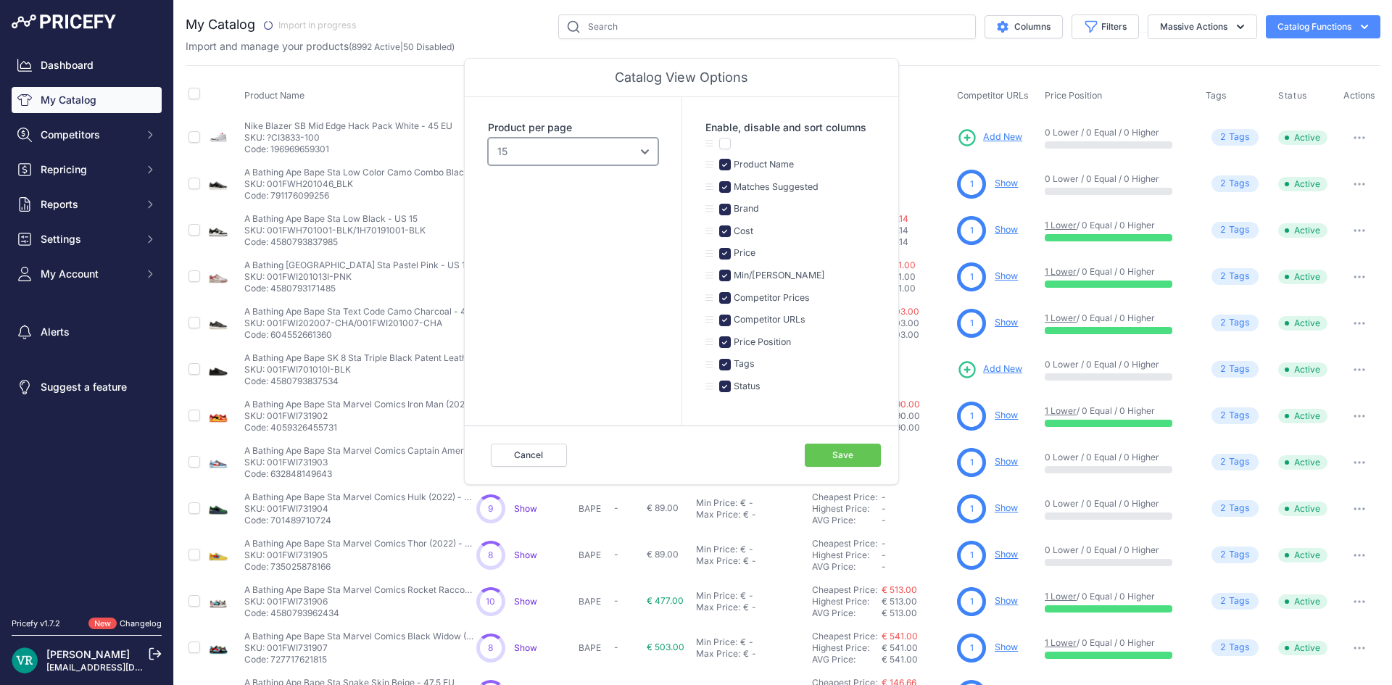
click at [607, 139] on select "10 15 20 25 50 100" at bounding box center [573, 152] width 170 height 28
select select "100"
click at [488, 138] on select "10 15 20 25 50 100" at bounding box center [573, 152] width 170 height 28
click at [820, 446] on button "Save" at bounding box center [843, 455] width 76 height 23
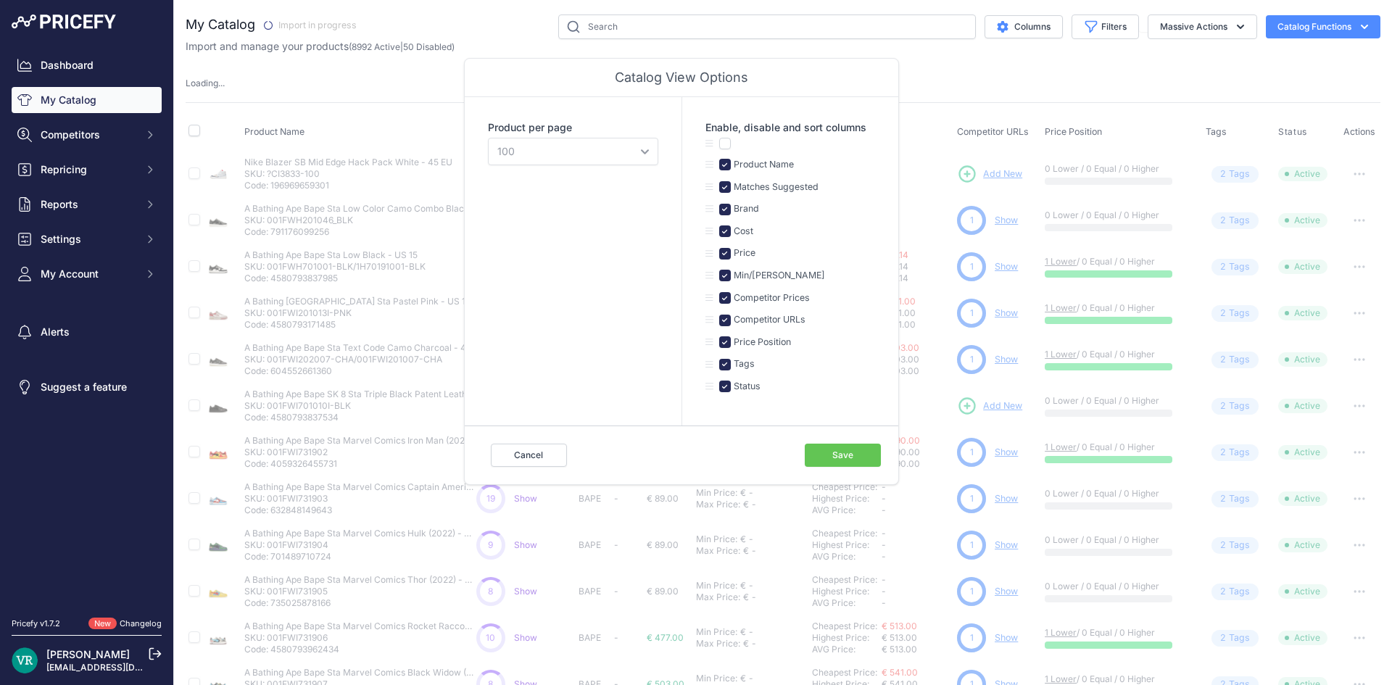
click at [479, 33] on div "Columns Catalog View Options Product per page 10 15 20 25 50 100 Enable, disabl…" at bounding box center [872, 26] width 1015 height 25
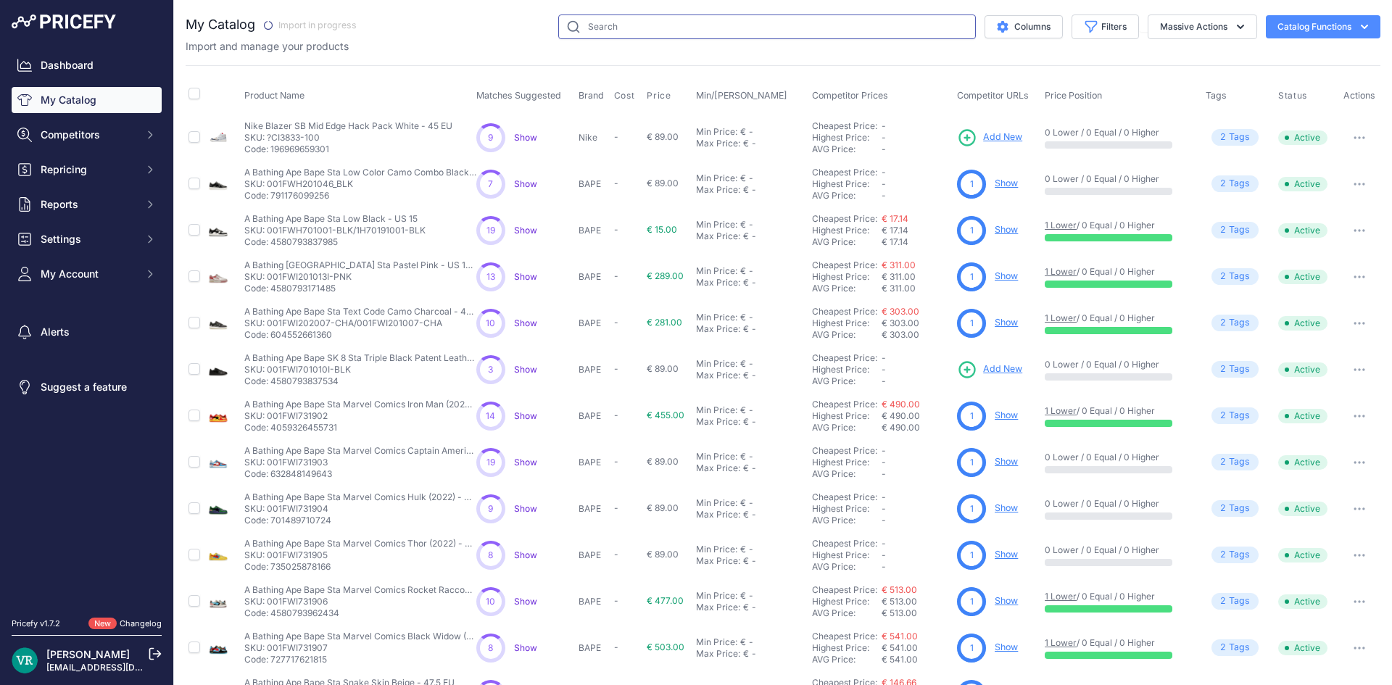
click at [593, 31] on input "text" at bounding box center [766, 26] width 417 height 25
drag, startPoint x: 646, startPoint y: 30, endPoint x: 595, endPoint y: 35, distance: 50.9
click at [595, 35] on input "VOSNEAKERS" at bounding box center [752, 26] width 388 height 25
type input "VOSneakers"
click at [130, 129] on span "Competitors" at bounding box center [88, 135] width 95 height 14
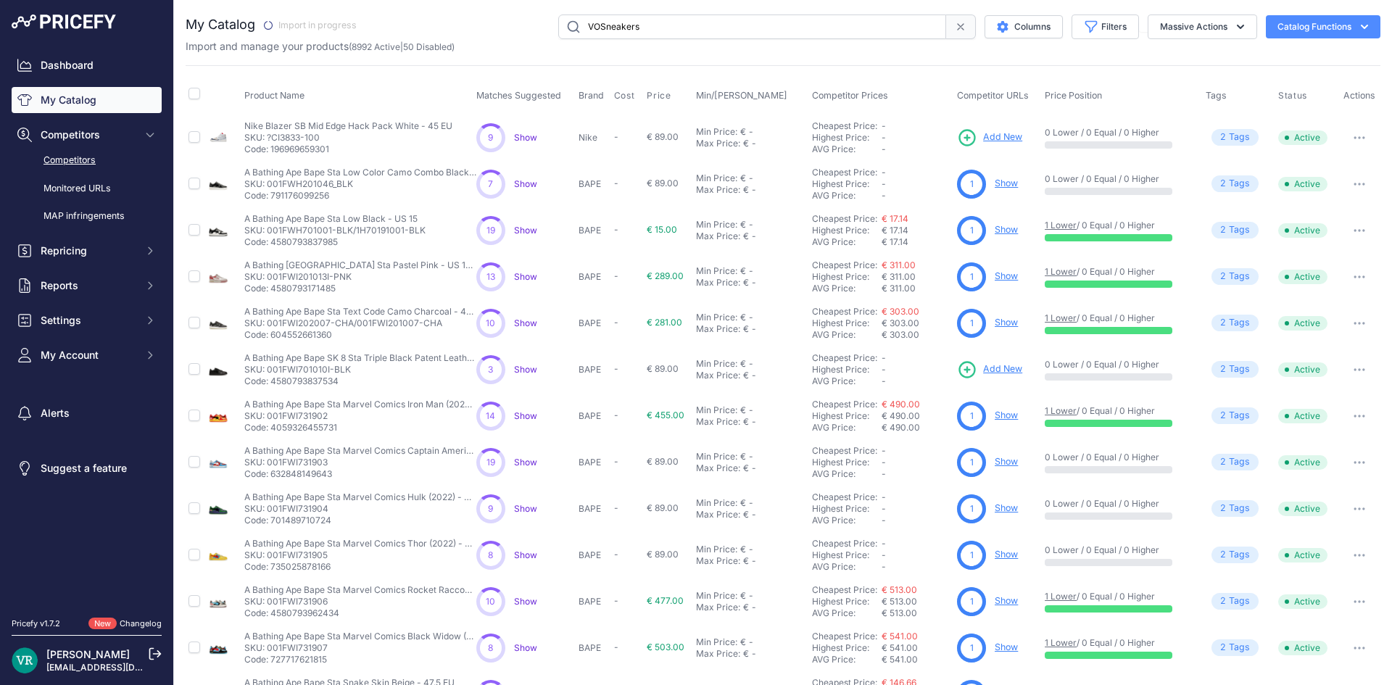
click at [100, 162] on link "Competitors" at bounding box center [87, 160] width 150 height 25
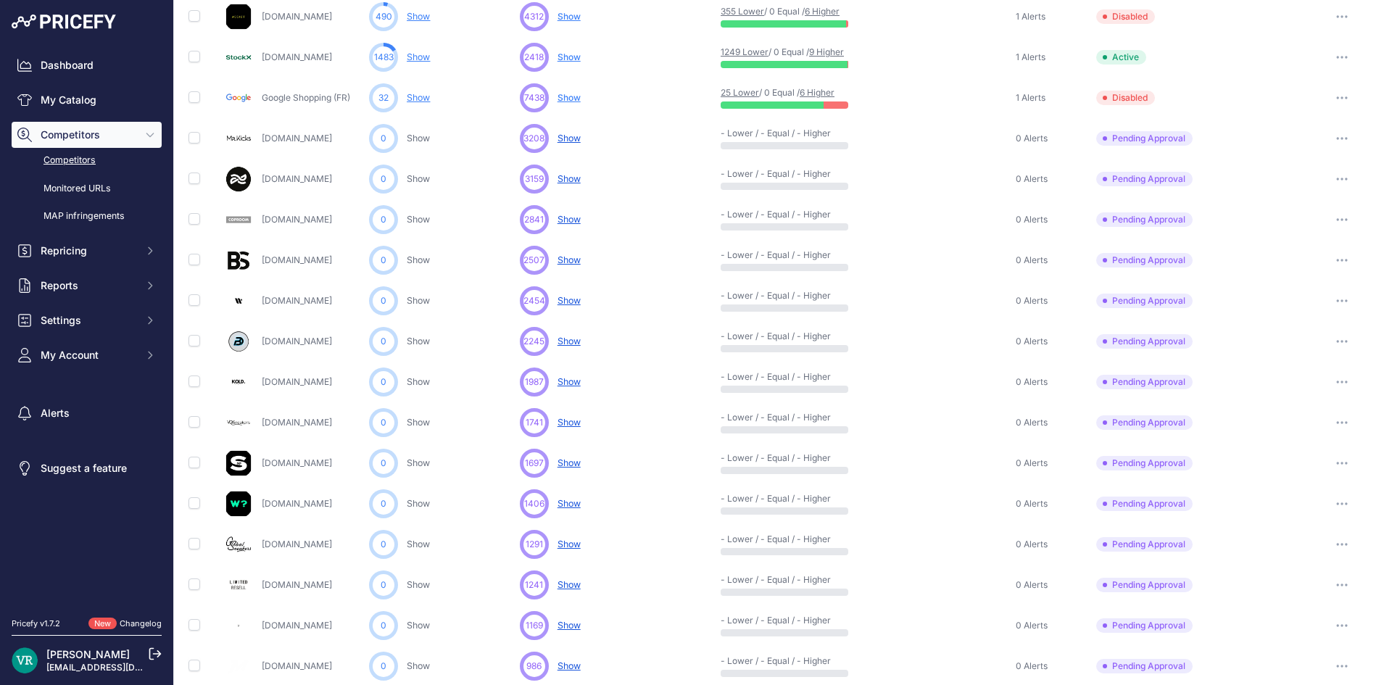
scroll to position [102, 0]
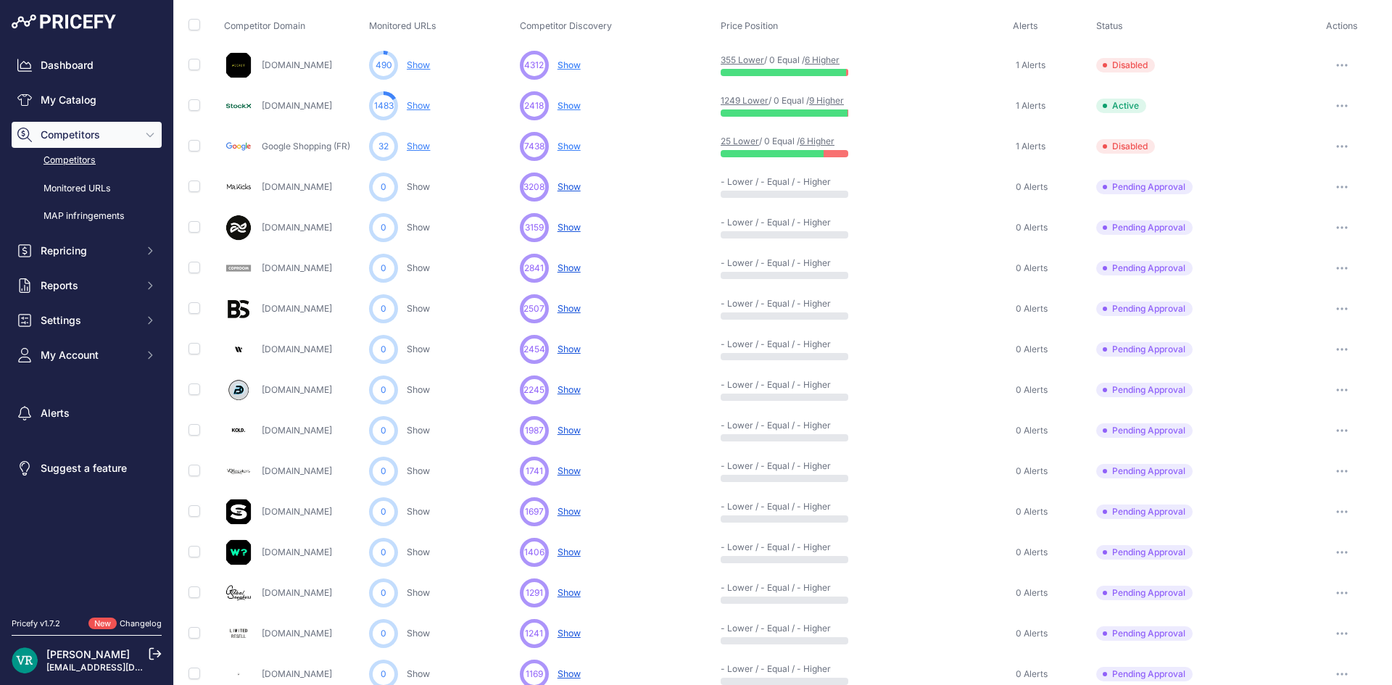
click at [1331, 223] on button "button" at bounding box center [1341, 227] width 29 height 20
click at [1312, 279] on button "Approve Competitor" at bounding box center [1317, 281] width 119 height 23
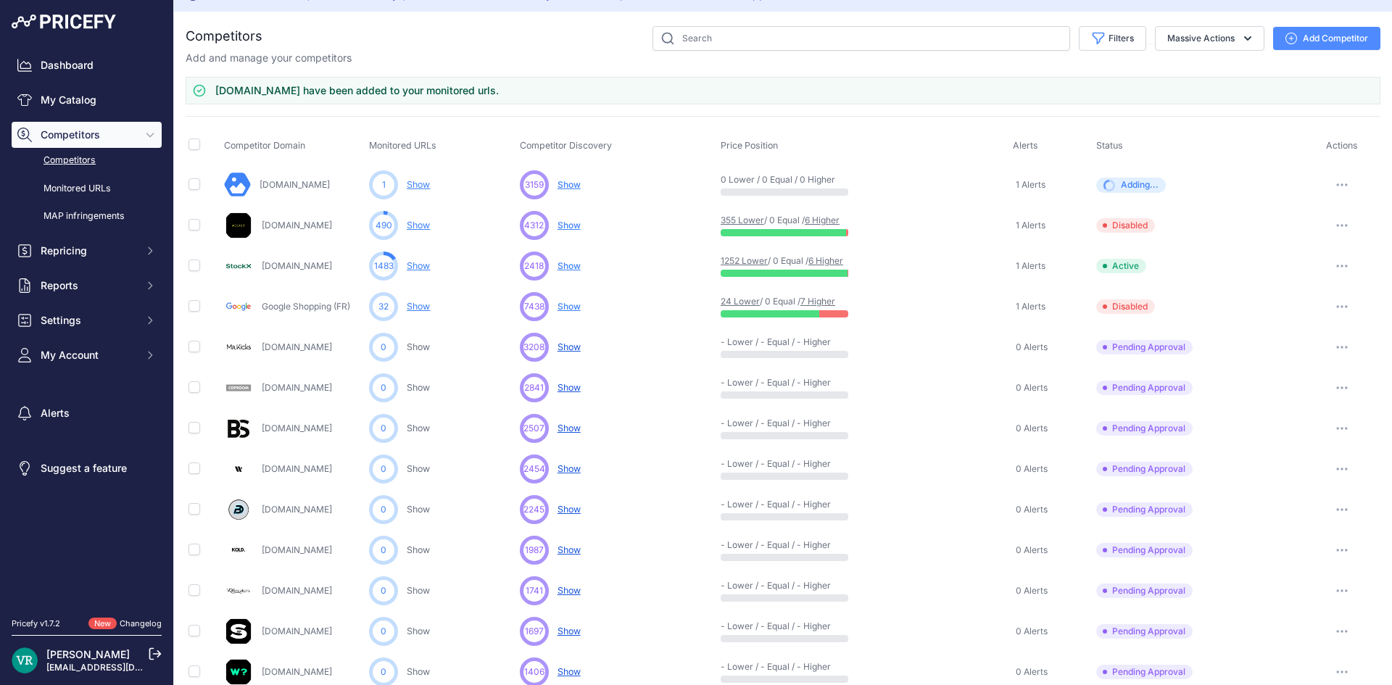
scroll to position [0, 0]
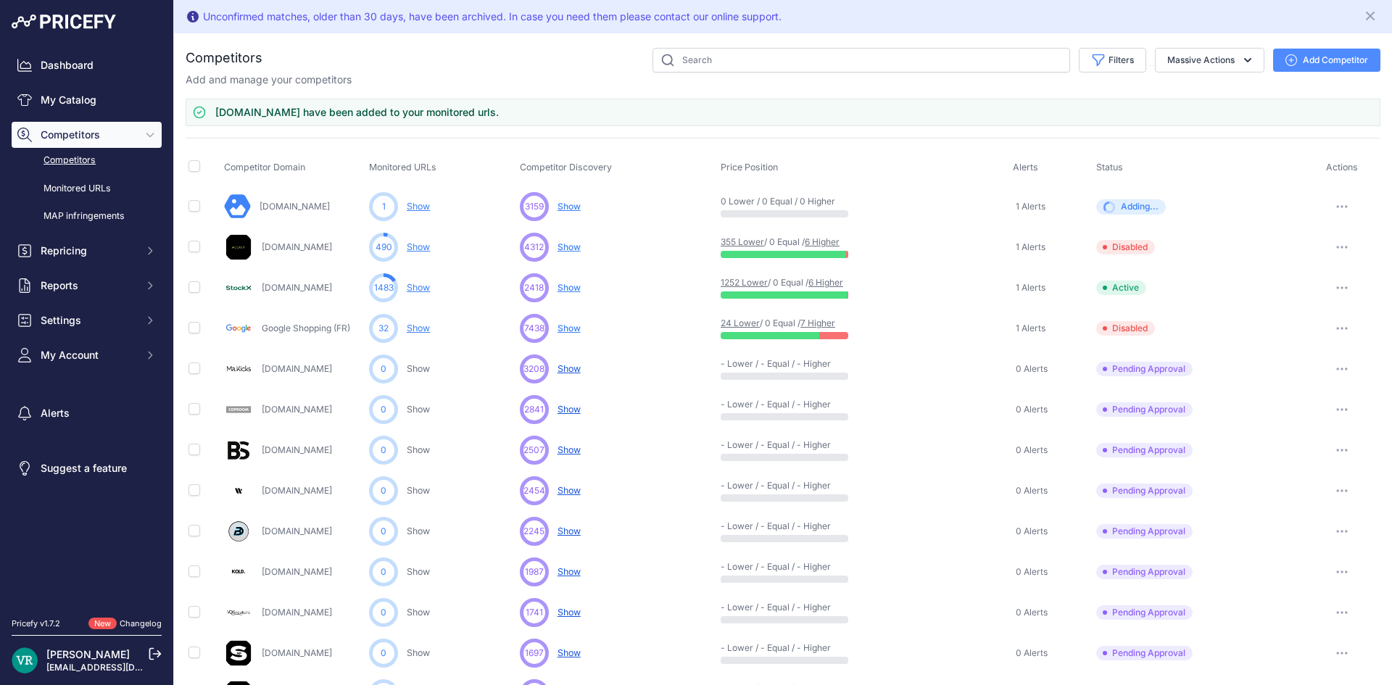
click at [1340, 200] on button "button" at bounding box center [1341, 206] width 29 height 20
click at [1312, 255] on button "Disable" at bounding box center [1316, 260] width 121 height 23
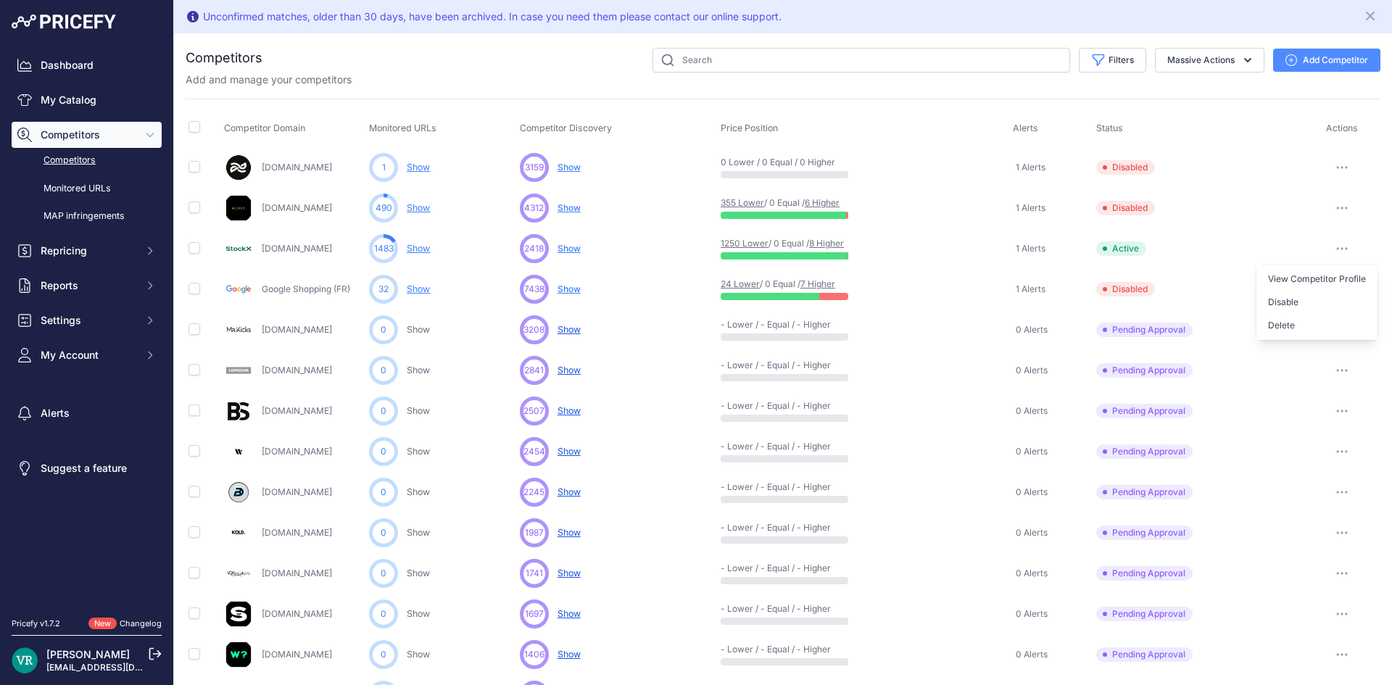
click at [1331, 202] on button "button" at bounding box center [1341, 208] width 29 height 20
click at [606, 217] on div "4312 ... Show No suggestions available yet for this competitor Discovering..." at bounding box center [617, 208] width 195 height 29
click at [1327, 209] on button "button" at bounding box center [1341, 208] width 29 height 20
click at [1294, 265] on button "Enable" at bounding box center [1316, 261] width 121 height 23
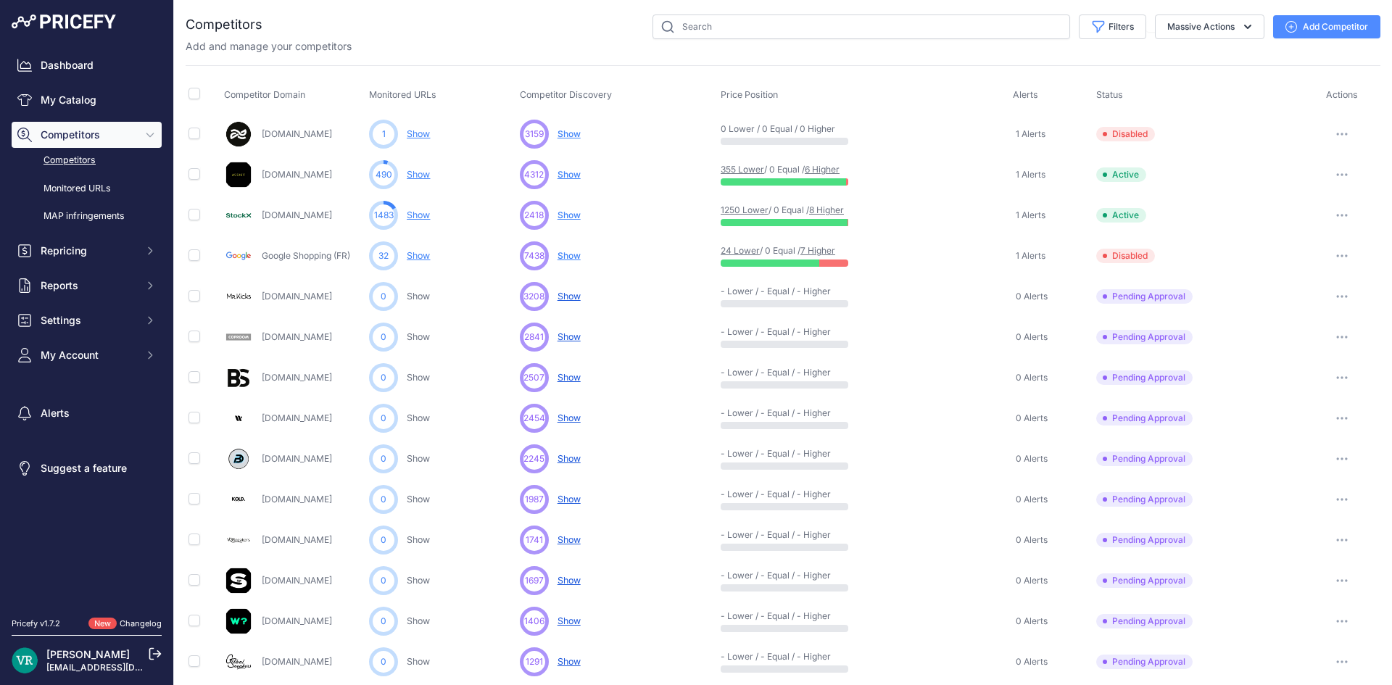
scroll to position [30, 0]
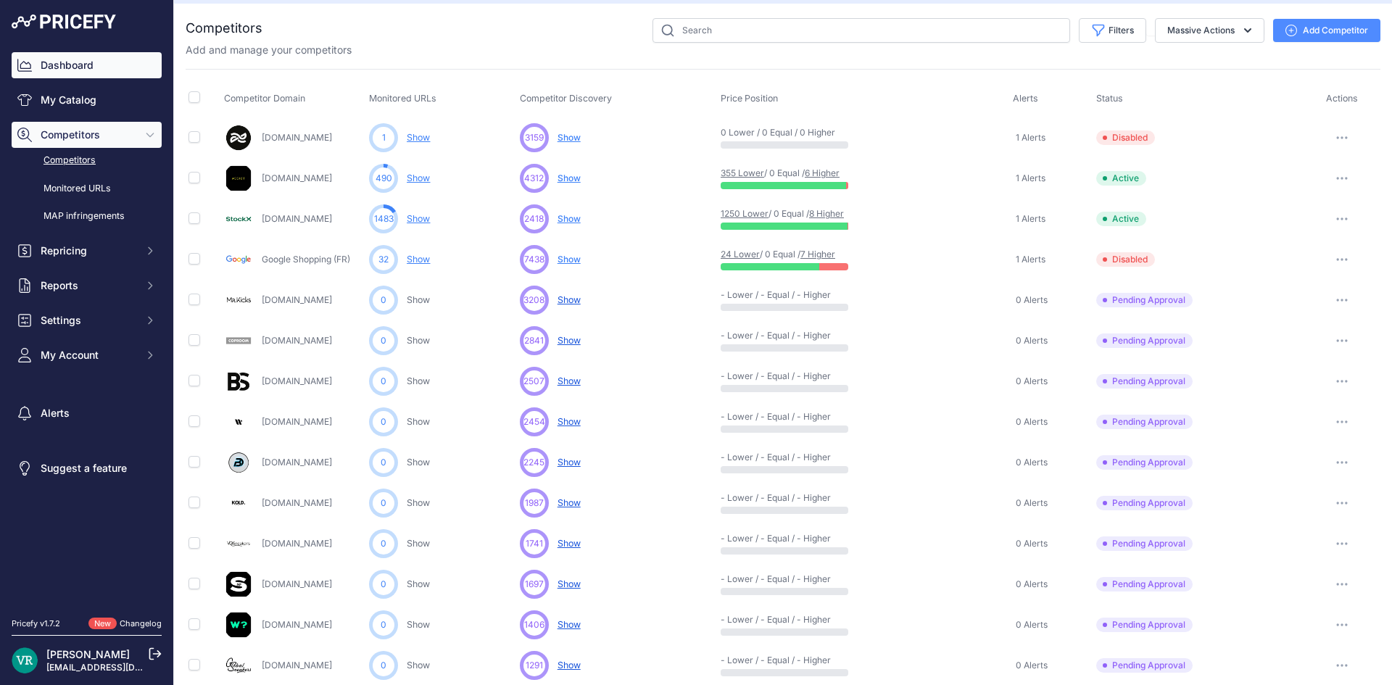
click at [109, 72] on link "Dashboard" at bounding box center [87, 65] width 150 height 26
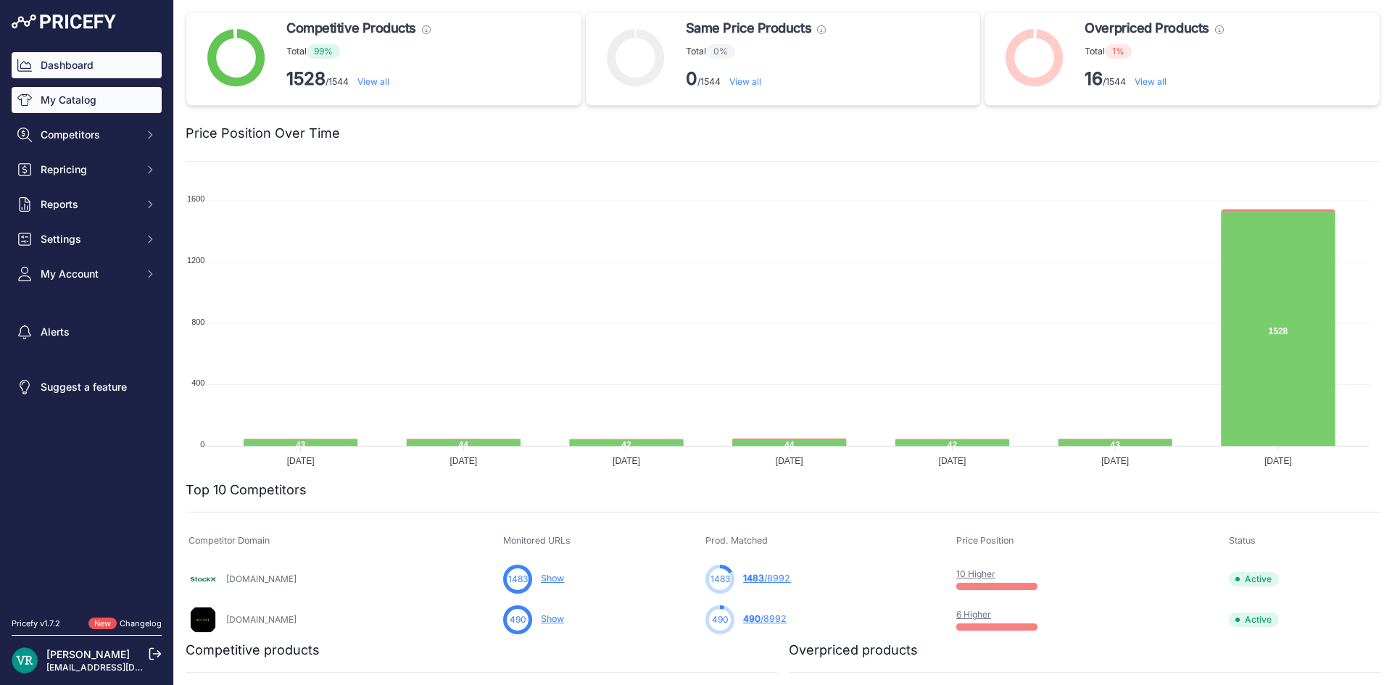
click at [107, 108] on link "My Catalog" at bounding box center [87, 100] width 150 height 26
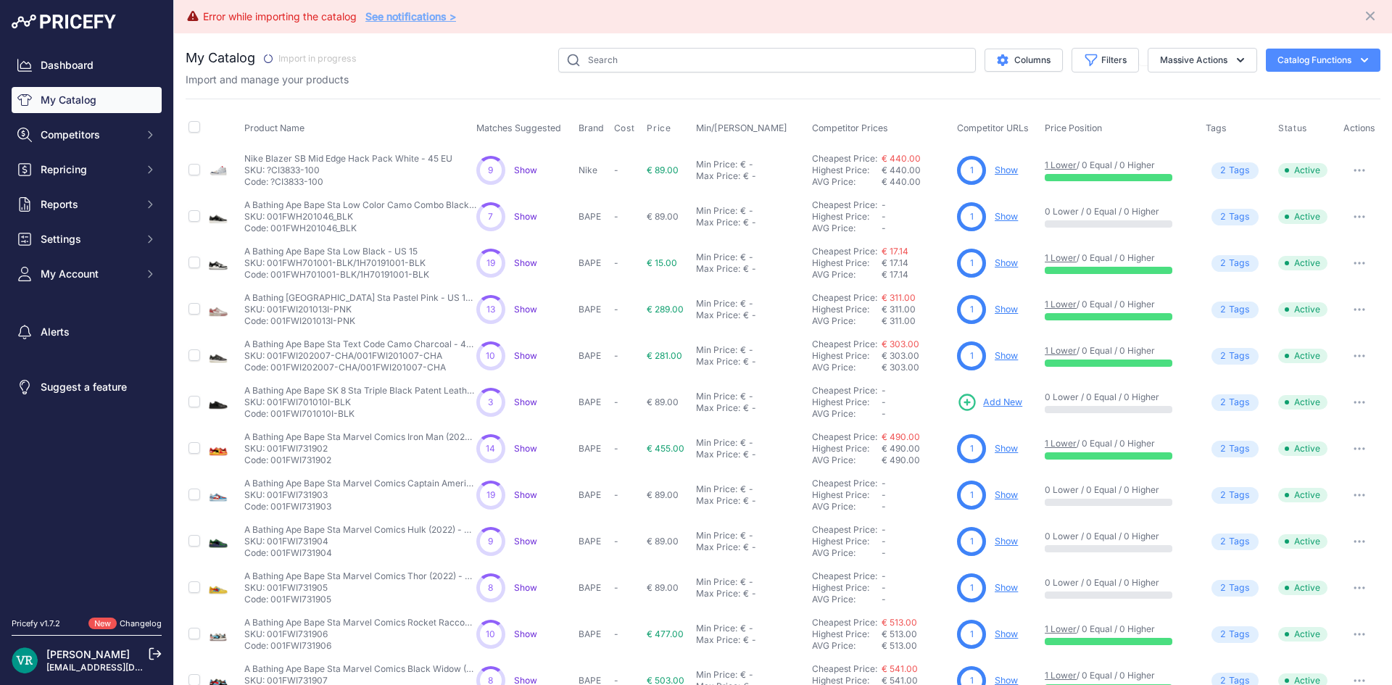
click at [1276, 60] on button "Catalog Functions" at bounding box center [1322, 60] width 115 height 23
click at [1276, 83] on div "Import Additional Info" at bounding box center [1297, 91] width 162 height 26
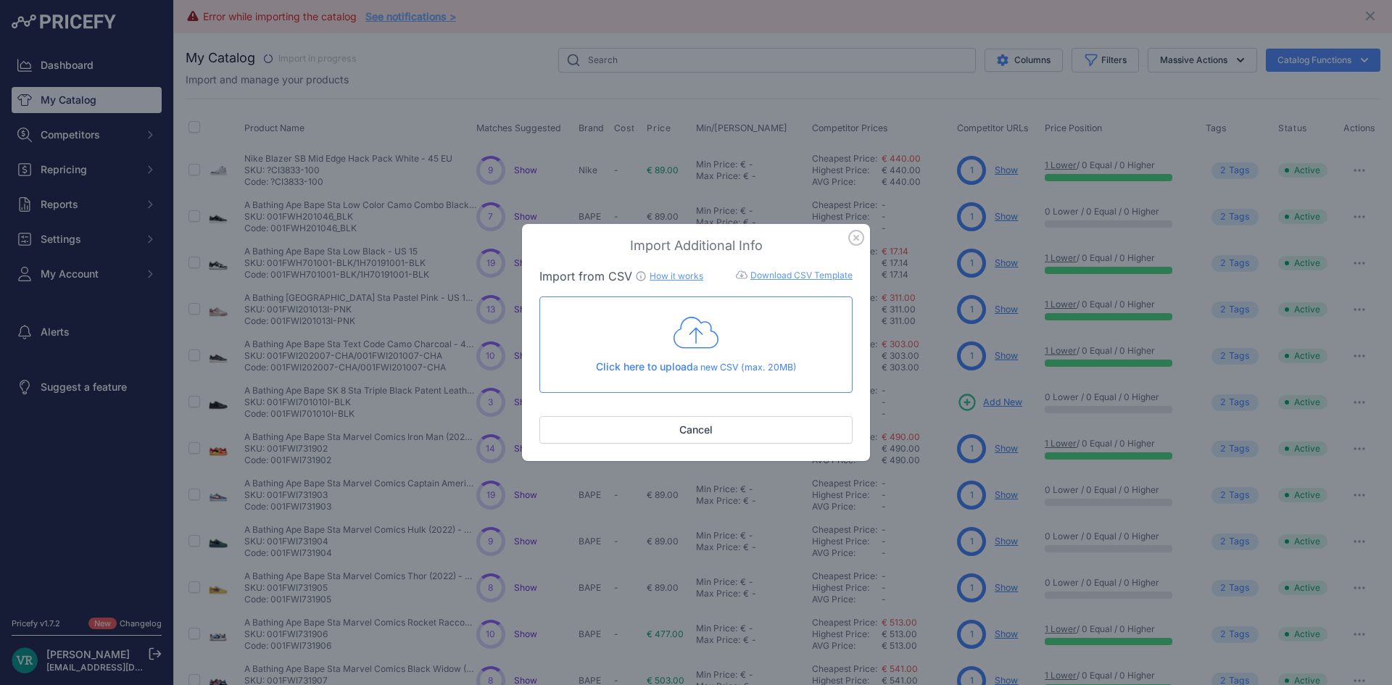
click at [775, 276] on link "Download CSV Template" at bounding box center [801, 275] width 102 height 11
click at [667, 278] on link "How it works" at bounding box center [676, 275] width 54 height 11
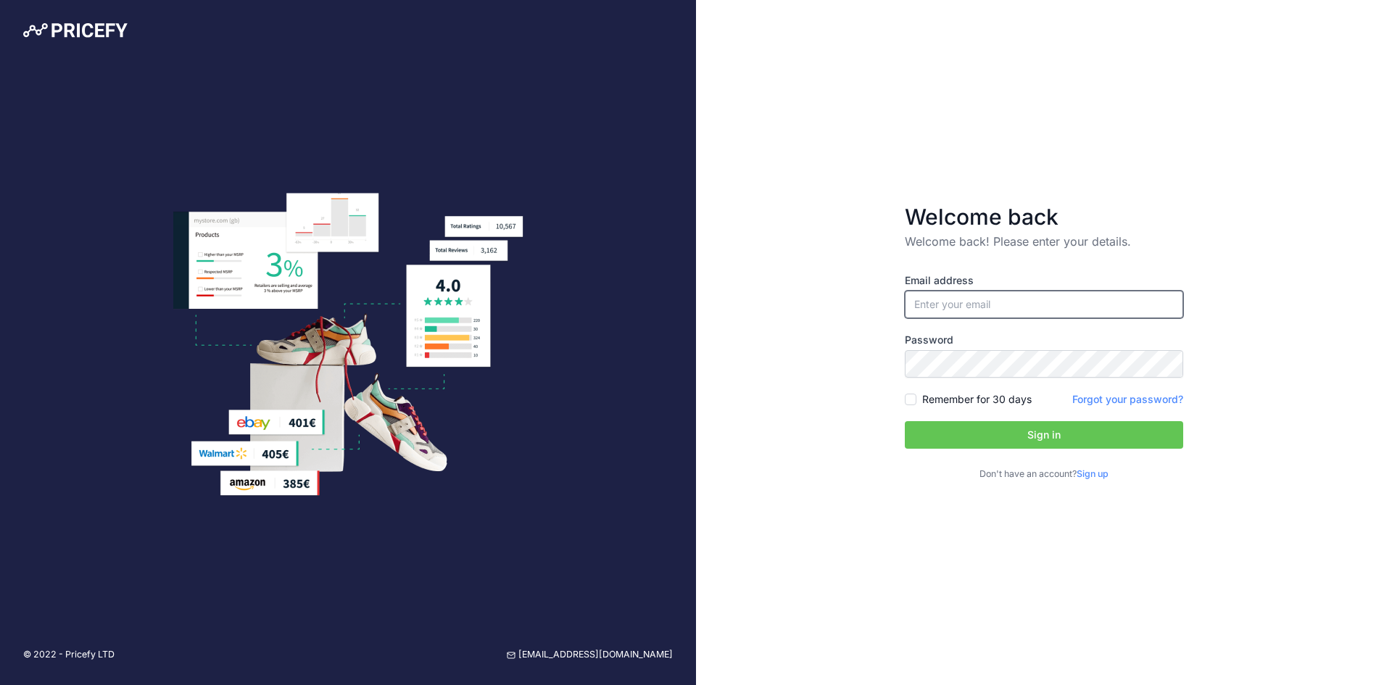
click at [989, 305] on input "email" at bounding box center [1044, 305] width 278 height 28
type input "[EMAIL_ADDRESS][DOMAIN_NAME]"
click at [933, 402] on label "Remember for 30 days" at bounding box center [976, 399] width 109 height 14
click at [916, 402] on input "Remember for 30 days" at bounding box center [911, 400] width 12 height 12
checkbox input "true"
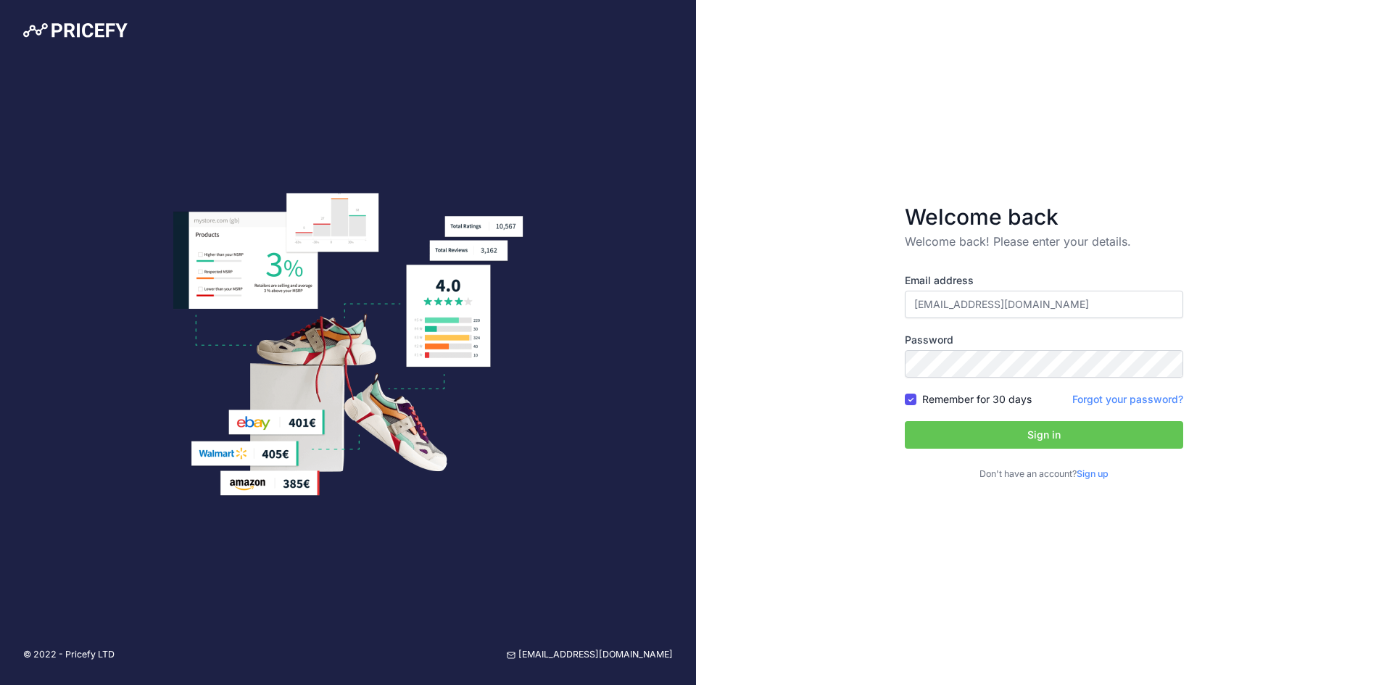
click at [981, 430] on button "Sign in" at bounding box center [1044, 435] width 278 height 28
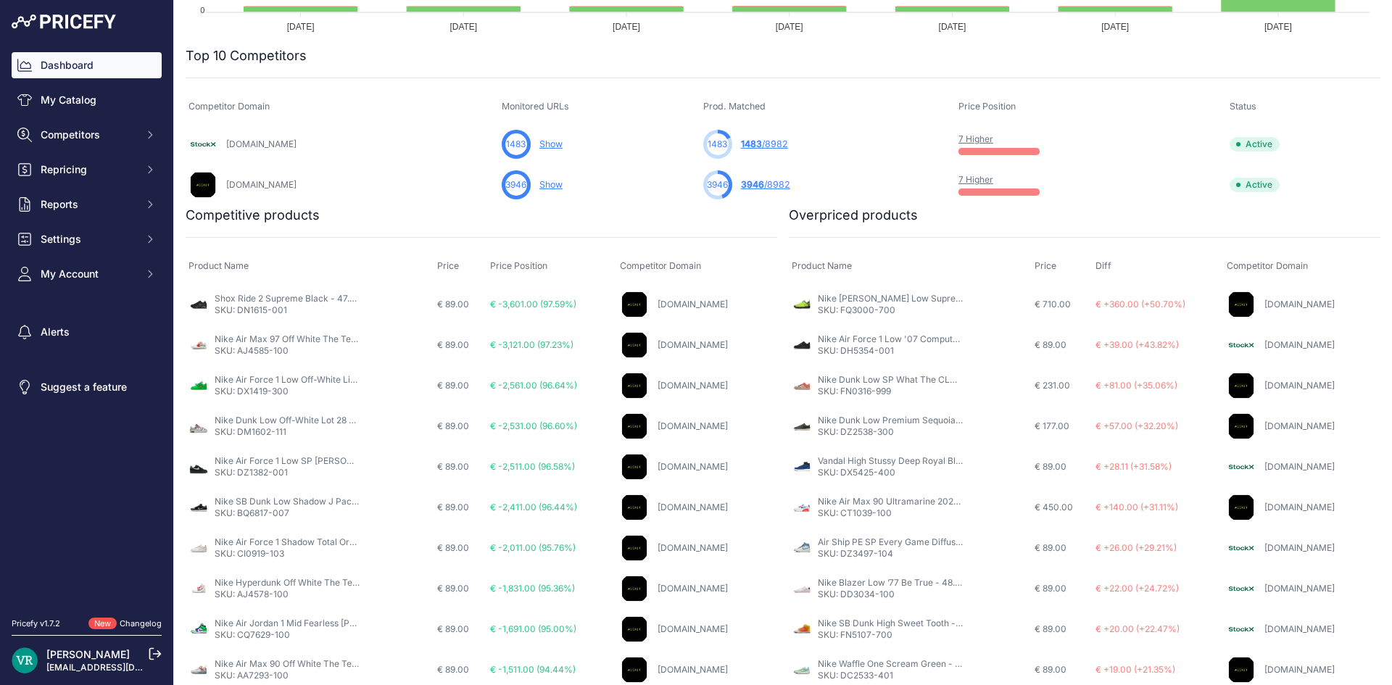
scroll to position [473, 0]
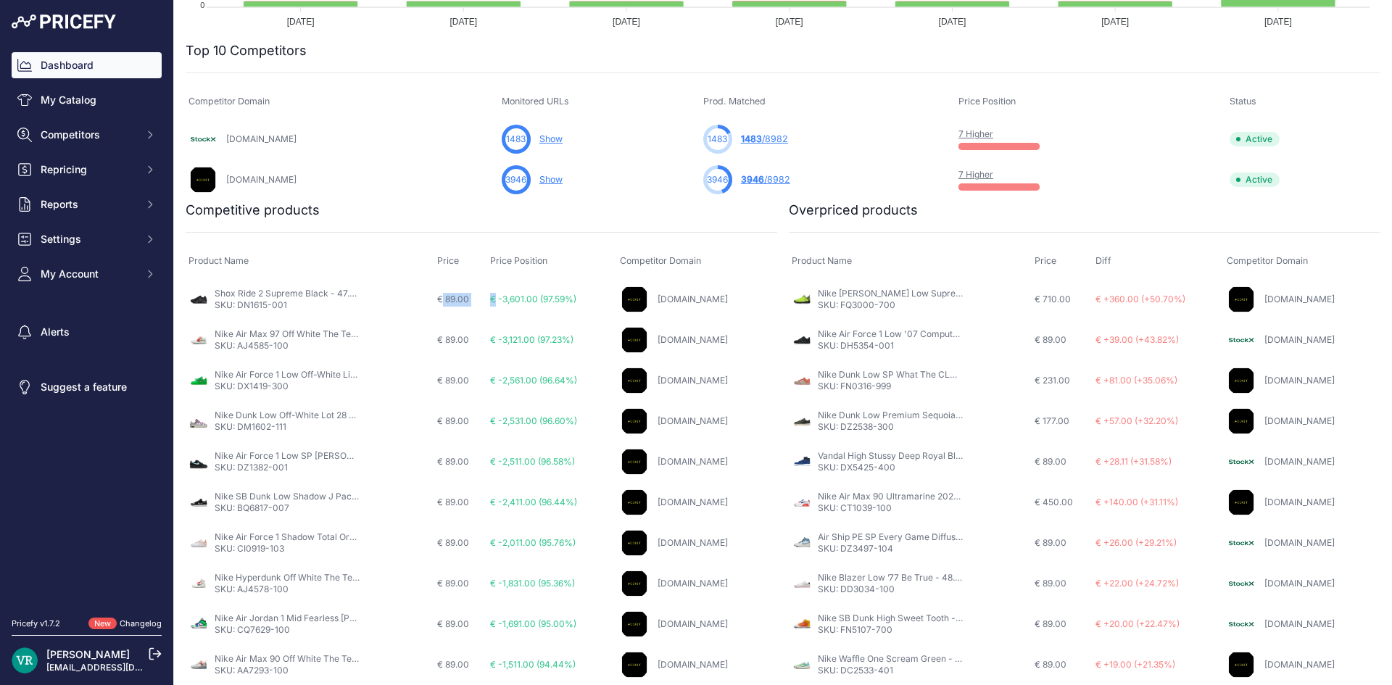
drag, startPoint x: 467, startPoint y: 296, endPoint x: 482, endPoint y: 296, distance: 14.5
click at [482, 296] on tr "Shox Ride 2 Supreme Black - 47.5 EU SKU: DN1615-001 € 89.00 € -3,601.00 (97.59%…" at bounding box center [481, 298] width 591 height 41
click at [307, 233] on div "Product Name Price Price Position Competitor Domain Shox Ride 2 Supreme Black -…" at bounding box center [481, 458] width 591 height 453
click at [92, 170] on span "Repricing" at bounding box center [88, 169] width 95 height 14
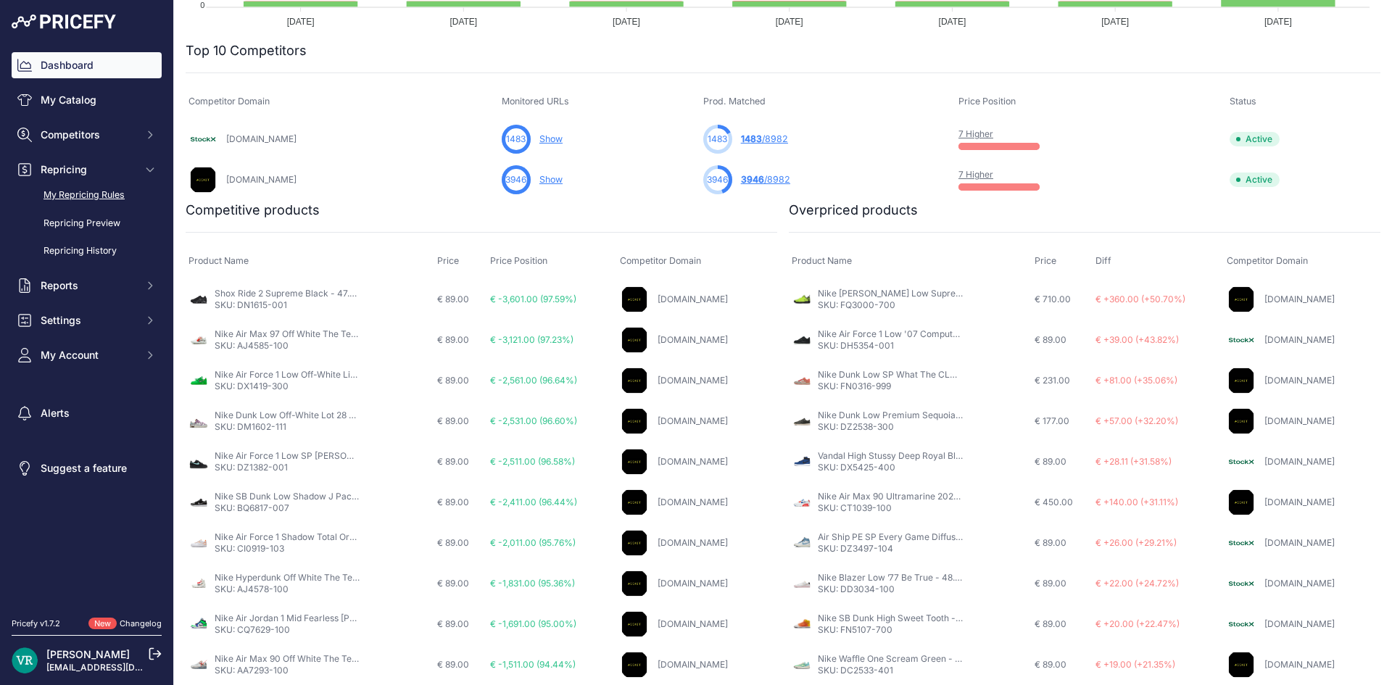
click at [101, 196] on link "My Repricing Rules" at bounding box center [87, 195] width 150 height 25
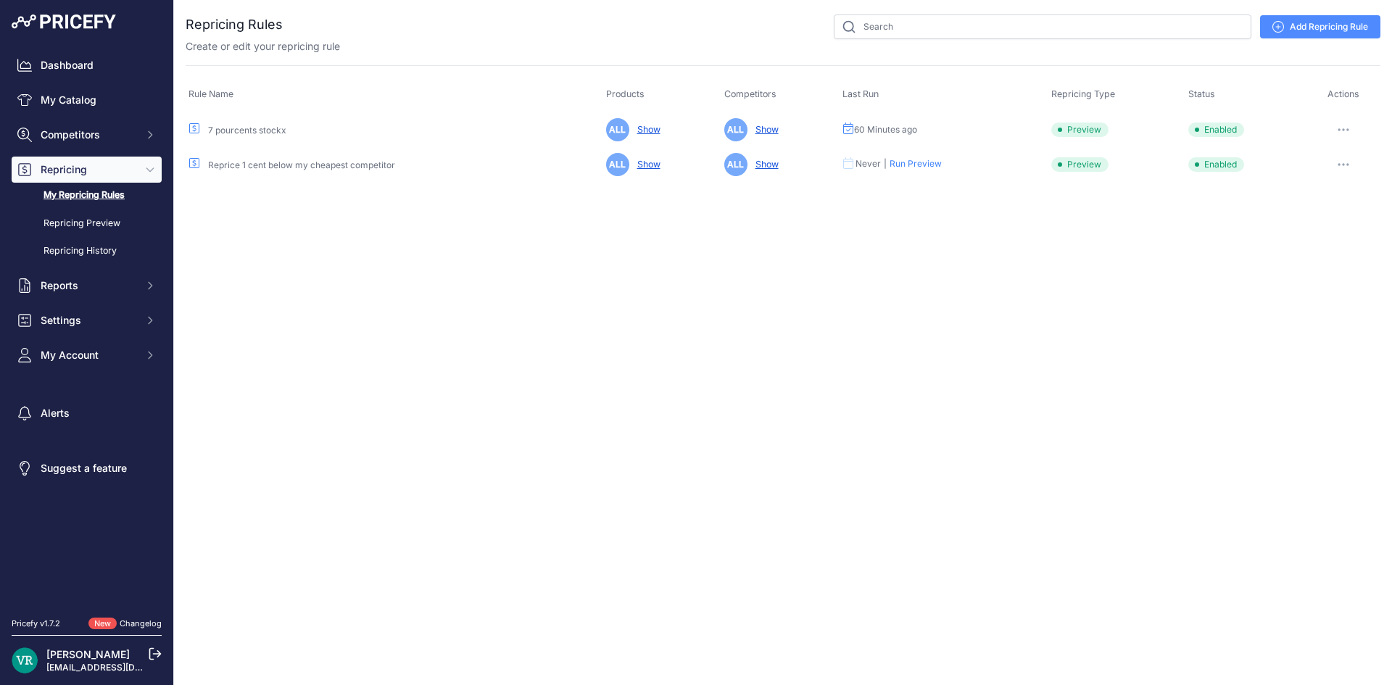
click at [1345, 131] on button "button" at bounding box center [1343, 130] width 29 height 20
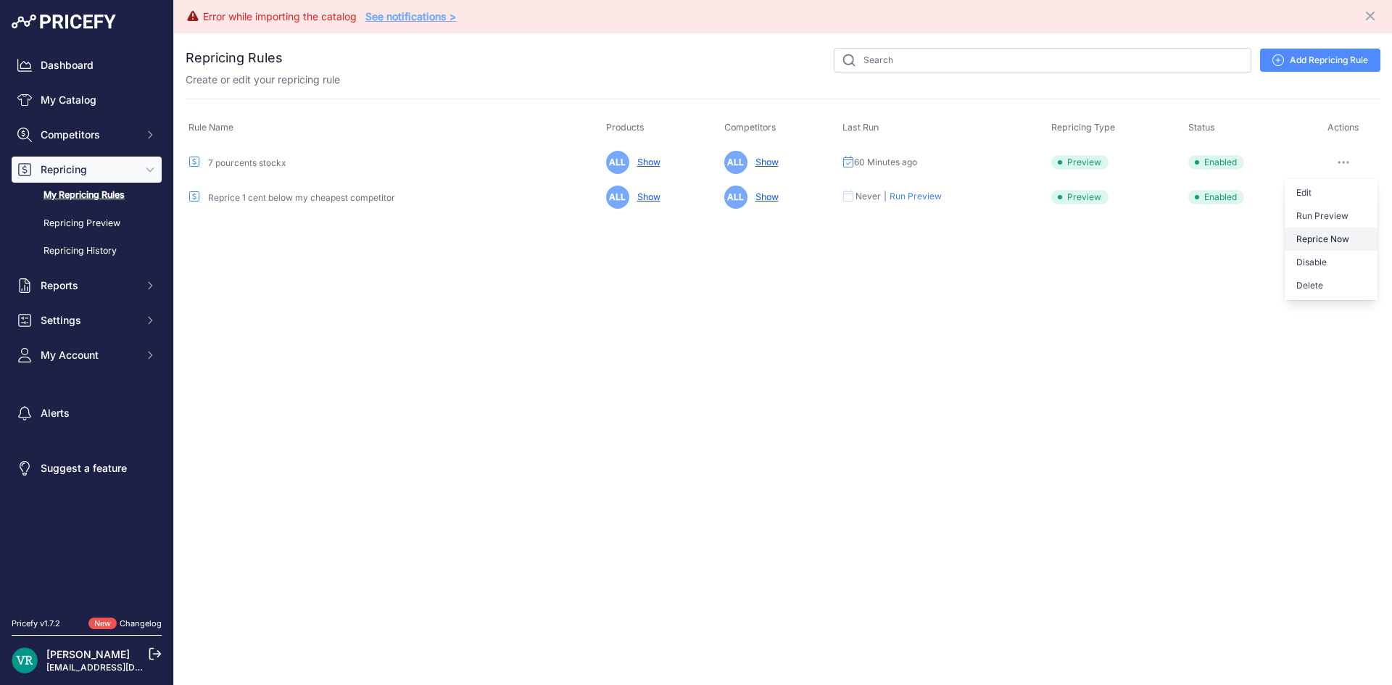
click at [1324, 238] on button "Reprice Now" at bounding box center [1330, 239] width 93 height 23
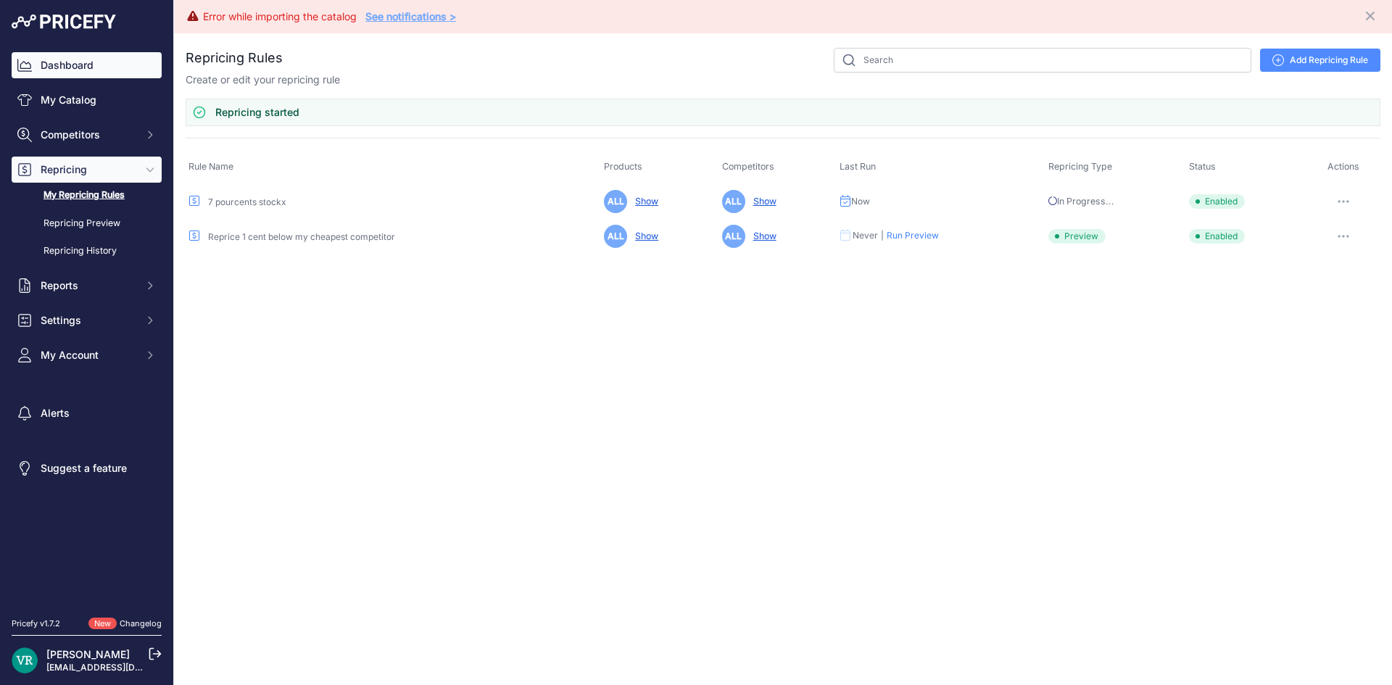
click at [62, 68] on link "Dashboard" at bounding box center [87, 65] width 150 height 26
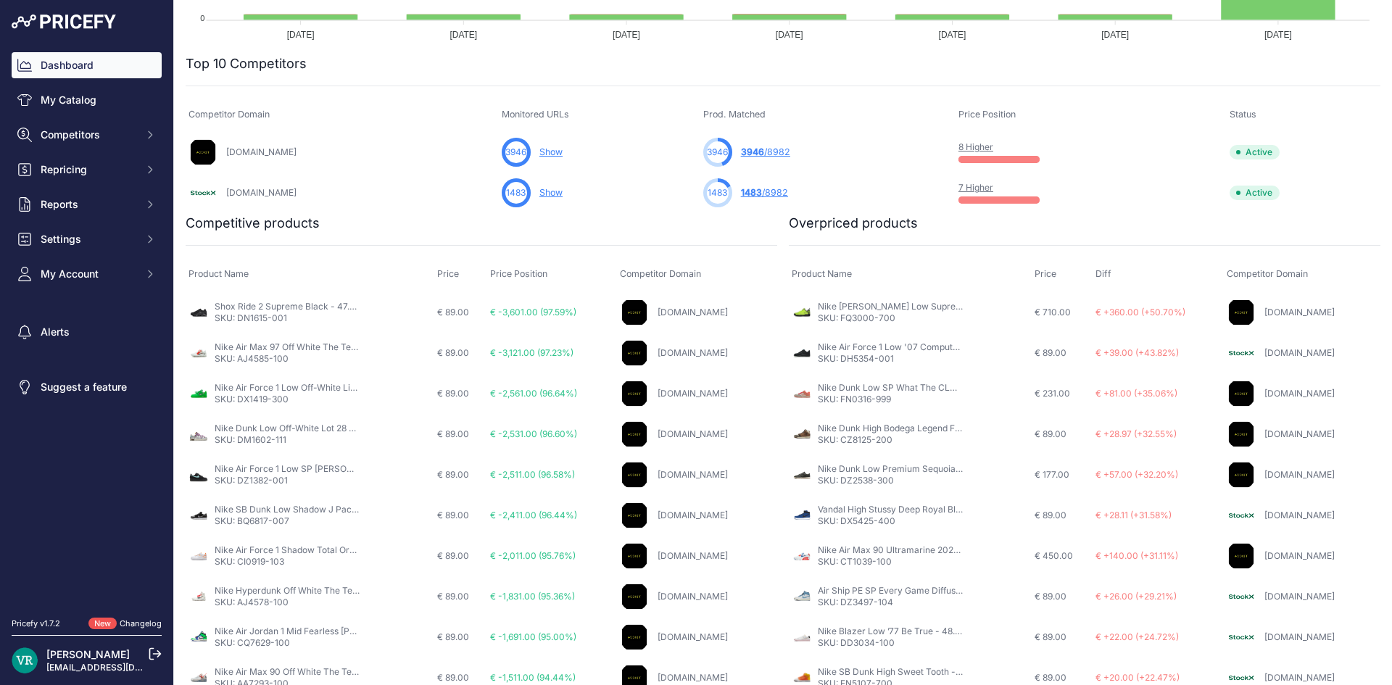
scroll to position [473, 0]
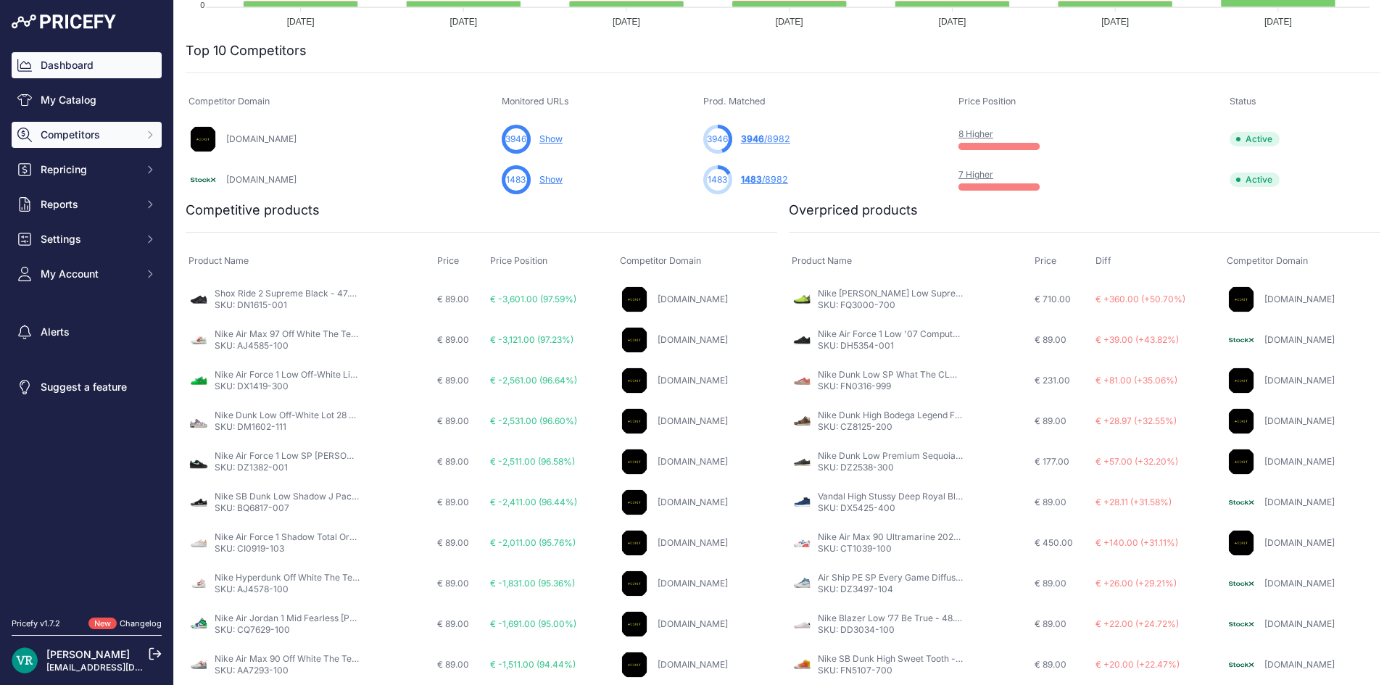
click at [141, 136] on button "Competitors" at bounding box center [87, 135] width 150 height 26
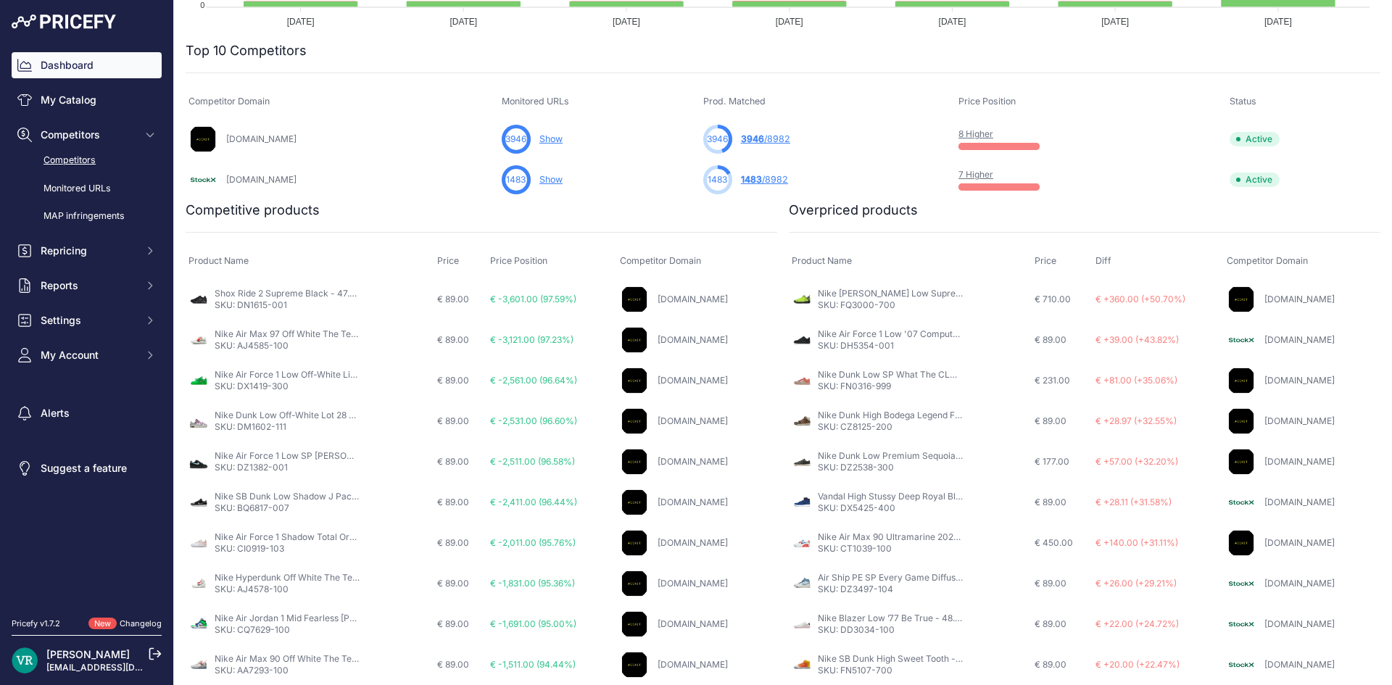
click at [79, 164] on link "Competitors" at bounding box center [87, 160] width 150 height 25
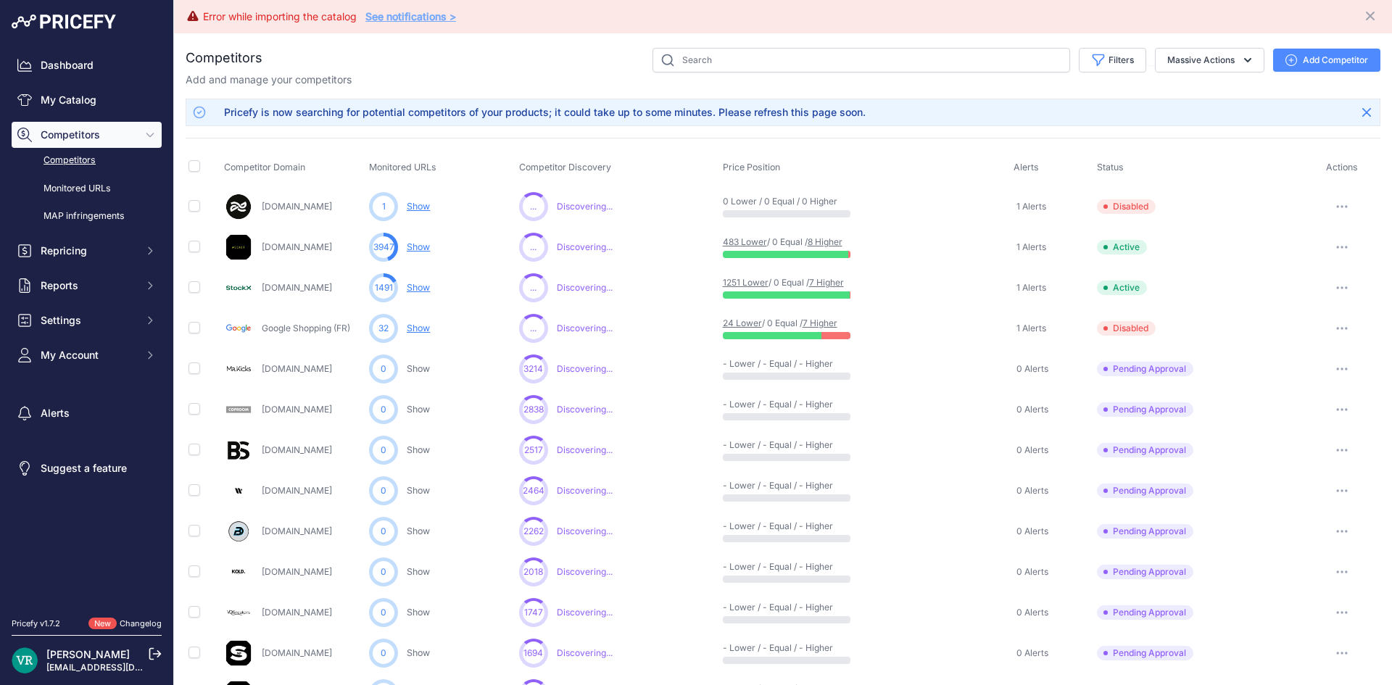
click at [1336, 327] on icon "button" at bounding box center [1342, 328] width 12 height 3
drag, startPoint x: 1041, startPoint y: 325, endPoint x: 1139, endPoint y: 325, distance: 97.8
click at [1036, 325] on td "1 Alerts" at bounding box center [1051, 328] width 83 height 41
click at [1336, 327] on icon "button" at bounding box center [1342, 328] width 12 height 3
click at [625, 331] on div "7457 ... Discovering... Show Show Show ​" at bounding box center [618, 328] width 198 height 29
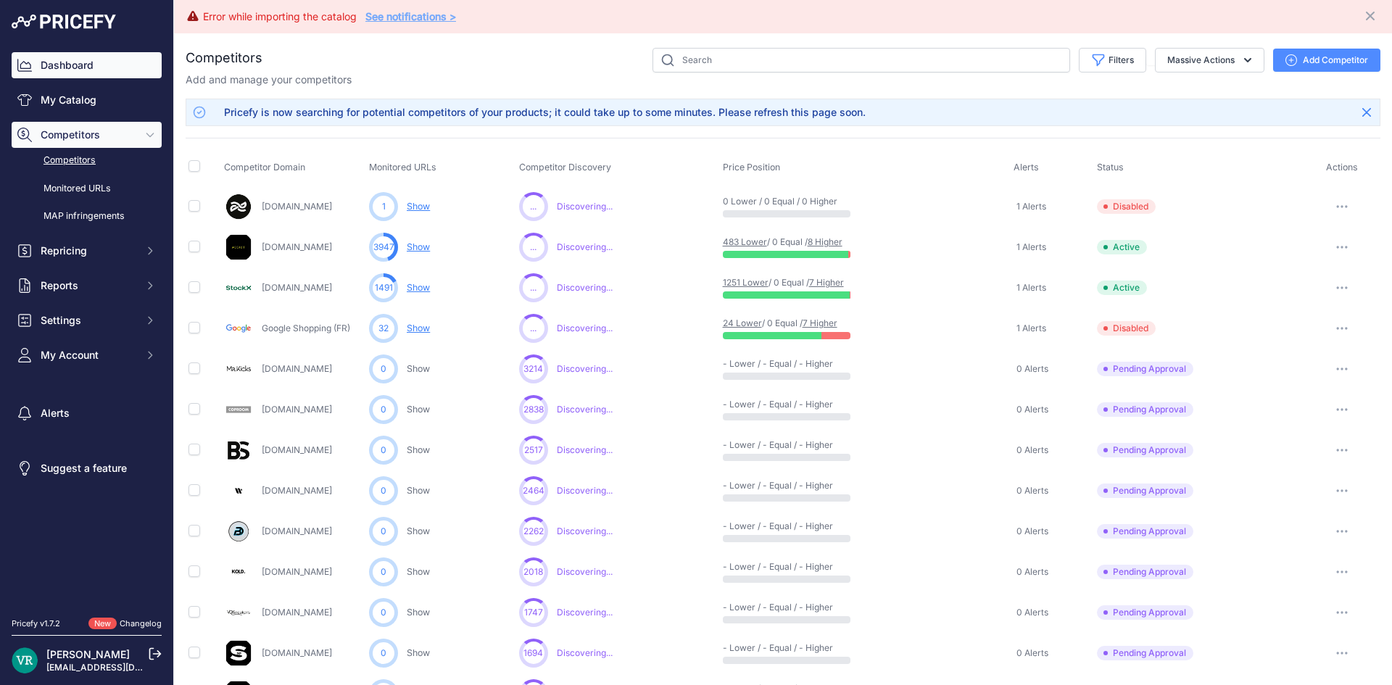
click at [100, 66] on link "Dashboard" at bounding box center [87, 65] width 150 height 26
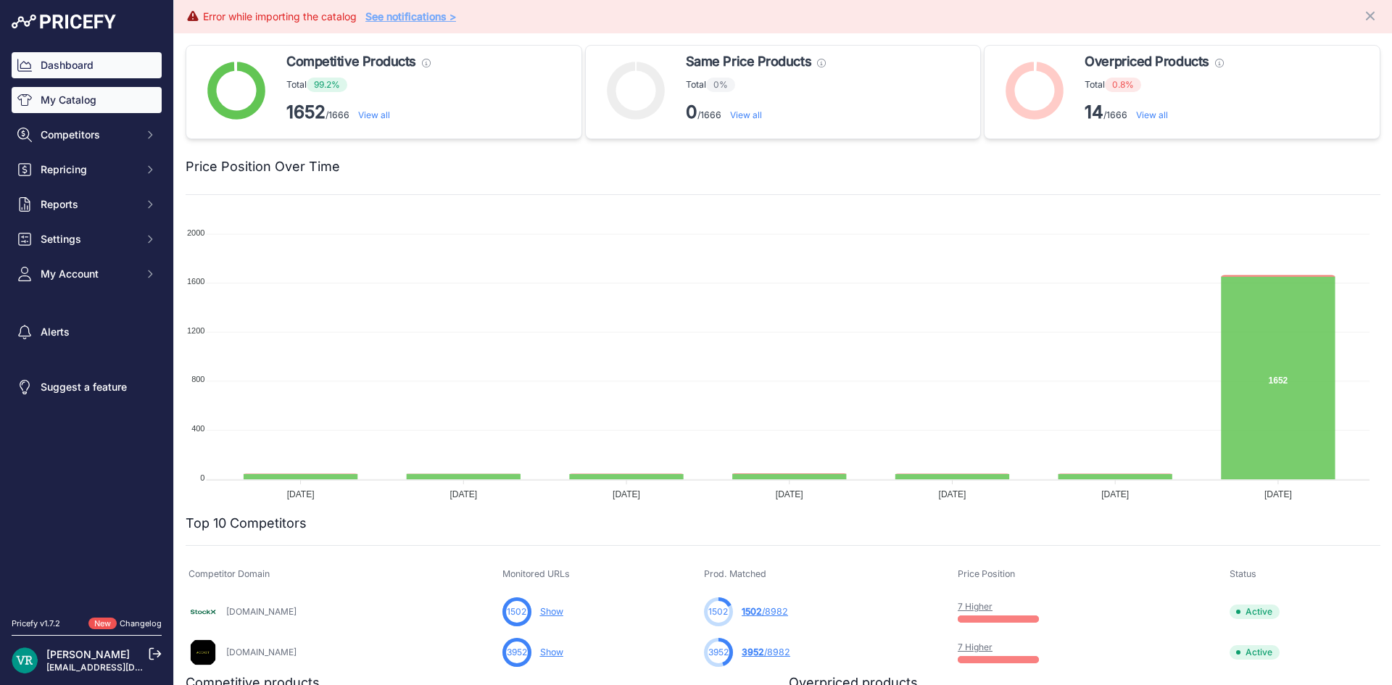
click at [83, 93] on link "My Catalog" at bounding box center [87, 100] width 150 height 26
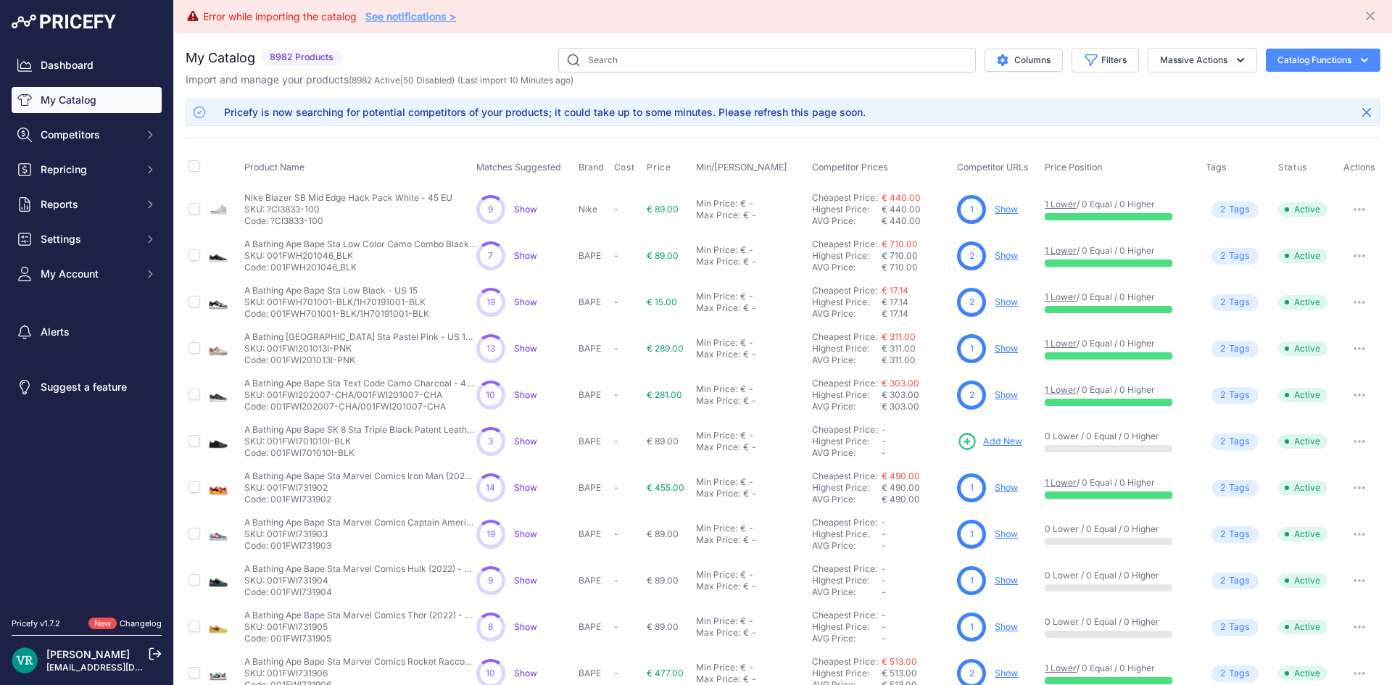
click at [518, 441] on span "Show" at bounding box center [525, 441] width 23 height 11
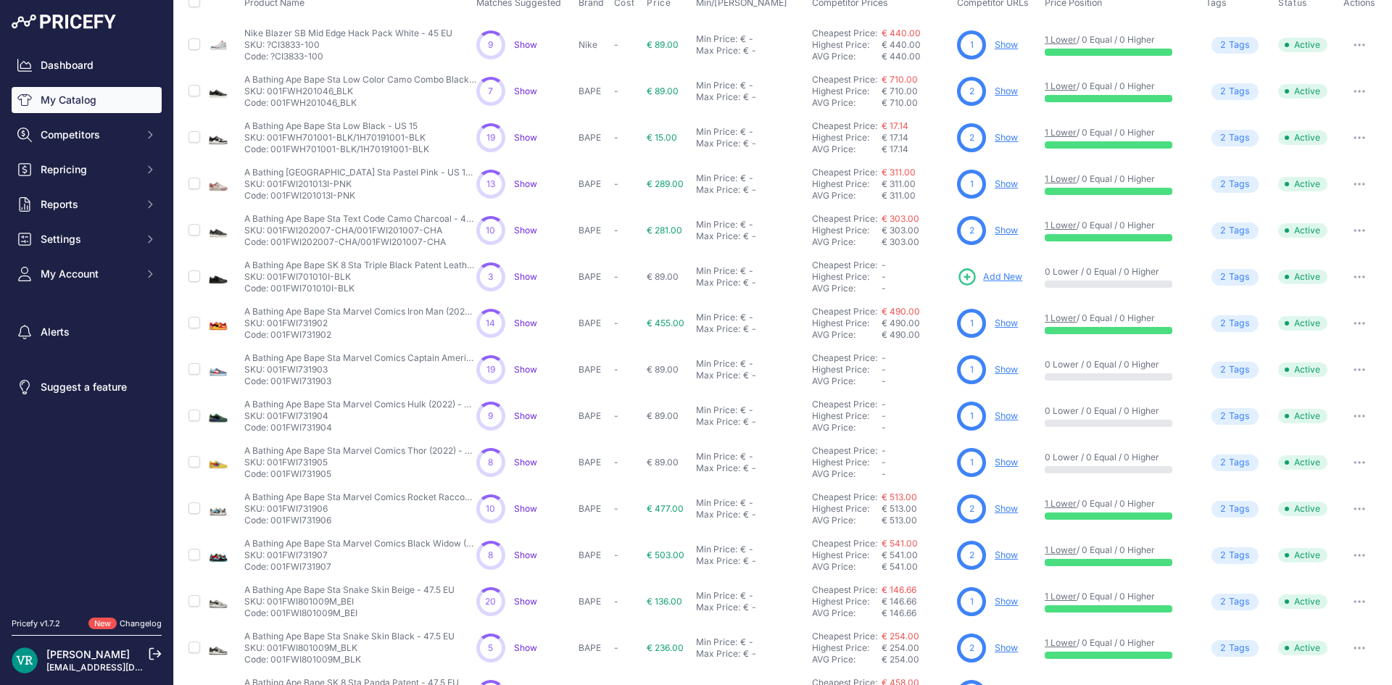
scroll to position [257, 0]
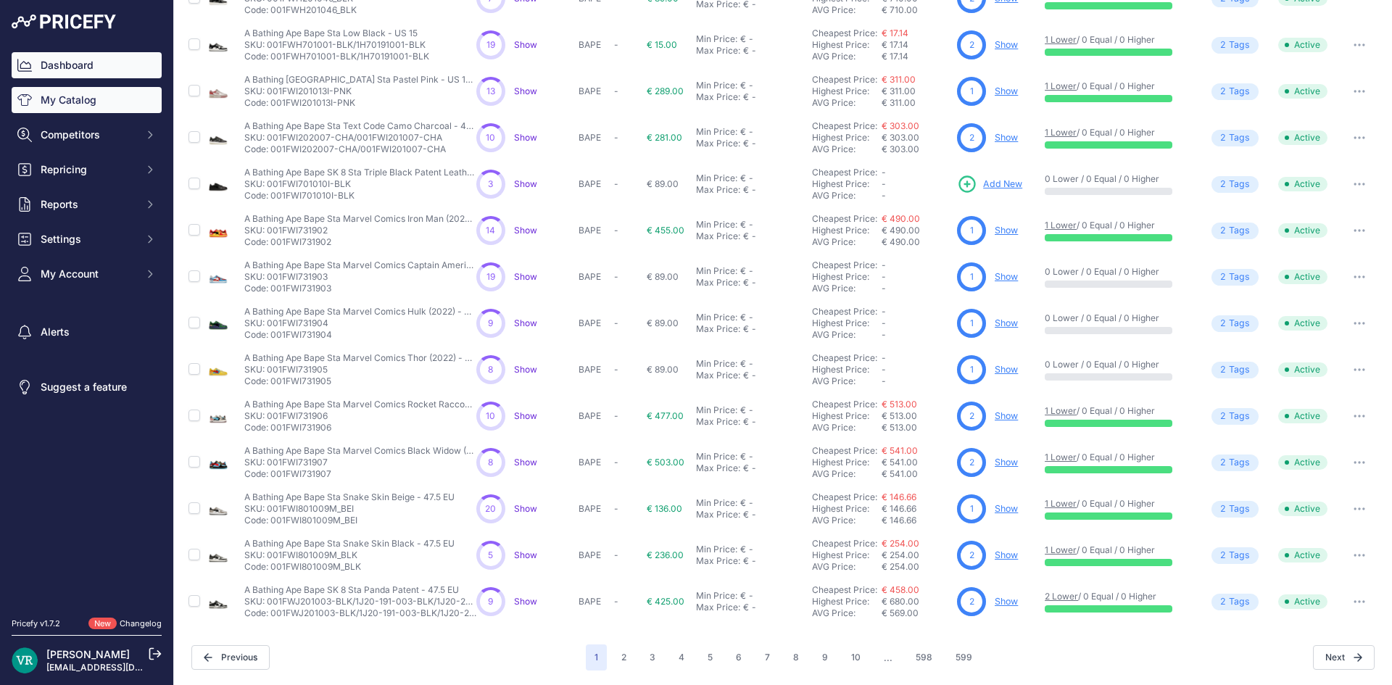
click at [62, 62] on link "Dashboard" at bounding box center [87, 65] width 150 height 26
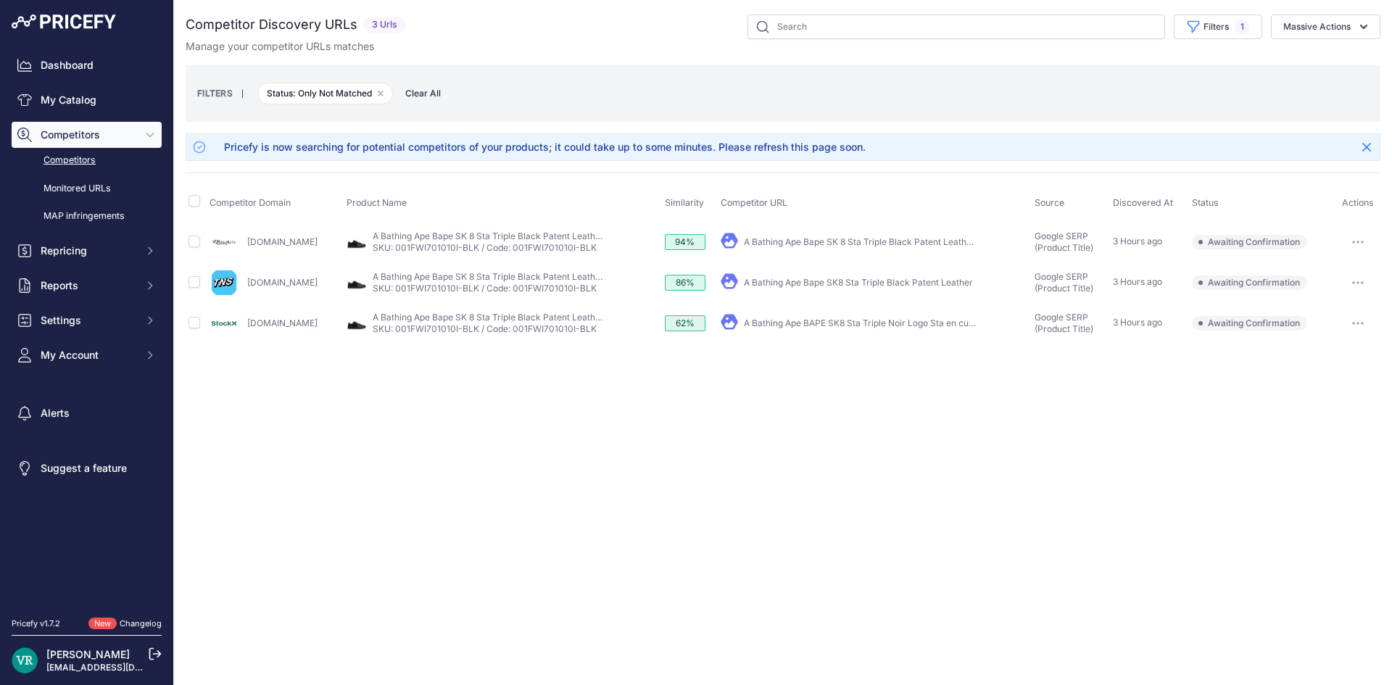
drag, startPoint x: 245, startPoint y: 281, endPoint x: 318, endPoint y: 279, distance: 73.2
click at [318, 279] on div "[DOMAIN_NAME]" at bounding box center [274, 282] width 131 height 29
click at [286, 396] on div "Close You are not connected to the internet." at bounding box center [783, 342] width 1218 height 685
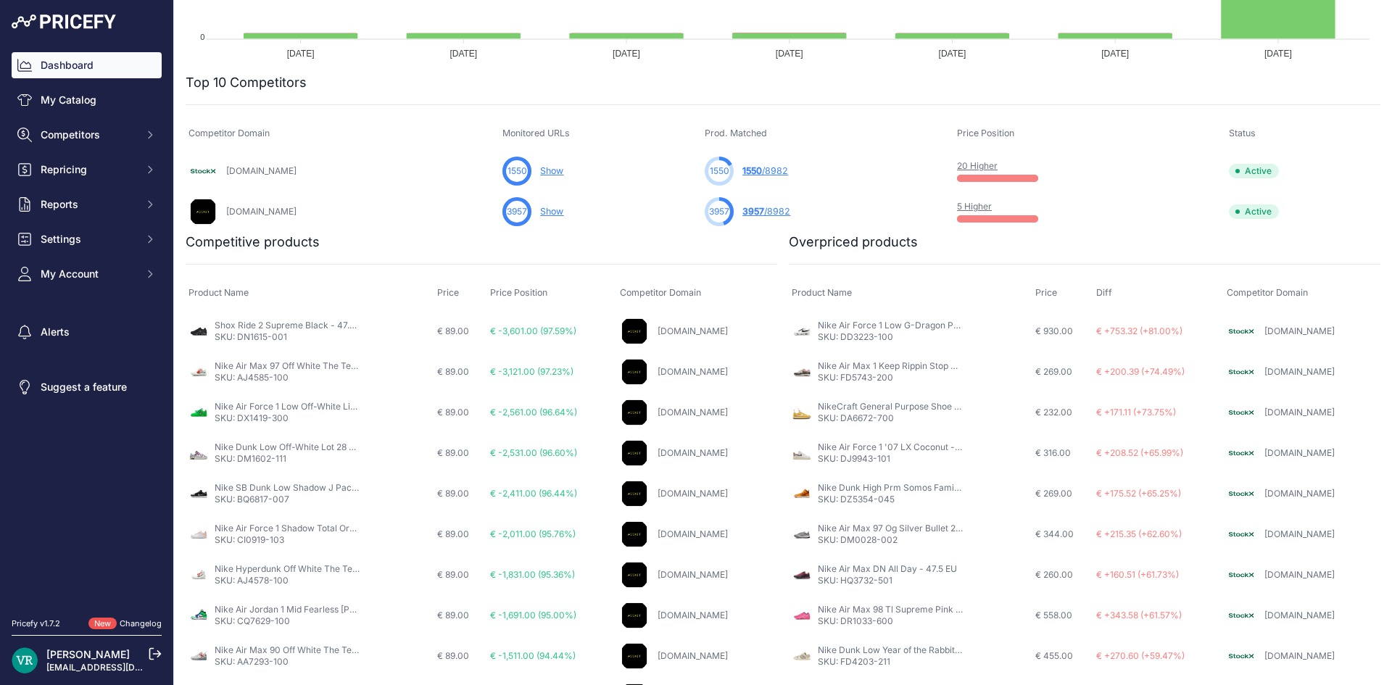
scroll to position [473, 0]
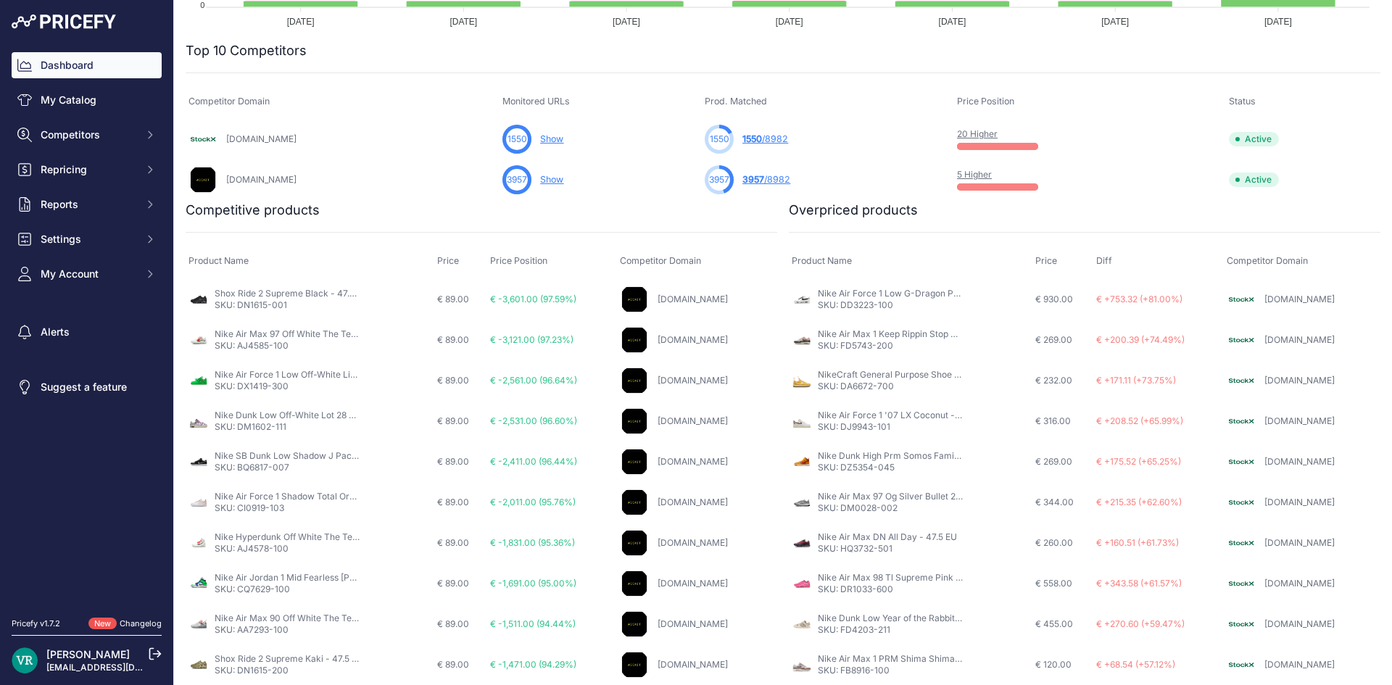
drag, startPoint x: 728, startPoint y: 108, endPoint x: 846, endPoint y: 106, distance: 118.2
click at [846, 106] on th "Prod. Matched" at bounding box center [828, 102] width 252 height 34
click at [839, 139] on div "1550 1550 /8982 You are not monitoring any URL of this competitor yet" at bounding box center [827, 139] width 246 height 29
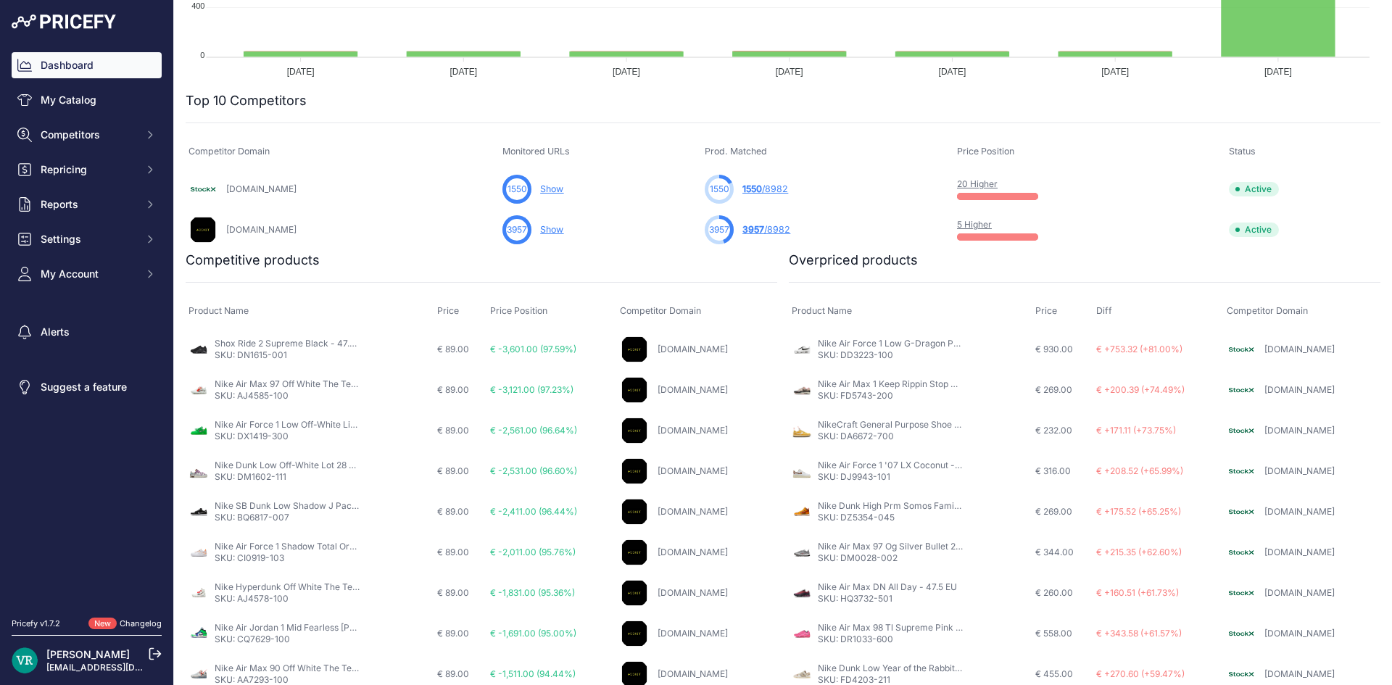
scroll to position [400, 0]
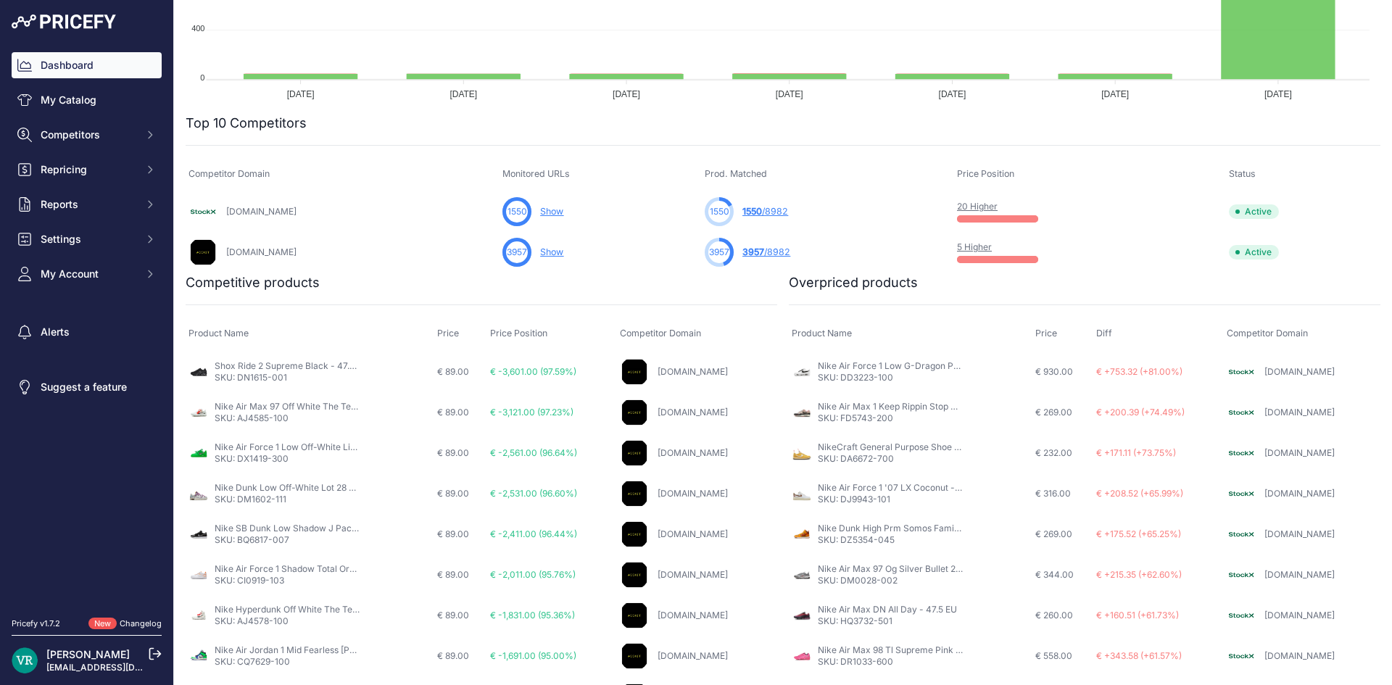
click at [762, 212] on span "1550" at bounding box center [752, 211] width 20 height 11
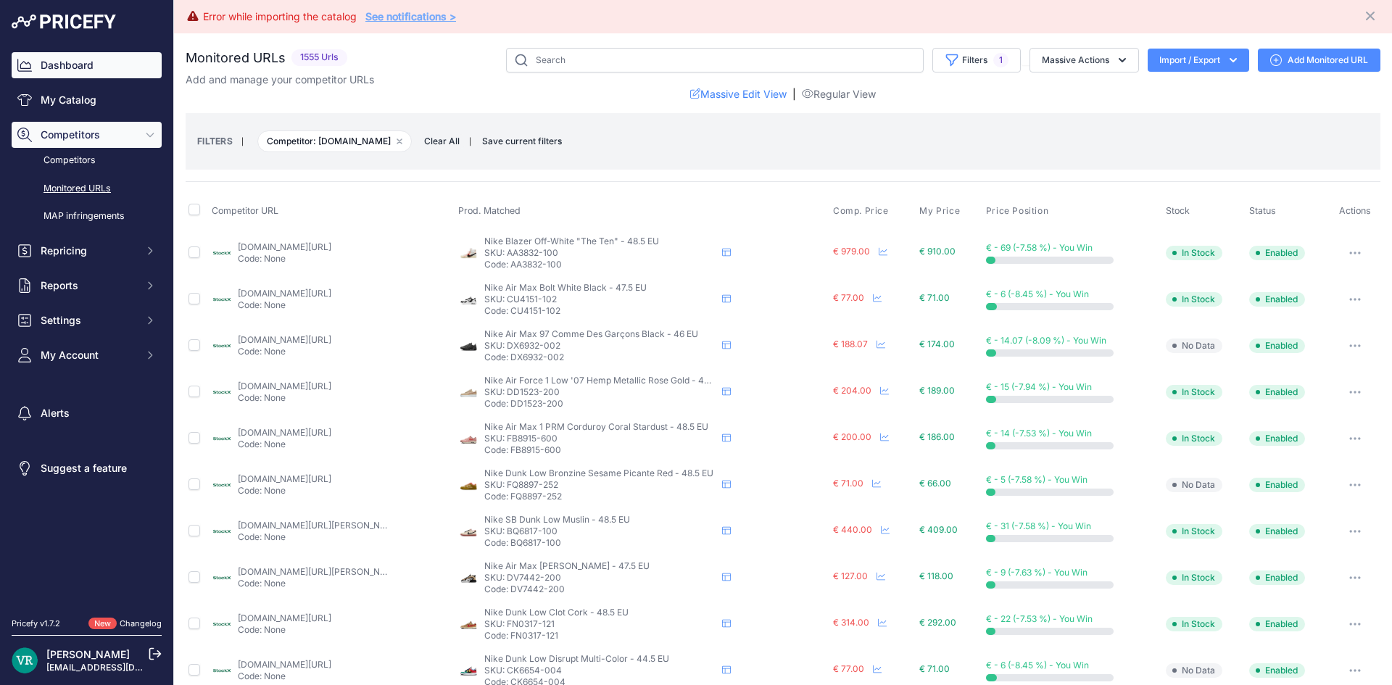
click at [91, 62] on link "Dashboard" at bounding box center [87, 65] width 150 height 26
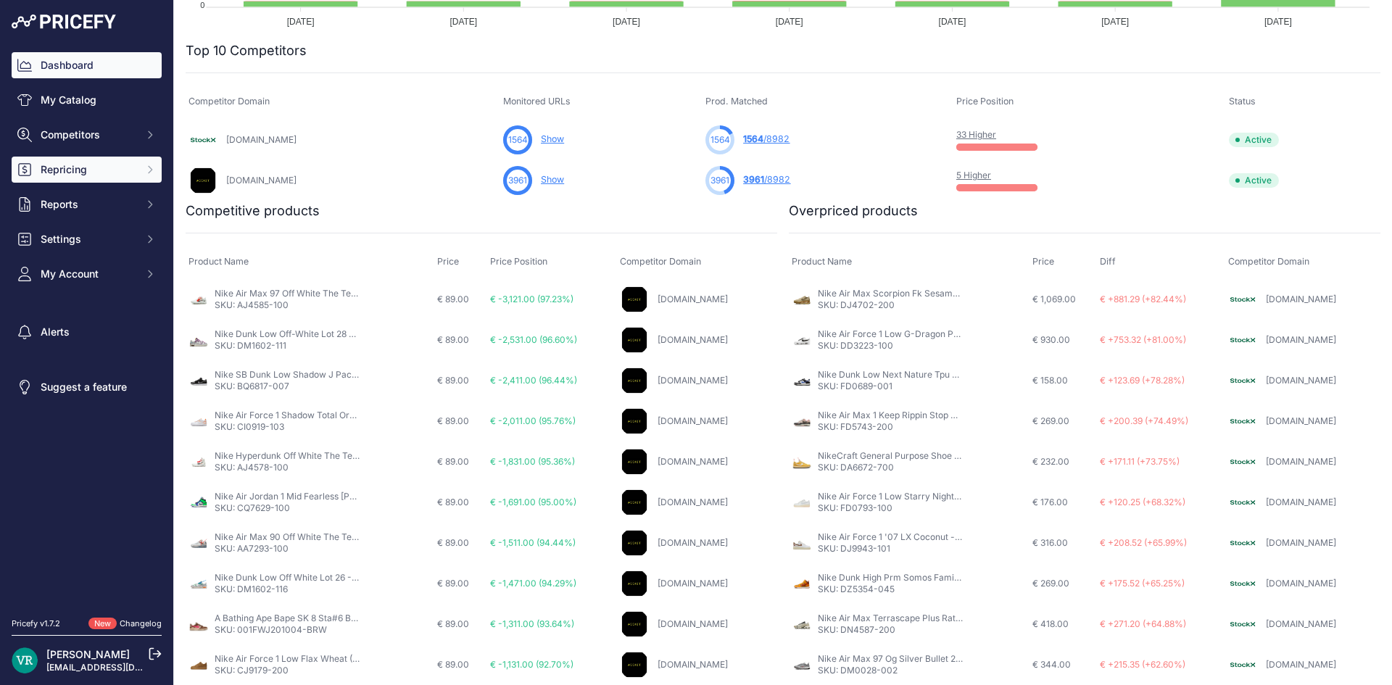
scroll to position [473, 0]
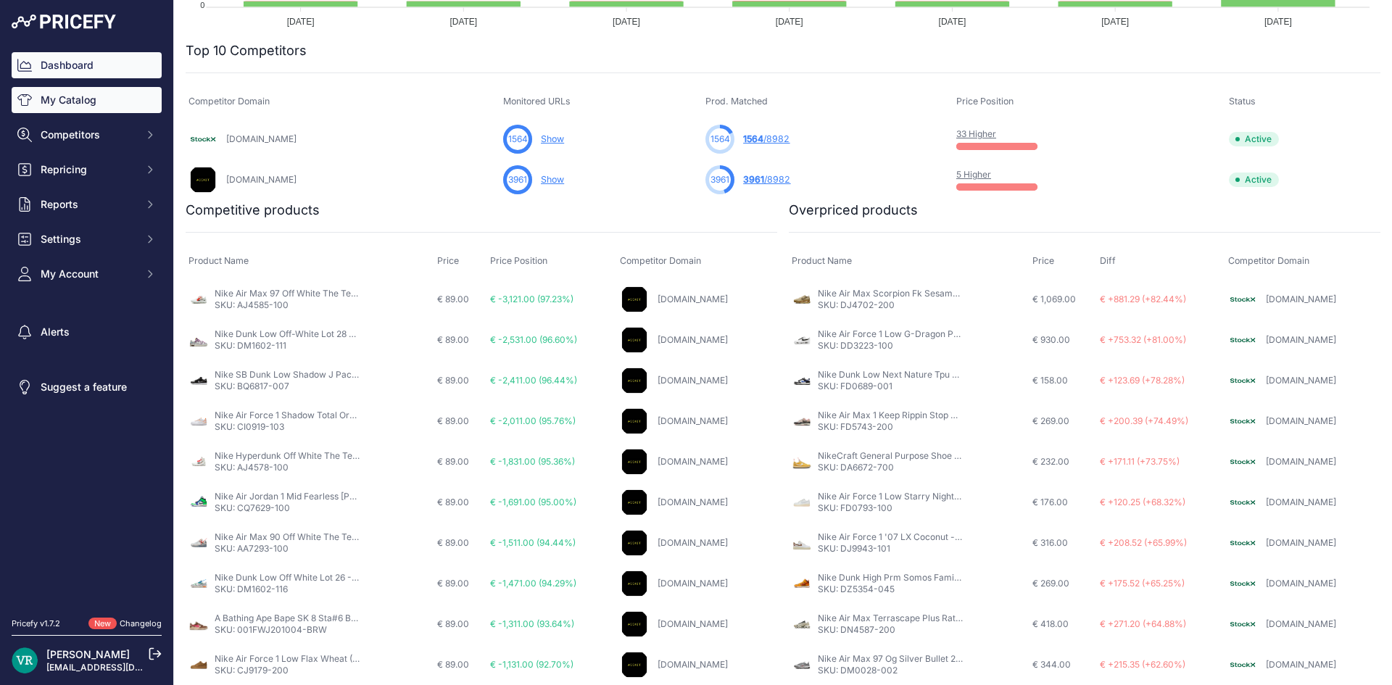
click at [115, 99] on link "My Catalog" at bounding box center [87, 100] width 150 height 26
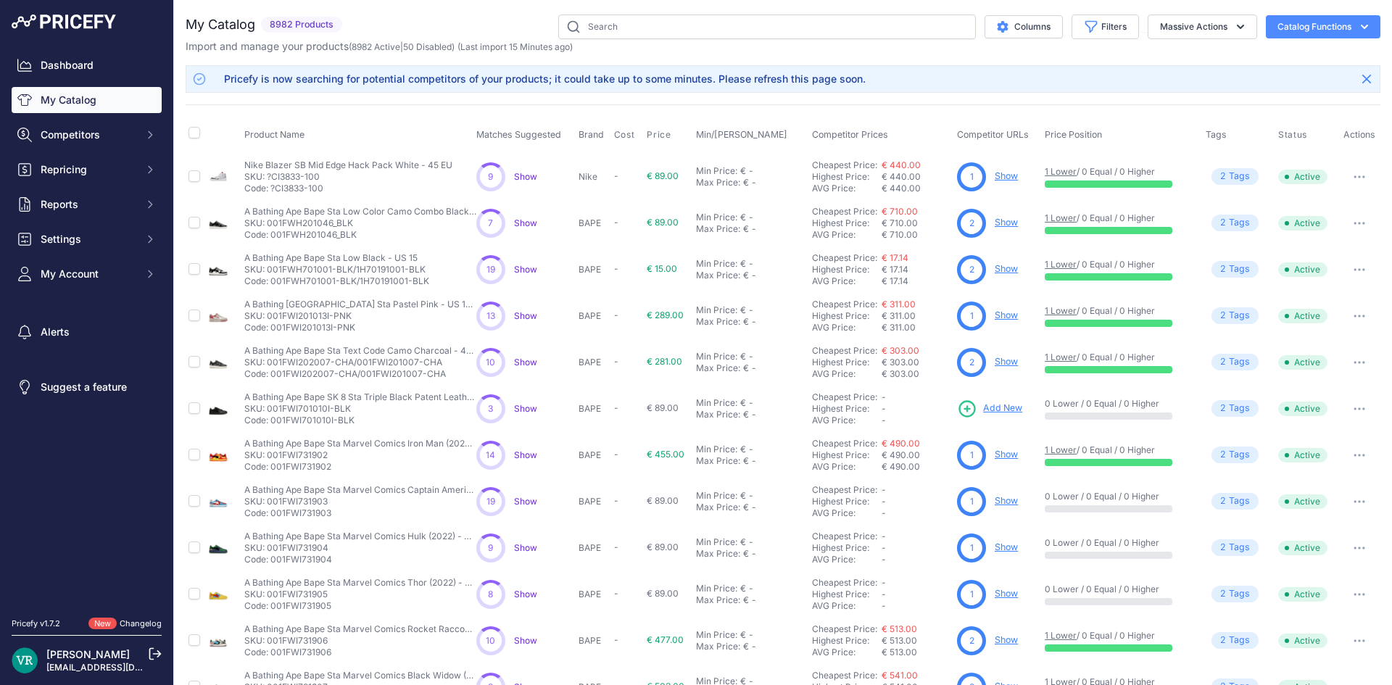
click at [515, 177] on span "Show" at bounding box center [525, 176] width 23 height 11
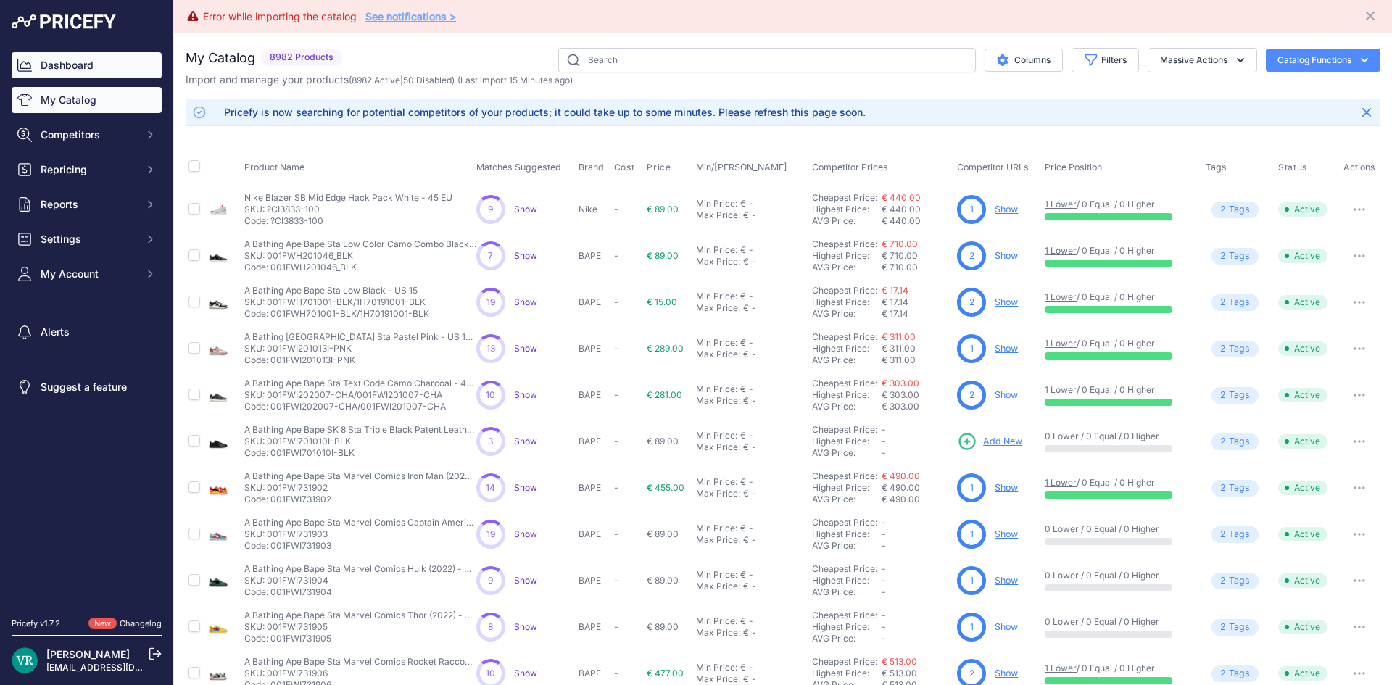
click at [148, 65] on link "Dashboard" at bounding box center [87, 65] width 150 height 26
